Goal: Contribute content: Contribute content

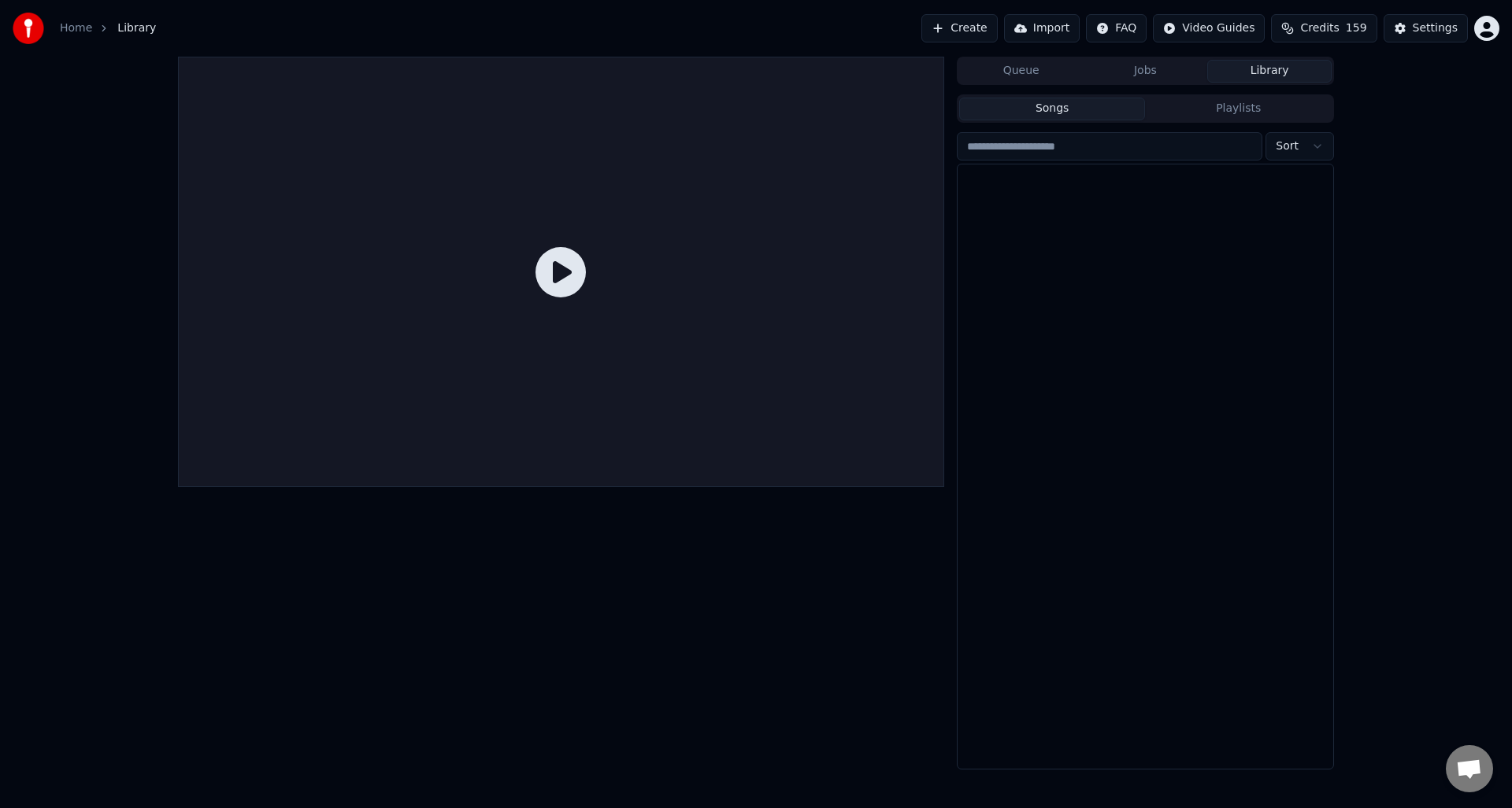
scroll to position [4531, 0]
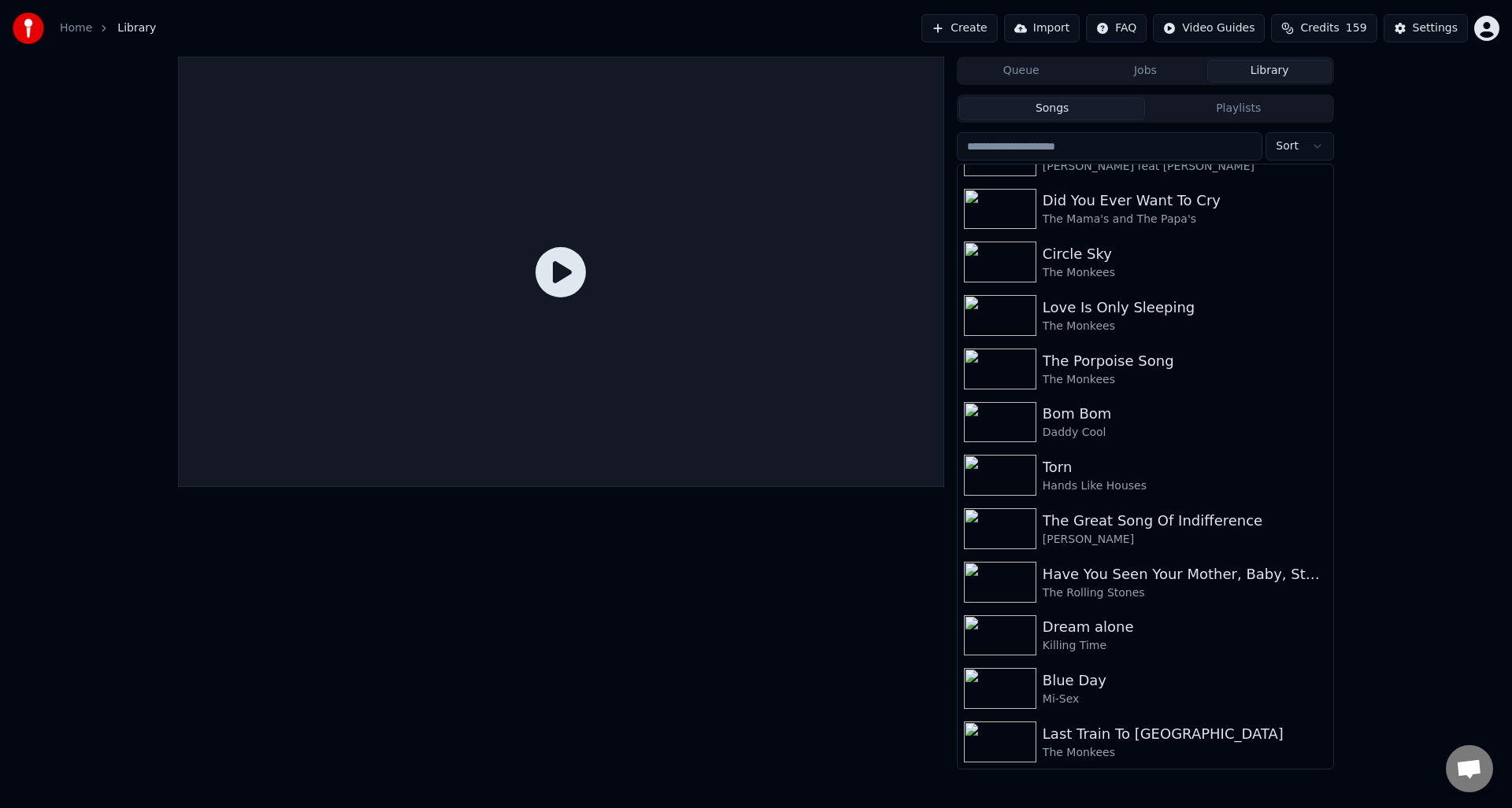
click at [958, 27] on button "Create" at bounding box center [960, 28] width 77 height 28
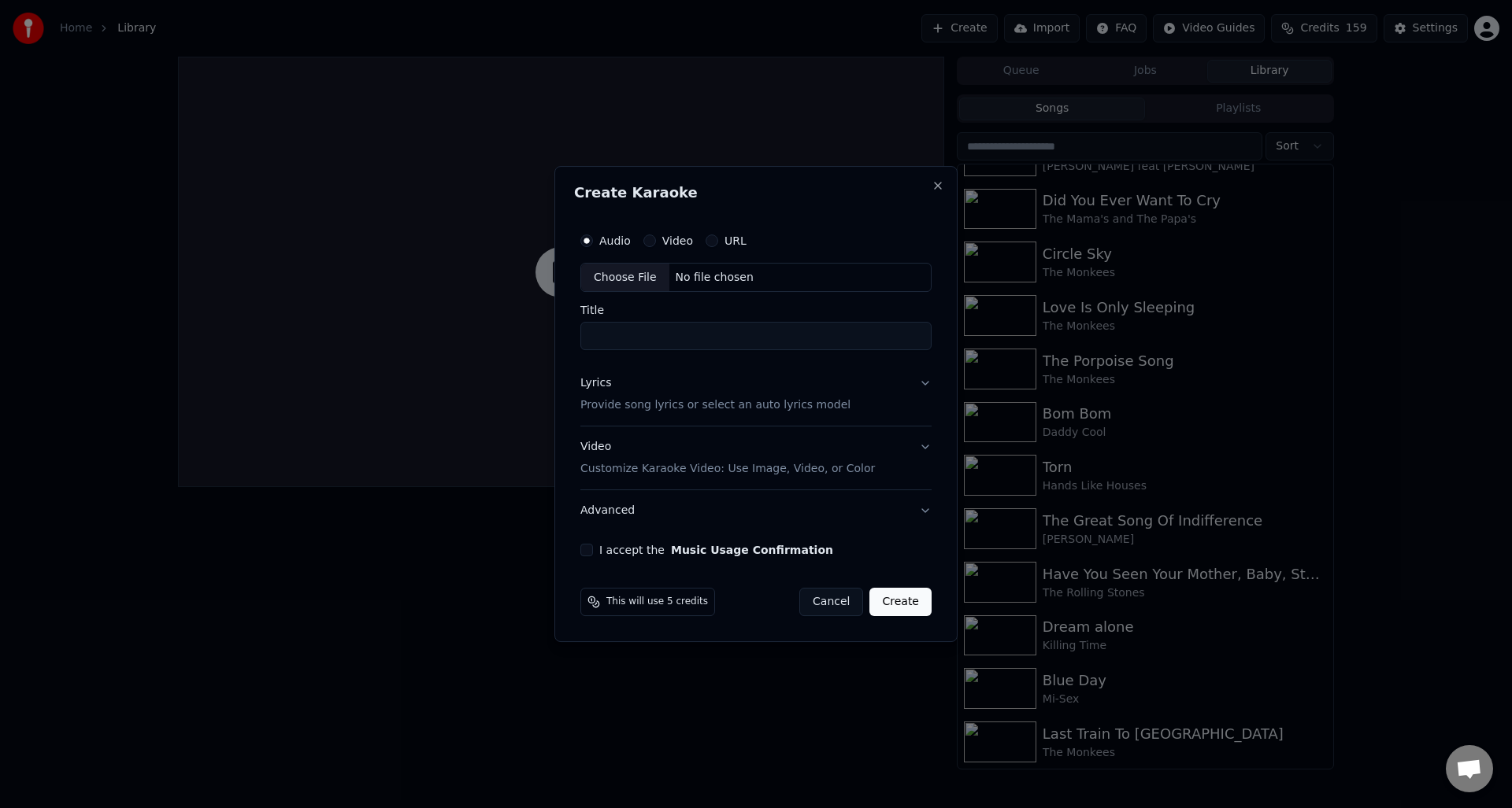
click at [623, 273] on div "Choose File" at bounding box center [625, 277] width 89 height 28
click at [703, 337] on input "**********" at bounding box center [756, 337] width 358 height 28
click at [725, 407] on p "Provide song lyrics or select an auto lyrics model" at bounding box center [713, 406] width 270 height 16
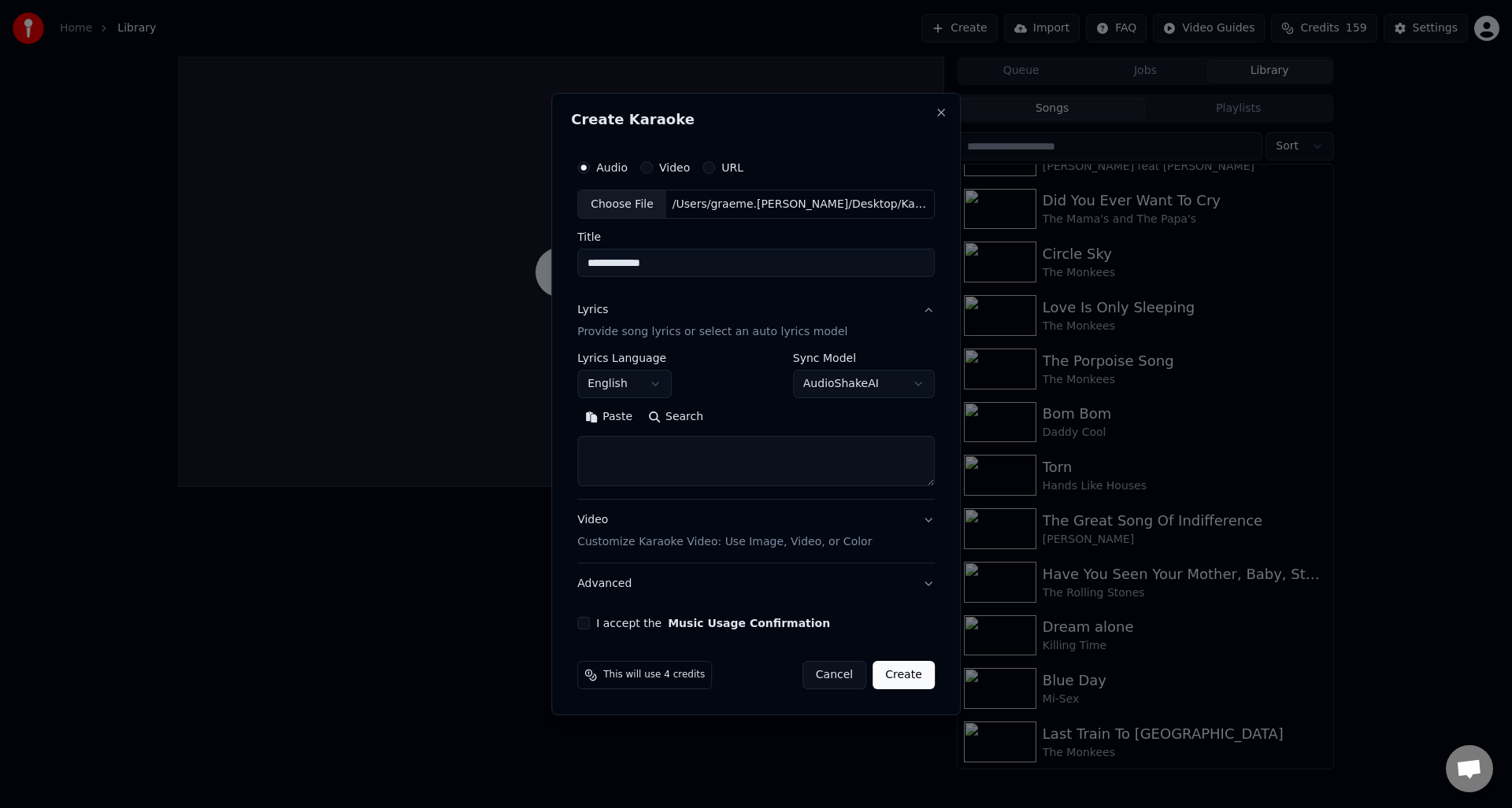
click at [589, 262] on input "**********" at bounding box center [756, 264] width 358 height 28
type input "**********"
click at [685, 445] on textarea at bounding box center [756, 461] width 358 height 50
paste textarea "**********"
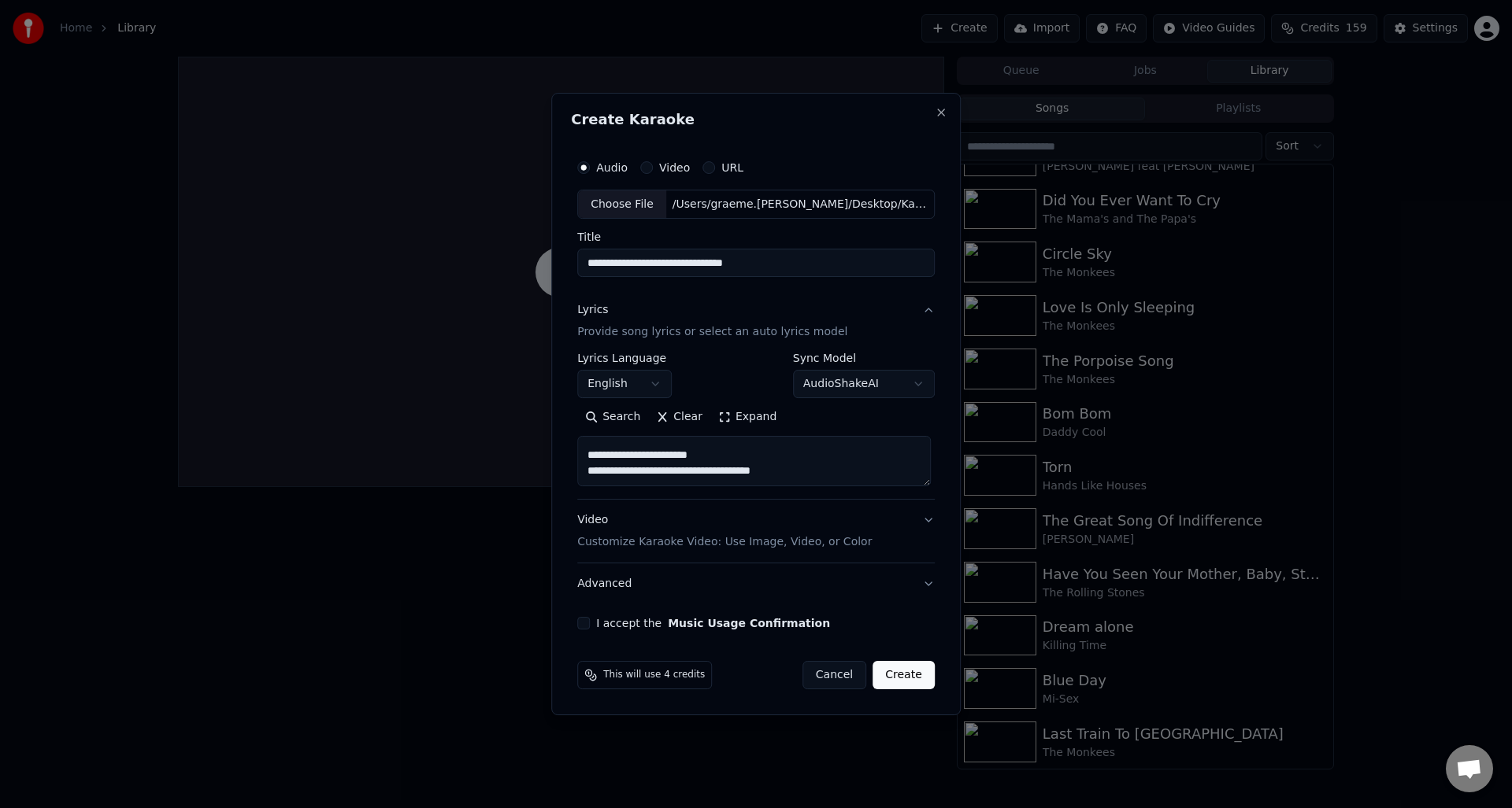
type textarea "**********"
click at [589, 623] on button "I accept the Music Usage Confirmation" at bounding box center [584, 624] width 13 height 13
click at [915, 672] on button "Create" at bounding box center [903, 675] width 62 height 28
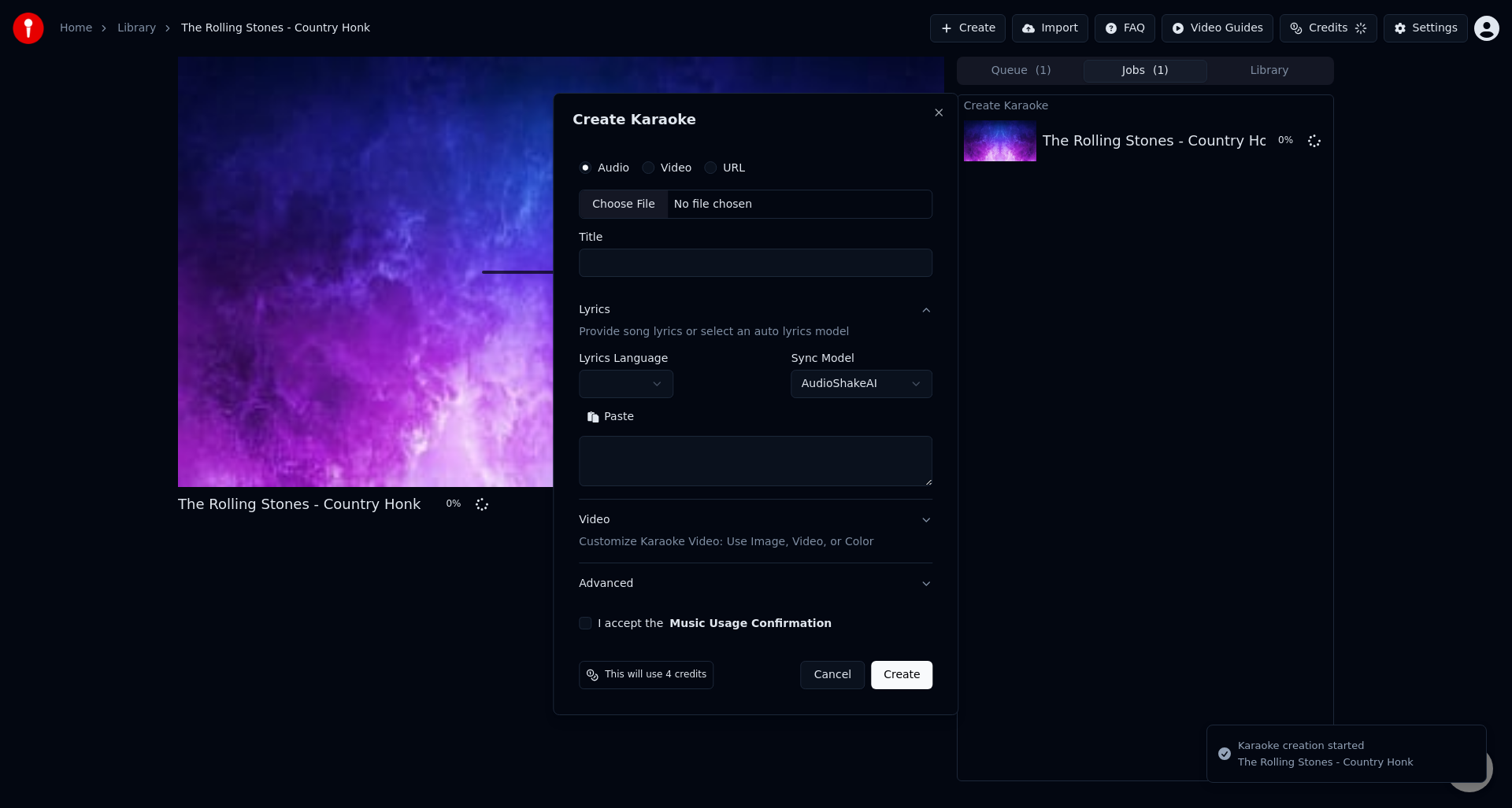
scroll to position [0, 0]
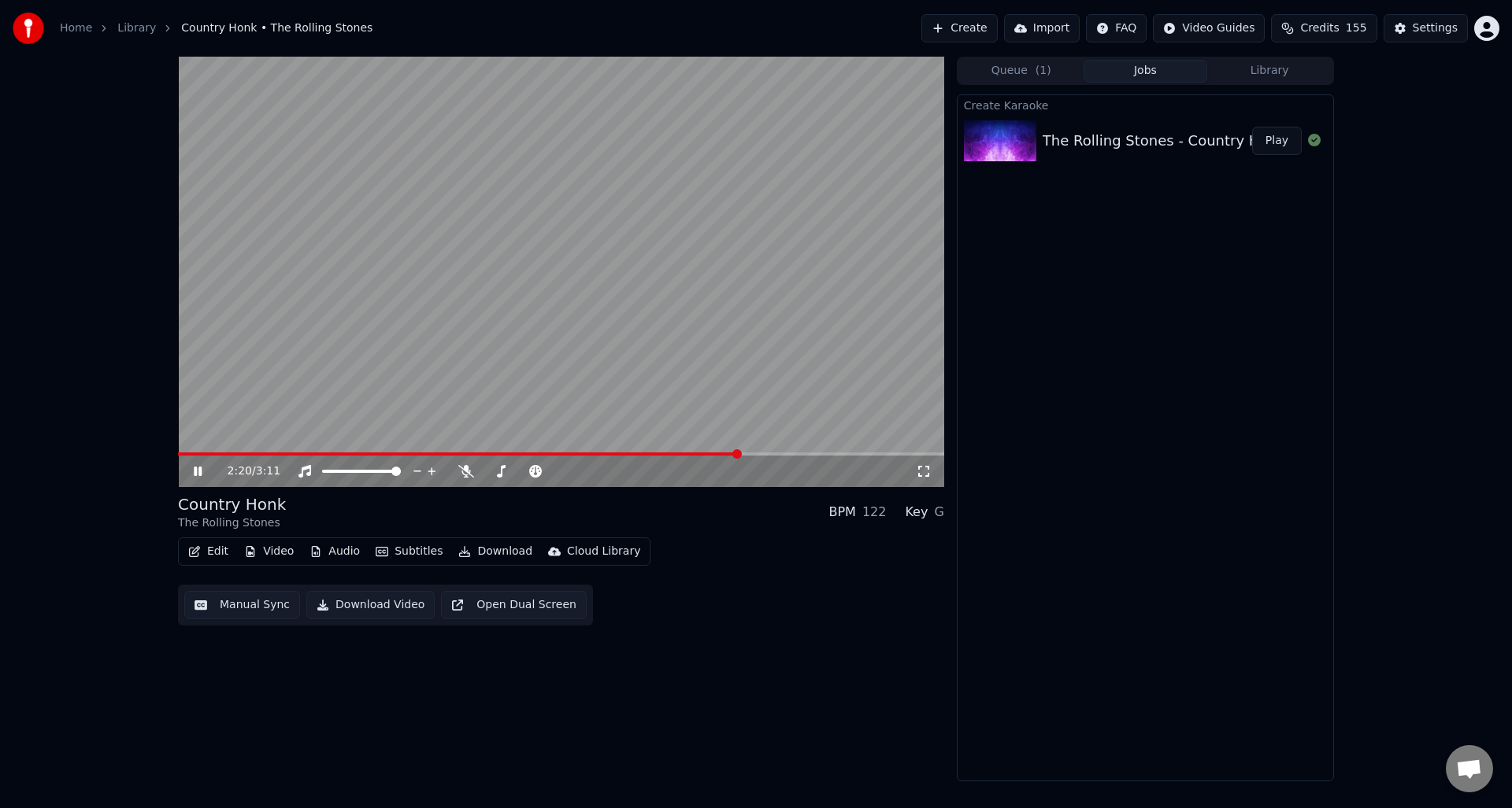
click at [197, 467] on icon at bounding box center [209, 471] width 37 height 13
click at [238, 606] on button "Manual Sync" at bounding box center [242, 605] width 116 height 28
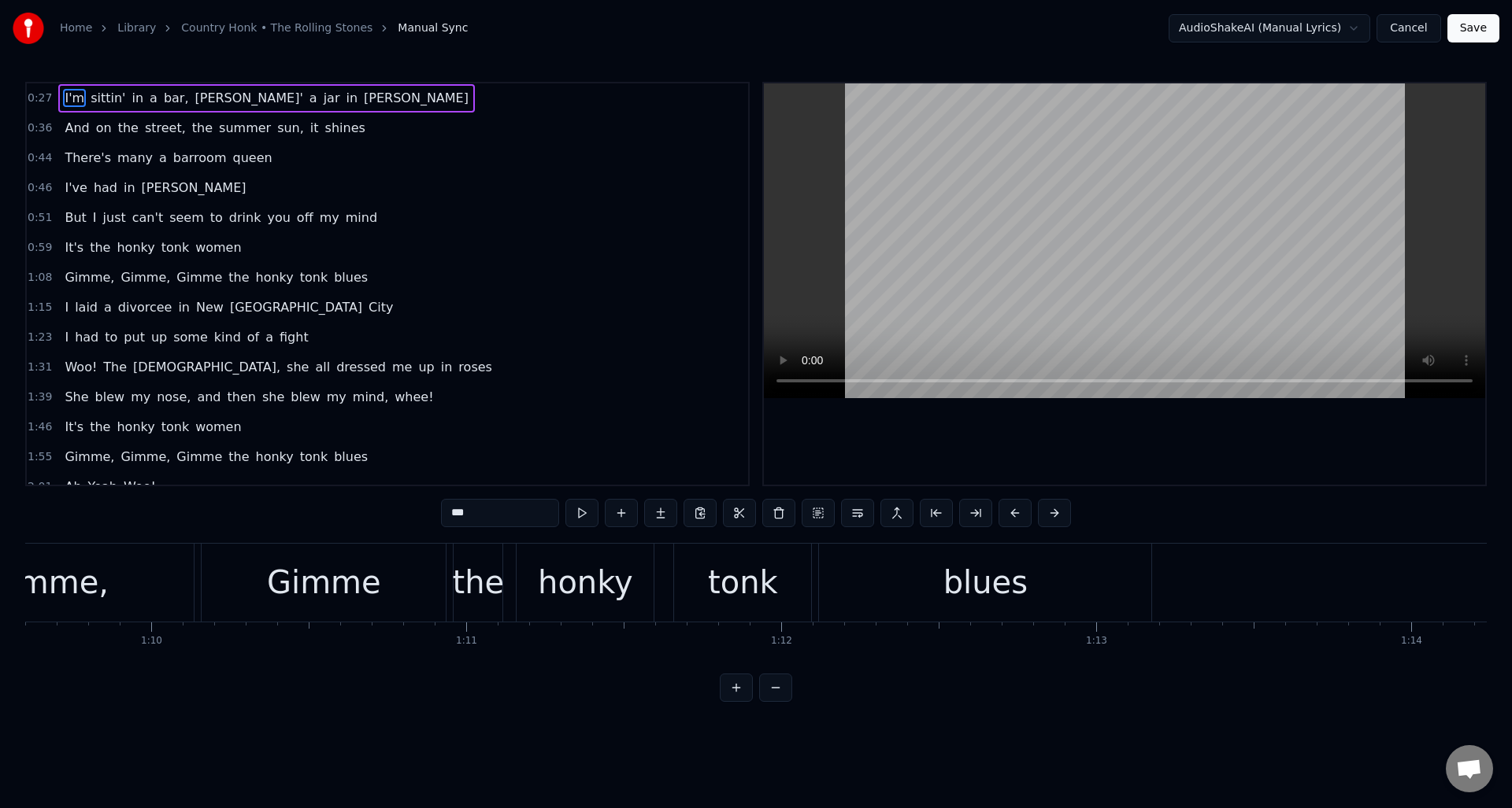
scroll to position [0, 21987]
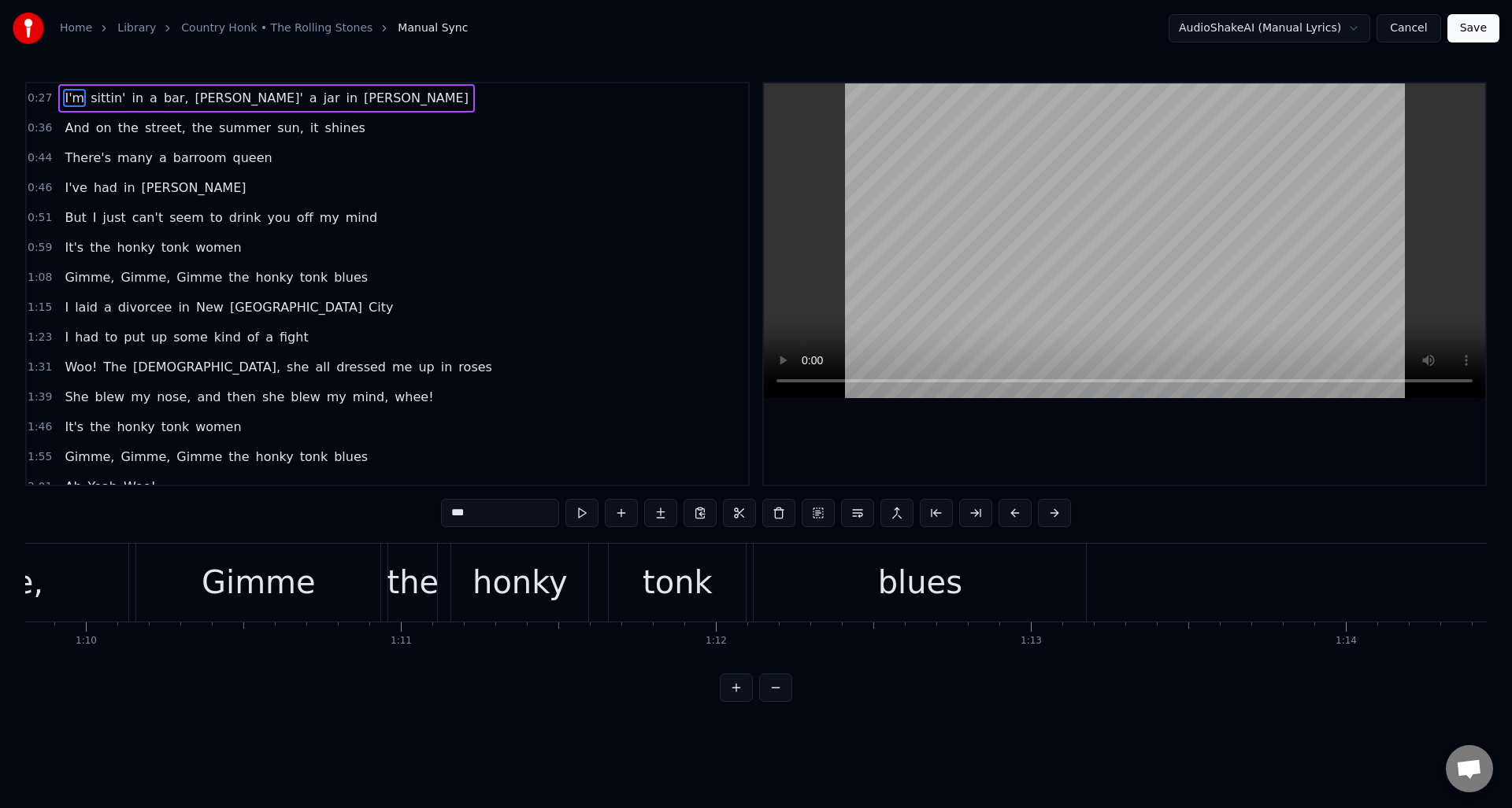
click at [787, 579] on div "blues" at bounding box center [920, 582] width 332 height 78
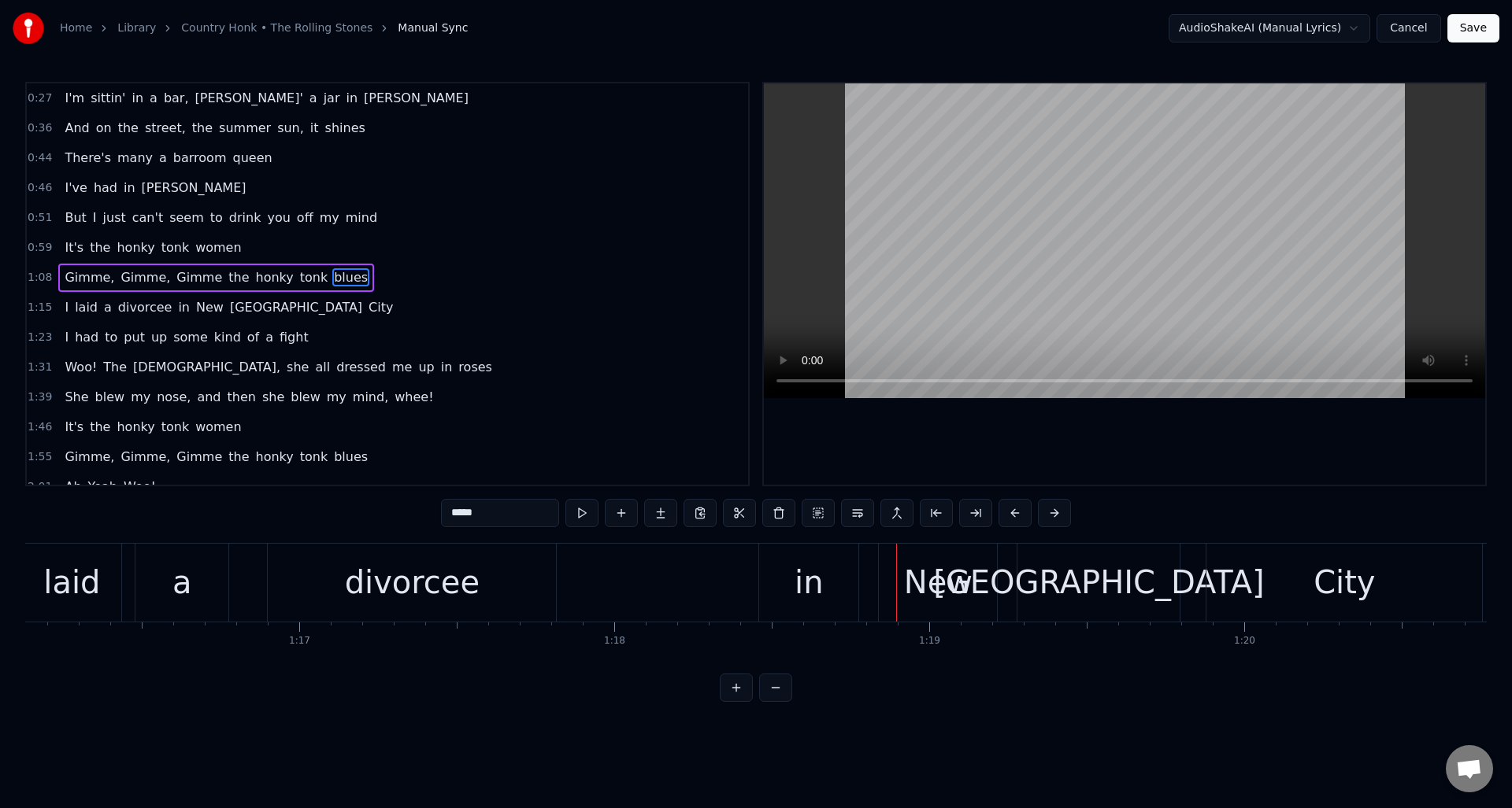
scroll to position [0, 23881]
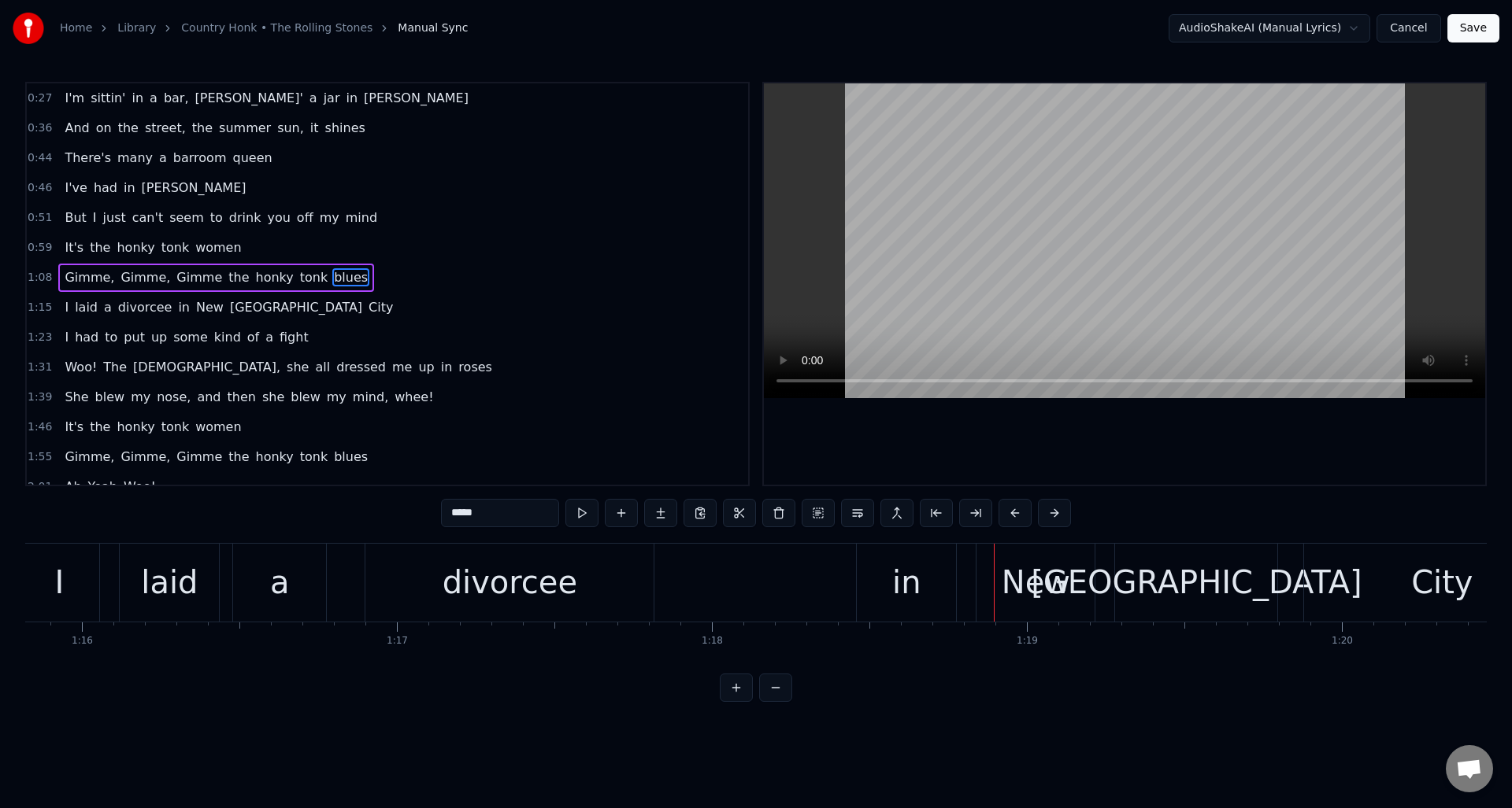
click at [606, 571] on div "divorcee" at bounding box center [509, 582] width 288 height 78
type input "********"
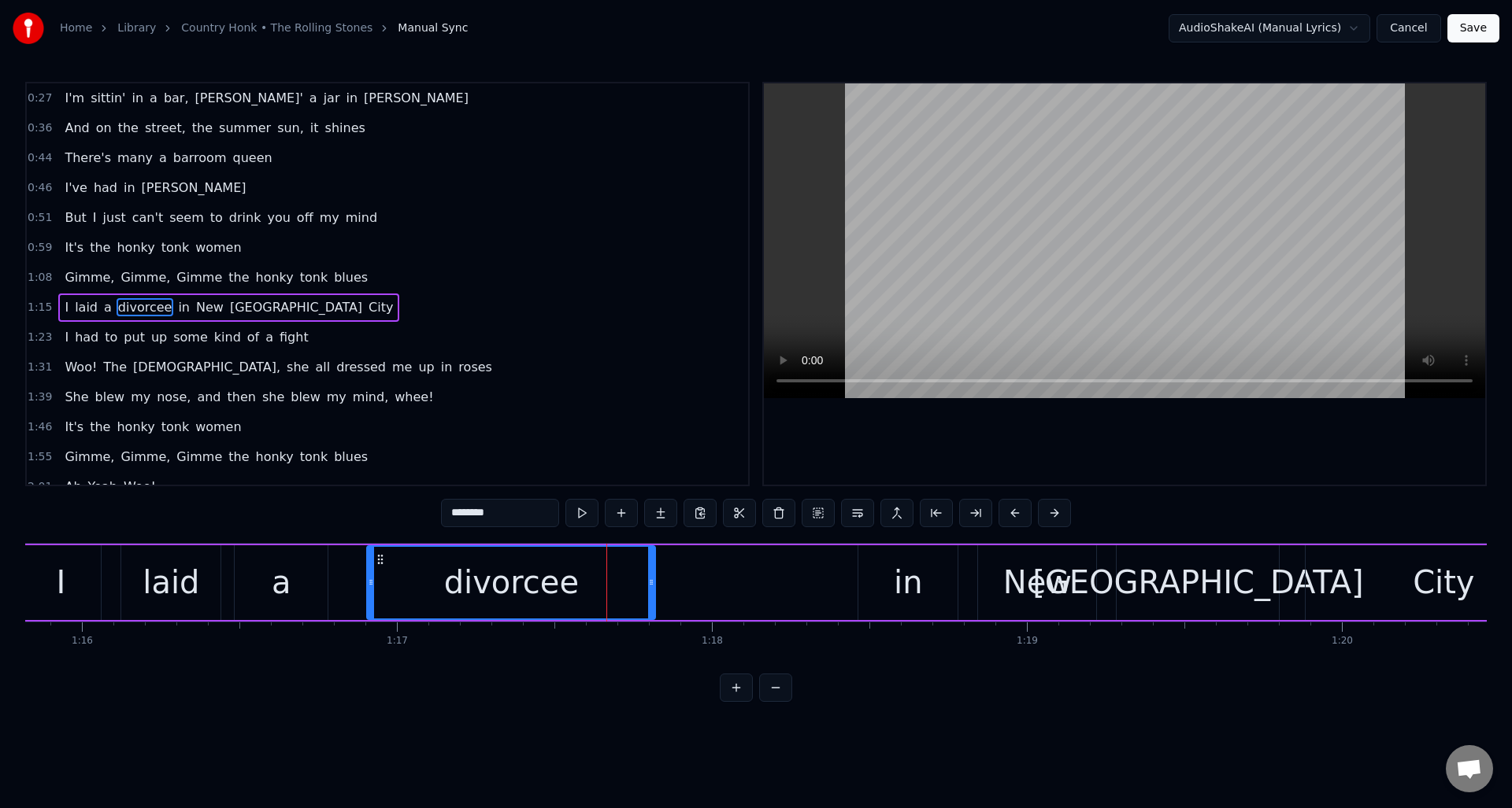
scroll to position [24, 0]
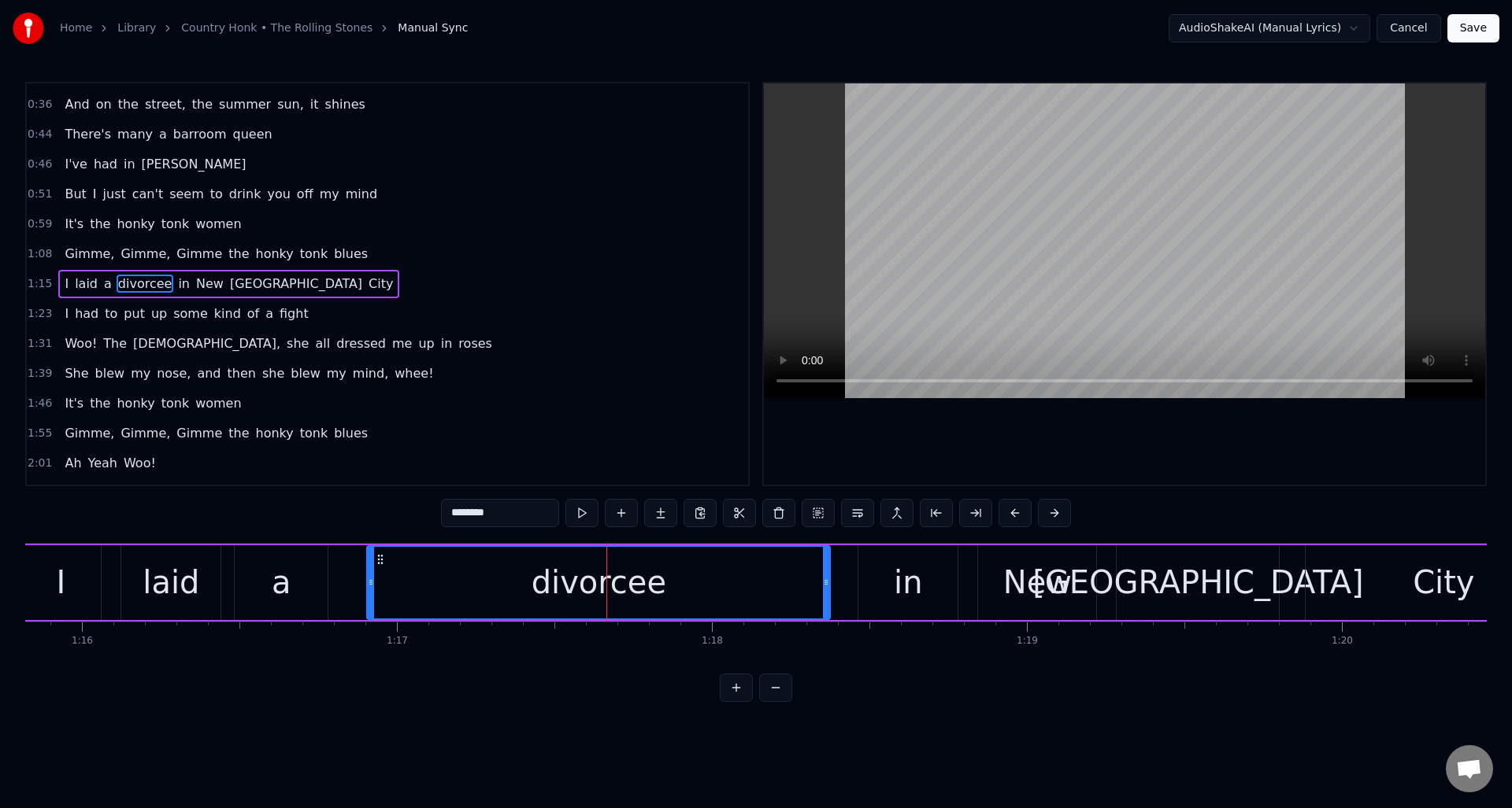
drag, startPoint x: 652, startPoint y: 575, endPoint x: 827, endPoint y: 582, distance: 175.1
click at [827, 582] on icon at bounding box center [826, 583] width 6 height 13
click at [562, 517] on button at bounding box center [562, 513] width 33 height 28
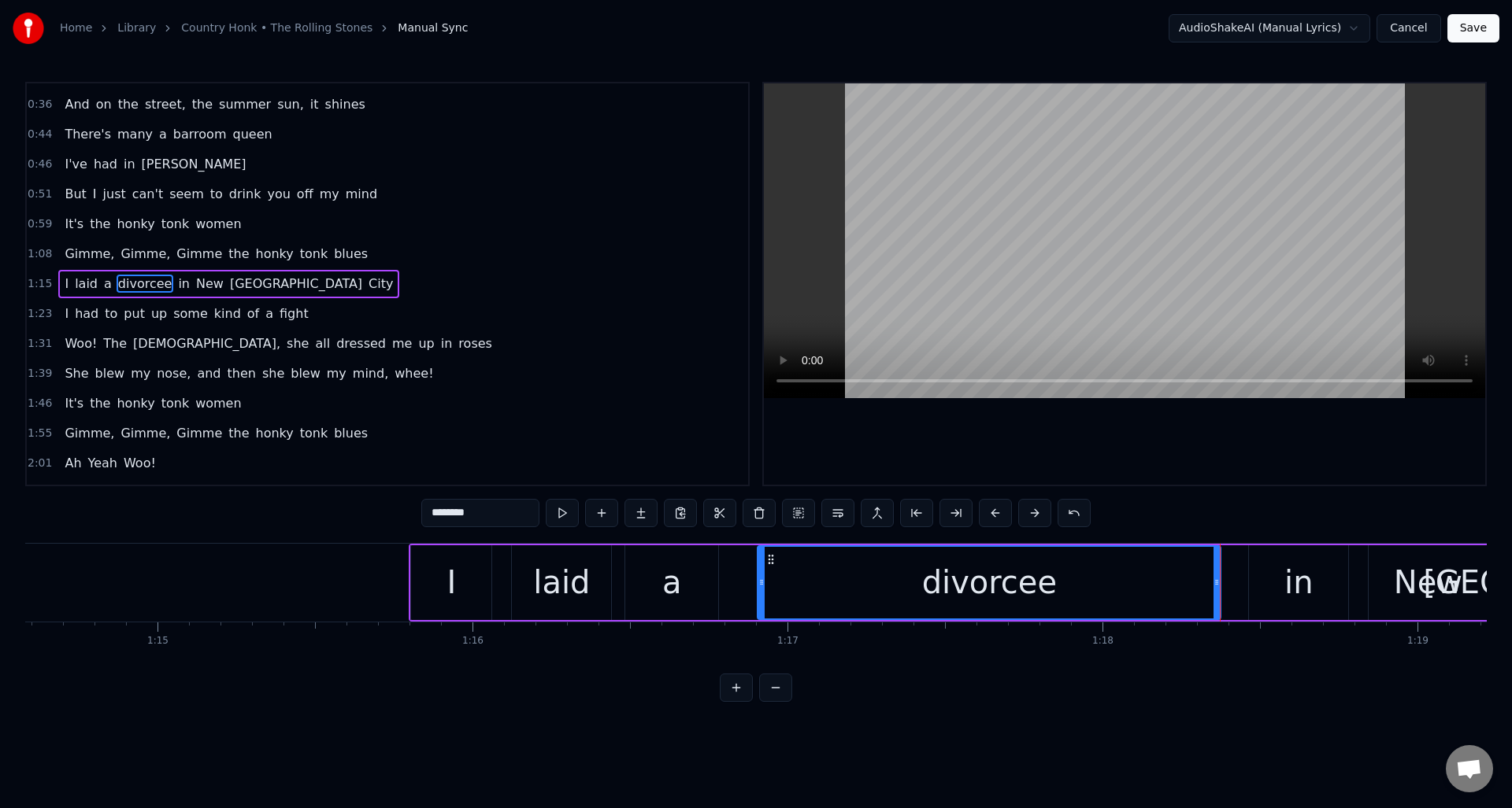
scroll to position [0, 23426]
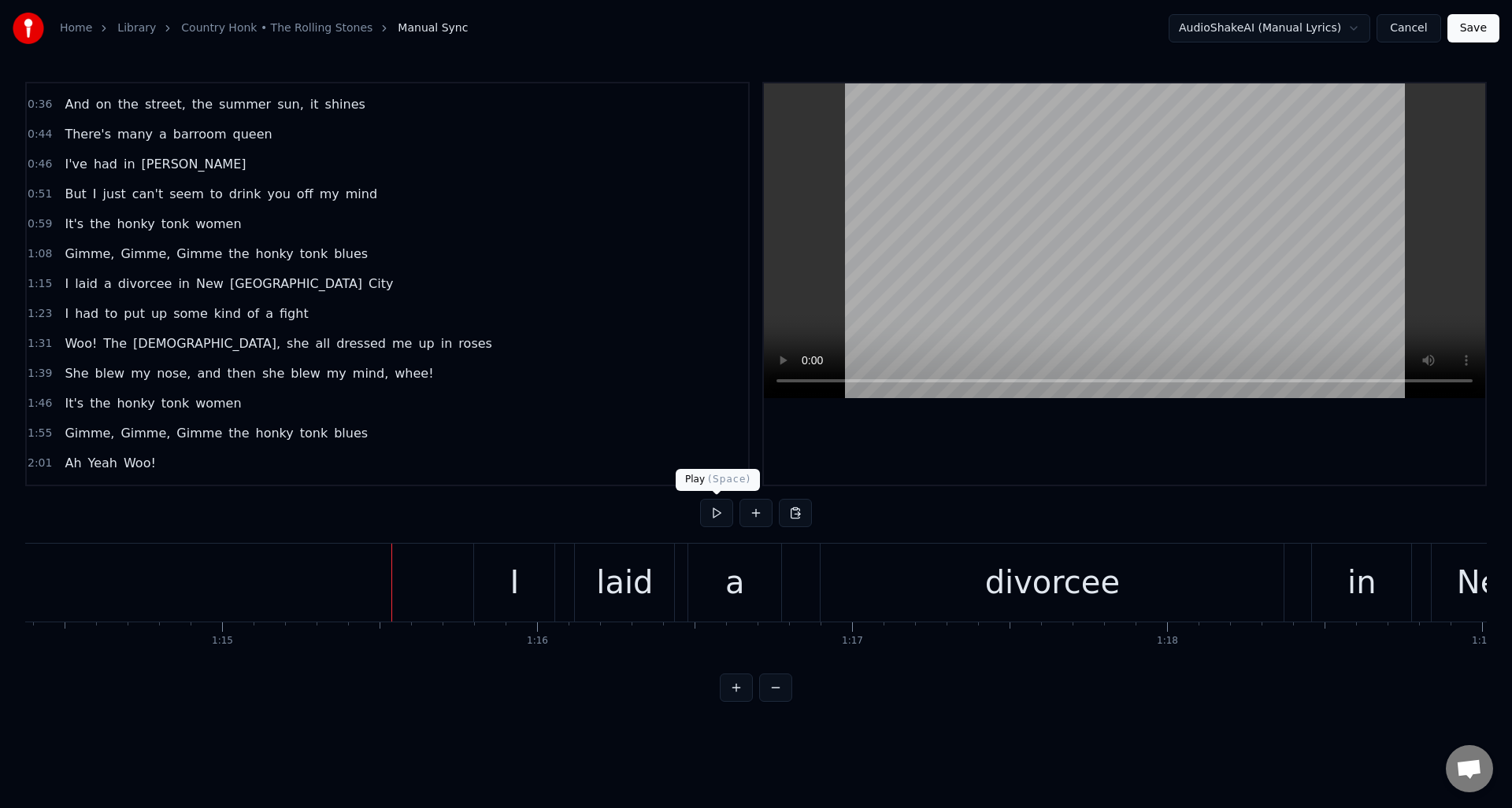
click at [715, 516] on button at bounding box center [716, 513] width 33 height 28
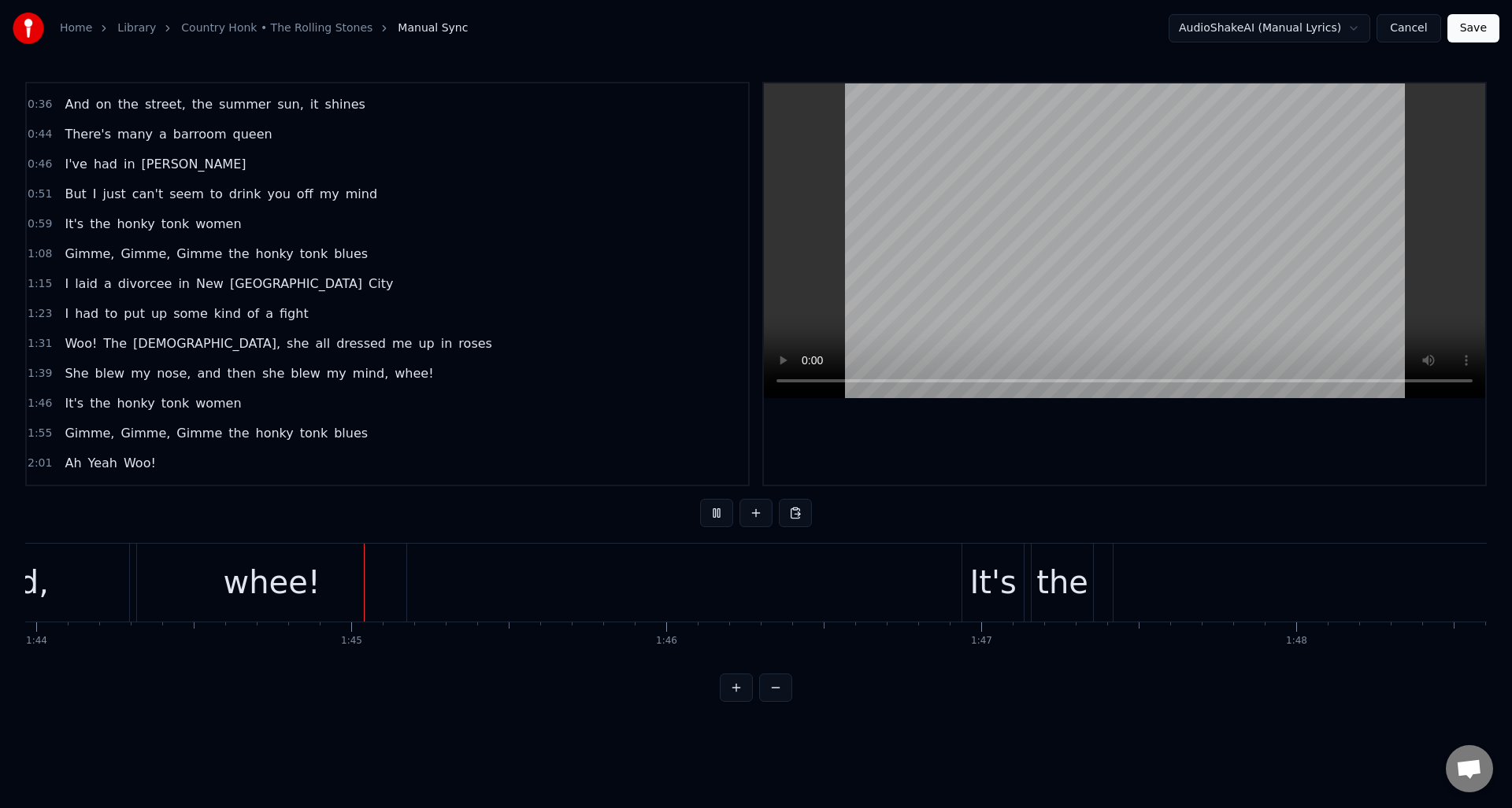
scroll to position [0, 32807]
click at [716, 514] on button at bounding box center [716, 513] width 33 height 28
click at [258, 585] on div "whee!" at bounding box center [210, 582] width 269 height 78
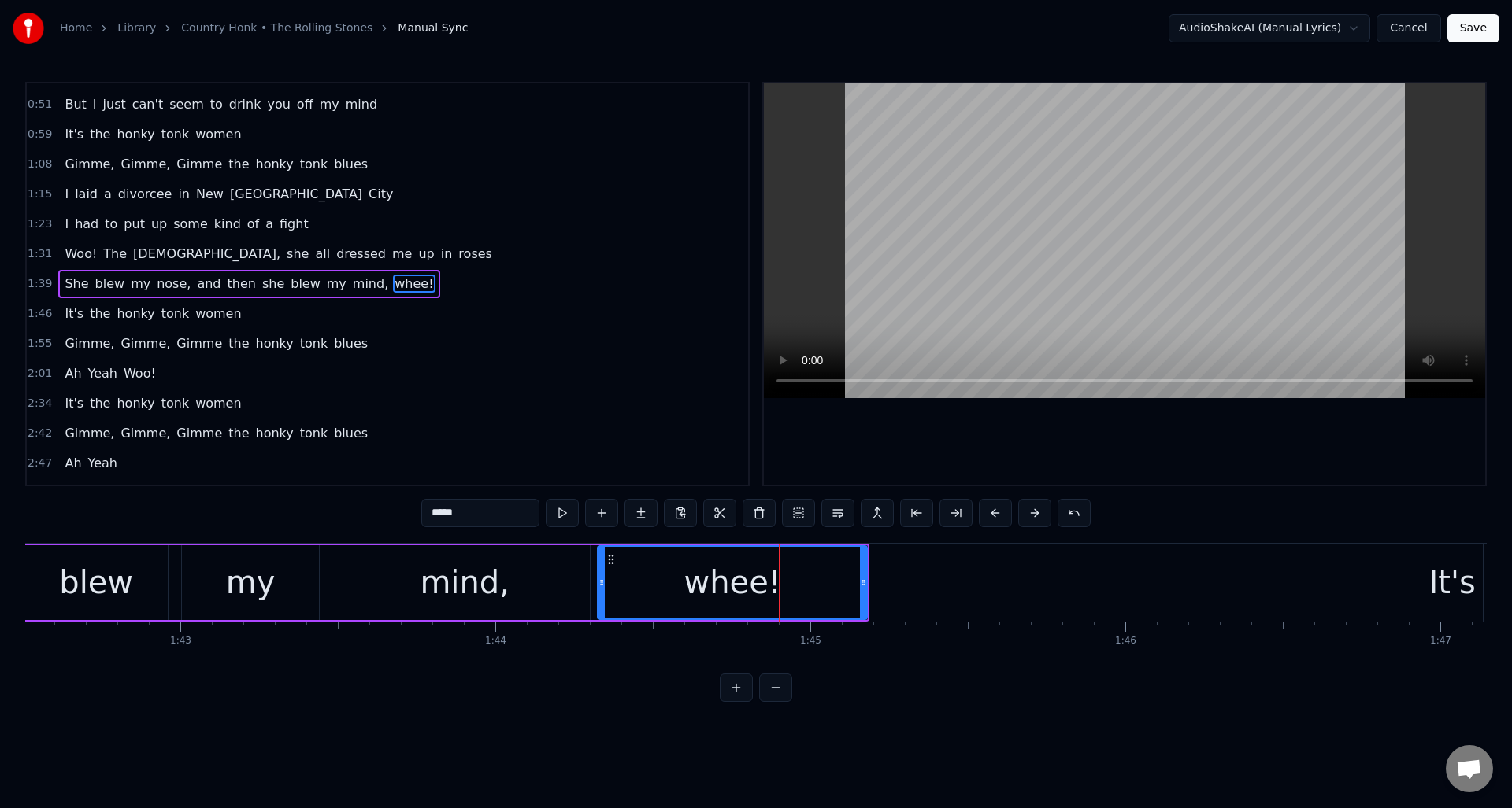
scroll to position [0, 32254]
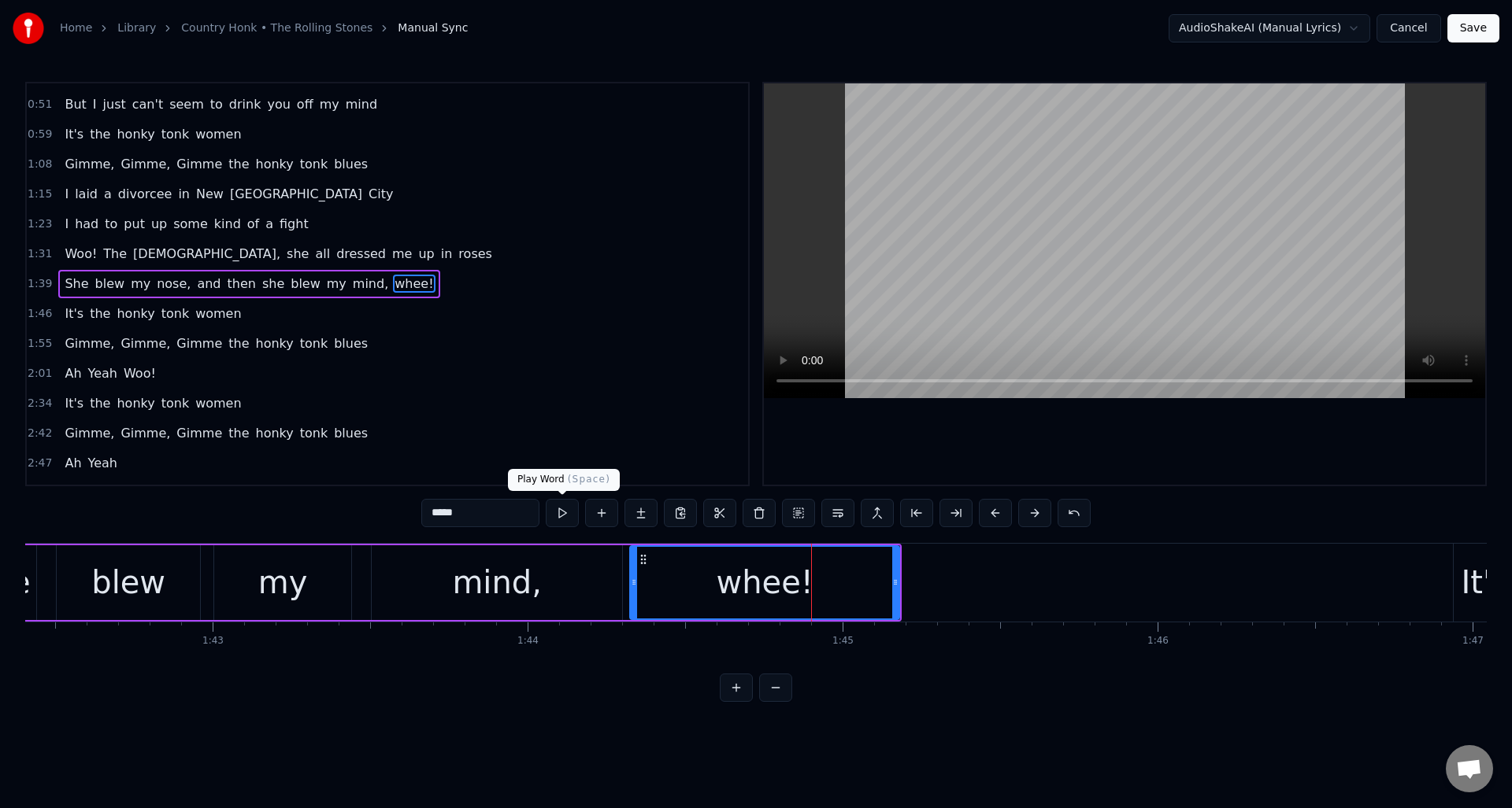
click at [560, 513] on button at bounding box center [562, 513] width 33 height 28
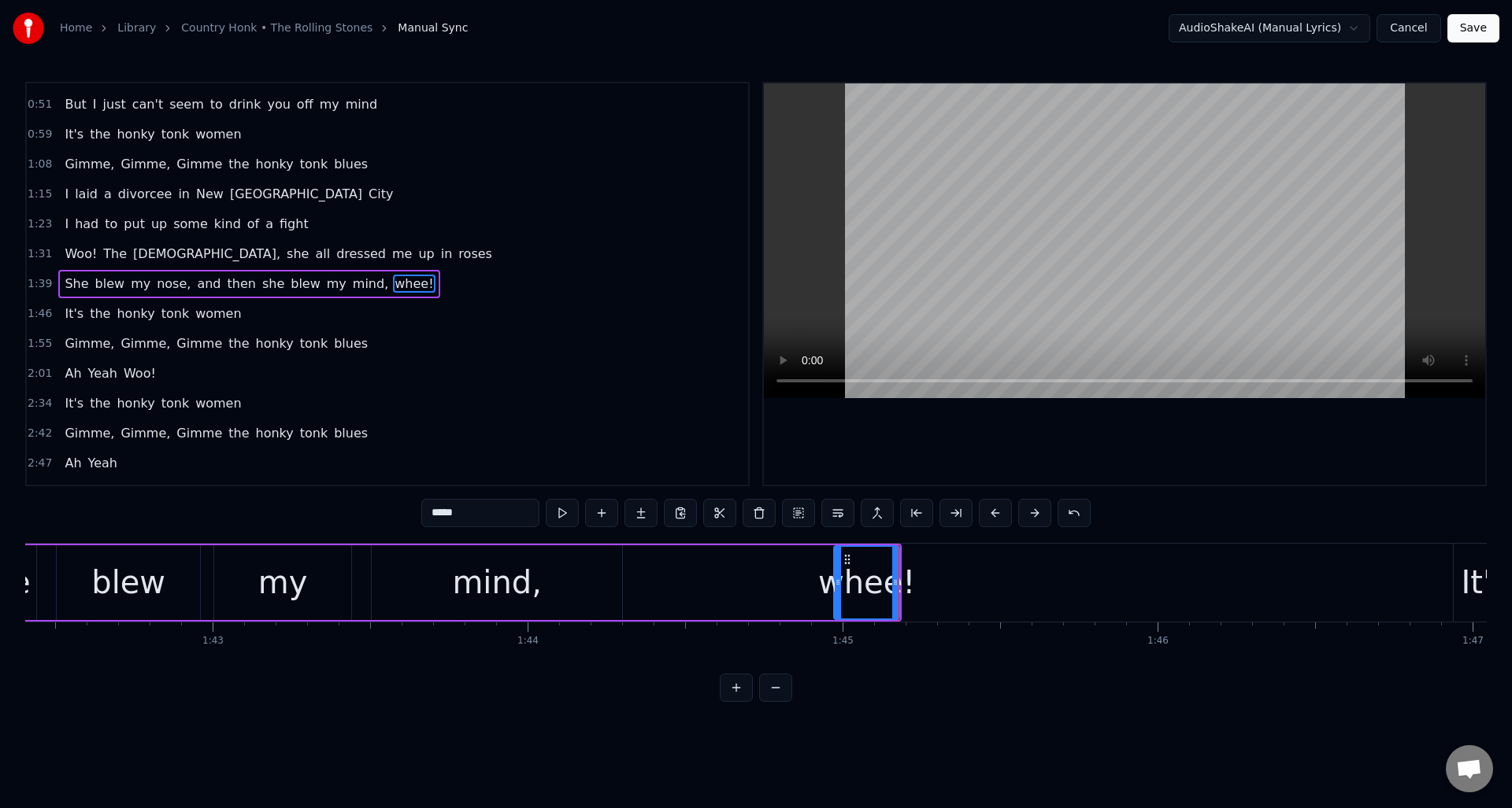
drag, startPoint x: 631, startPoint y: 596, endPoint x: 836, endPoint y: 593, distance: 205.0
click at [836, 593] on div at bounding box center [838, 583] width 6 height 72
click at [566, 518] on button at bounding box center [562, 513] width 33 height 28
click at [611, 574] on div "mind," at bounding box center [496, 583] width 250 height 75
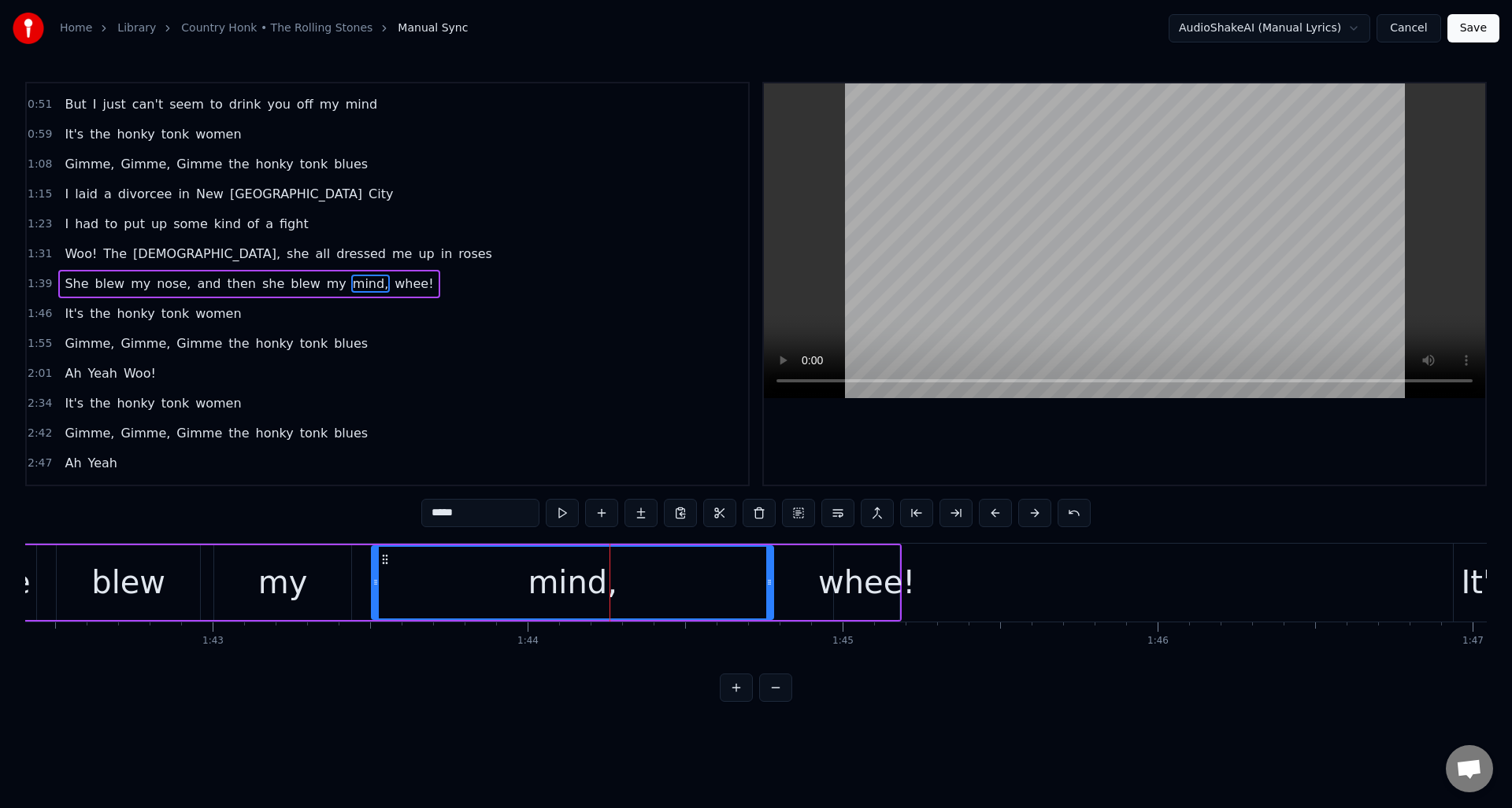
drag, startPoint x: 619, startPoint y: 571, endPoint x: 770, endPoint y: 573, distance: 151.0
click at [770, 573] on div at bounding box center [769, 583] width 6 height 72
click at [567, 513] on button at bounding box center [562, 513] width 33 height 28
click at [116, 564] on div "blew" at bounding box center [128, 583] width 74 height 47
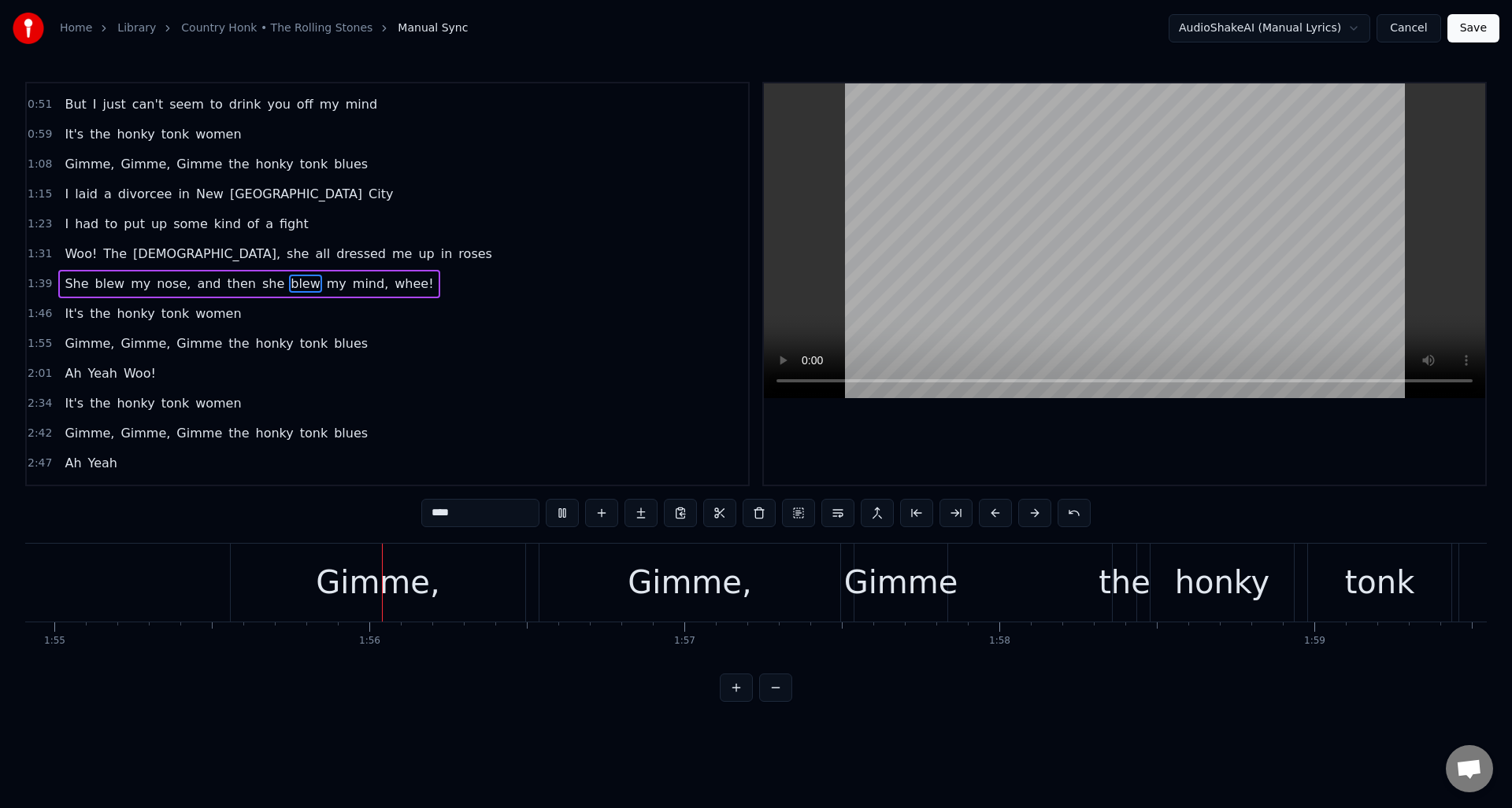
scroll to position [0, 36255]
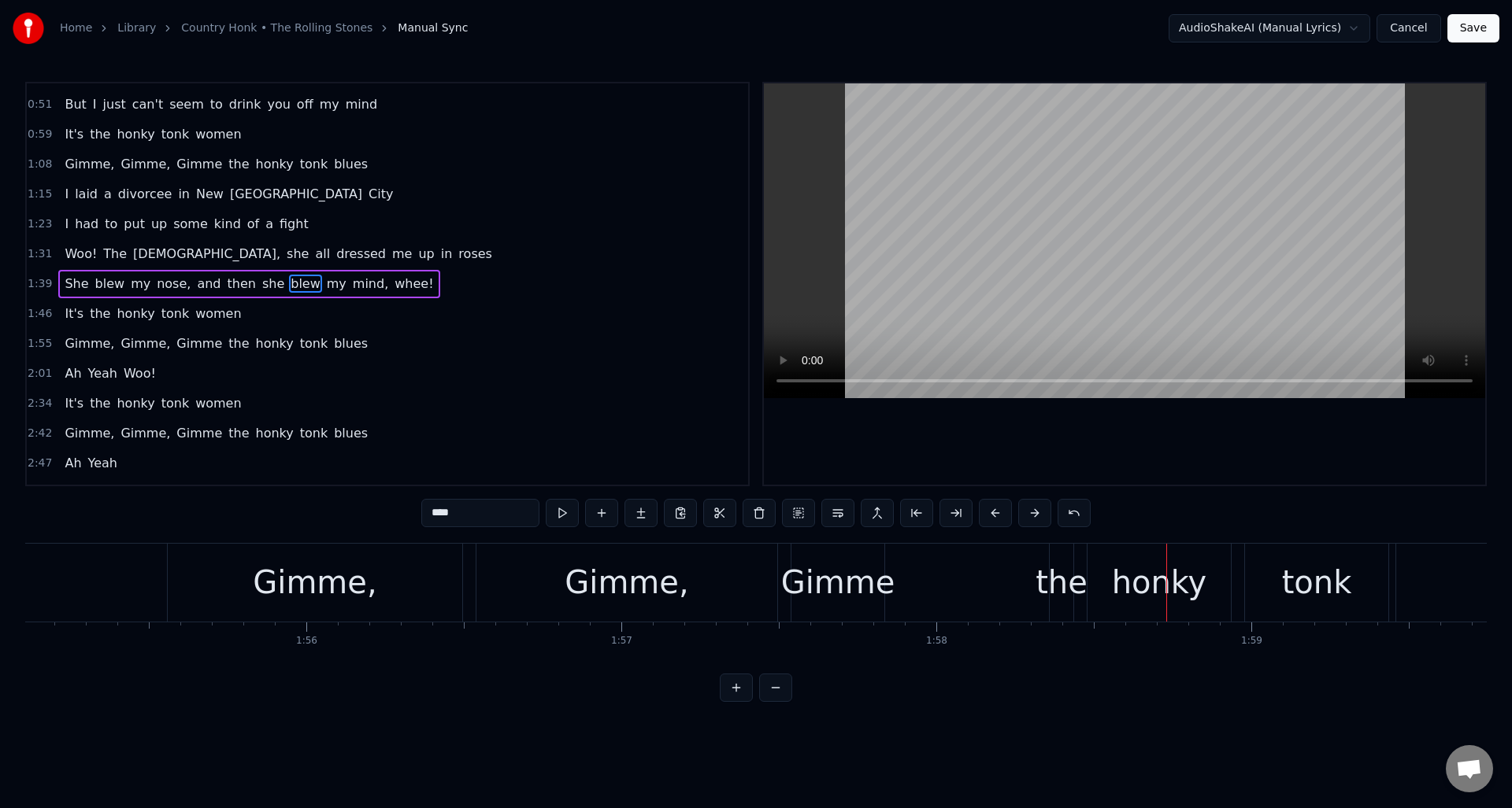
click at [862, 556] on div "Gimme" at bounding box center [838, 582] width 93 height 78
type input "*****"
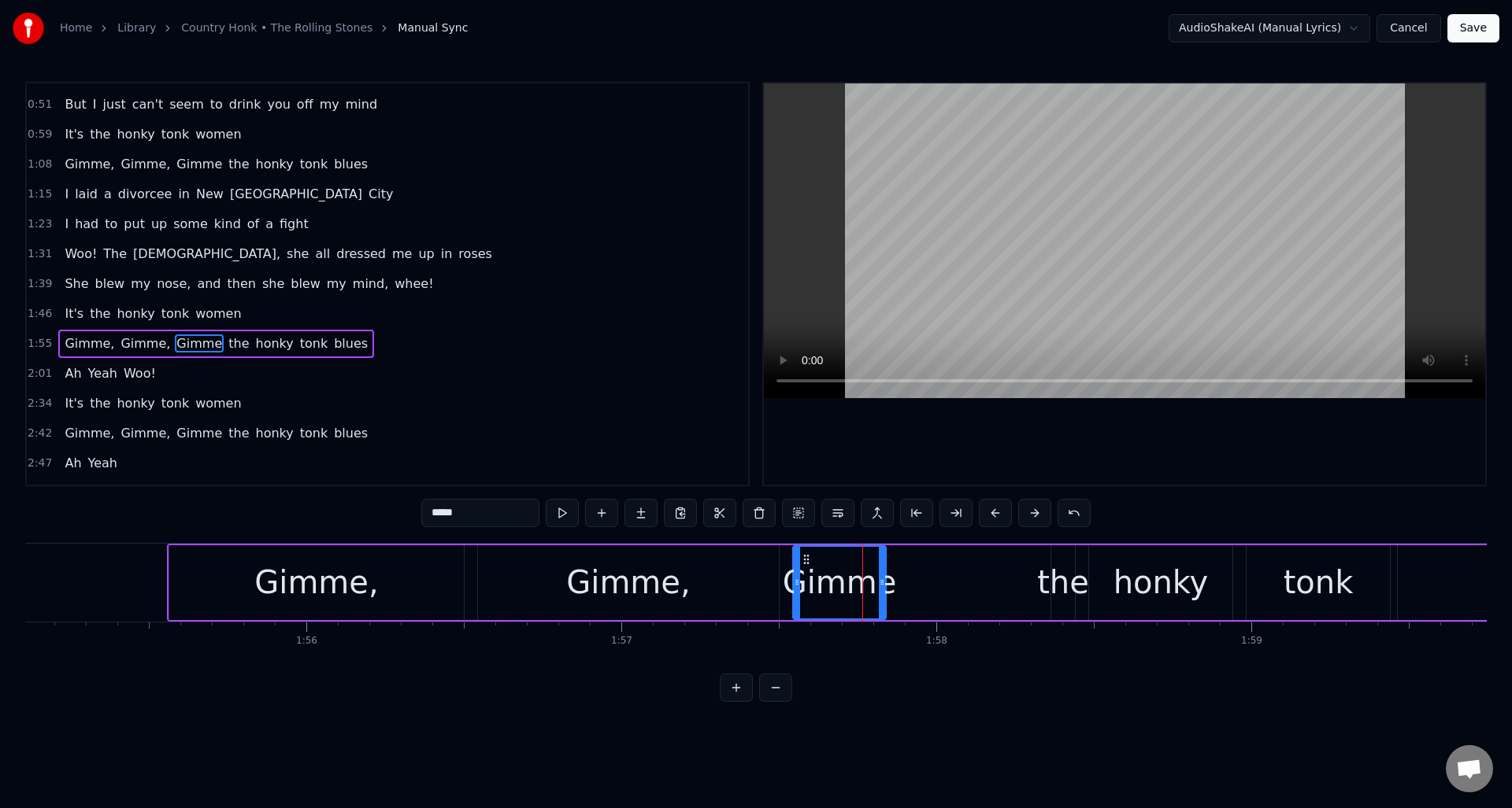
scroll to position [167, 0]
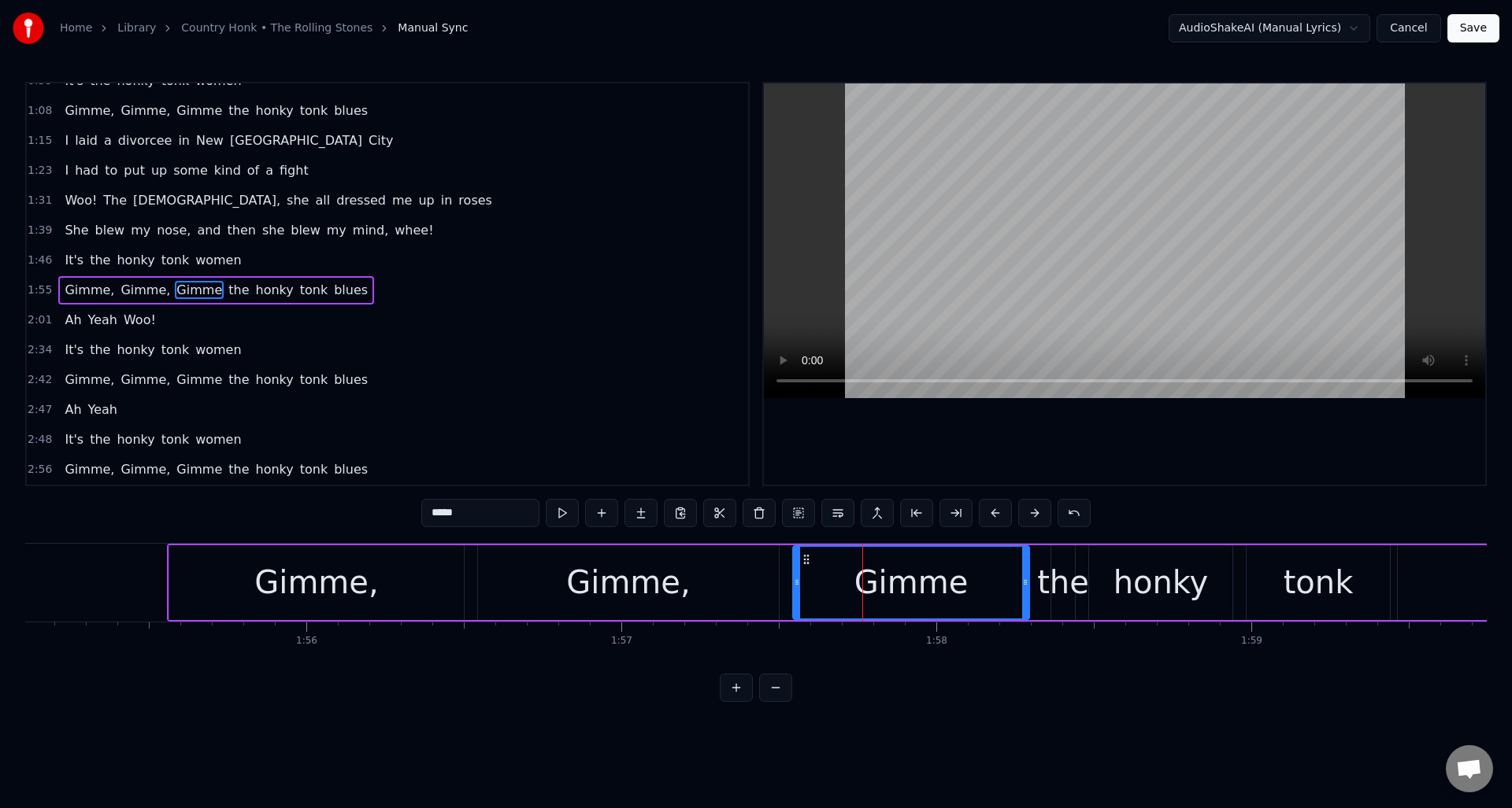
drag, startPoint x: 881, startPoint y: 567, endPoint x: 1023, endPoint y: 560, distance: 142.2
click at [1025, 560] on div at bounding box center [1025, 583] width 6 height 72
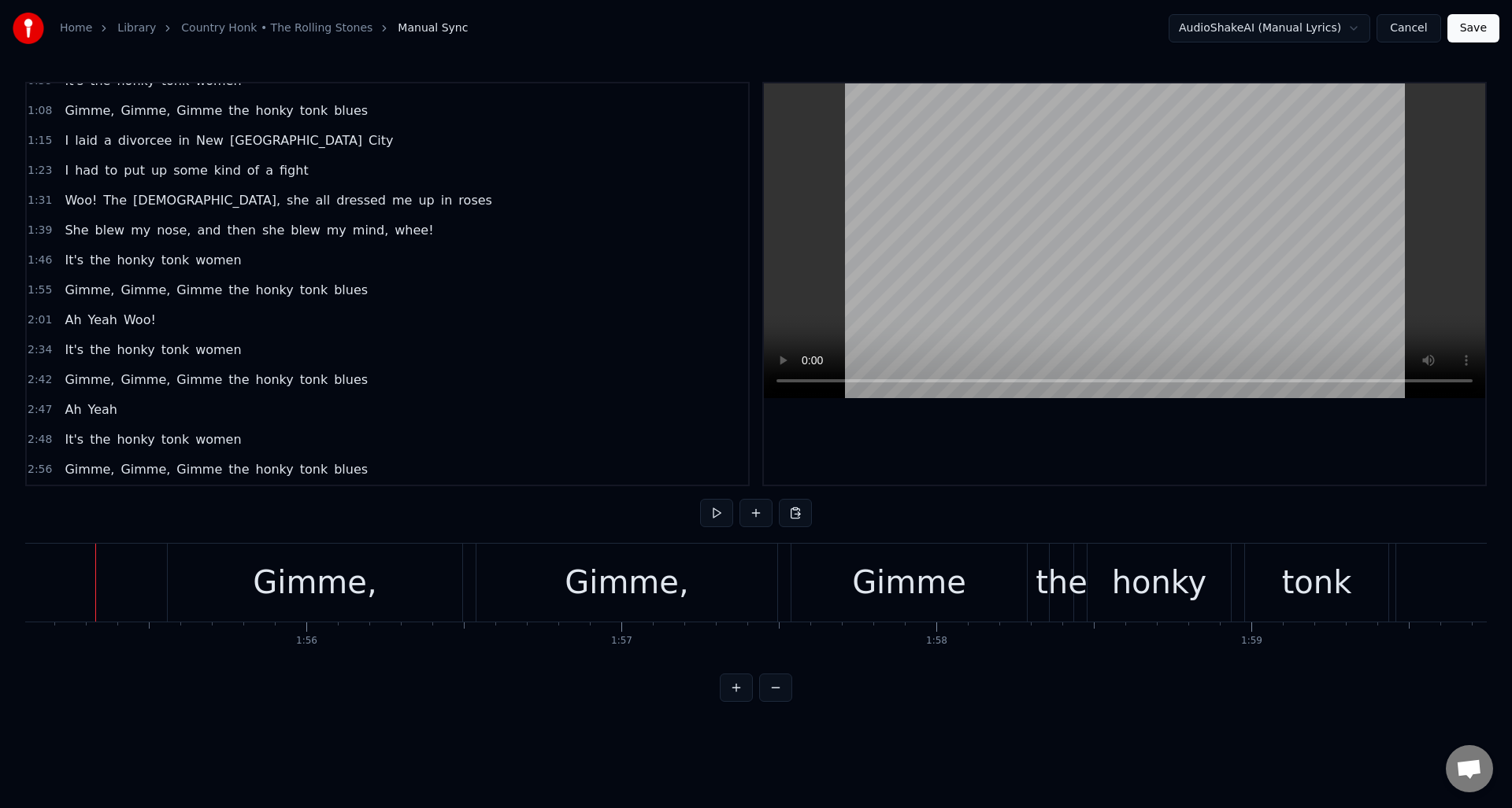
scroll to position [0, 36246]
click at [719, 513] on button at bounding box center [716, 513] width 33 height 28
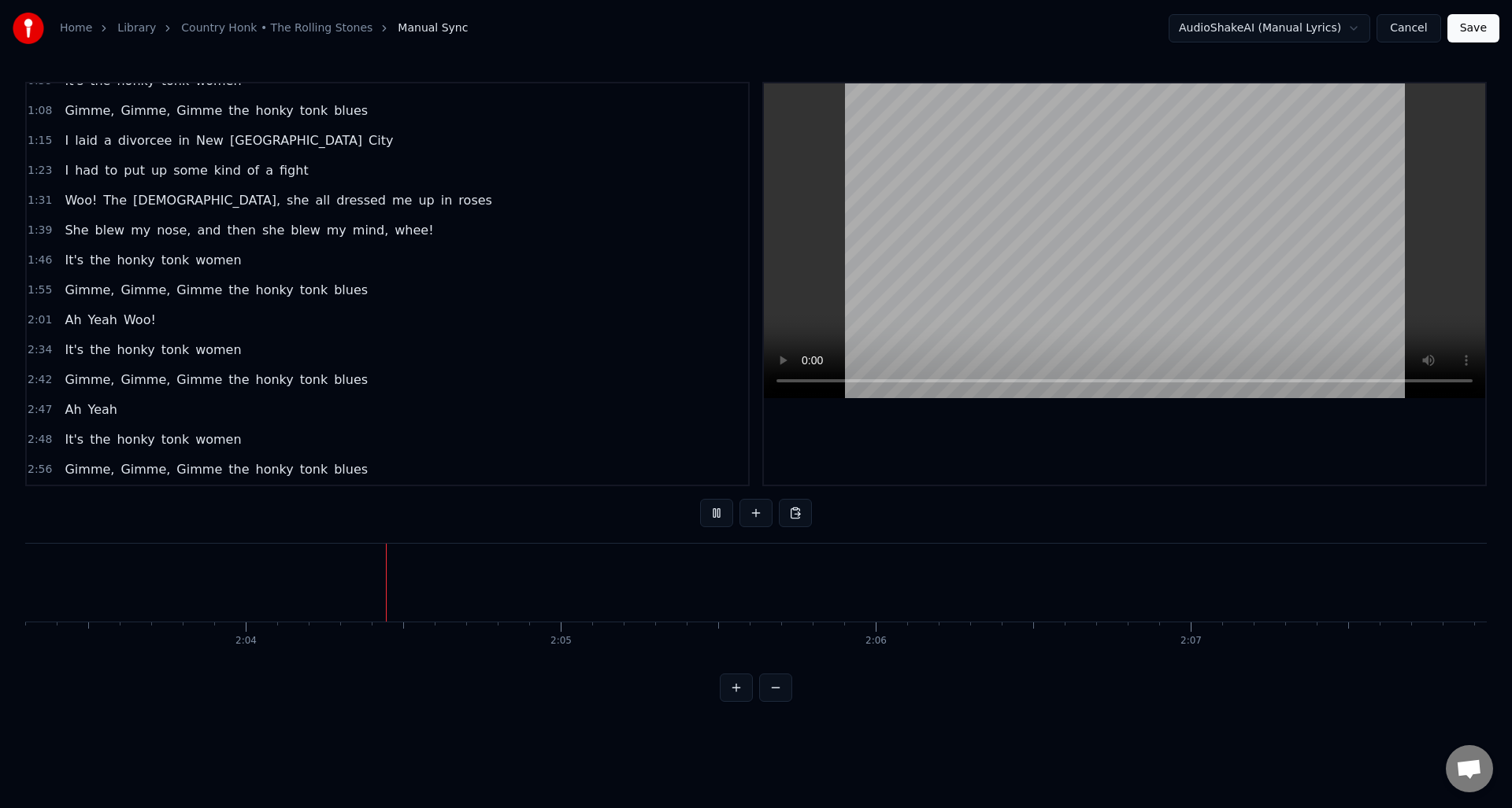
scroll to position [0, 38897]
click at [719, 513] on button at bounding box center [716, 513] width 33 height 28
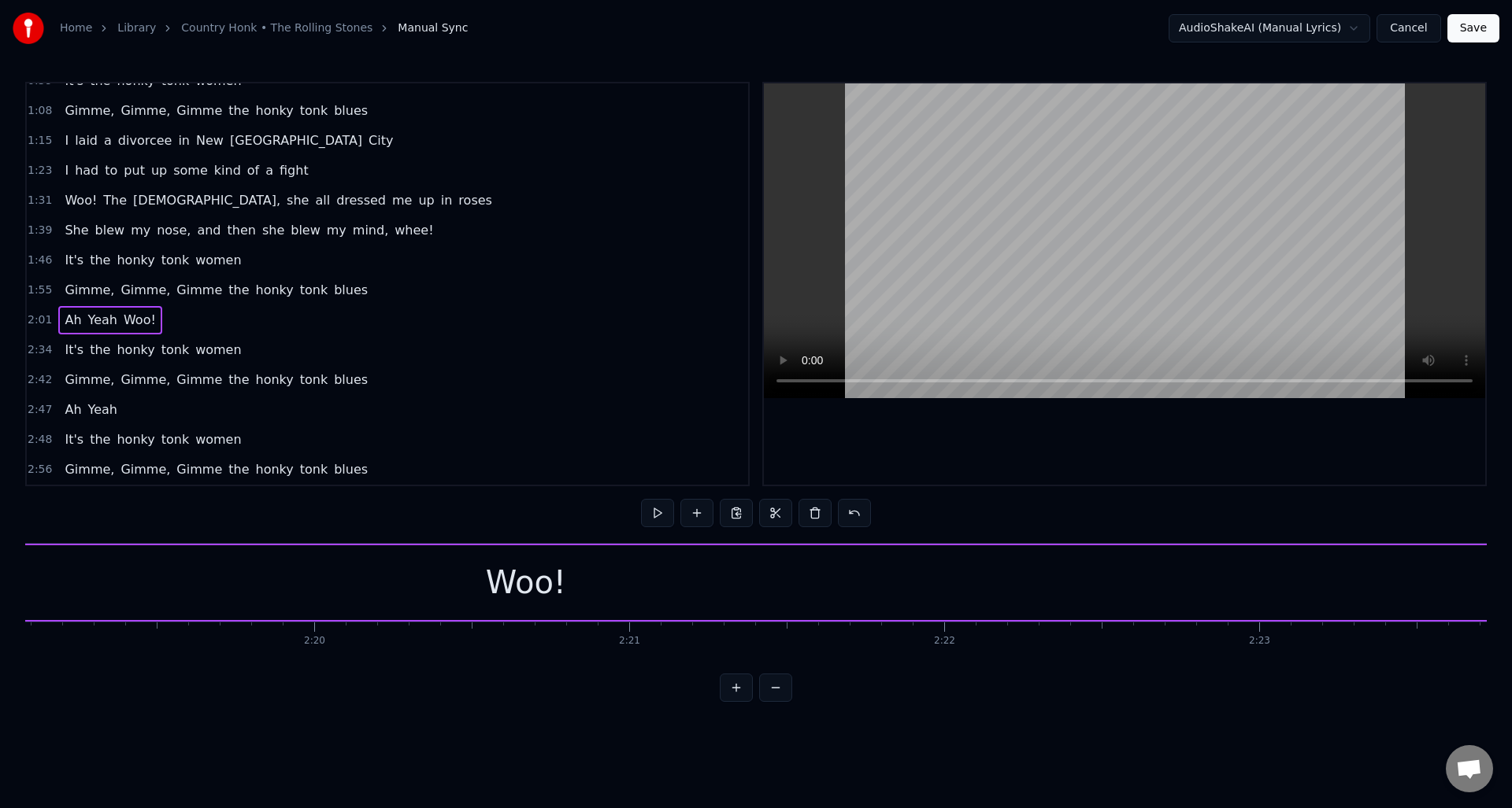
scroll to position [0, 43741]
click at [598, 575] on div "Woo!" at bounding box center [591, 583] width 80 height 47
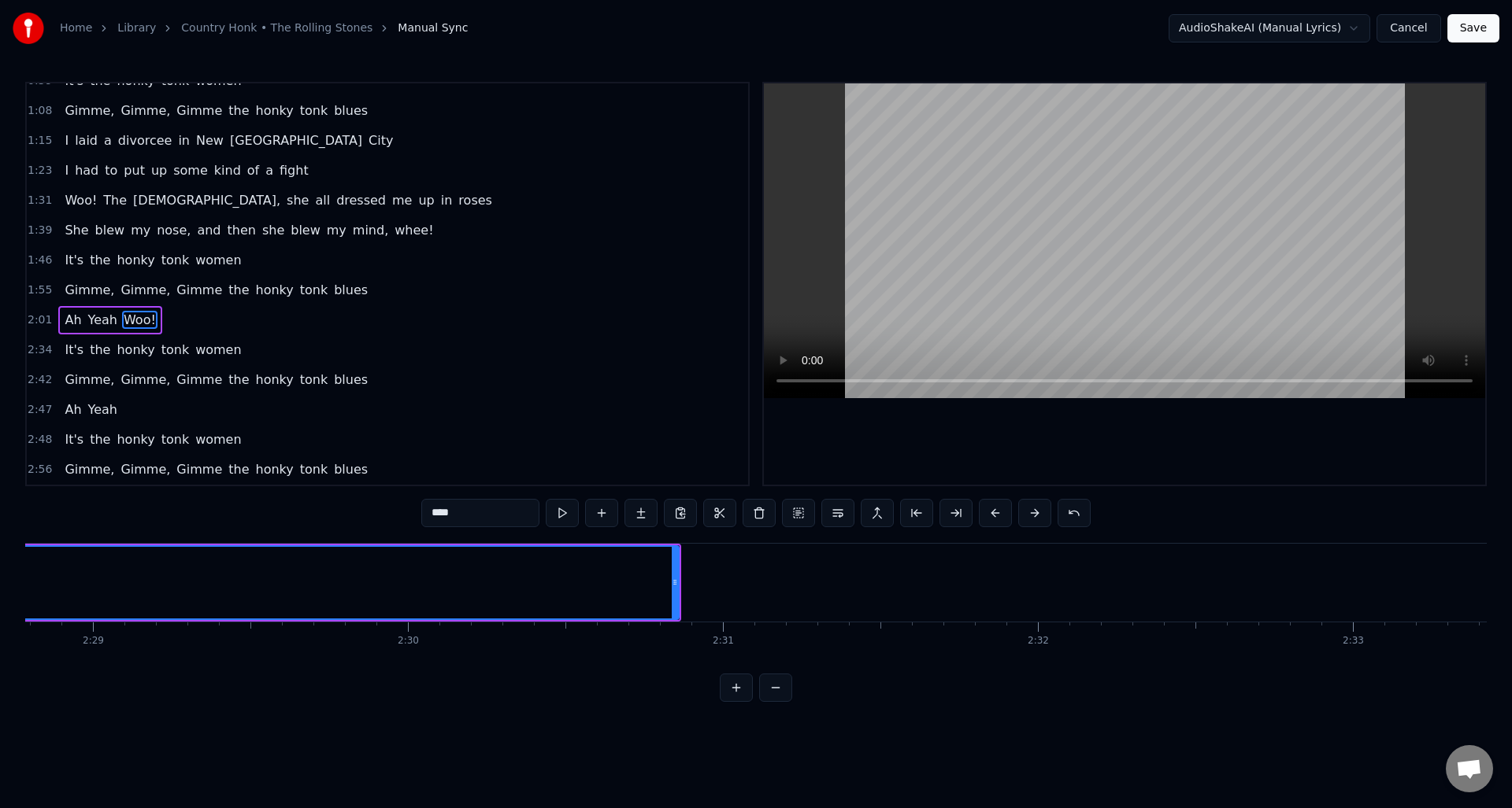
scroll to position [0, 46732]
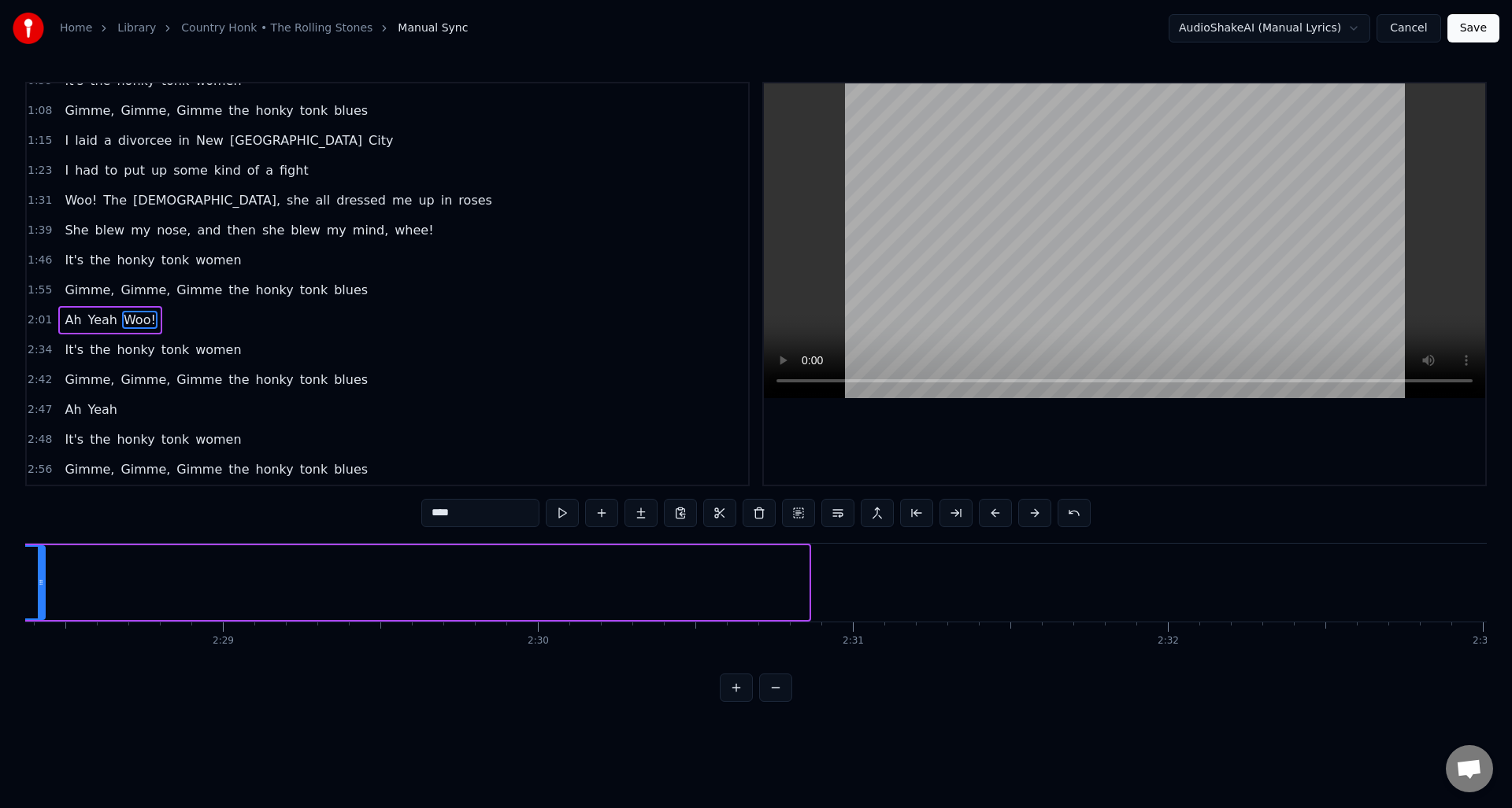
drag, startPoint x: 806, startPoint y: 590, endPoint x: 42, endPoint y: 588, distance: 764.0
click at [42, 588] on div at bounding box center [40, 583] width 6 height 72
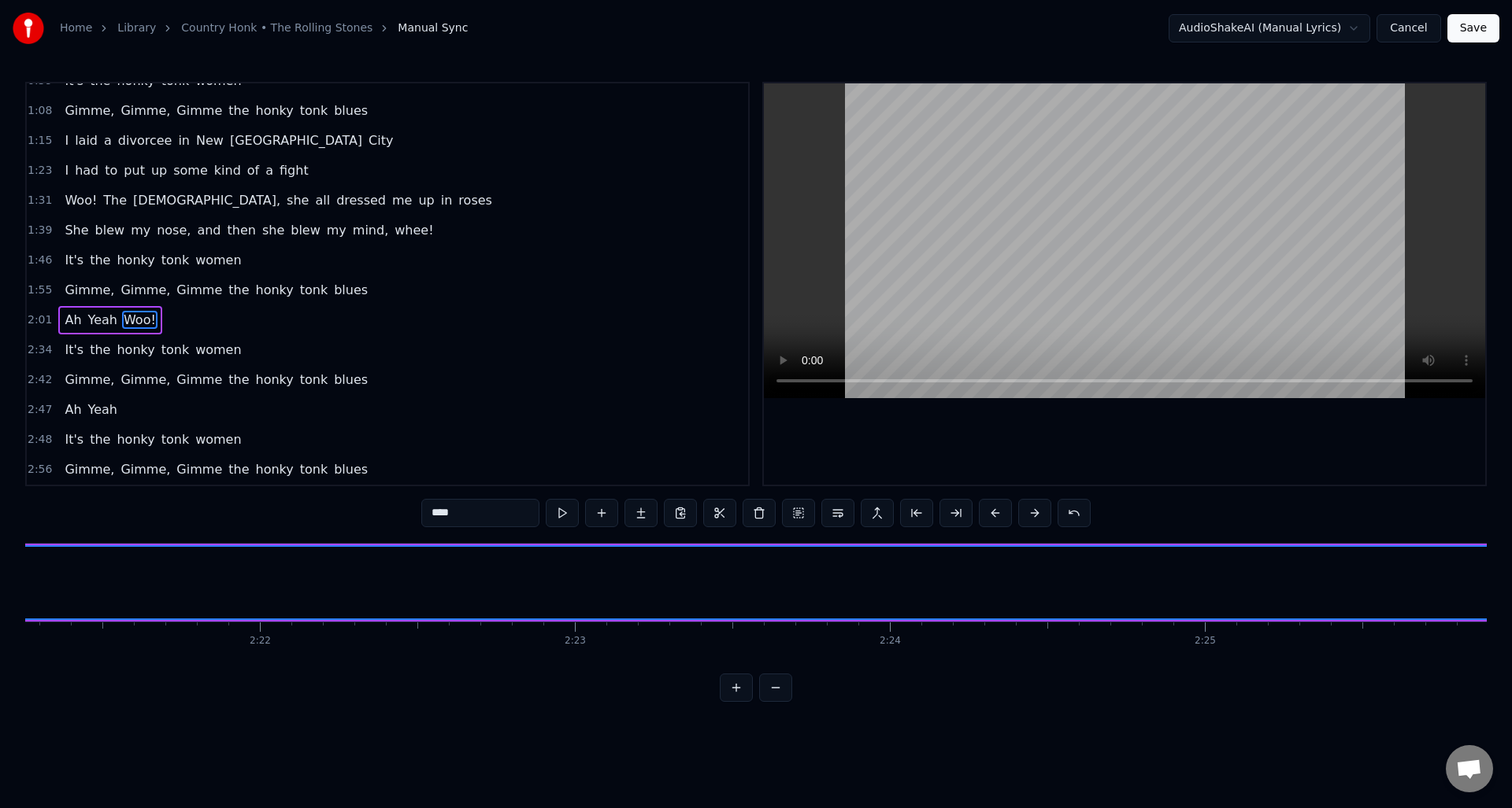
scroll to position [0, 45595]
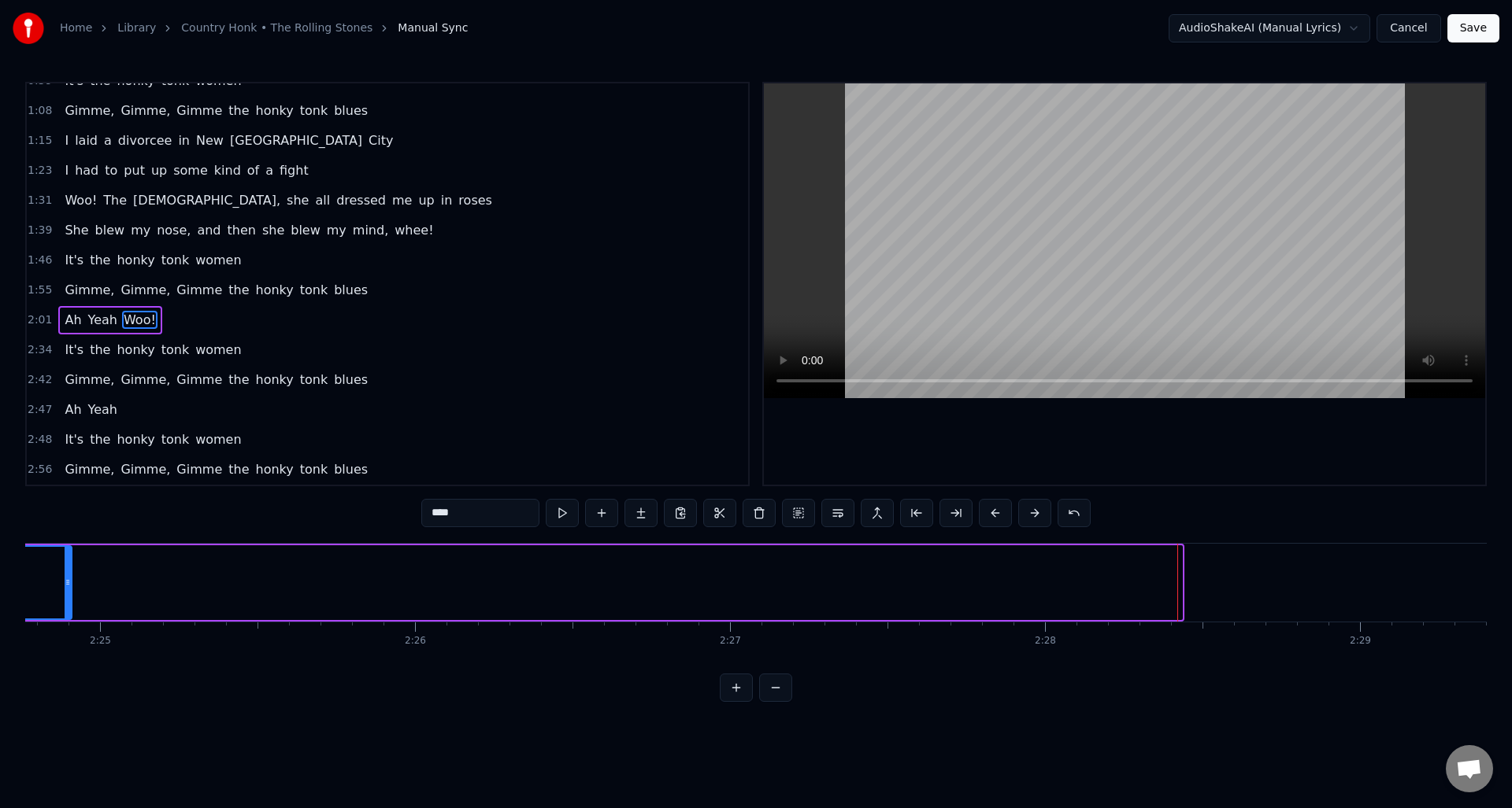
drag, startPoint x: 1179, startPoint y: 596, endPoint x: 92, endPoint y: 621, distance: 1087.3
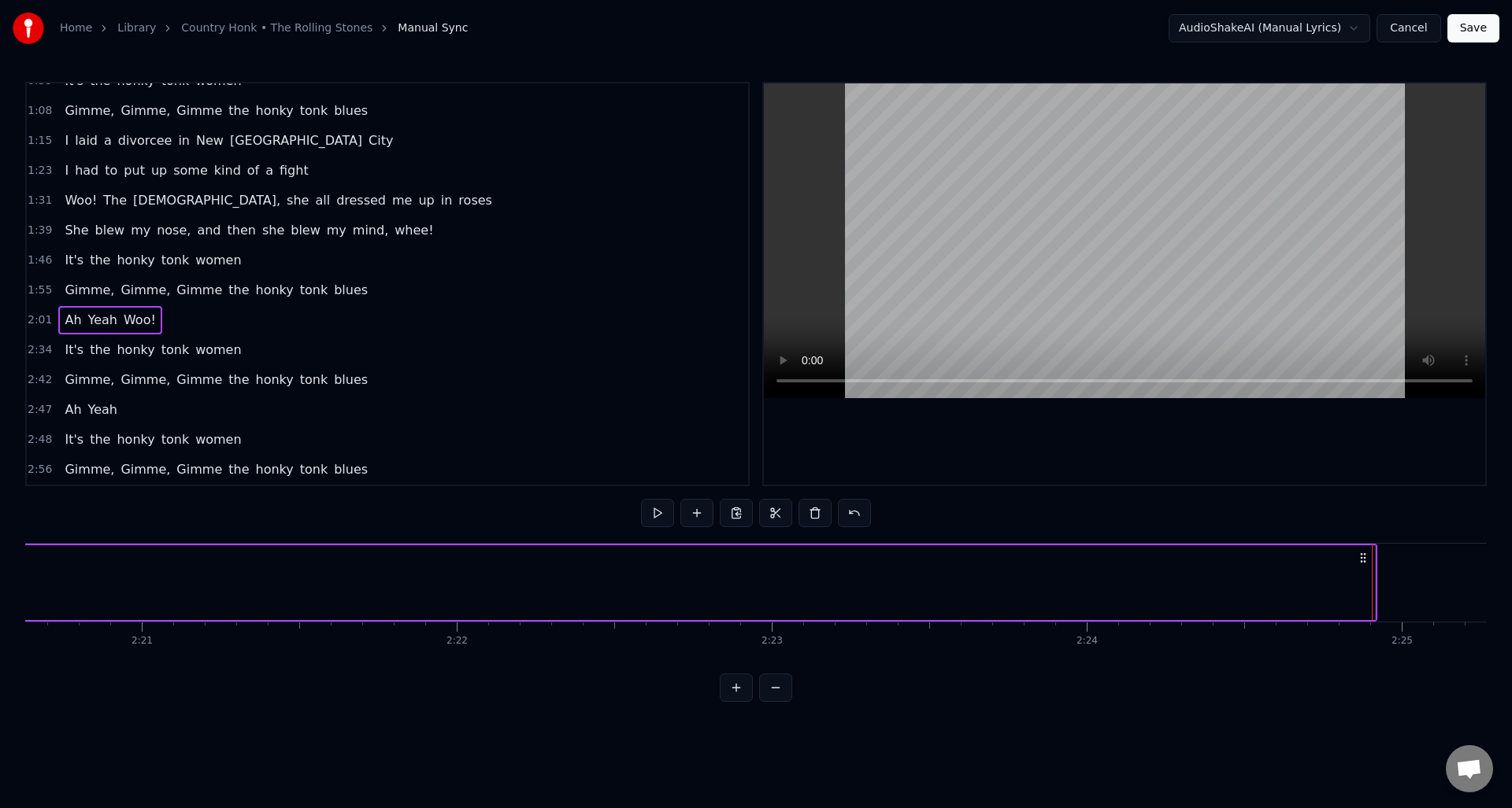
scroll to position [0, 44326]
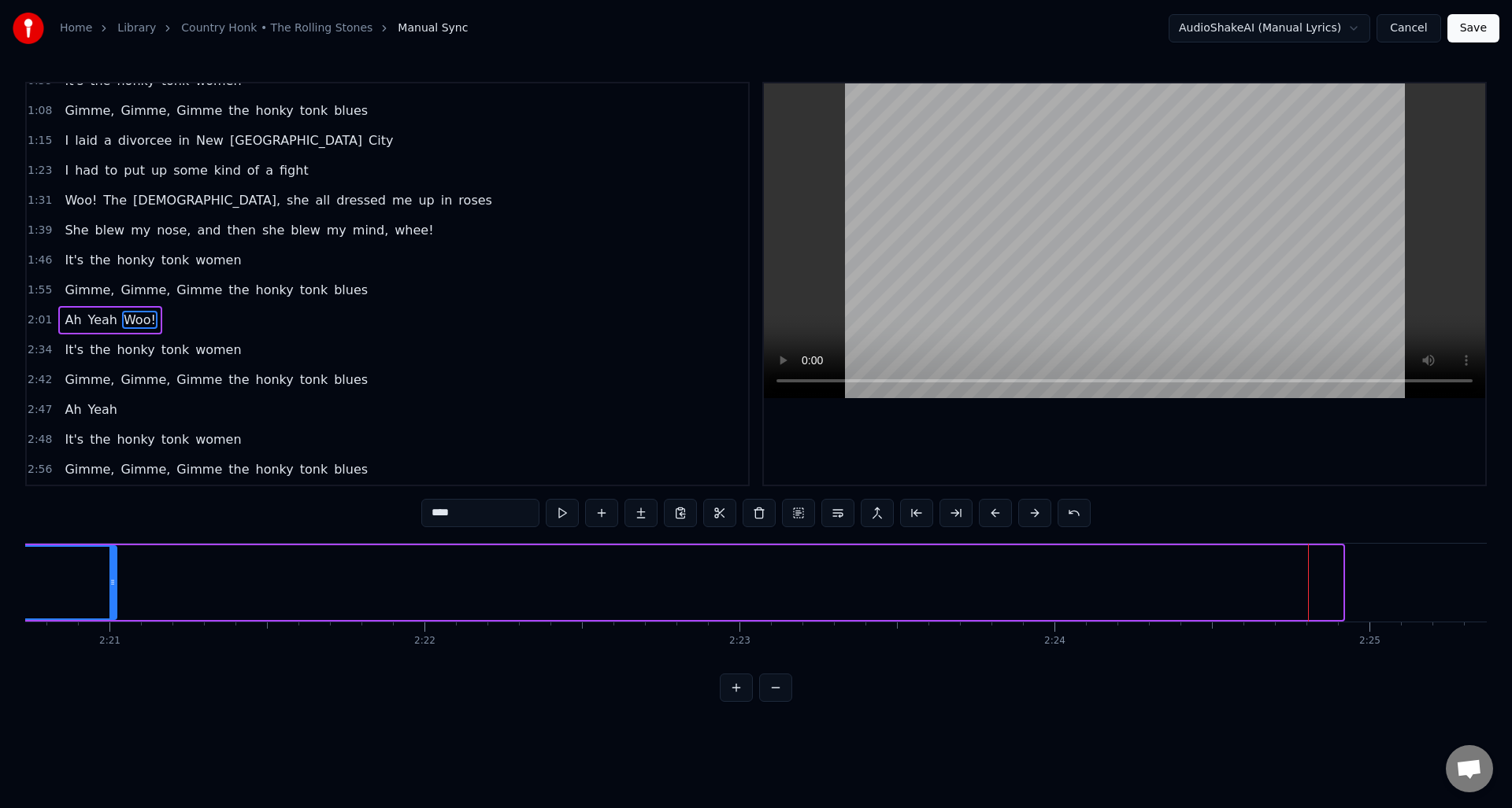
drag, startPoint x: 1338, startPoint y: 592, endPoint x: 111, endPoint y: 575, distance: 1227.1
click at [109, 576] on div at bounding box center [112, 583] width 6 height 72
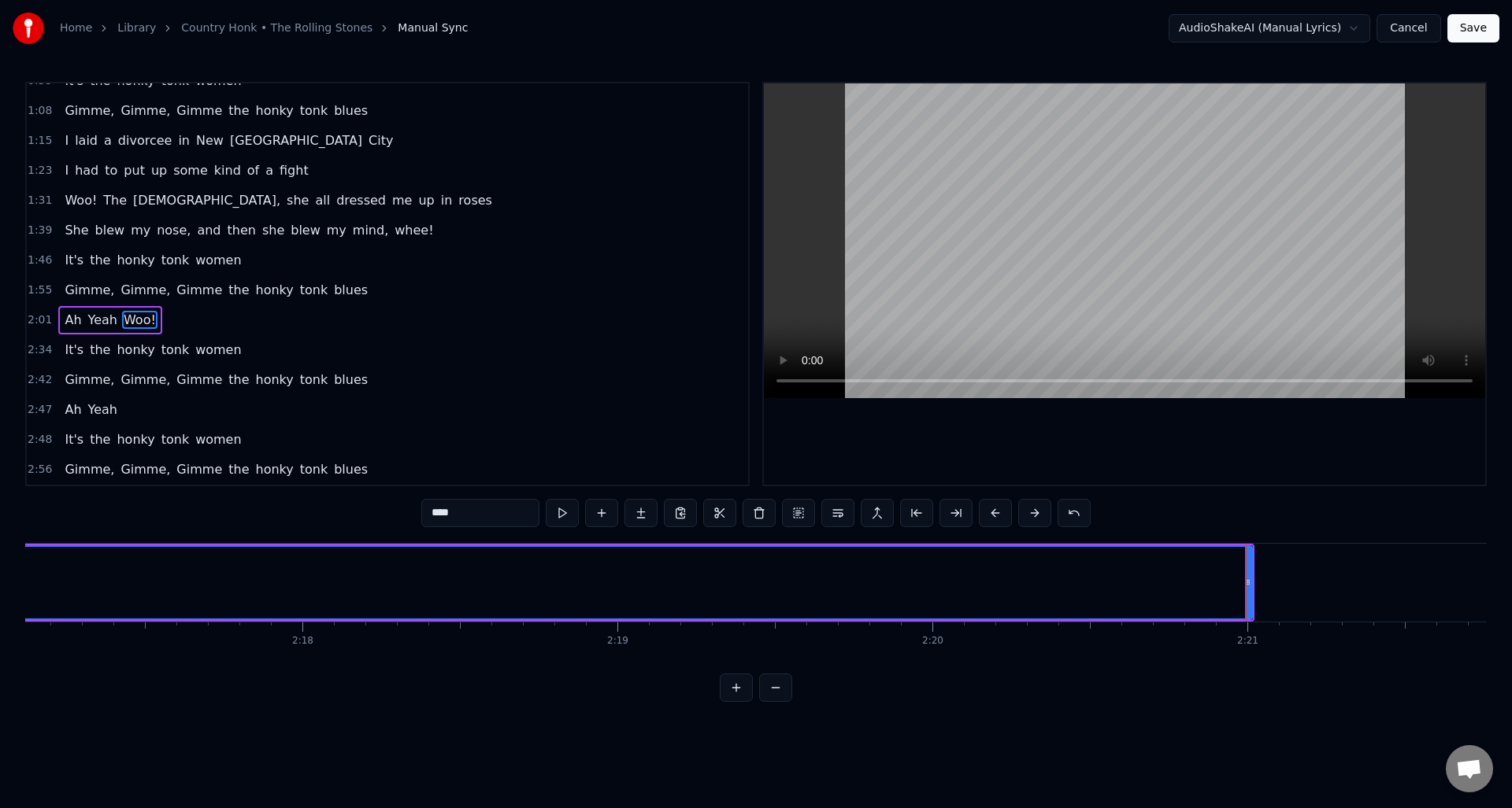
scroll to position [0, 43025]
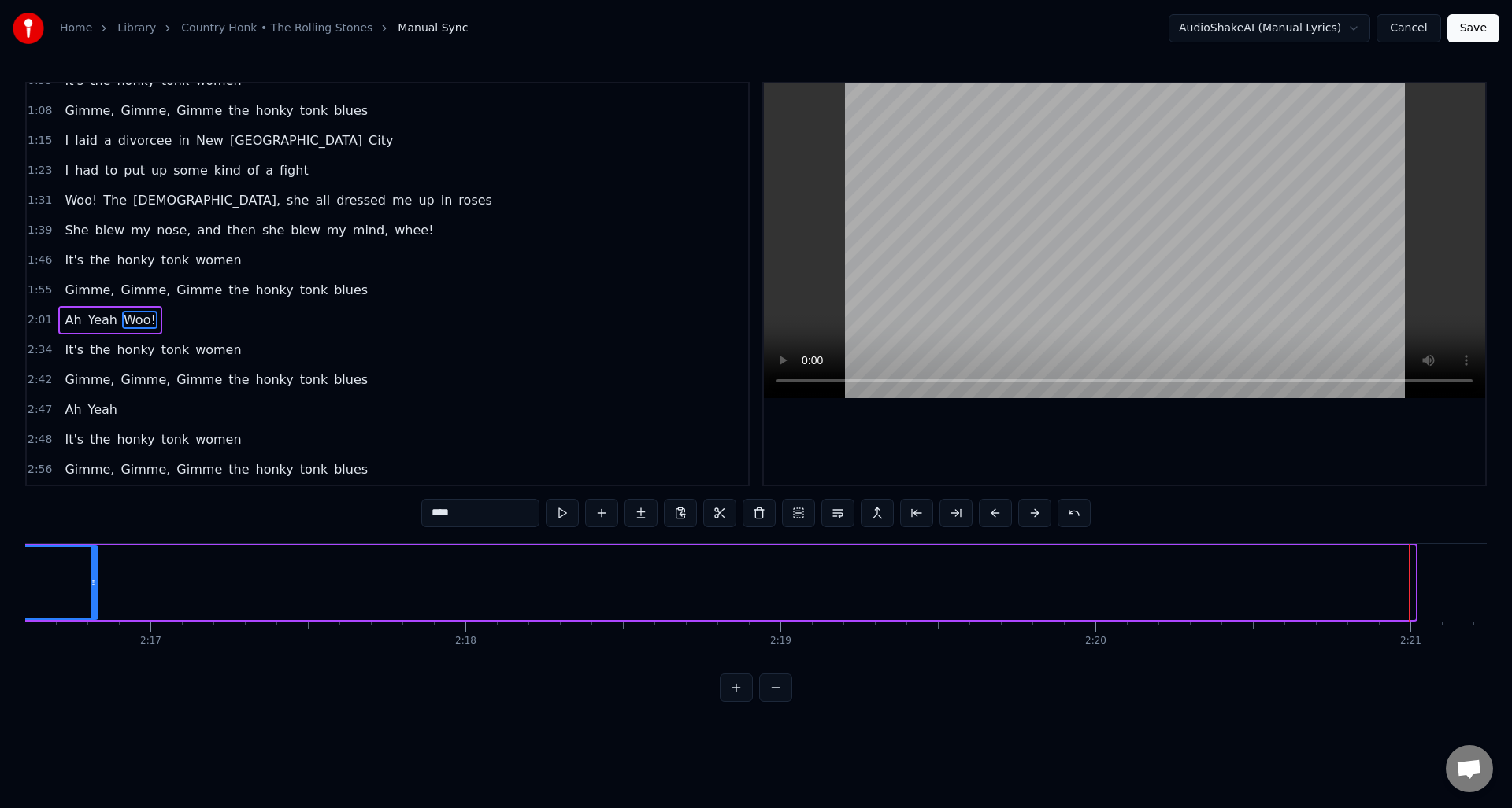
drag, startPoint x: 1410, startPoint y: 600, endPoint x: 96, endPoint y: 596, distance: 1314.0
click at [96, 596] on div at bounding box center [93, 583] width 6 height 72
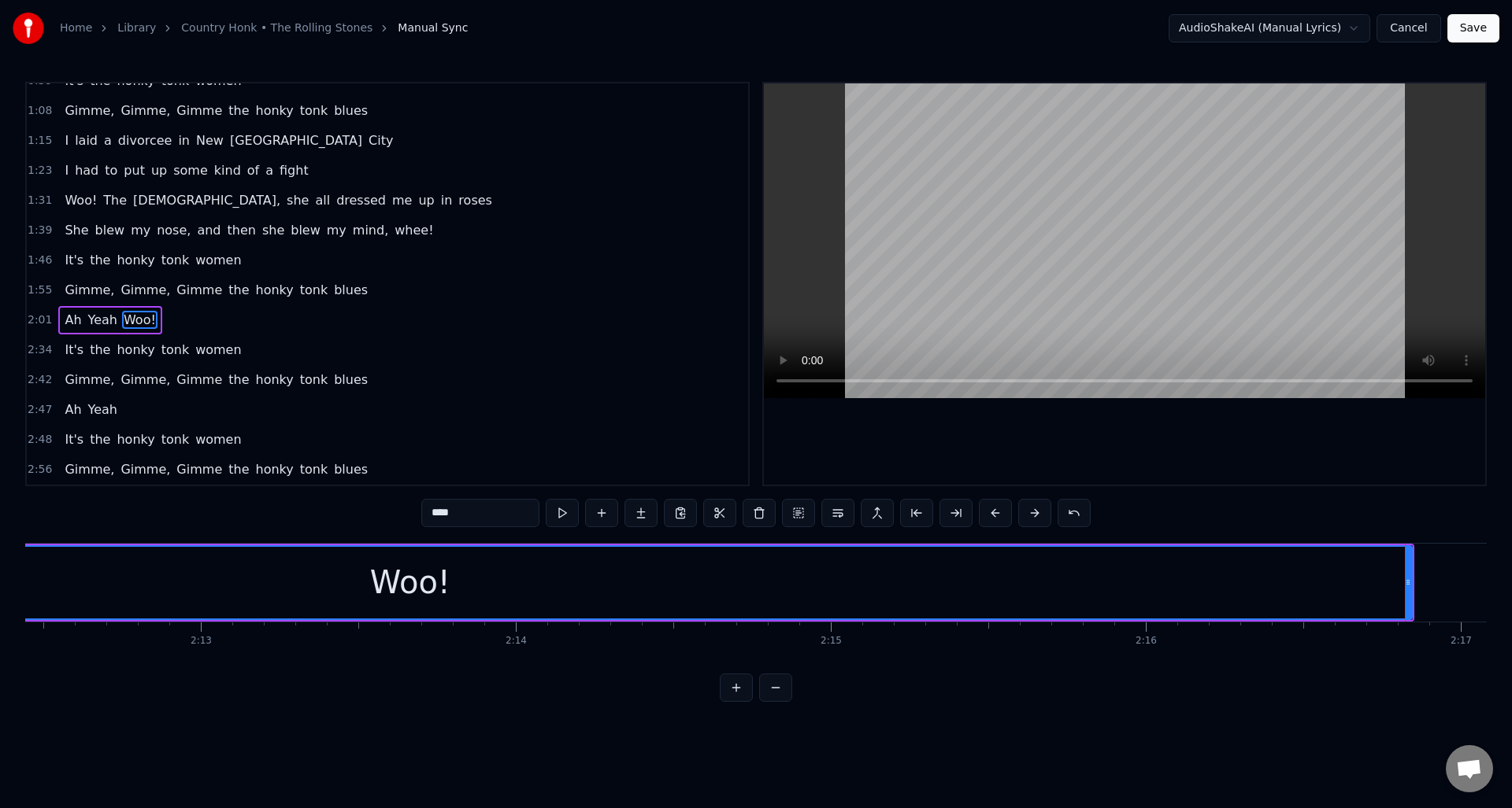
scroll to position [0, 41878]
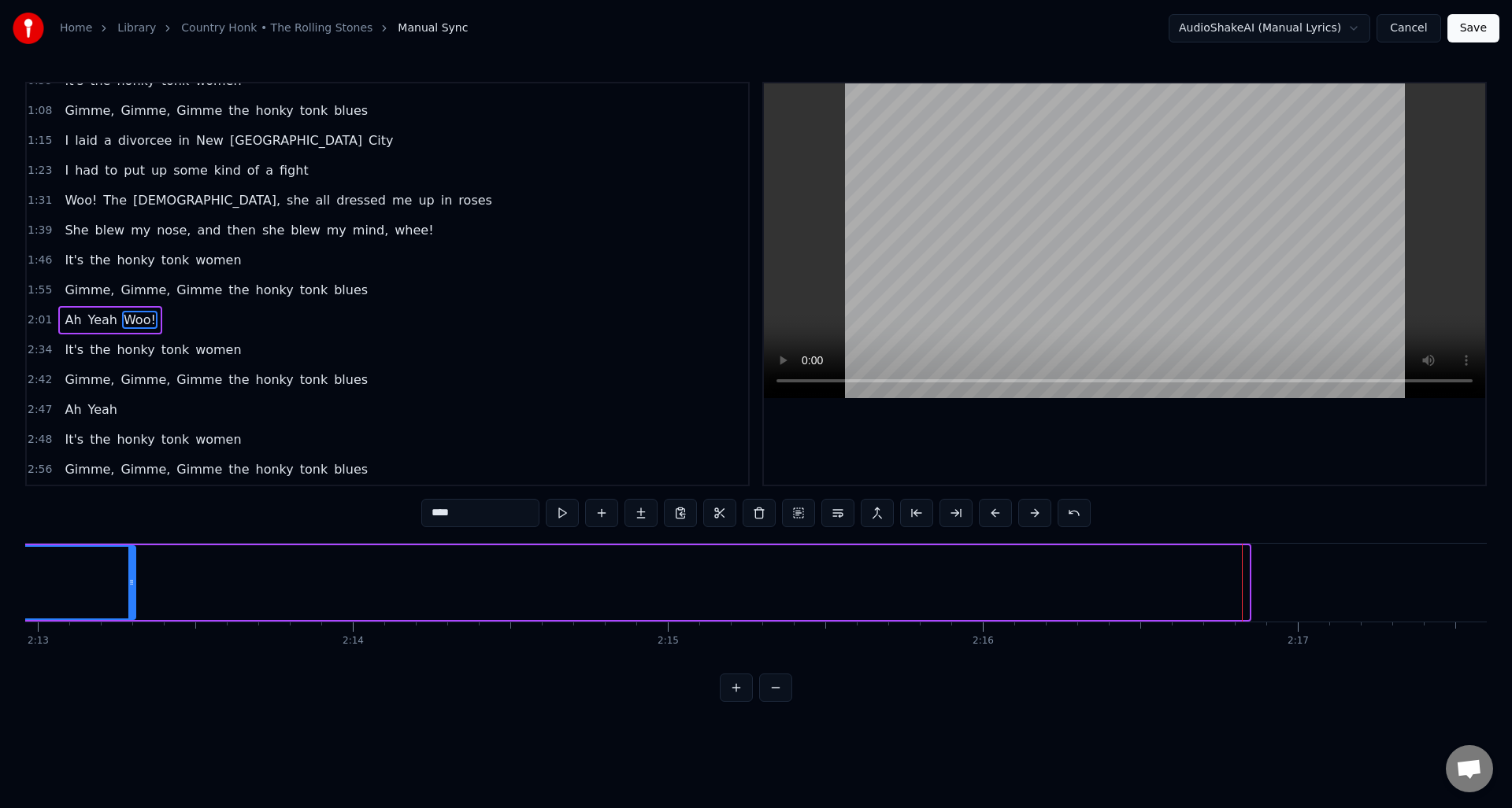
drag, startPoint x: 1244, startPoint y: 603, endPoint x: 136, endPoint y: 611, distance: 1108.0
click at [130, 610] on div at bounding box center [131, 583] width 6 height 72
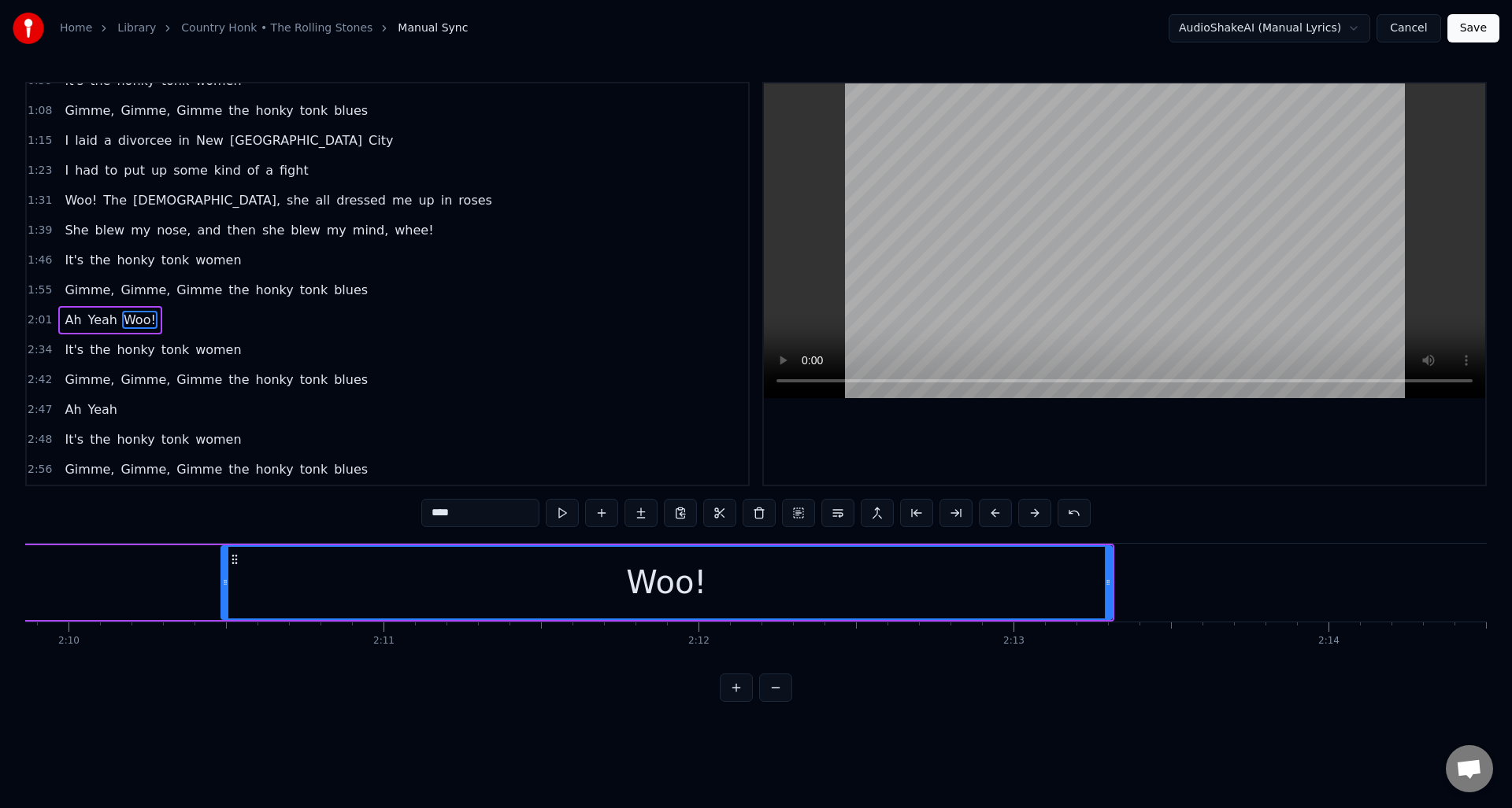
scroll to position [0, 40772]
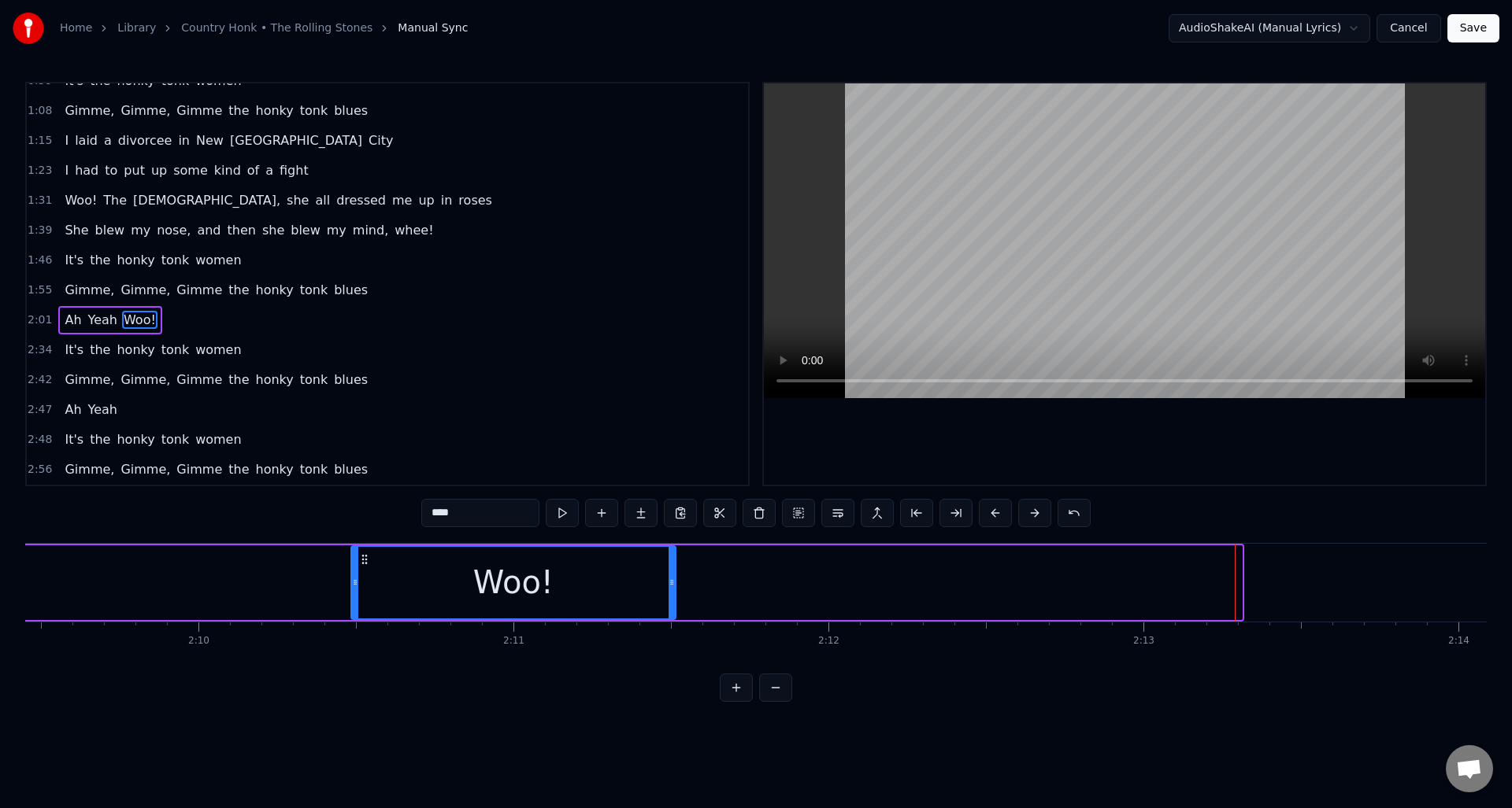
drag, startPoint x: 1238, startPoint y: 606, endPoint x: 673, endPoint y: 612, distance: 565.0
click at [673, 612] on div at bounding box center [672, 583] width 6 height 72
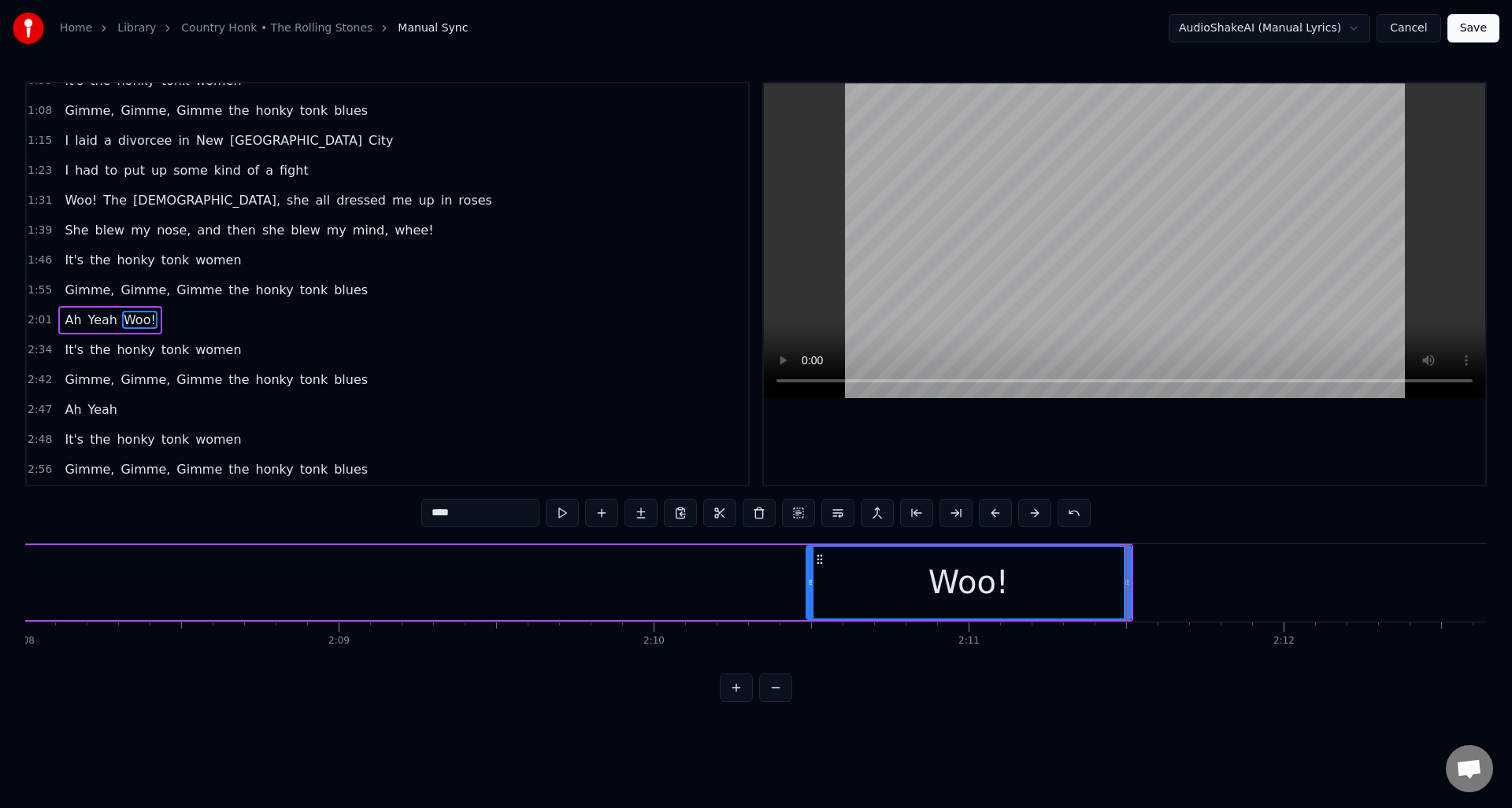
scroll to position [0, 40350]
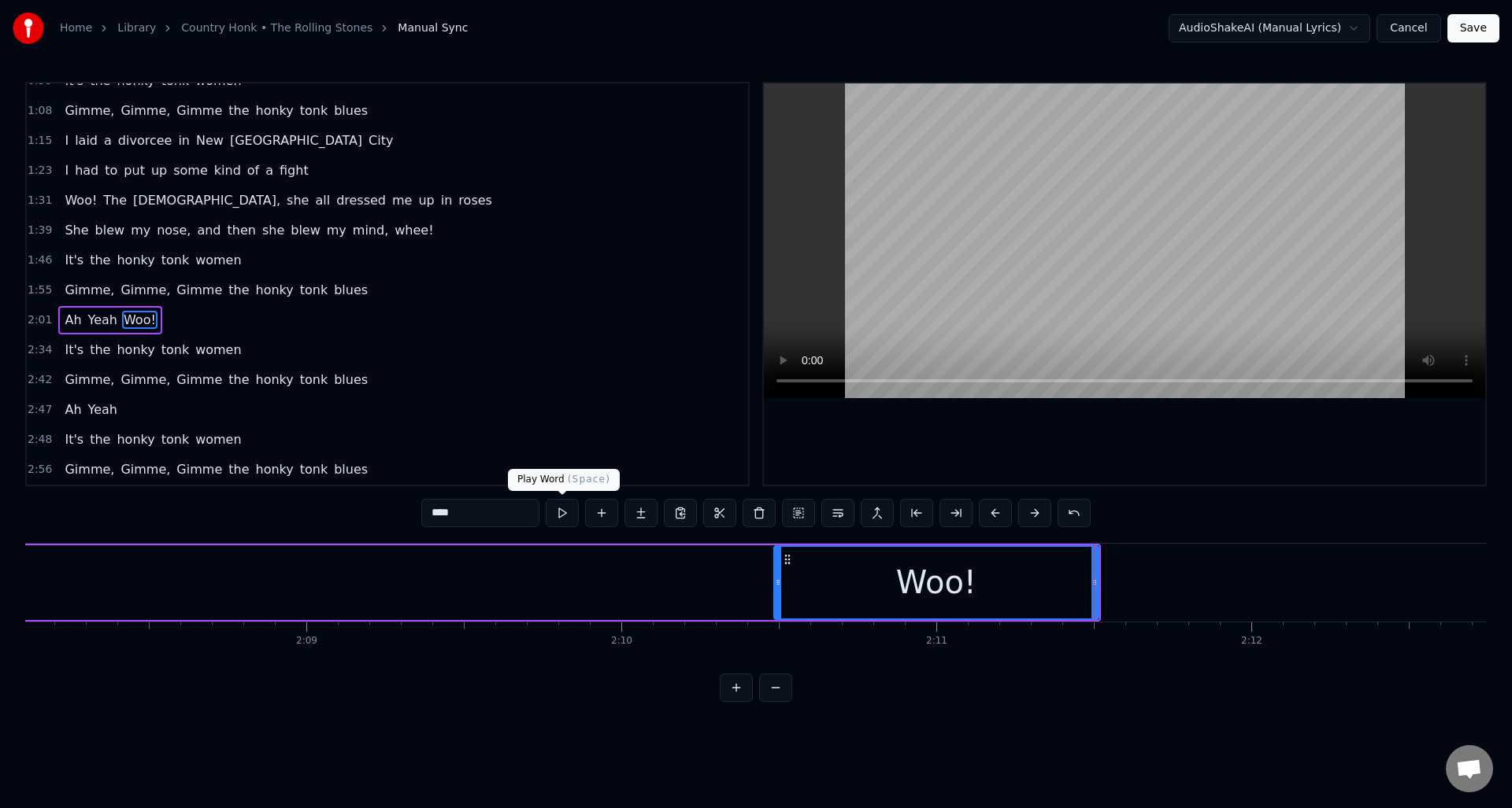
click at [560, 506] on button at bounding box center [562, 513] width 33 height 28
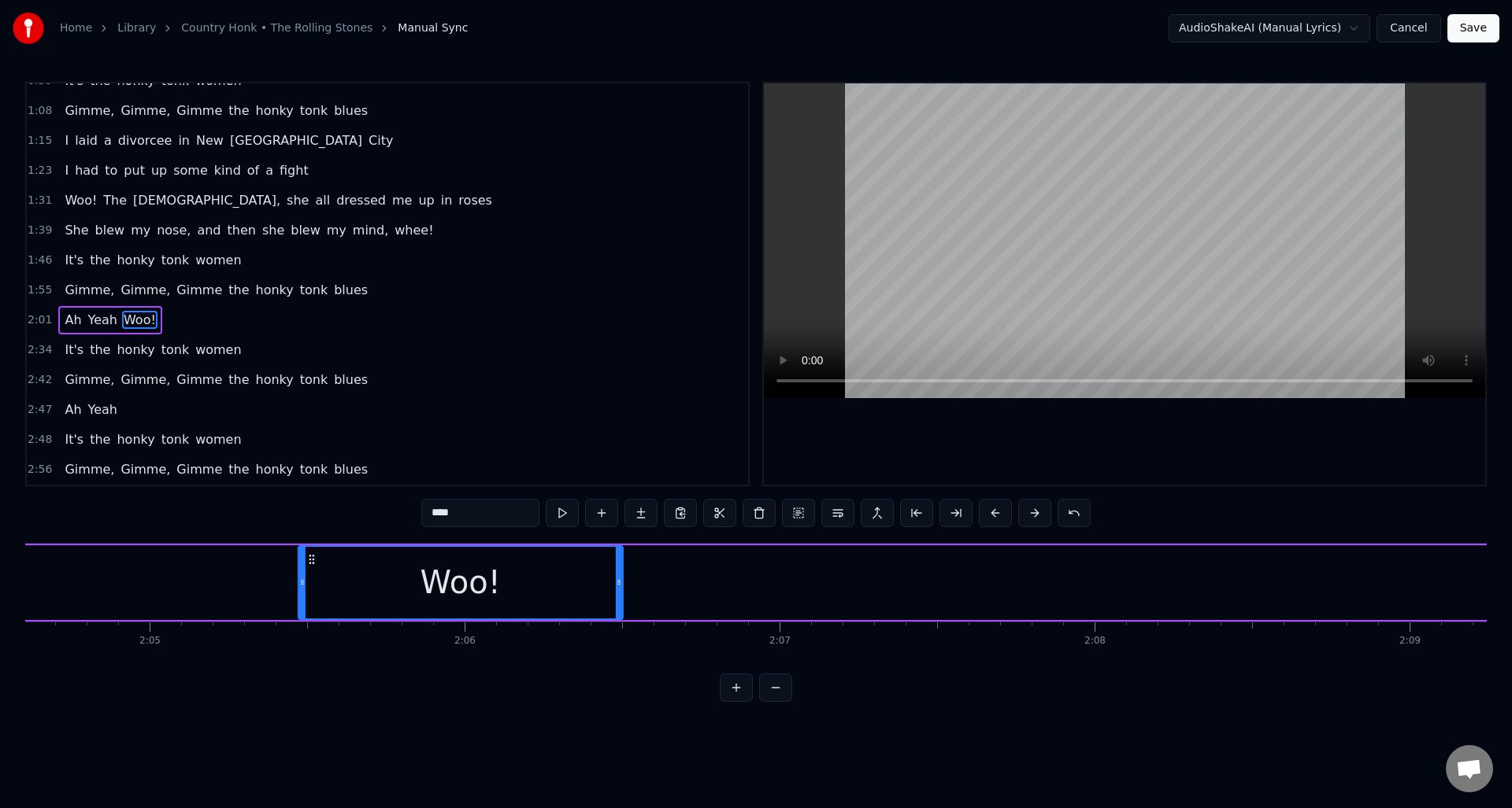
scroll to position [0, 39244]
drag, startPoint x: 1045, startPoint y: 554, endPoint x: 344, endPoint y: 595, distance: 702.2
click at [344, 596] on div "Woo!" at bounding box center [495, 583] width 323 height 72
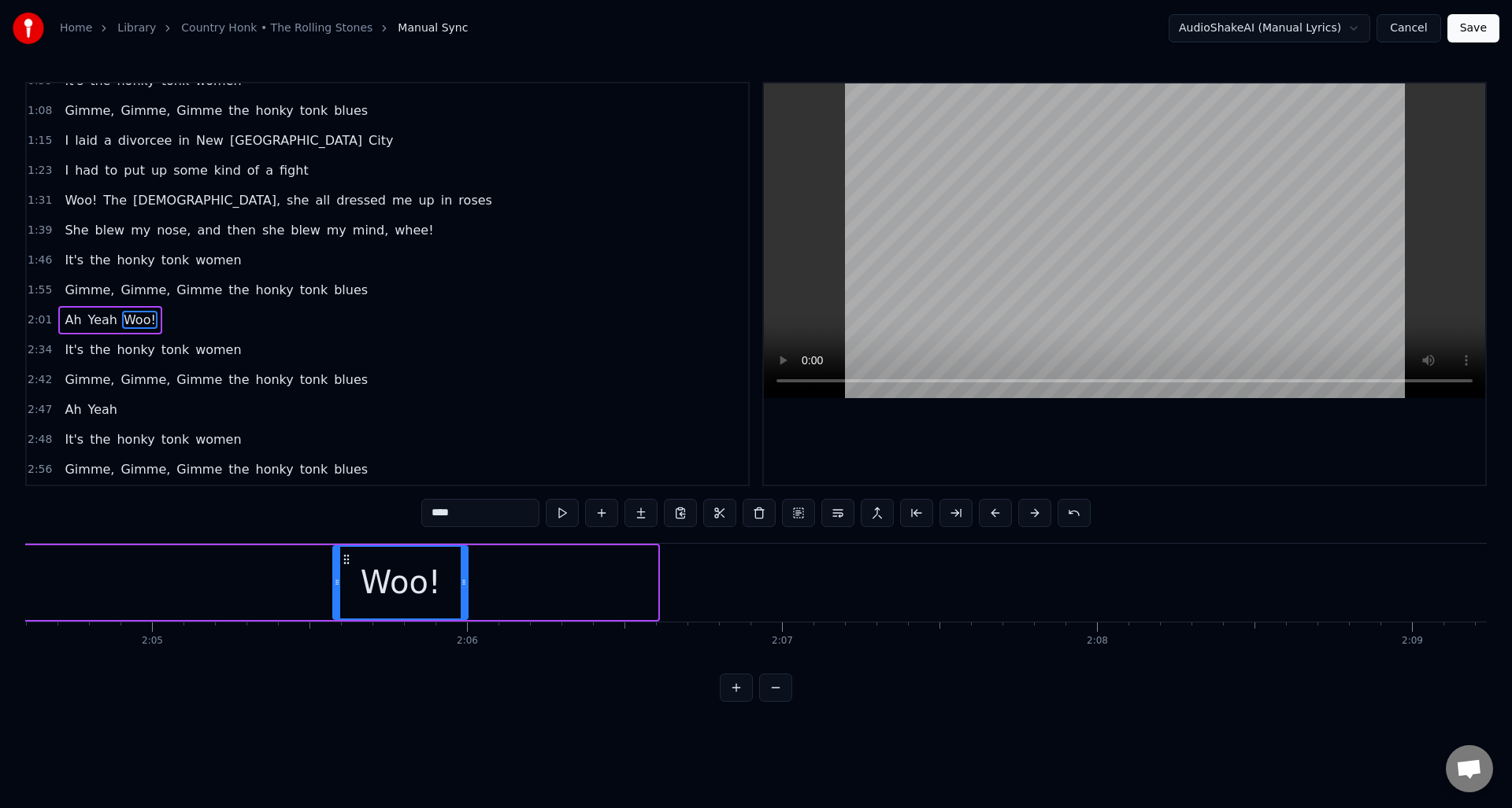
drag, startPoint x: 654, startPoint y: 600, endPoint x: 465, endPoint y: 593, distance: 189.1
click at [465, 593] on div at bounding box center [464, 583] width 6 height 72
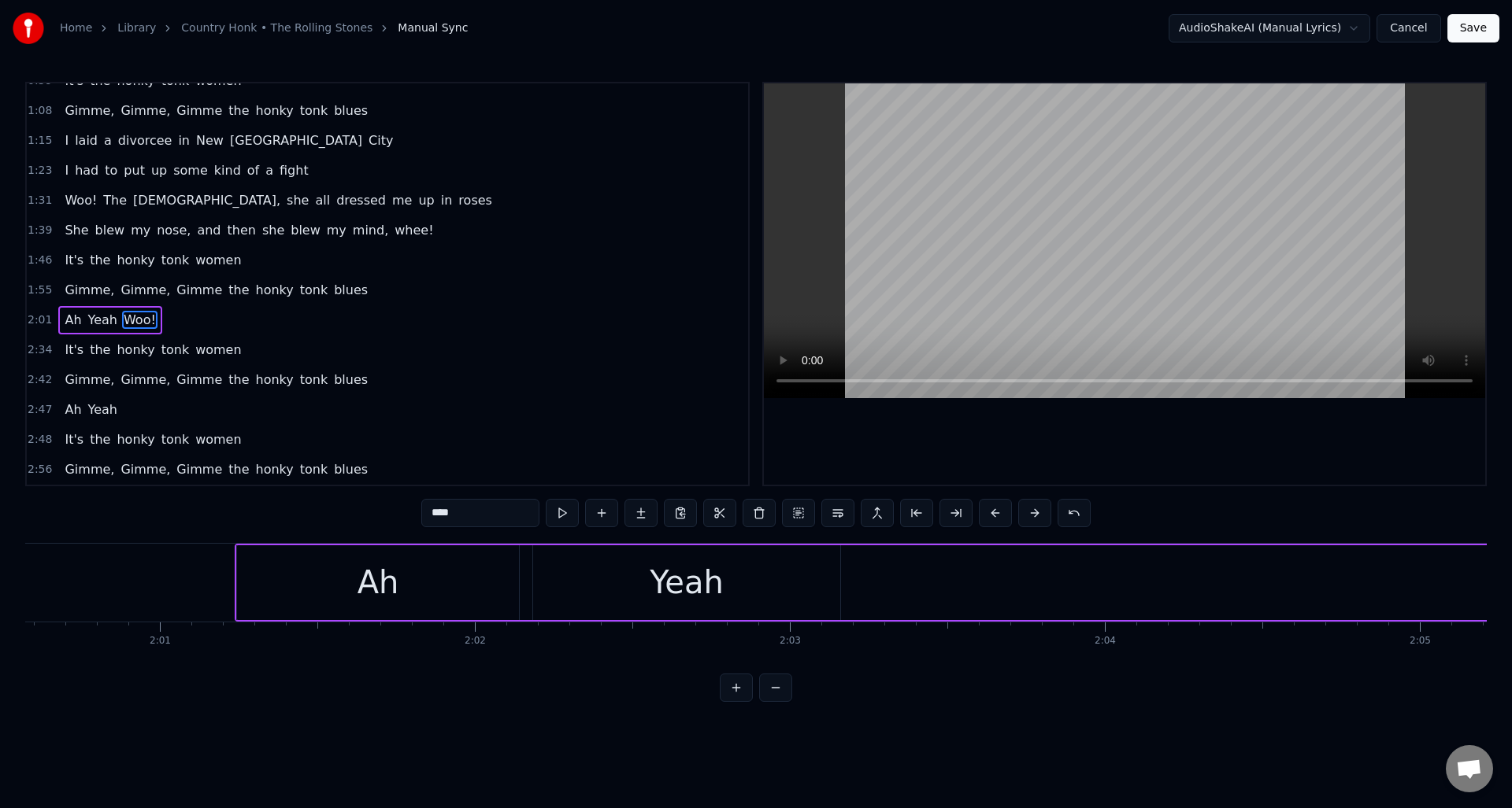
scroll to position [0, 37781]
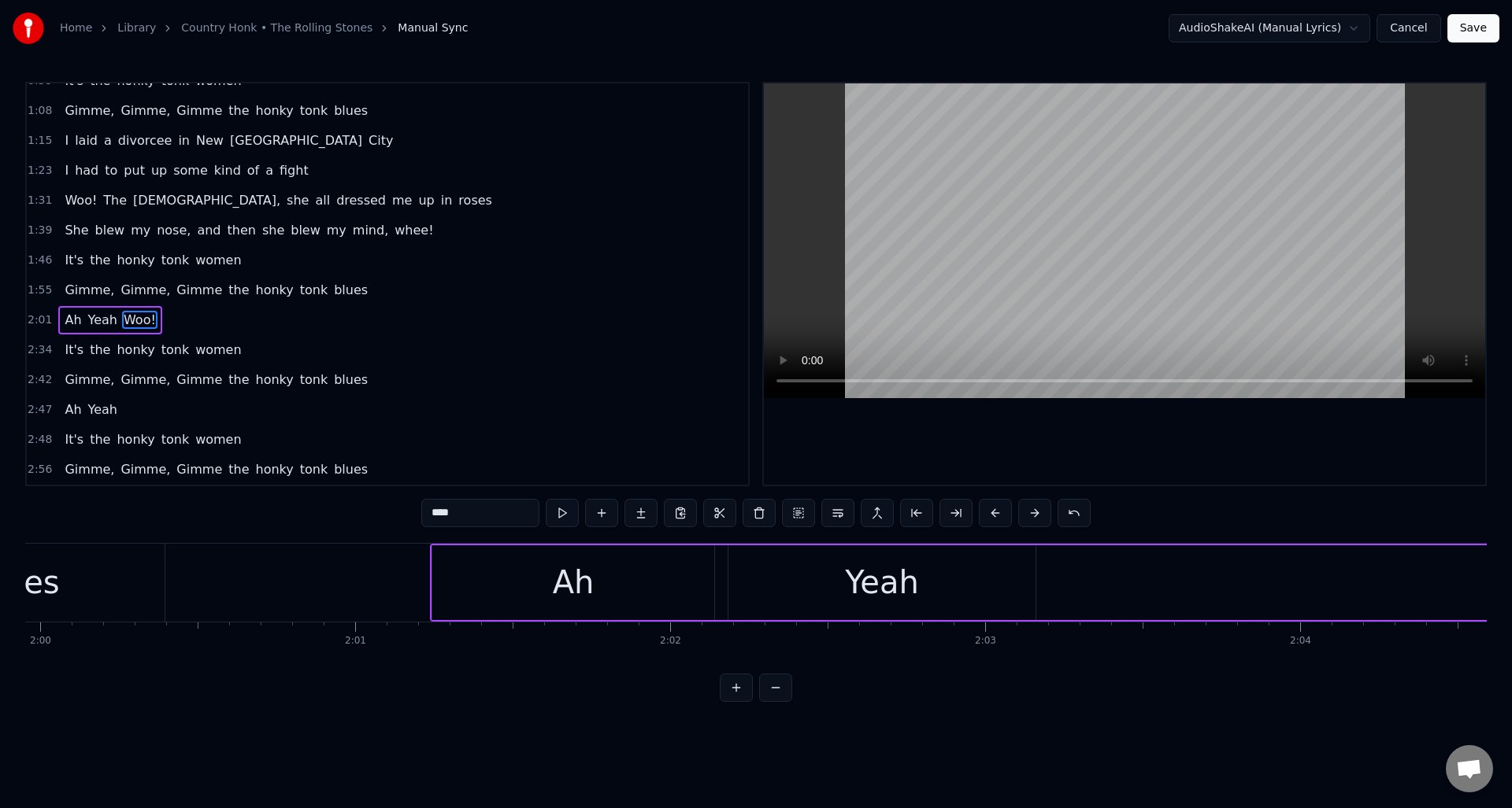
drag, startPoint x: 973, startPoint y: 672, endPoint x: 957, endPoint y: 674, distance: 16.1
click at [957, 674] on div "0:27 I'm sittin' in a bar, [PERSON_NAME]' a jar in [GEOGRAPHIC_DATA] 0:36 And o…" at bounding box center [756, 392] width 1462 height 620
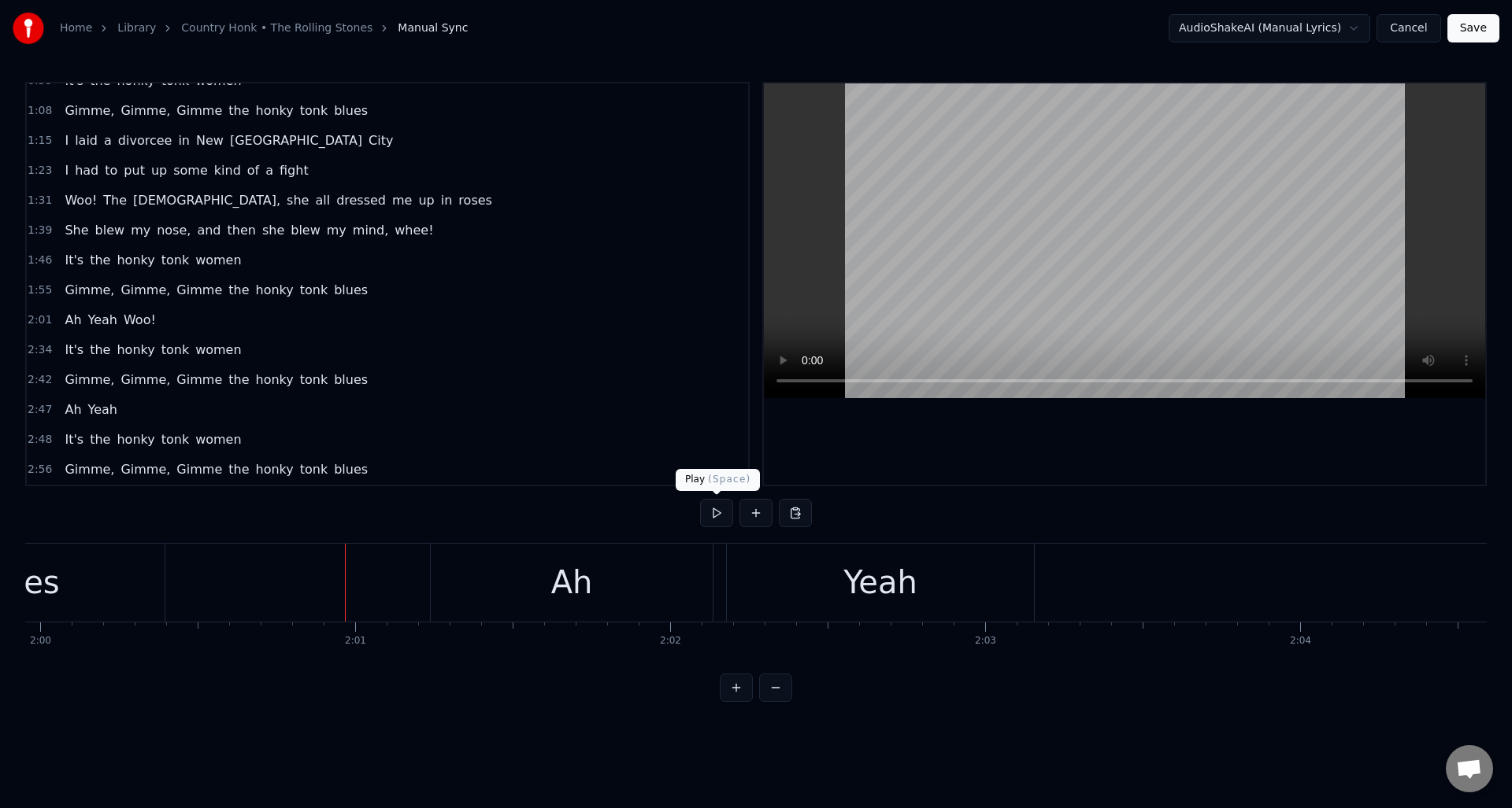
click at [716, 515] on button at bounding box center [716, 513] width 33 height 28
click at [718, 515] on button at bounding box center [716, 513] width 33 height 28
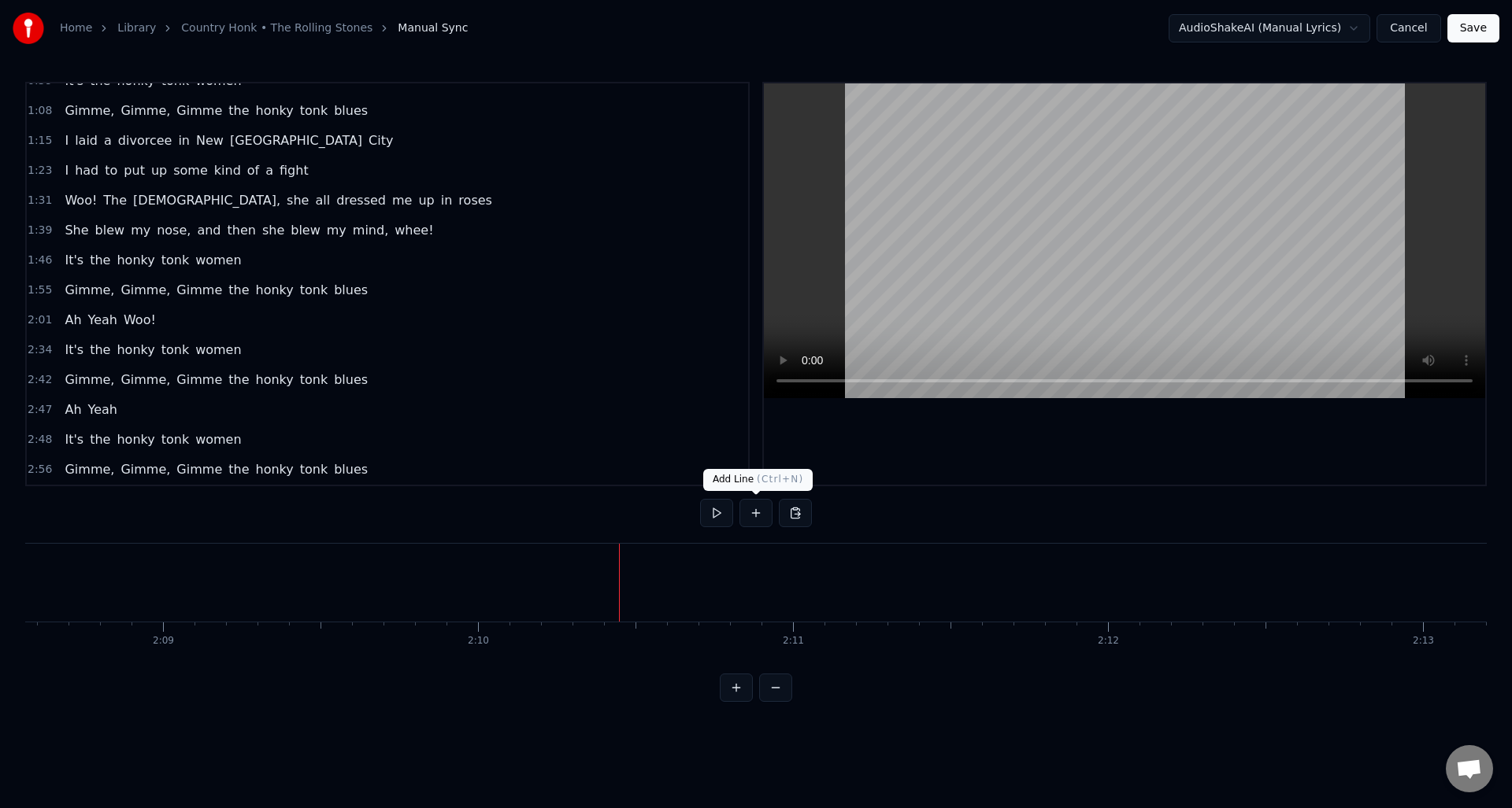
click at [750, 508] on button at bounding box center [756, 513] width 33 height 28
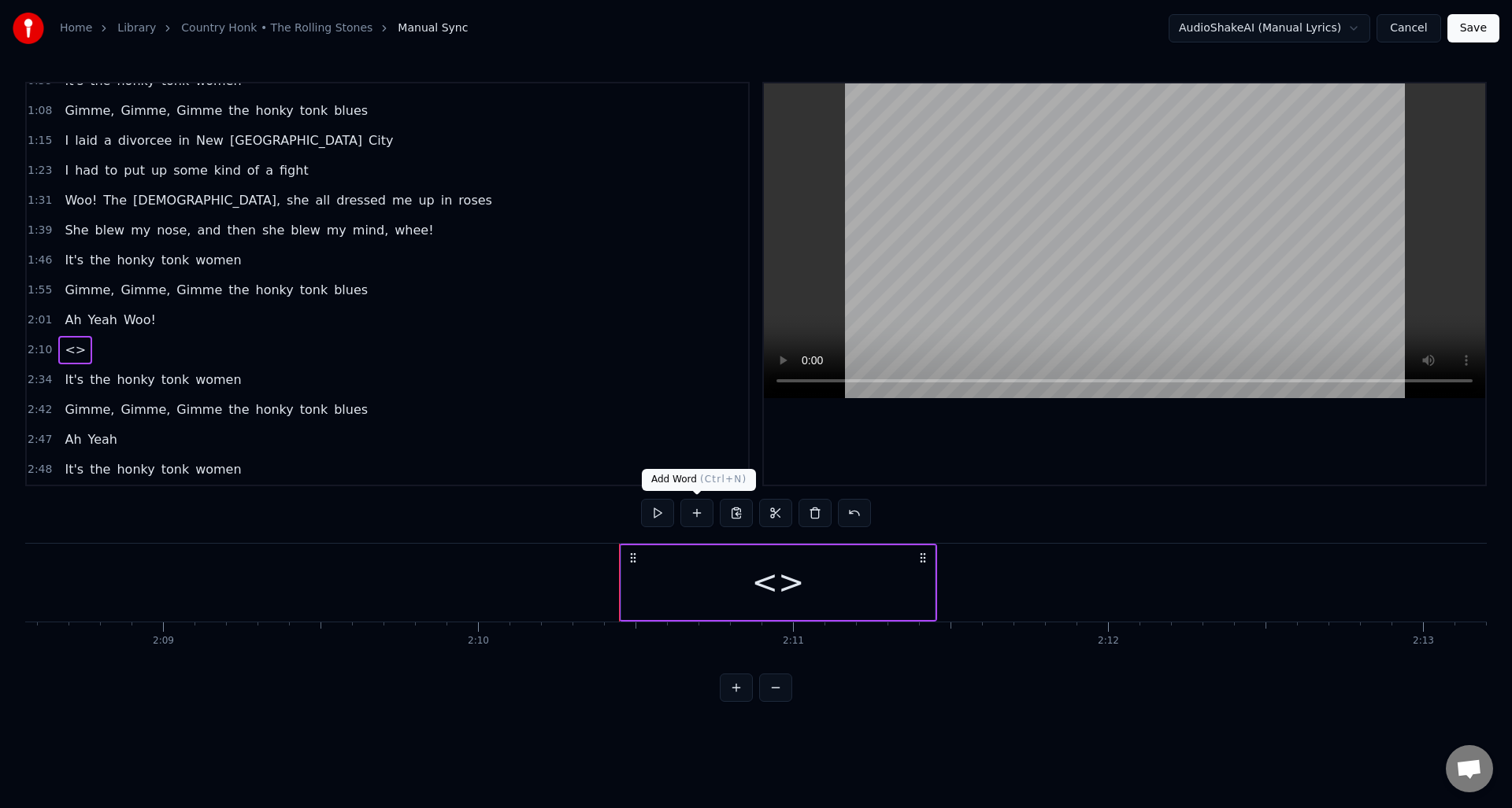
click at [697, 515] on button at bounding box center [697, 513] width 33 height 28
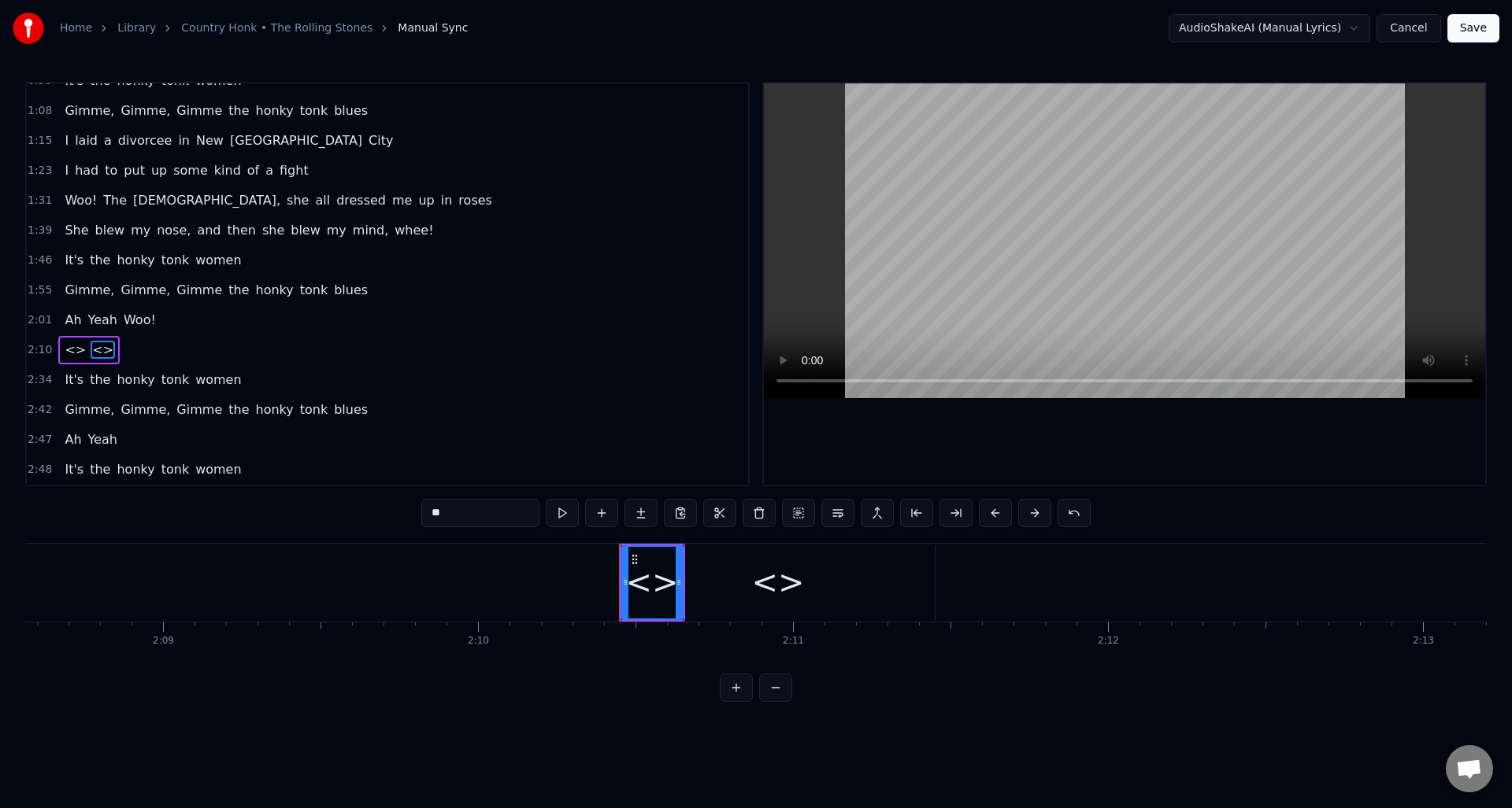
scroll to position [197, 0]
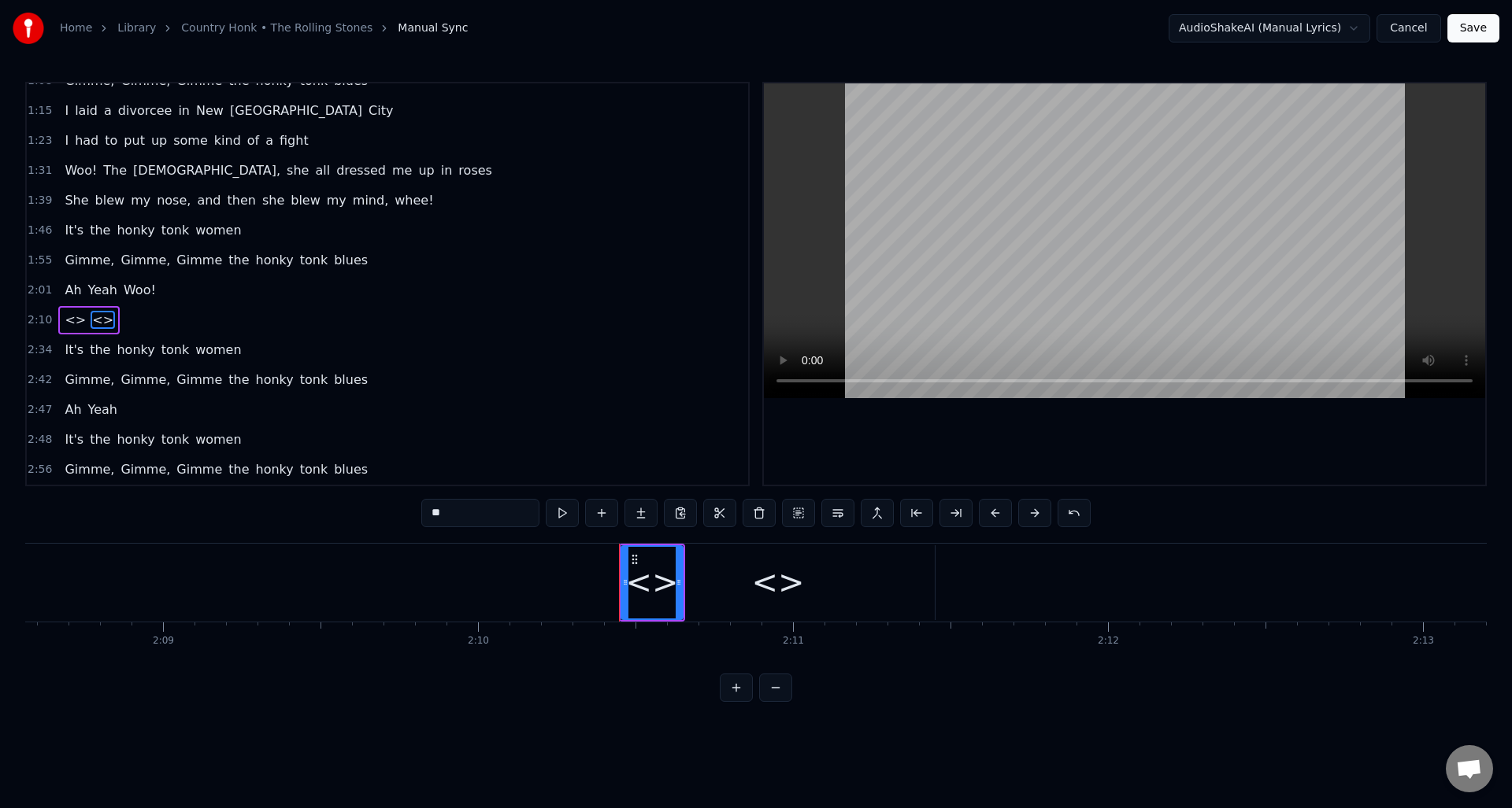
drag, startPoint x: 492, startPoint y: 518, endPoint x: 398, endPoint y: 505, distance: 94.9
click at [398, 505] on div "0:27 I'm sittin' in a bar, [PERSON_NAME]' a jar in [GEOGRAPHIC_DATA] 0:36 And o…" at bounding box center [756, 392] width 1462 height 620
click at [773, 584] on div "<>" at bounding box center [777, 583] width 53 height 47
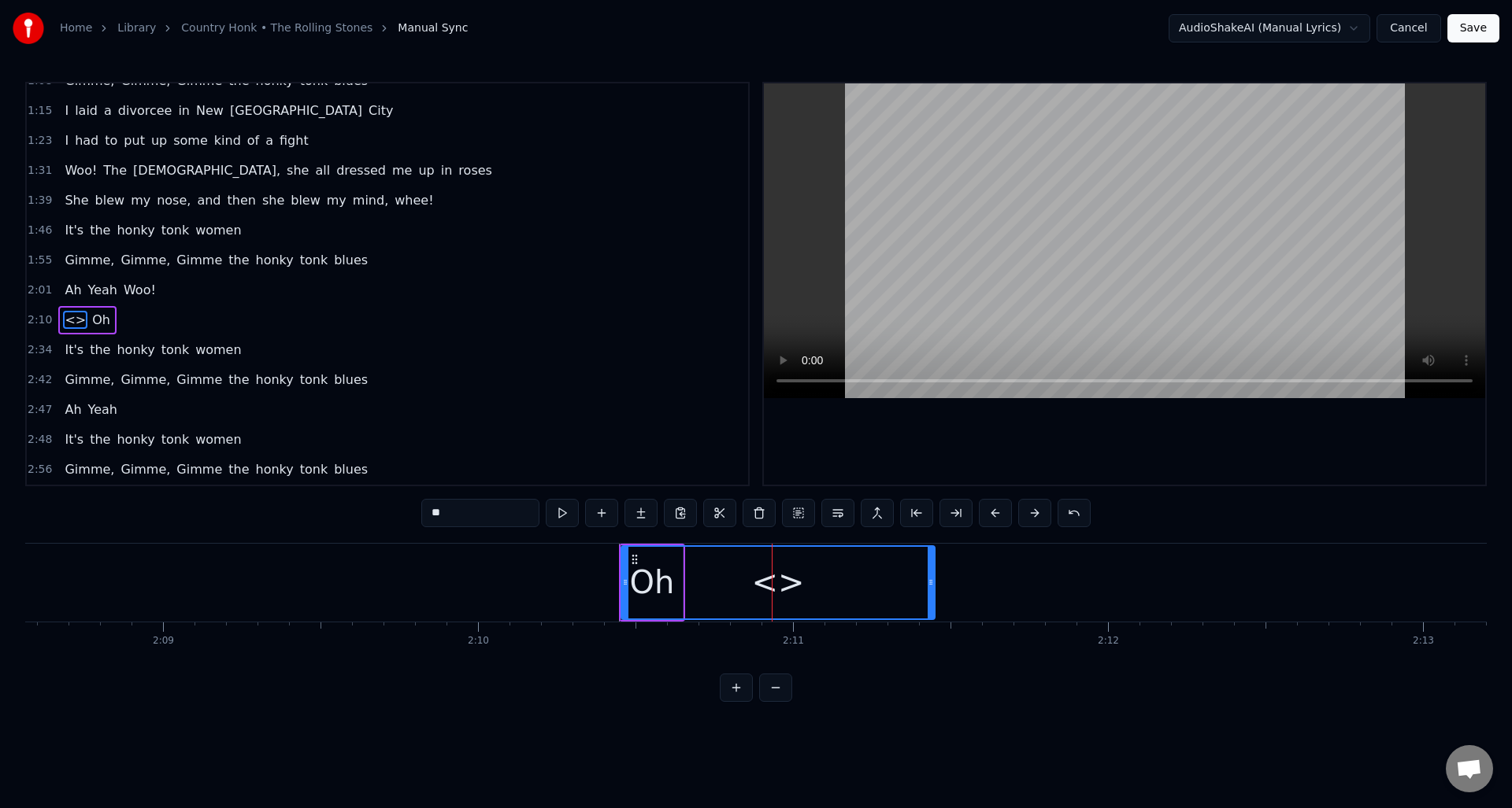
drag, startPoint x: 483, startPoint y: 509, endPoint x: 406, endPoint y: 512, distance: 77.1
click at [406, 512] on div "0:27 I'm sittin' in a bar, [PERSON_NAME]' a jar in [GEOGRAPHIC_DATA] 0:36 And o…" at bounding box center [756, 392] width 1462 height 620
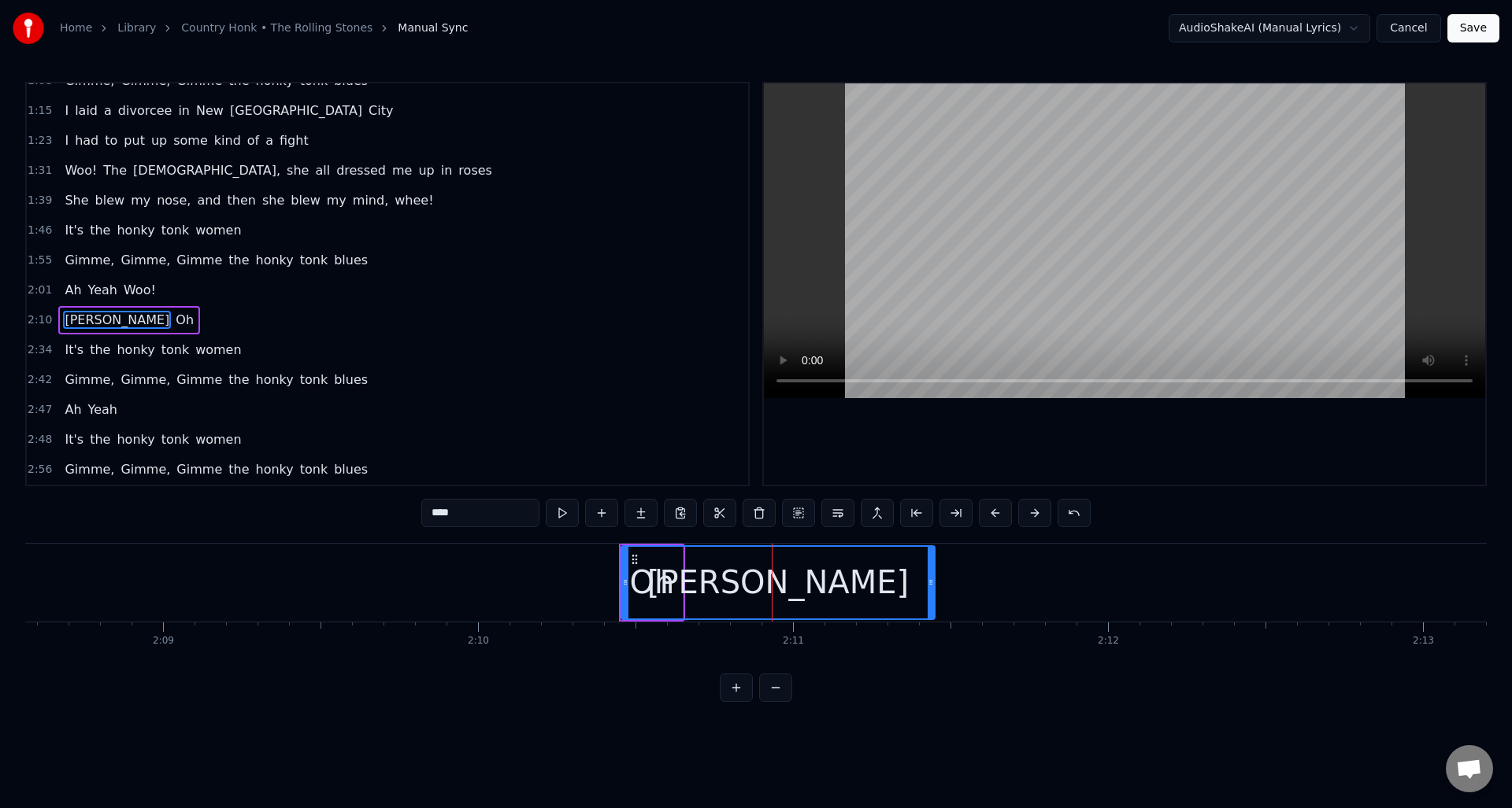
drag, startPoint x: 435, startPoint y: 513, endPoint x: 422, endPoint y: 512, distance: 13.0
click at [422, 512] on input "****" at bounding box center [480, 513] width 118 height 28
click at [670, 571] on div "Yeah" at bounding box center [778, 583] width 312 height 72
click at [733, 577] on div "Yeah" at bounding box center [778, 583] width 312 height 72
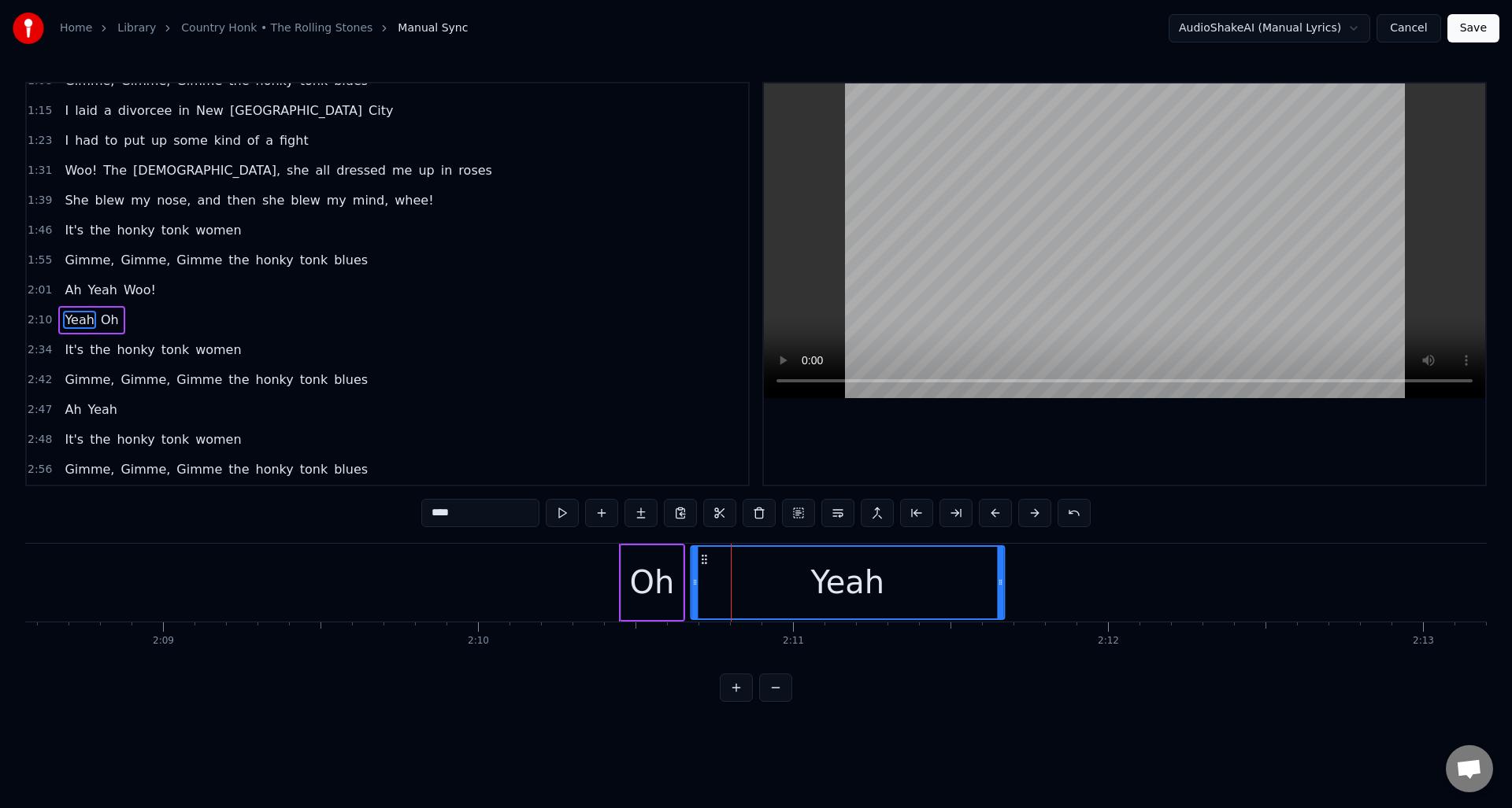
drag, startPoint x: 635, startPoint y: 560, endPoint x: 704, endPoint y: 568, distance: 69.5
click at [663, 565] on div "Oh" at bounding box center [652, 583] width 45 height 47
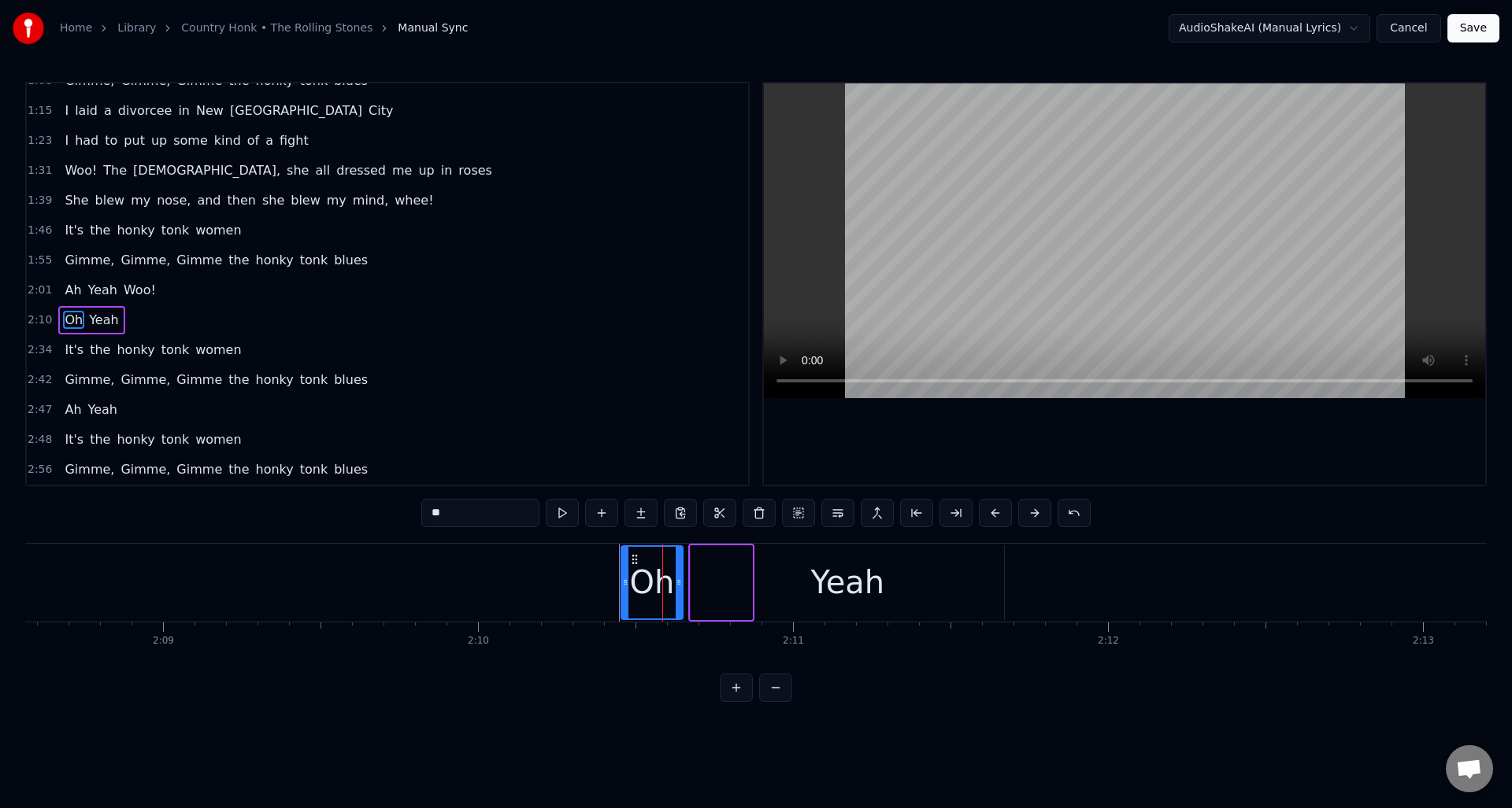
click at [962, 573] on div "Yeah" at bounding box center [847, 583] width 313 height 75
type input "****"
drag, startPoint x: 999, startPoint y: 567, endPoint x: 744, endPoint y: 565, distance: 255.0
click at [744, 565] on div at bounding box center [745, 583] width 6 height 72
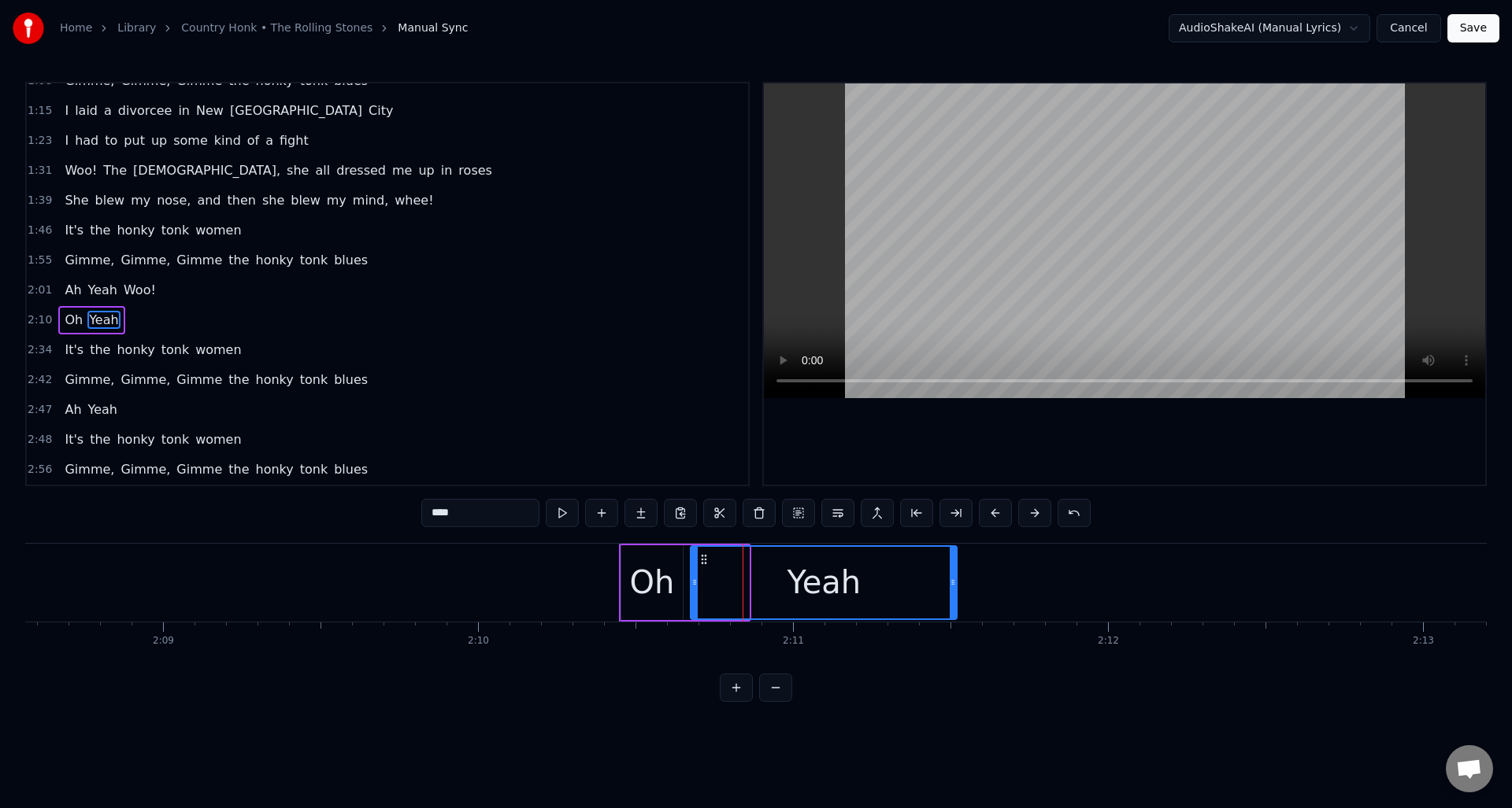
drag, startPoint x: 748, startPoint y: 575, endPoint x: 917, endPoint y: 575, distance: 169.0
click at [956, 577] on div "Yeah" at bounding box center [823, 583] width 267 height 75
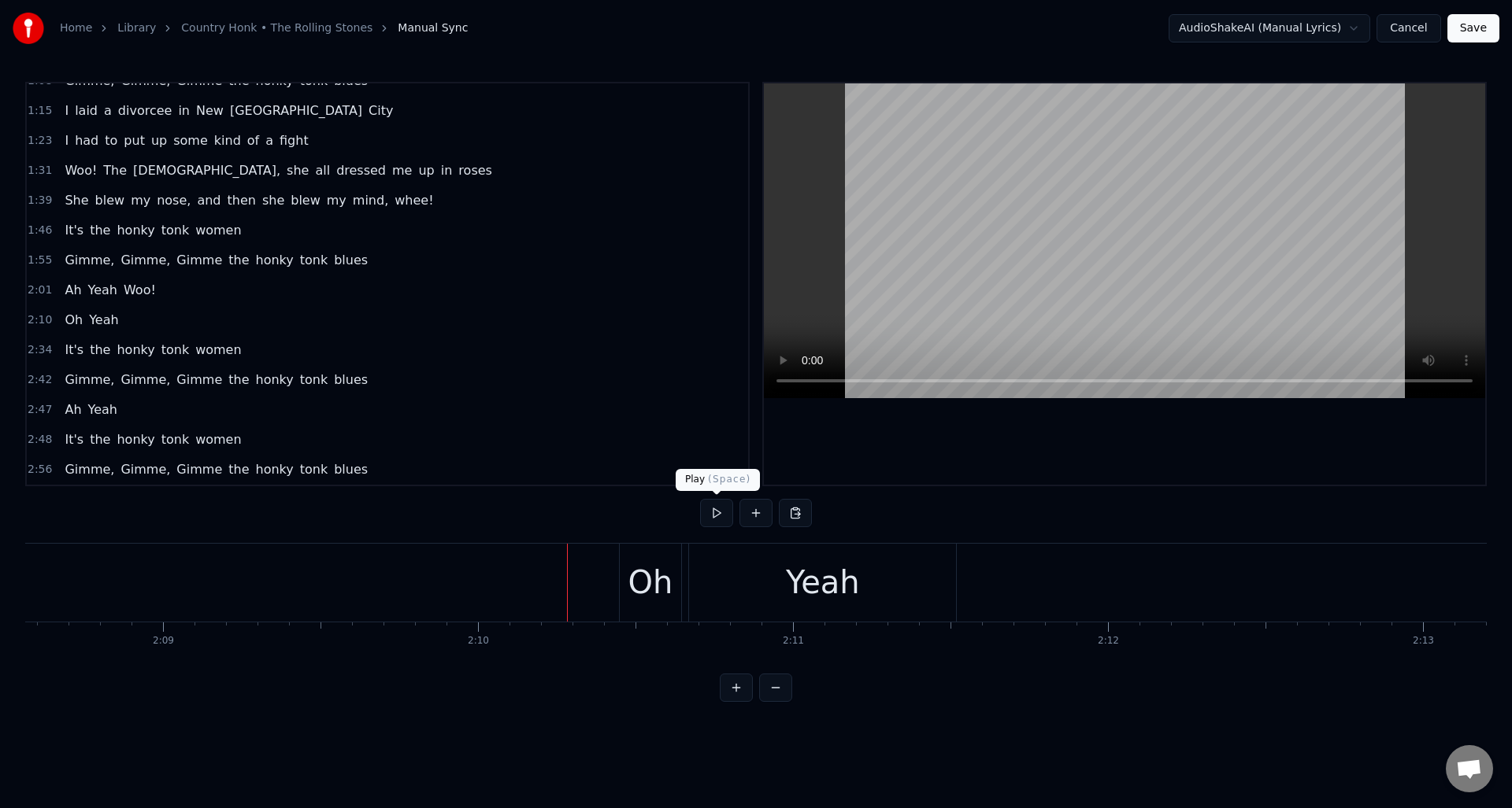
click at [712, 520] on button at bounding box center [716, 513] width 33 height 28
drag, startPoint x: 712, startPoint y: 520, endPoint x: 681, endPoint y: 531, distance: 32.9
click at [712, 520] on button at bounding box center [716, 513] width 33 height 28
click at [711, 517] on button at bounding box center [716, 513] width 33 height 28
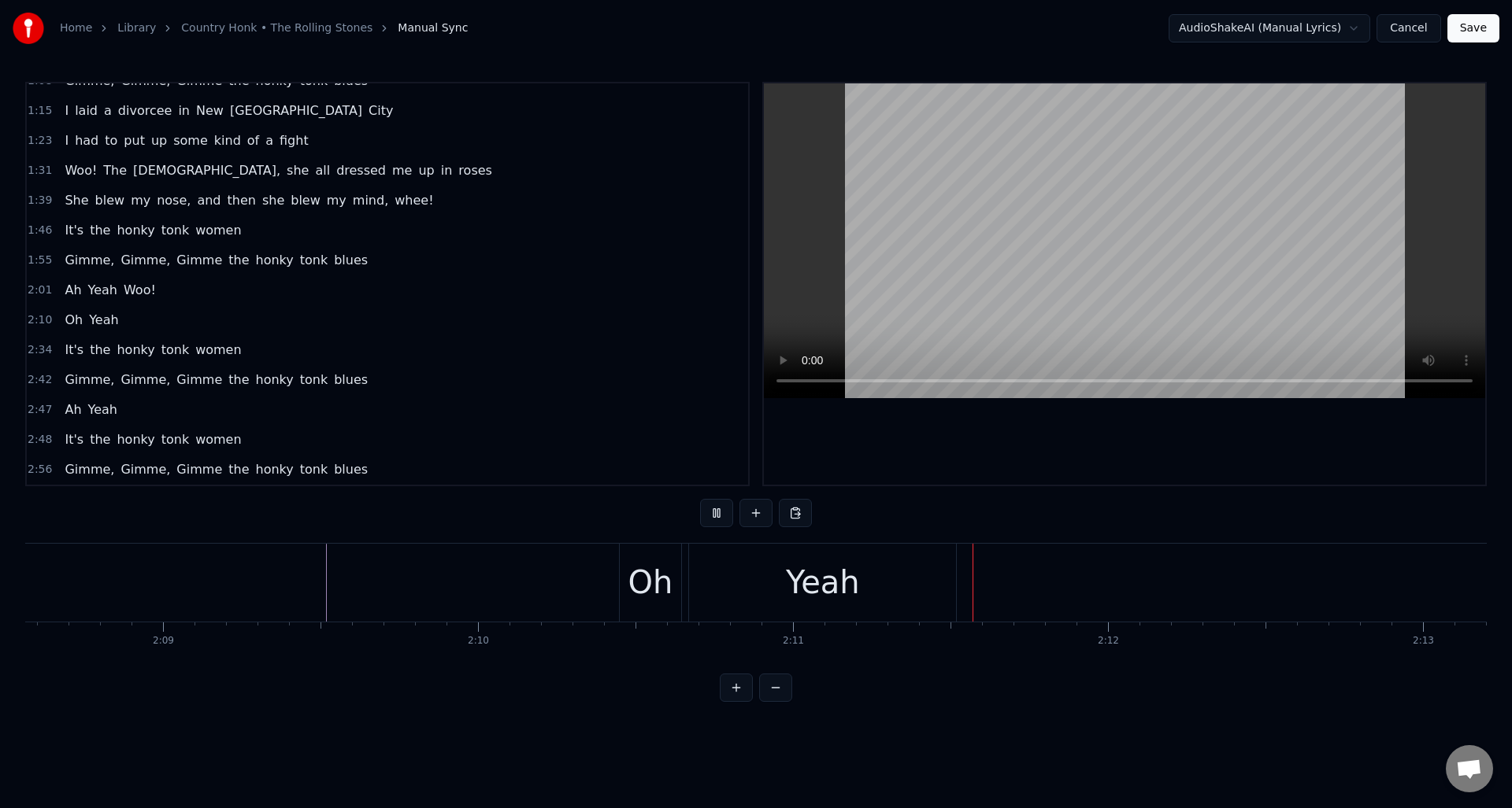
click at [711, 517] on button at bounding box center [716, 513] width 33 height 28
click at [707, 567] on div "Yeah" at bounding box center [822, 582] width 267 height 78
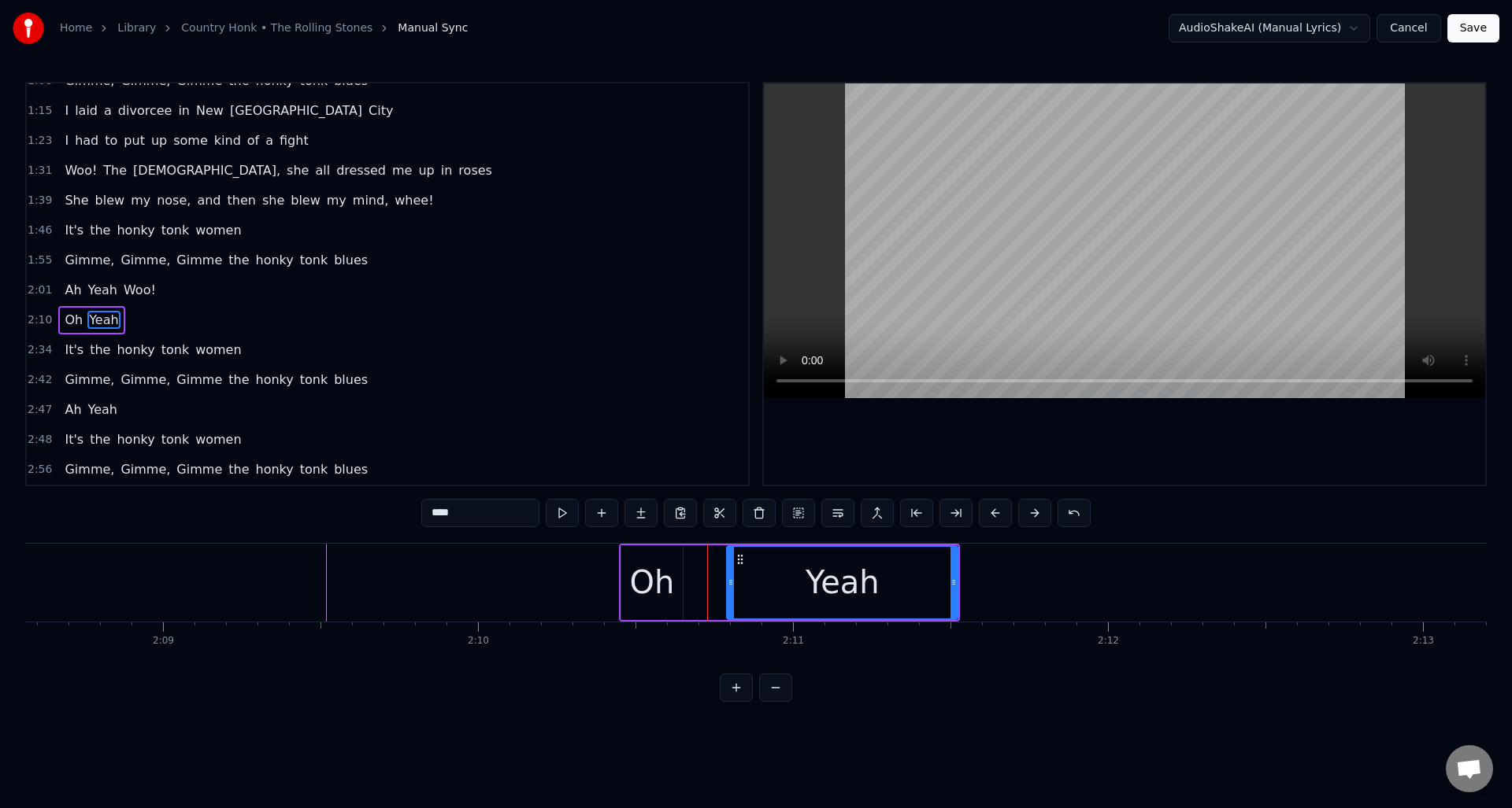
drag, startPoint x: 697, startPoint y: 584, endPoint x: 731, endPoint y: 580, distance: 34.2
click at [731, 580] on icon at bounding box center [730, 583] width 6 height 13
click at [671, 566] on div "Oh" at bounding box center [652, 583] width 45 height 47
type input "**"
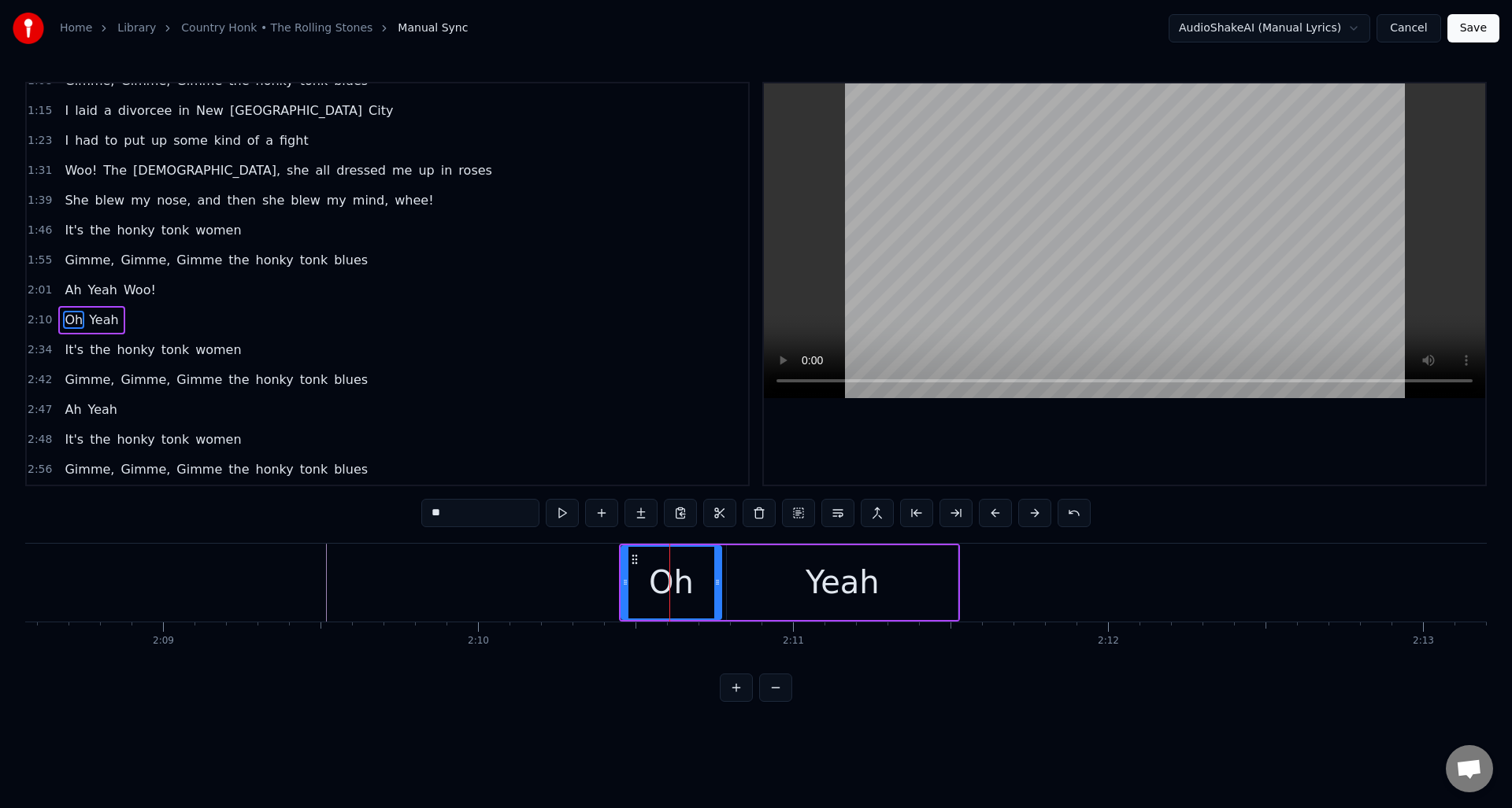
drag, startPoint x: 679, startPoint y: 571, endPoint x: 717, endPoint y: 571, distance: 38.0
click at [717, 571] on div at bounding box center [717, 583] width 6 height 72
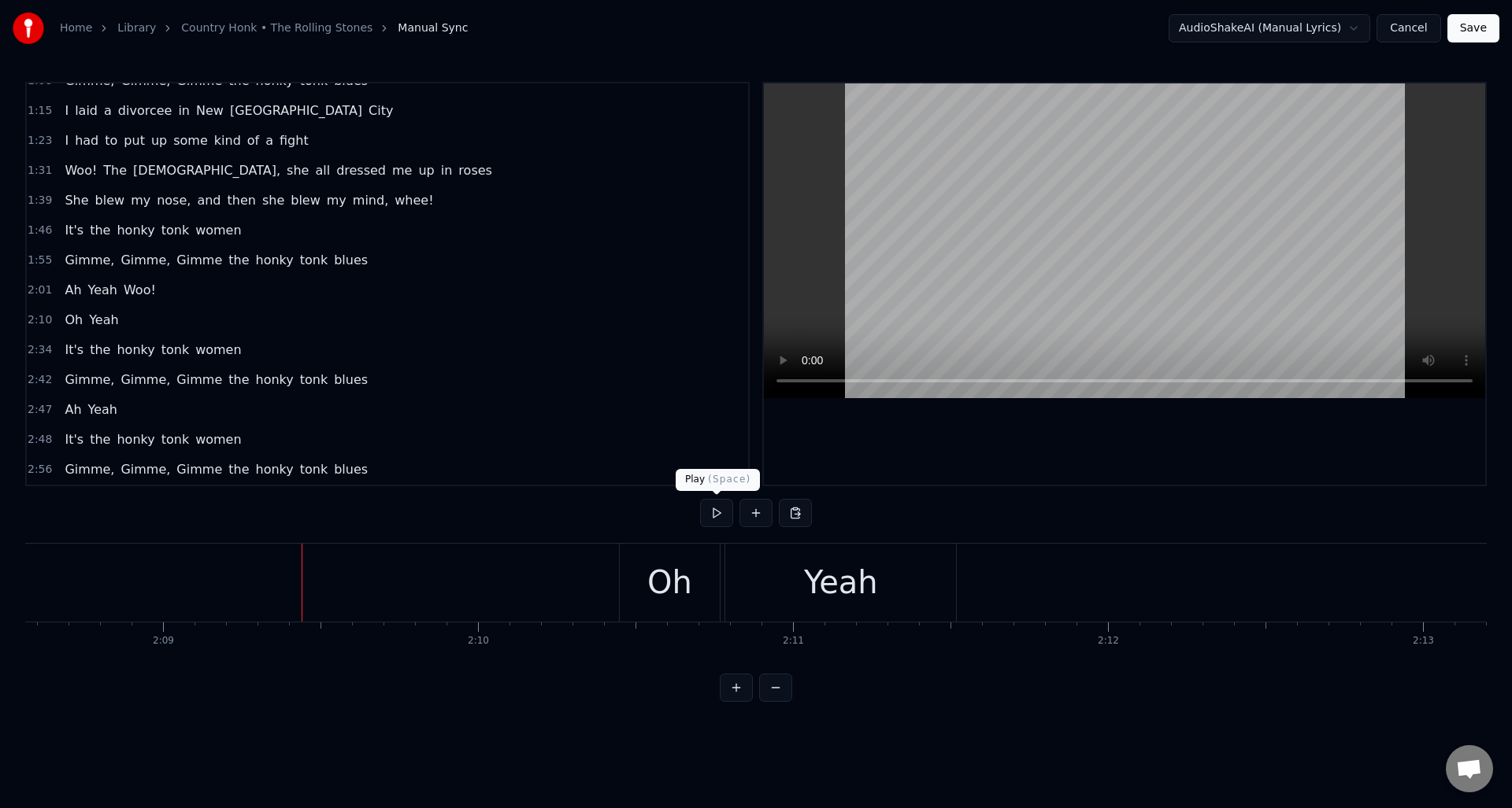
click at [715, 516] on button at bounding box center [716, 513] width 33 height 28
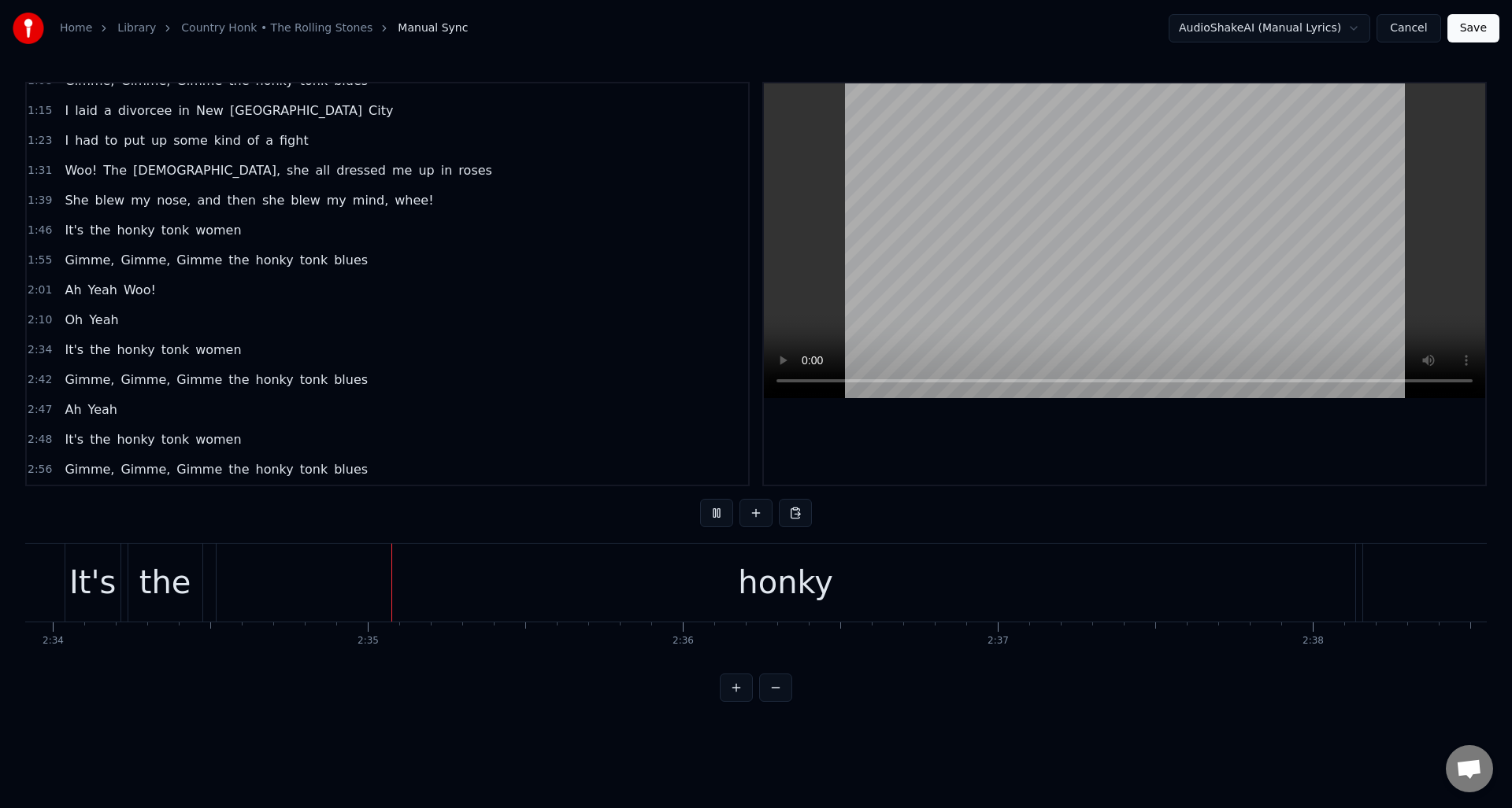
scroll to position [0, 48541]
click at [718, 511] on button at bounding box center [716, 513] width 33 height 28
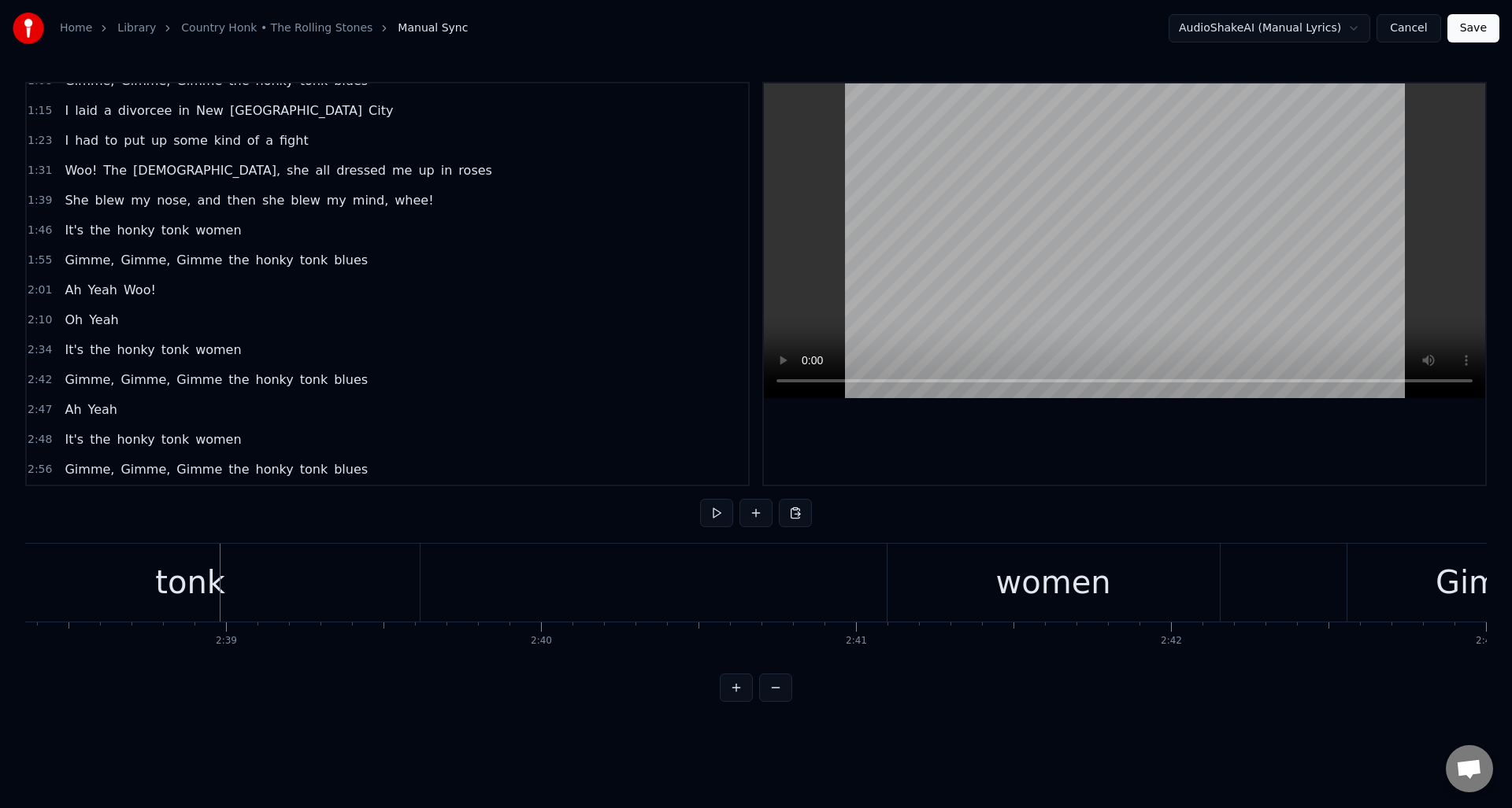
click at [1003, 581] on div "women" at bounding box center [1054, 583] width 115 height 47
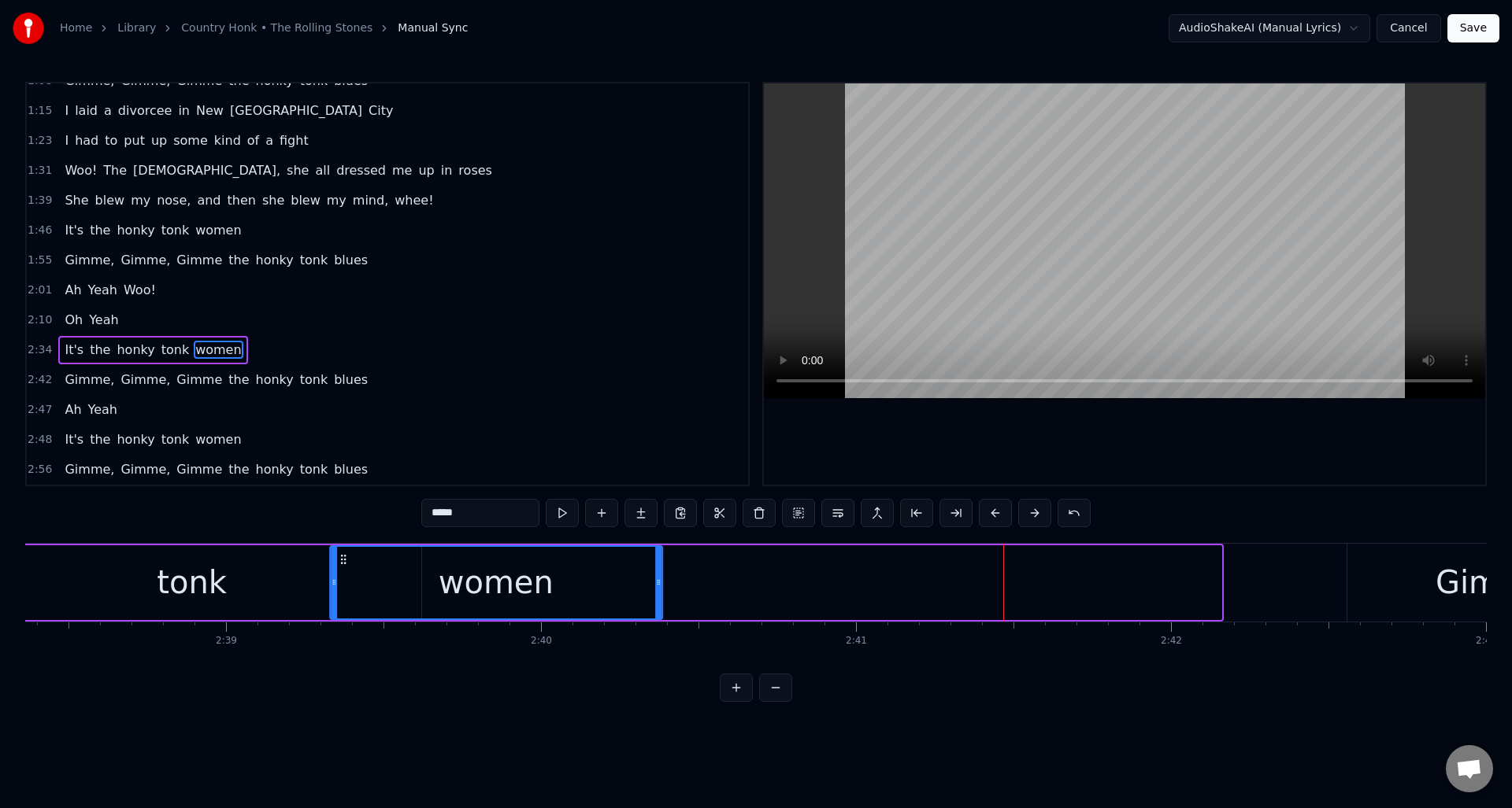
drag, startPoint x: 901, startPoint y: 560, endPoint x: 415, endPoint y: 568, distance: 486.1
click at [342, 562] on icon at bounding box center [343, 560] width 13 height 13
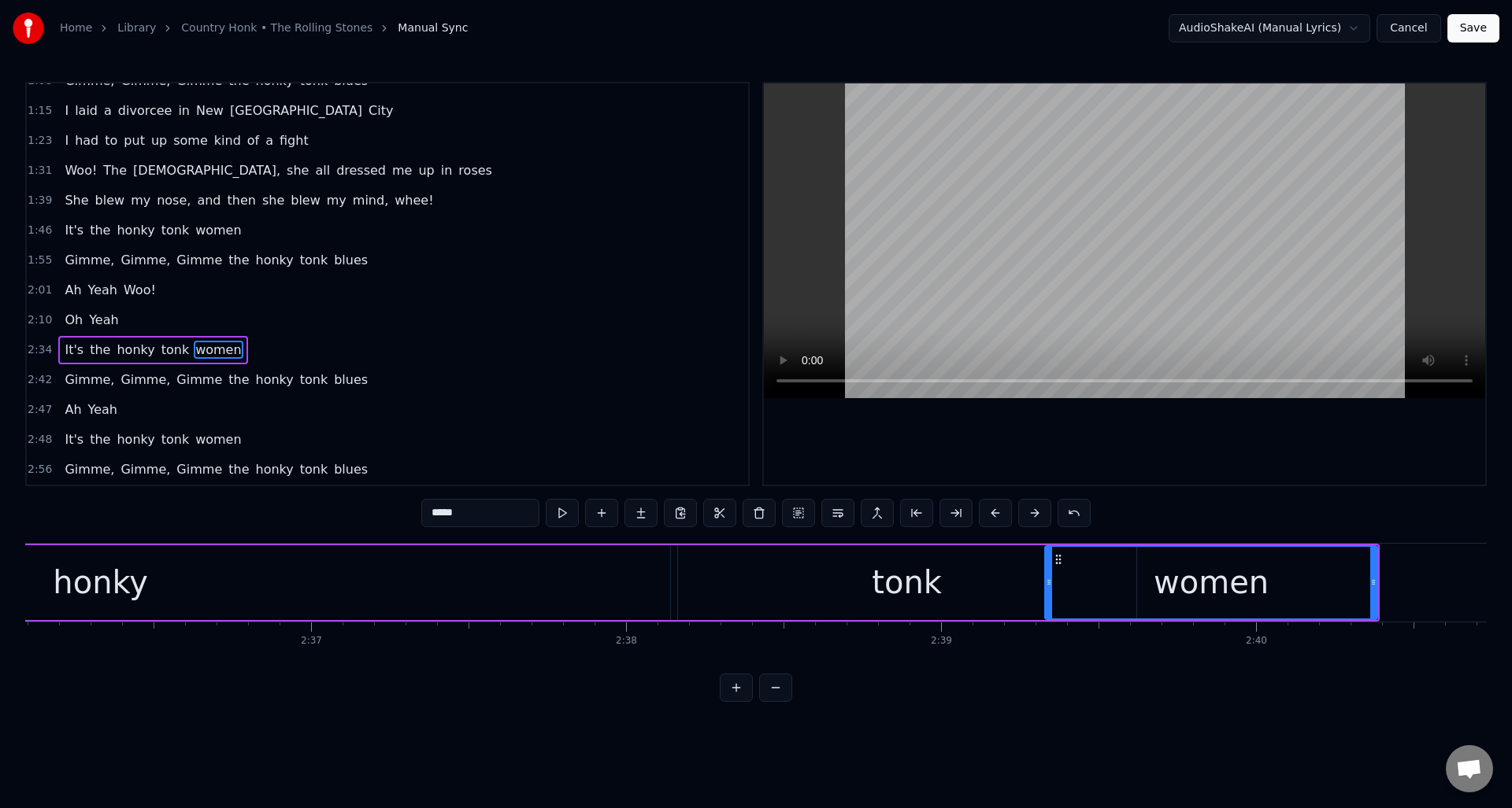
scroll to position [0, 49001]
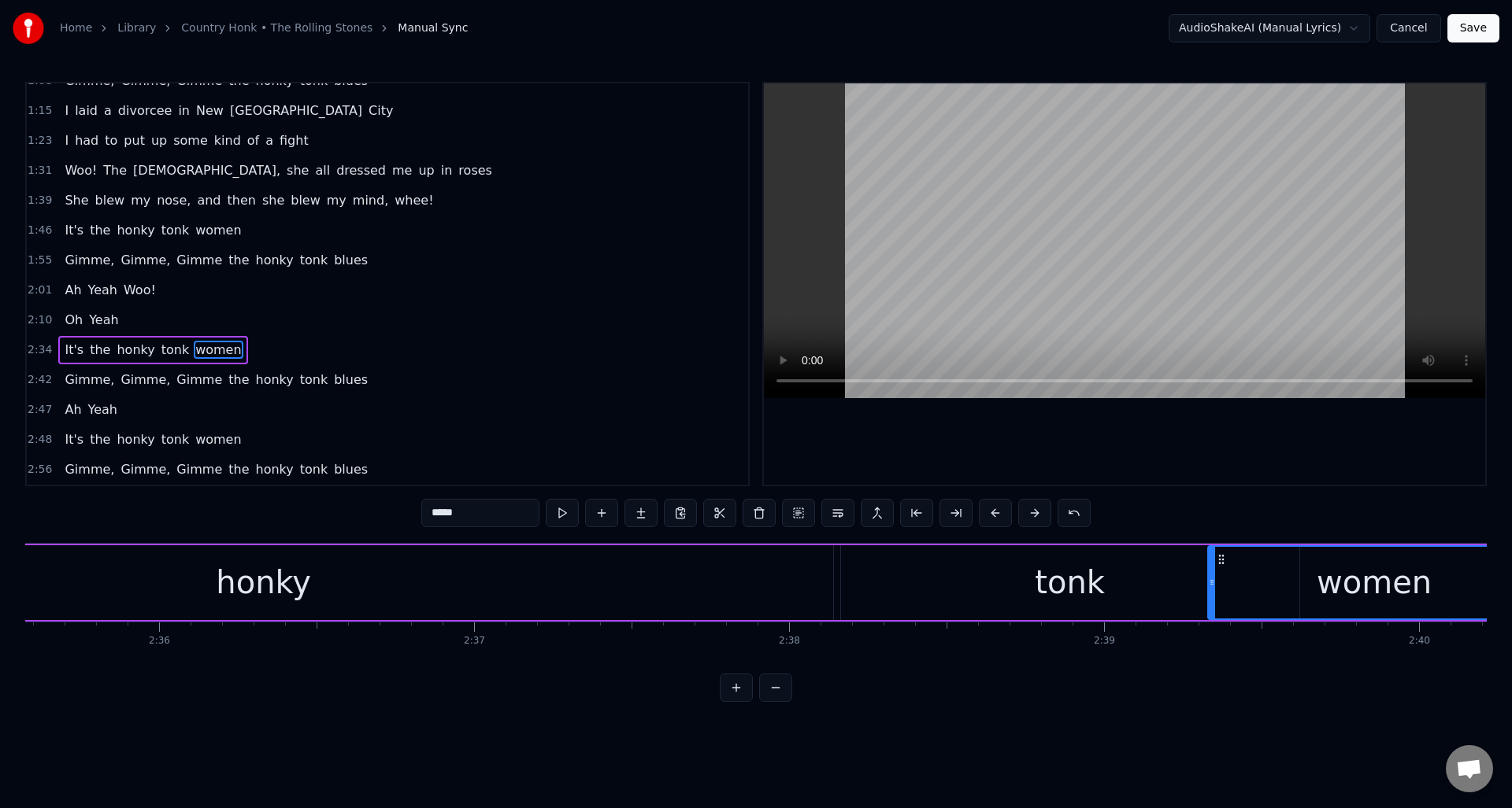
click at [1090, 573] on div "tonk" at bounding box center [1069, 583] width 70 height 47
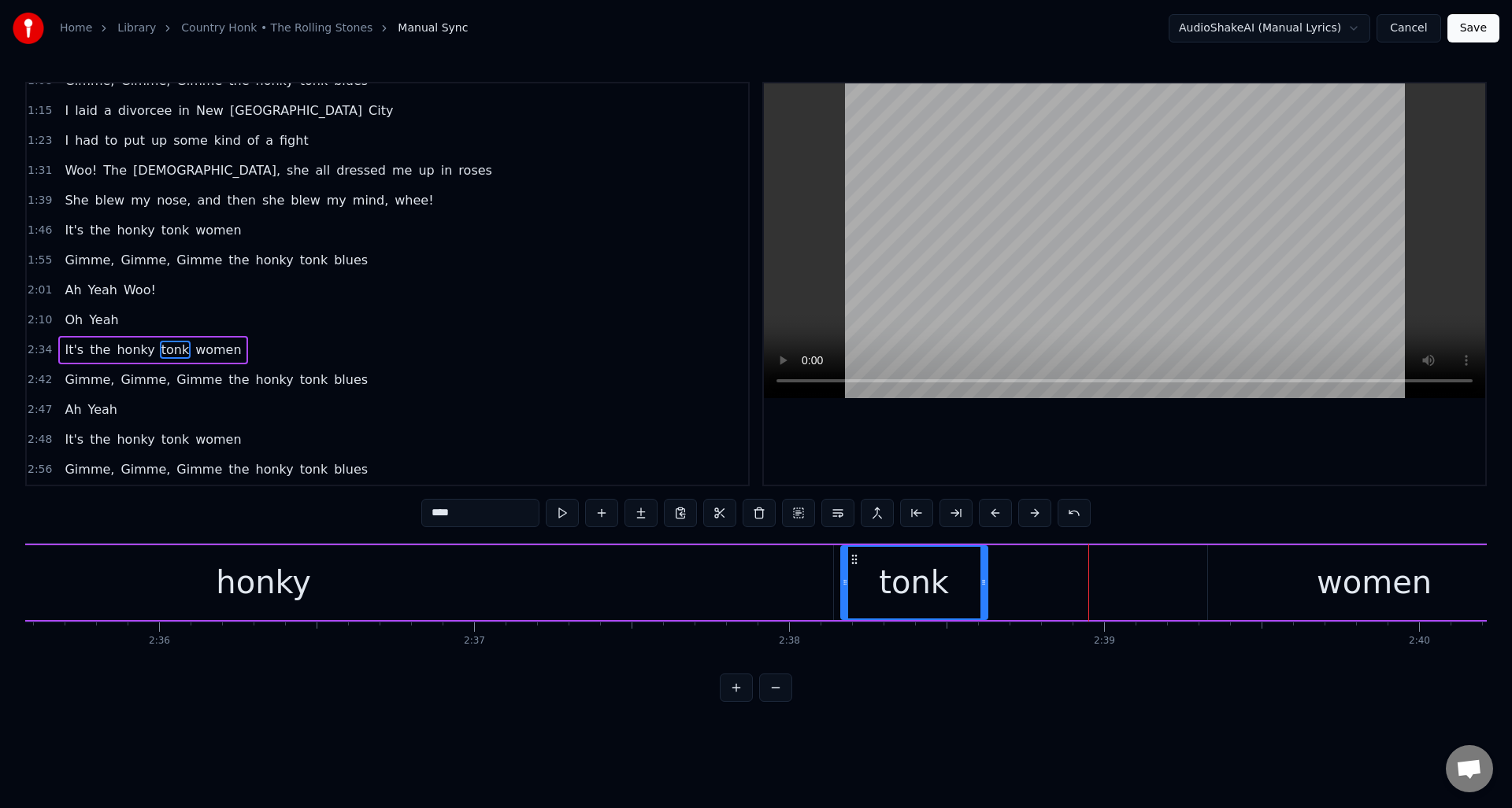
drag, startPoint x: 1296, startPoint y: 564, endPoint x: 985, endPoint y: 581, distance: 311.5
click at [985, 581] on div at bounding box center [983, 583] width 6 height 72
click at [1220, 567] on div "women" at bounding box center [1374, 583] width 332 height 75
type input "*****"
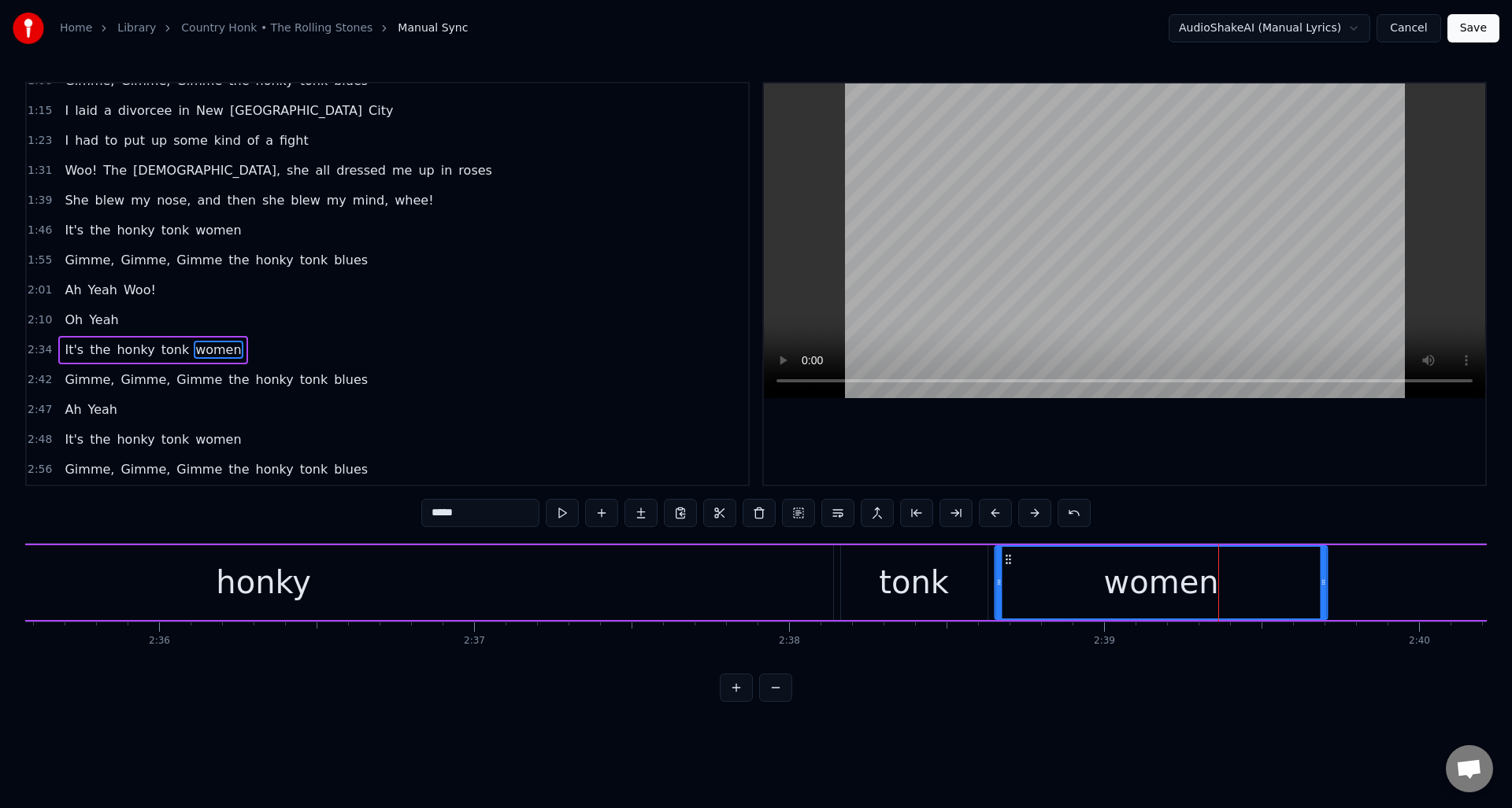
drag, startPoint x: 1219, startPoint y: 558, endPoint x: 1056, endPoint y: 569, distance: 163.4
click at [1006, 569] on div "women" at bounding box center [1162, 583] width 330 height 72
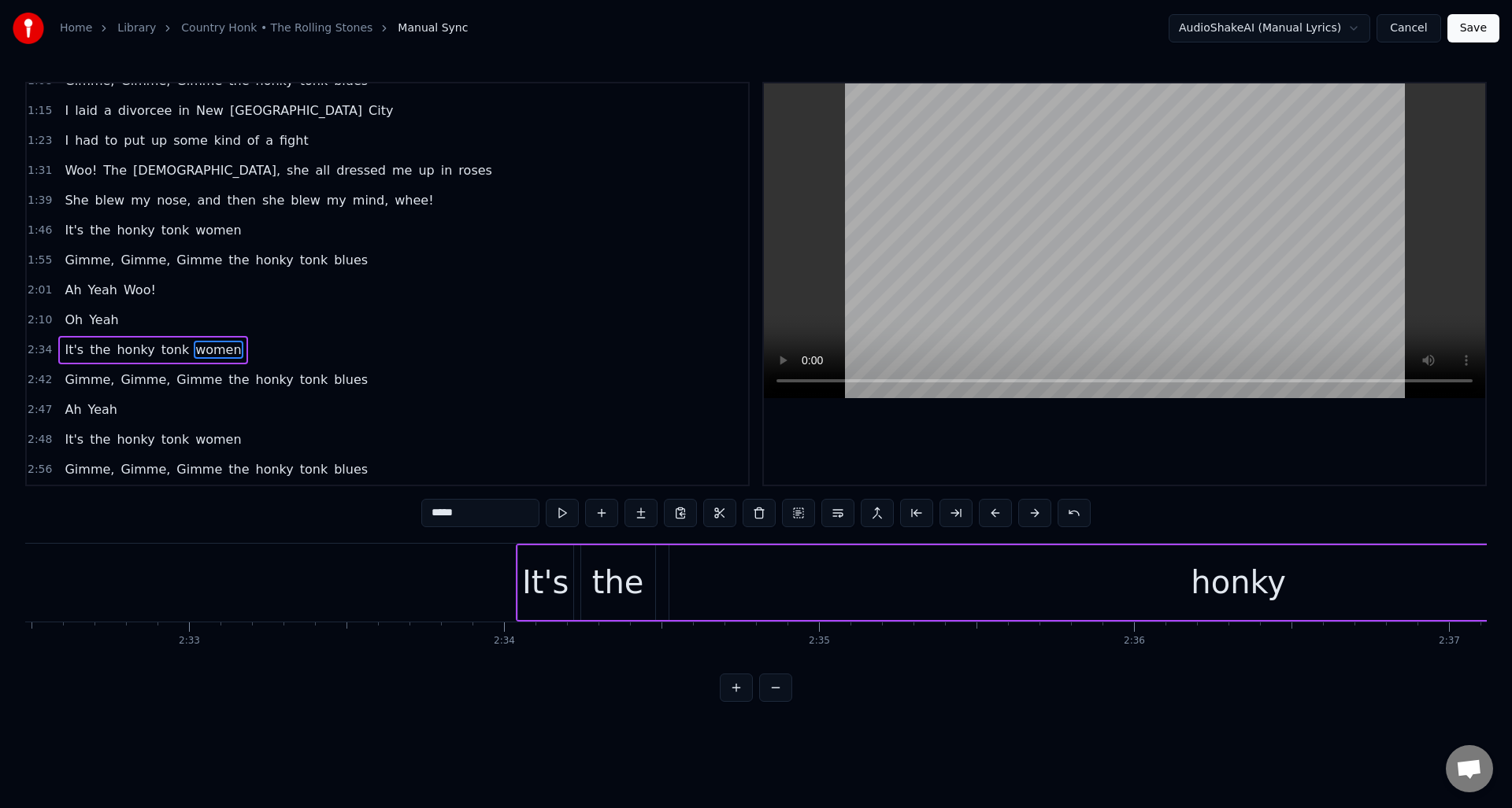
scroll to position [0, 47765]
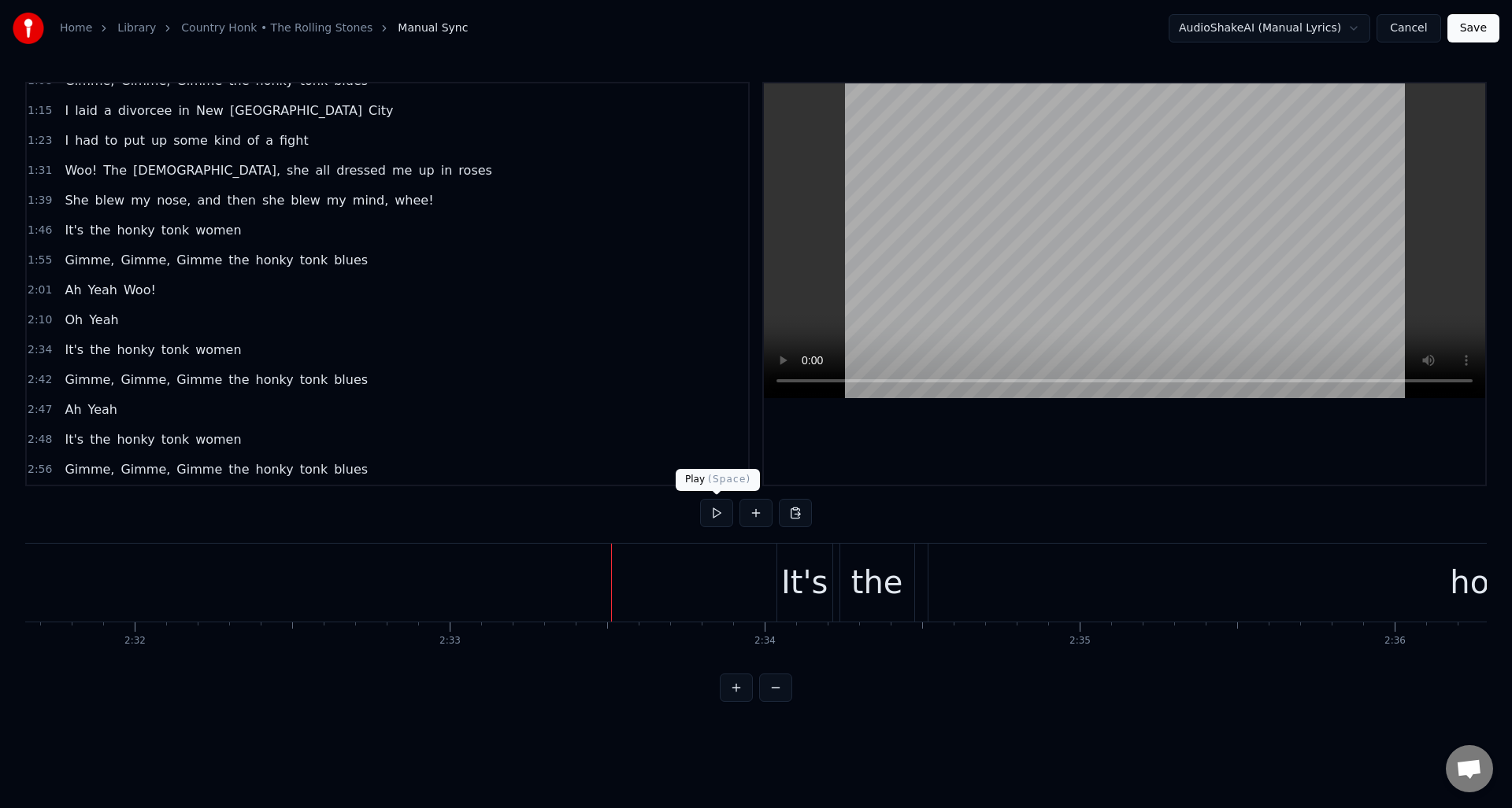
click at [715, 514] on button at bounding box center [716, 513] width 33 height 28
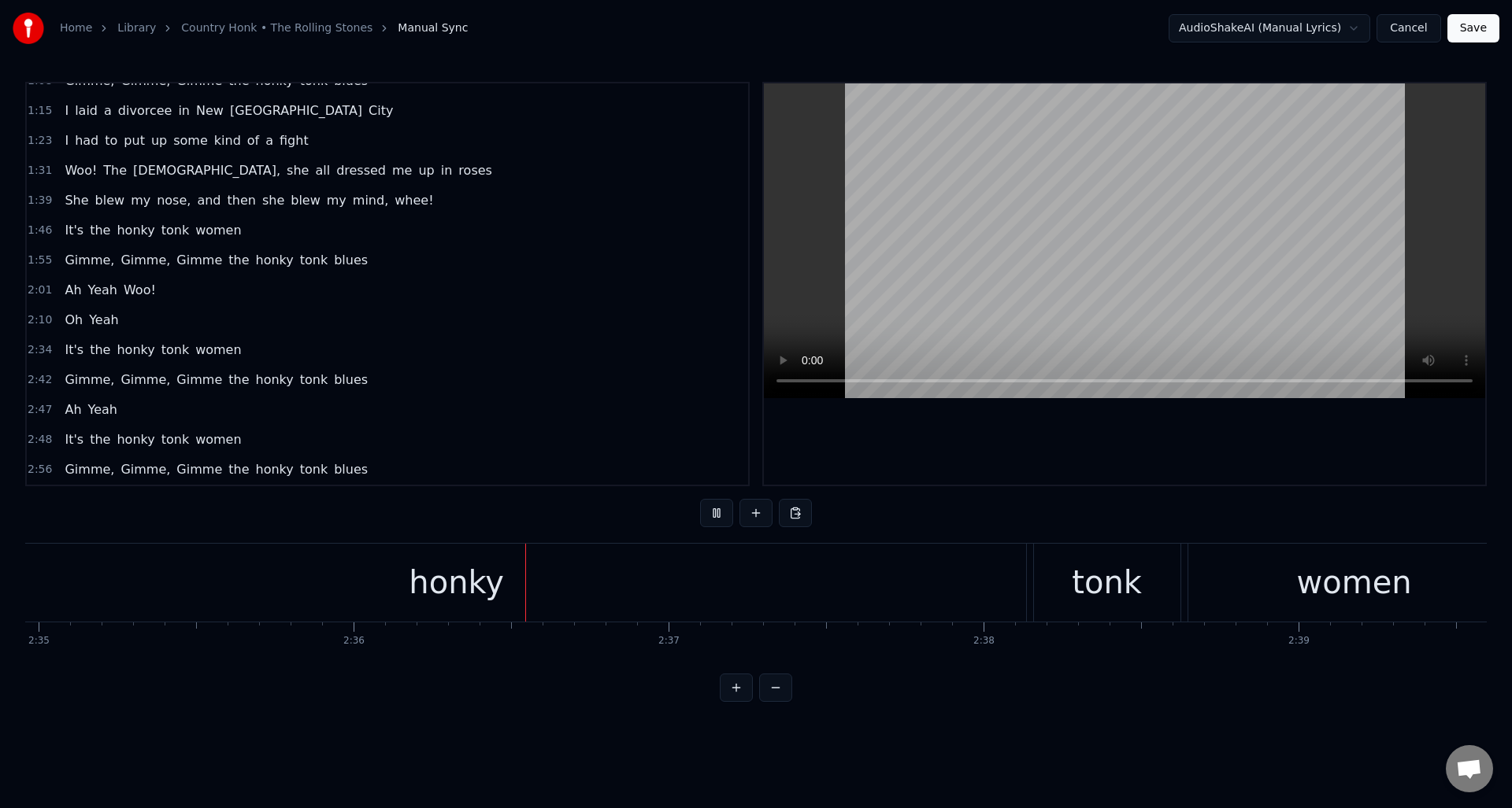
scroll to position [0, 49073]
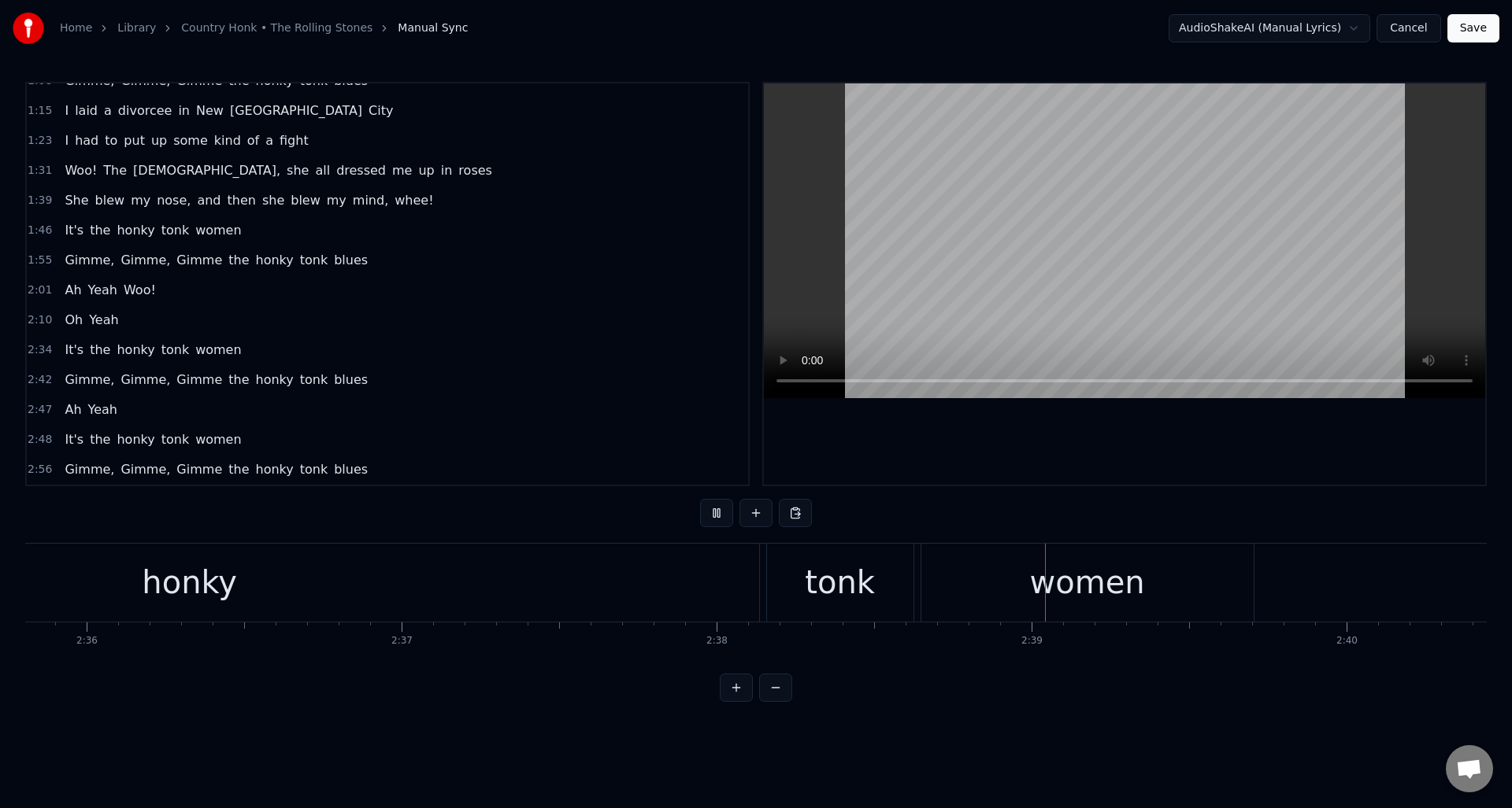
click at [715, 514] on button at bounding box center [716, 513] width 33 height 28
click at [675, 570] on div "honky" at bounding box center [190, 582] width 1139 height 78
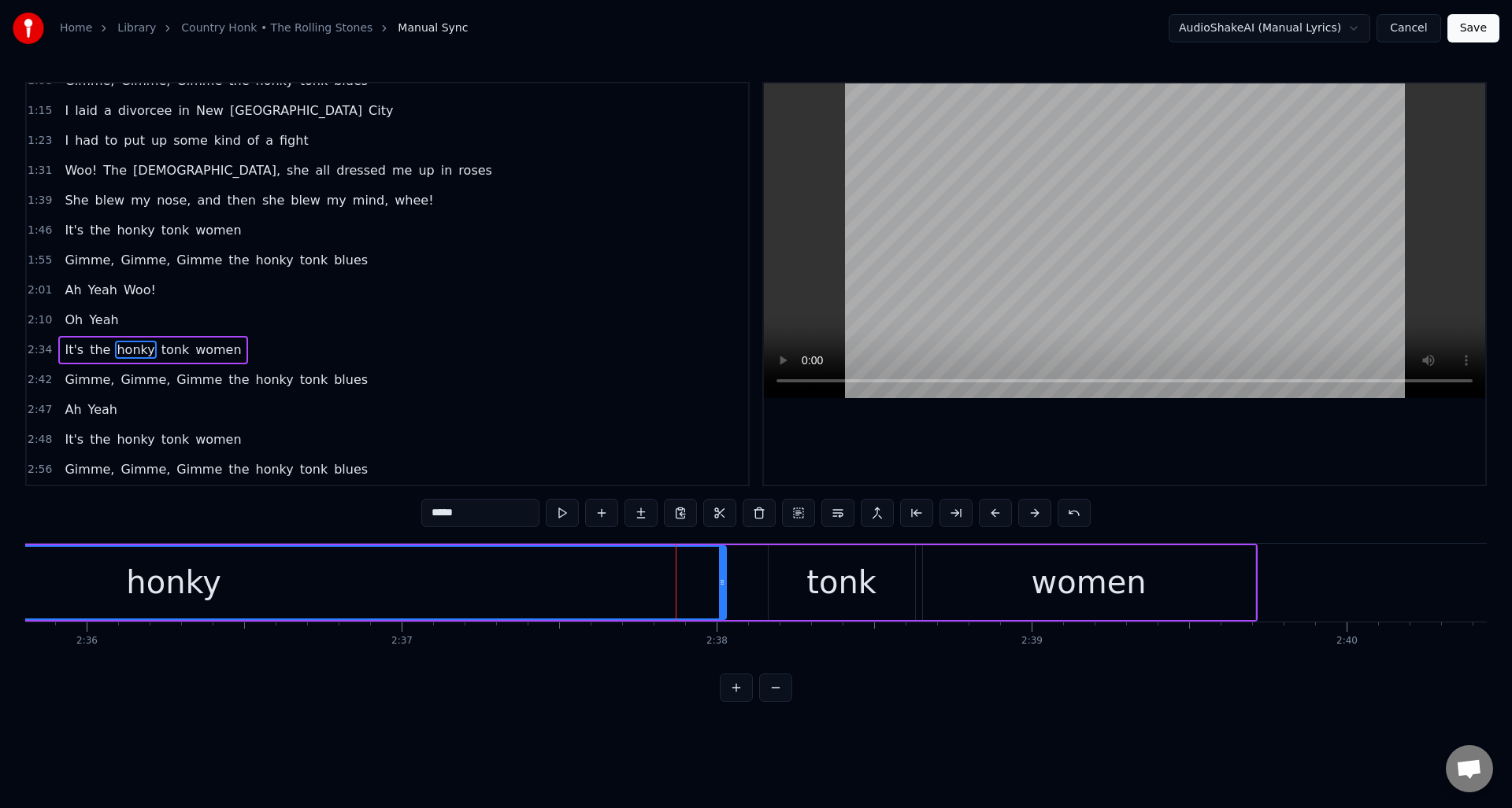
click at [721, 570] on div at bounding box center [722, 583] width 6 height 72
click at [784, 563] on div "tonk" at bounding box center [841, 583] width 147 height 75
type input "****"
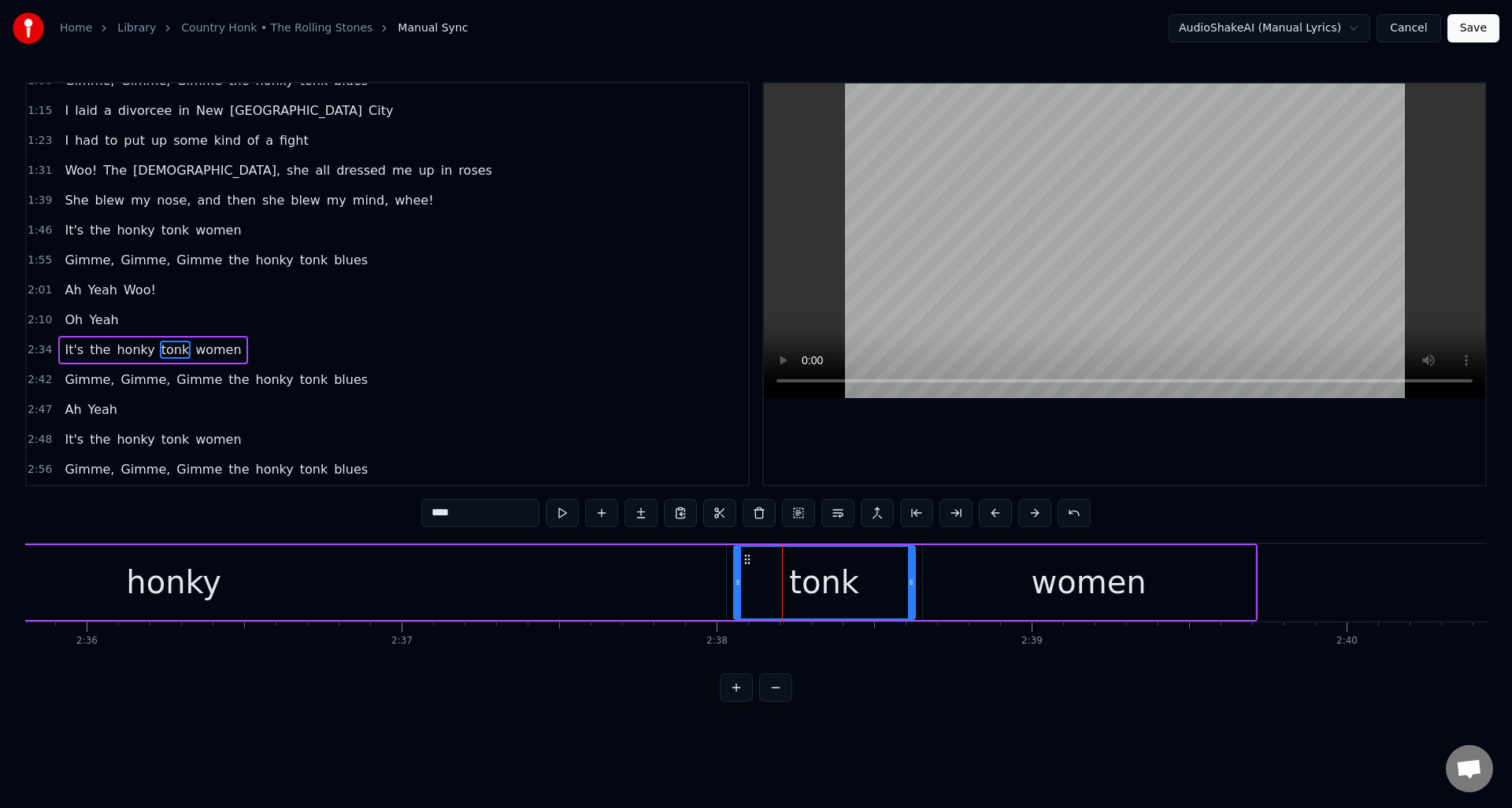
drag, startPoint x: 765, startPoint y: 568, endPoint x: 738, endPoint y: 571, distance: 27.2
click at [738, 571] on div at bounding box center [737, 583] width 6 height 72
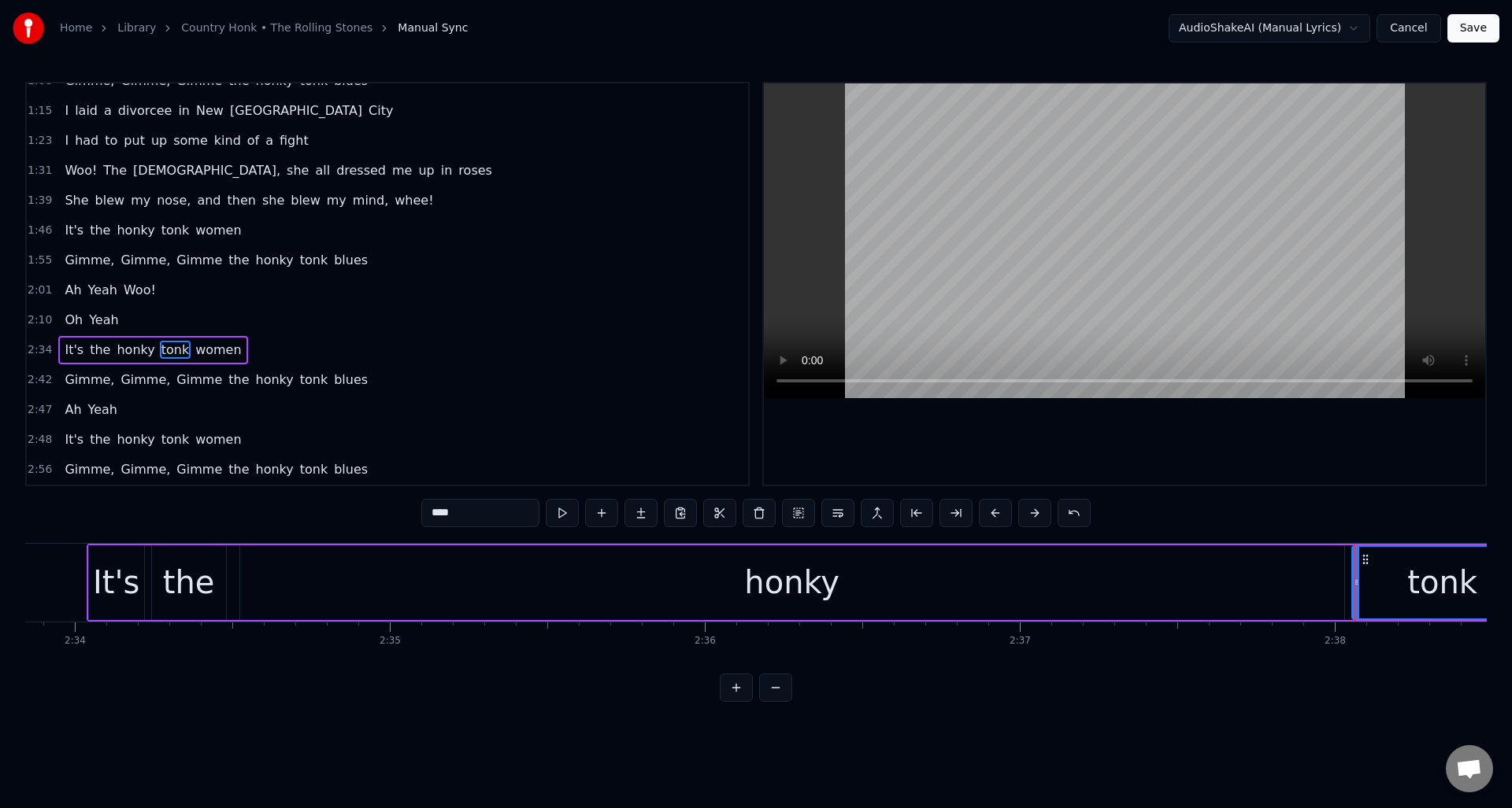
scroll to position [0, 48131]
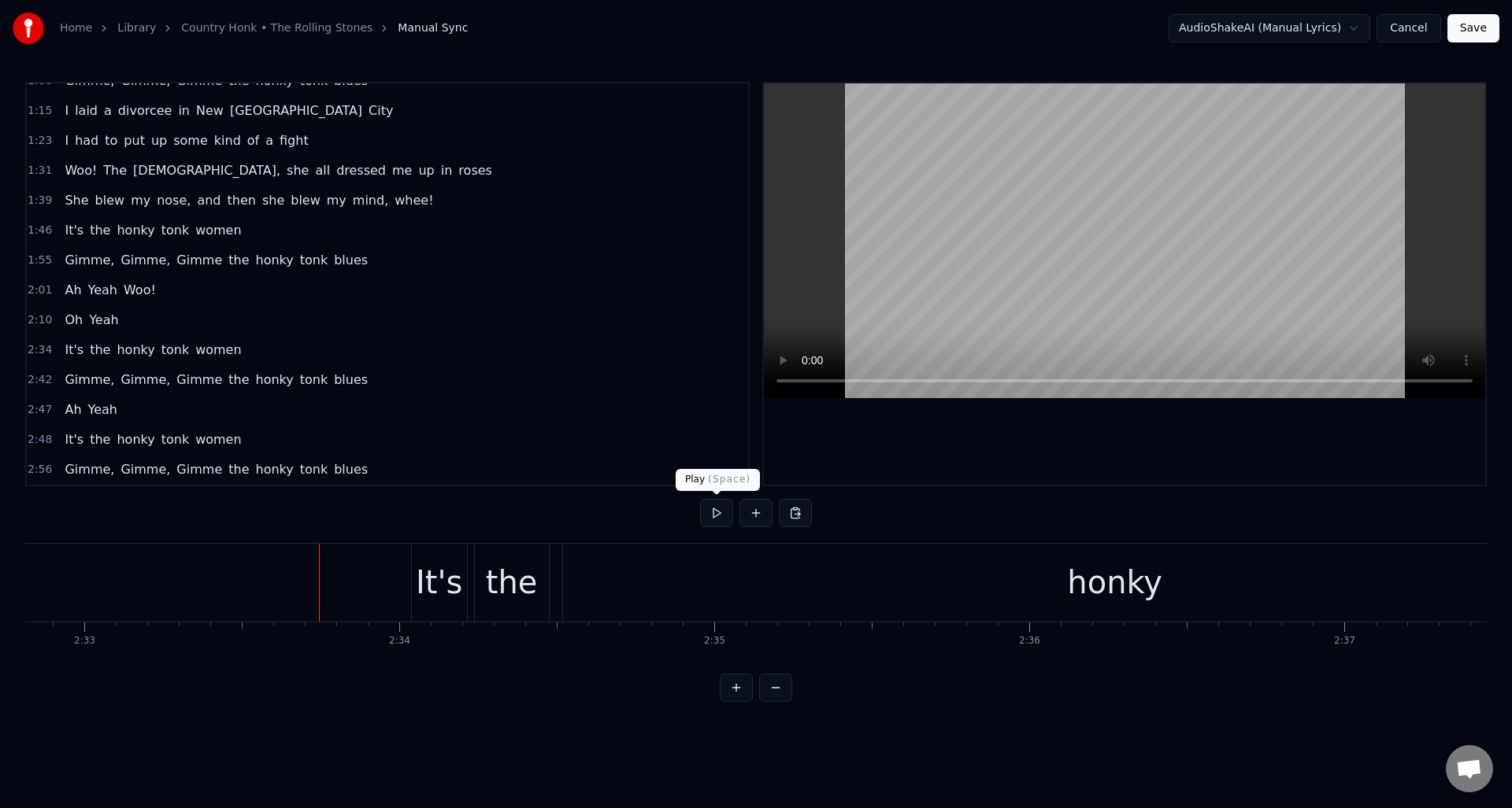
click at [713, 513] on button at bounding box center [716, 513] width 33 height 28
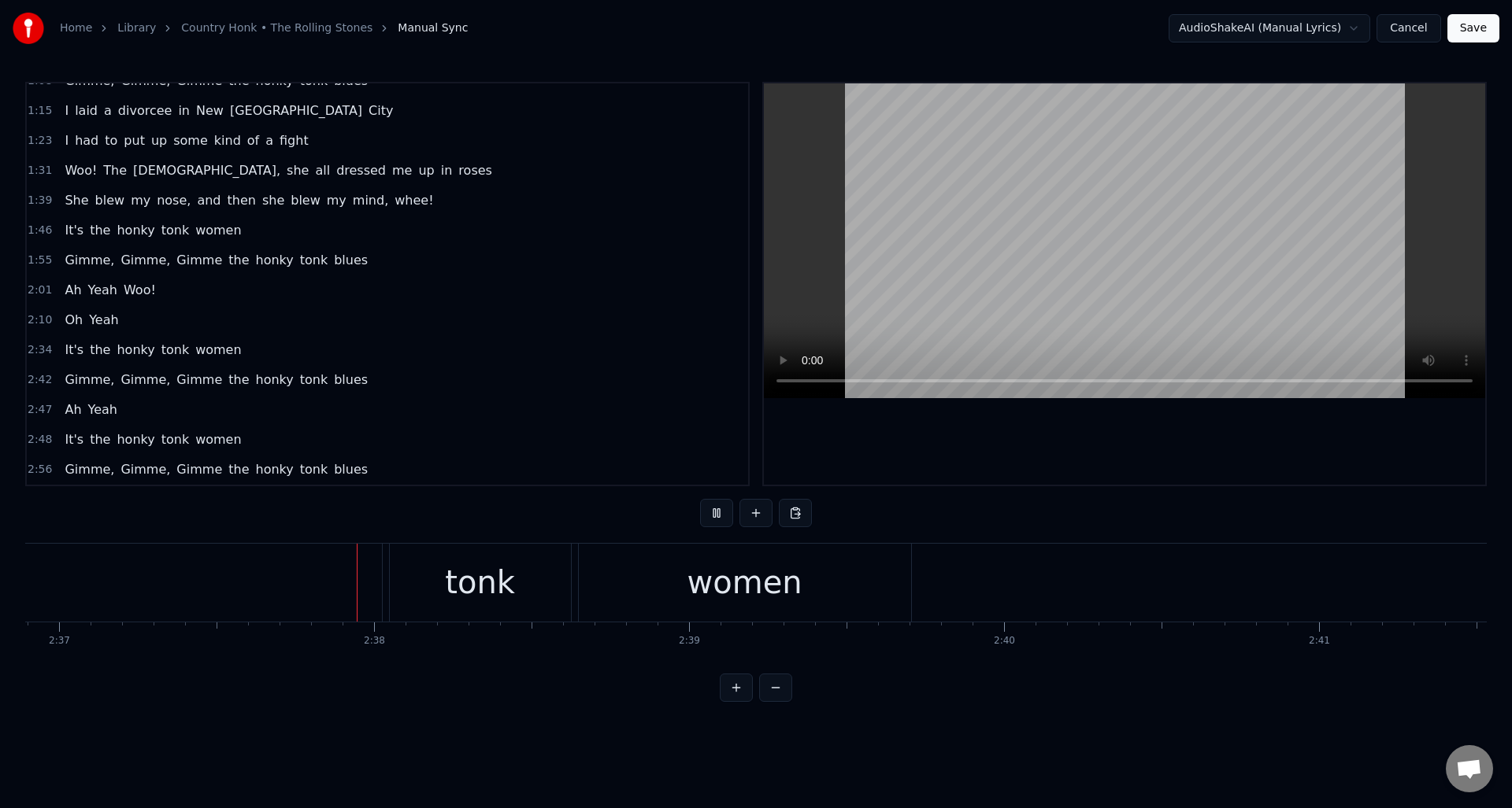
scroll to position [0, 49481]
click at [713, 513] on button at bounding box center [716, 513] width 33 height 28
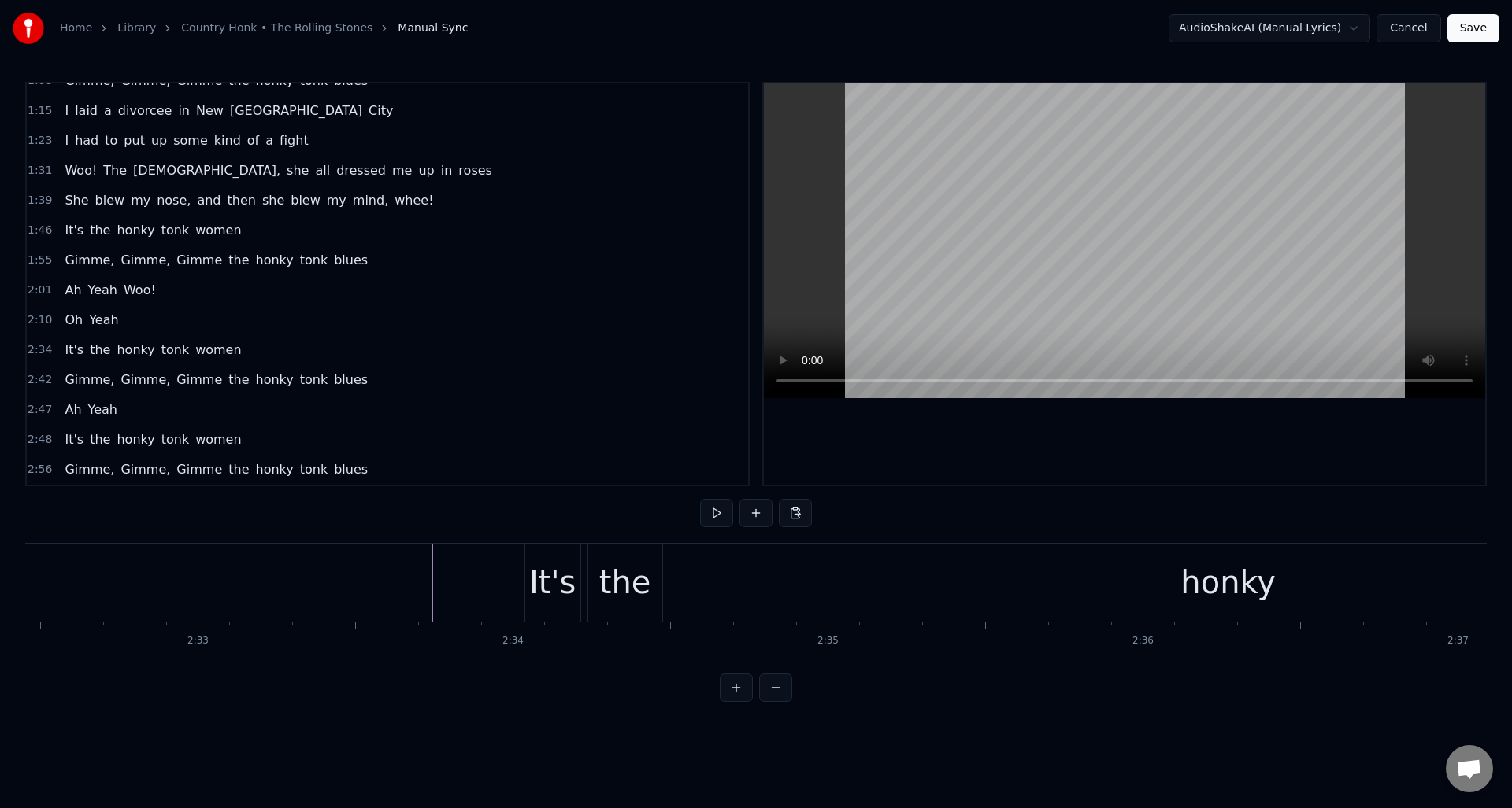
click at [713, 514] on button at bounding box center [716, 513] width 33 height 28
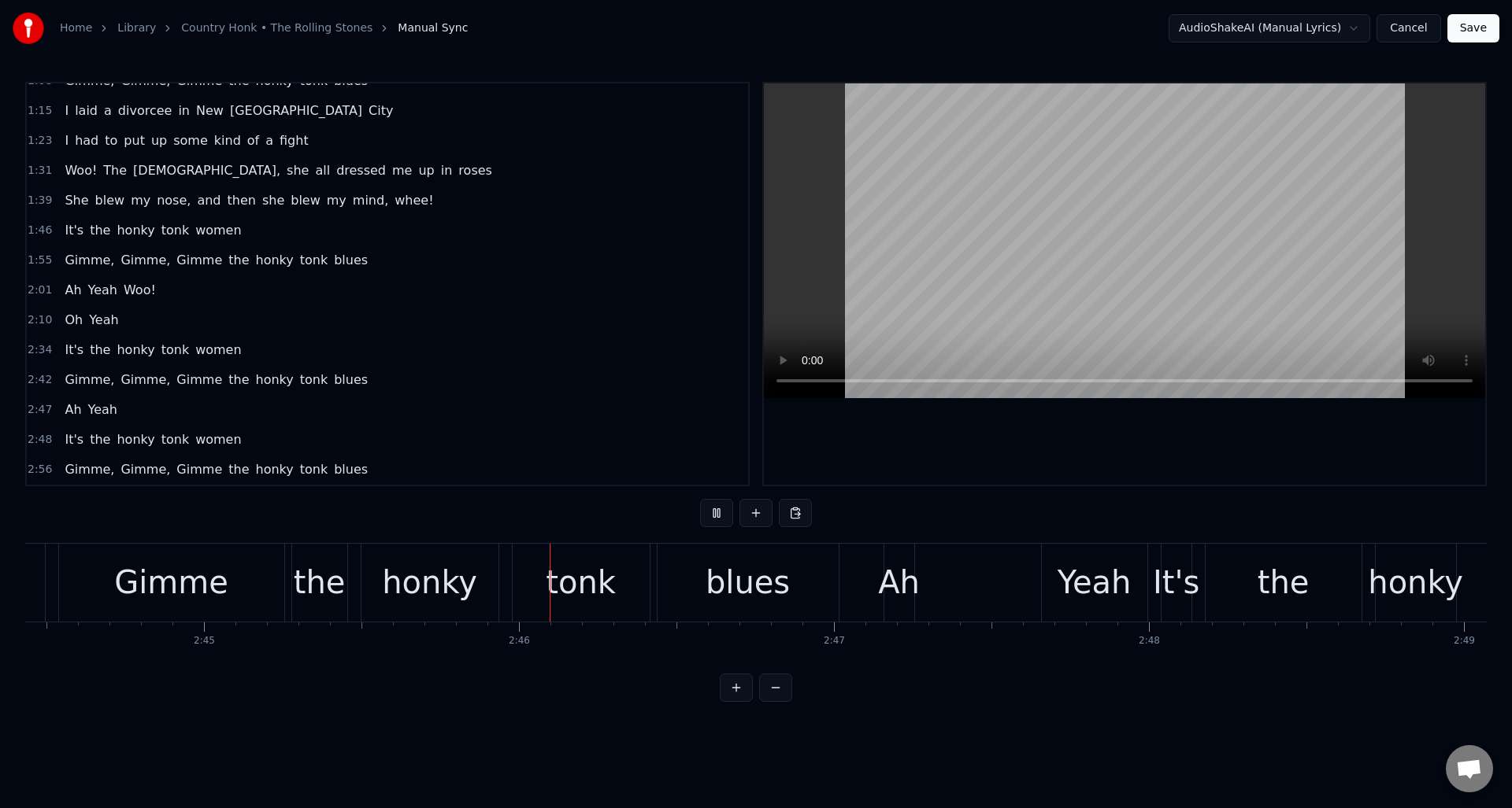
scroll to position [0, 52080]
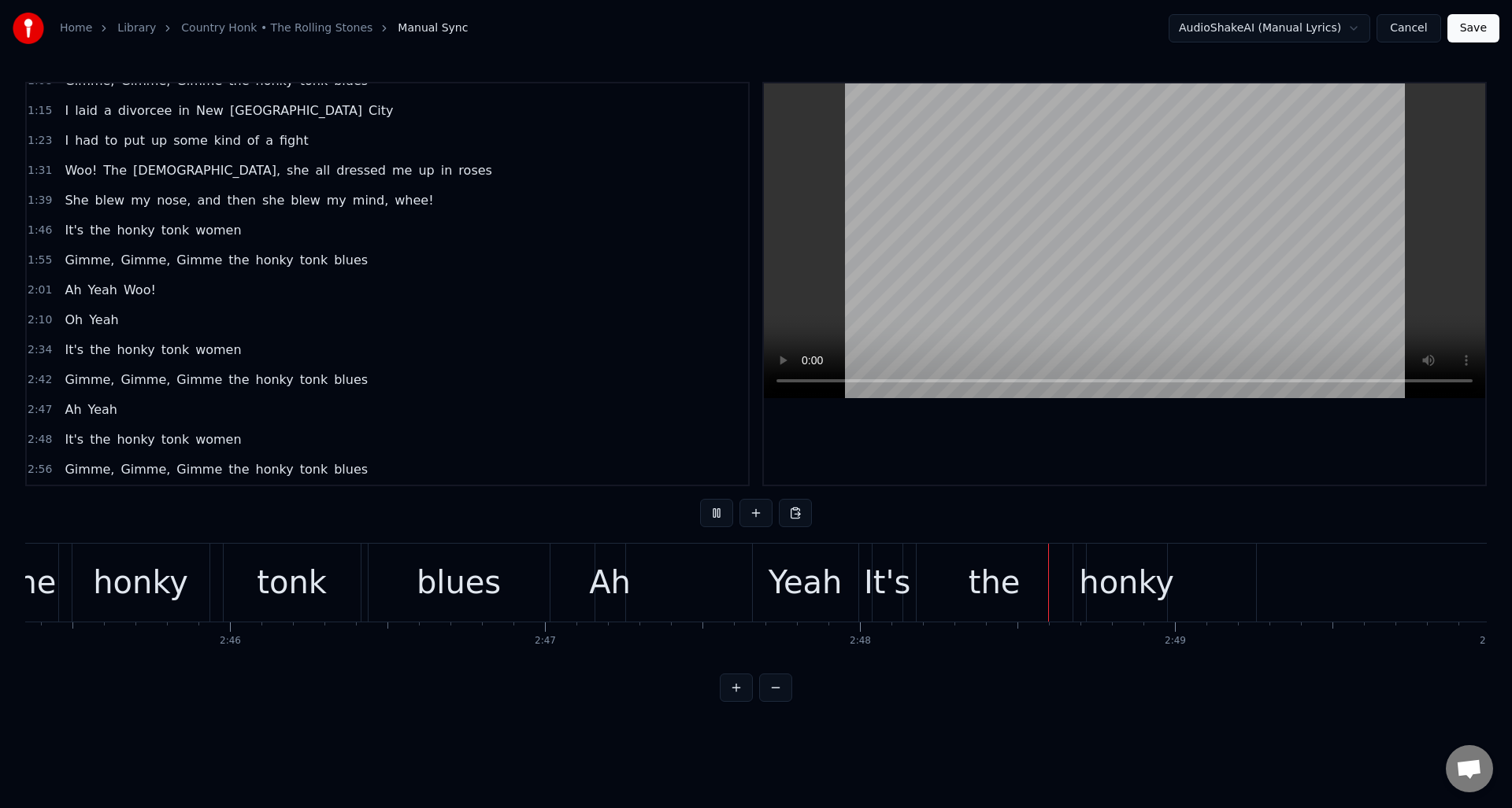
click at [713, 514] on button at bounding box center [716, 513] width 33 height 28
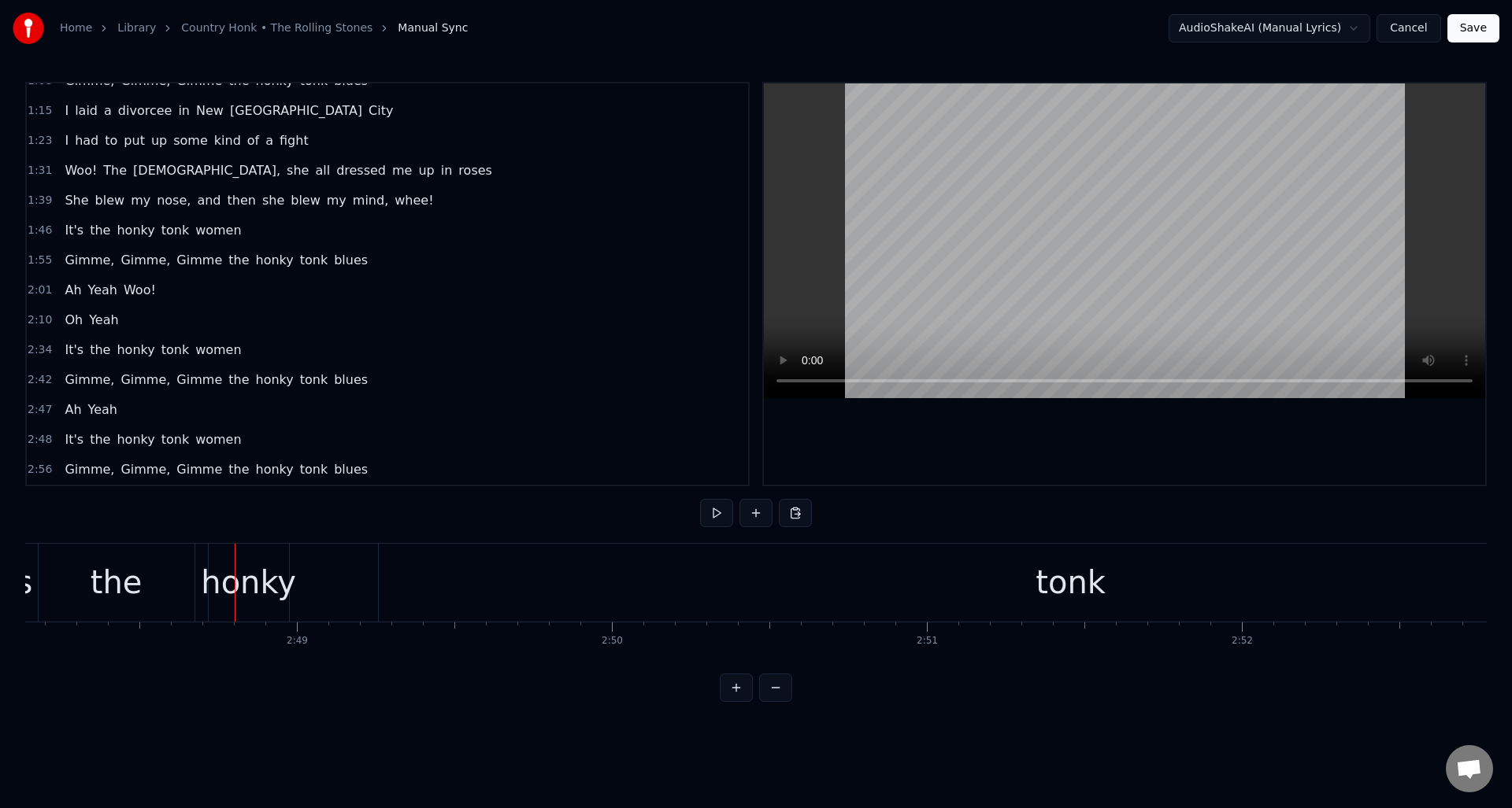
scroll to position [0, 52925]
click at [1086, 560] on div "tonk" at bounding box center [1102, 583] width 70 height 47
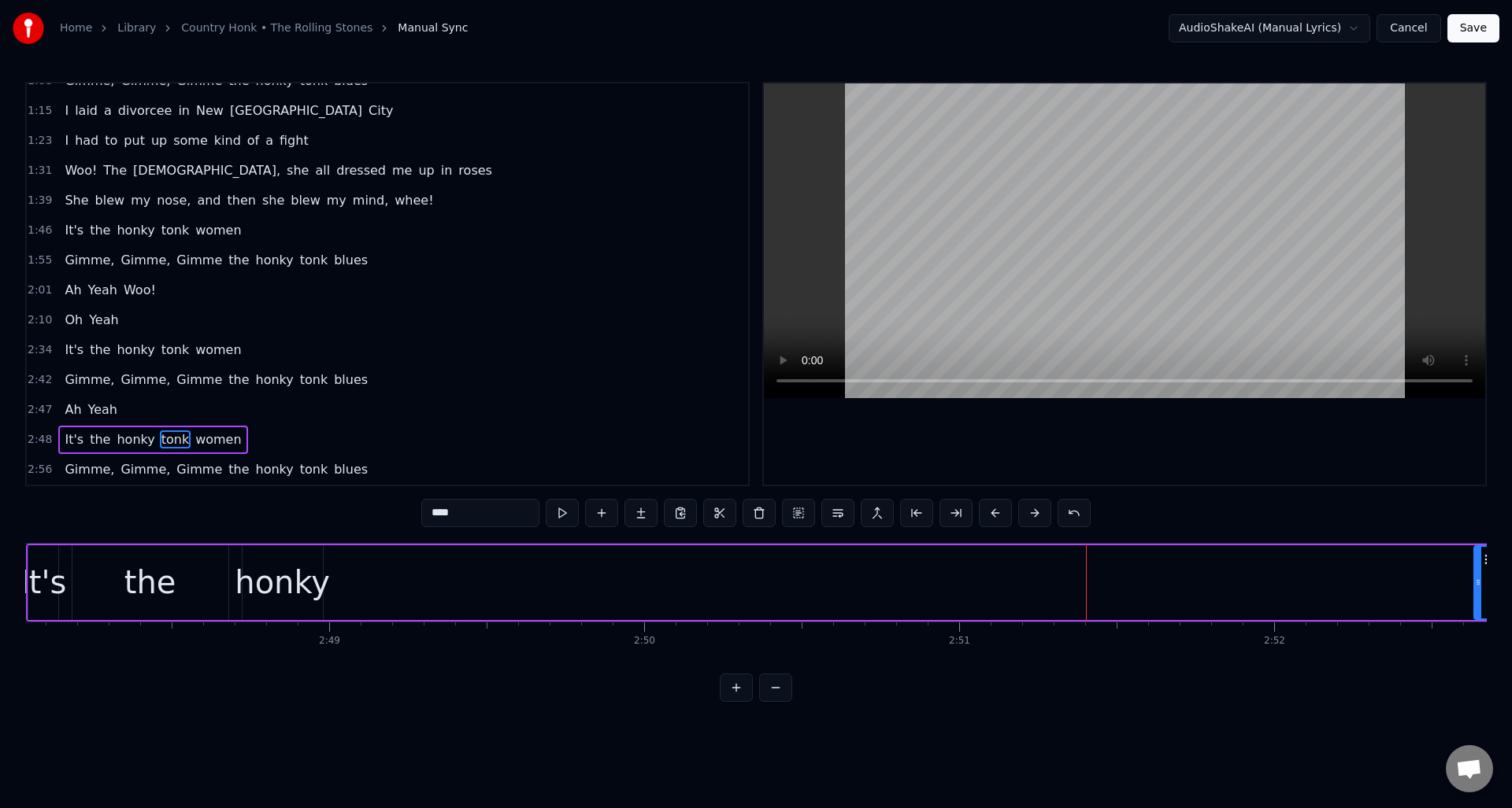
drag, startPoint x: 412, startPoint y: 583, endPoint x: 1474, endPoint y: 547, distance: 1062.6
click at [1475, 548] on div at bounding box center [1477, 583] width 6 height 72
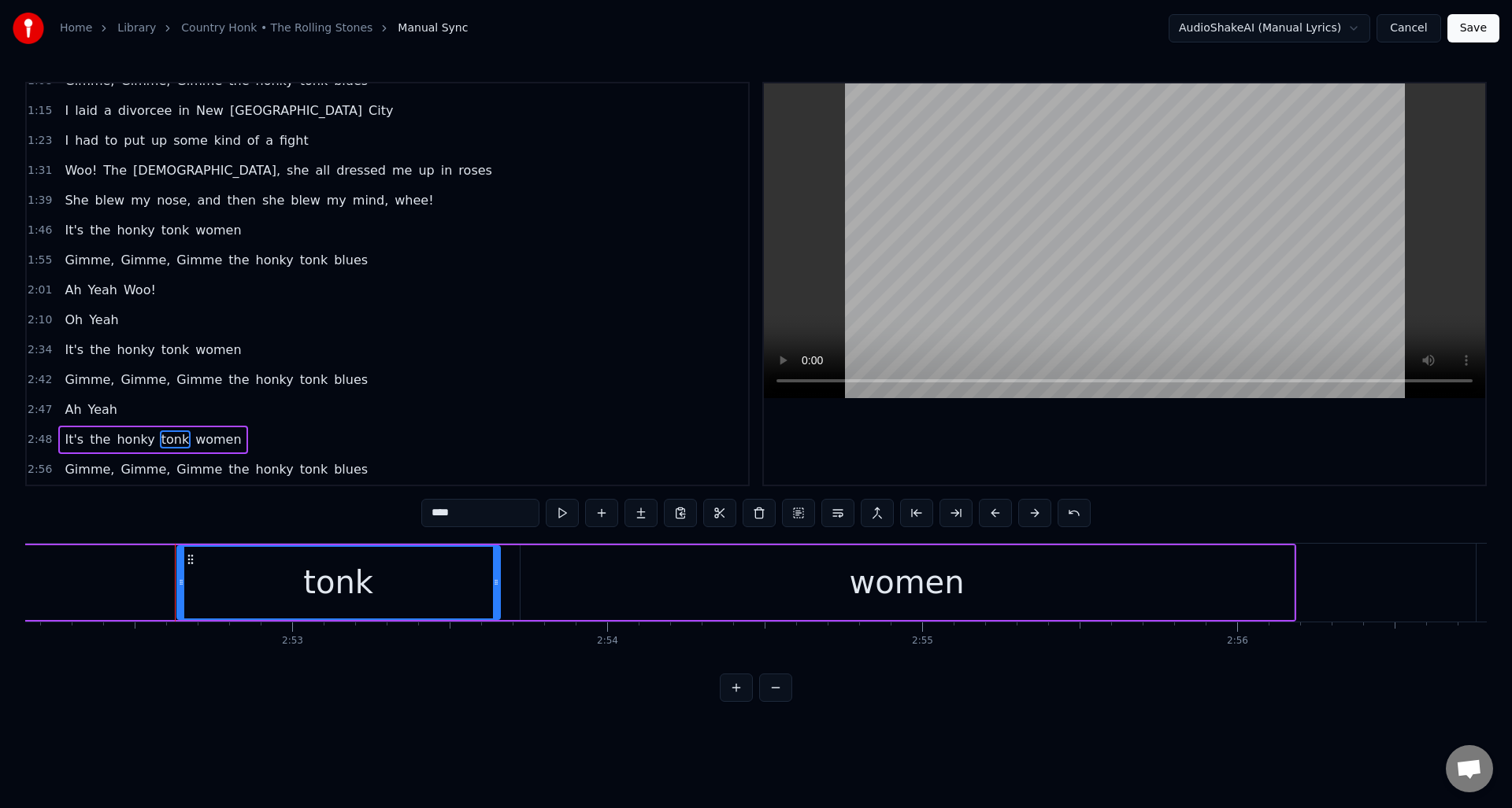
scroll to position [0, 54293]
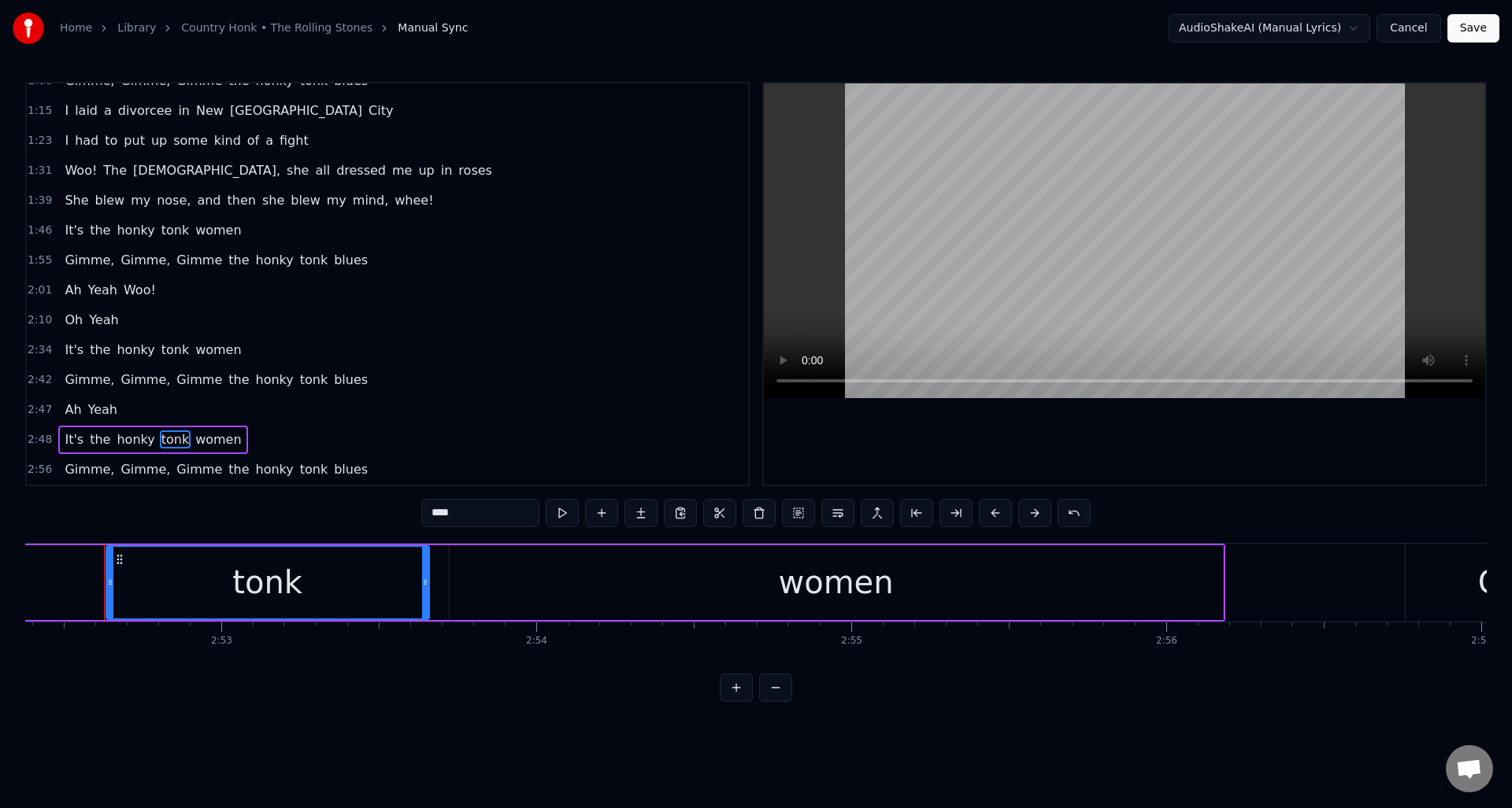
click at [704, 588] on div "women" at bounding box center [836, 583] width 773 height 75
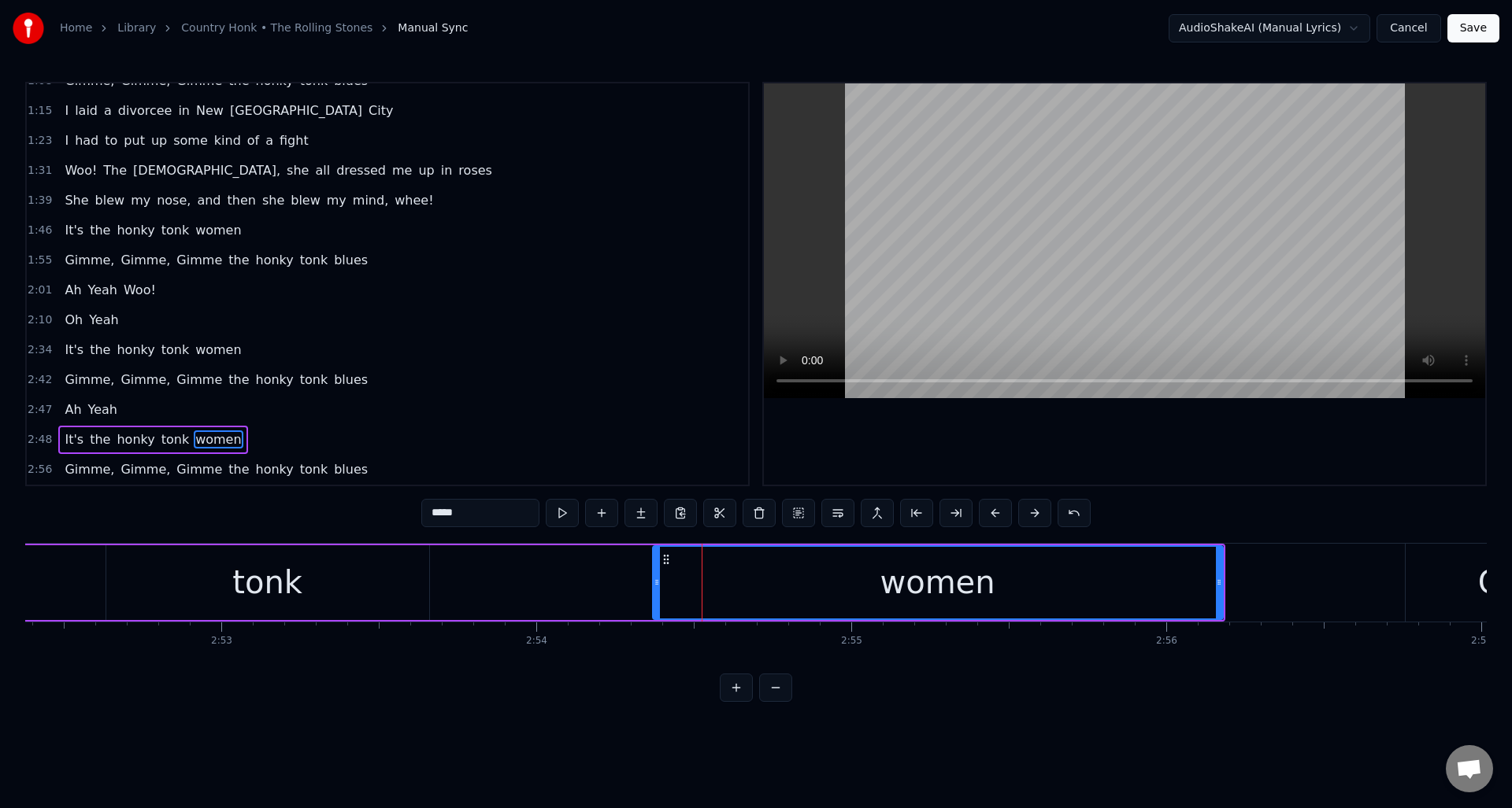
drag, startPoint x: 454, startPoint y: 572, endPoint x: 658, endPoint y: 588, distance: 204.6
click at [658, 588] on div at bounding box center [656, 583] width 6 height 72
click at [561, 508] on button at bounding box center [562, 513] width 33 height 28
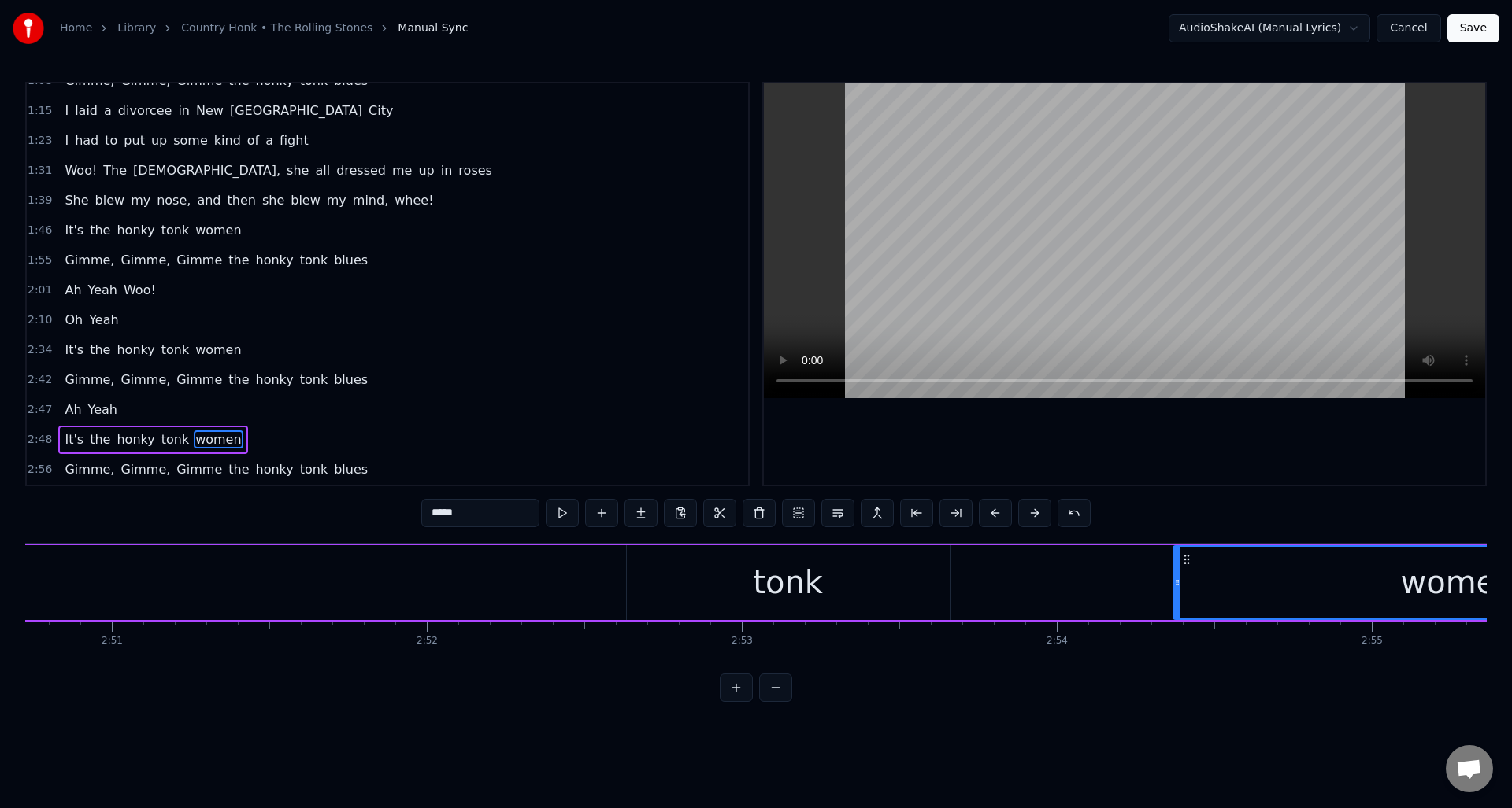
scroll to position [0, 53643]
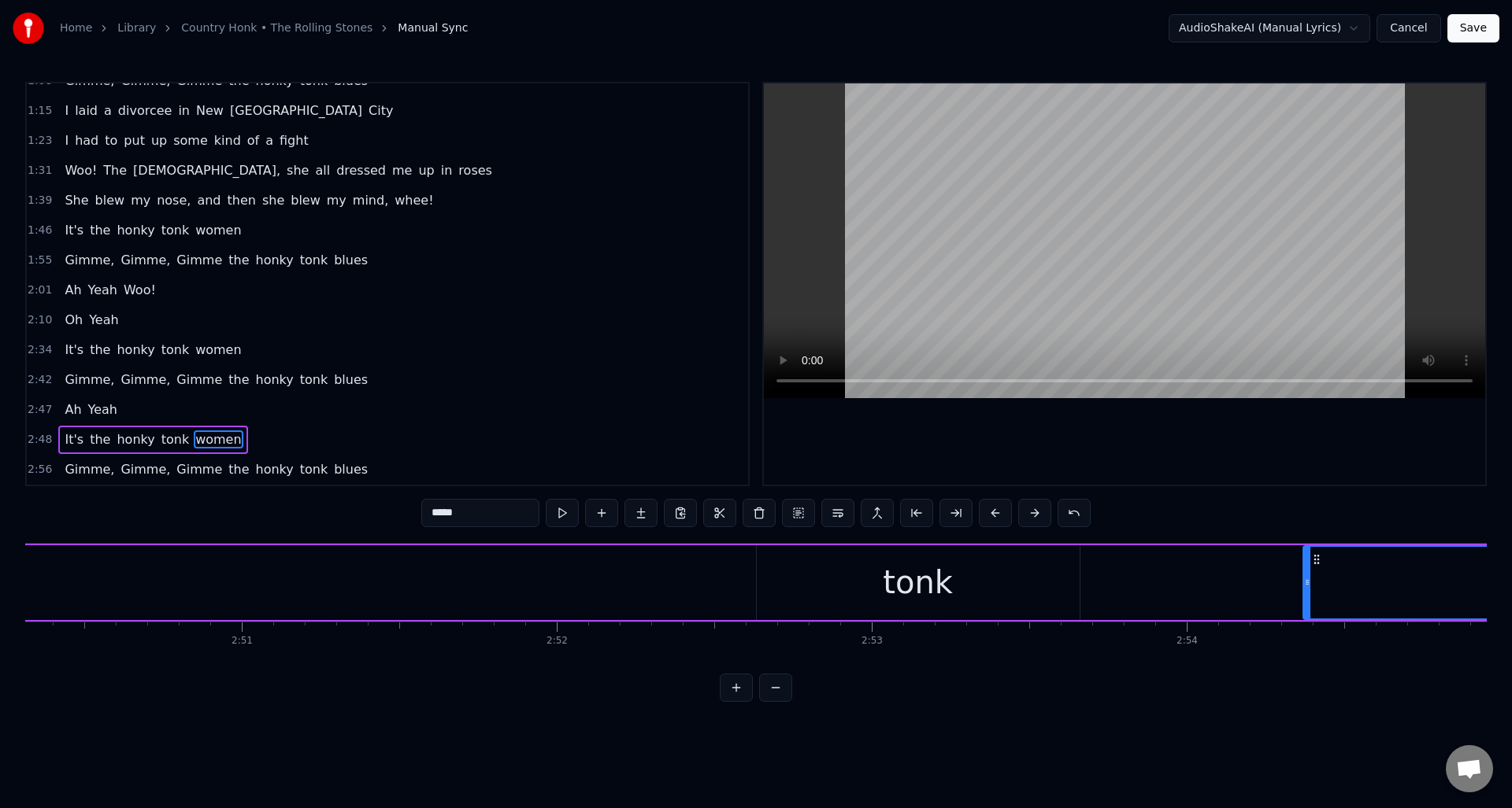
click at [1007, 560] on div "tonk" at bounding box center [918, 583] width 323 height 75
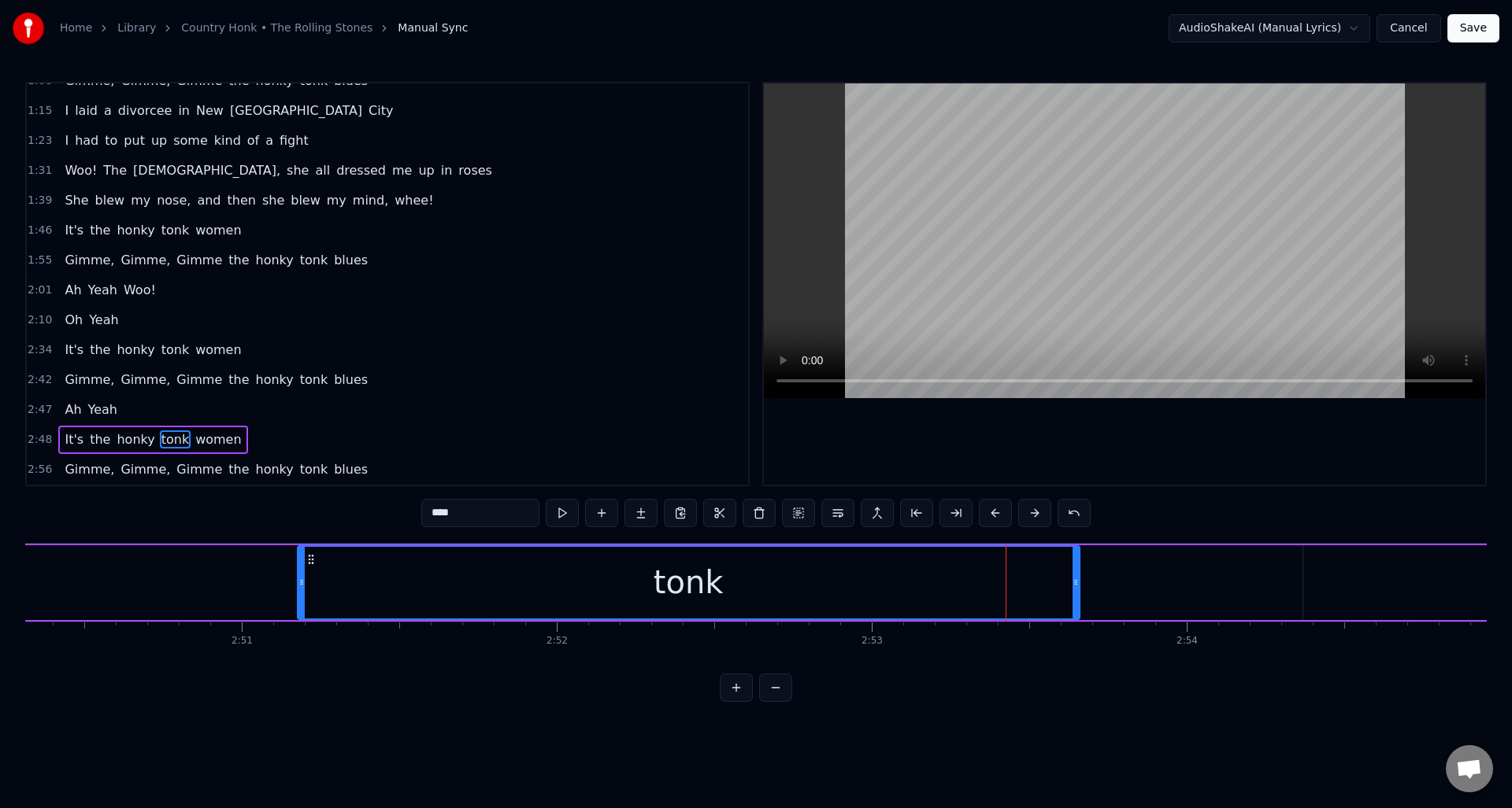
drag, startPoint x: 760, startPoint y: 585, endPoint x: 314, endPoint y: 588, distance: 446.0
click at [302, 599] on div at bounding box center [301, 583] width 6 height 72
click at [565, 517] on button at bounding box center [562, 513] width 33 height 28
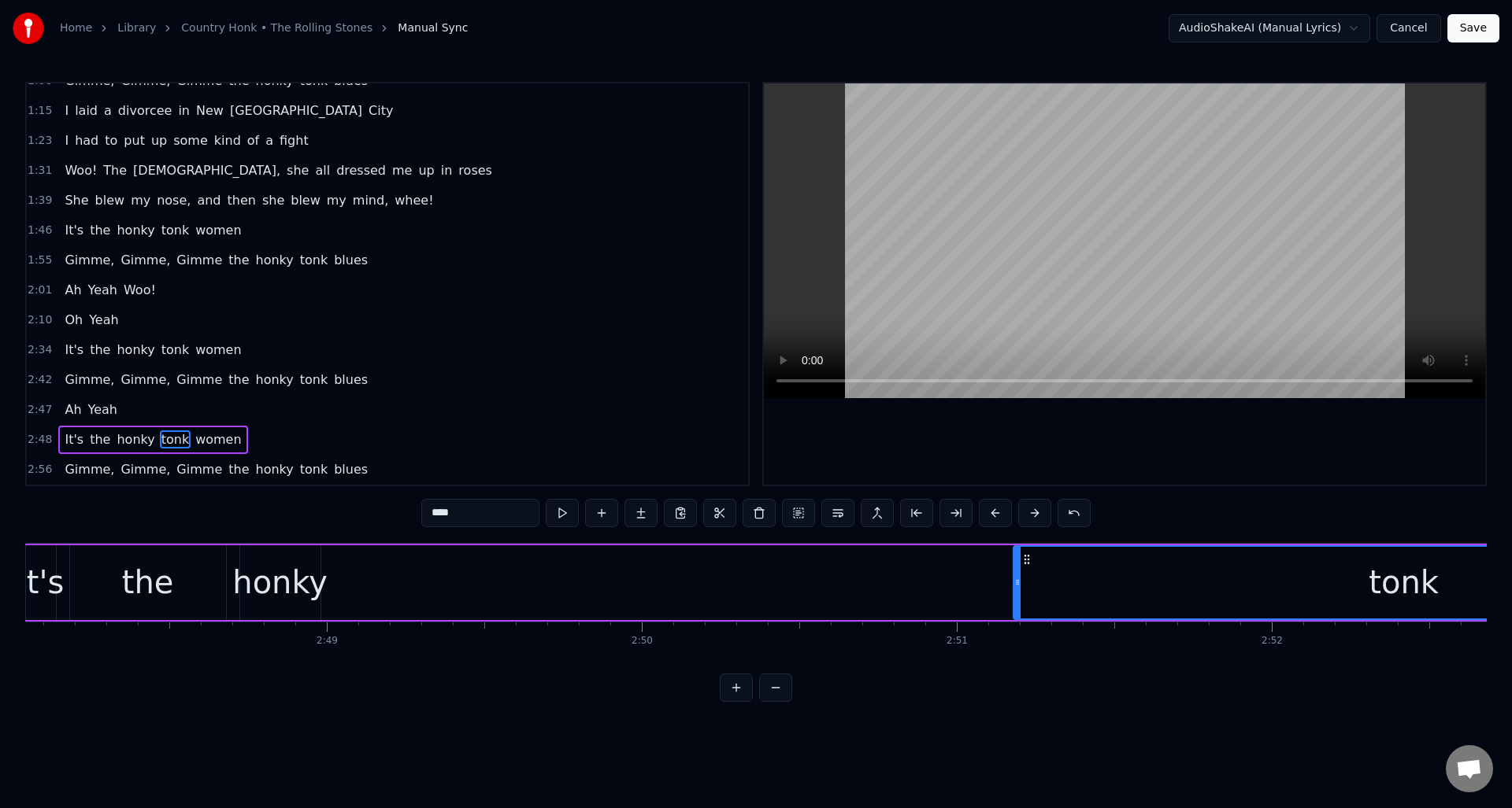
scroll to position [0, 52895]
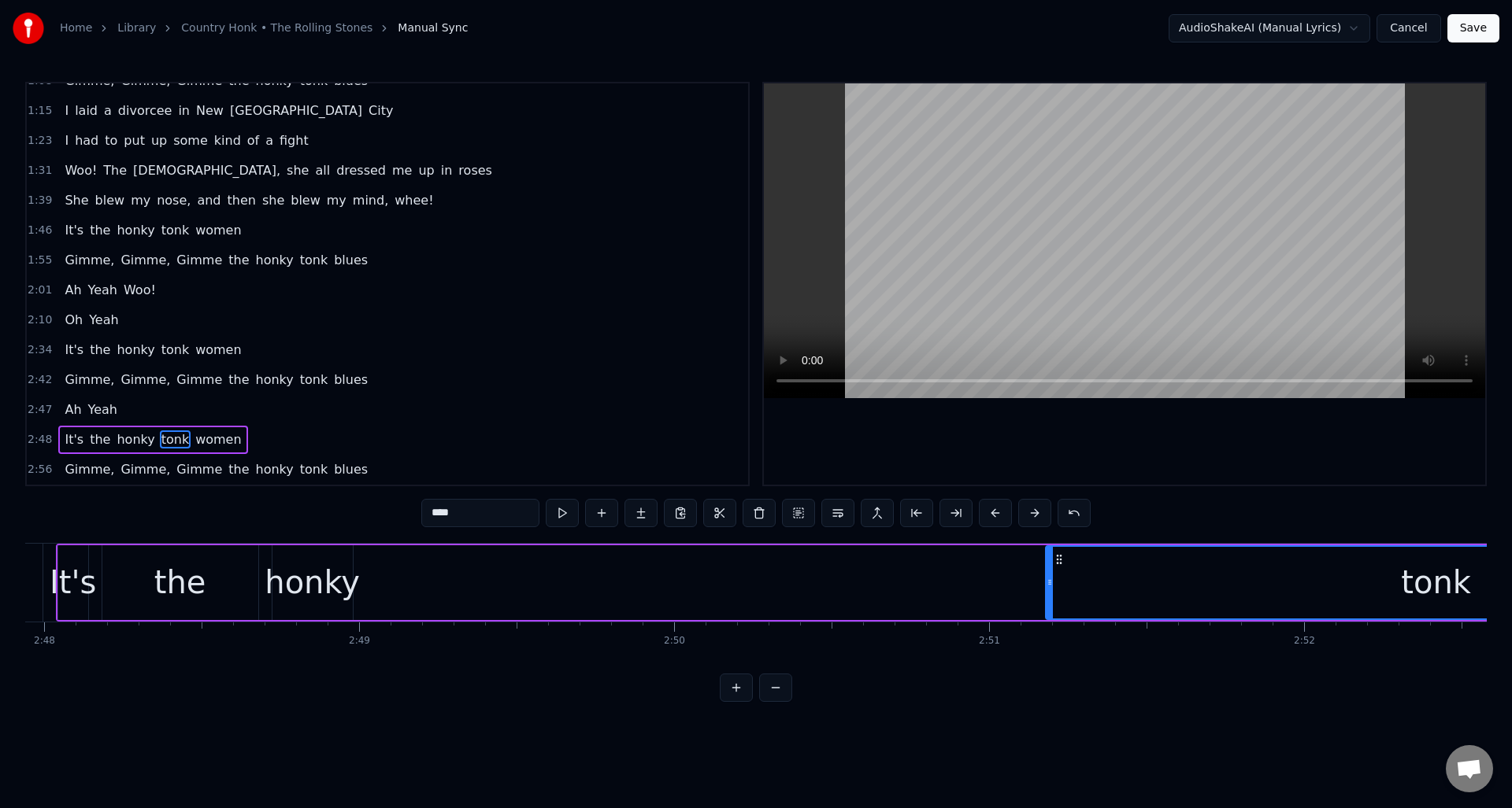
click at [329, 570] on div "honky" at bounding box center [312, 583] width 95 height 47
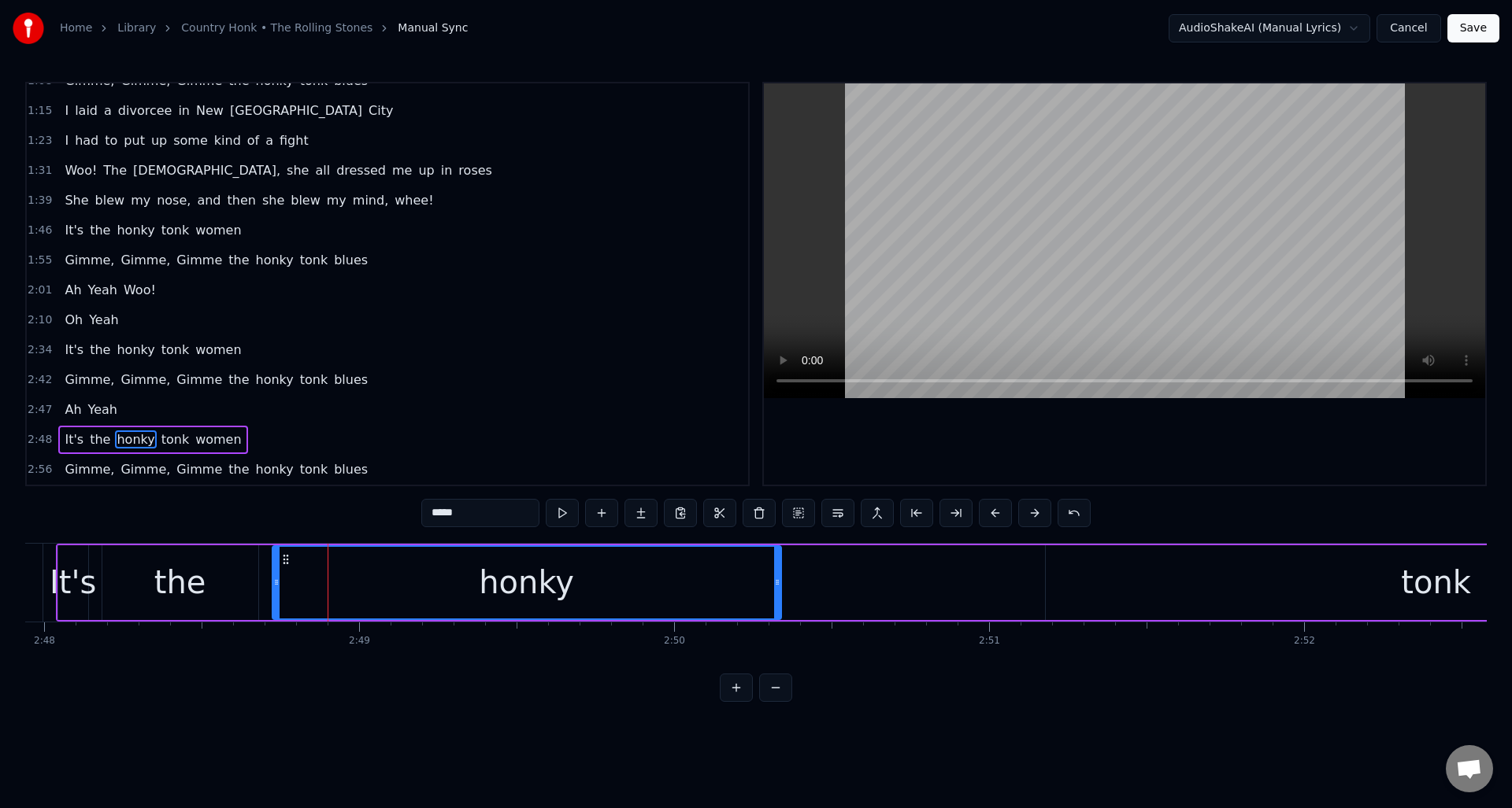
drag, startPoint x: 348, startPoint y: 571, endPoint x: 777, endPoint y: 598, distance: 429.8
click at [777, 598] on div at bounding box center [777, 583] width 6 height 72
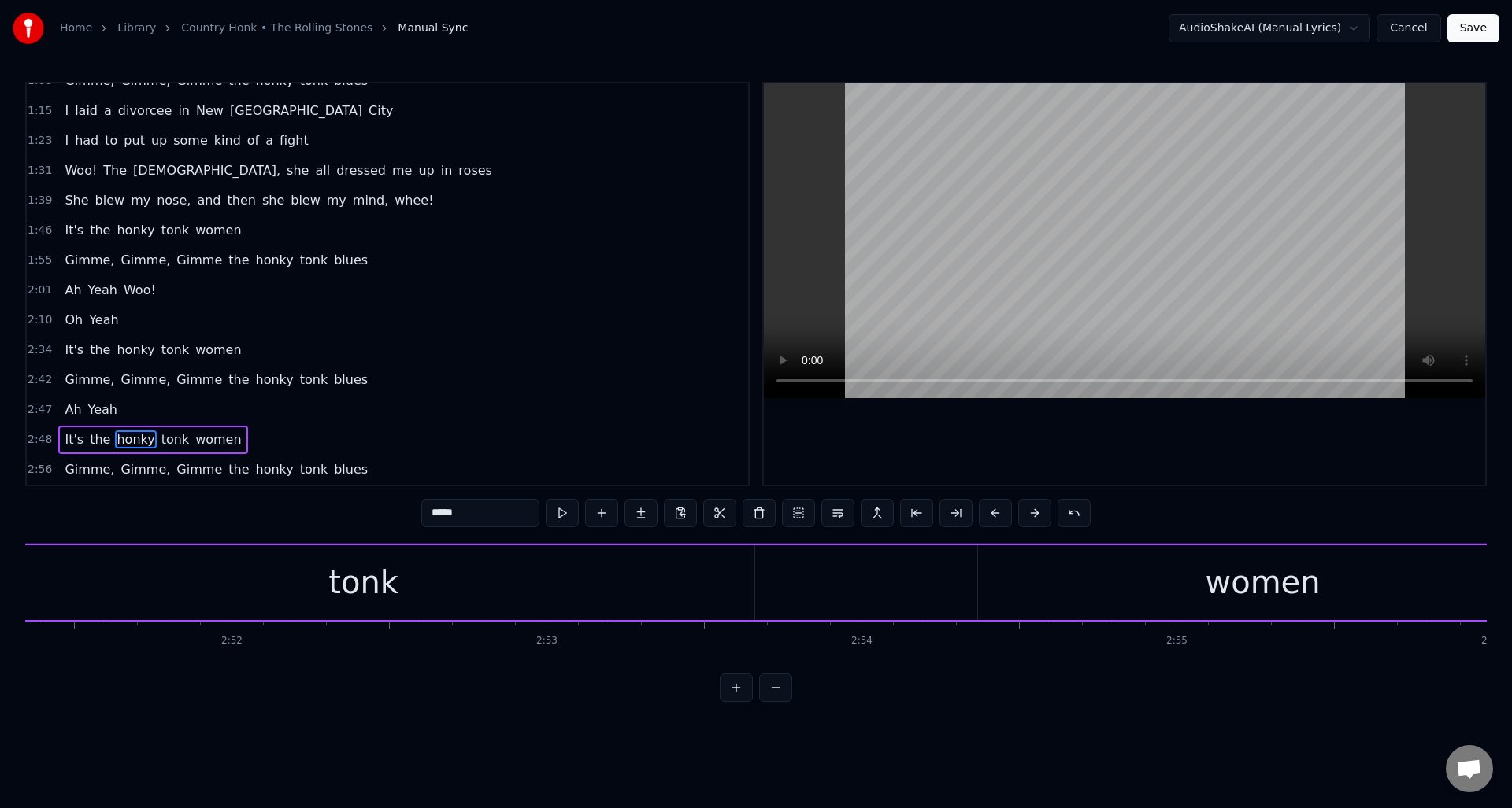
scroll to position [0, 53936]
click at [726, 574] on div "tonk" at bounding box center [396, 583] width 781 height 75
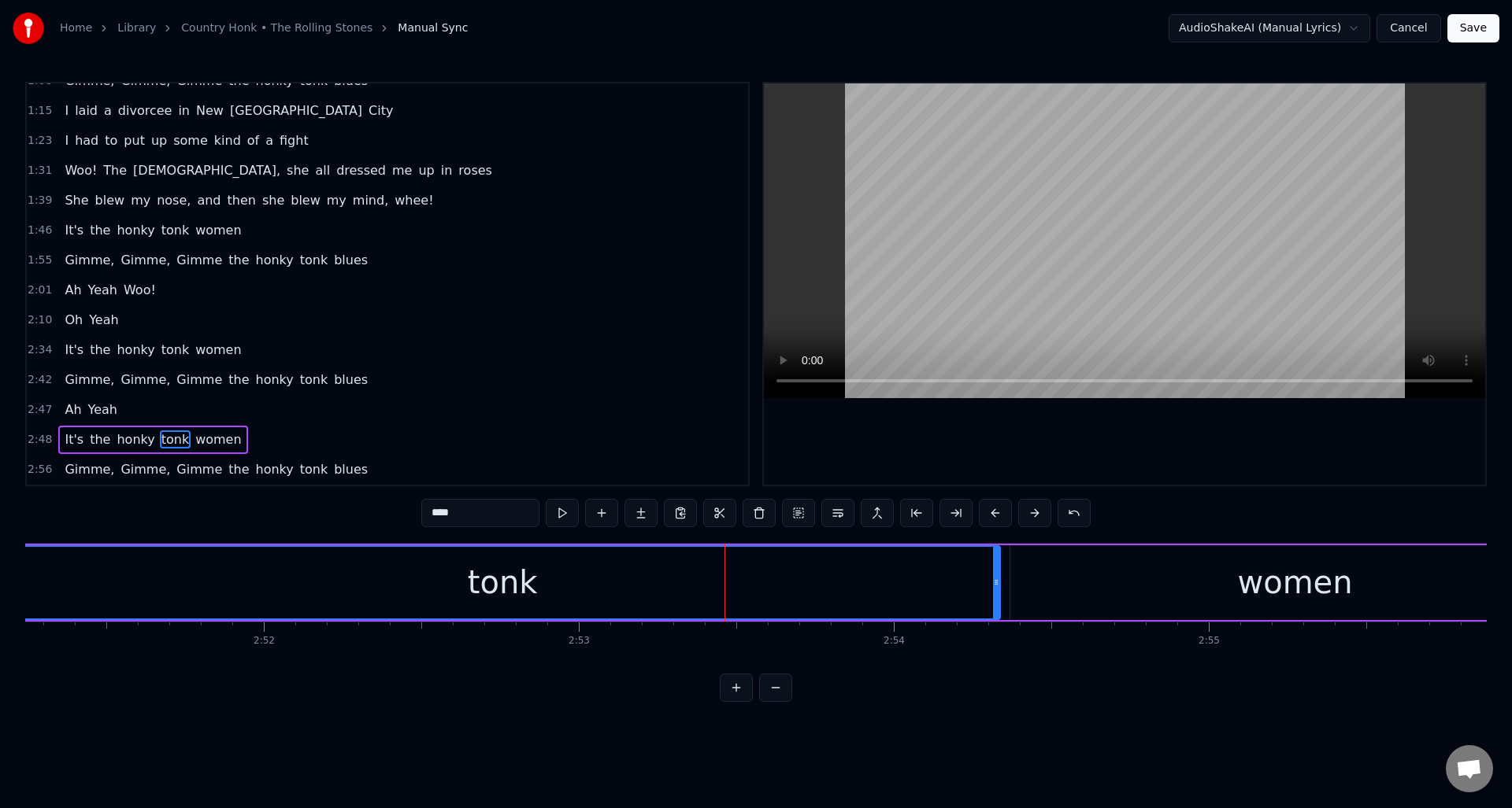
drag, startPoint x: 784, startPoint y: 571, endPoint x: 996, endPoint y: 575, distance: 212.0
click at [996, 575] on div at bounding box center [996, 583] width 6 height 72
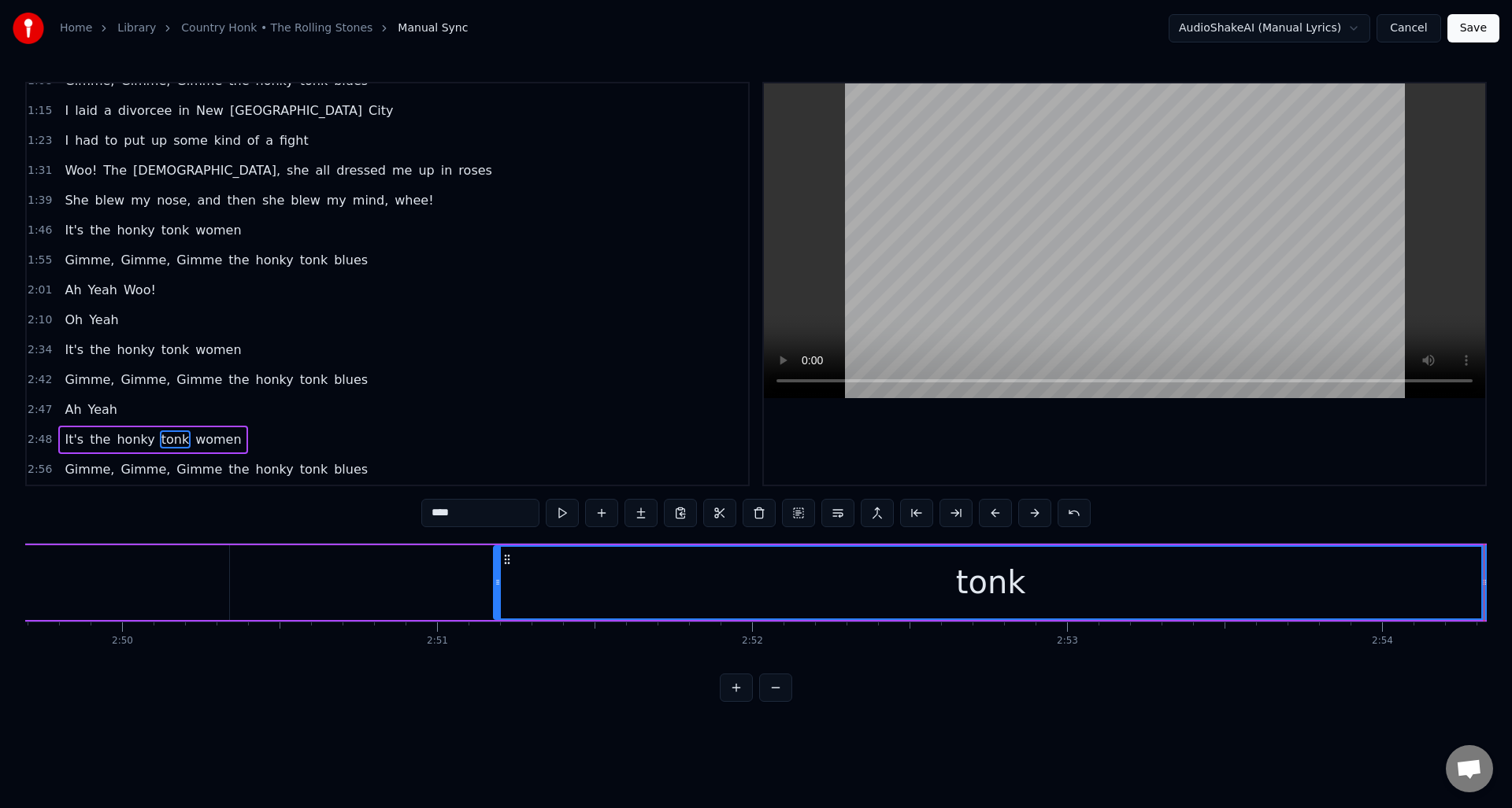
scroll to position [0, 53578]
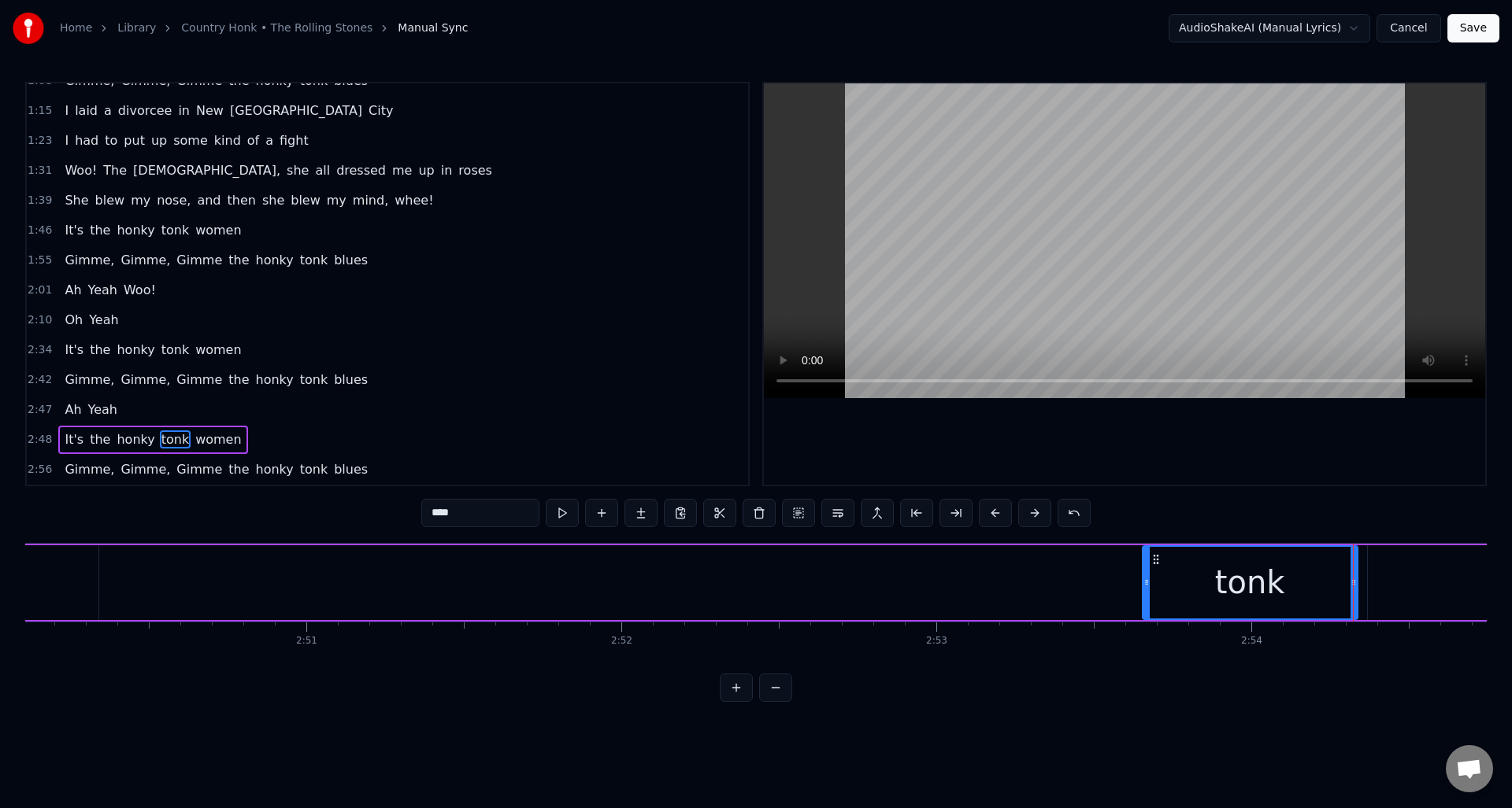
drag, startPoint x: 367, startPoint y: 595, endPoint x: 1146, endPoint y: 583, distance: 779.1
click at [1146, 583] on div at bounding box center [1146, 583] width 6 height 72
click at [558, 511] on button at bounding box center [562, 513] width 33 height 28
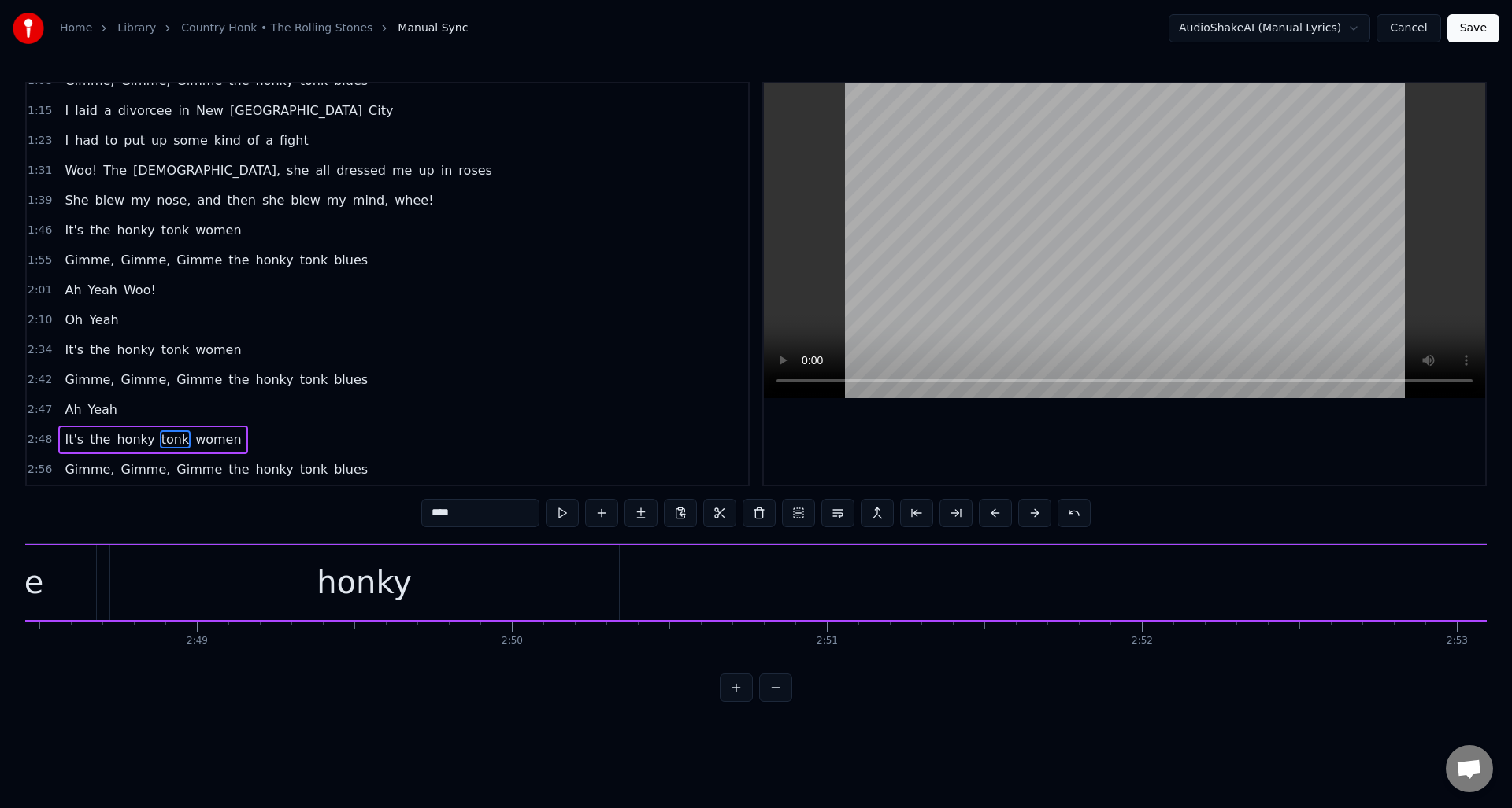
scroll to position [0, 52928]
click at [1324, 674] on div "0:27 I'm sittin' in a bar, [PERSON_NAME]' a jar in [GEOGRAPHIC_DATA] 0:36 And o…" at bounding box center [756, 392] width 1462 height 620
click at [572, 587] on div "honky" at bounding box center [494, 583] width 508 height 75
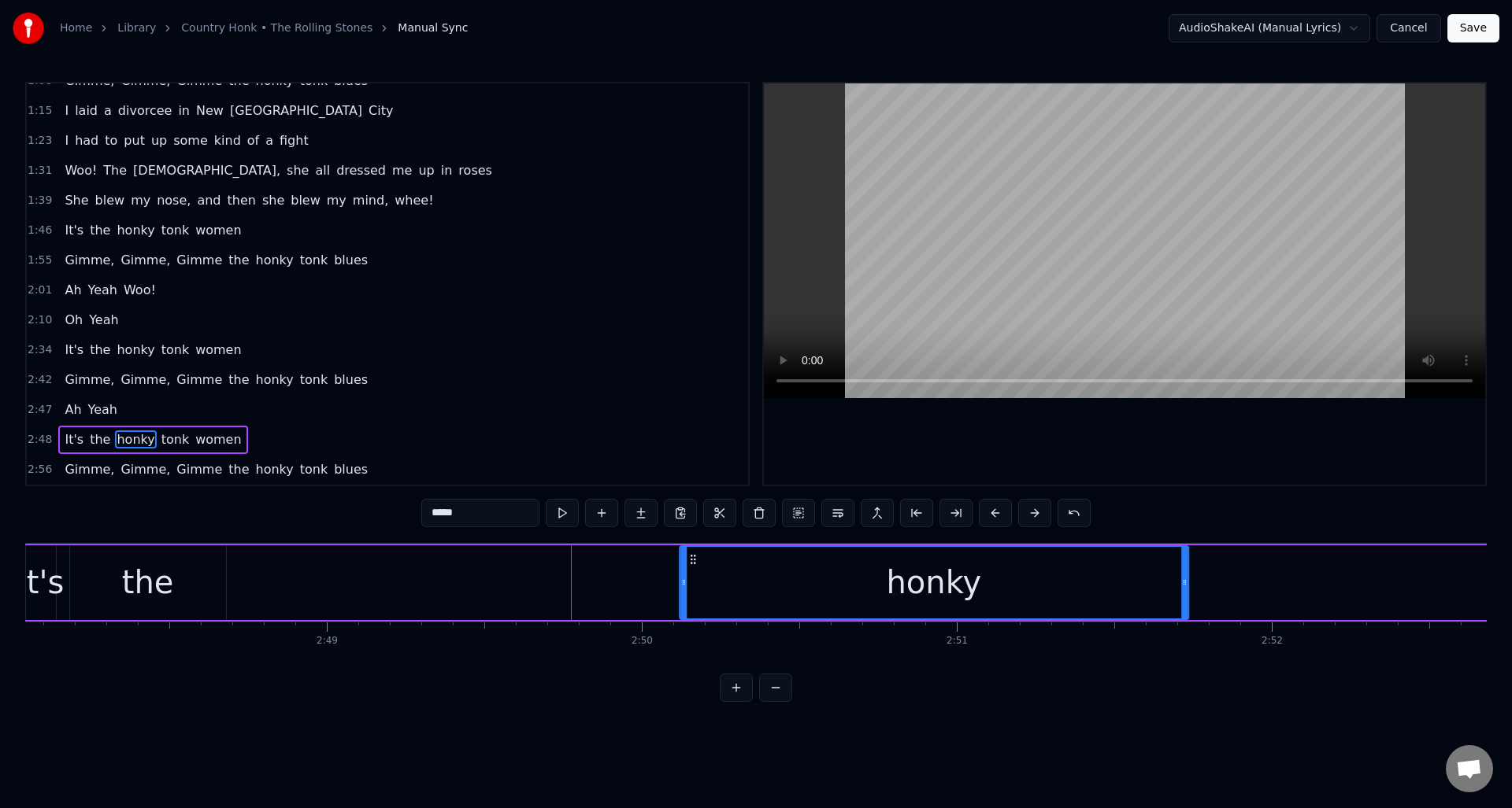
drag, startPoint x: 250, startPoint y: 560, endPoint x: 689, endPoint y: 571, distance: 439.1
click at [689, 571] on div "honky" at bounding box center [934, 583] width 507 height 72
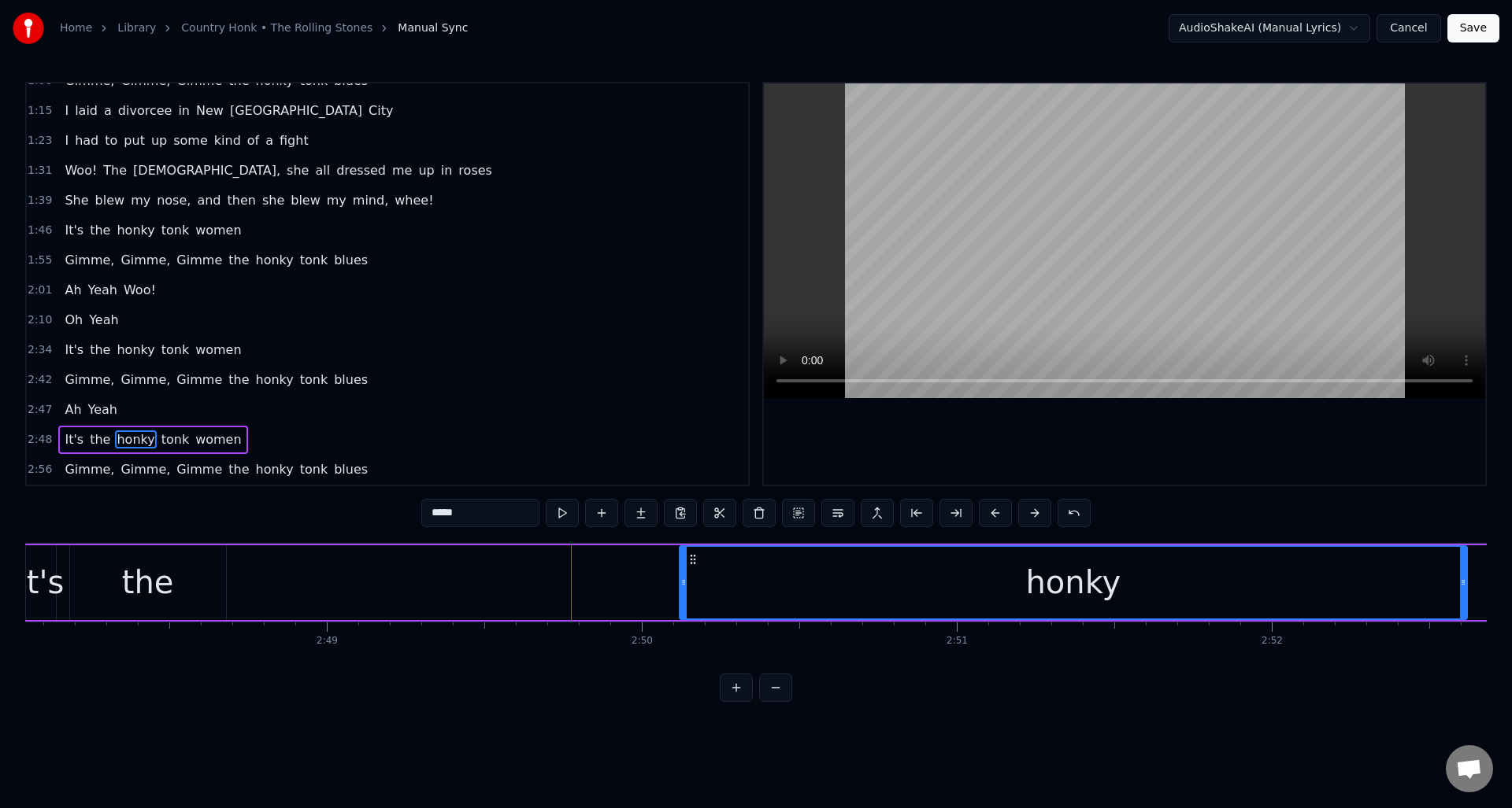
drag, startPoint x: 1183, startPoint y: 596, endPoint x: 1462, endPoint y: 588, distance: 279.1
click at [1462, 588] on div at bounding box center [1463, 583] width 6 height 72
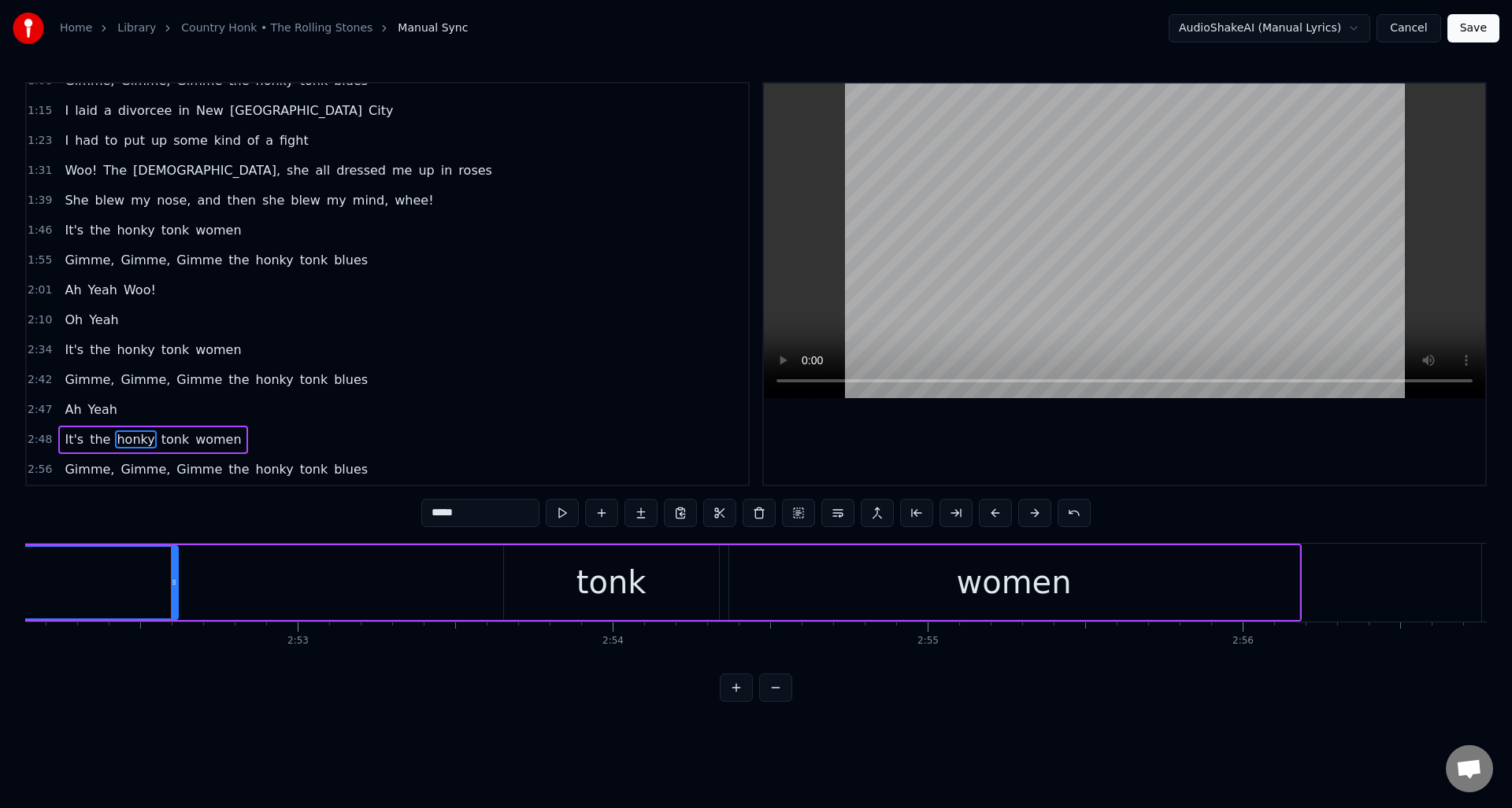
scroll to position [0, 54283]
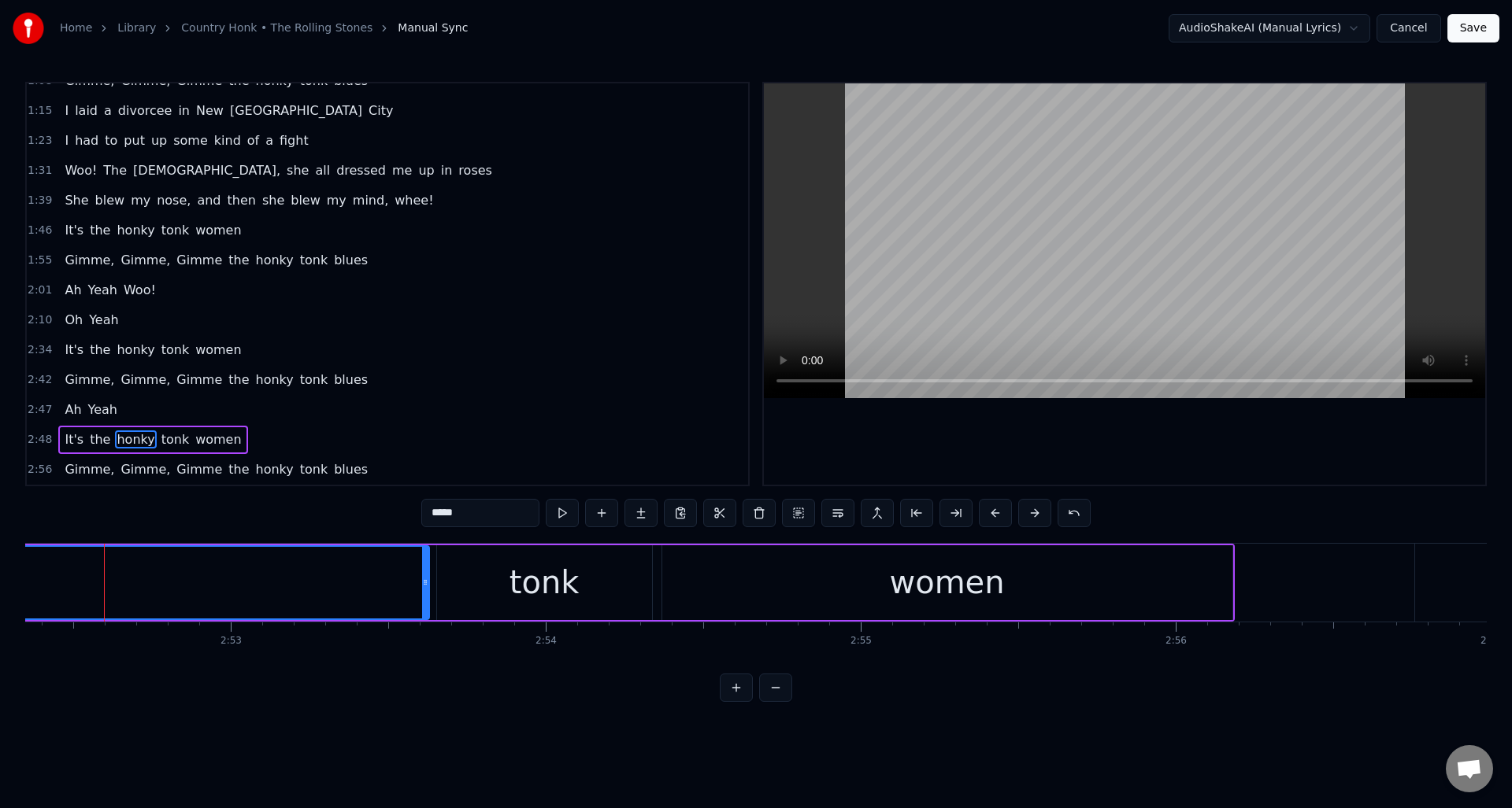
drag, startPoint x: 106, startPoint y: 595, endPoint x: 423, endPoint y: 611, distance: 317.4
click at [423, 611] on div at bounding box center [425, 583] width 6 height 72
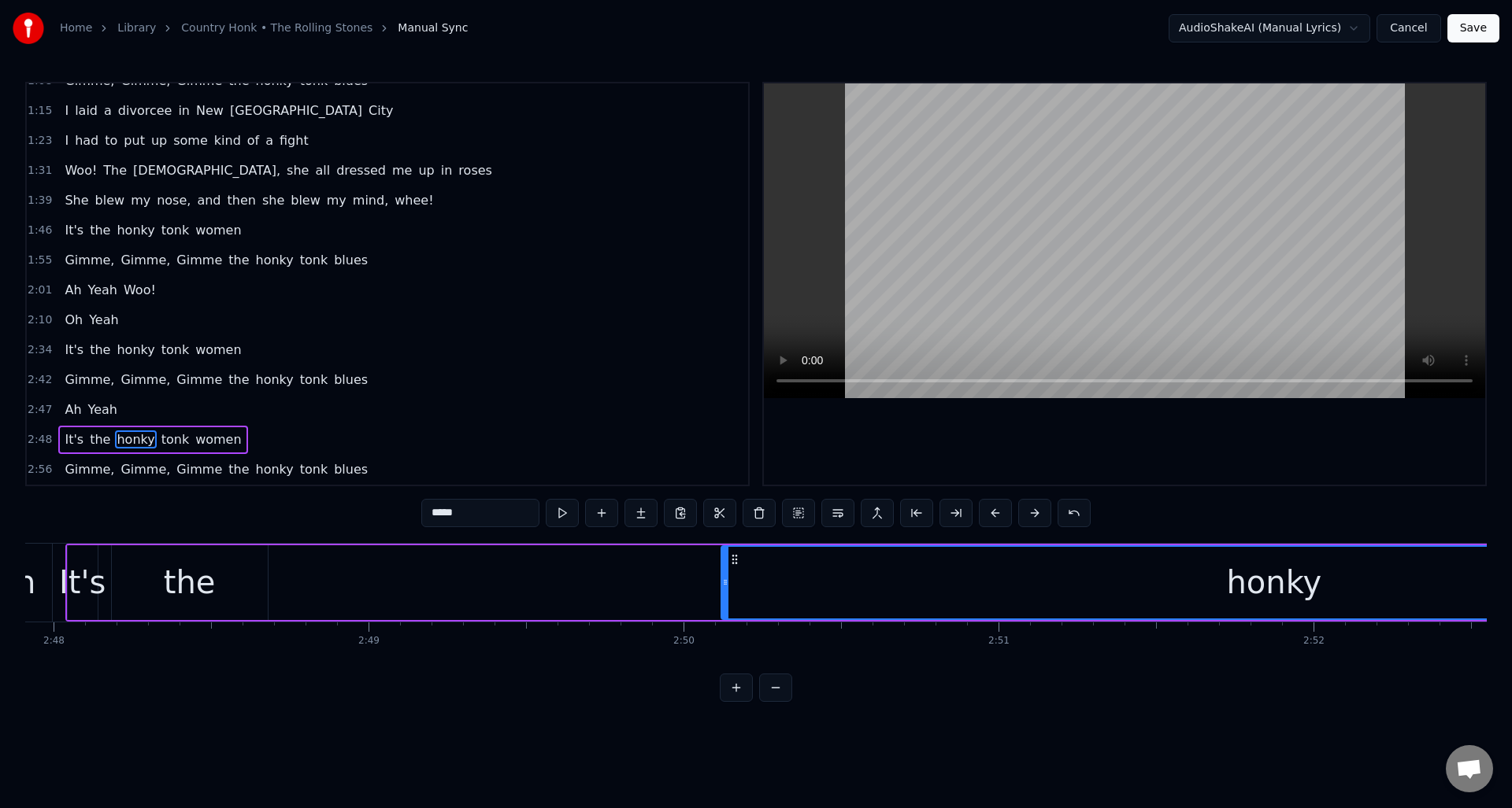
scroll to position [0, 52821]
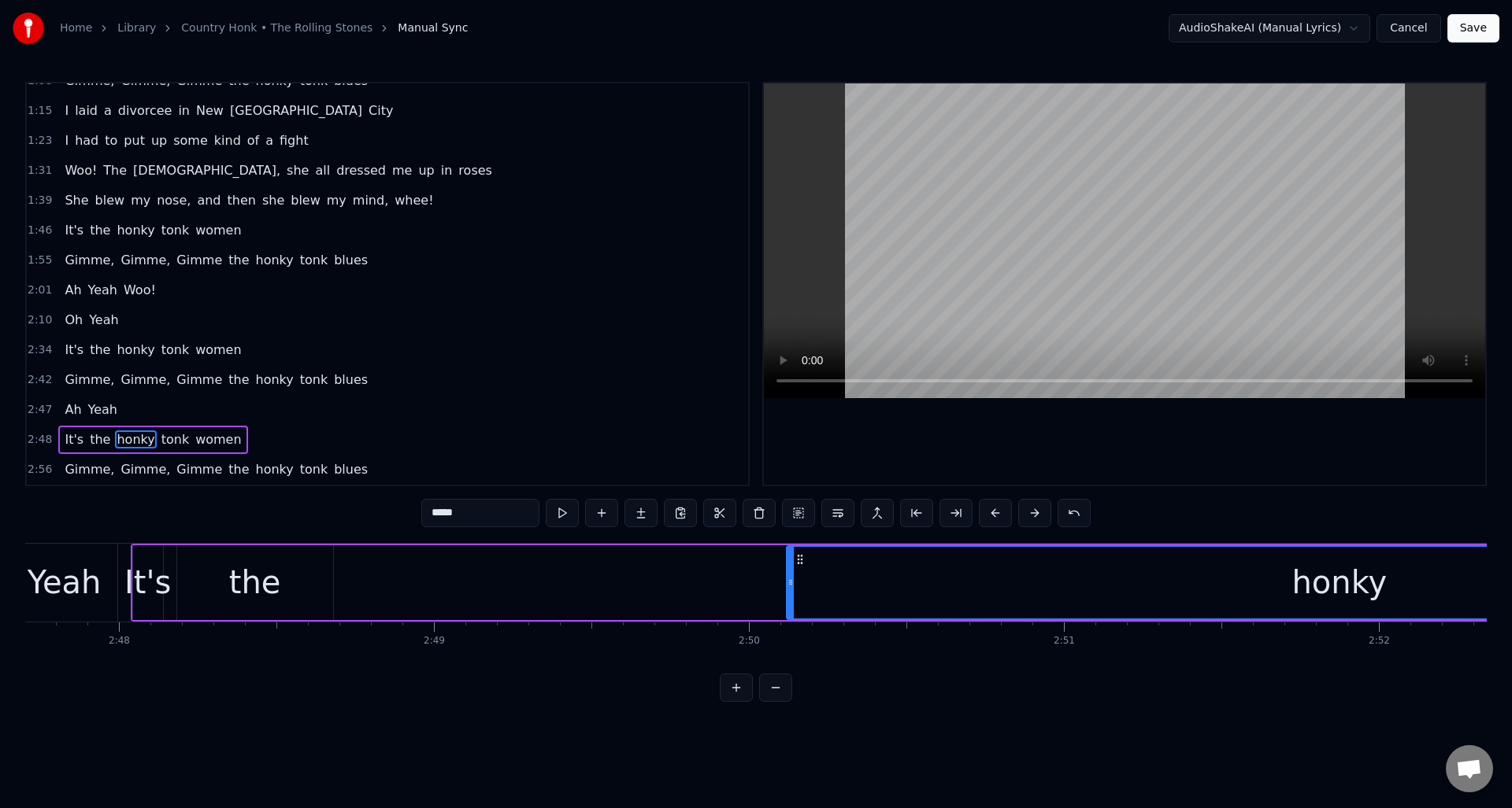
click at [261, 566] on div "the" at bounding box center [255, 583] width 52 height 47
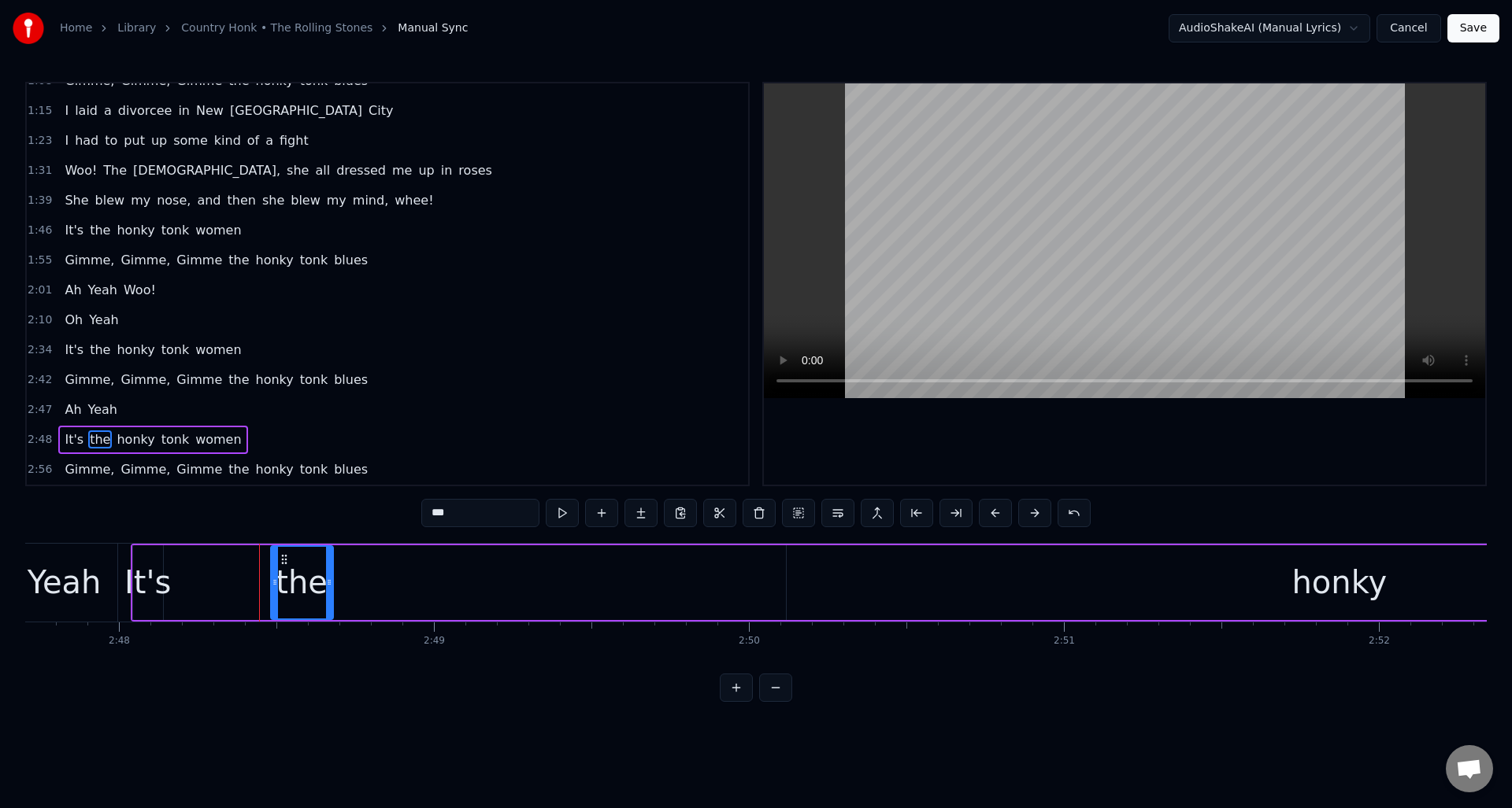
drag, startPoint x: 181, startPoint y: 580, endPoint x: 286, endPoint y: 572, distance: 105.3
click at [275, 583] on icon at bounding box center [275, 583] width 6 height 13
drag, startPoint x: 287, startPoint y: 559, endPoint x: 721, endPoint y: 578, distance: 434.4
click at [721, 578] on div "the" at bounding box center [737, 583] width 60 height 72
click at [142, 564] on div "It's" at bounding box center [147, 583] width 47 height 47
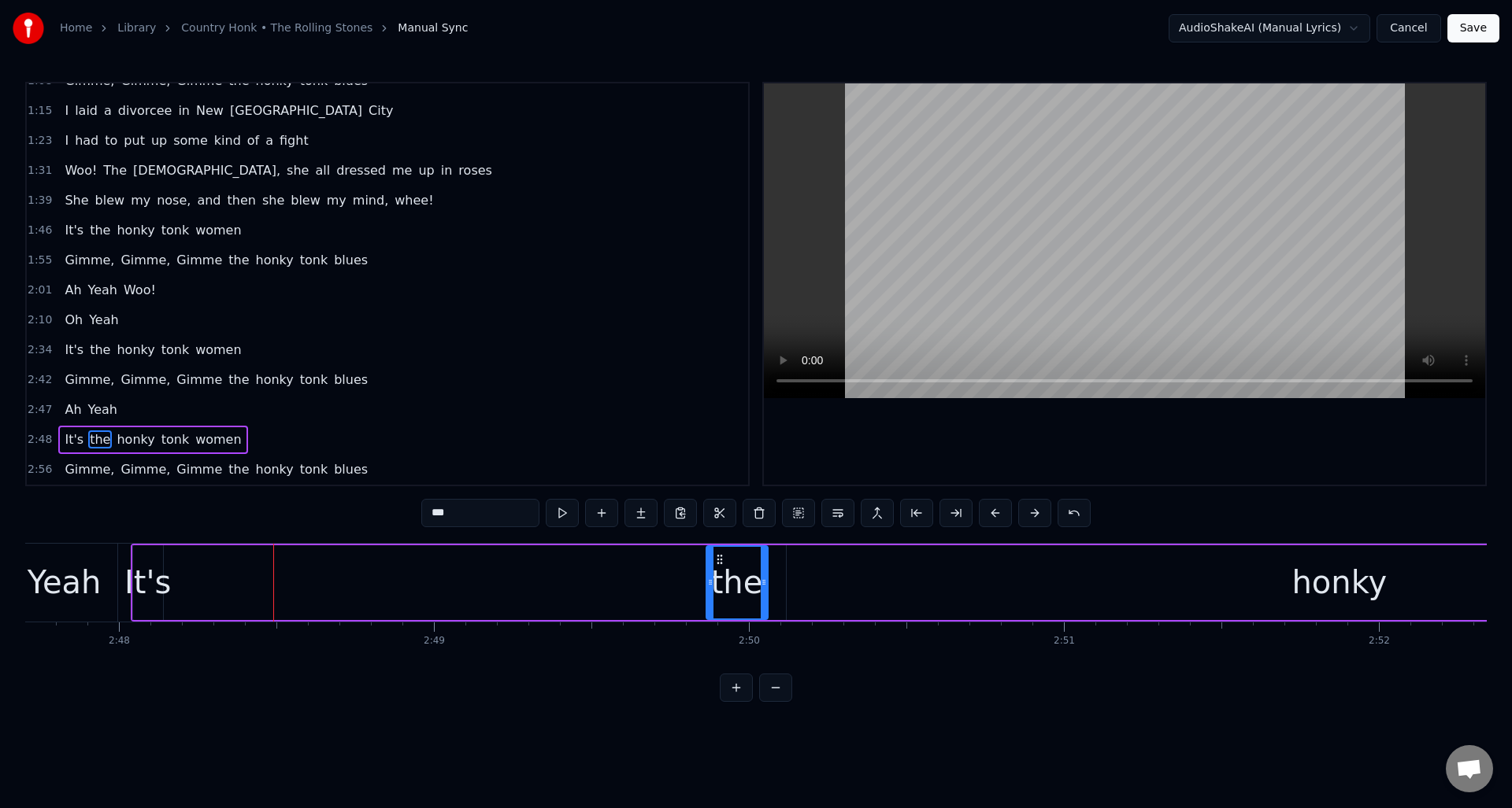
type input "****"
drag, startPoint x: 157, startPoint y: 565, endPoint x: 186, endPoint y: 571, distance: 29.6
click at [186, 571] on div at bounding box center [188, 583] width 6 height 72
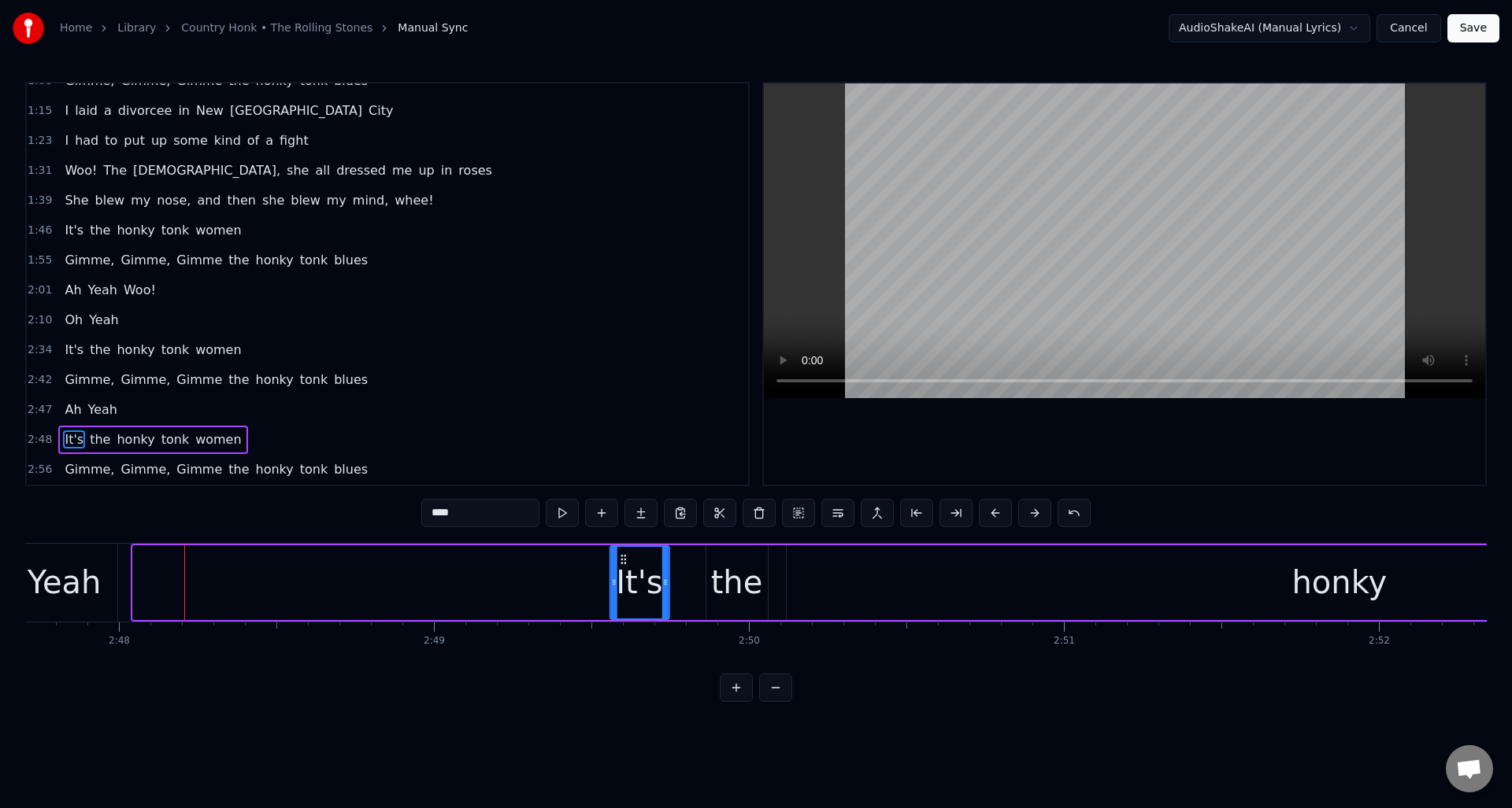
drag, startPoint x: 144, startPoint y: 560, endPoint x: 621, endPoint y: 594, distance: 478.2
click at [621, 594] on div "It's" at bounding box center [639, 583] width 57 height 72
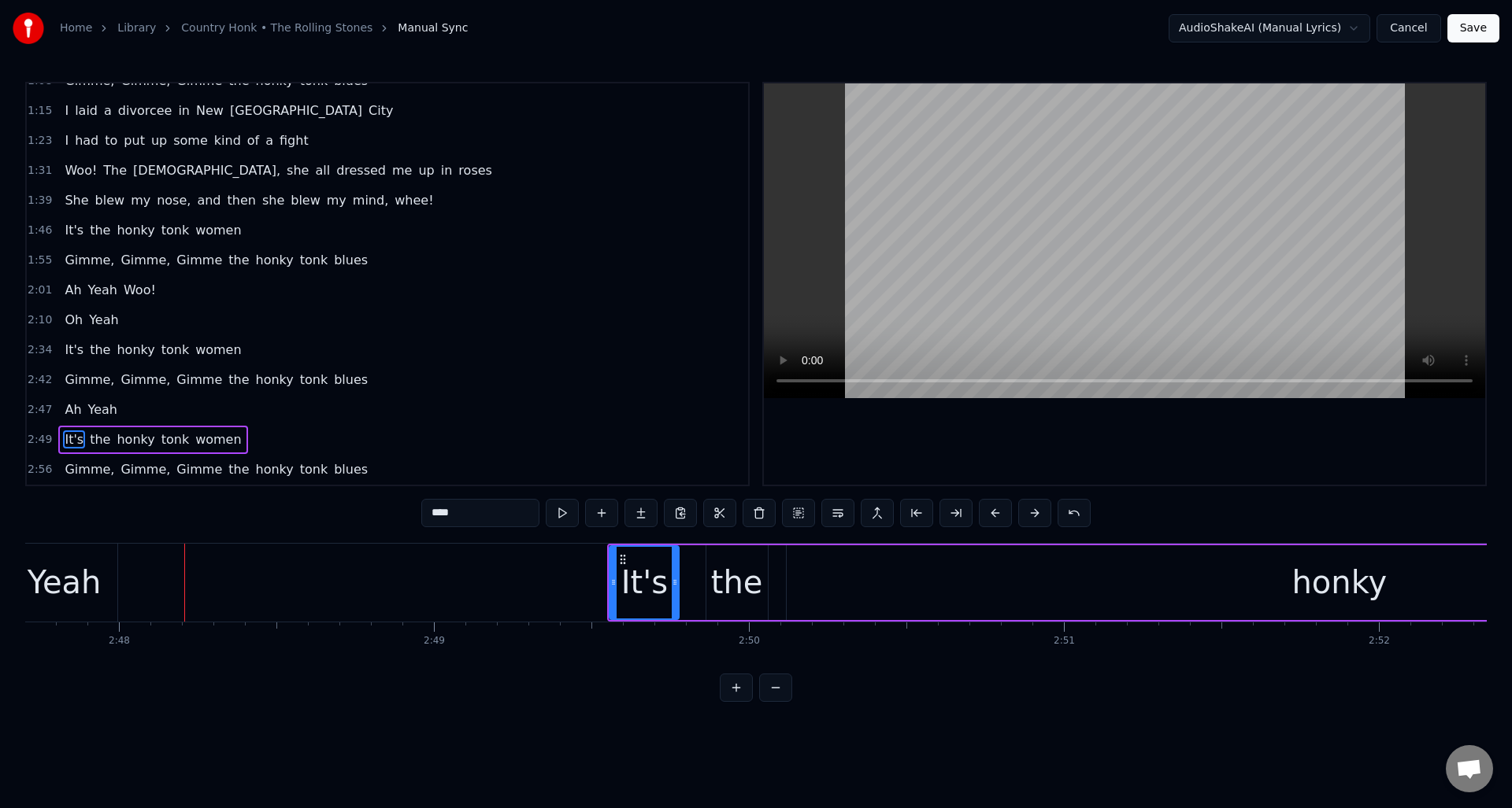
drag, startPoint x: 663, startPoint y: 596, endPoint x: 674, endPoint y: 599, distance: 11.4
click at [675, 599] on div at bounding box center [674, 583] width 6 height 72
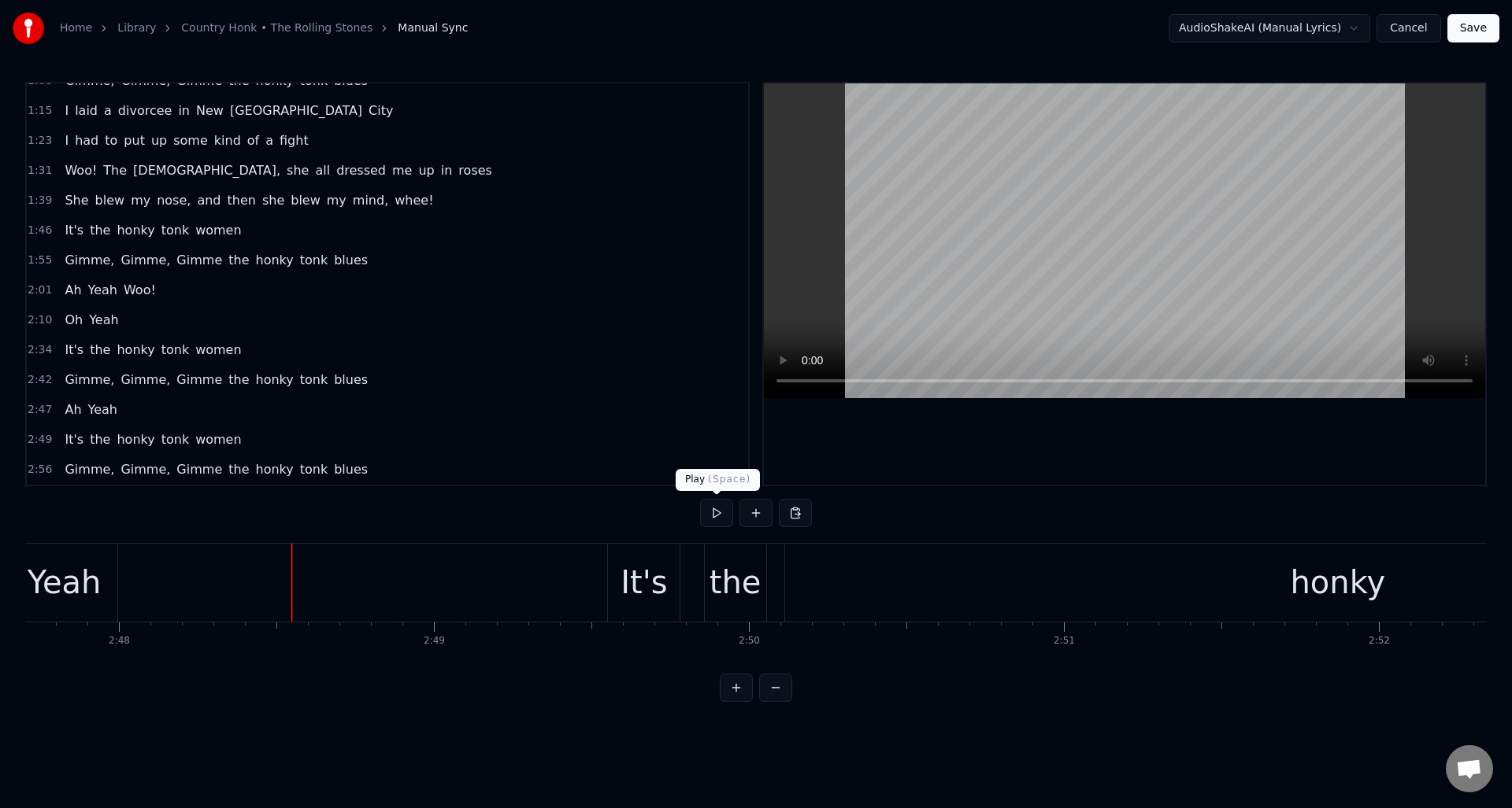
click at [714, 515] on button at bounding box center [716, 513] width 33 height 28
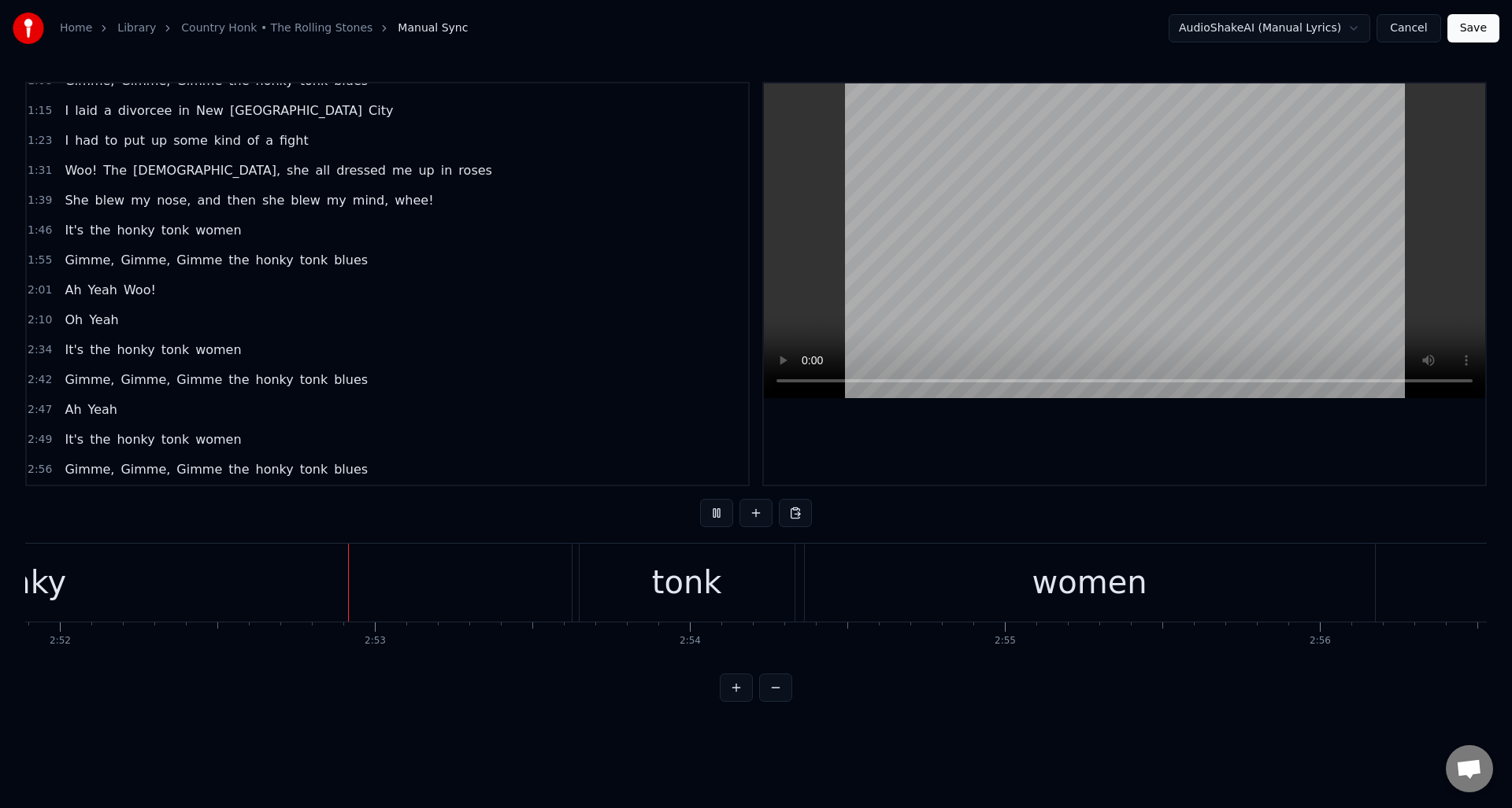
scroll to position [0, 54140]
click at [714, 515] on button at bounding box center [716, 513] width 33 height 28
click at [677, 585] on div "tonk" at bounding box center [686, 583] width 70 height 47
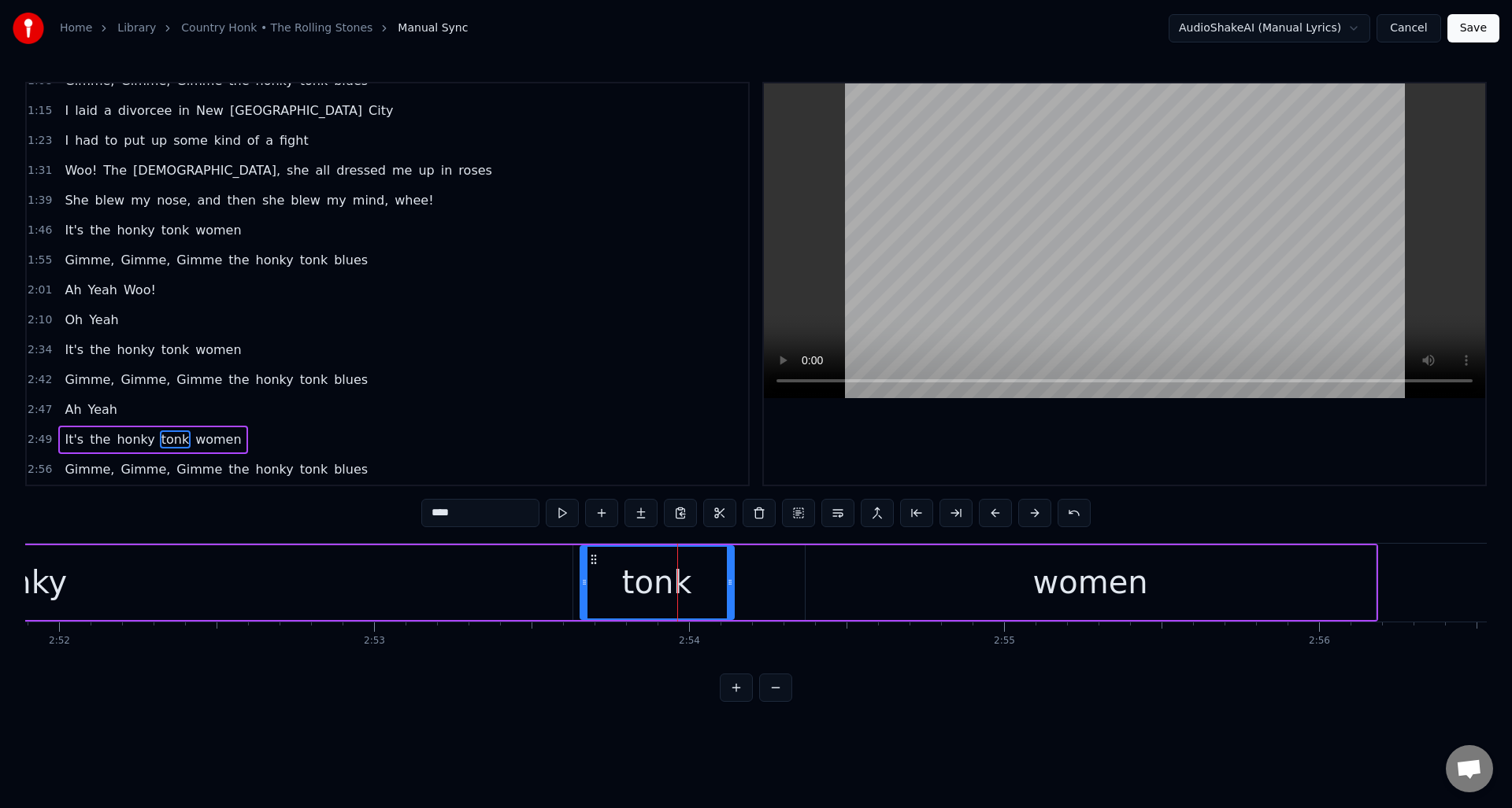
drag, startPoint x: 789, startPoint y: 585, endPoint x: 727, endPoint y: 588, distance: 62.1
click at [727, 588] on div at bounding box center [729, 583] width 6 height 72
click at [850, 573] on div "women" at bounding box center [1090, 583] width 570 height 75
type input "*****"
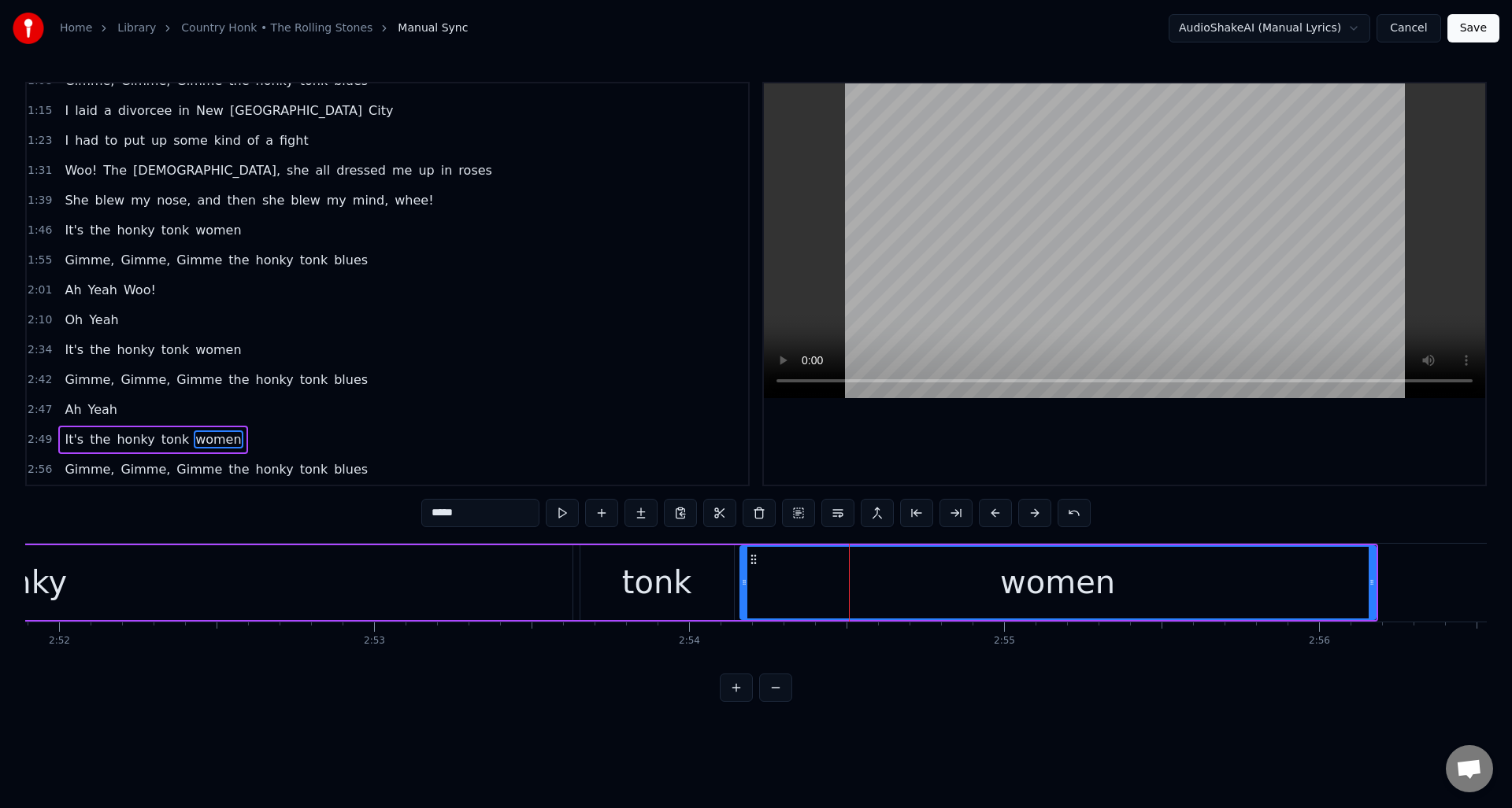
drag, startPoint x: 808, startPoint y: 583, endPoint x: 744, endPoint y: 589, distance: 64.3
click at [744, 589] on div at bounding box center [744, 583] width 6 height 72
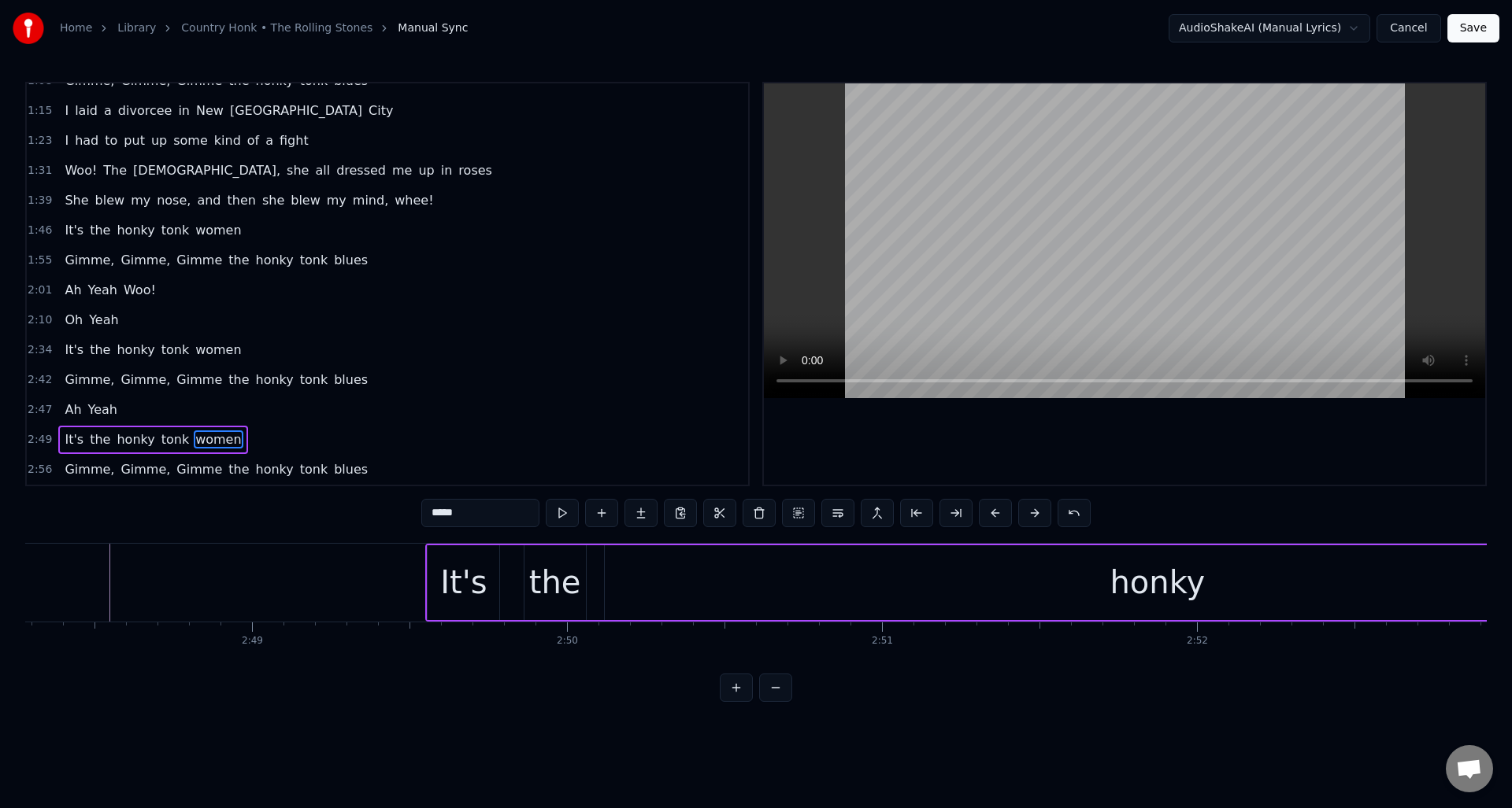
scroll to position [0, 52970]
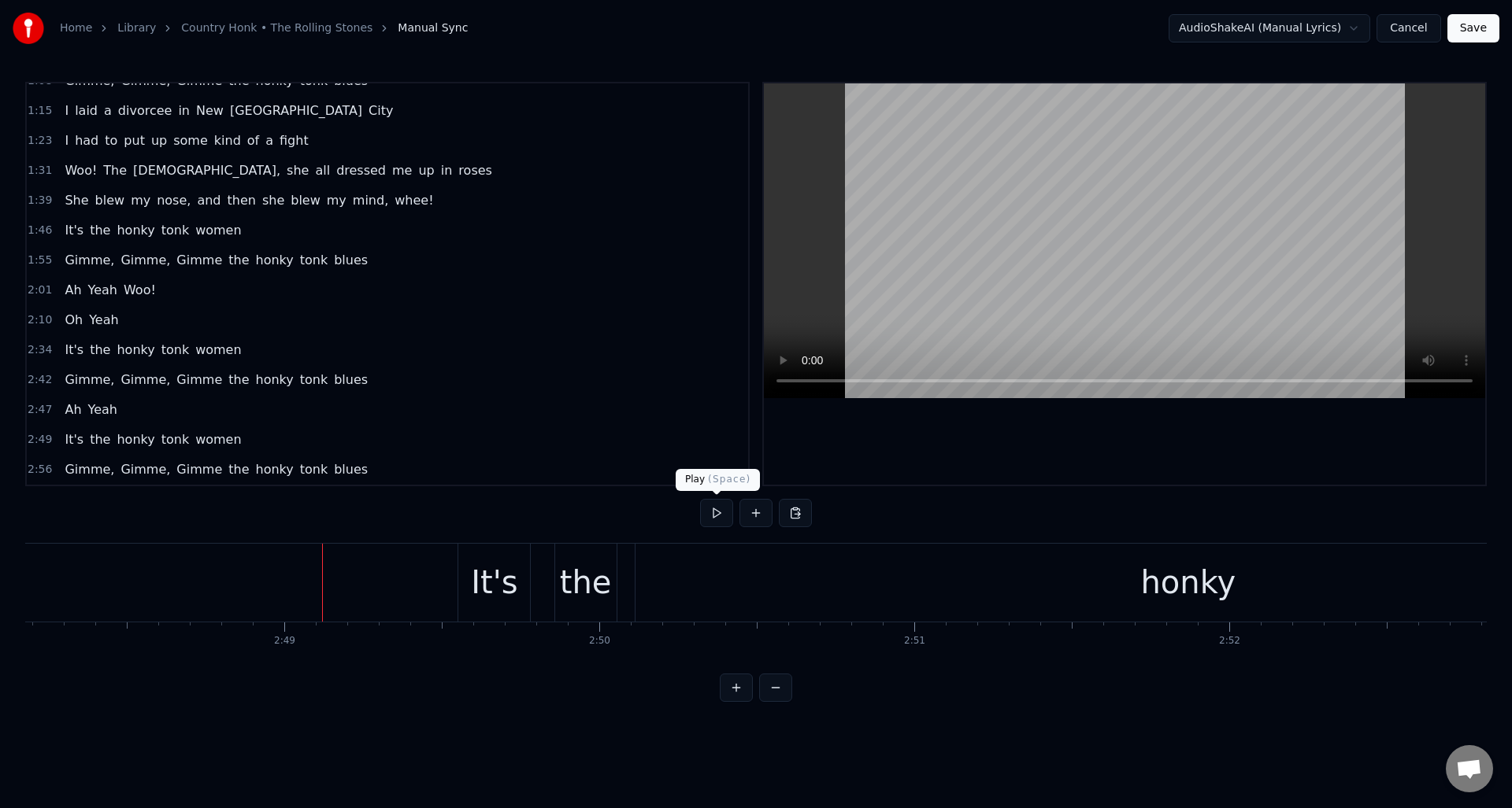
click at [715, 516] on button at bounding box center [716, 513] width 33 height 28
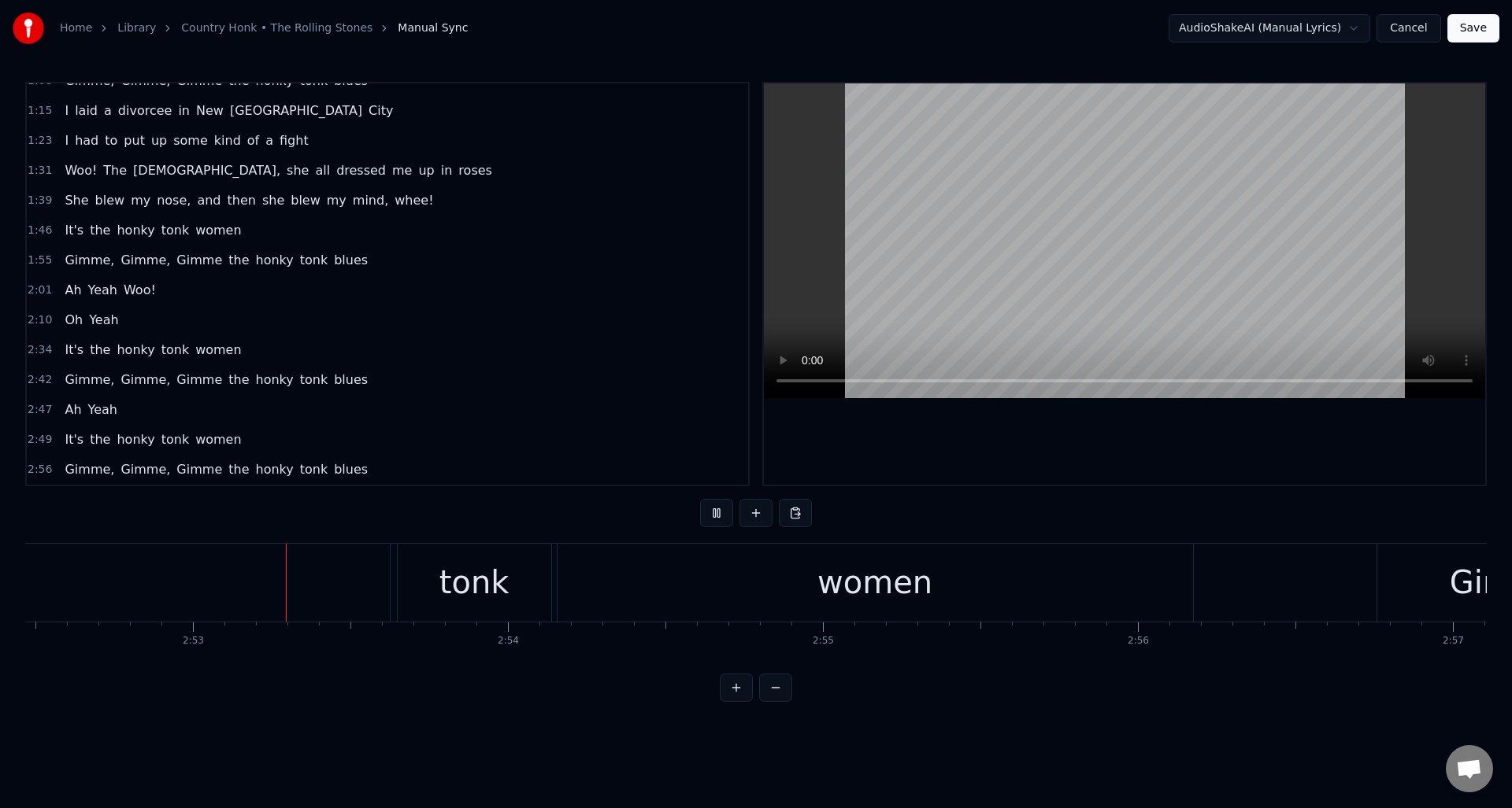
scroll to position [0, 54324]
click at [715, 516] on button at bounding box center [716, 513] width 33 height 28
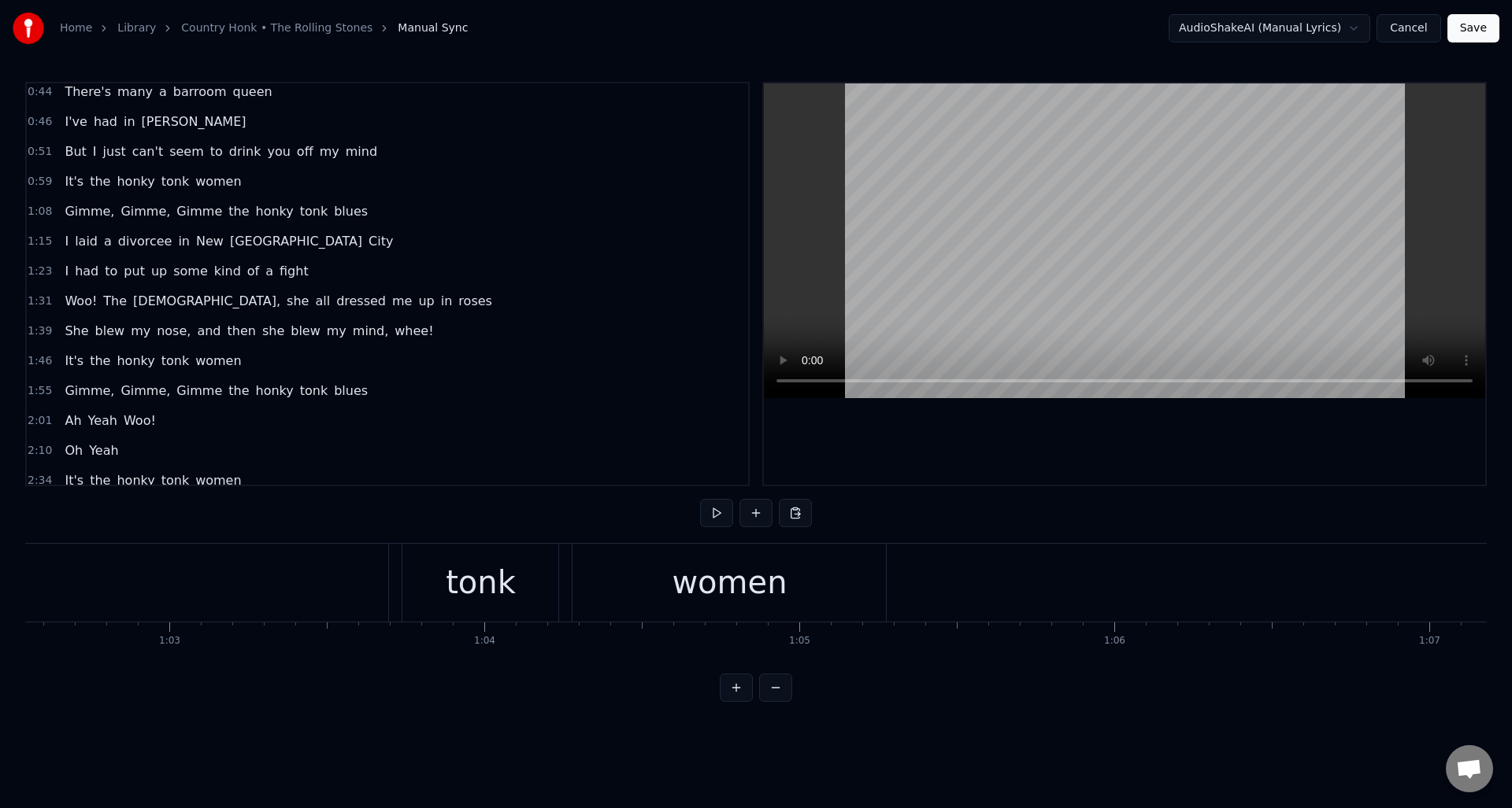
scroll to position [0, 19731]
click at [663, 596] on div "women" at bounding box center [697, 583] width 115 height 47
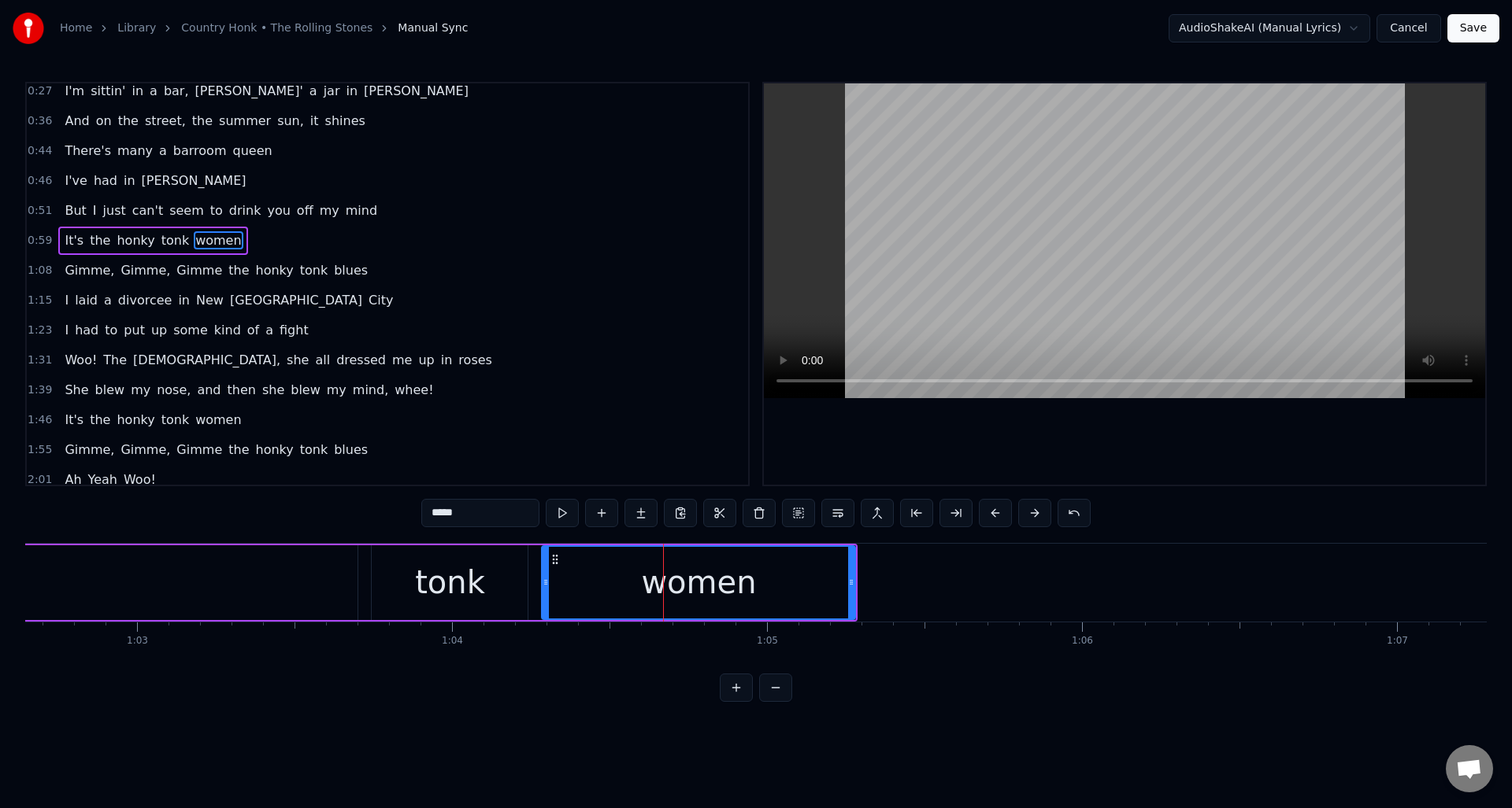
scroll to position [0, 0]
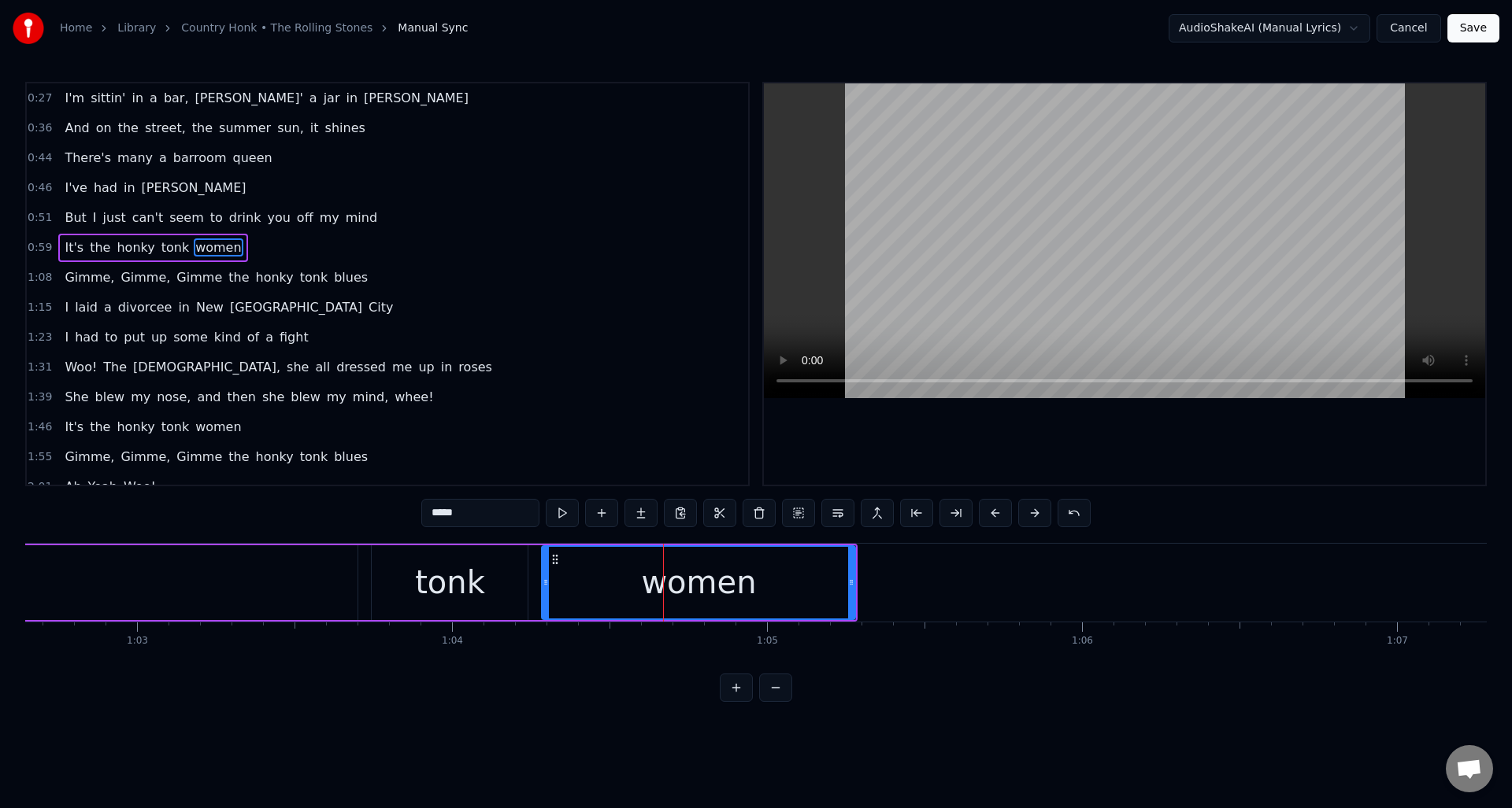
click at [477, 514] on input "*****" at bounding box center [480, 513] width 118 height 28
drag, startPoint x: 496, startPoint y: 513, endPoint x: 423, endPoint y: 508, distance: 73.2
click at [423, 508] on input "*****" at bounding box center [480, 513] width 118 height 28
type input "*****"
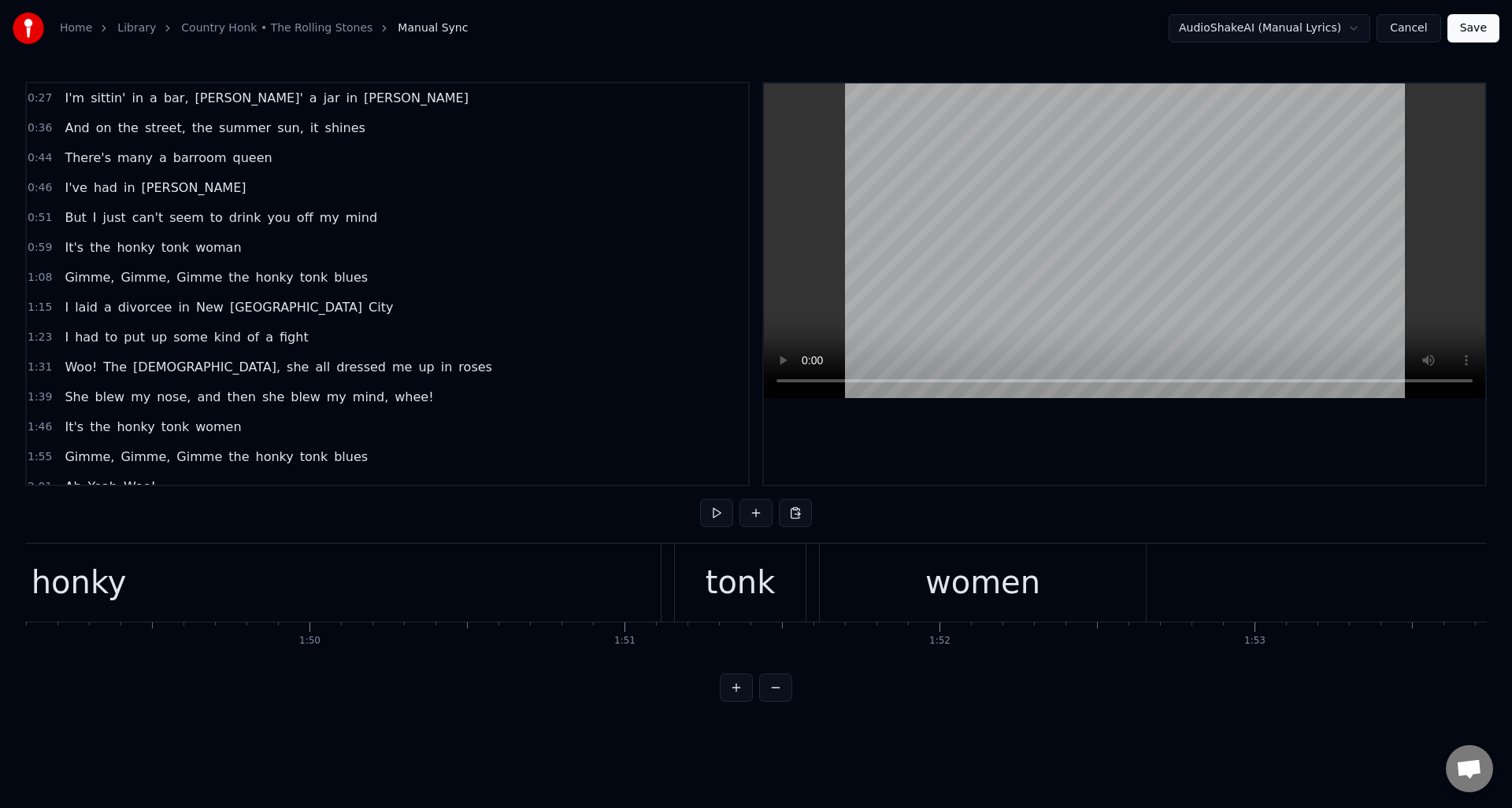
scroll to position [0, 34557]
click at [796, 596] on div "women" at bounding box center [788, 583] width 115 height 47
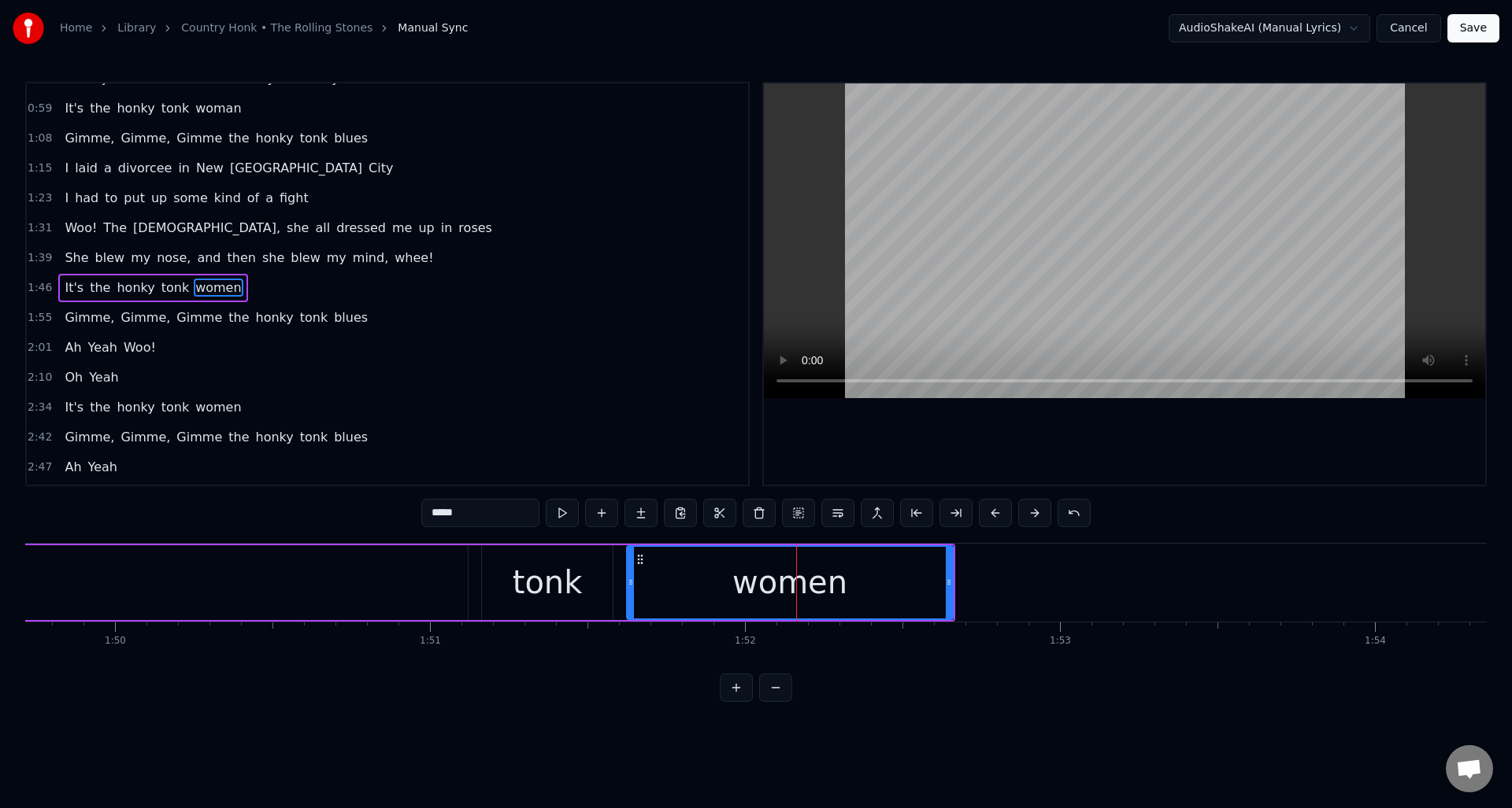
scroll to position [143, 0]
drag, startPoint x: 485, startPoint y: 513, endPoint x: 381, endPoint y: 508, distance: 104.1
click at [381, 508] on div "0:27 I'm sittin' in a bar, [PERSON_NAME]' a jar in [GEOGRAPHIC_DATA] 0:36 And o…" at bounding box center [756, 392] width 1462 height 620
paste input "text"
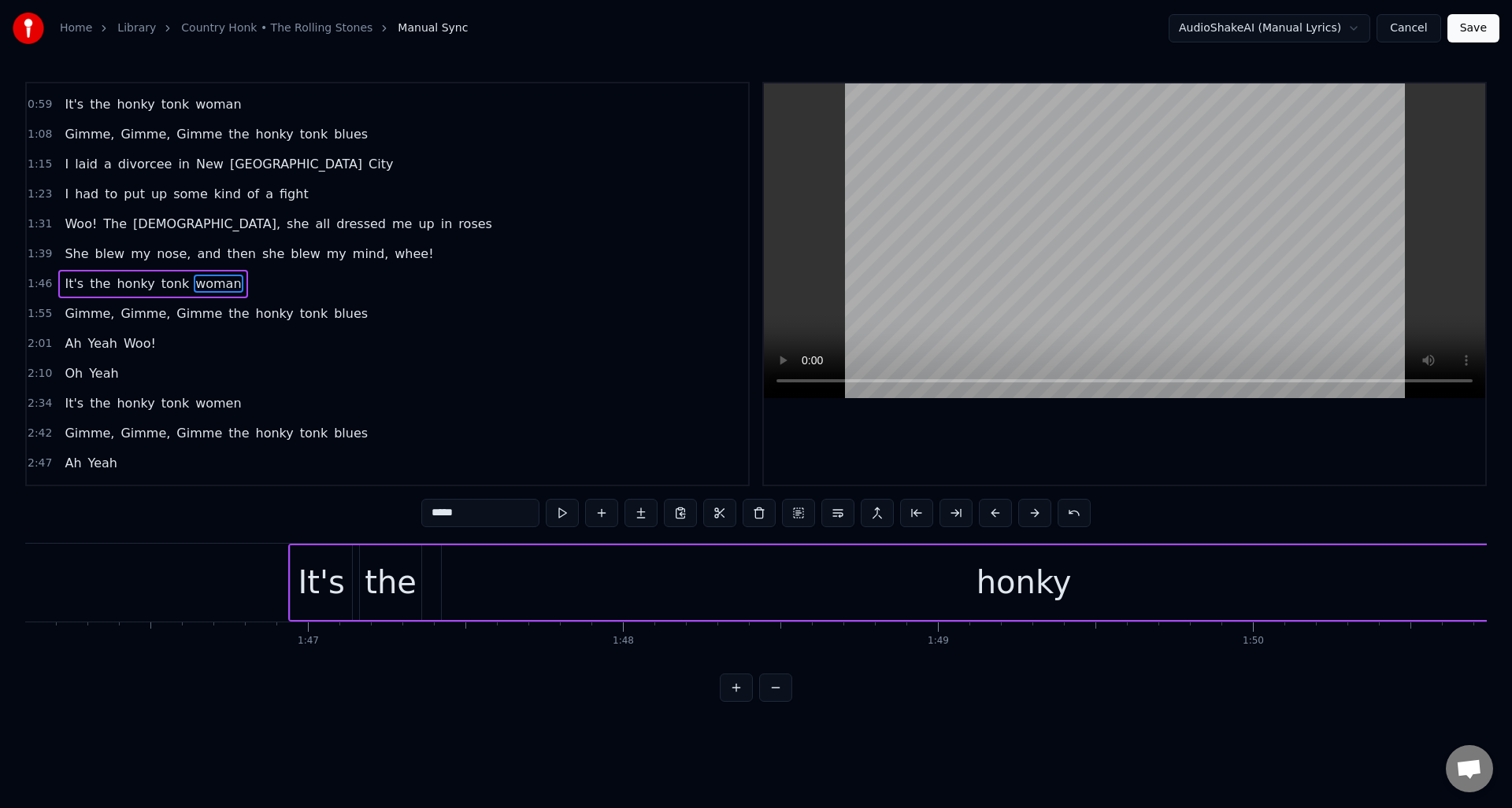
scroll to position [0, 32736]
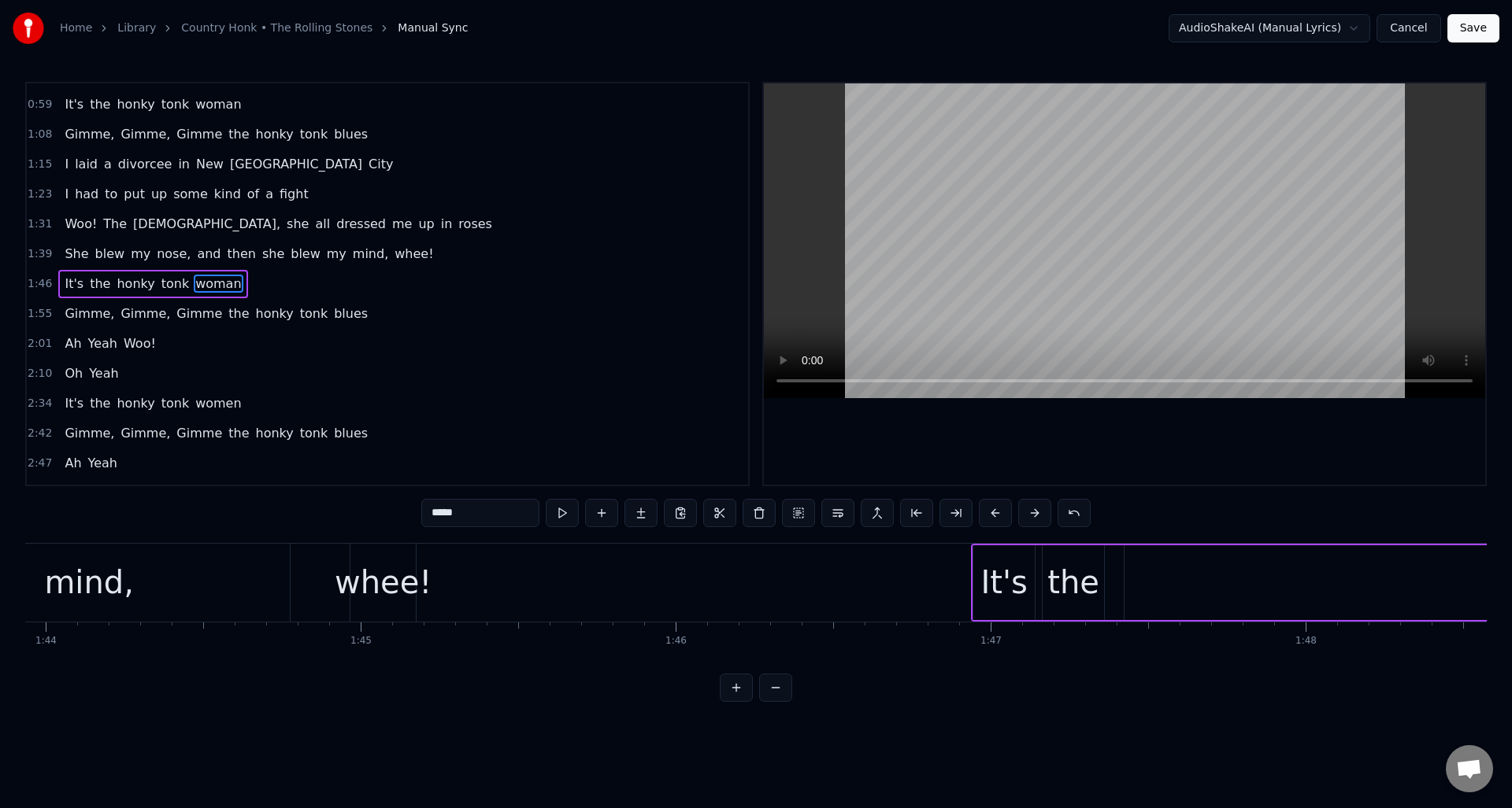
type input "*****"
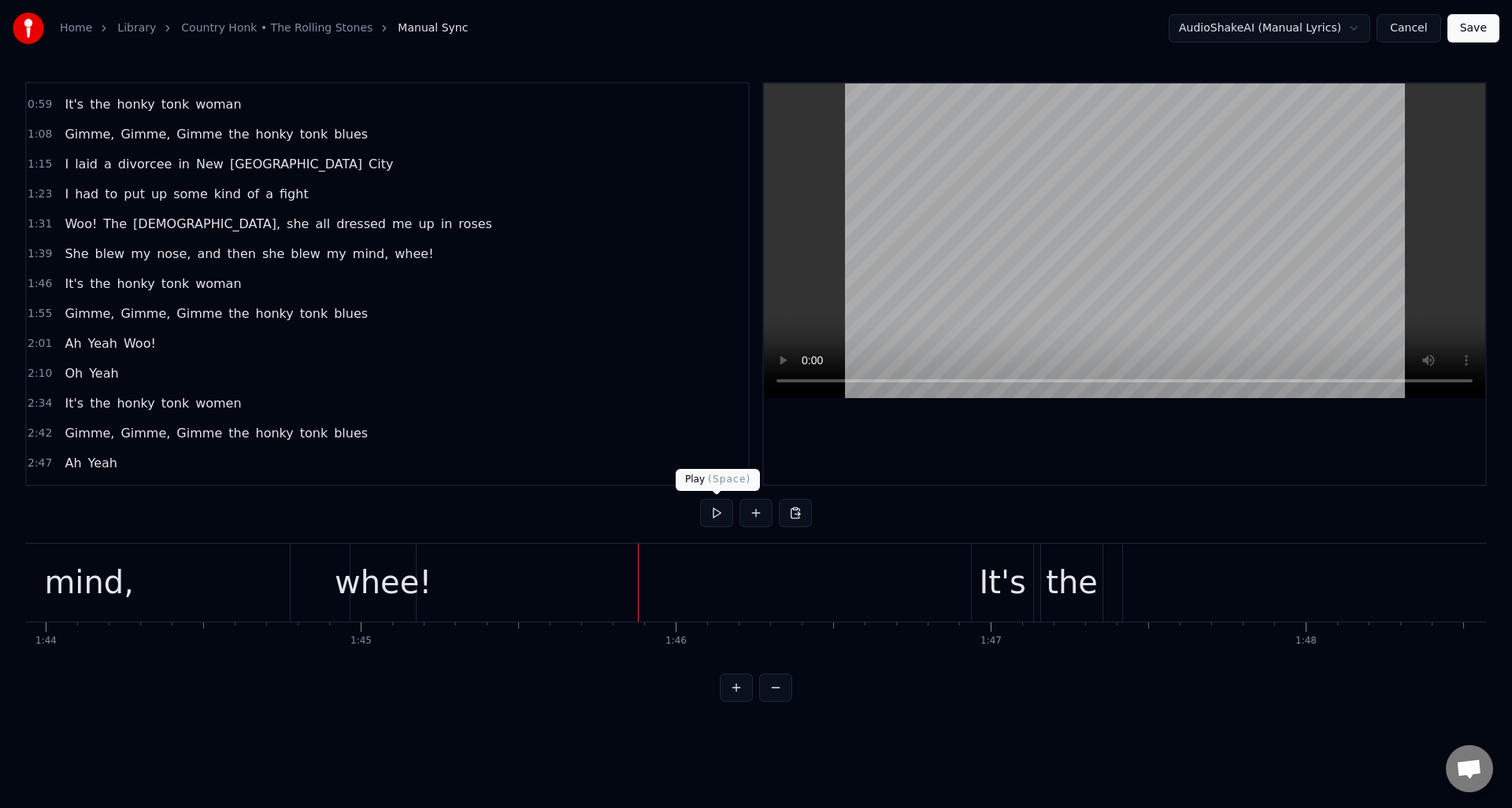
click at [711, 520] on button at bounding box center [716, 513] width 33 height 28
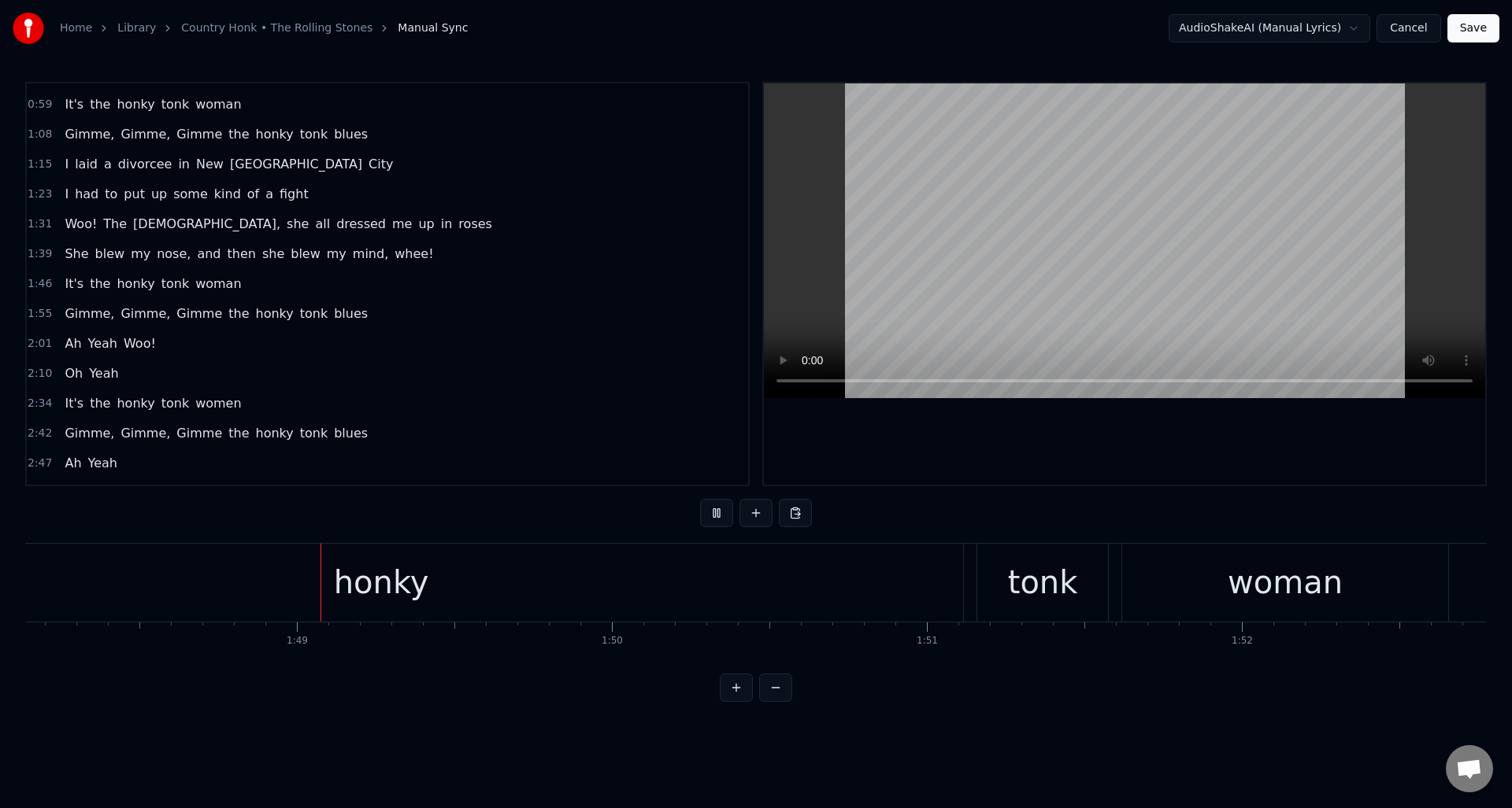
scroll to position [0, 34067]
click at [711, 520] on button at bounding box center [716, 513] width 33 height 28
click at [1304, 585] on div "woman" at bounding box center [1278, 583] width 115 height 47
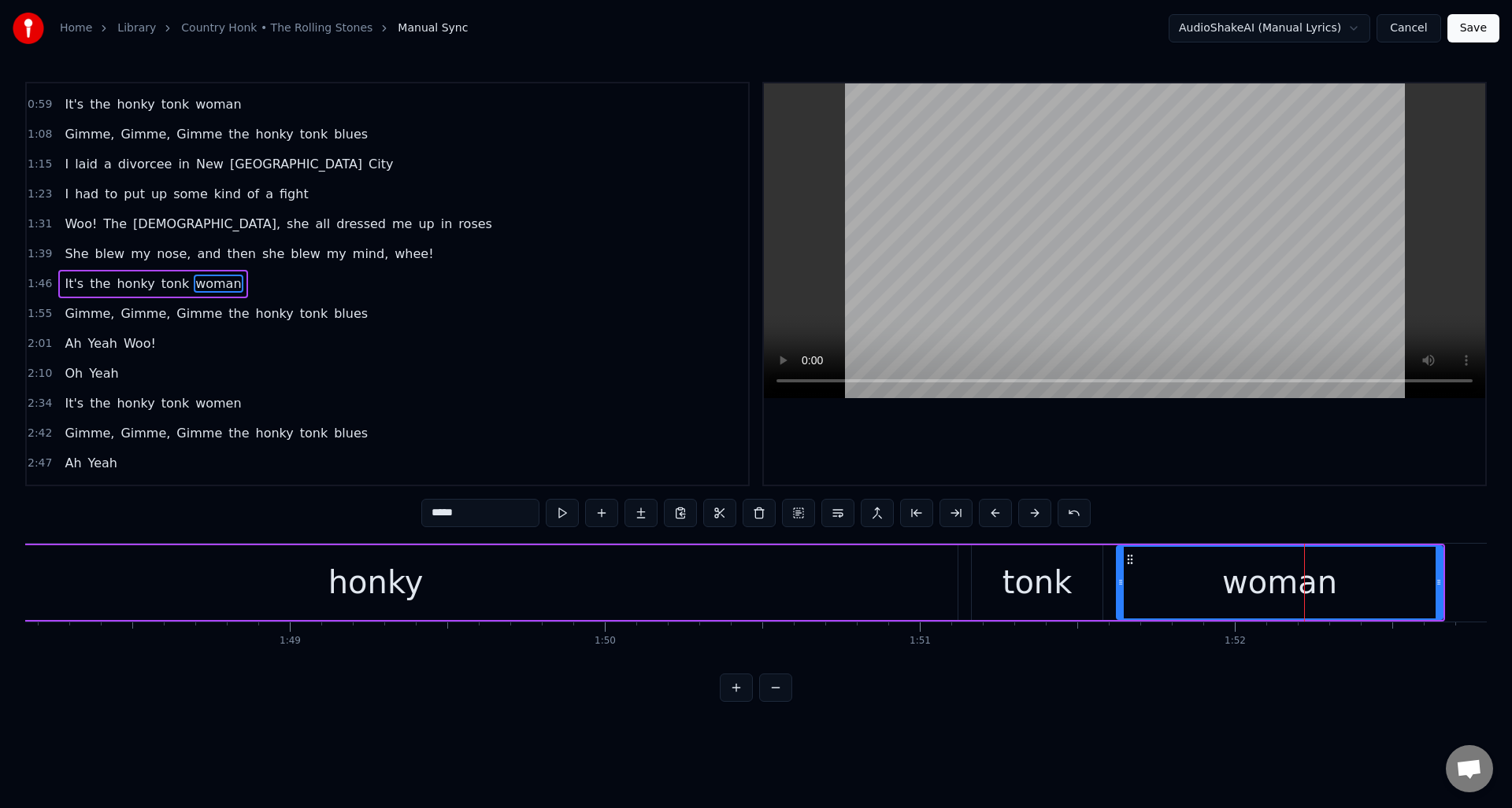
drag, startPoint x: 484, startPoint y: 515, endPoint x: 454, endPoint y: 514, distance: 30.0
click at [454, 514] on input "*****" at bounding box center [480, 513] width 118 height 28
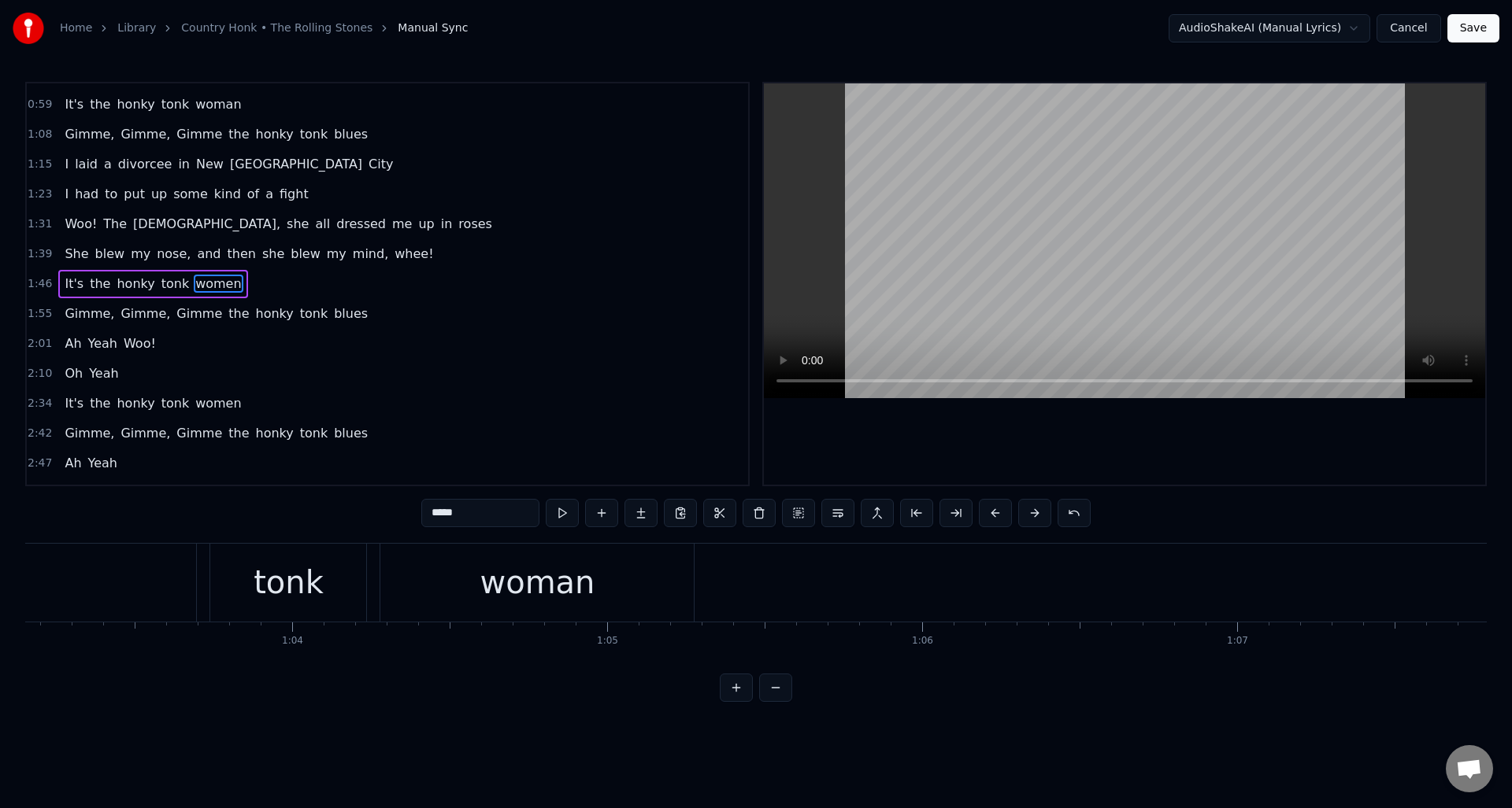
scroll to position [0, 19793]
click at [640, 585] on div "woman" at bounding box center [635, 583] width 115 height 47
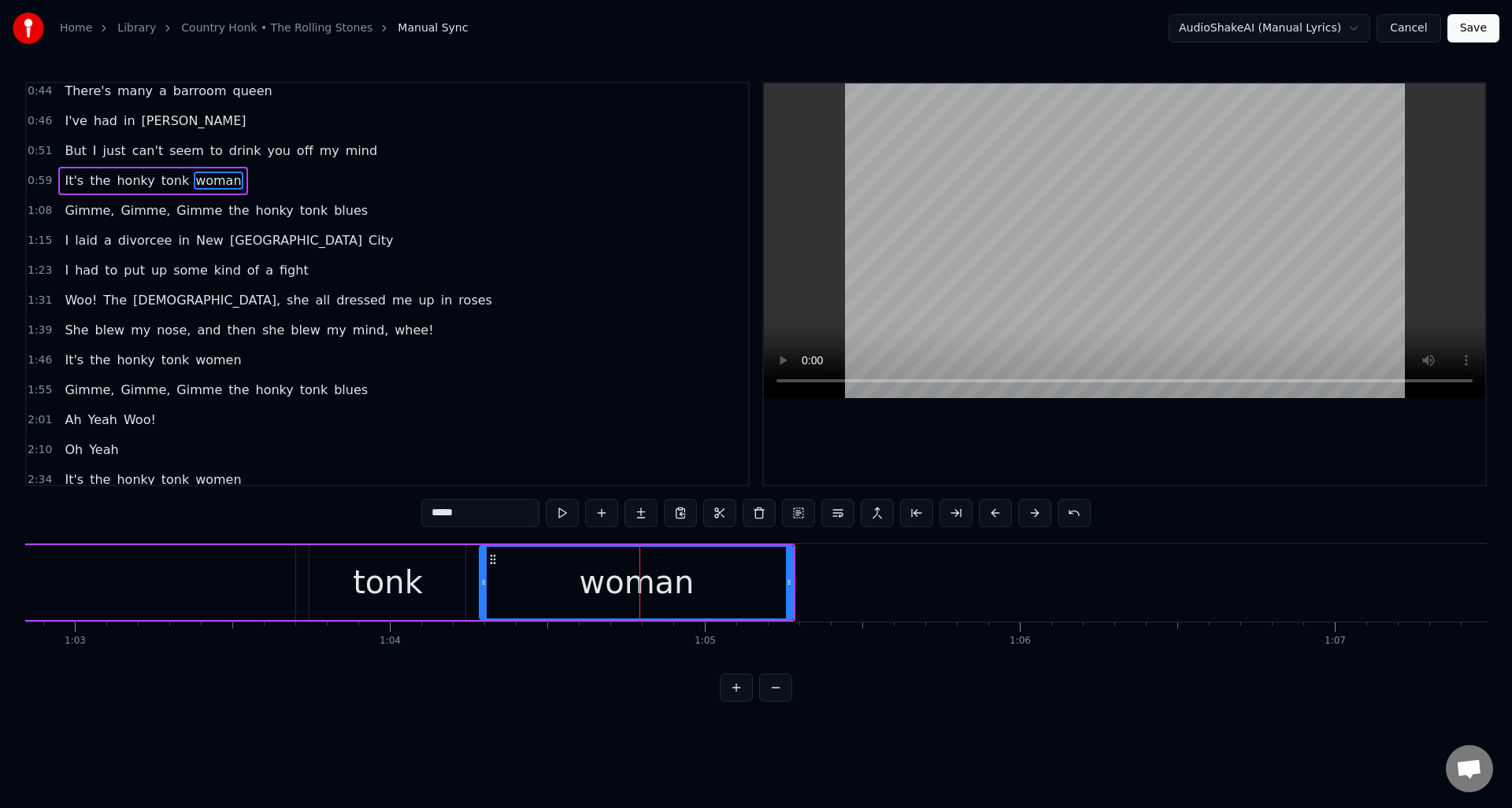
scroll to position [0, 0]
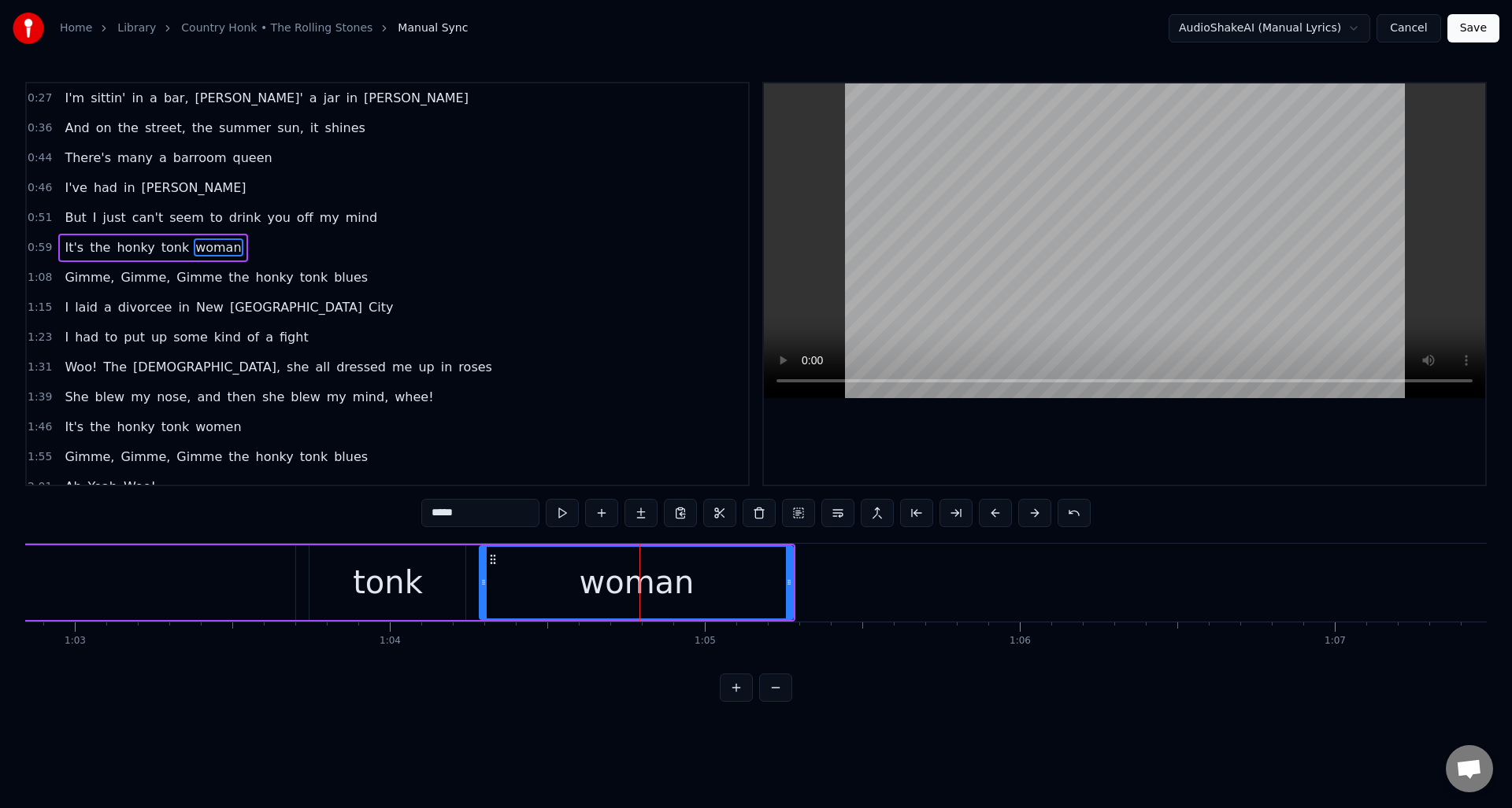
click at [478, 516] on input "*****" at bounding box center [480, 513] width 118 height 28
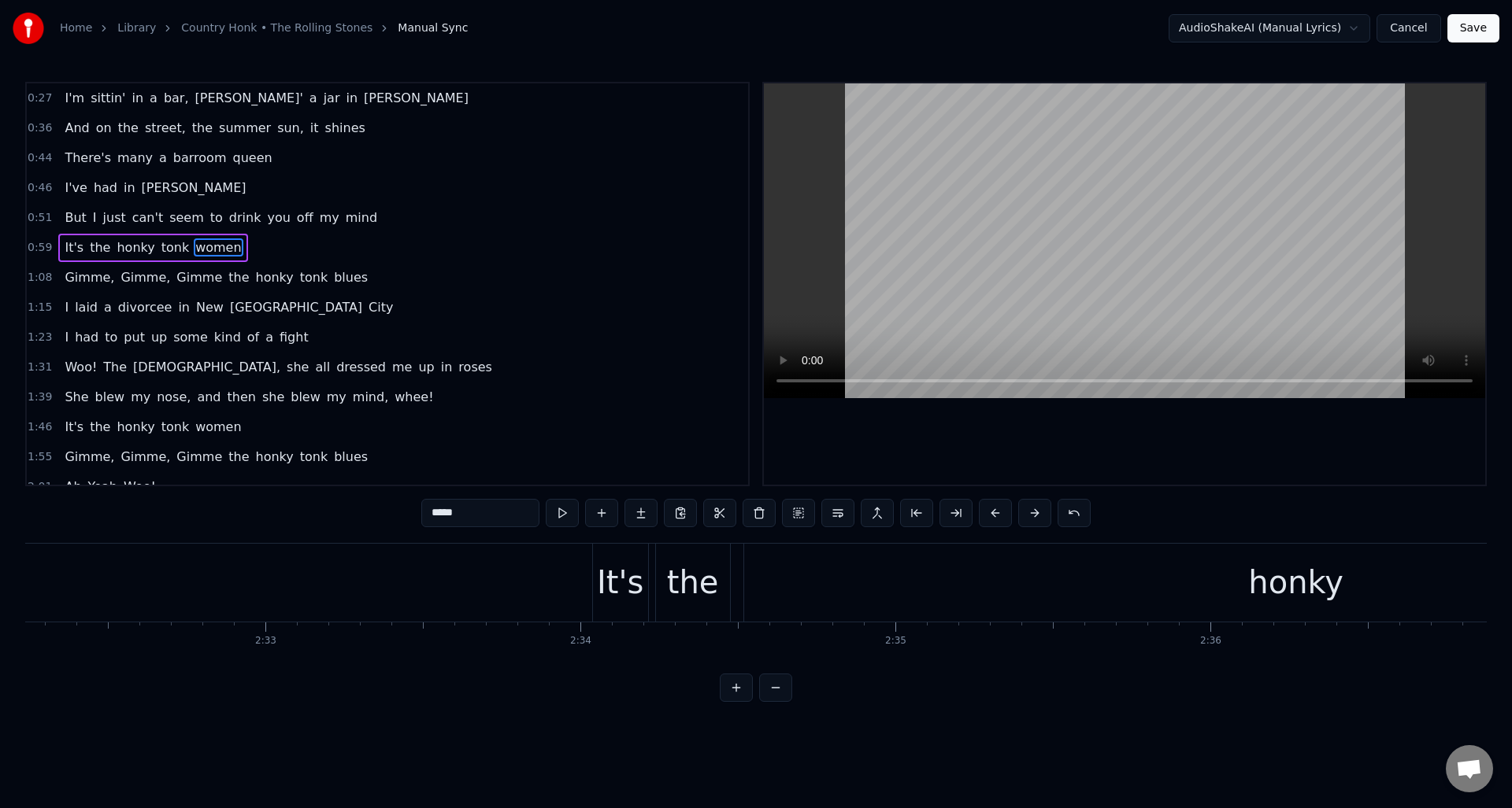
scroll to position [0, 47918]
type input "*****"
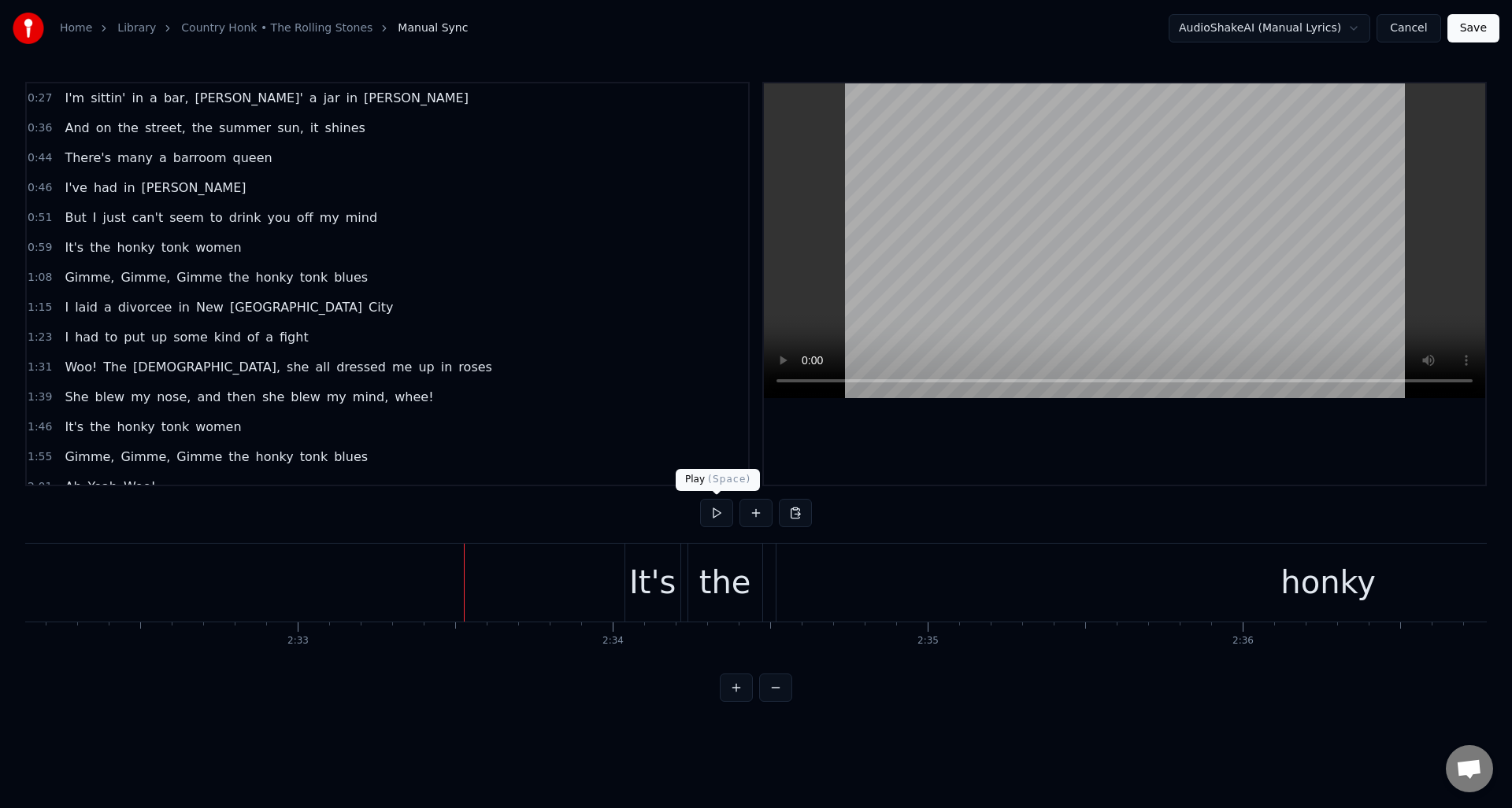
click at [718, 512] on button at bounding box center [716, 513] width 33 height 28
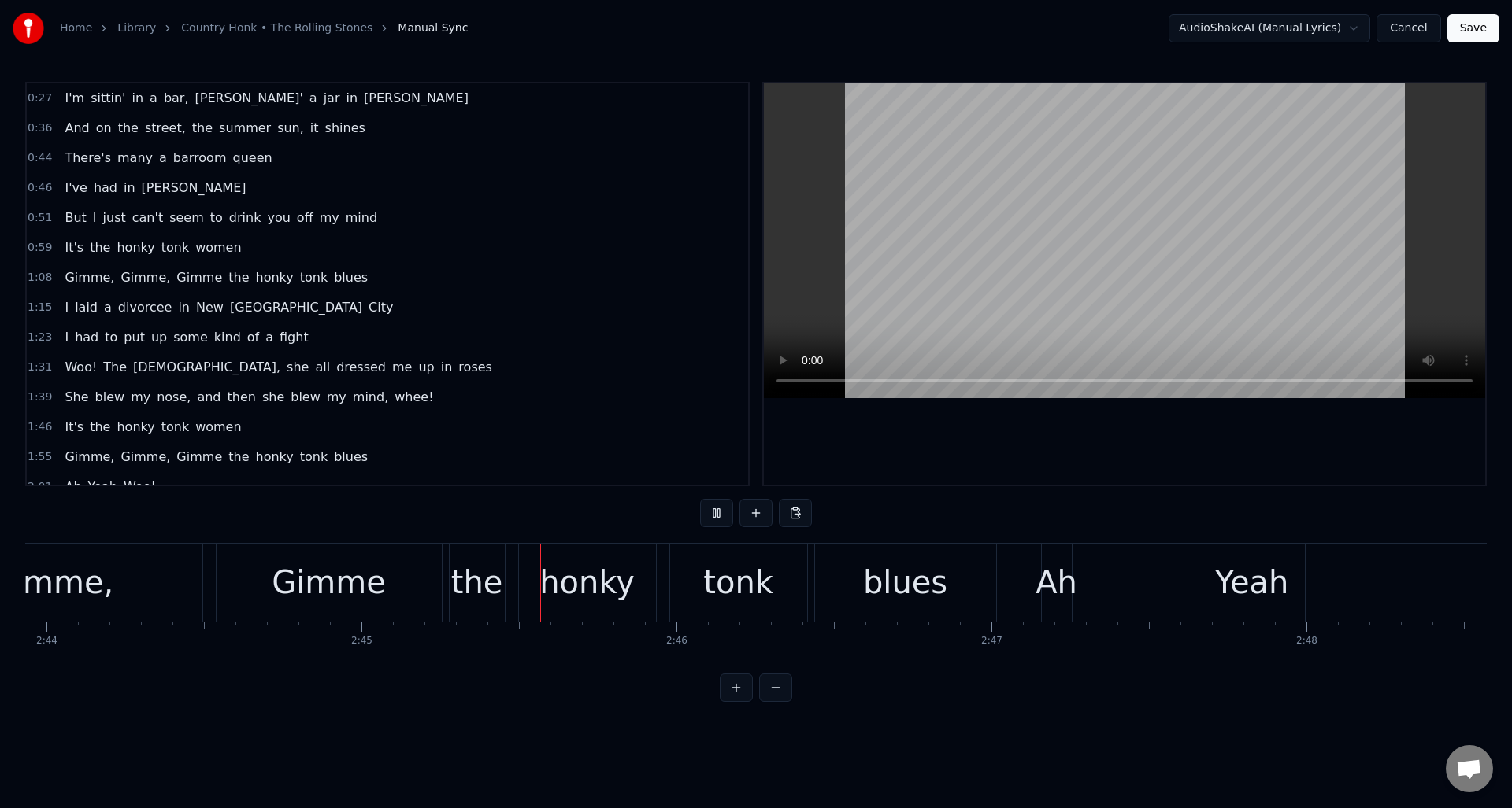
scroll to position [0, 51920]
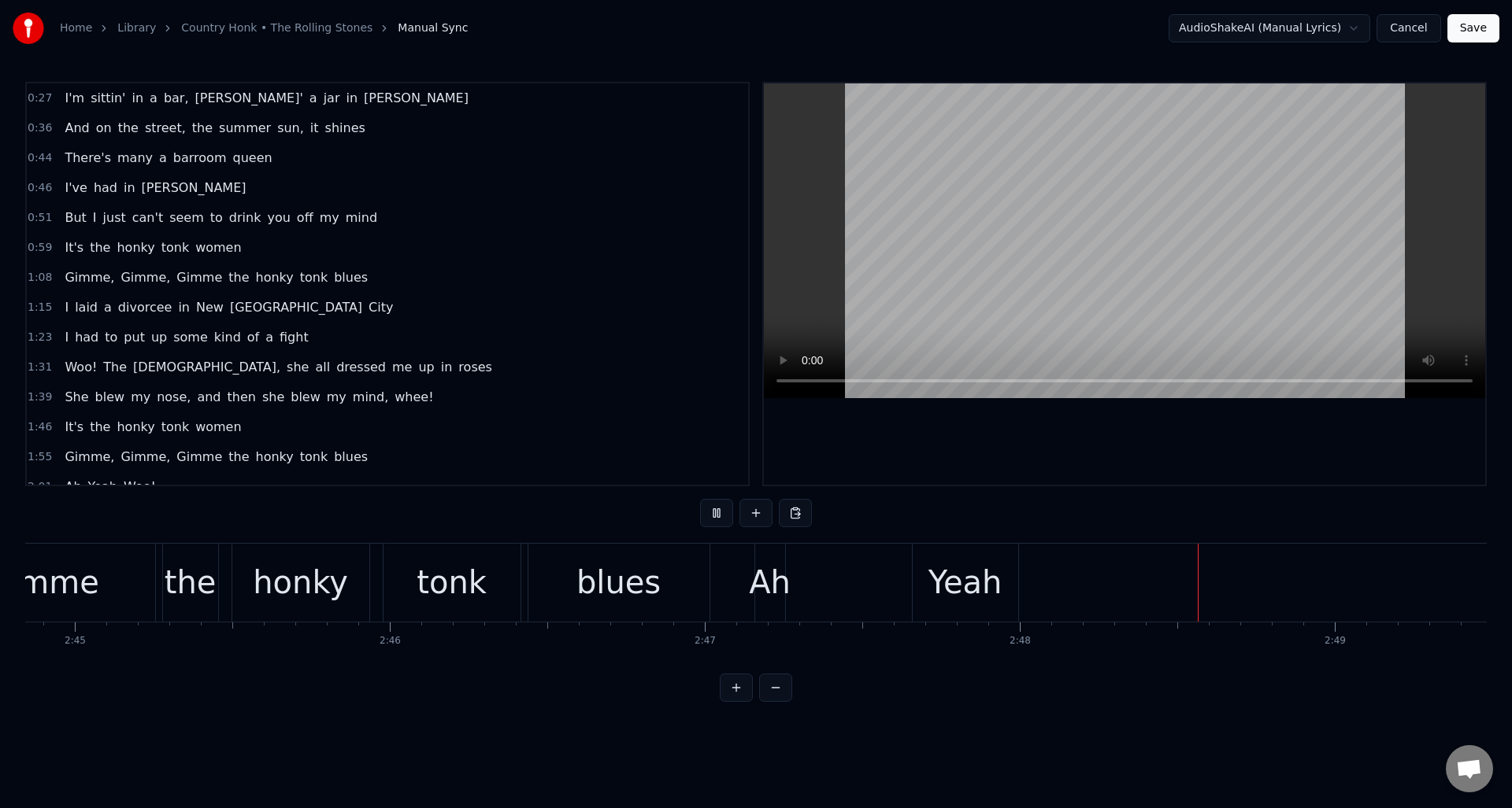
click at [718, 512] on button at bounding box center [716, 513] width 33 height 28
click at [978, 559] on div "Yeah" at bounding box center [965, 583] width 74 height 47
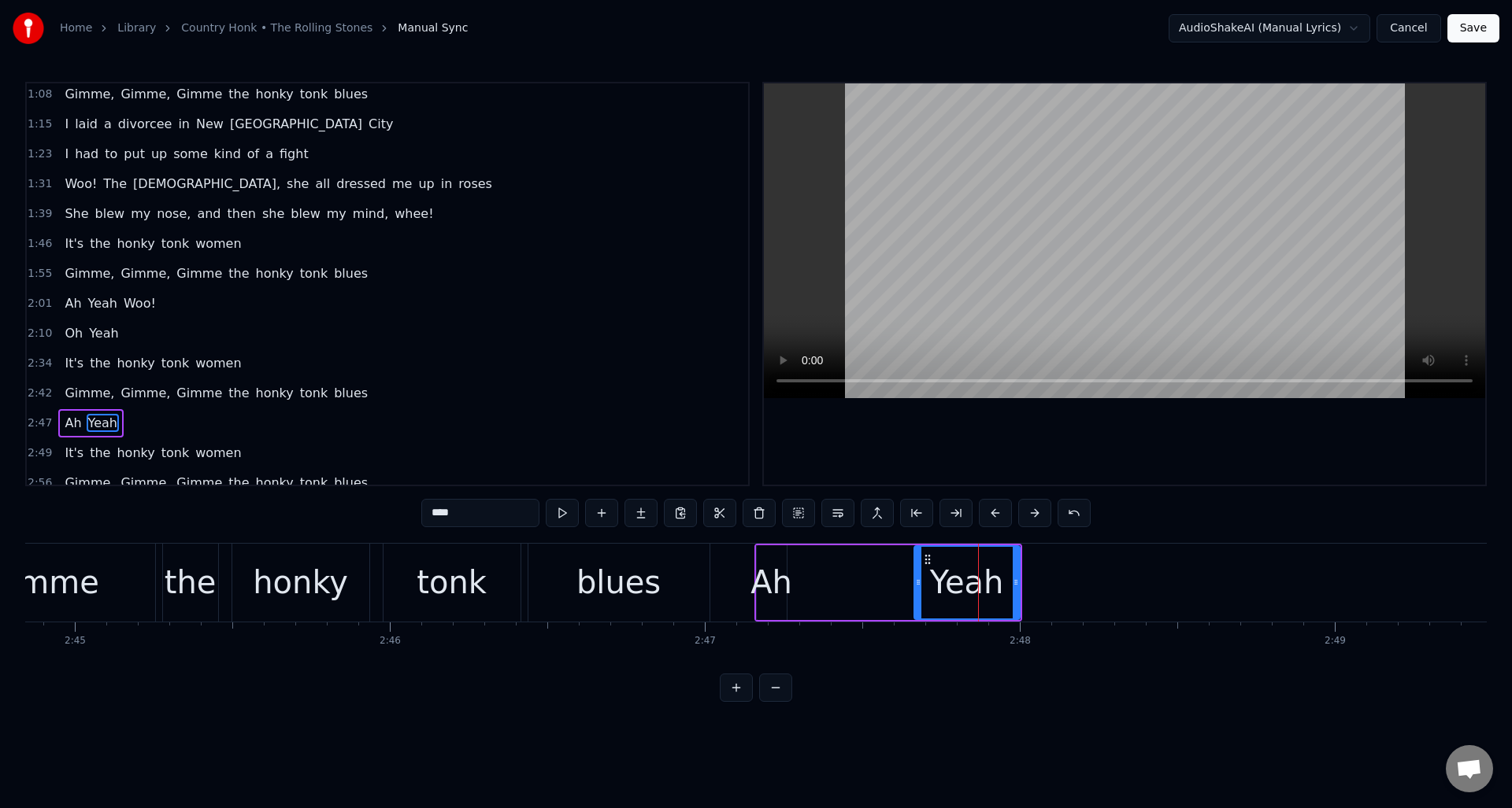
scroll to position [197, 0]
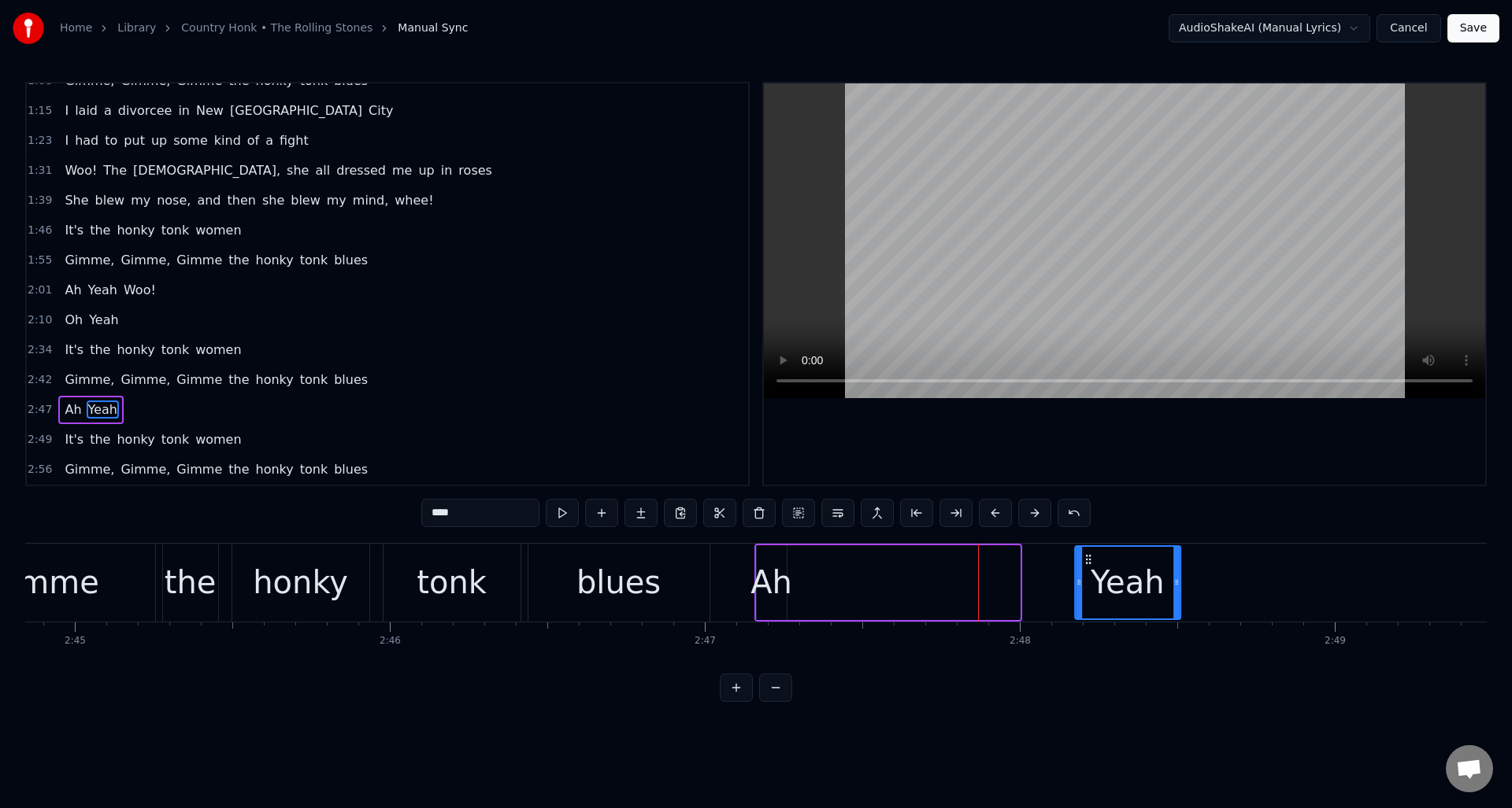
drag, startPoint x: 928, startPoint y: 558, endPoint x: 1091, endPoint y: 565, distance: 163.2
click at [1091, 565] on icon at bounding box center [1089, 560] width 13 height 13
click at [775, 560] on div "Ah" at bounding box center [771, 583] width 42 height 47
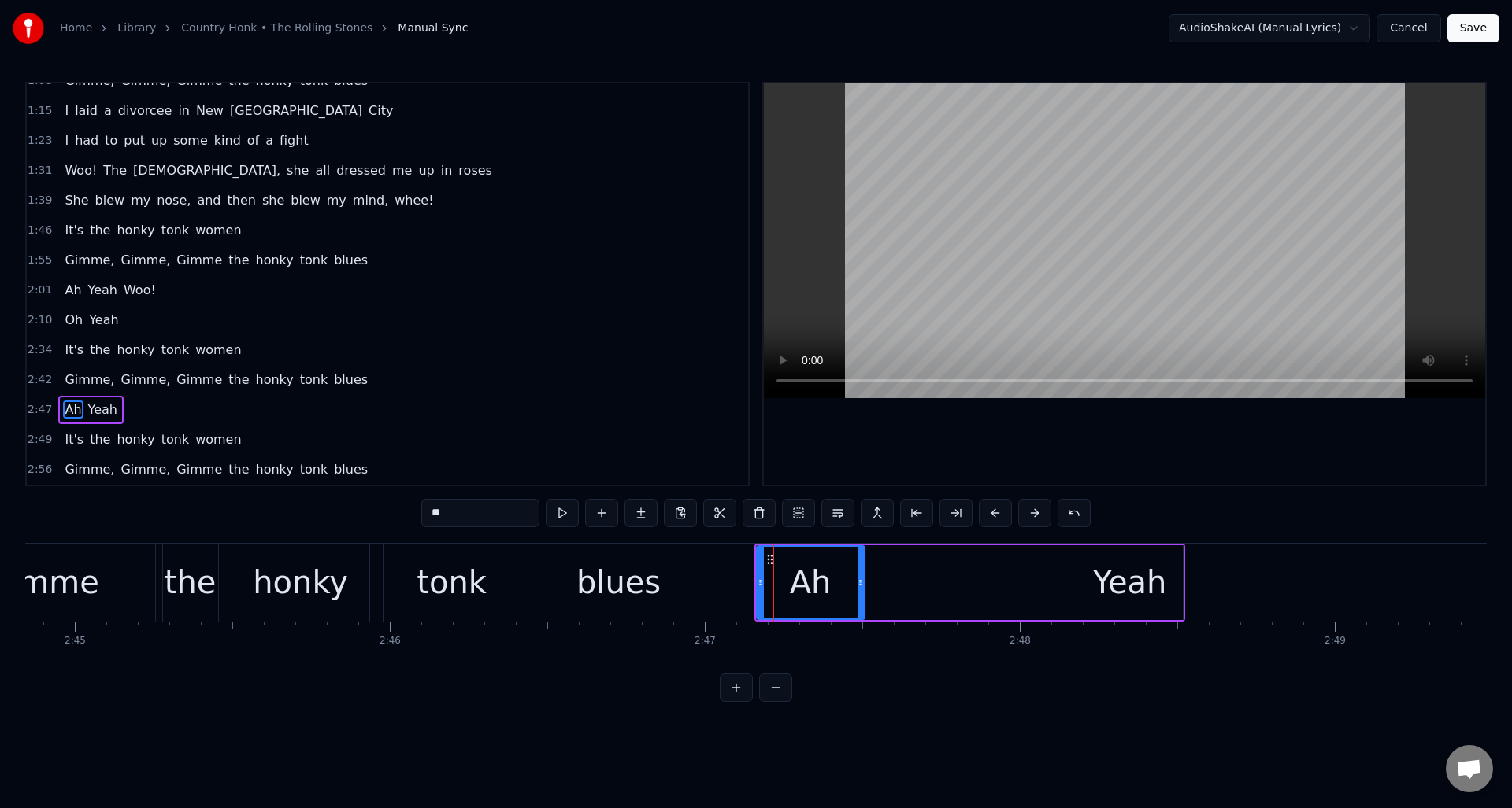
drag, startPoint x: 784, startPoint y: 564, endPoint x: 861, endPoint y: 565, distance: 77.0
click at [861, 565] on div at bounding box center [860, 583] width 6 height 72
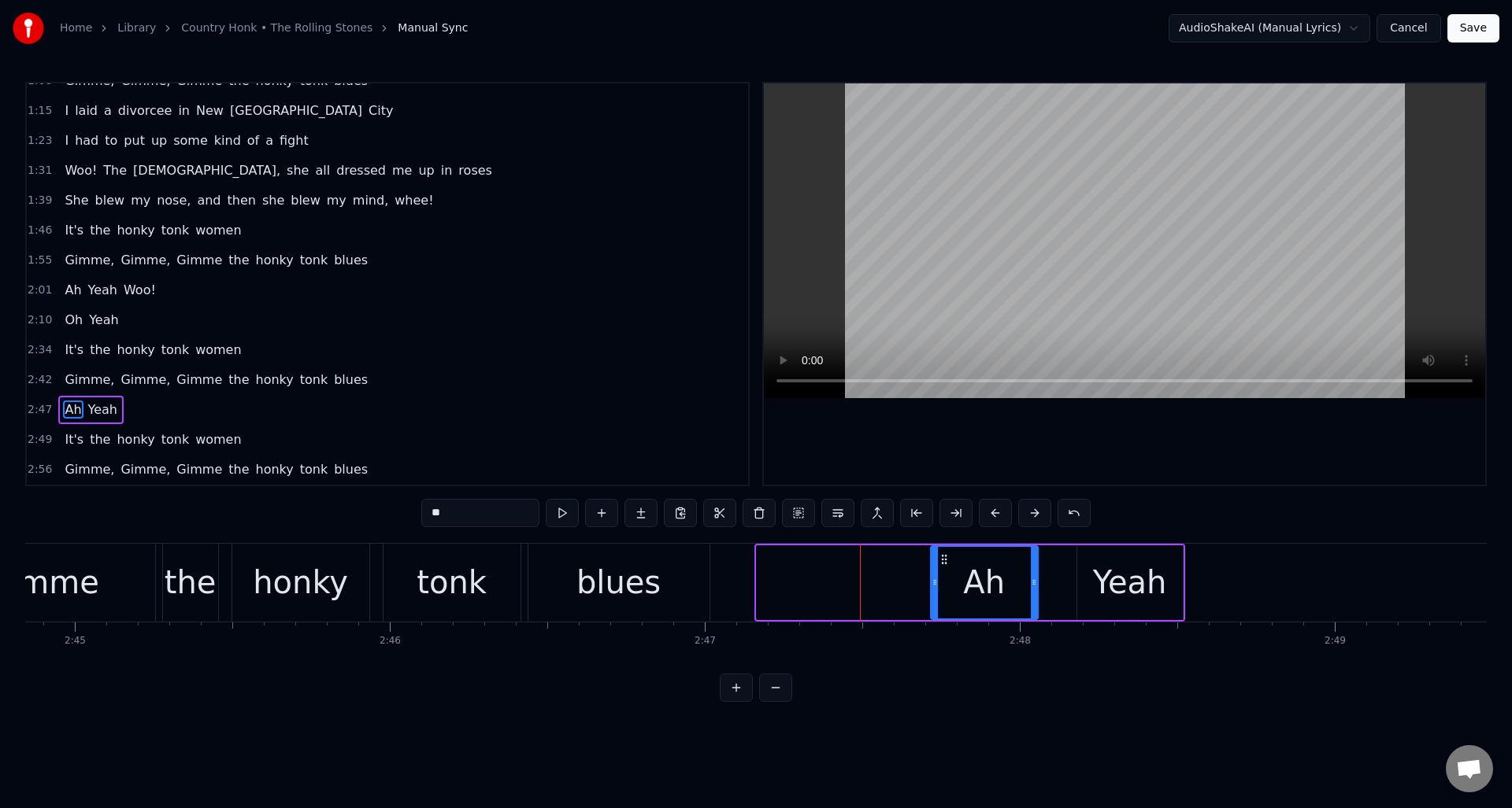
drag, startPoint x: 766, startPoint y: 556, endPoint x: 941, endPoint y: 568, distance: 175.4
click at [941, 568] on div "Ah" at bounding box center [985, 583] width 106 height 72
click at [673, 564] on div "blues" at bounding box center [619, 582] width 181 height 78
type input "*****"
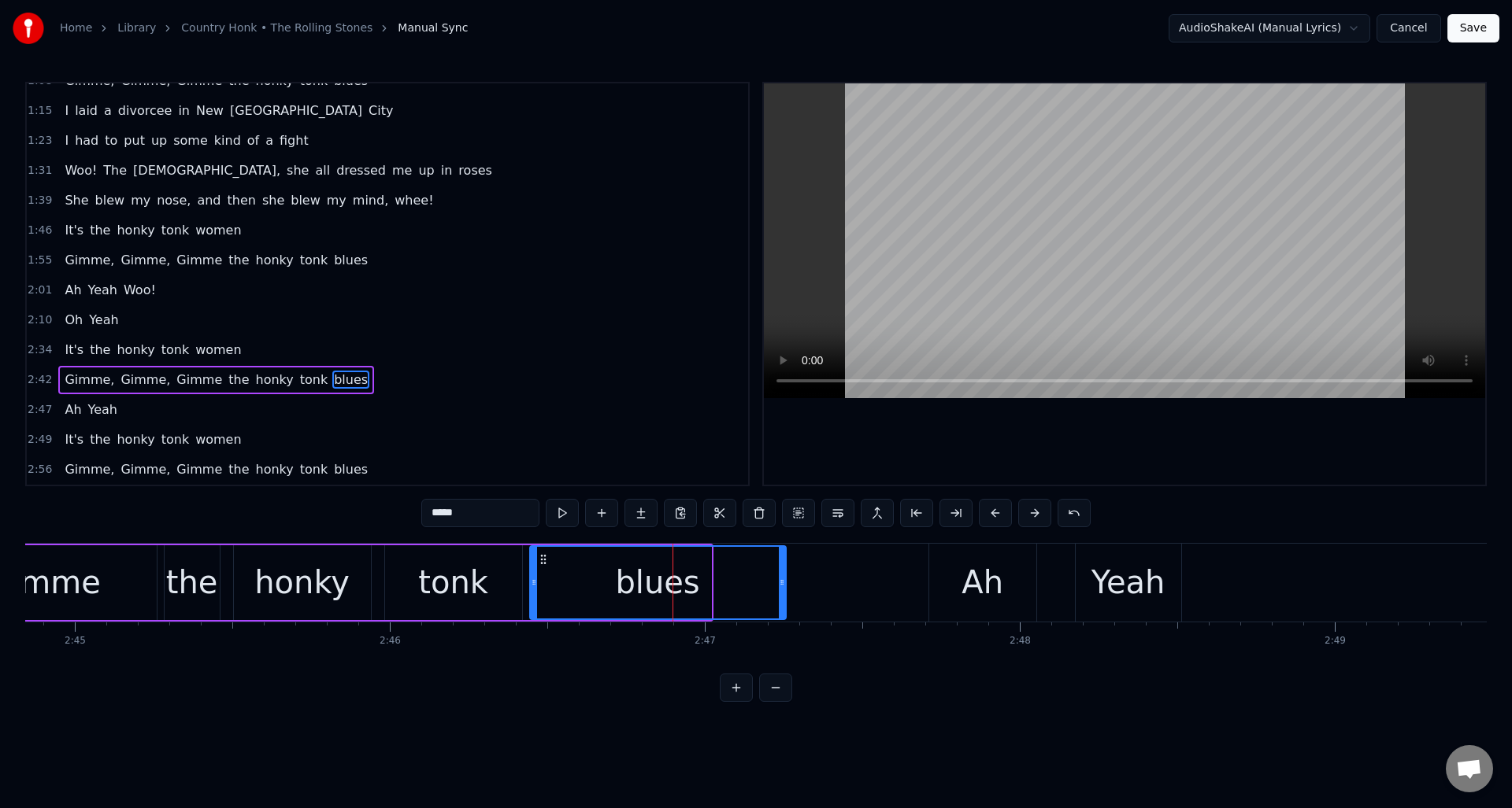
drag, startPoint x: 708, startPoint y: 567, endPoint x: 783, endPoint y: 571, distance: 75.1
click at [783, 571] on div at bounding box center [781, 583] width 6 height 72
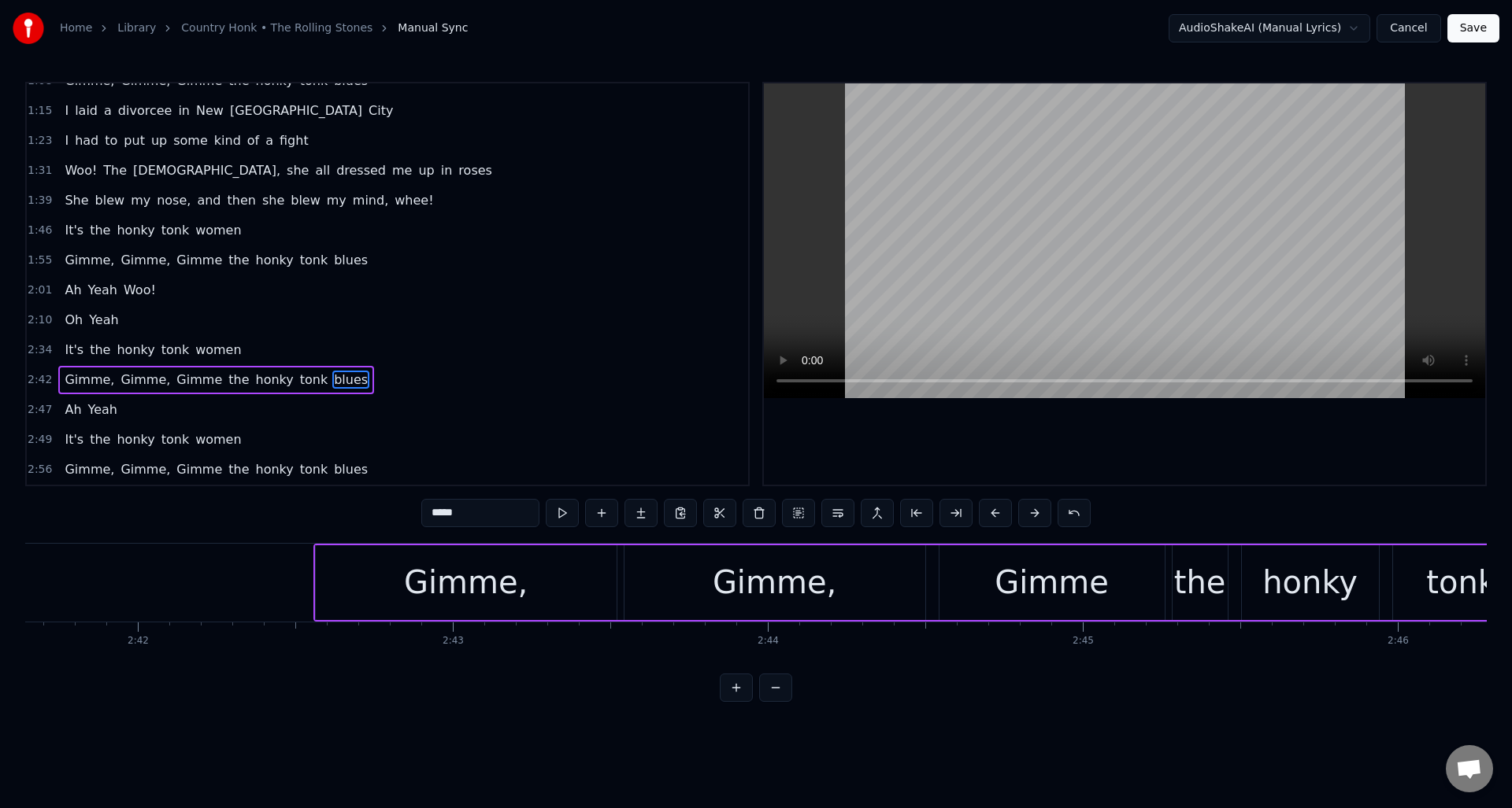
scroll to position [0, 50880]
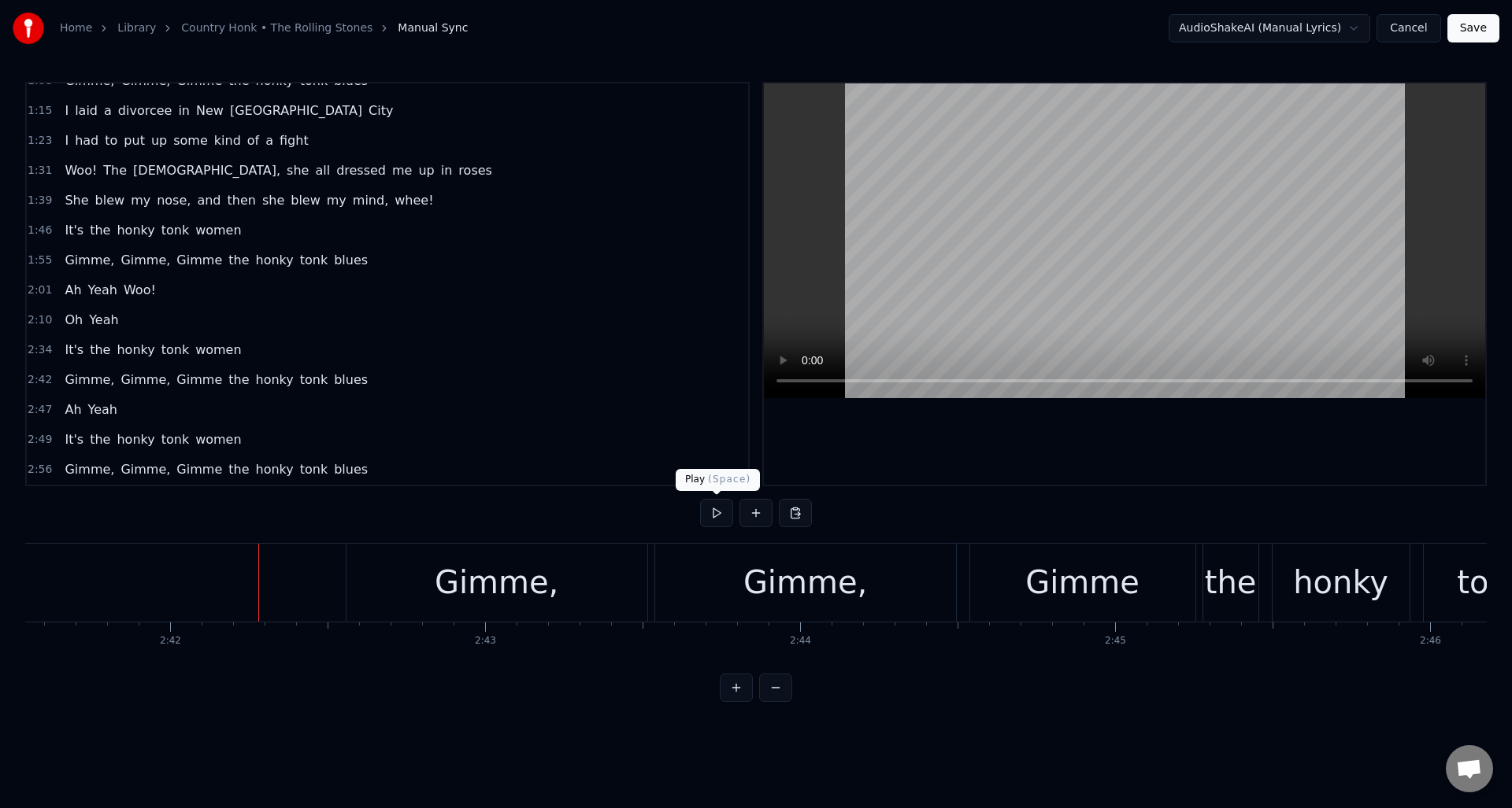
click at [715, 515] on button at bounding box center [716, 513] width 33 height 28
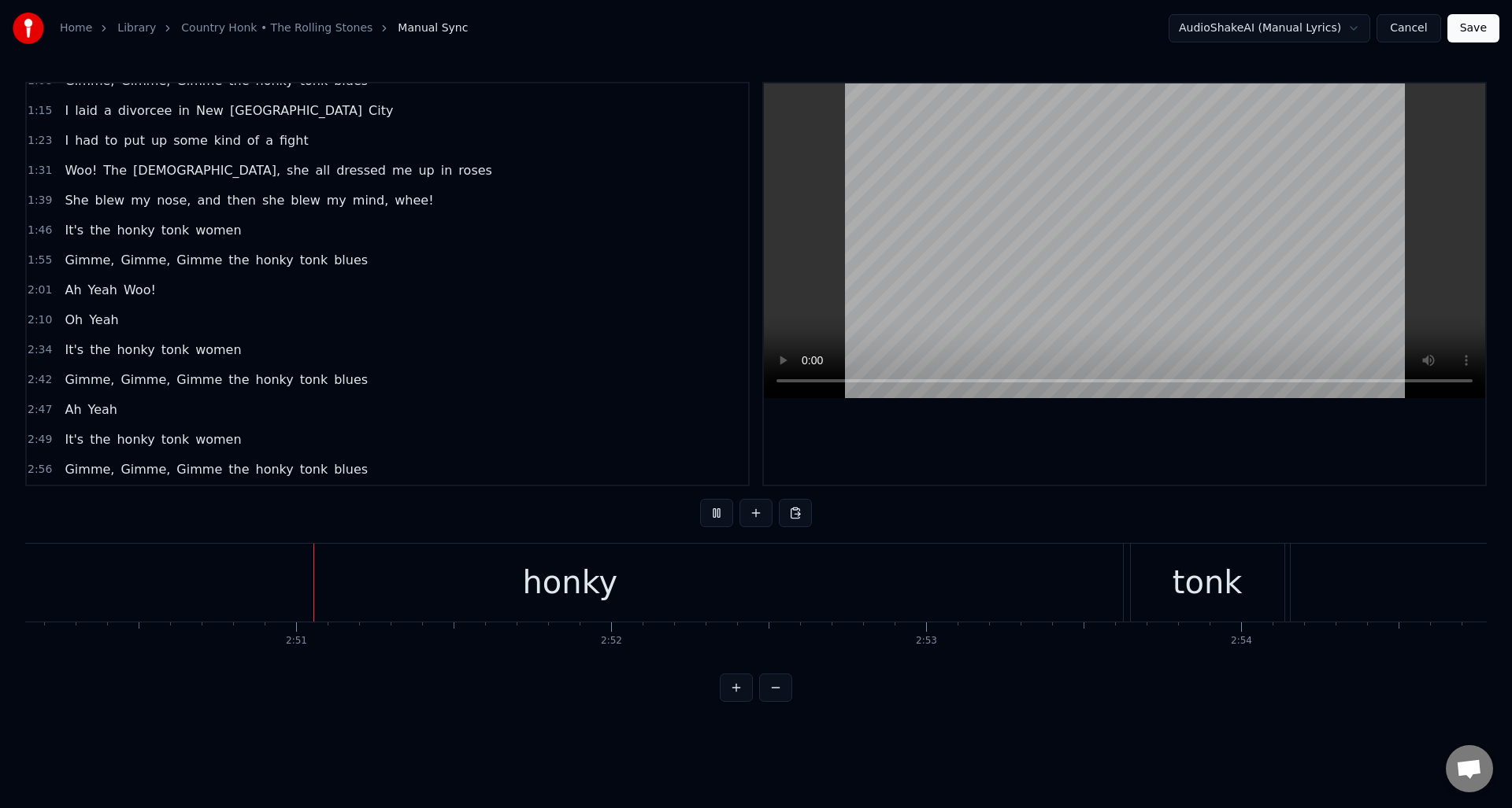
scroll to position [0, 53591]
click at [715, 515] on button at bounding box center [716, 513] width 33 height 28
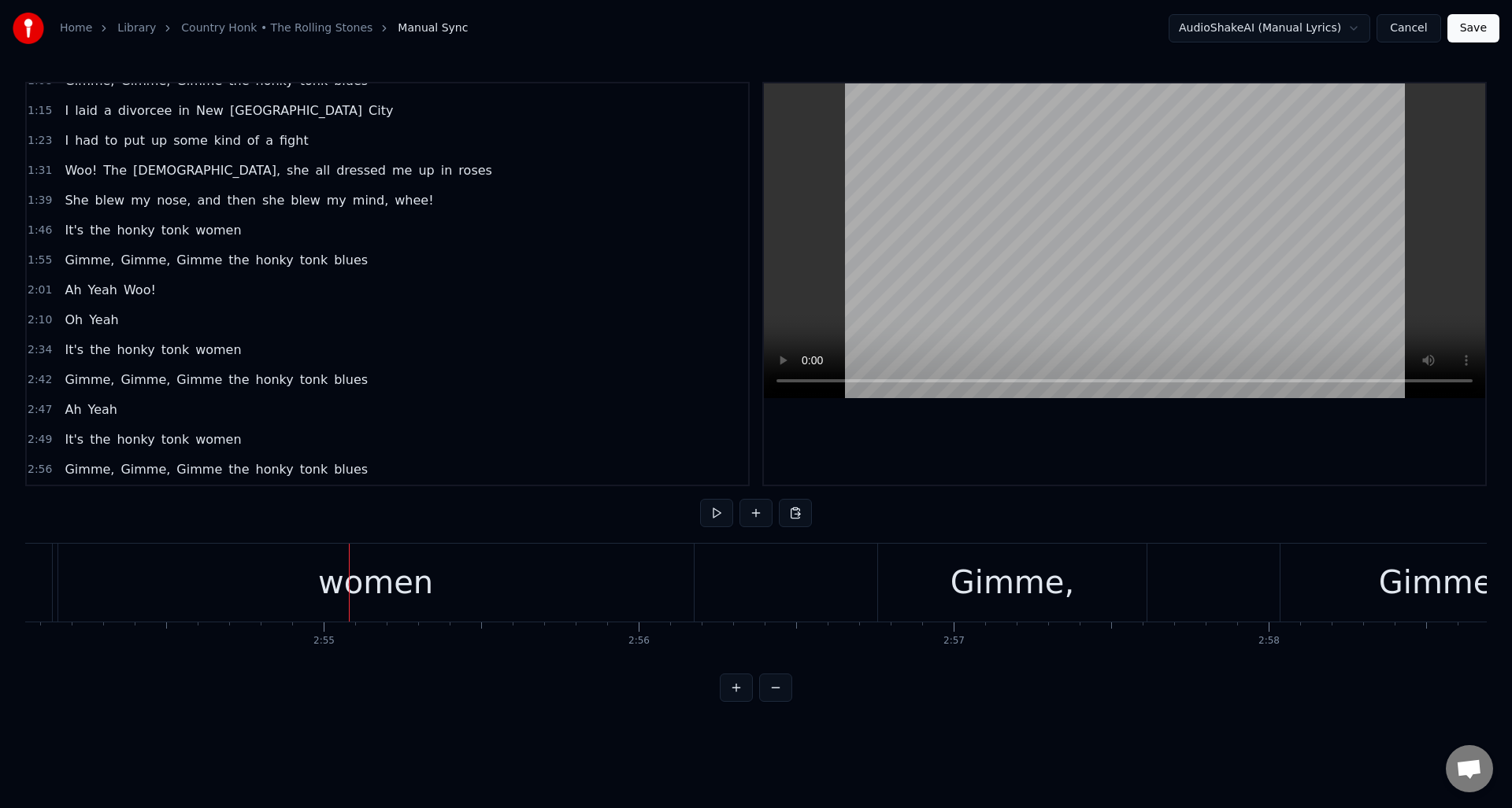
scroll to position [0, 54929]
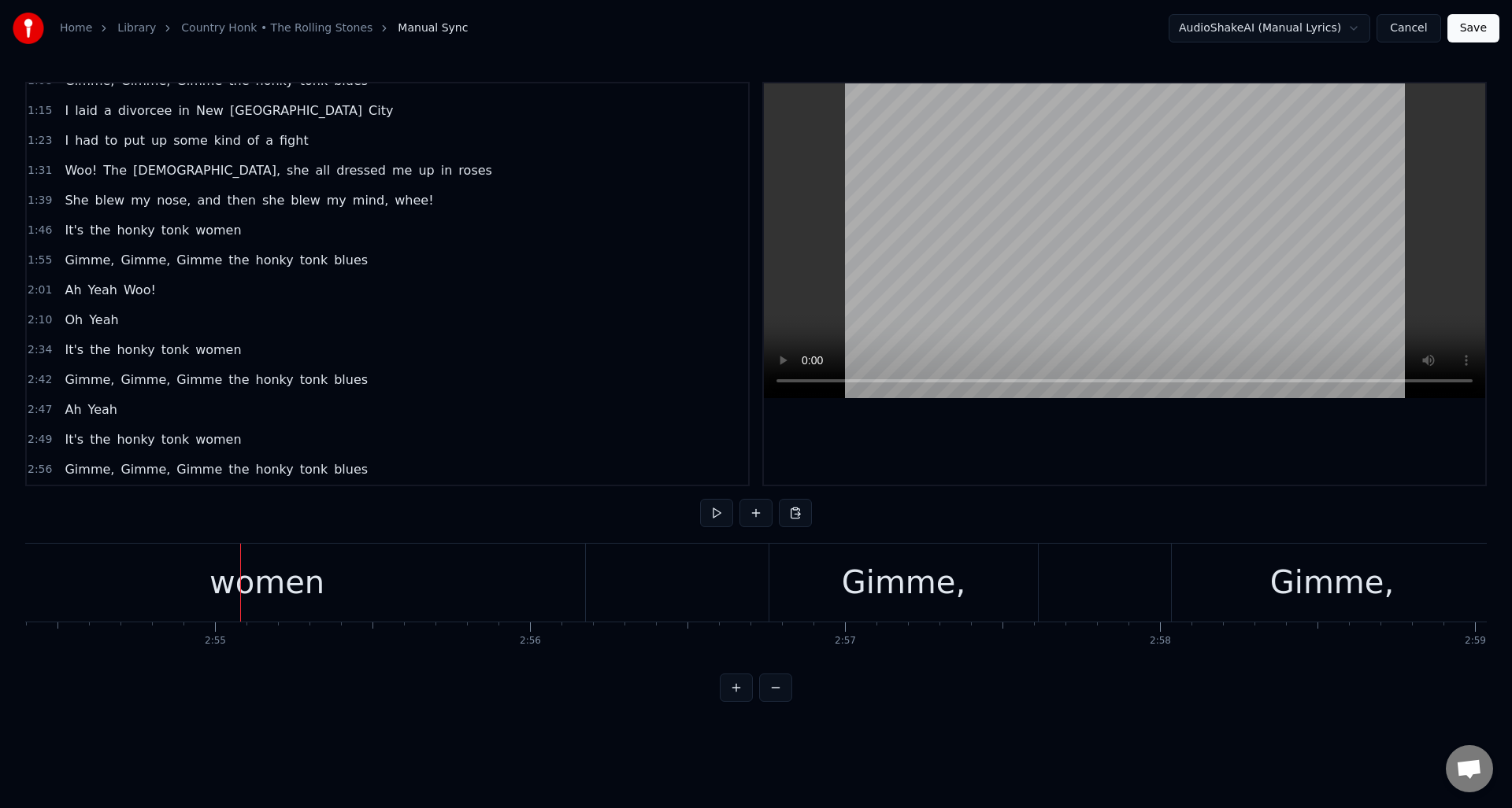
click at [405, 575] on div "women" at bounding box center [267, 582] width 635 height 78
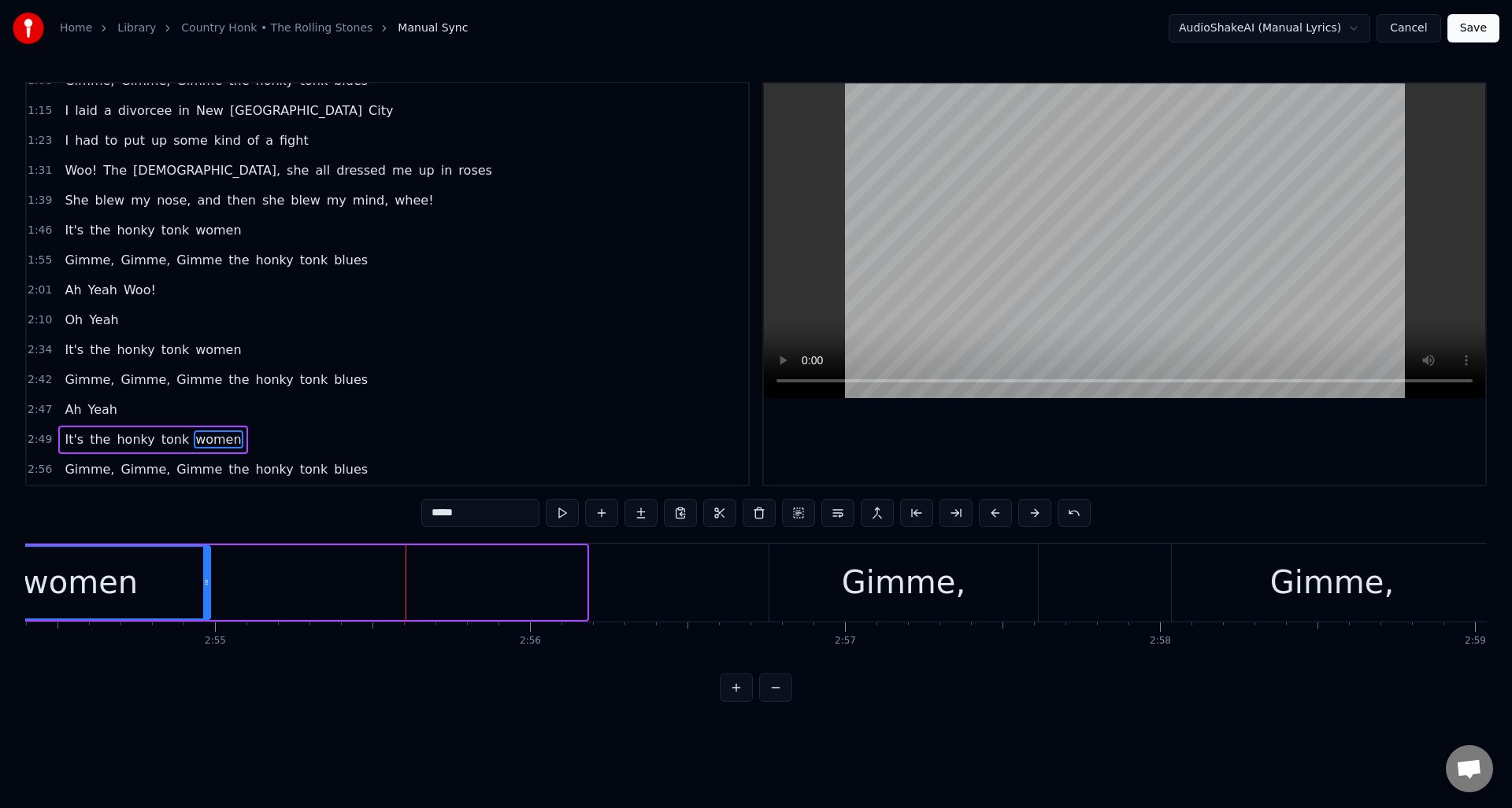
drag, startPoint x: 583, startPoint y: 585, endPoint x: 213, endPoint y: 584, distance: 370.0
click at [209, 585] on icon at bounding box center [206, 583] width 6 height 13
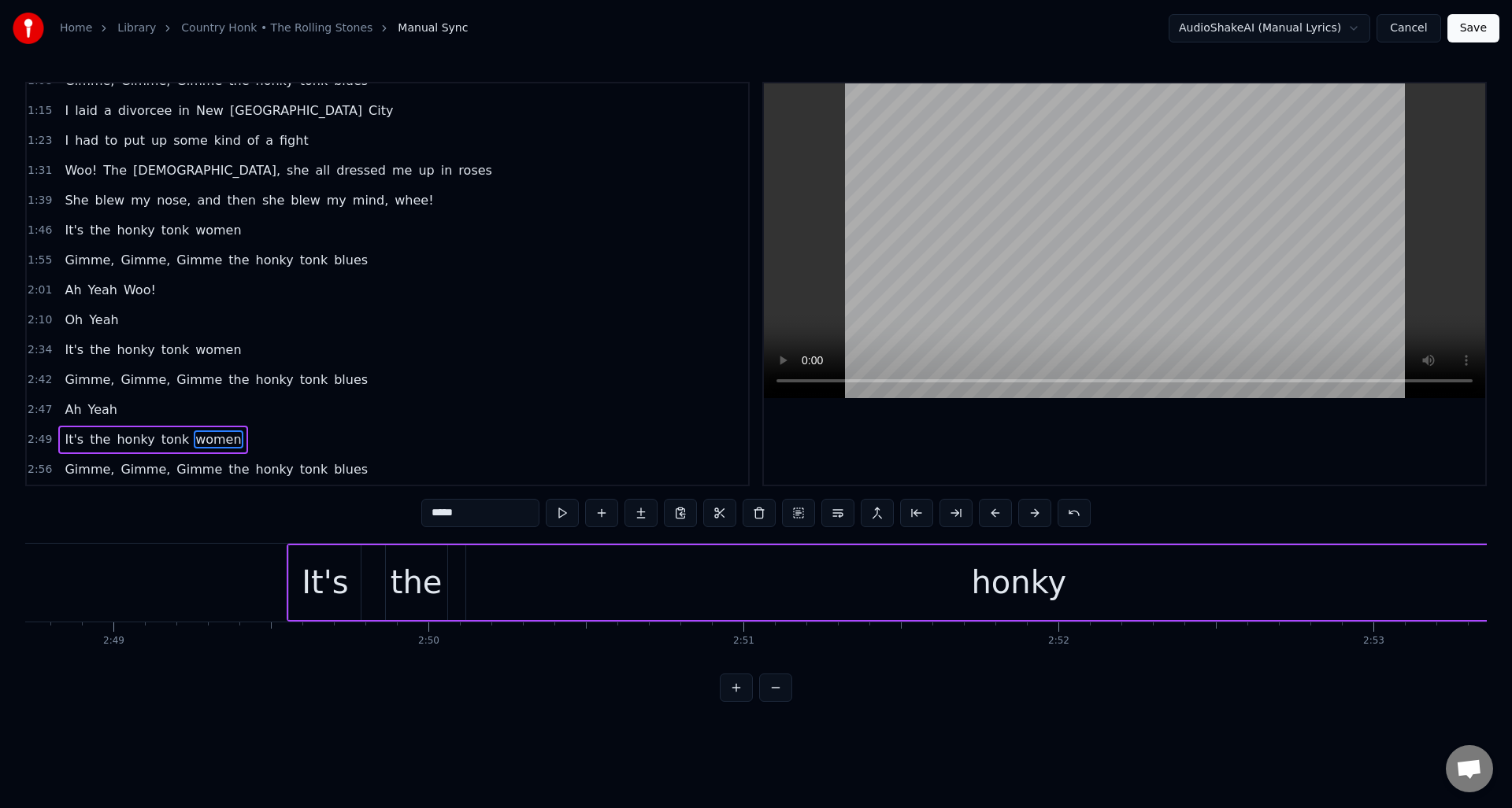
scroll to position [0, 53109]
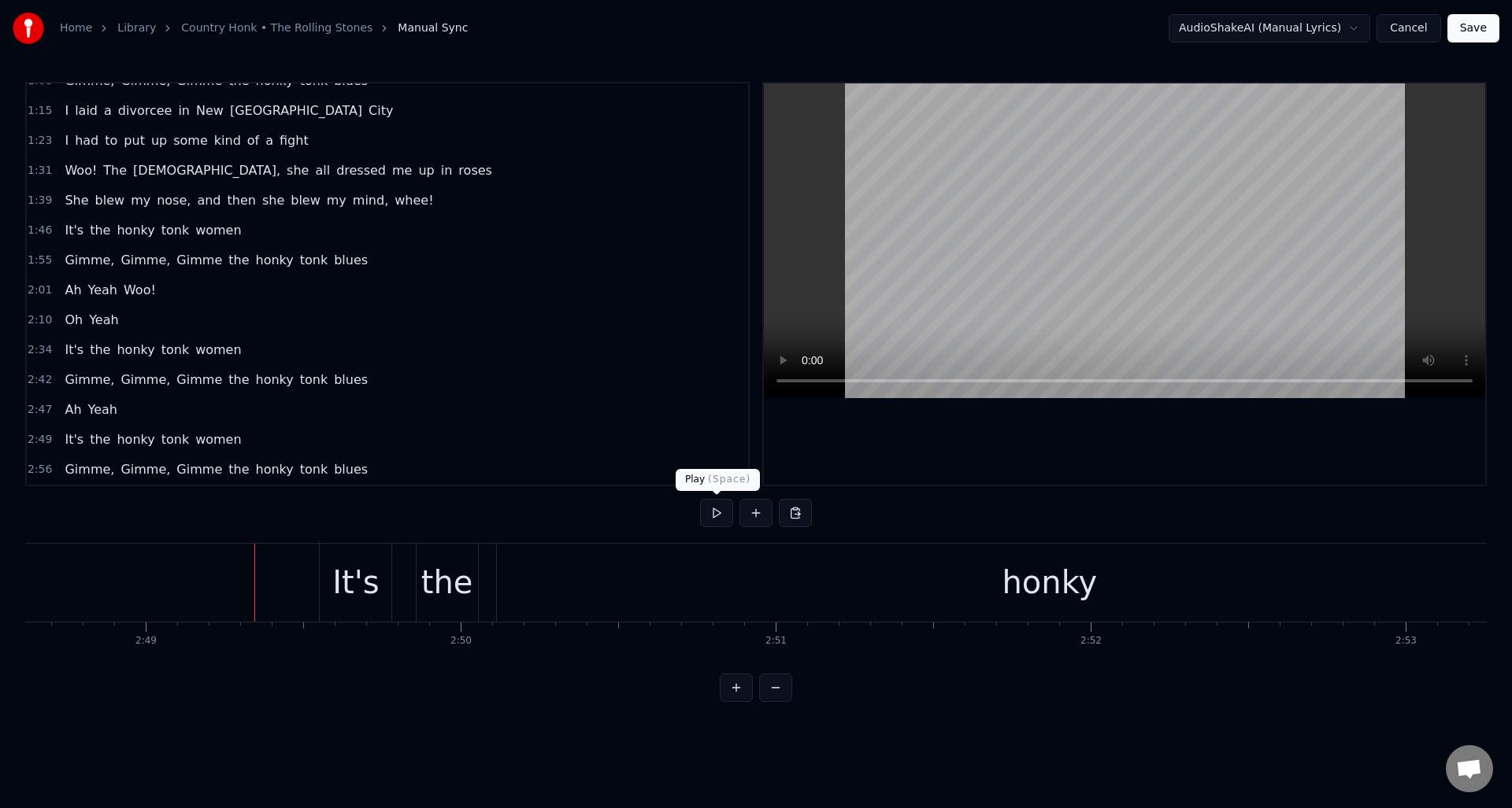
click at [714, 513] on button at bounding box center [716, 513] width 33 height 28
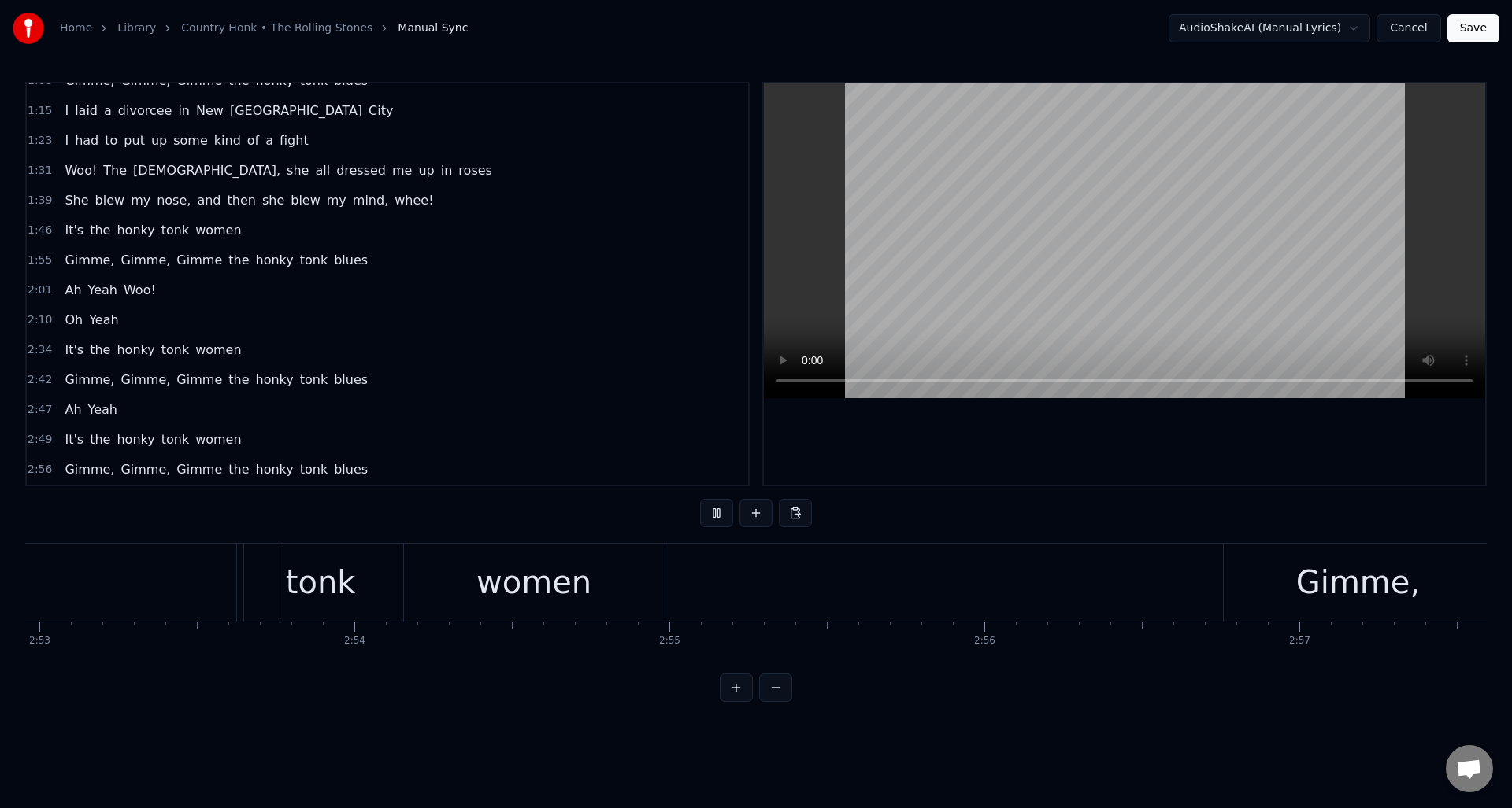
scroll to position [0, 54479]
click at [714, 513] on button at bounding box center [716, 513] width 33 height 28
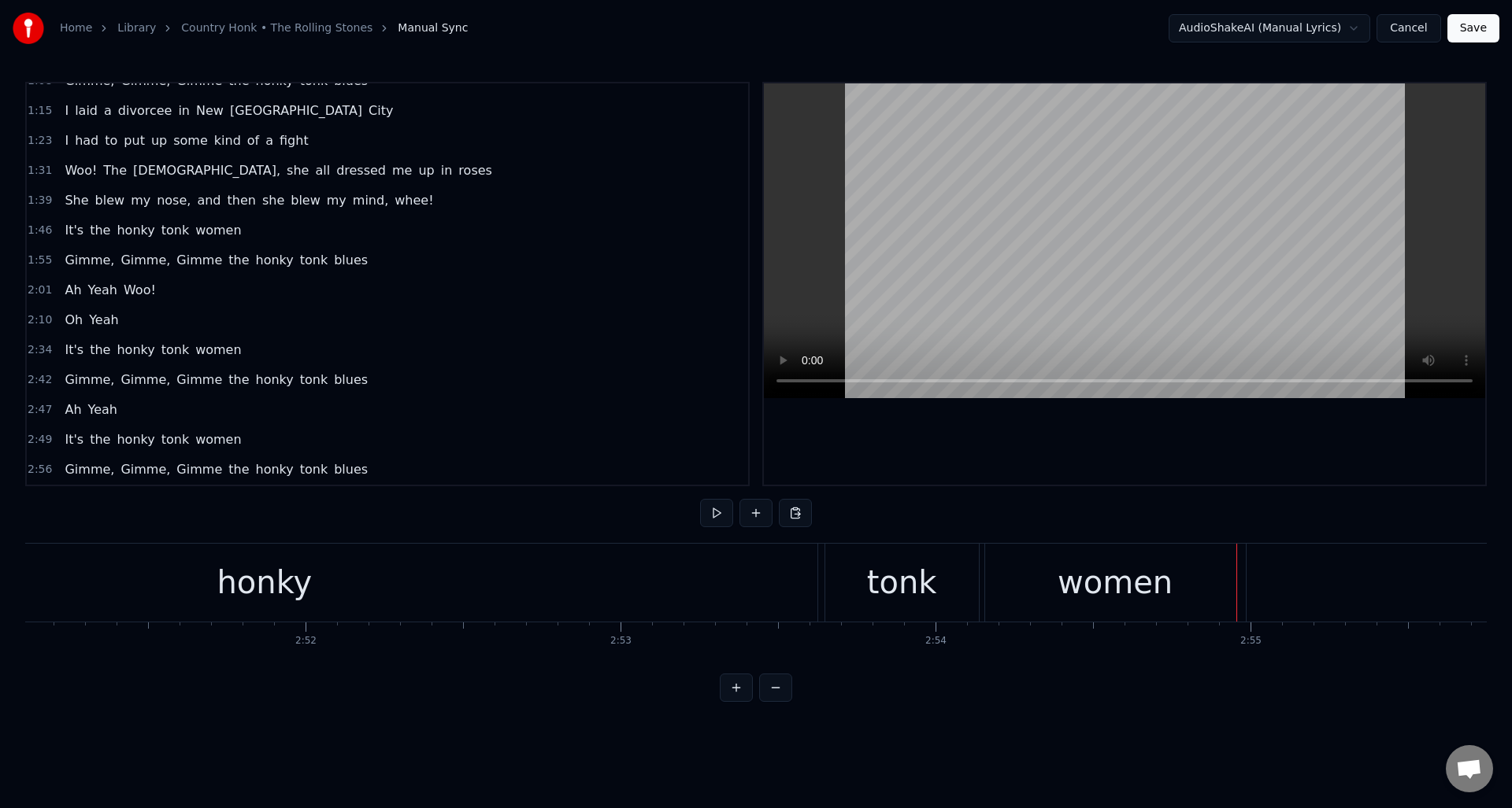
scroll to position [0, 53829]
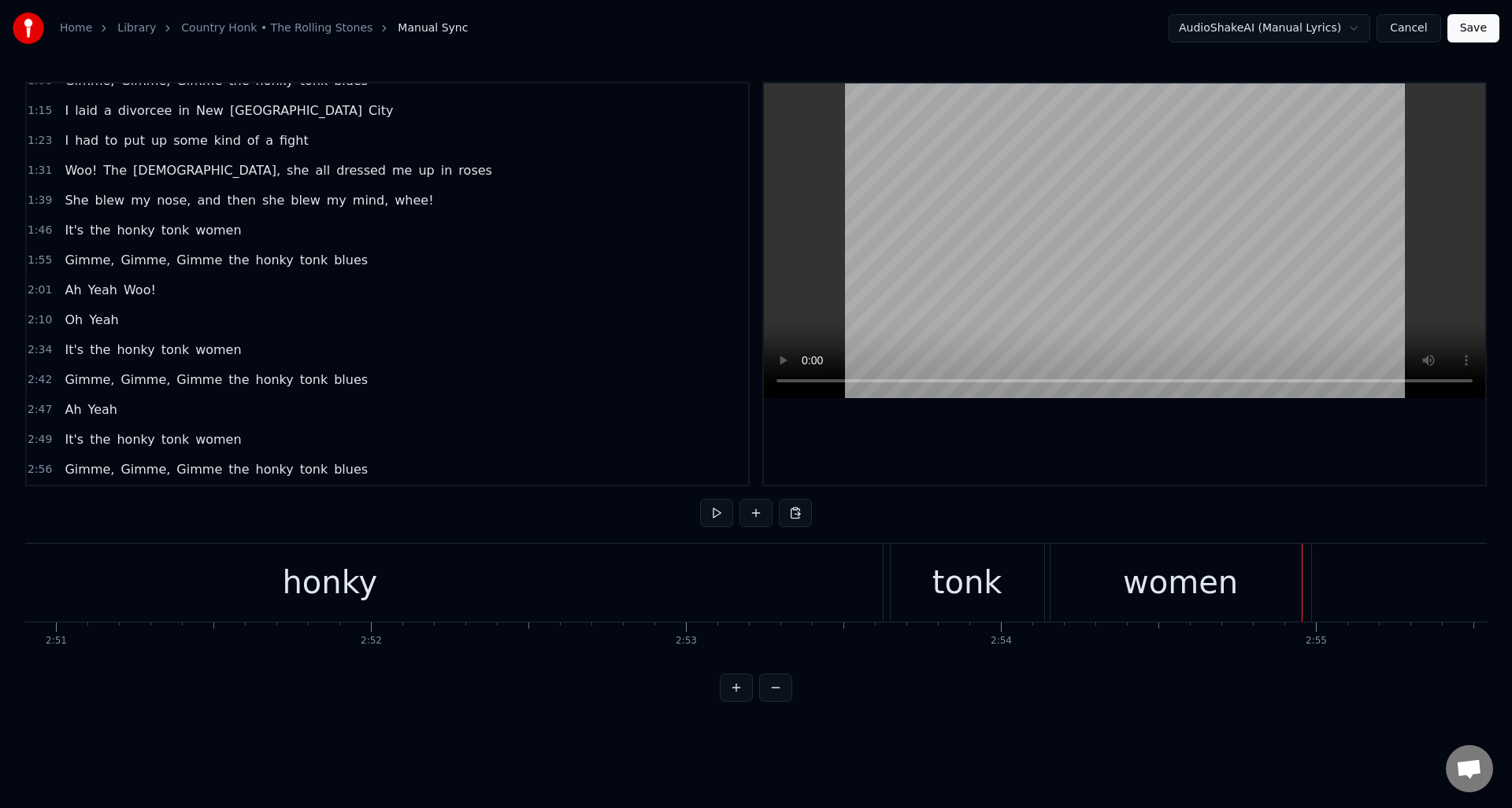
click at [673, 571] on div "honky" at bounding box center [330, 582] width 1106 height 78
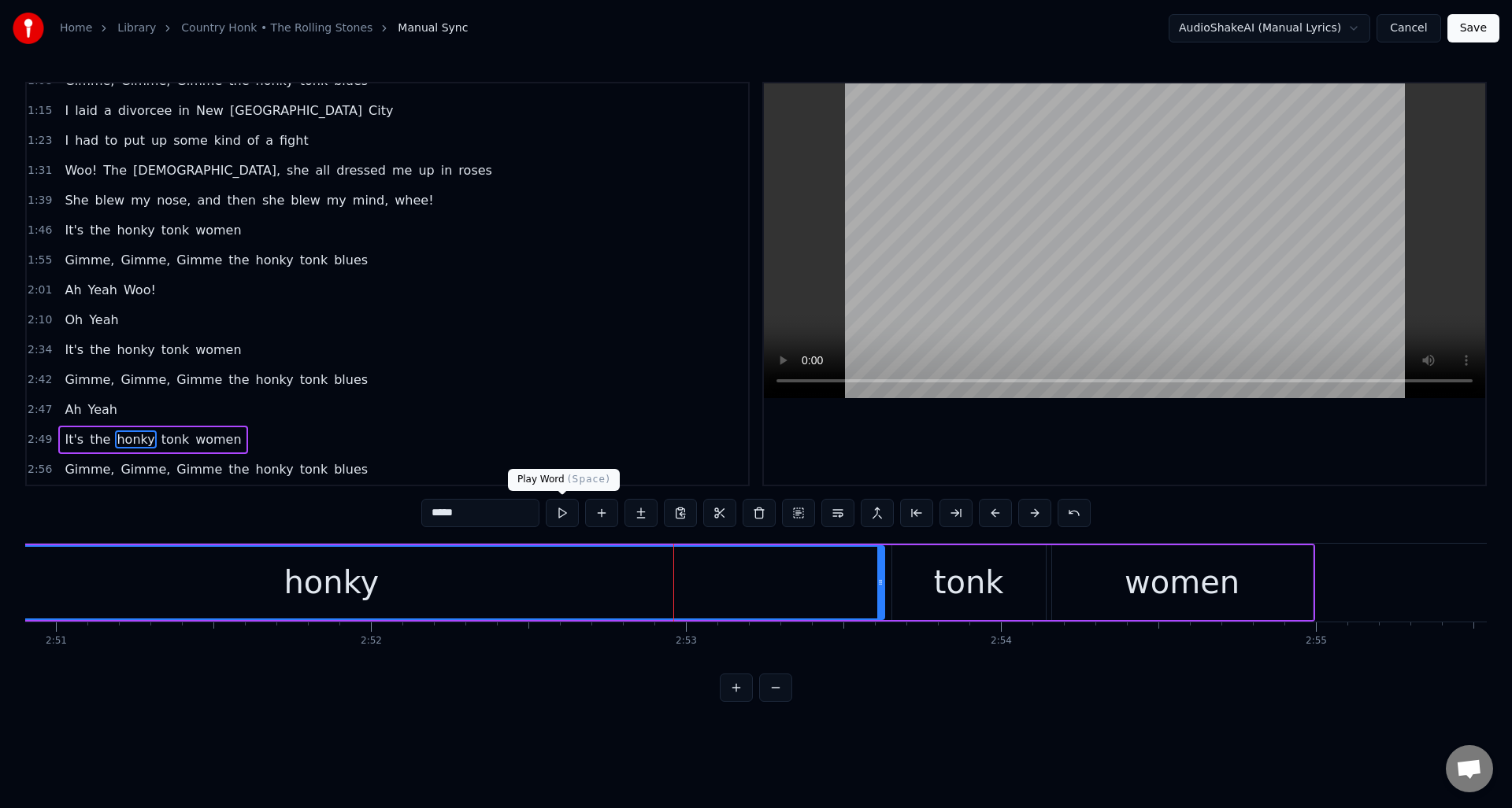
click at [560, 513] on button at bounding box center [562, 513] width 33 height 28
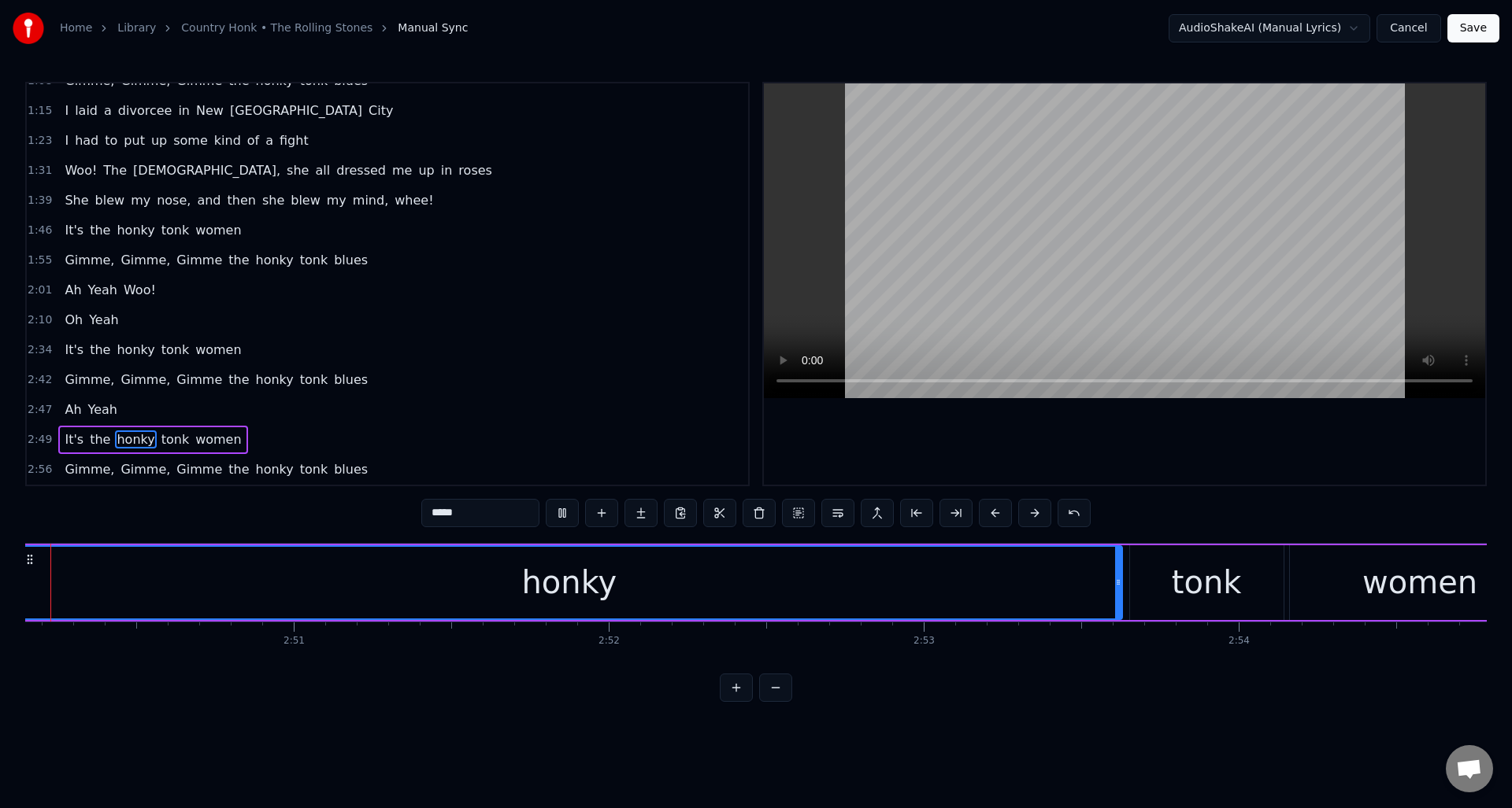
scroll to position [0, 53561]
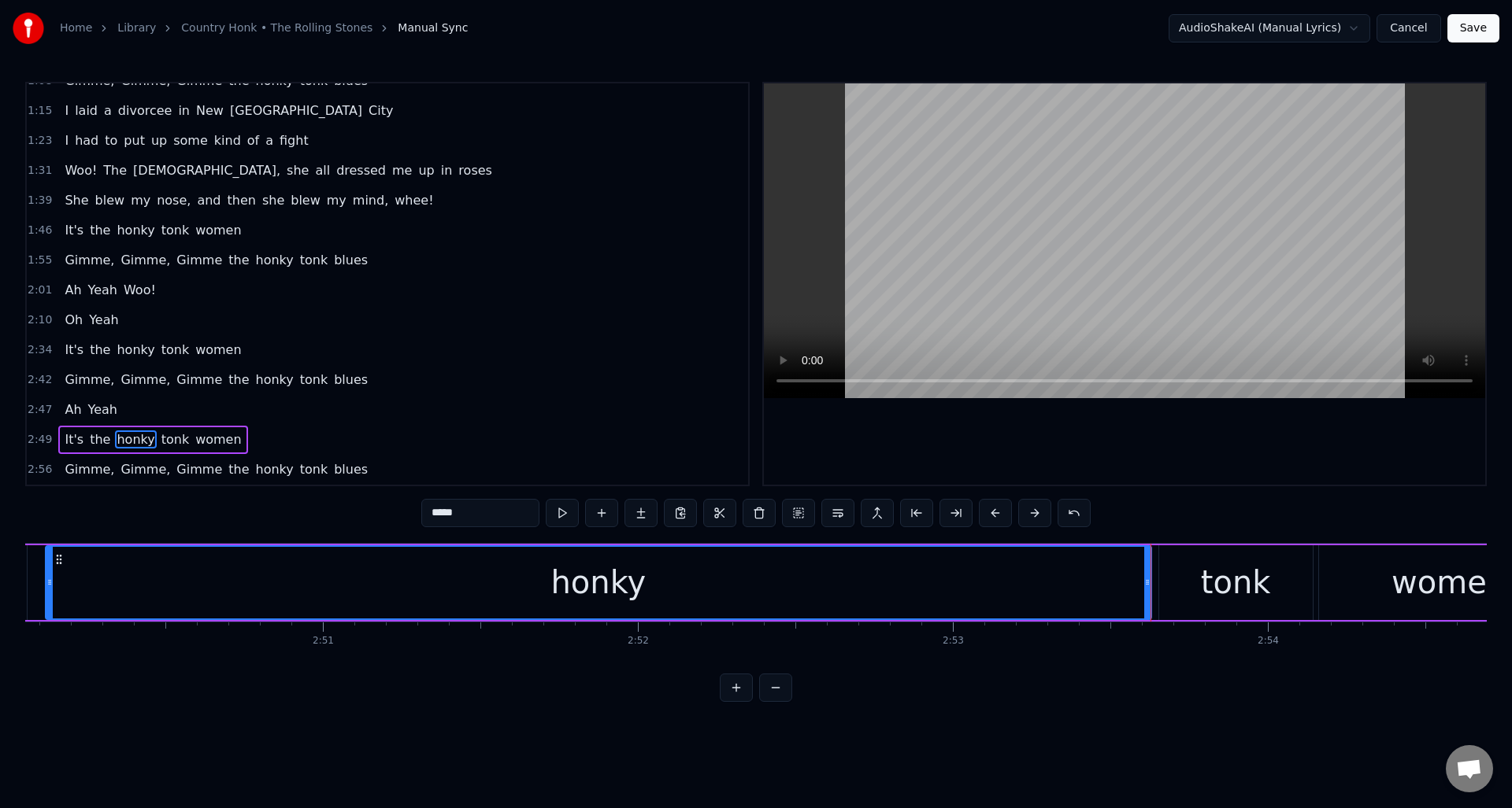
click at [560, 513] on button at bounding box center [562, 513] width 33 height 28
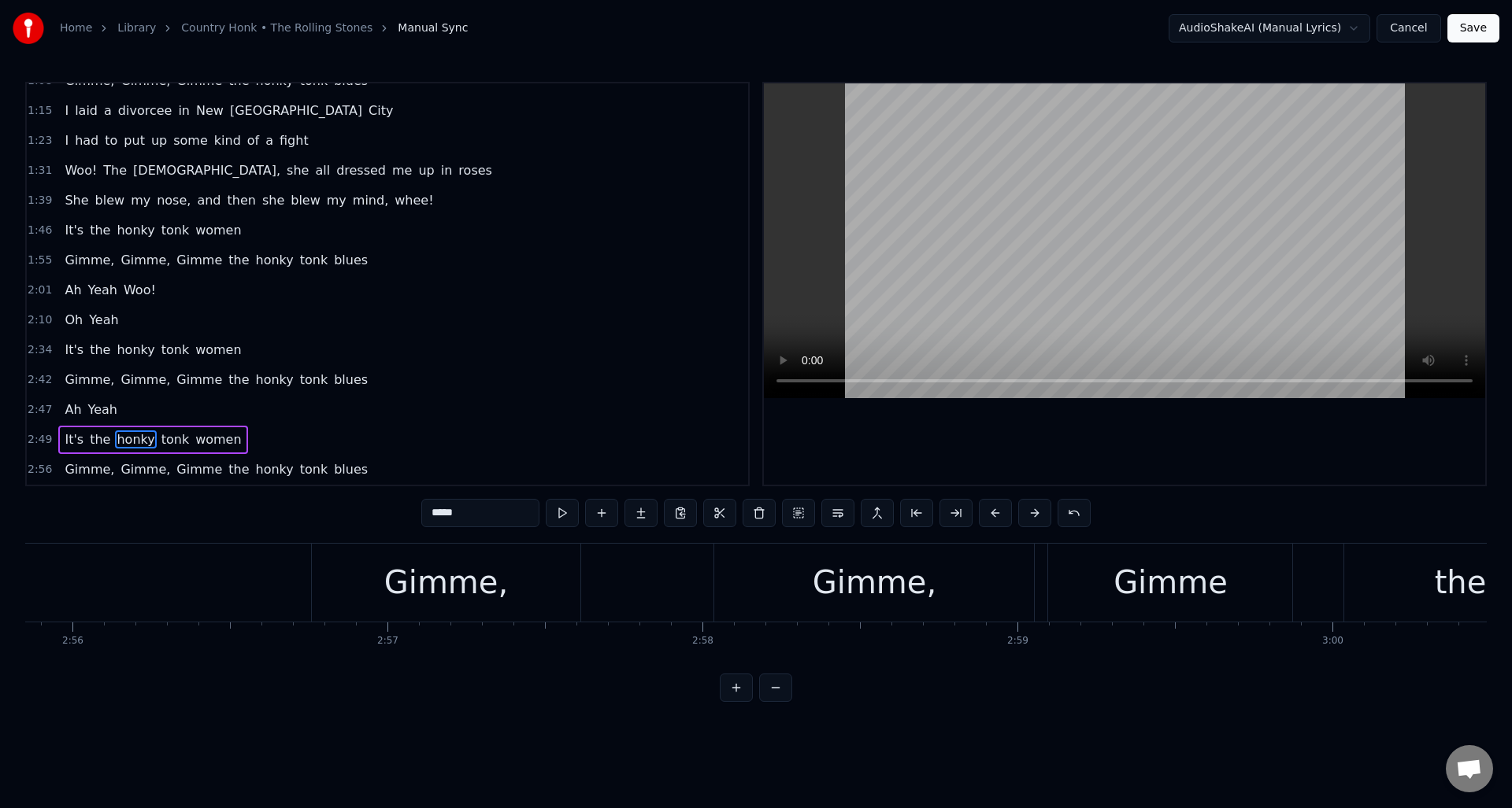
scroll to position [0, 55355]
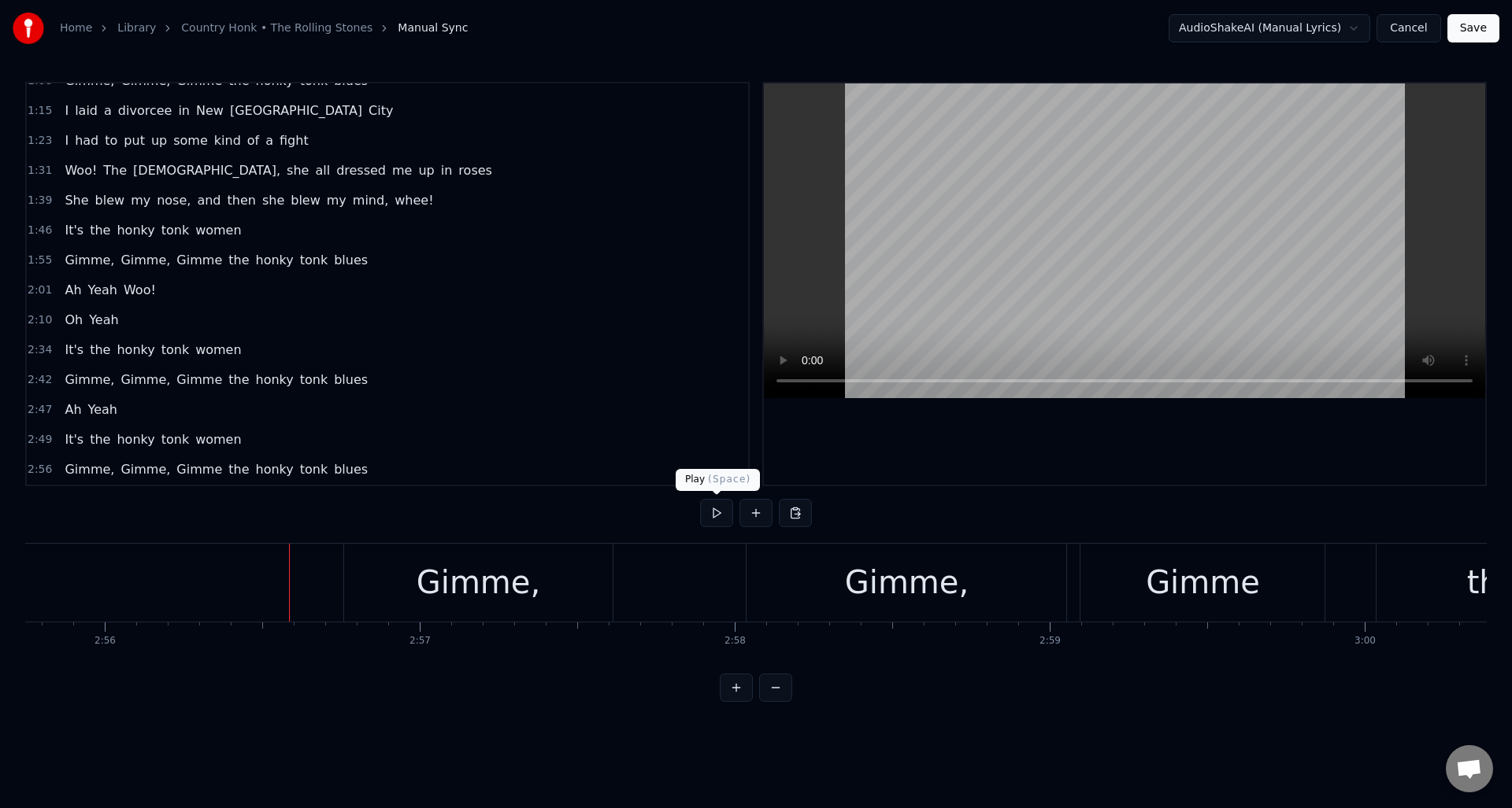
click at [717, 515] on button at bounding box center [716, 513] width 33 height 28
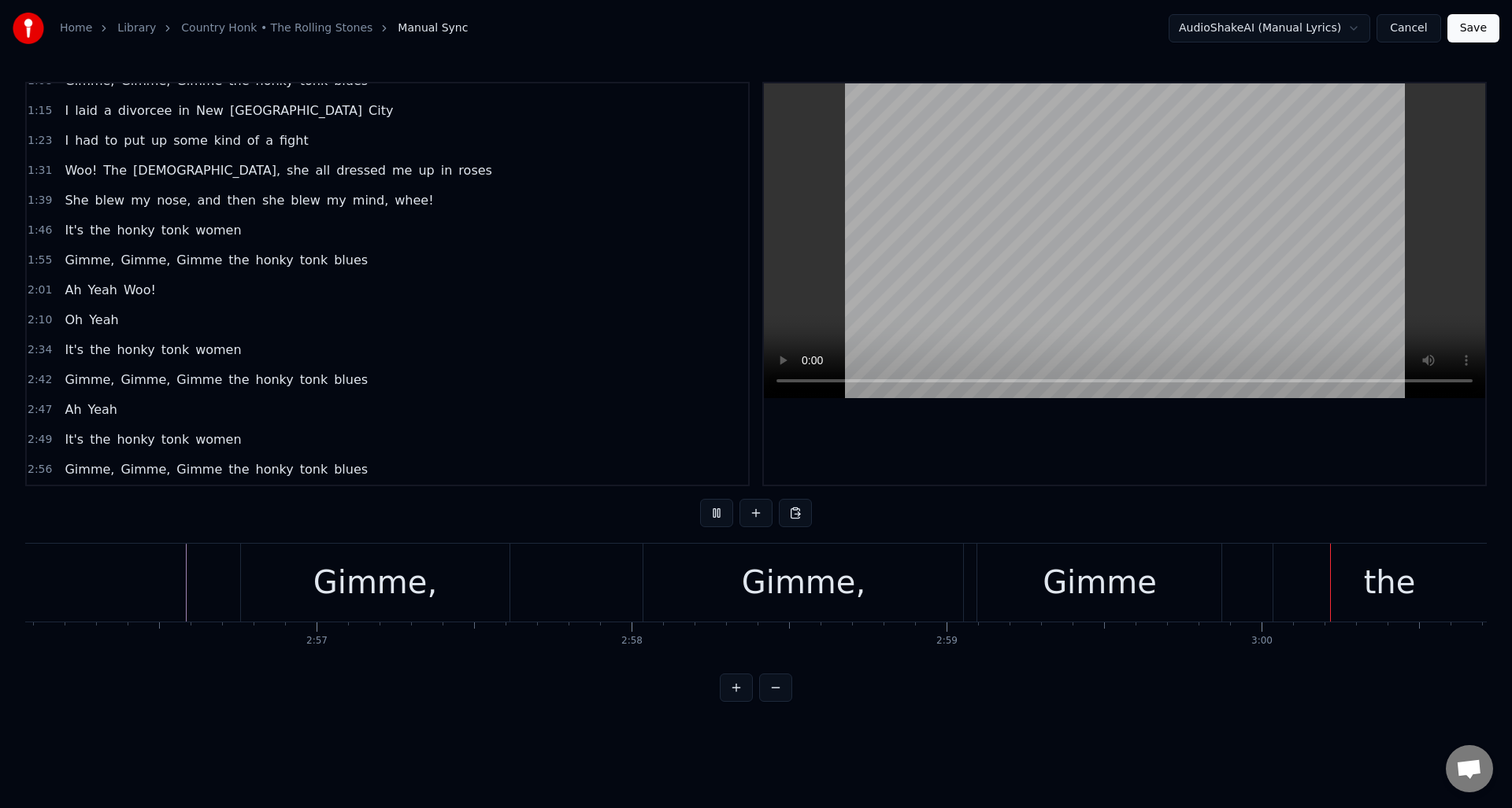
click at [717, 515] on button at bounding box center [716, 513] width 33 height 28
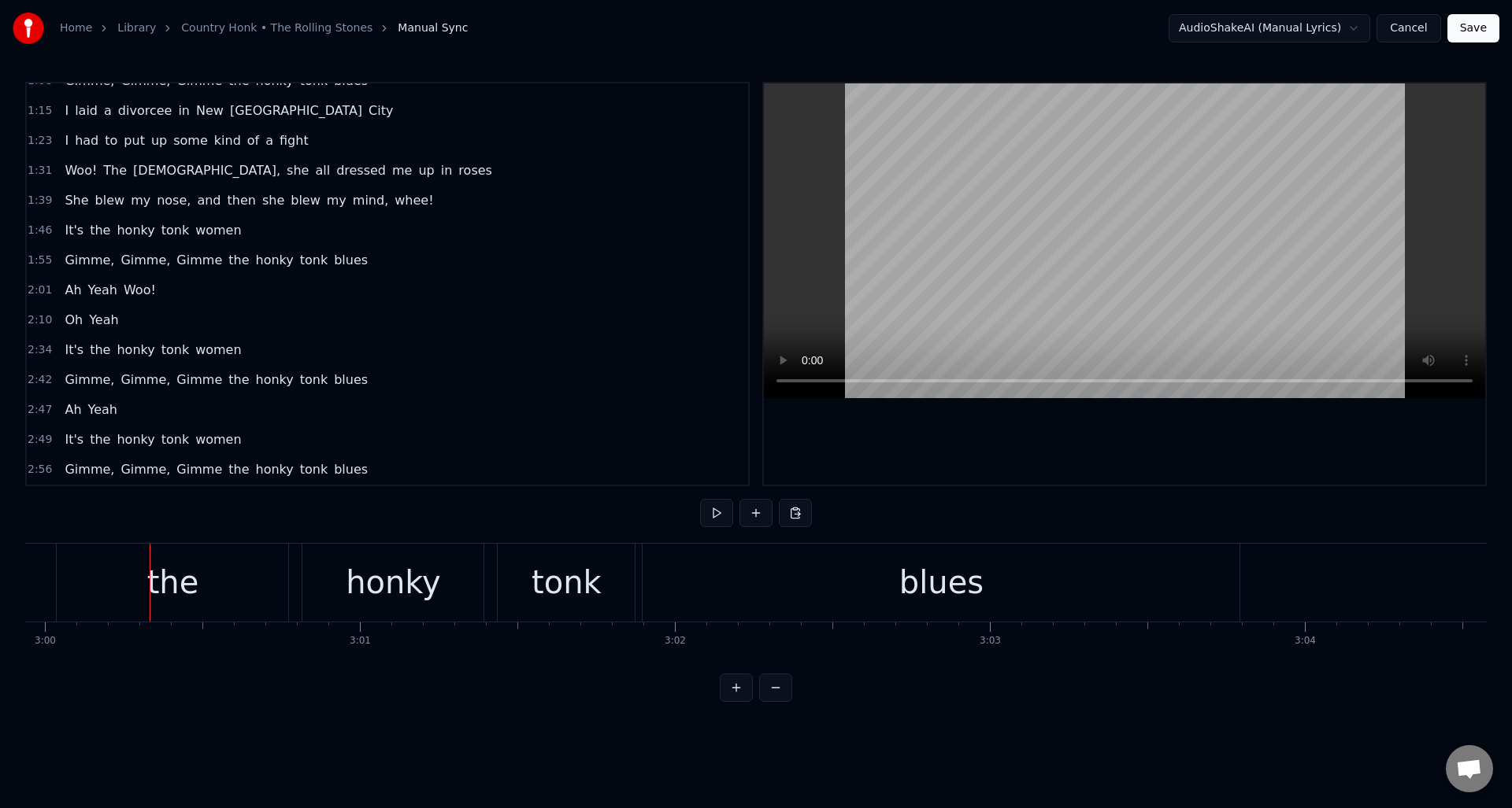
scroll to position [0, 56676]
click at [715, 513] on button at bounding box center [716, 513] width 33 height 28
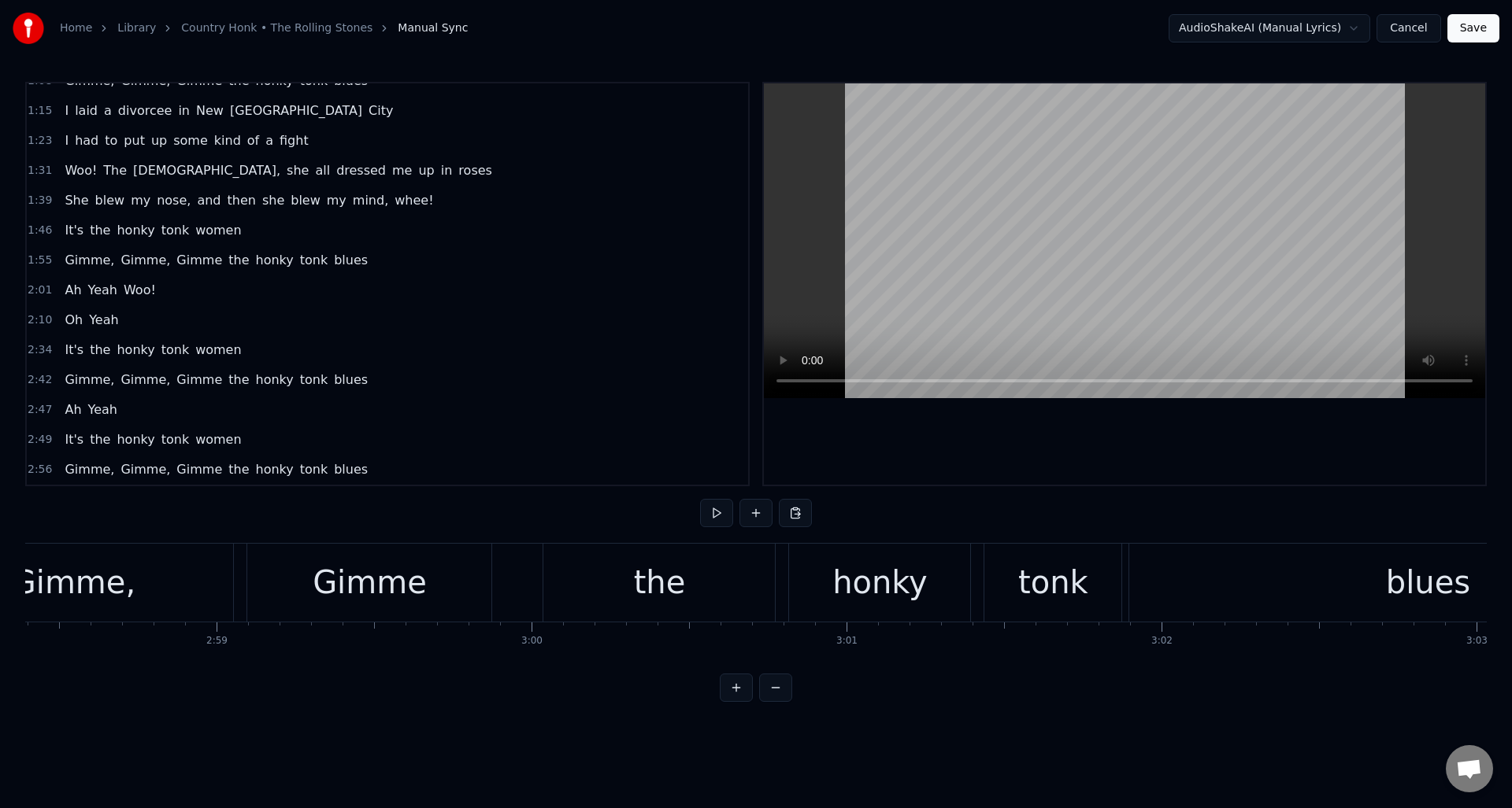
scroll to position [0, 56220]
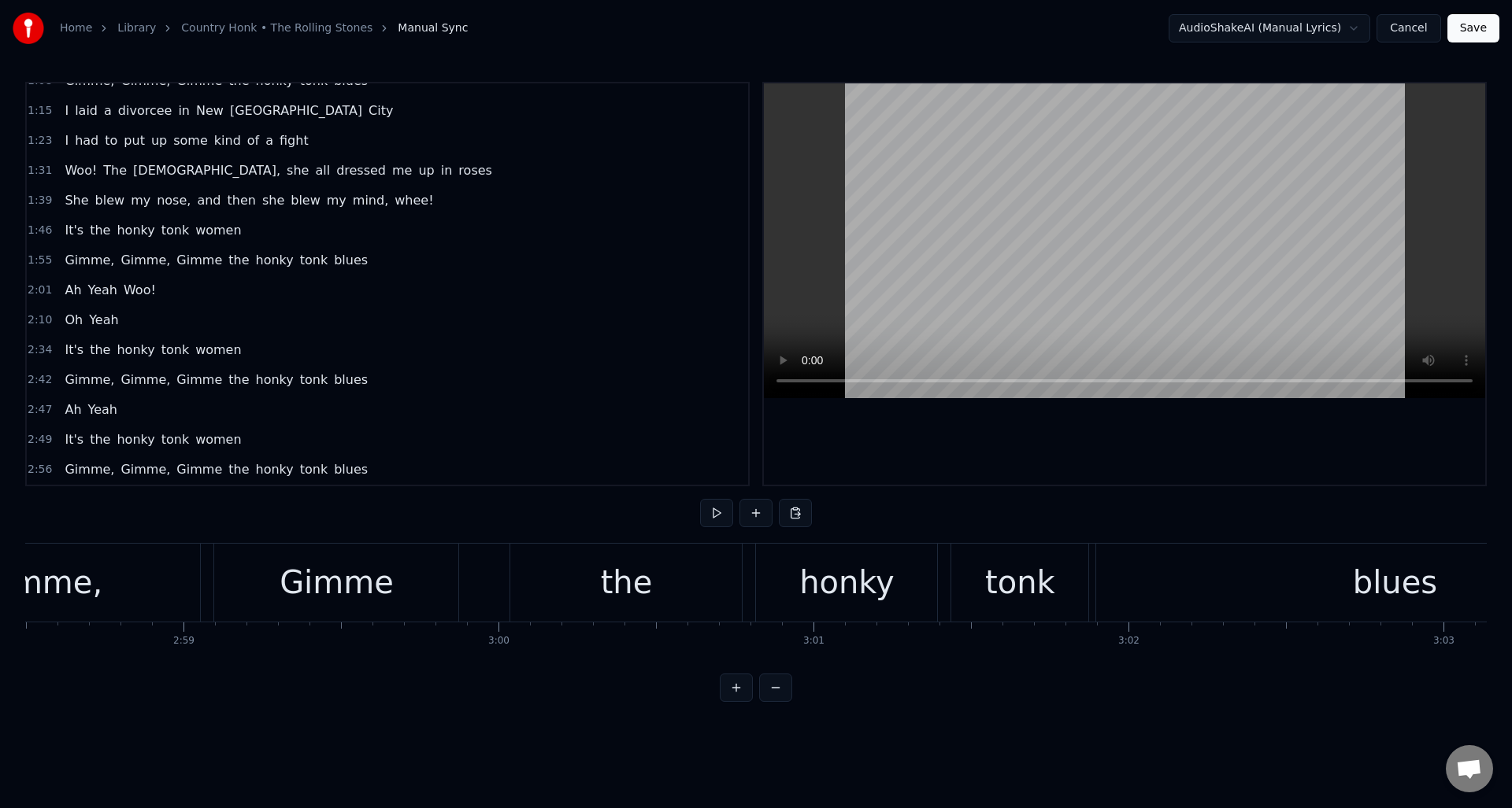
click at [857, 569] on div "honky" at bounding box center [847, 583] width 95 height 47
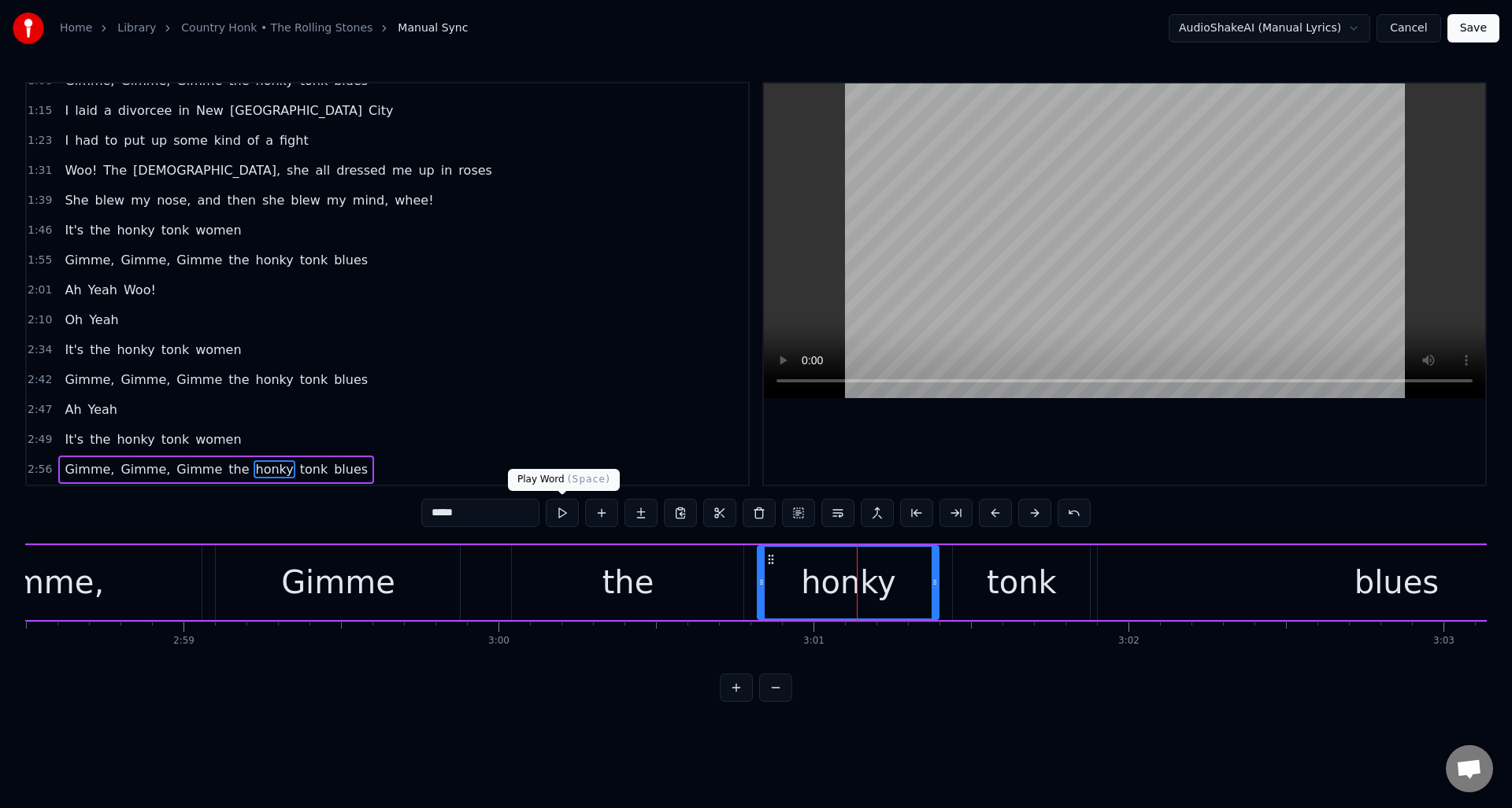
click at [571, 513] on button at bounding box center [562, 513] width 33 height 28
drag, startPoint x: 758, startPoint y: 598, endPoint x: 839, endPoint y: 599, distance: 81.0
click at [840, 599] on div at bounding box center [843, 583] width 6 height 72
click at [693, 581] on div "the" at bounding box center [628, 583] width 232 height 75
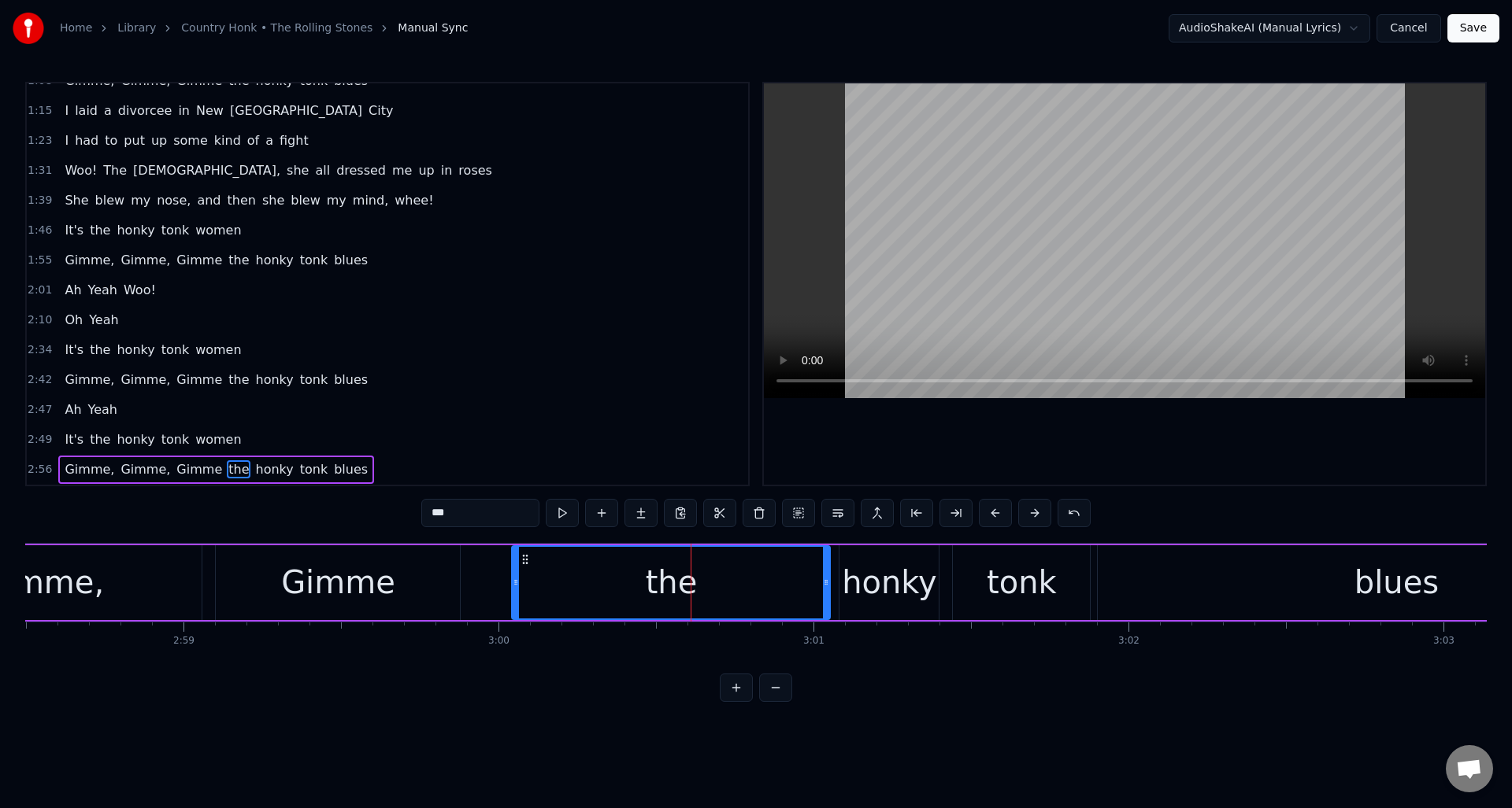
drag, startPoint x: 741, startPoint y: 584, endPoint x: 828, endPoint y: 589, distance: 87.1
click at [828, 589] on div at bounding box center [826, 583] width 6 height 72
drag, startPoint x: 514, startPoint y: 597, endPoint x: 618, endPoint y: 597, distance: 104.0
click at [618, 597] on div at bounding box center [620, 583] width 6 height 72
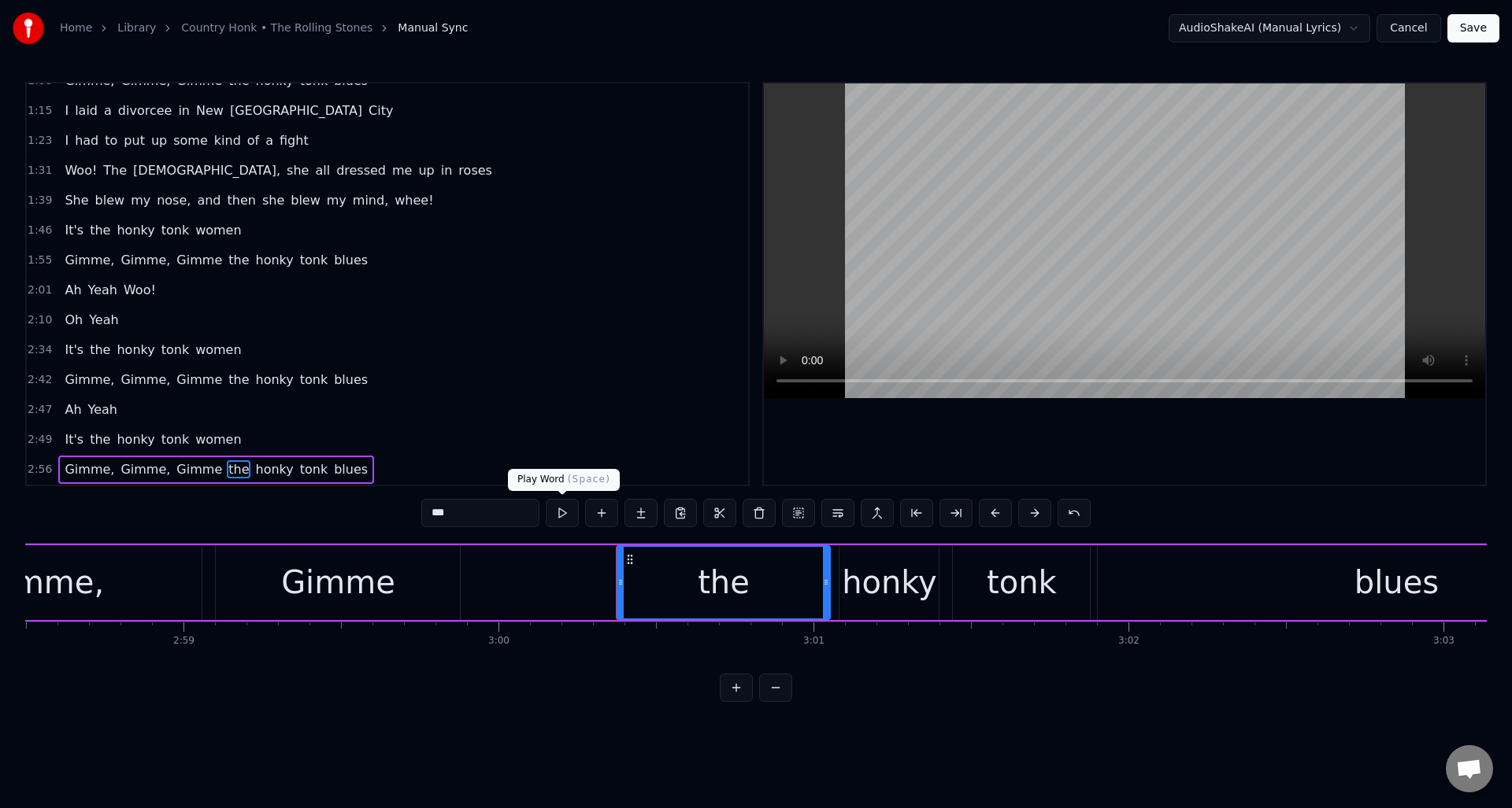
click at [561, 515] on button at bounding box center [562, 513] width 33 height 28
drag, startPoint x: 618, startPoint y: 596, endPoint x: 711, endPoint y: 603, distance: 93.3
click at [711, 603] on div at bounding box center [713, 583] width 6 height 72
click at [429, 569] on div "Gimme" at bounding box center [338, 583] width 245 height 75
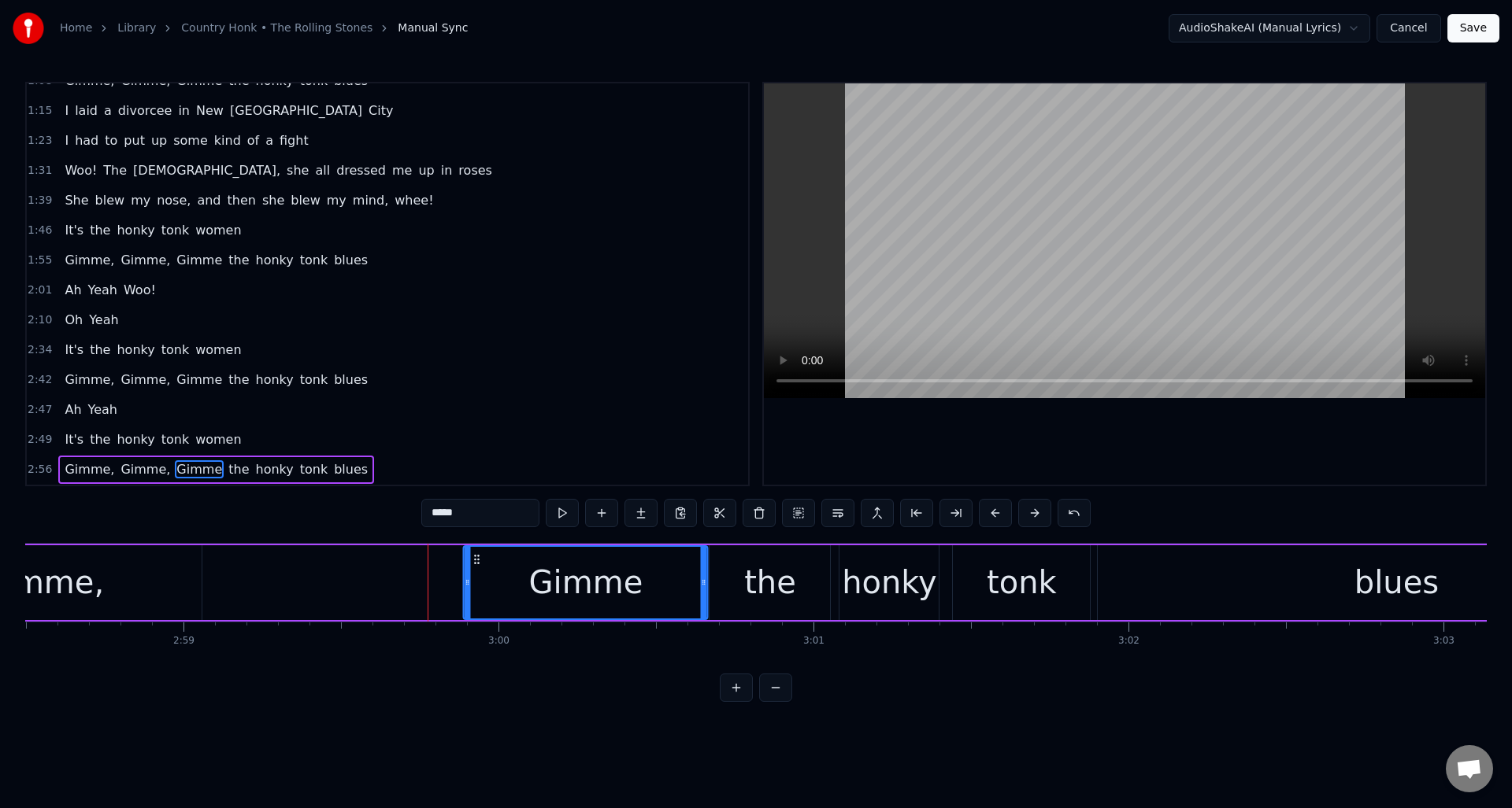
drag, startPoint x: 229, startPoint y: 560, endPoint x: 476, endPoint y: 583, distance: 248.1
click at [476, 583] on div "Gimme" at bounding box center [586, 583] width 243 height 72
click at [563, 520] on button at bounding box center [562, 513] width 33 height 28
drag, startPoint x: 466, startPoint y: 612, endPoint x: 524, endPoint y: 612, distance: 58.0
click at [522, 612] on div at bounding box center [523, 583] width 6 height 72
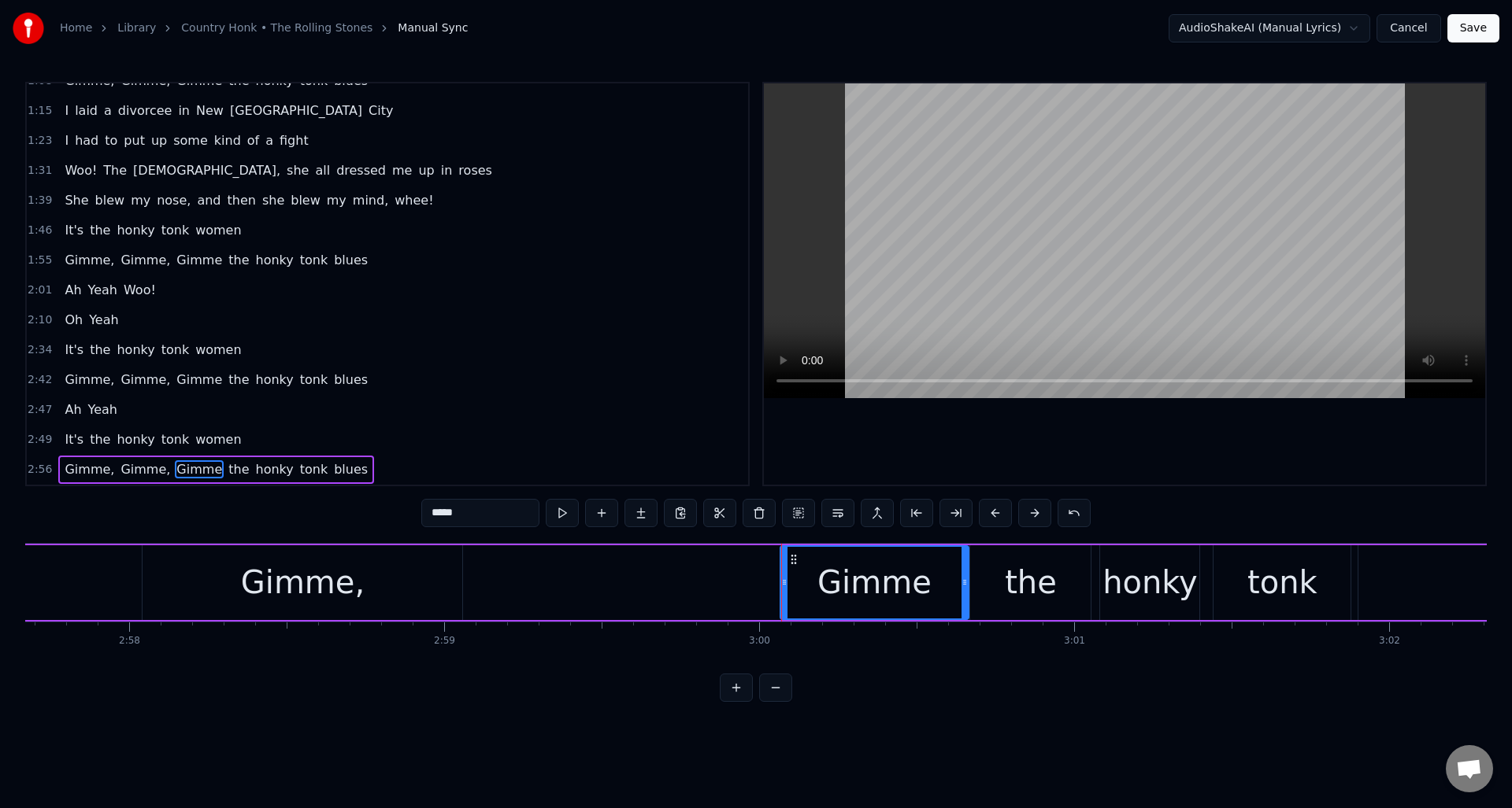
scroll to position [0, 55863]
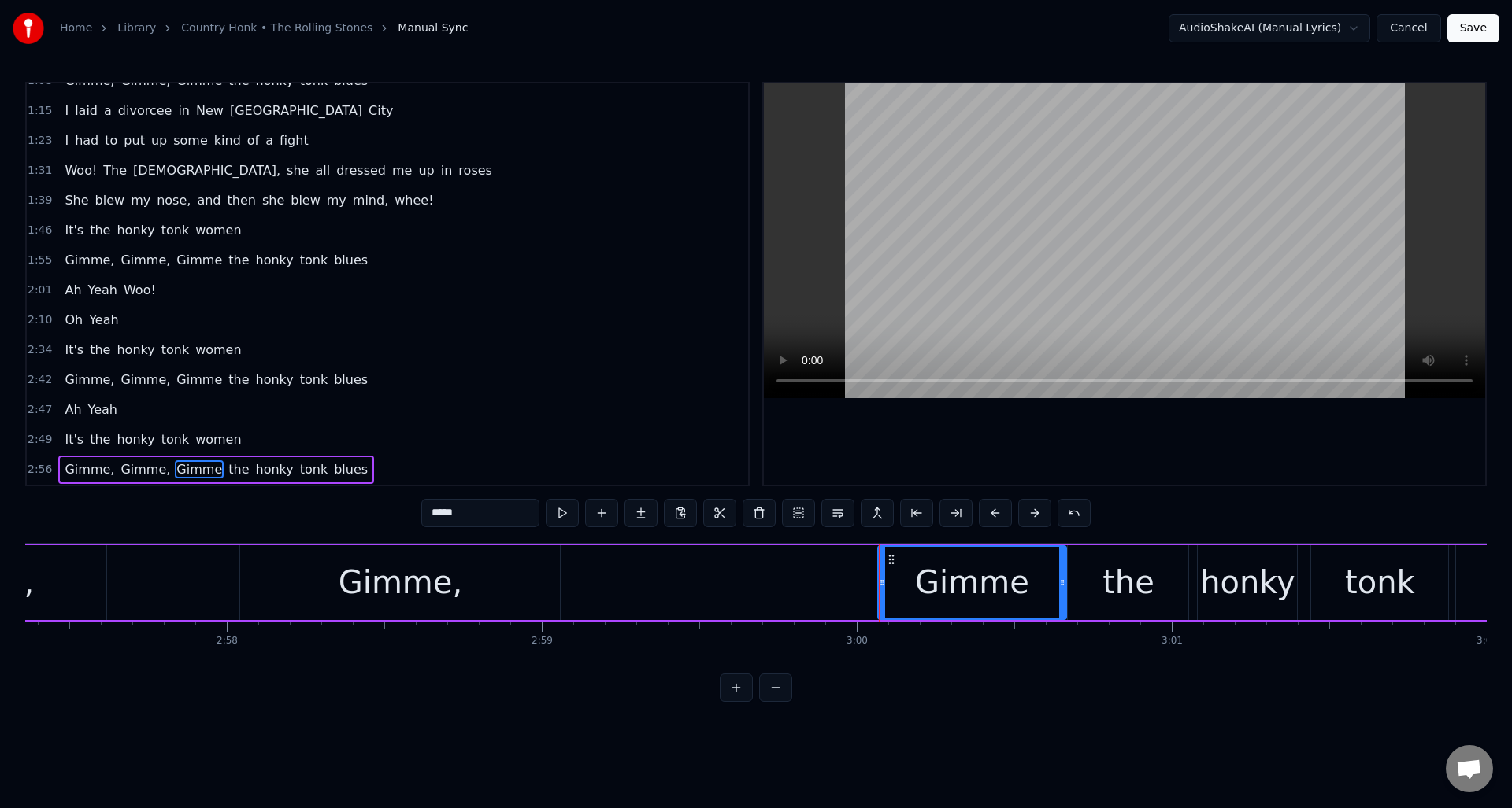
click at [401, 571] on div "Gimme," at bounding box center [400, 583] width 123 height 47
type input "******"
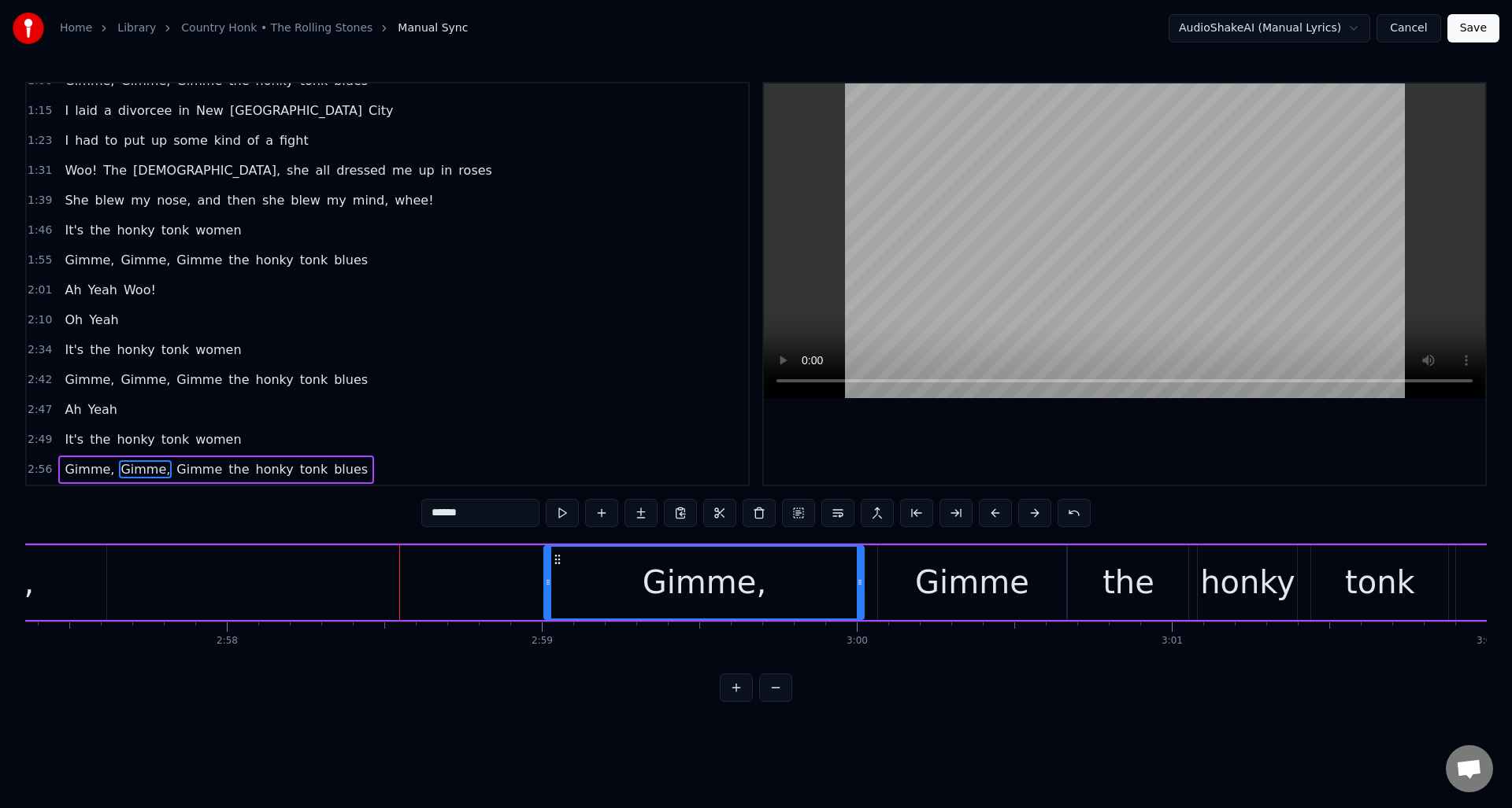
drag, startPoint x: 250, startPoint y: 560, endPoint x: 553, endPoint y: 583, distance: 303.9
click at [553, 583] on div "Gimme," at bounding box center [704, 583] width 318 height 72
drag, startPoint x: 548, startPoint y: 595, endPoint x: 602, endPoint y: 597, distance: 54.0
click at [602, 597] on div at bounding box center [602, 583] width 6 height 72
drag, startPoint x: 613, startPoint y: 561, endPoint x: 599, endPoint y: 577, distance: 21.3
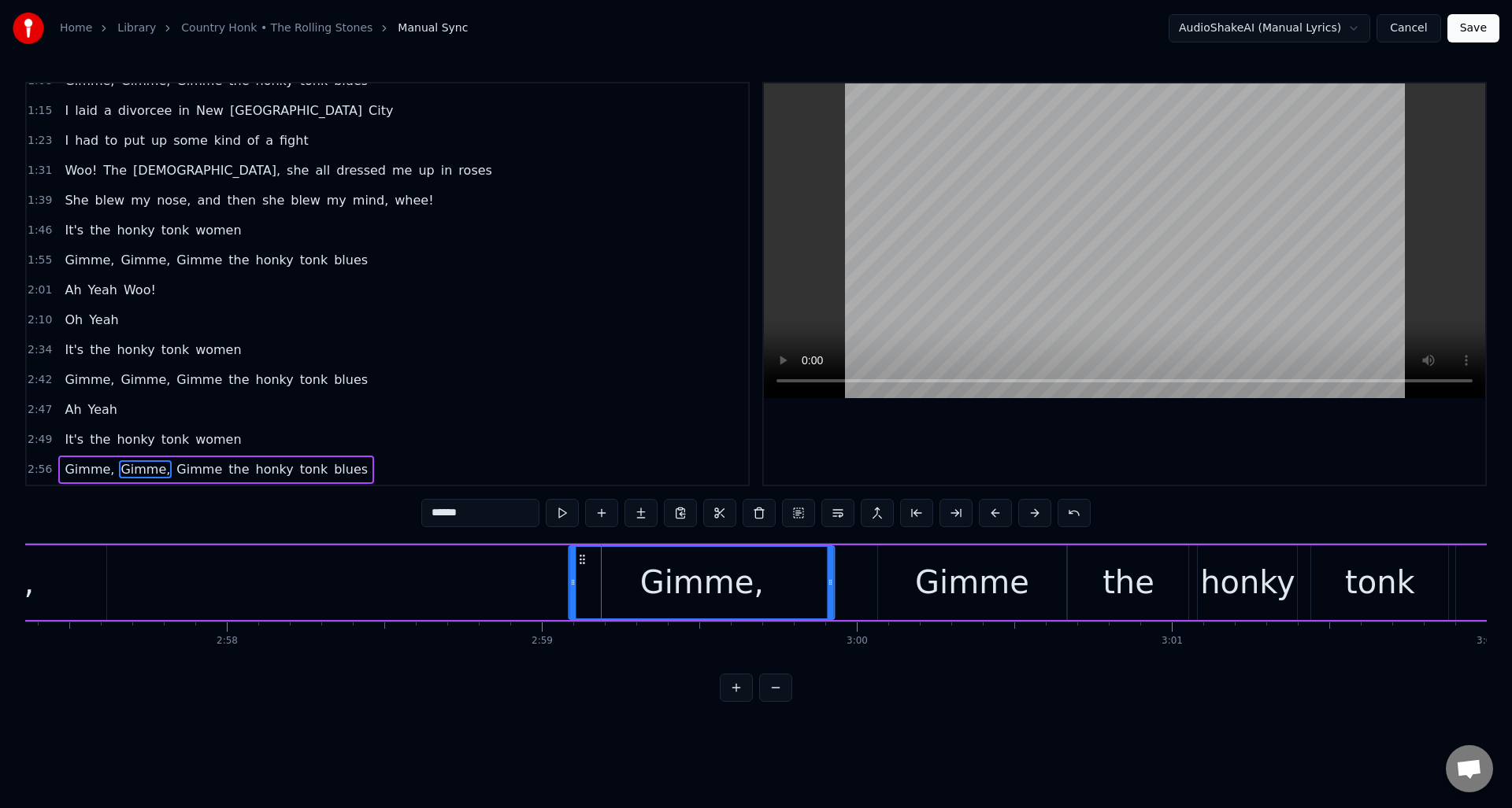
click at [583, 567] on div "Gimme," at bounding box center [702, 583] width 264 height 72
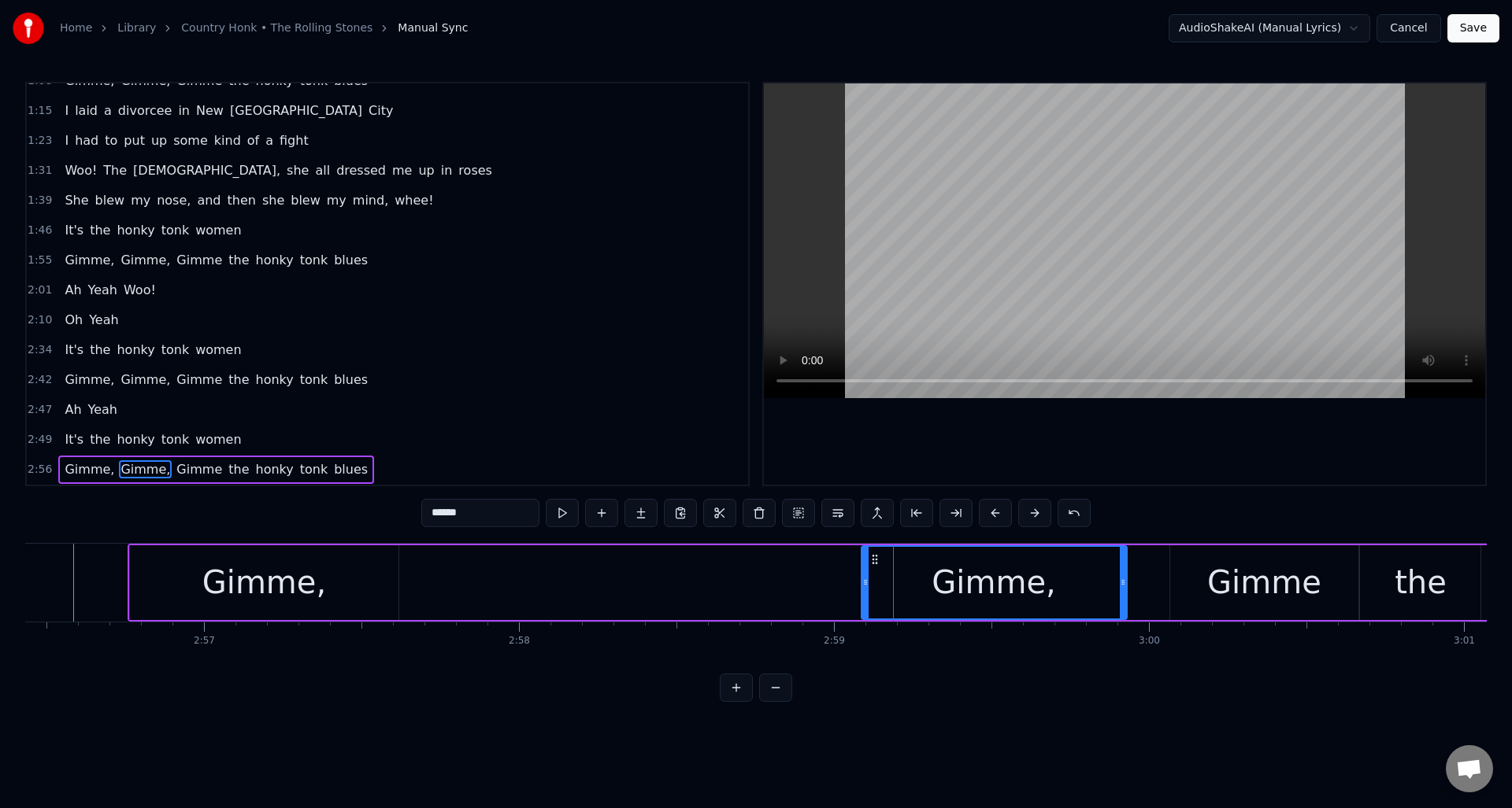
scroll to position [0, 55538]
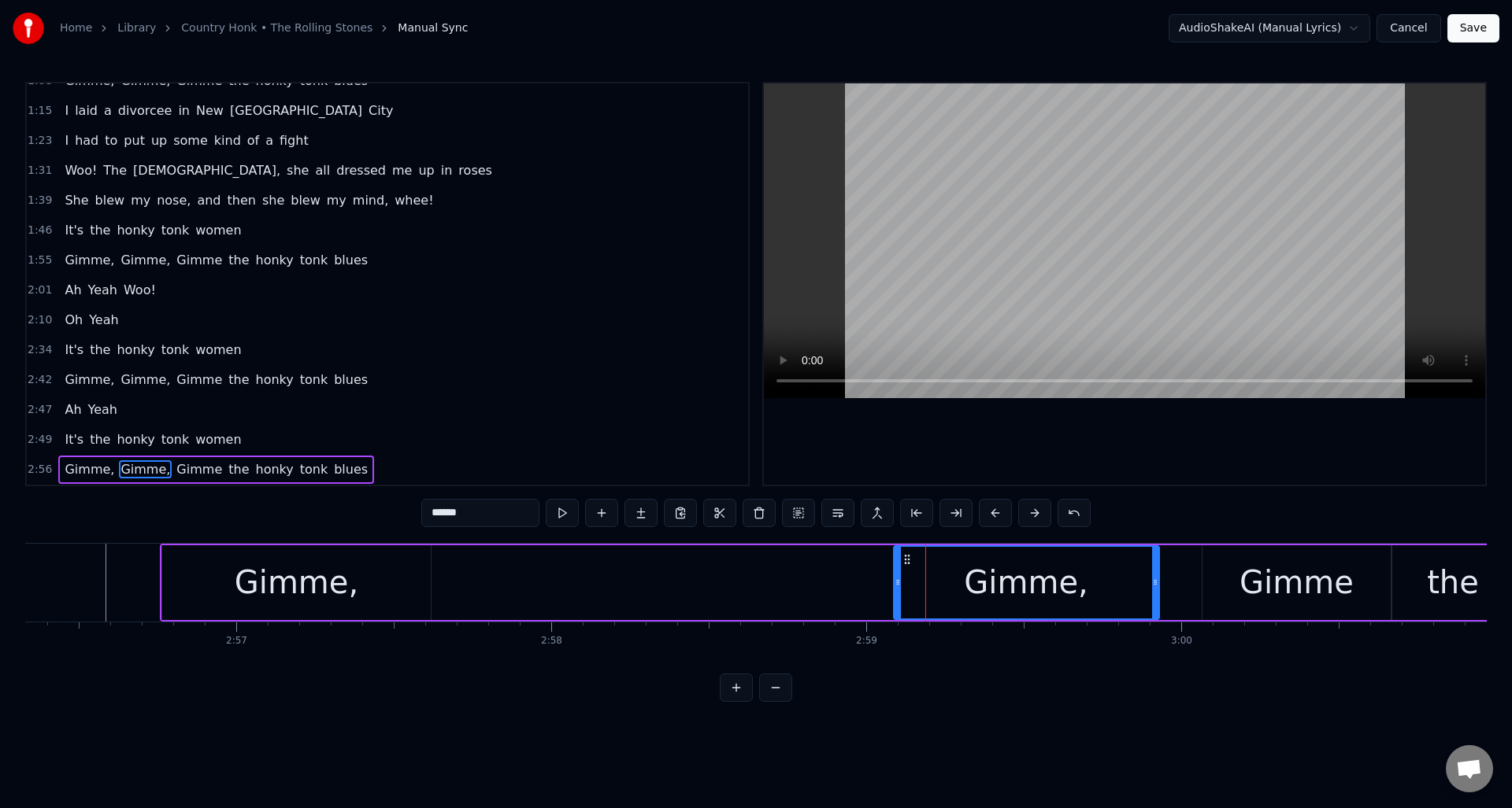
click at [308, 575] on div "Gimme," at bounding box center [296, 583] width 123 height 47
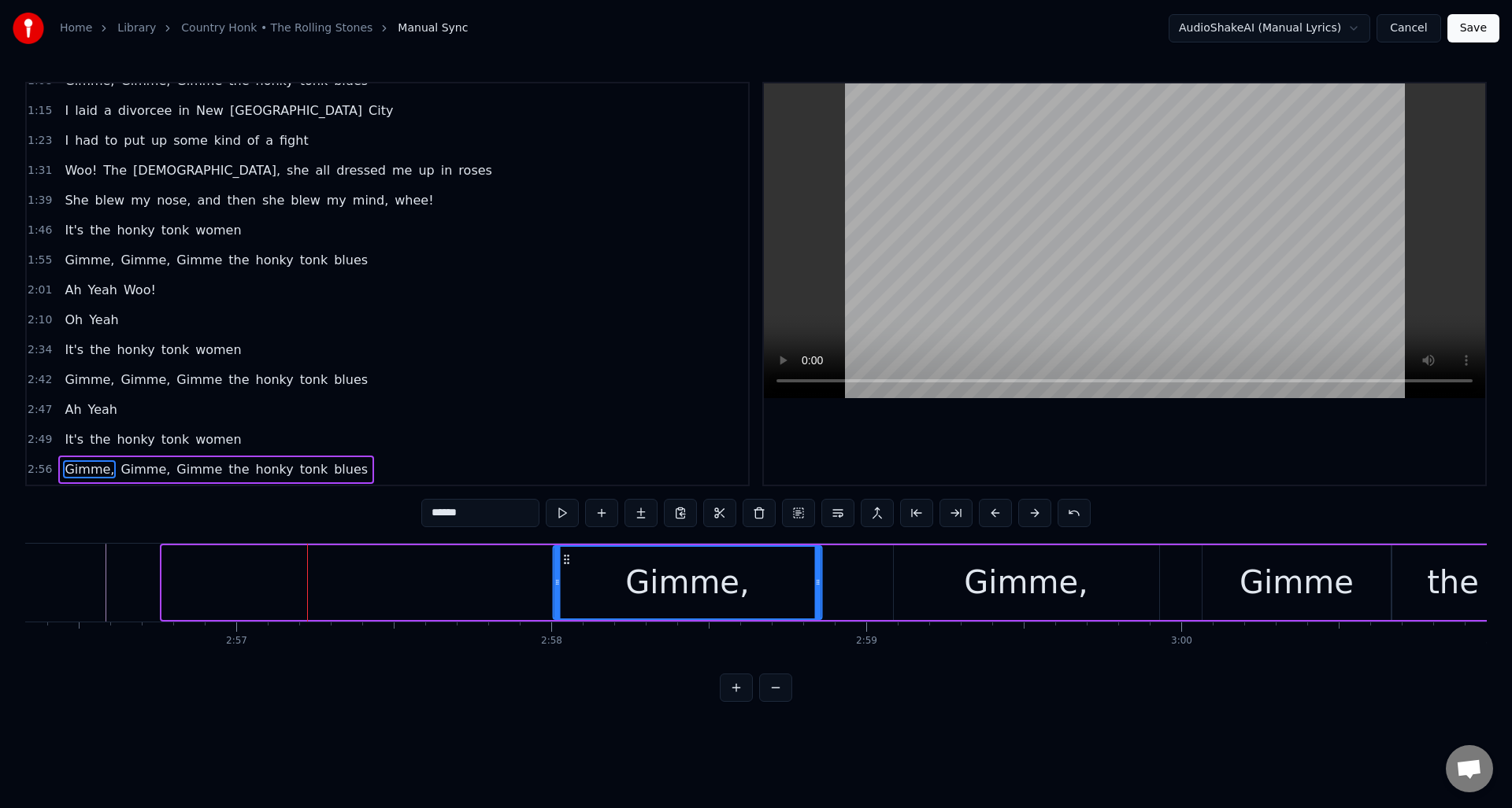
drag, startPoint x: 175, startPoint y: 562, endPoint x: 566, endPoint y: 593, distance: 392.2
click at [566, 593] on div "Gimme," at bounding box center [687, 583] width 267 height 72
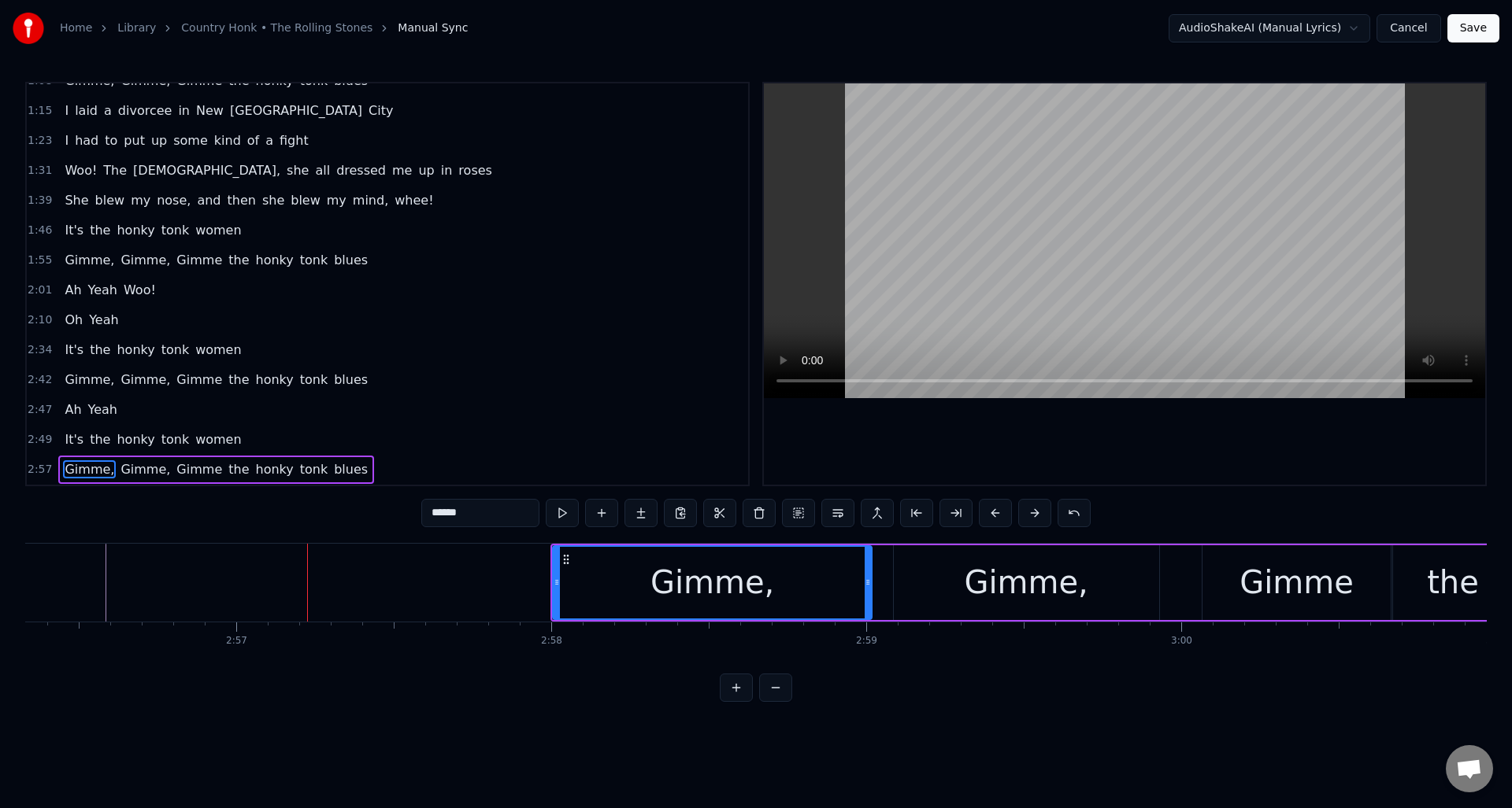
drag, startPoint x: 817, startPoint y: 597, endPoint x: 866, endPoint y: 597, distance: 49.0
click at [866, 597] on div at bounding box center [867, 583] width 6 height 72
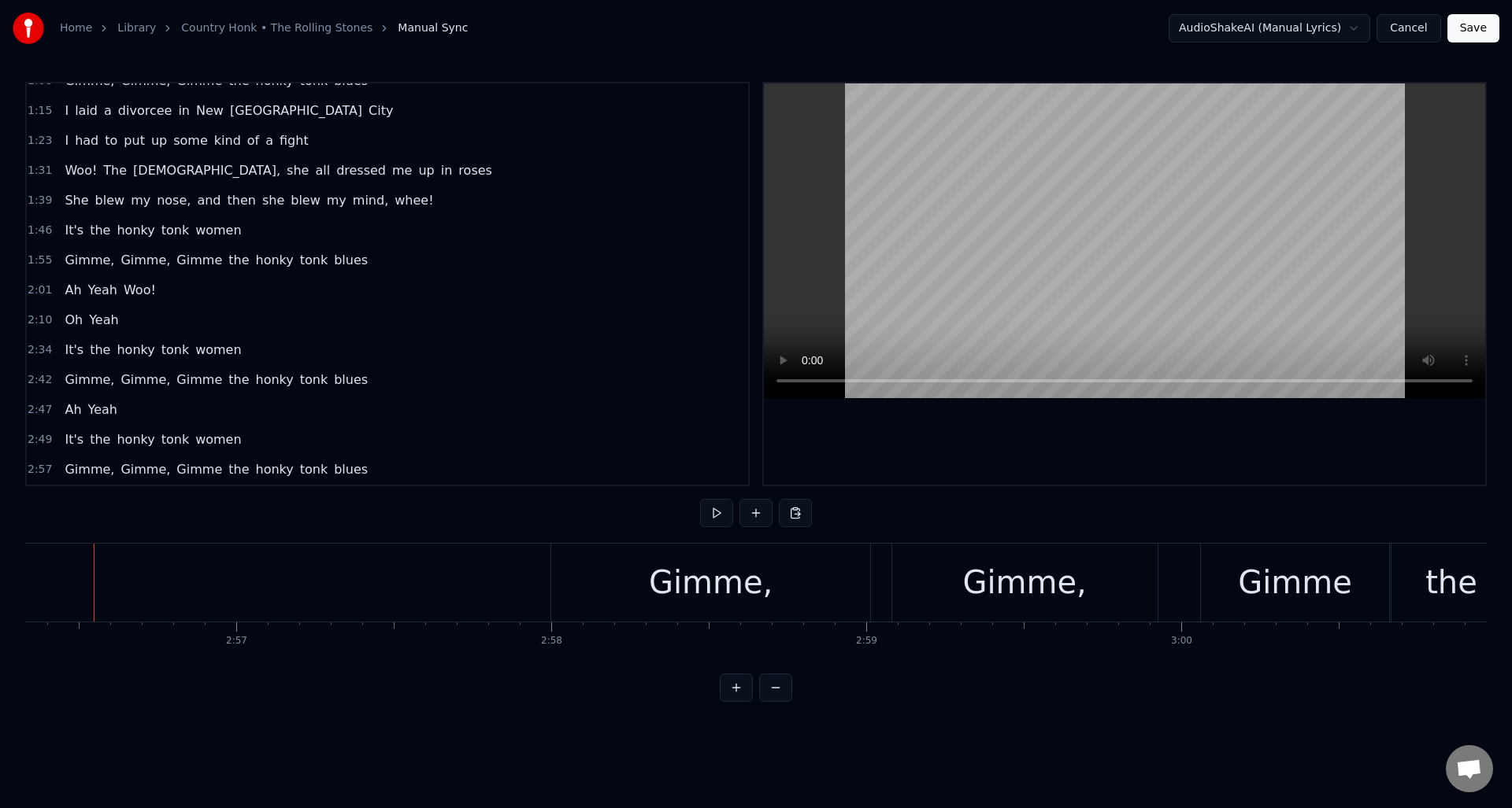
scroll to position [0, 55528]
click at [714, 513] on button at bounding box center [716, 513] width 33 height 28
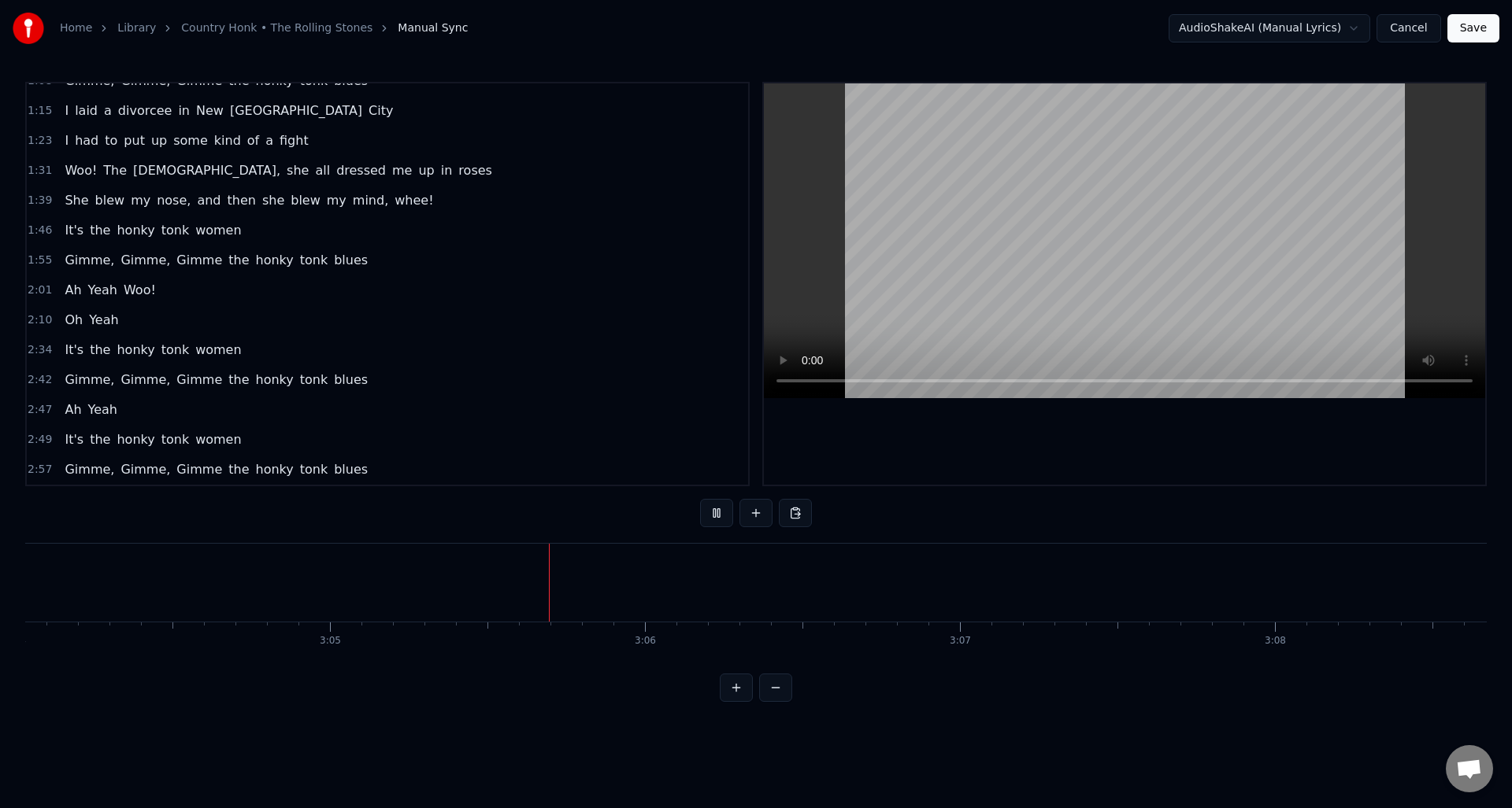
scroll to position [0, 58253]
click at [714, 513] on button at bounding box center [716, 513] width 33 height 28
click at [709, 511] on button at bounding box center [716, 513] width 33 height 28
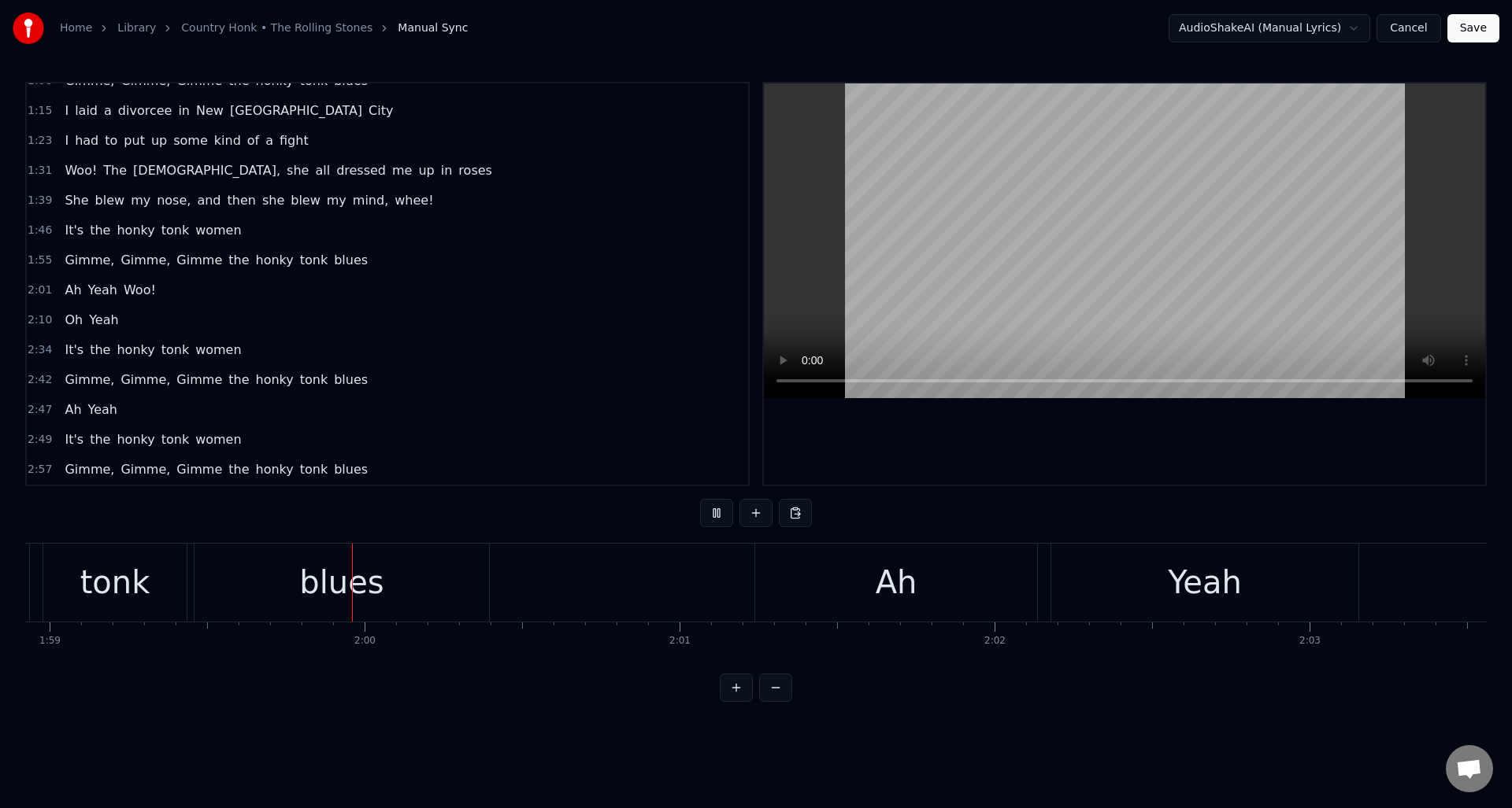
scroll to position [0, 37459]
click at [715, 509] on button at bounding box center [716, 513] width 33 height 28
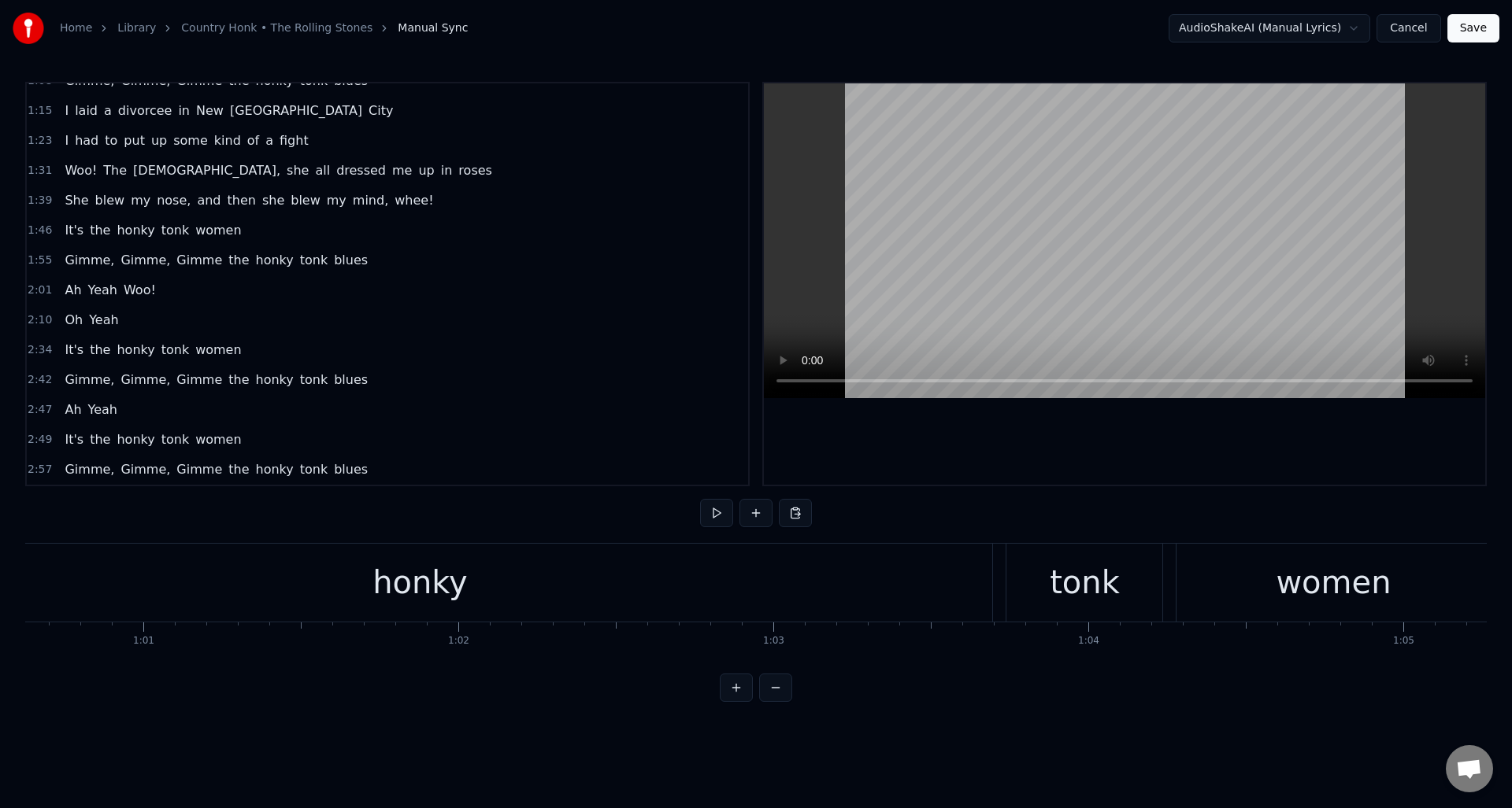
scroll to position [0, 19063]
click at [910, 582] on div "honky" at bounding box center [452, 582] width 1145 height 78
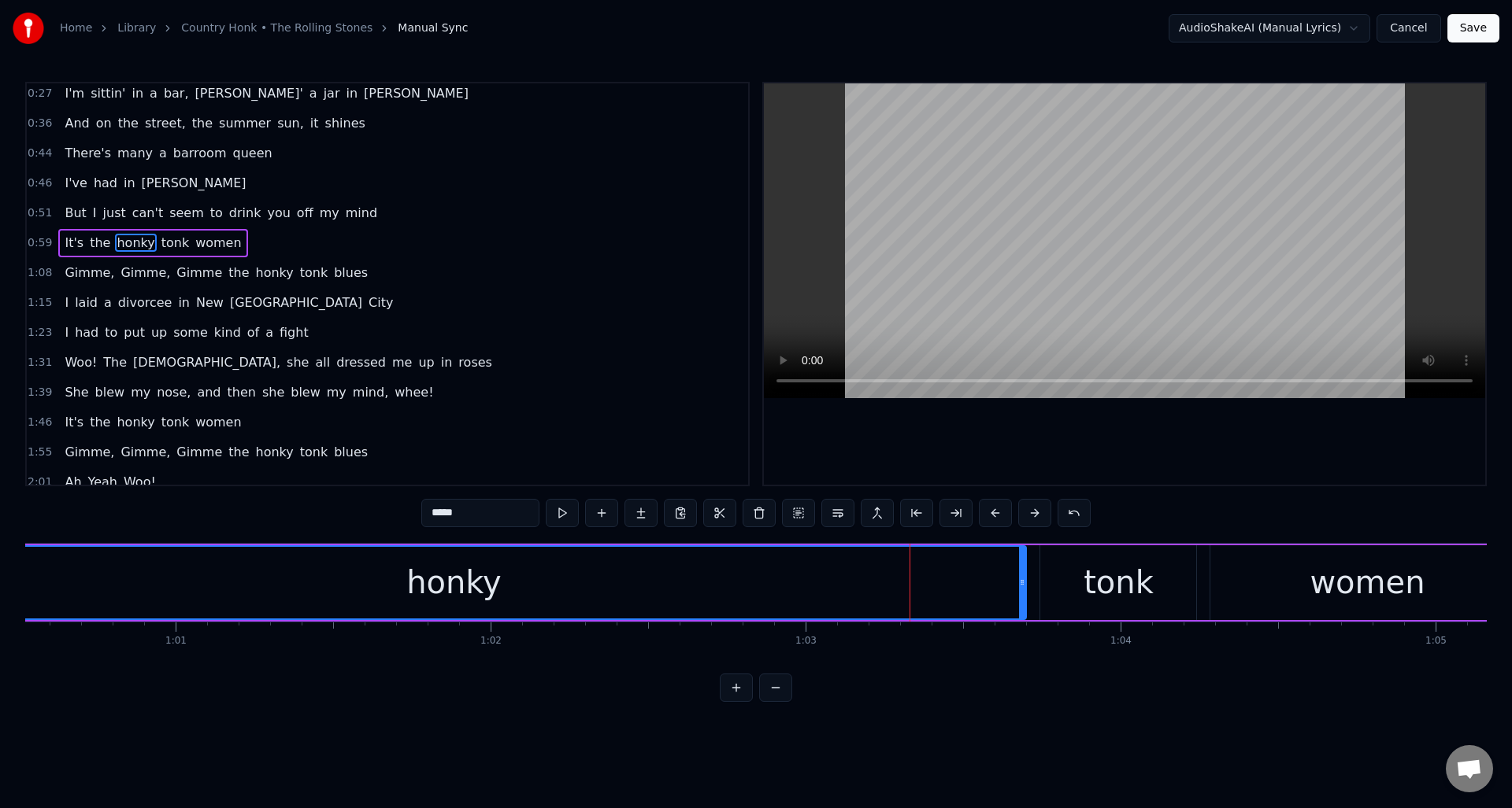
scroll to position [0, 0]
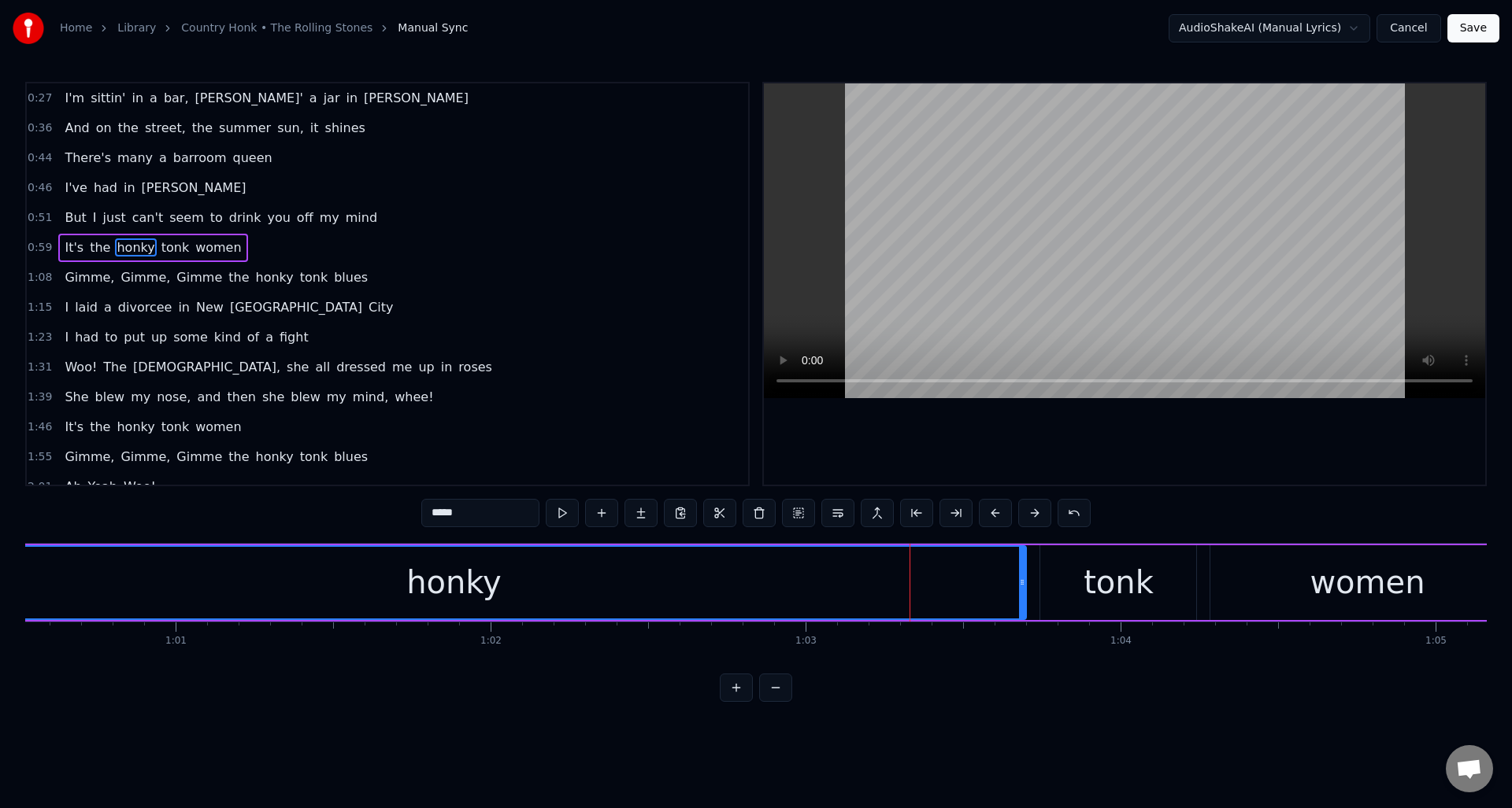
click at [482, 515] on input "*****" at bounding box center [480, 513] width 118 height 28
drag, startPoint x: 1020, startPoint y: 589, endPoint x: 943, endPoint y: 595, distance: 77.2
click at [943, 595] on div at bounding box center [944, 583] width 6 height 72
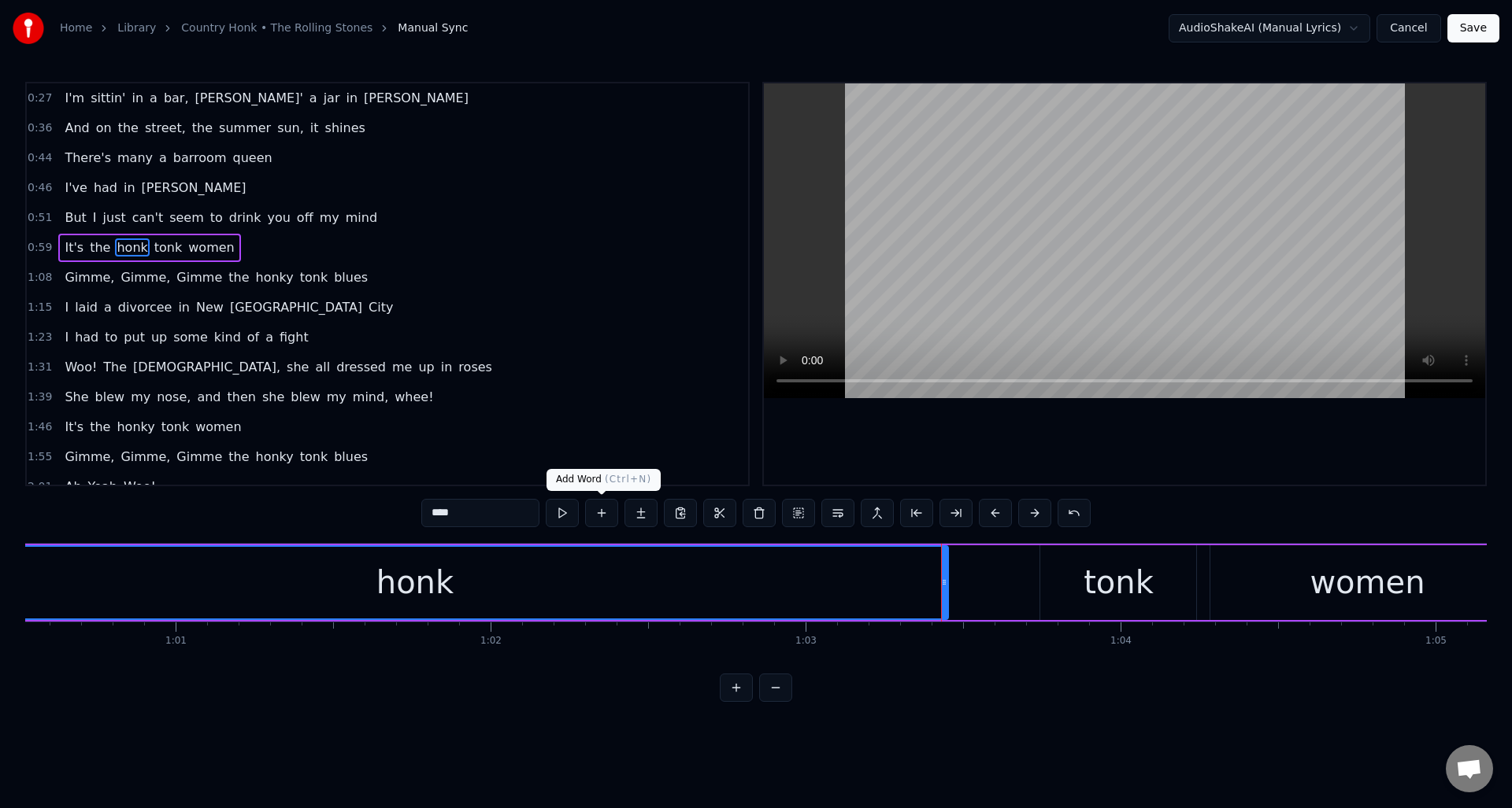
type input "****"
click at [600, 508] on button at bounding box center [601, 513] width 33 height 28
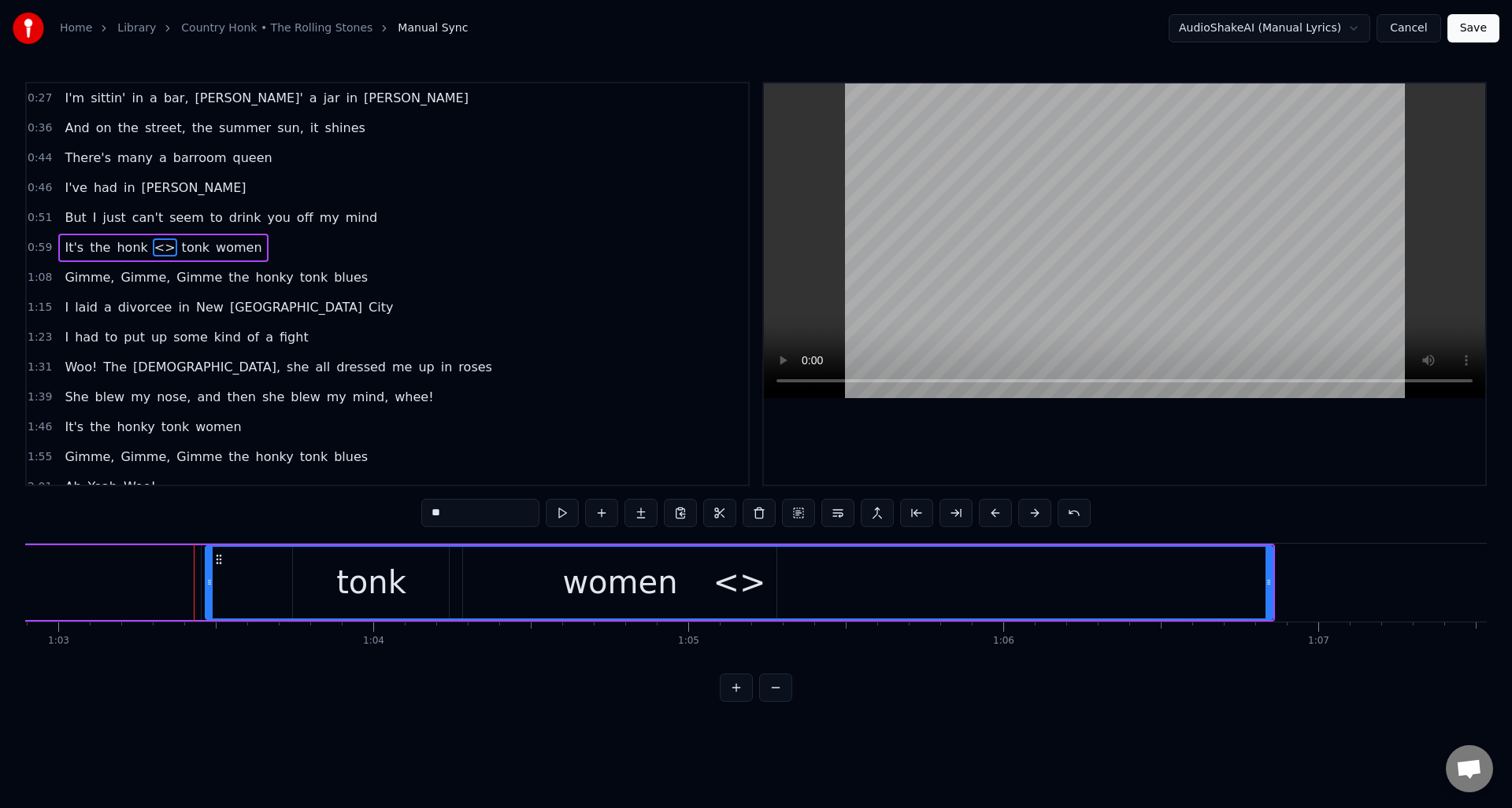
scroll to position [0, 19875]
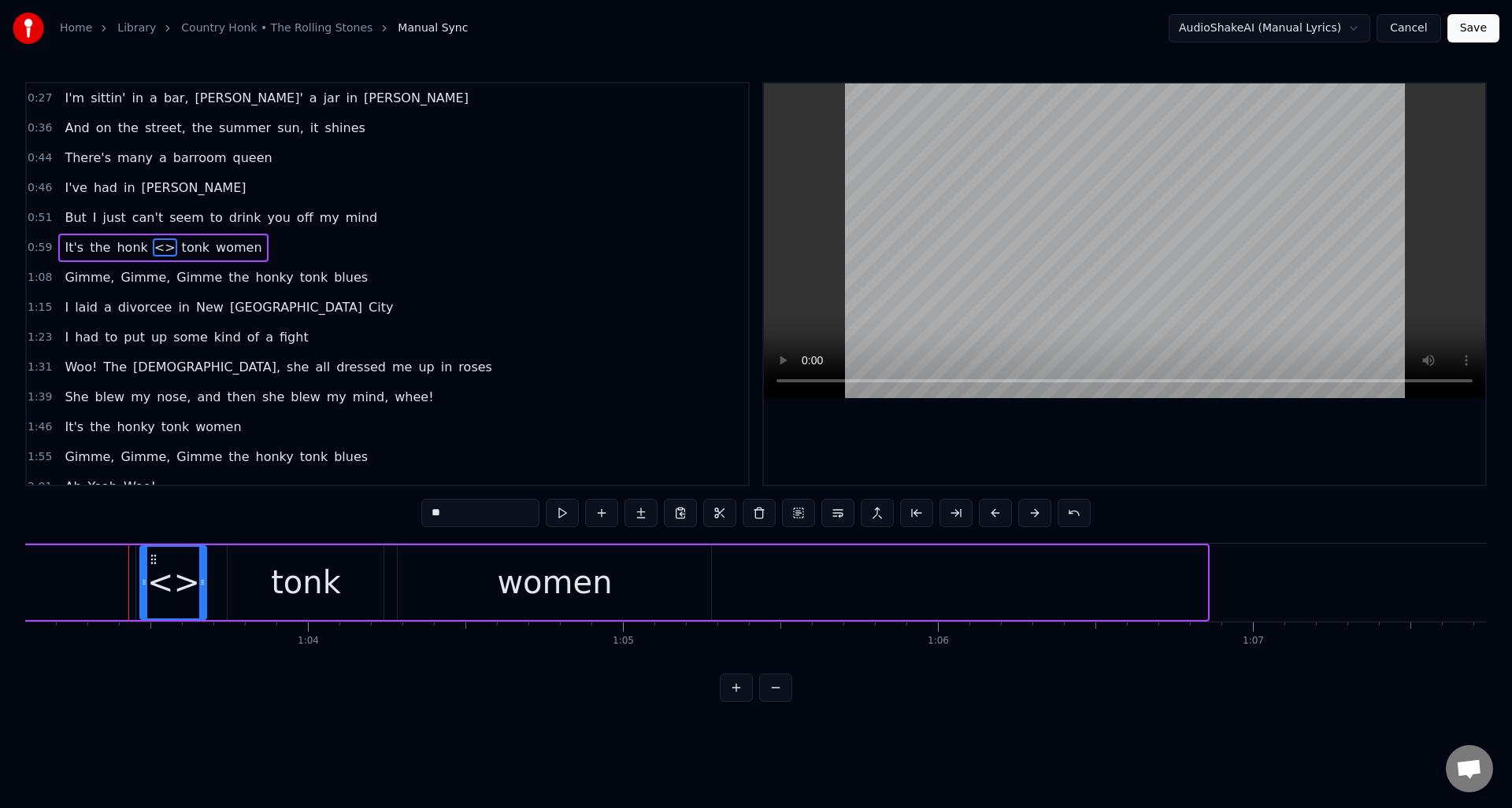
drag, startPoint x: 1204, startPoint y: 607, endPoint x: 217, endPoint y: 579, distance: 987.4
click at [203, 573] on div at bounding box center [202, 583] width 6 height 72
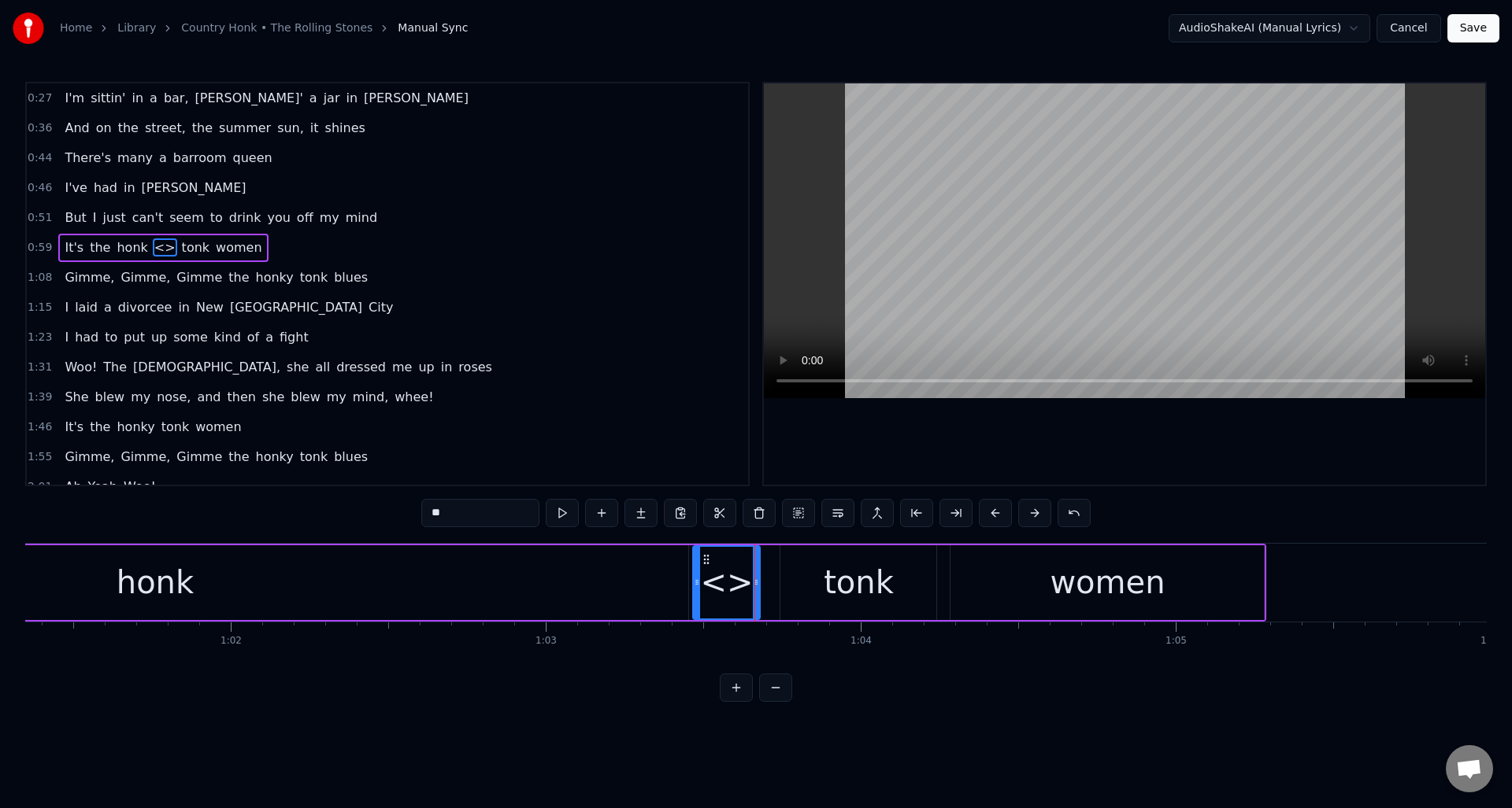
scroll to position [0, 19257]
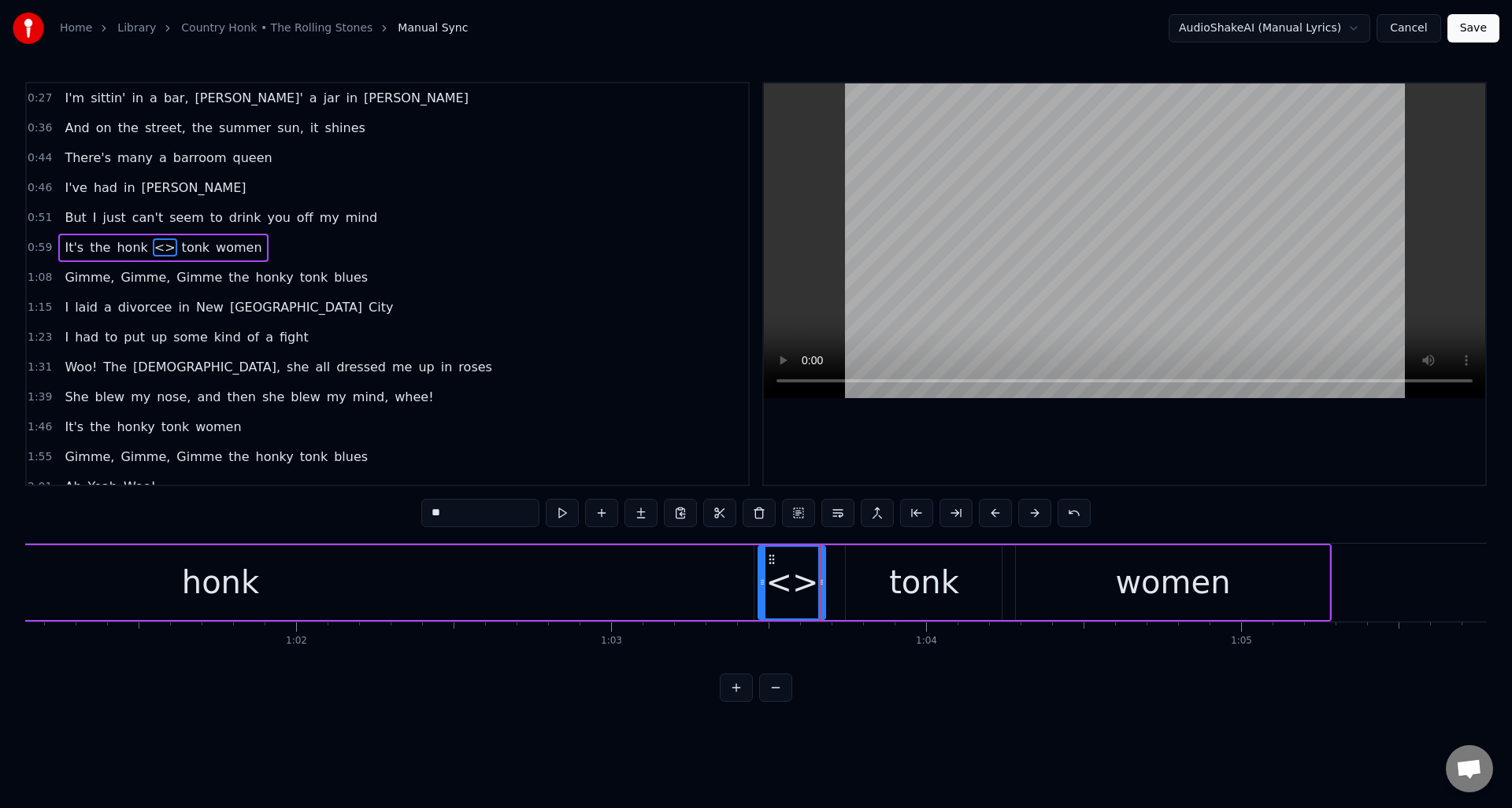
click at [794, 602] on div "<>" at bounding box center [792, 583] width 53 height 47
drag, startPoint x: 493, startPoint y: 520, endPoint x: 418, endPoint y: 514, distance: 75.2
click at [418, 514] on div "0:27 I'm sittin' in a bar, [PERSON_NAME]' a jar in [GEOGRAPHIC_DATA] 0:36 And o…" at bounding box center [756, 392] width 1462 height 620
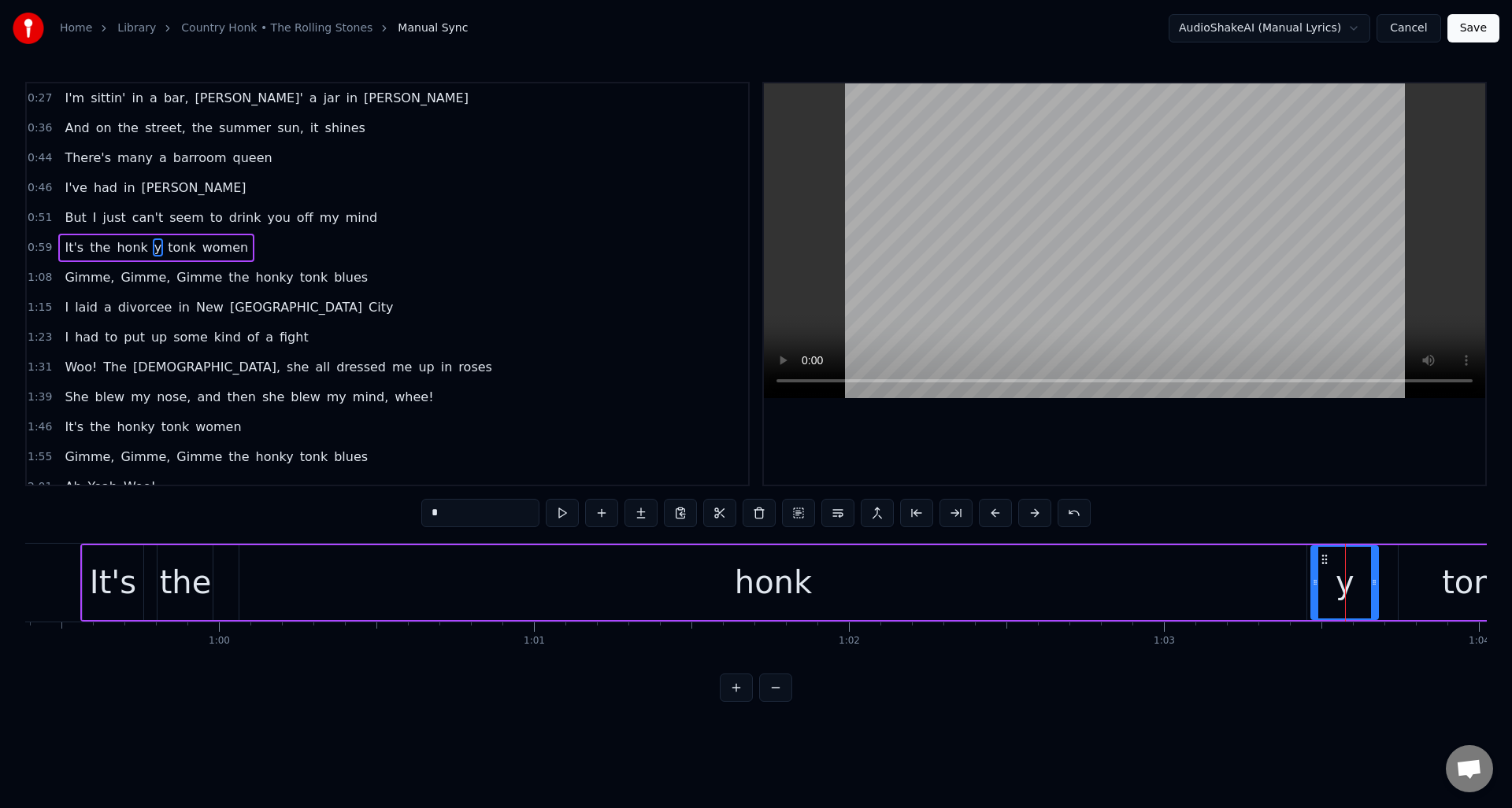
scroll to position [0, 18542]
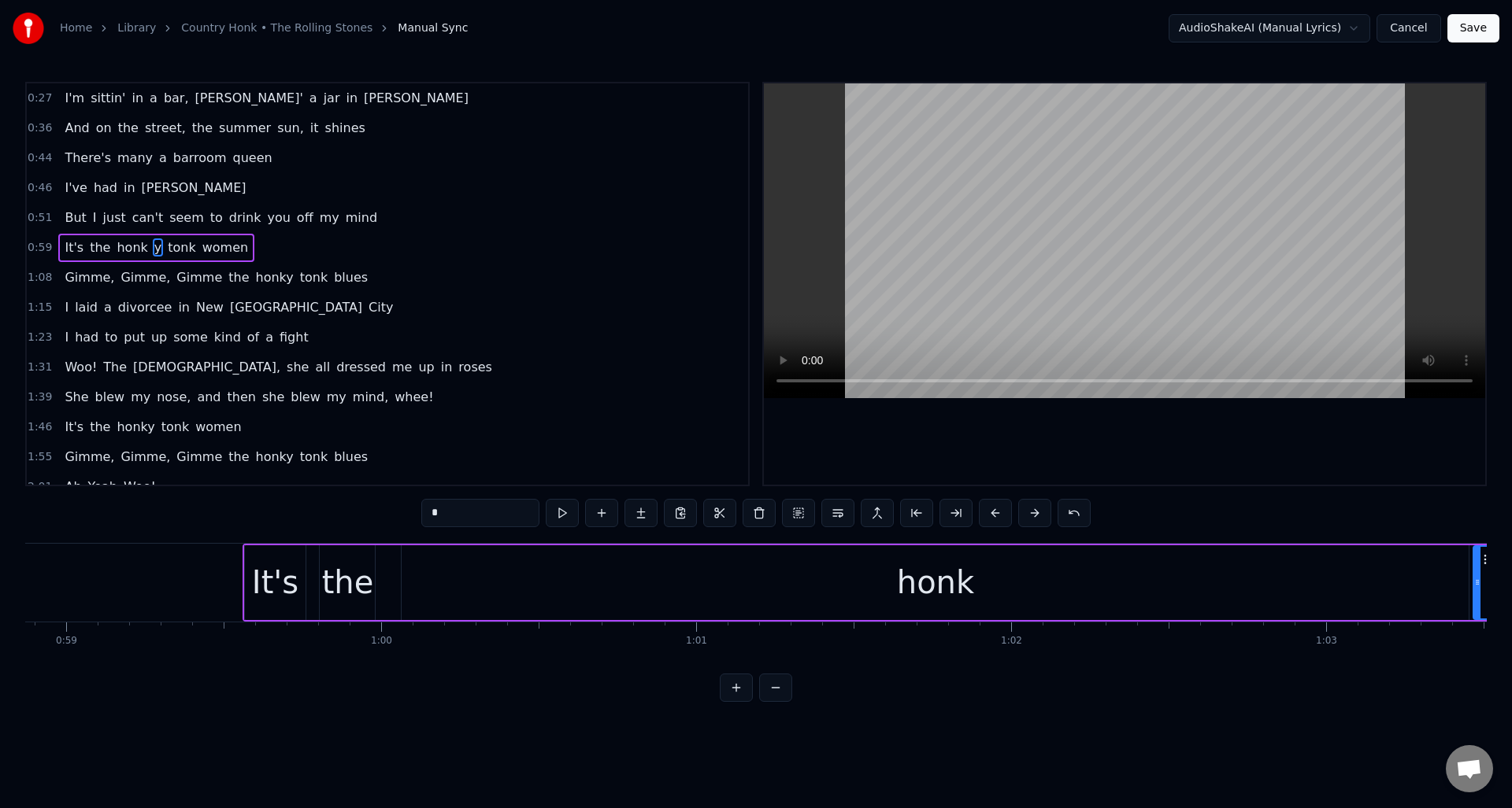
type input "*"
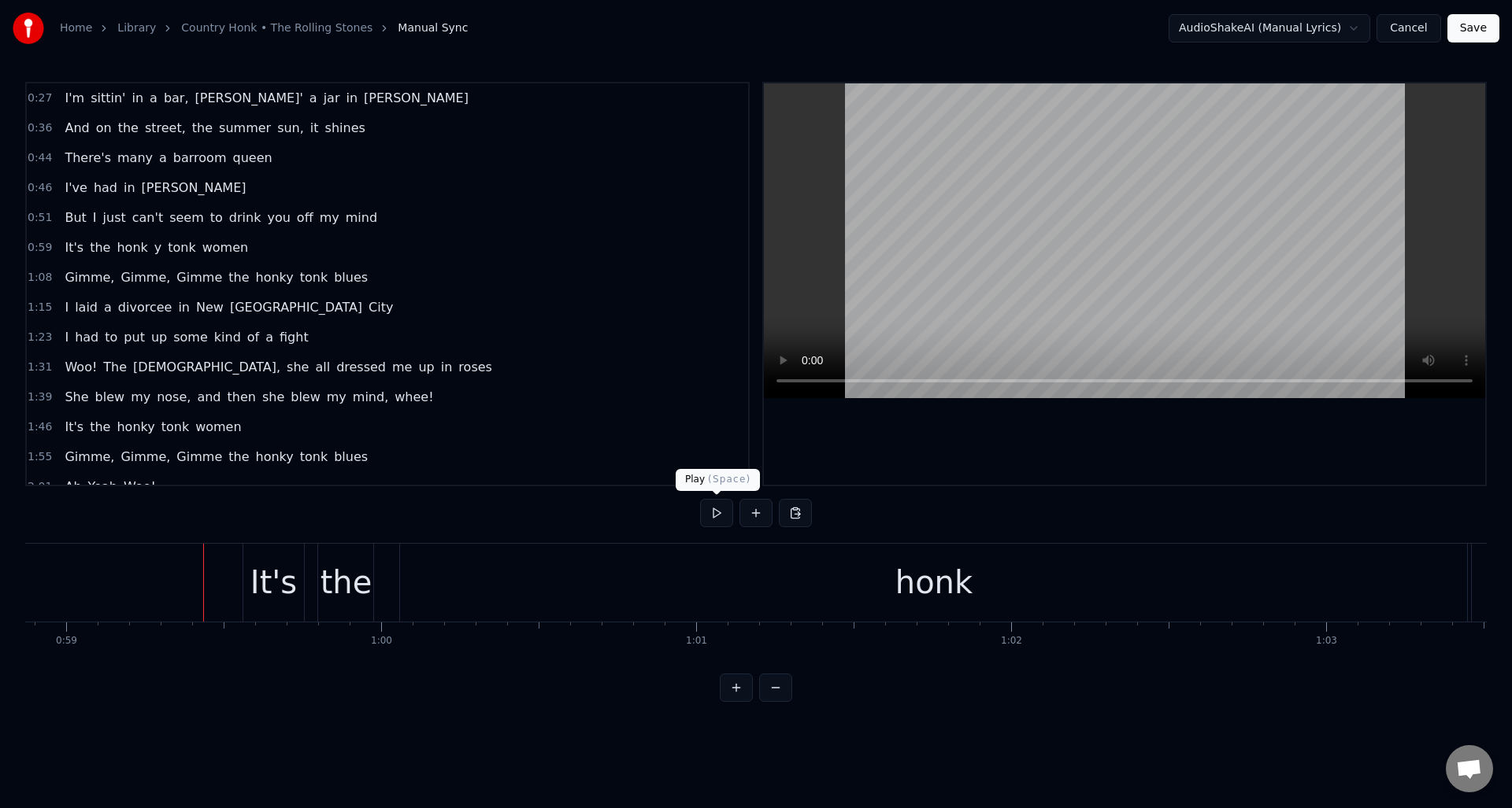
click at [715, 514] on button at bounding box center [716, 513] width 33 height 28
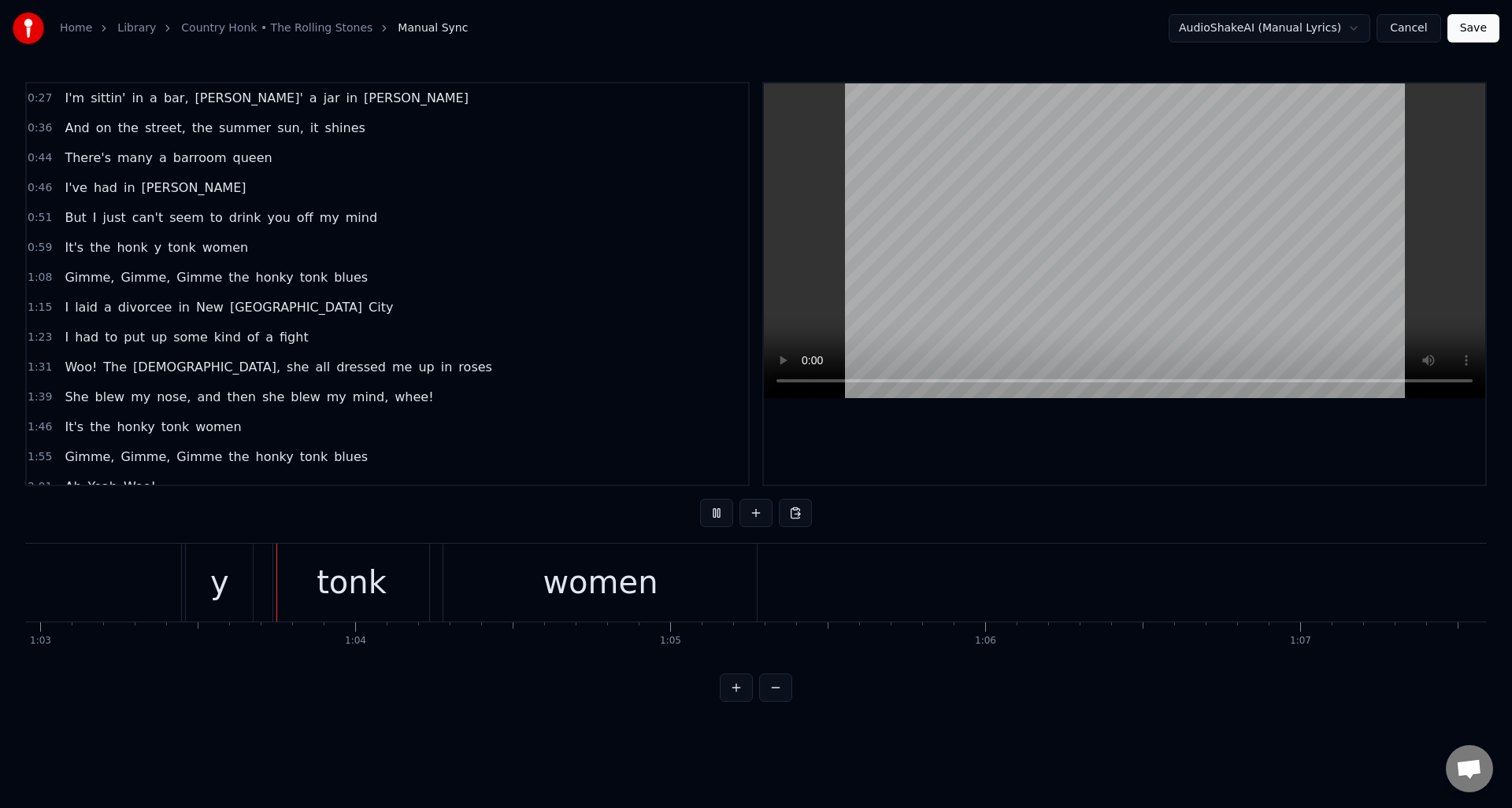
click at [715, 514] on button at bounding box center [716, 513] width 33 height 28
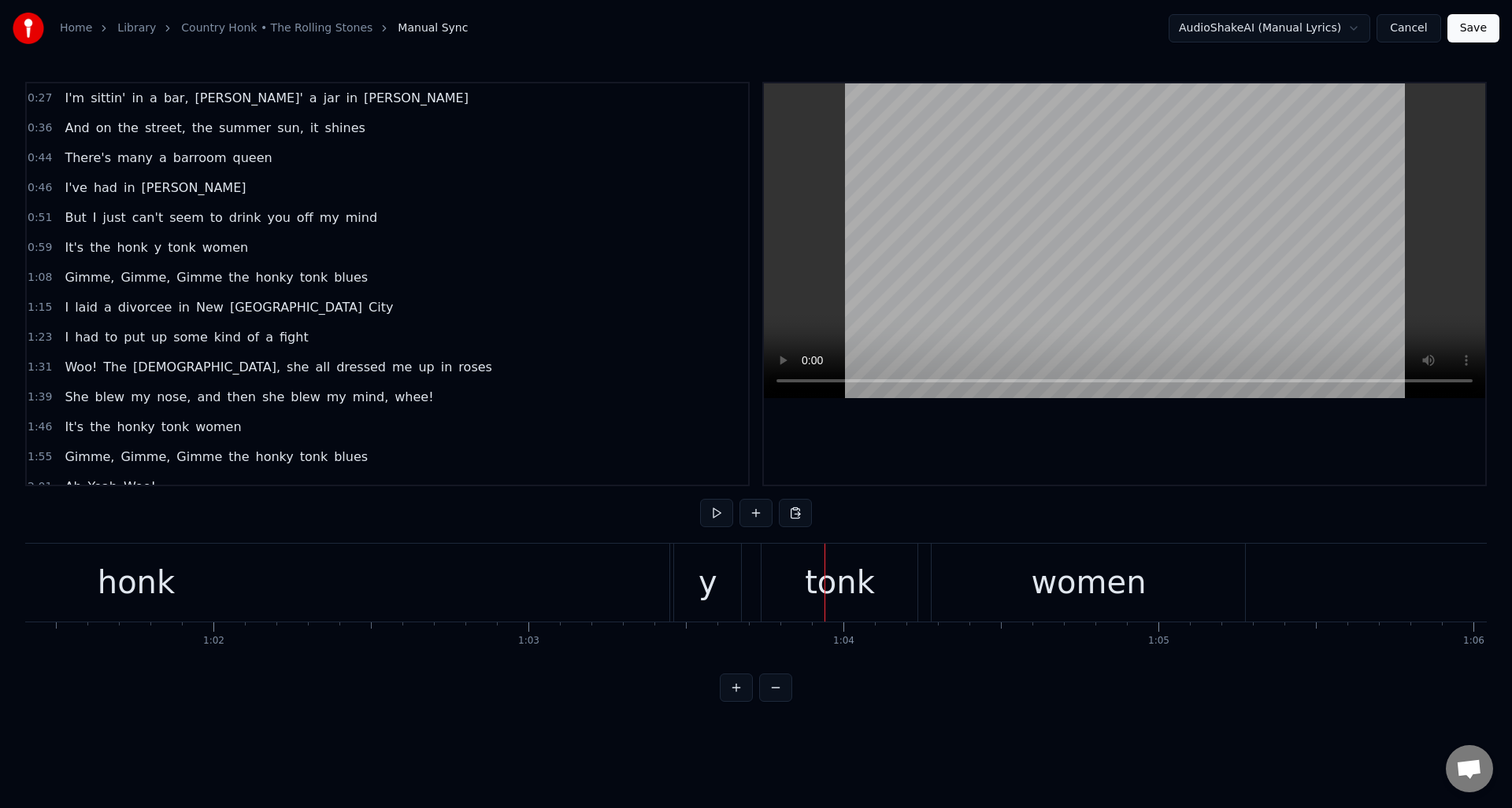
click at [700, 599] on div "y" at bounding box center [707, 583] width 19 height 47
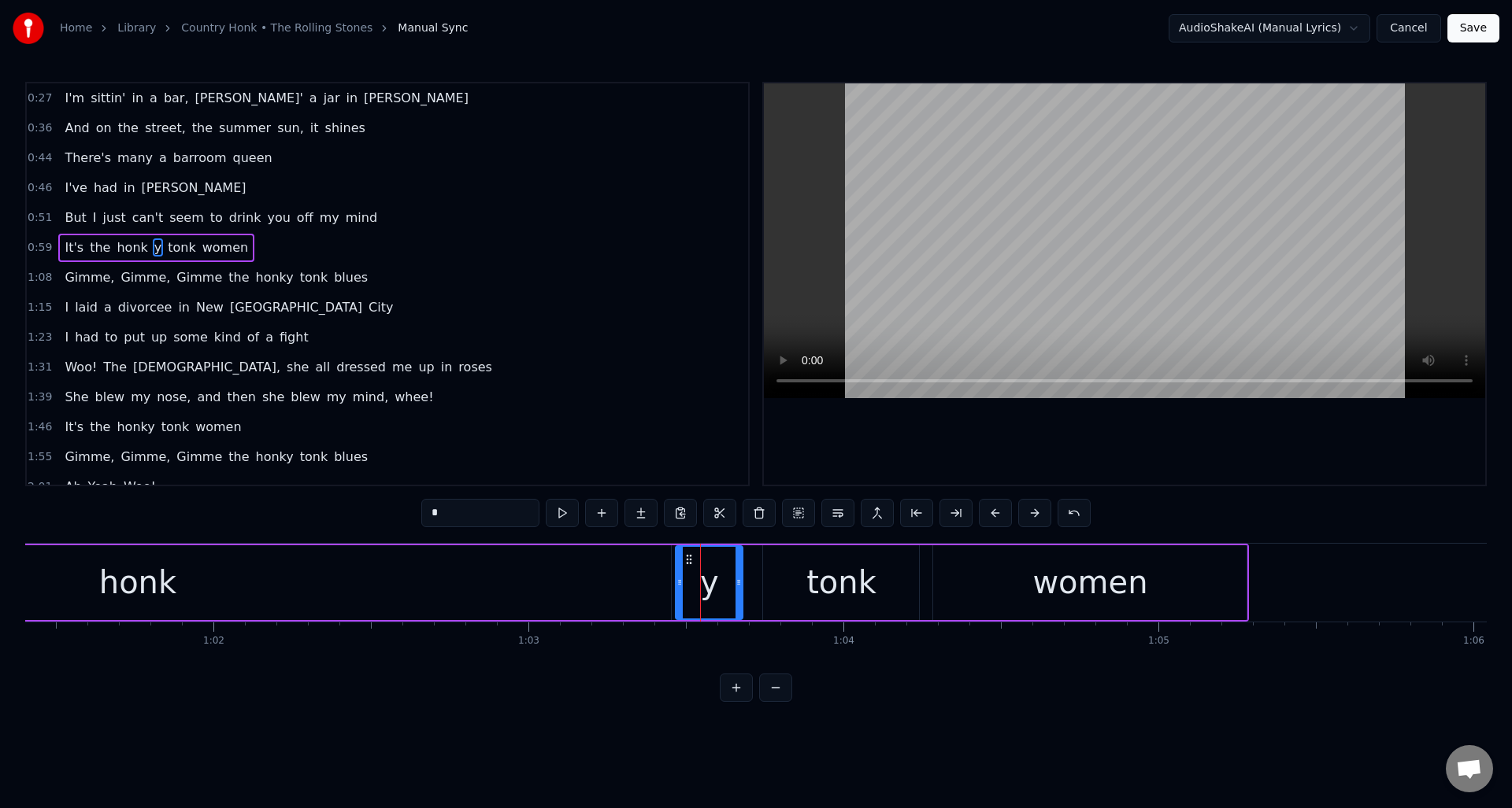
drag, startPoint x: 432, startPoint y: 515, endPoint x: 490, endPoint y: 520, distance: 58.2
click at [432, 514] on input "*" at bounding box center [480, 513] width 118 height 28
click at [180, 587] on div "honk" at bounding box center [137, 583] width 1067 height 75
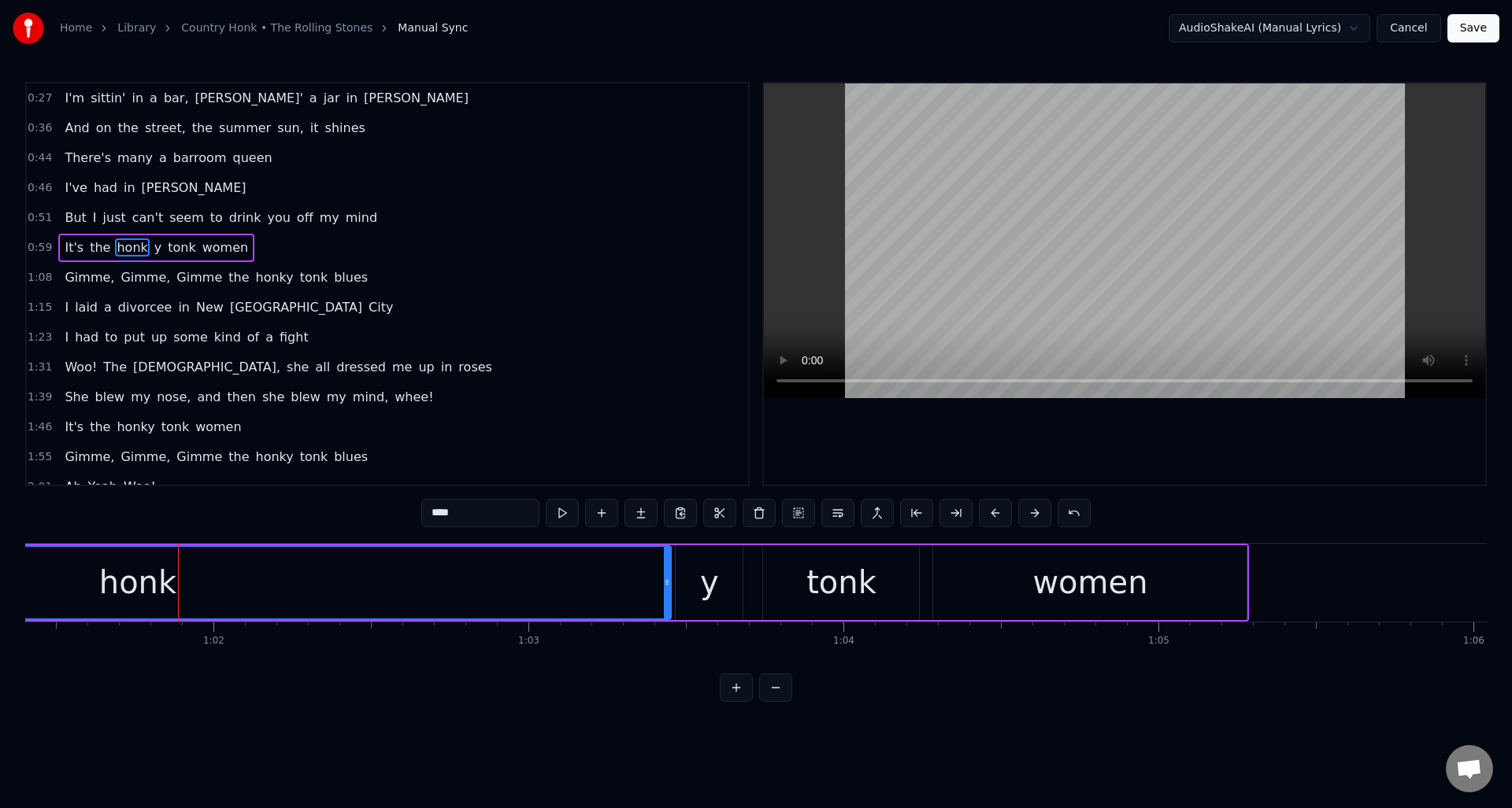
click at [466, 513] on input "****" at bounding box center [480, 513] width 118 height 28
click at [488, 513] on input "****" at bounding box center [480, 513] width 118 height 28
click at [693, 572] on div "y" at bounding box center [708, 583] width 67 height 75
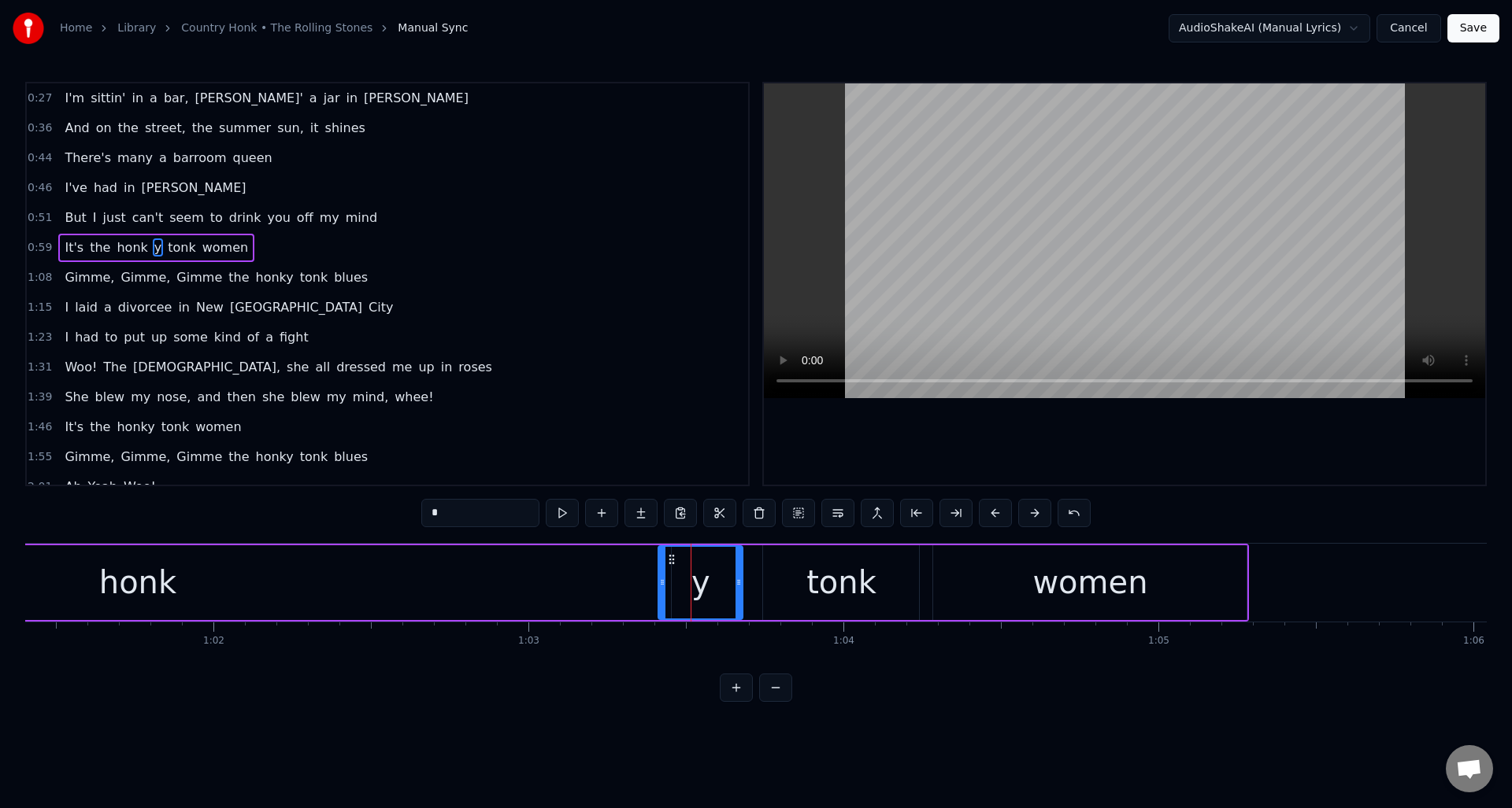
drag, startPoint x: 678, startPoint y: 577, endPoint x: 660, endPoint y: 577, distance: 18.0
click at [660, 577] on icon at bounding box center [662, 583] width 6 height 13
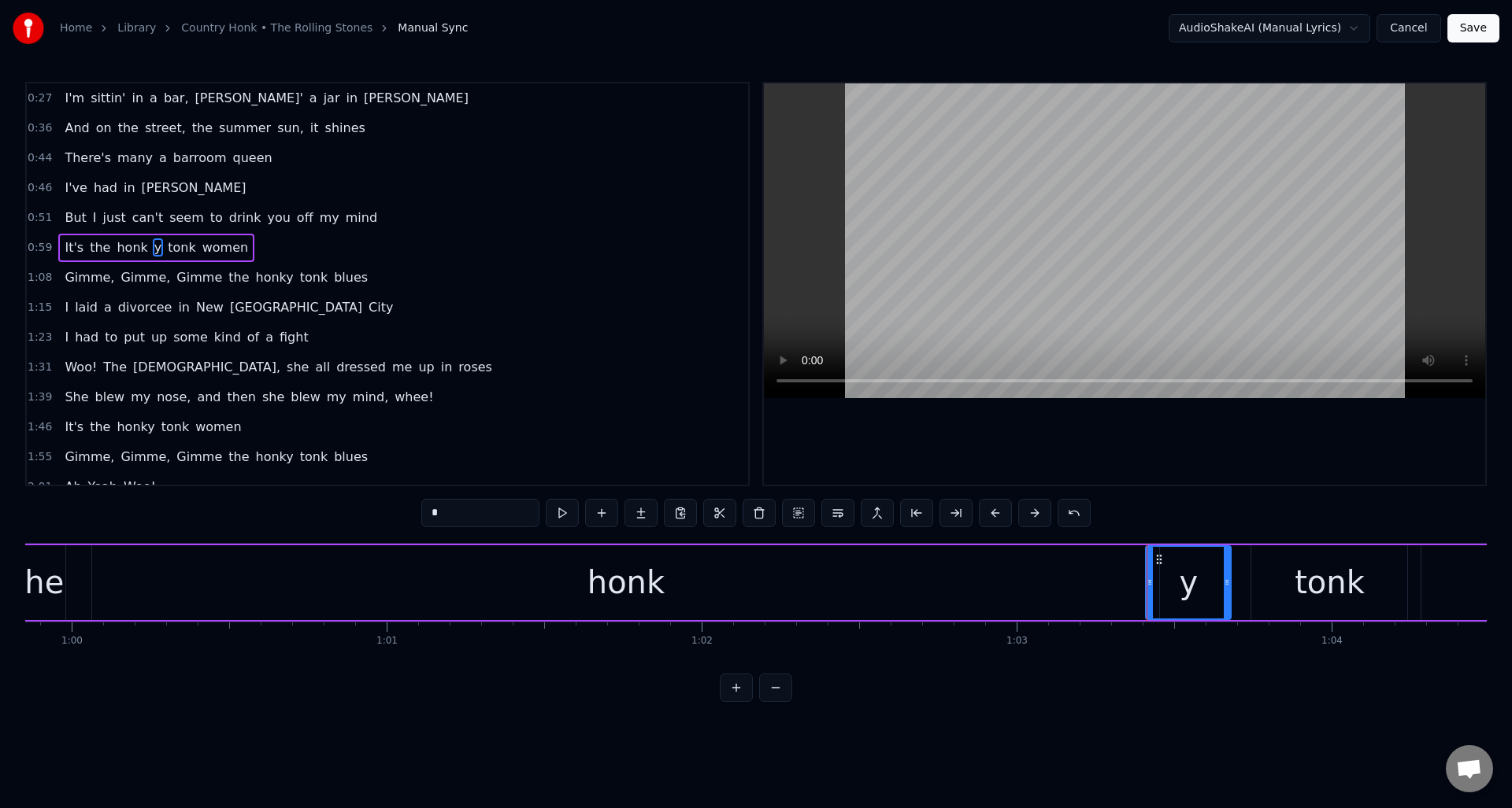
scroll to position [0, 18917]
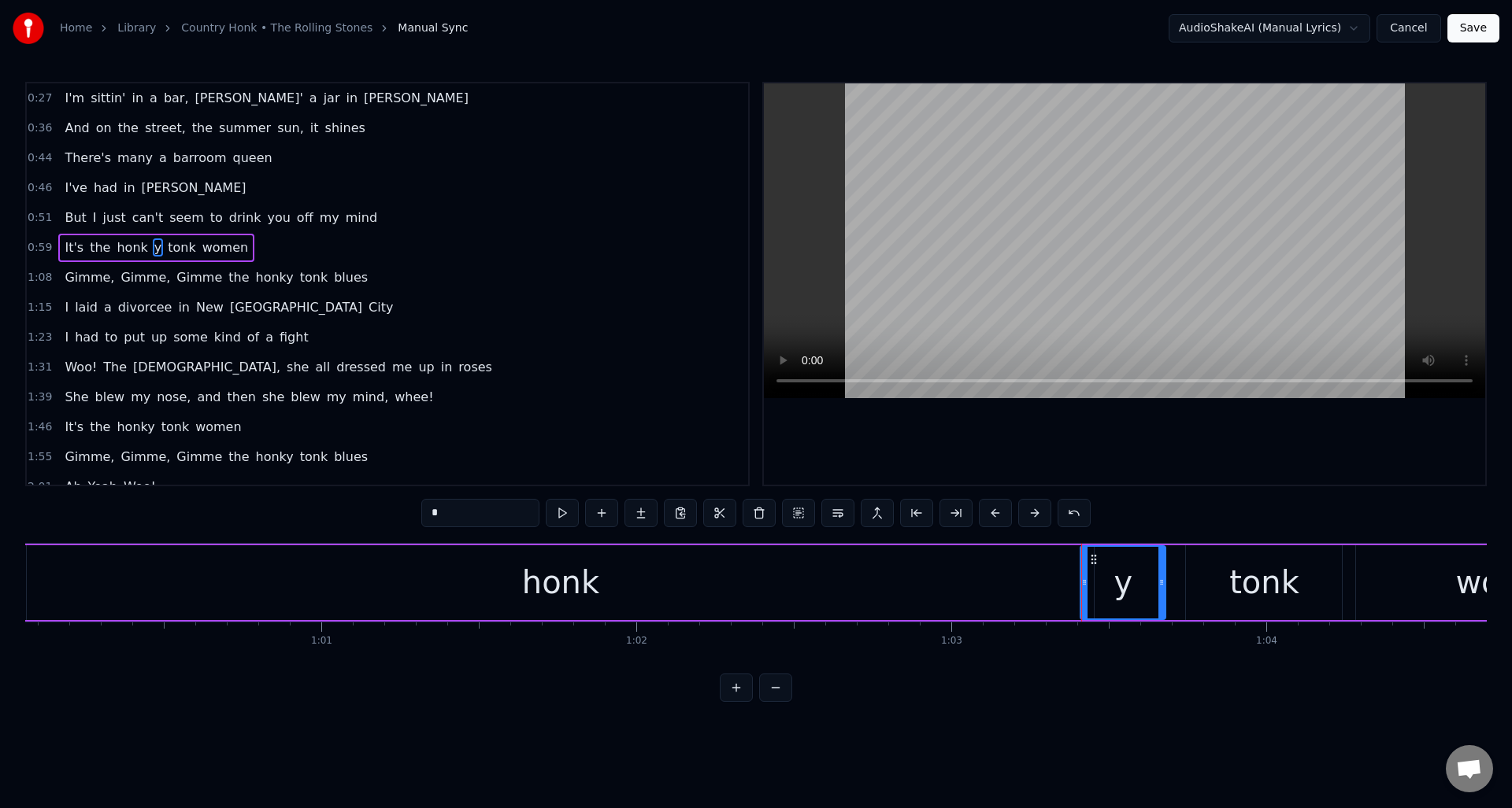
click at [1030, 581] on div "honk" at bounding box center [559, 583] width 1067 height 75
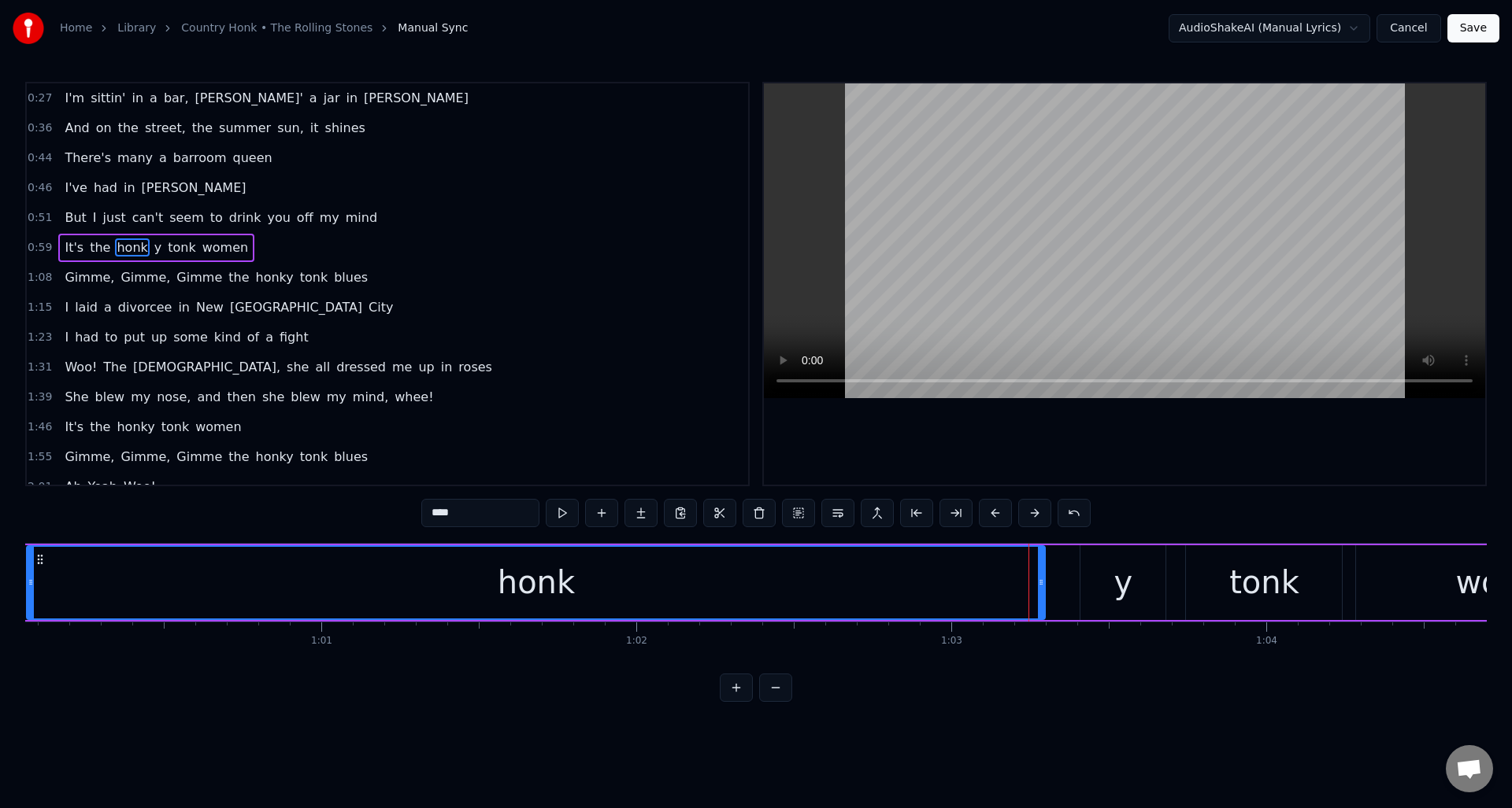
drag, startPoint x: 1090, startPoint y: 578, endPoint x: 1041, endPoint y: 581, distance: 49.1
click at [1041, 581] on icon at bounding box center [1040, 583] width 6 height 13
click at [1106, 565] on div "y" at bounding box center [1122, 583] width 85 height 75
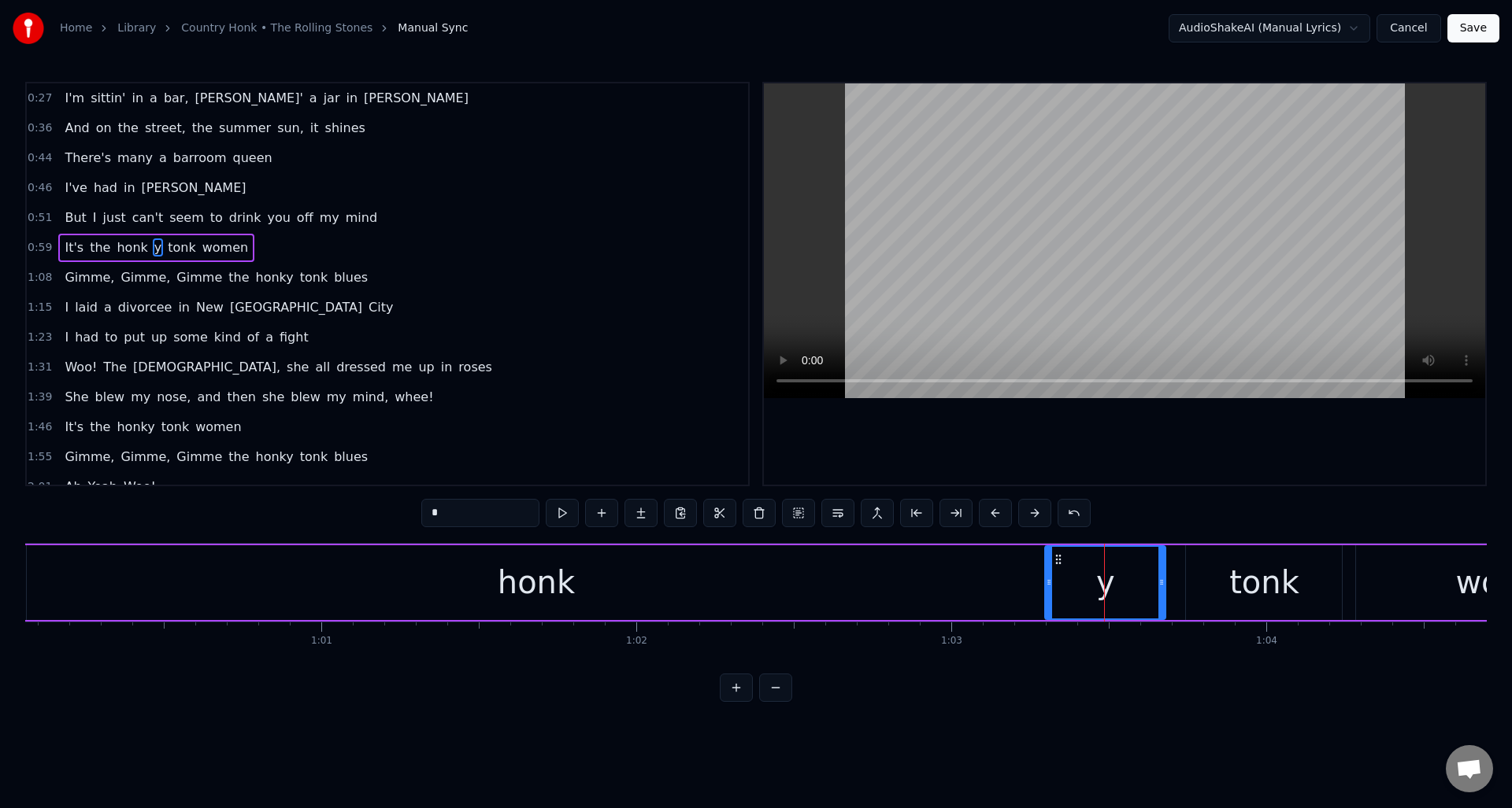
drag, startPoint x: 1083, startPoint y: 570, endPoint x: 1098, endPoint y: 572, distance: 15.1
click at [1048, 575] on div at bounding box center [1048, 583] width 6 height 72
click at [1109, 571] on div "y" at bounding box center [1106, 583] width 19 height 47
click at [432, 513] on input "*" at bounding box center [480, 513] width 118 height 28
click at [586, 590] on div "honk" at bounding box center [536, 583] width 1018 height 75
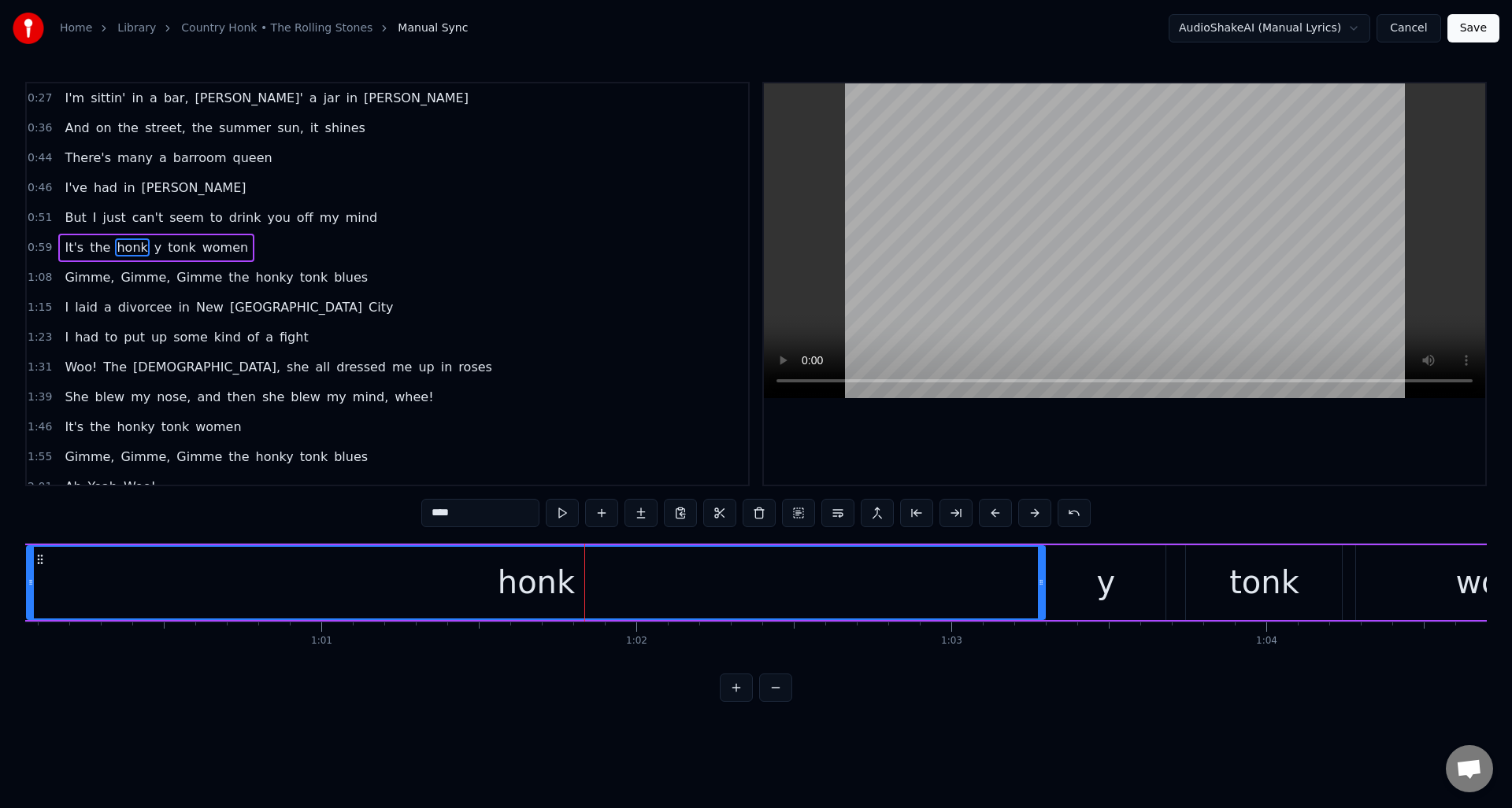
click at [475, 518] on input "****" at bounding box center [480, 513] width 118 height 28
type input "*"
click at [1137, 571] on div "y" at bounding box center [1105, 583] width 120 height 75
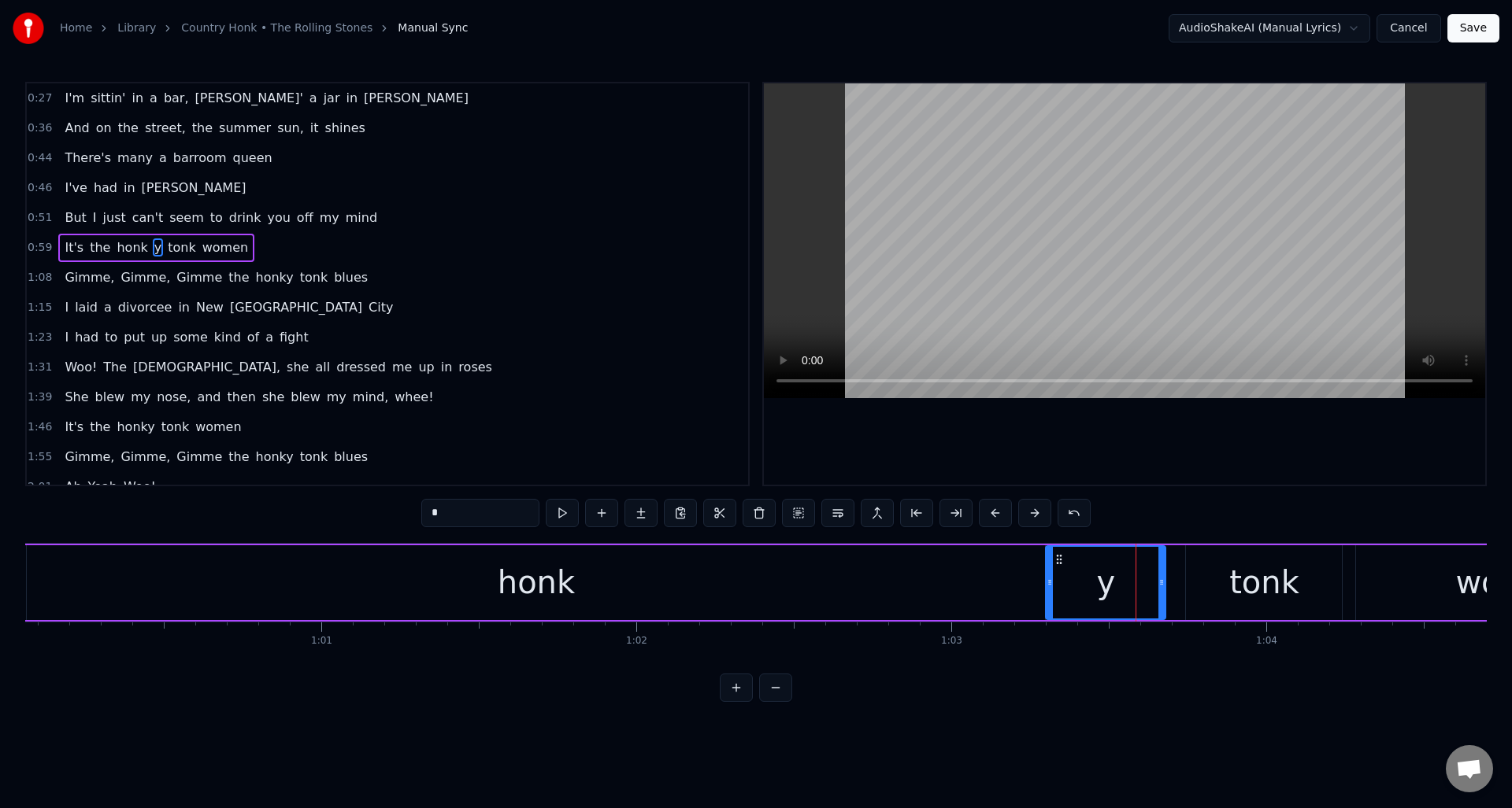
click at [1109, 575] on div "y" at bounding box center [1106, 583] width 19 height 47
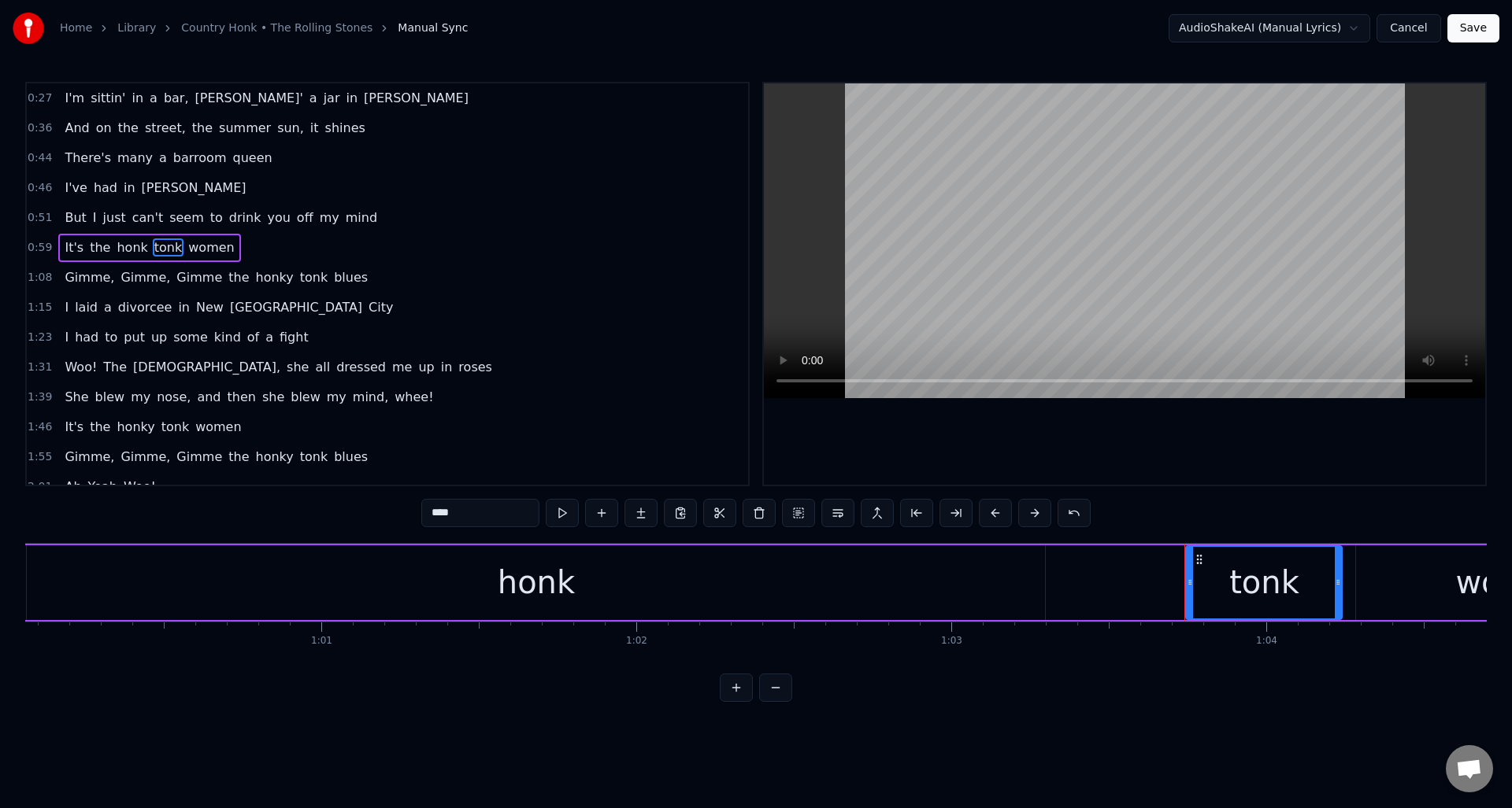
click at [569, 579] on div "honk" at bounding box center [536, 583] width 1018 height 75
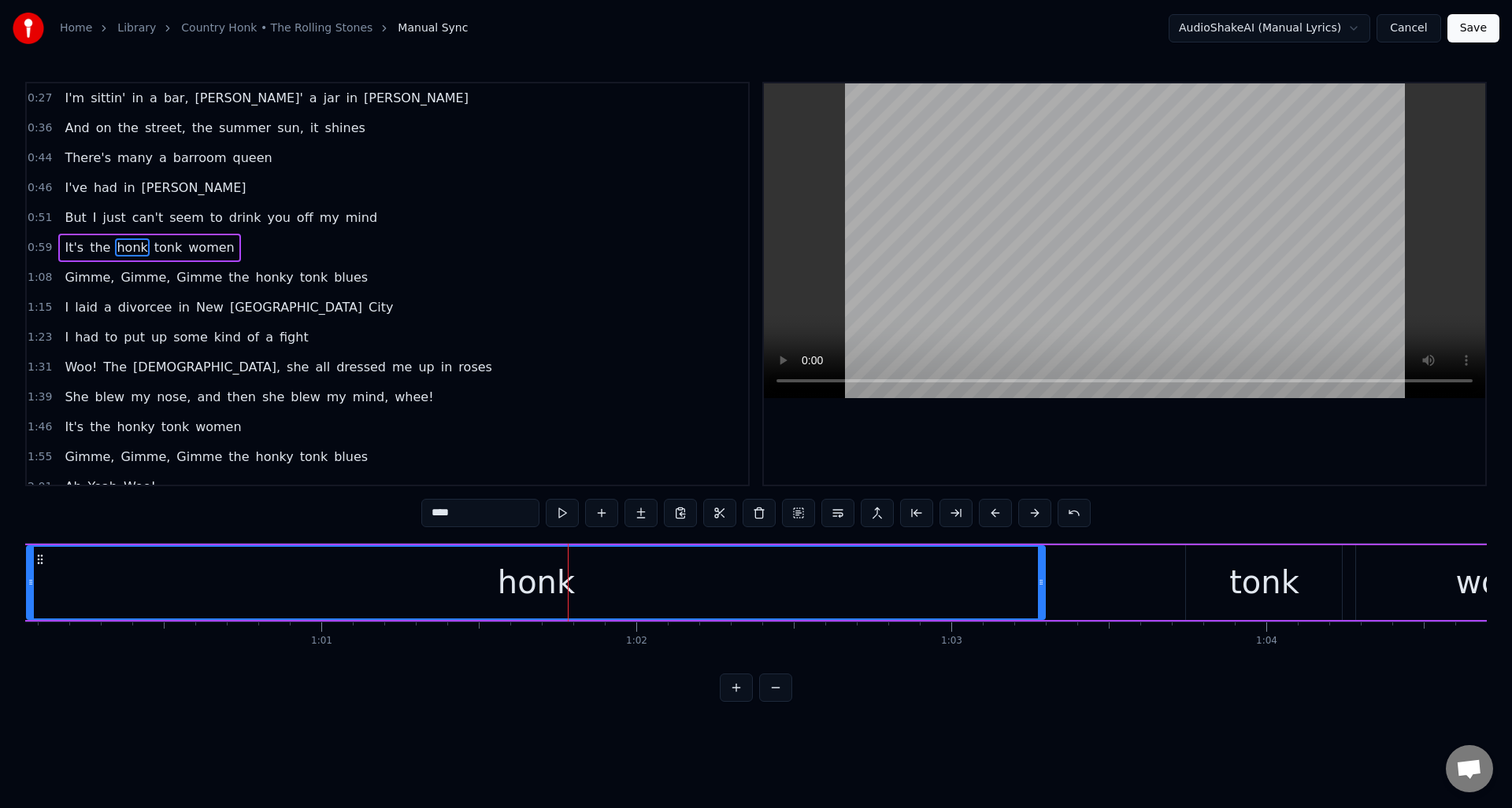
click at [463, 516] on input "****" at bounding box center [480, 513] width 118 height 28
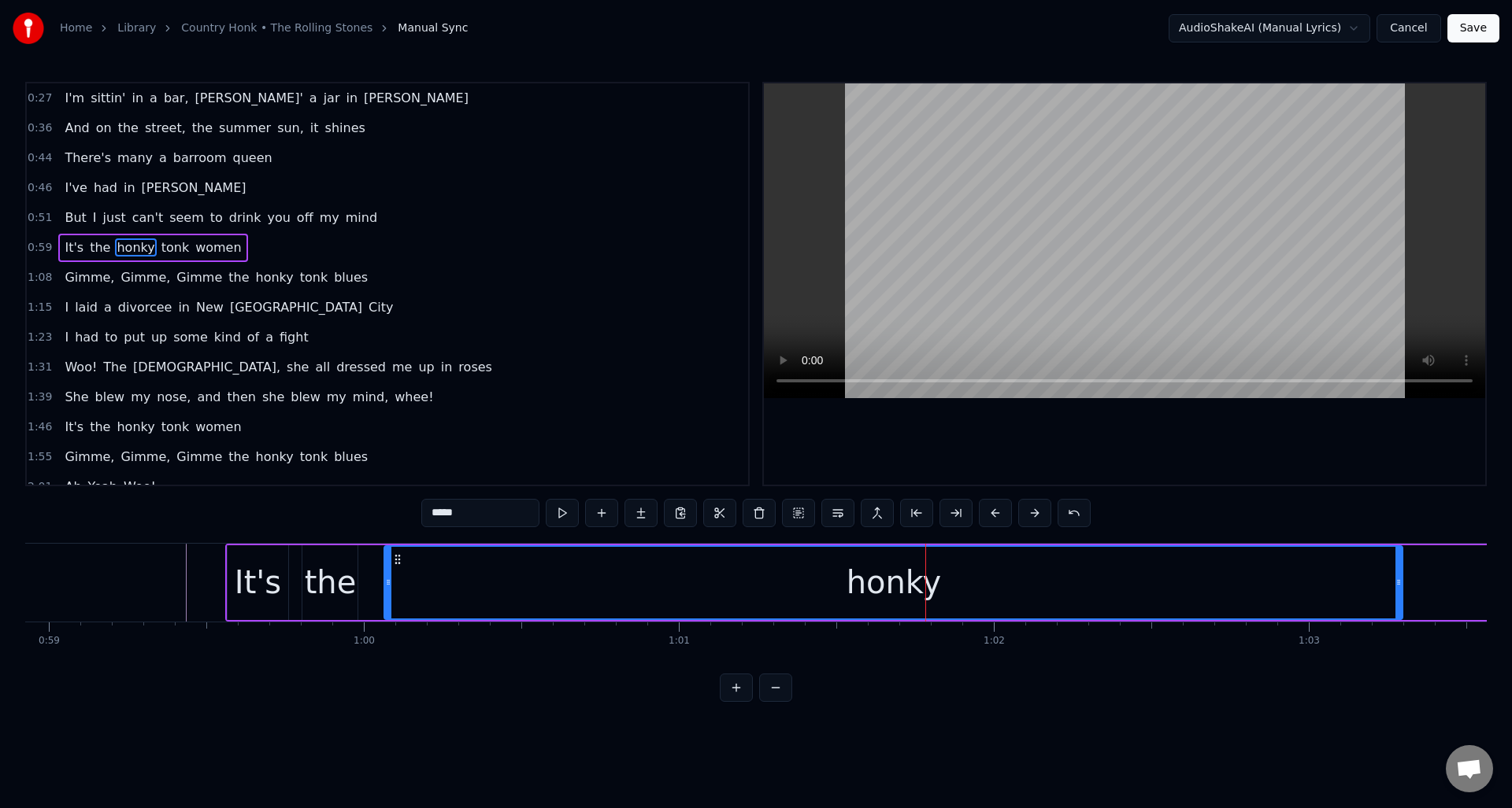
scroll to position [0, 18364]
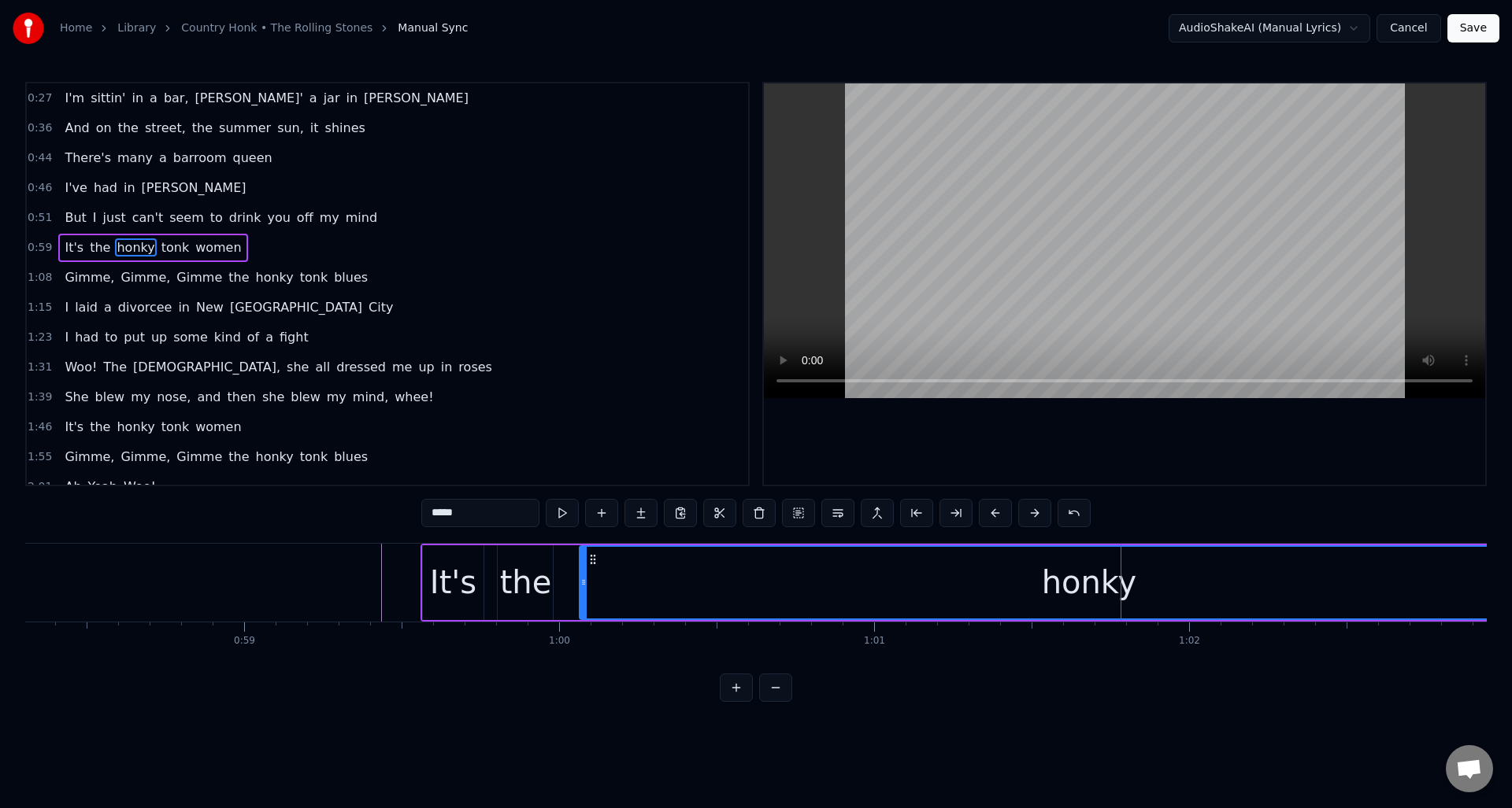
type input "*****"
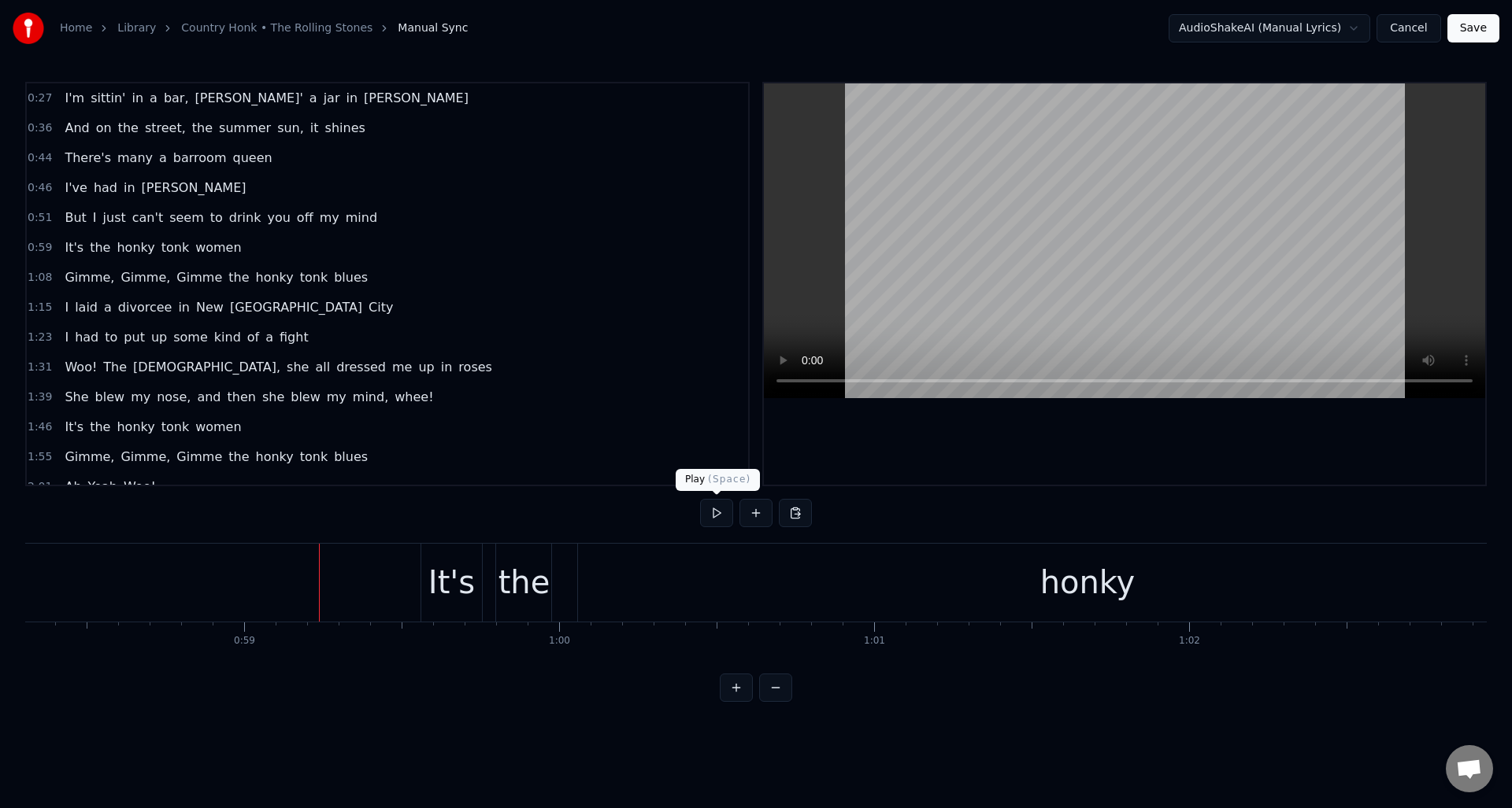
click at [708, 518] on button at bounding box center [716, 513] width 33 height 28
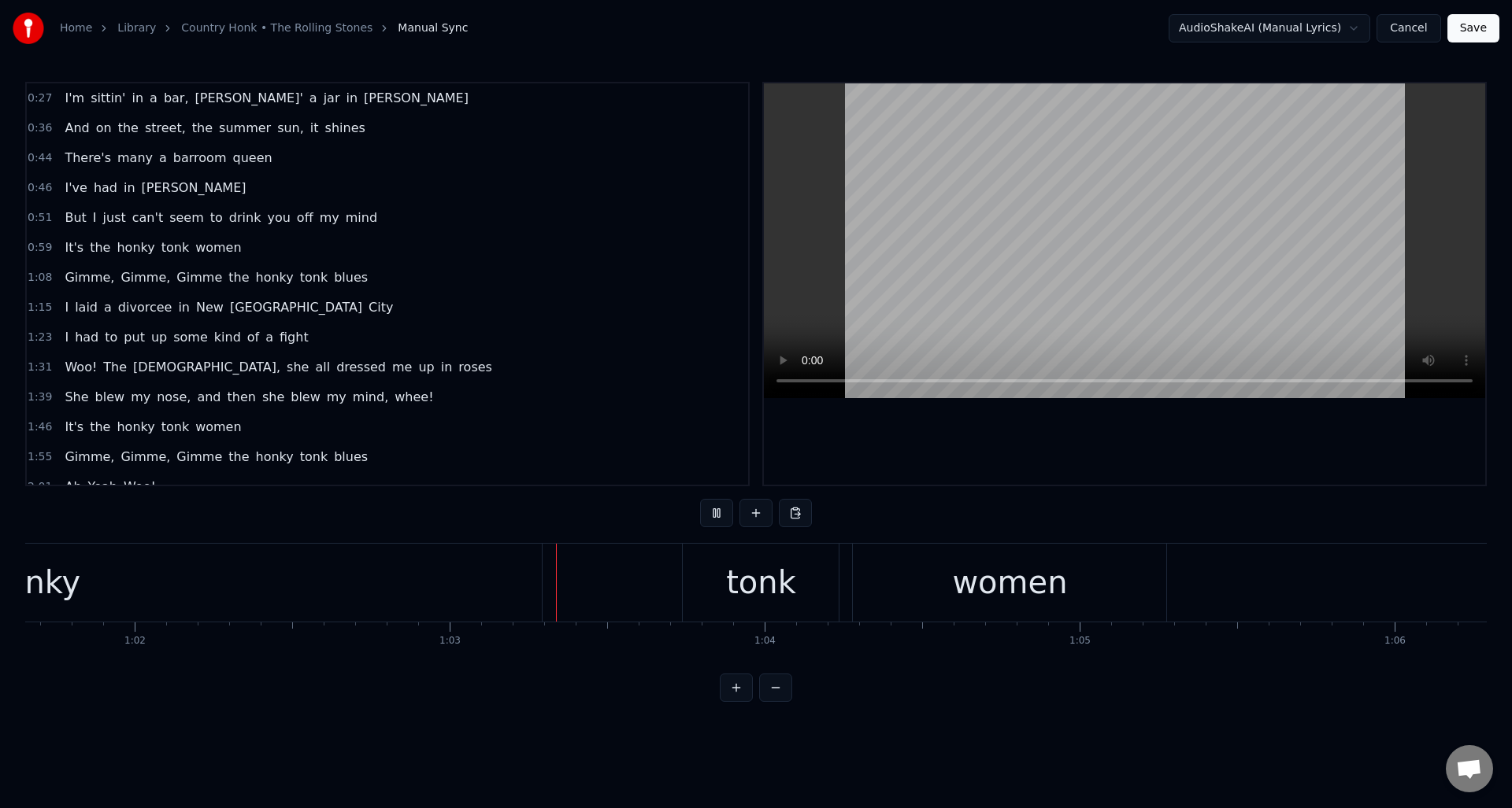
scroll to position [0, 19713]
click at [708, 518] on button at bounding box center [716, 513] width 33 height 28
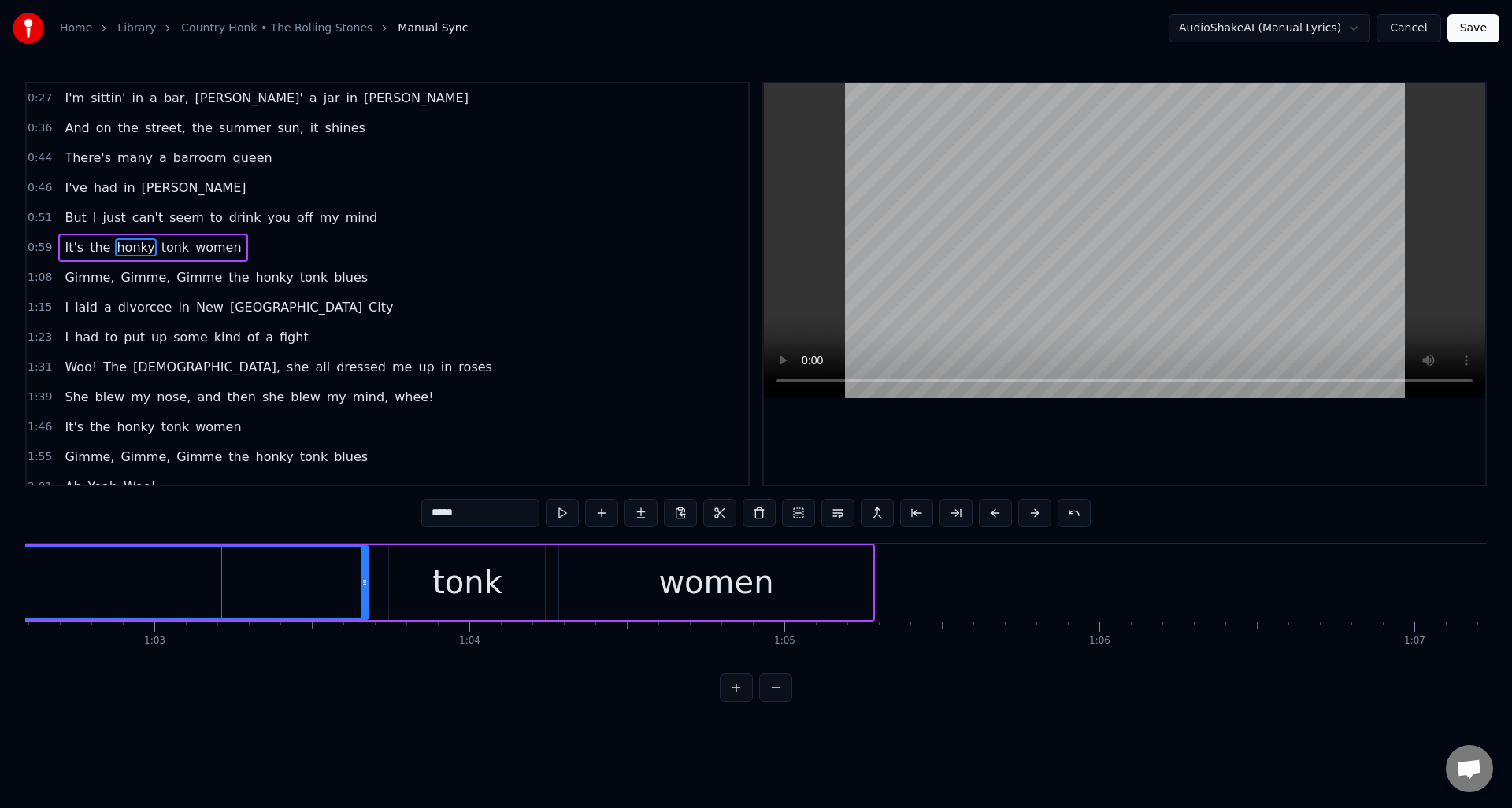
drag, startPoint x: 246, startPoint y: 571, endPoint x: 403, endPoint y: 598, distance: 159.3
click at [367, 581] on div at bounding box center [364, 583] width 6 height 72
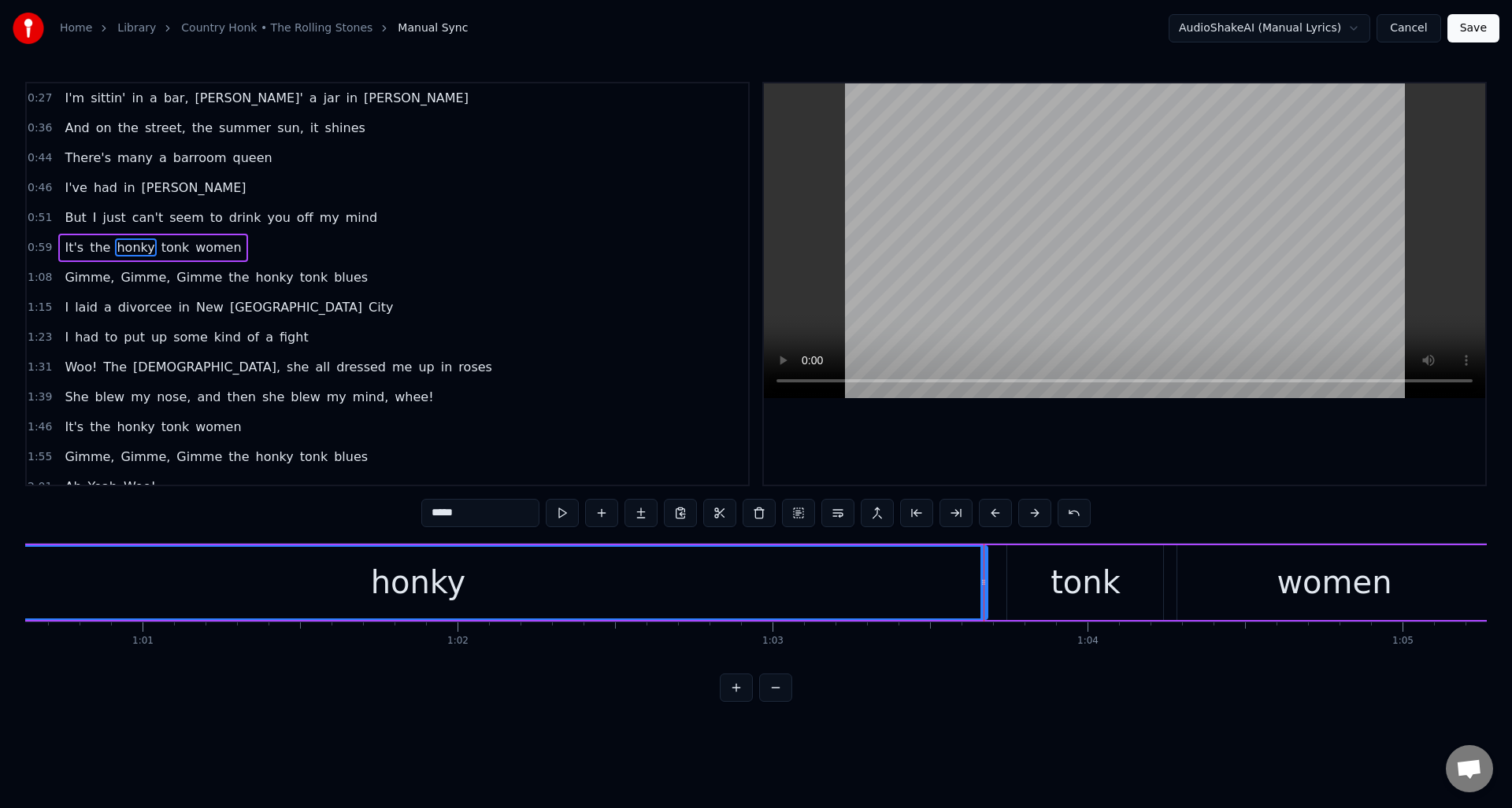
scroll to position [0, 19064]
click at [318, 572] on div "honky" at bounding box center [450, 583] width 1138 height 72
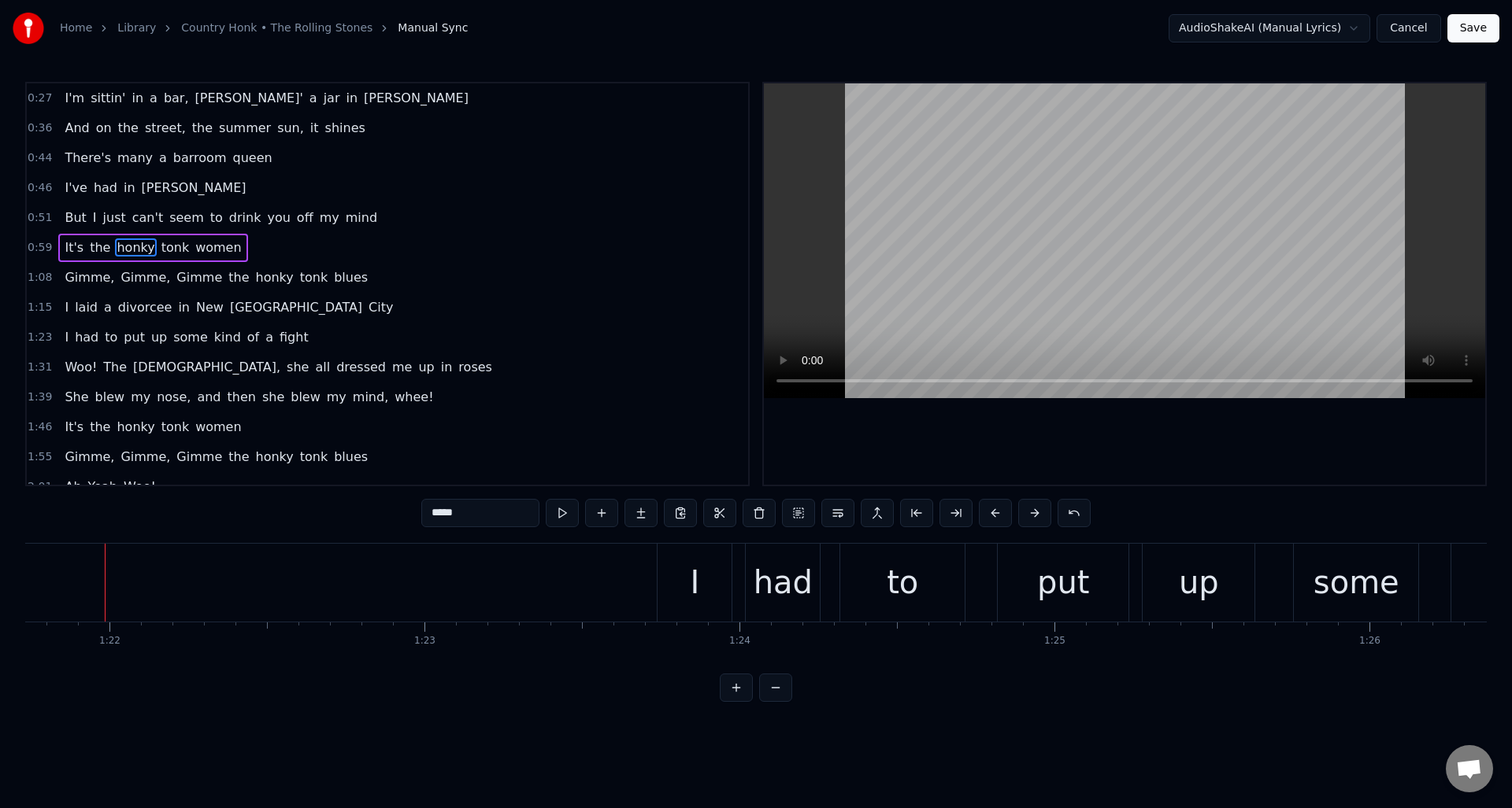
scroll to position [0, 25744]
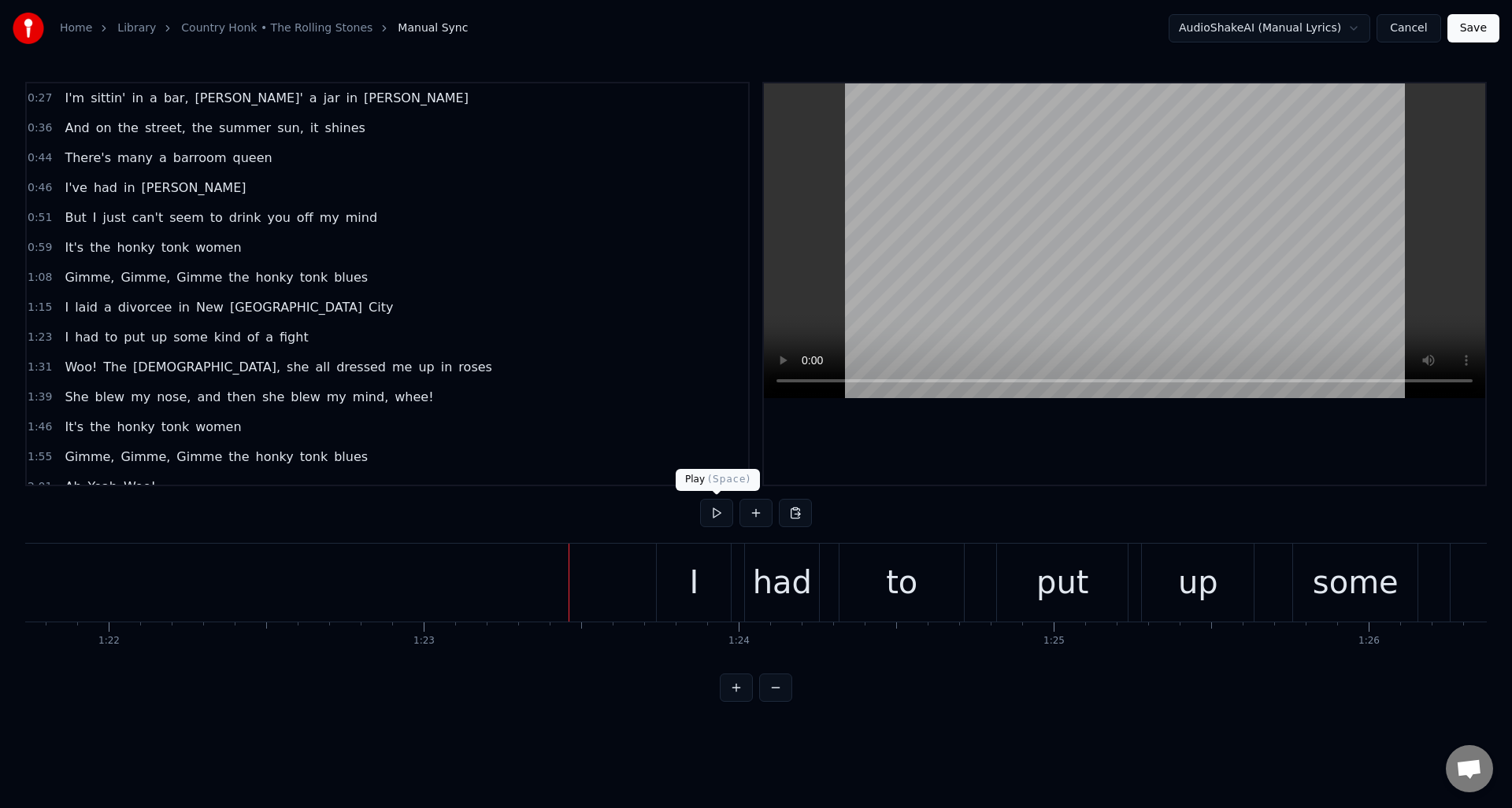
click at [717, 509] on button at bounding box center [716, 513] width 33 height 28
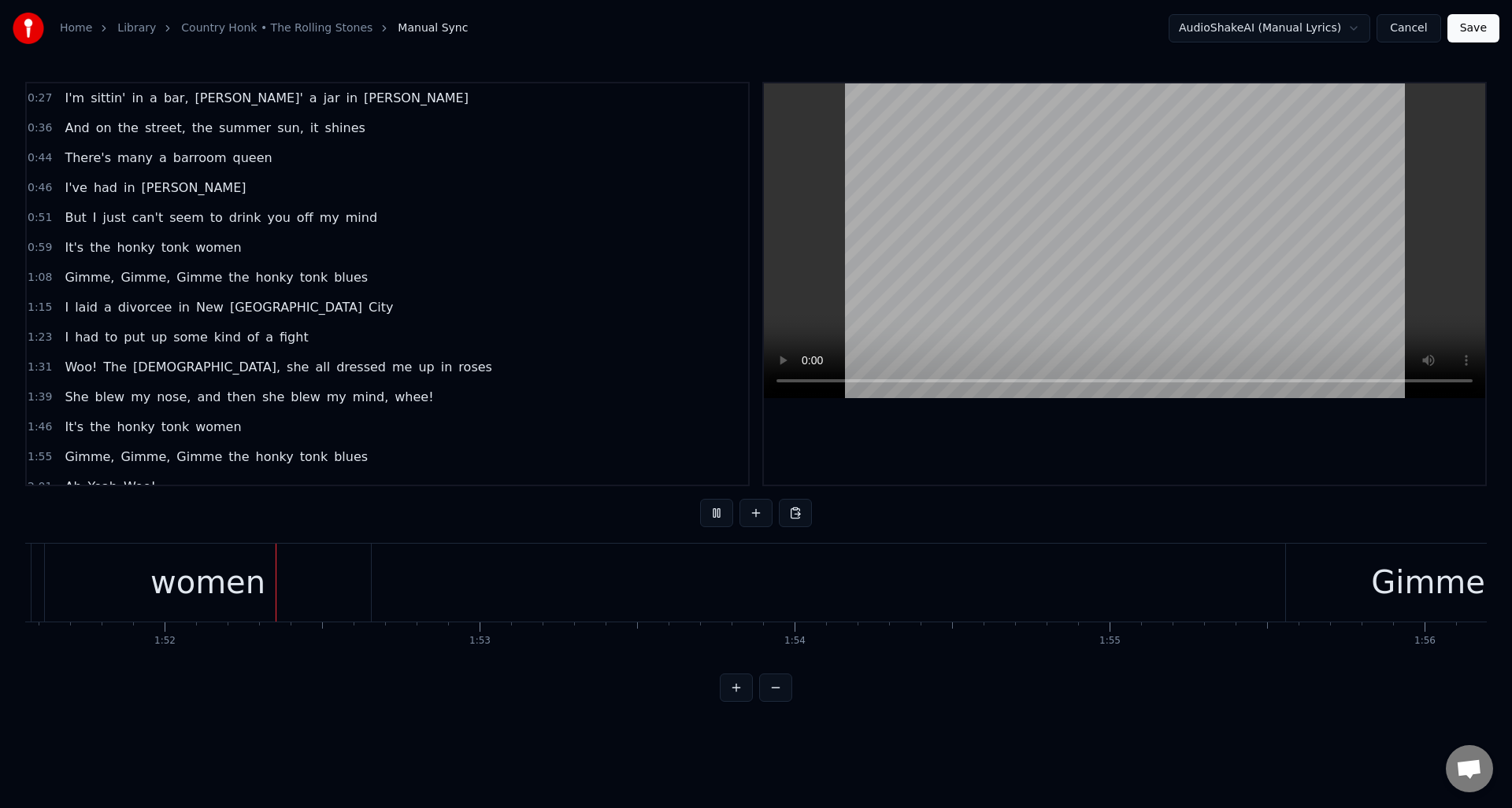
scroll to position [0, 35139]
click at [715, 509] on button at bounding box center [716, 513] width 33 height 28
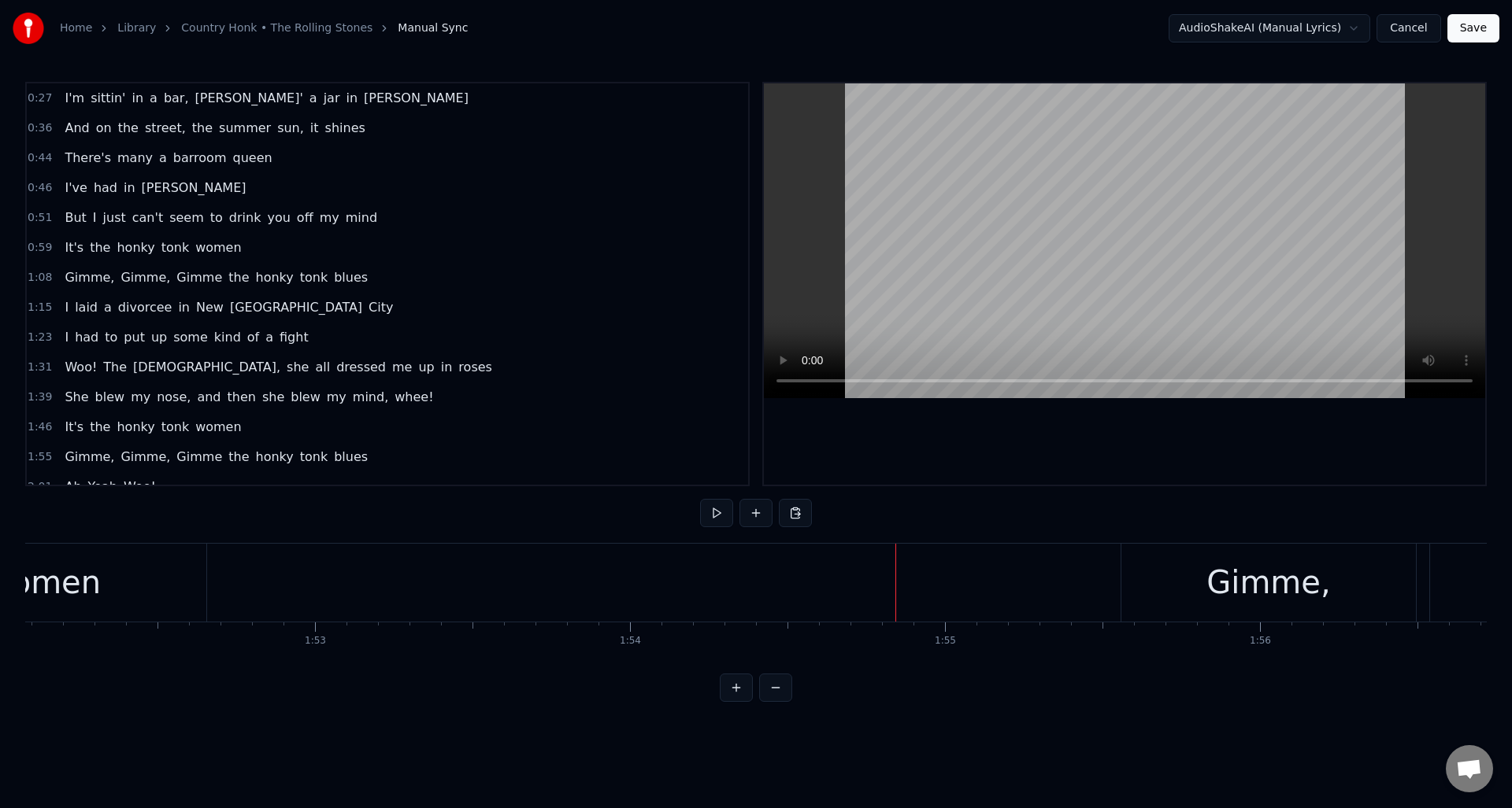
scroll to position [0, 35334]
click at [716, 513] on button at bounding box center [716, 513] width 33 height 28
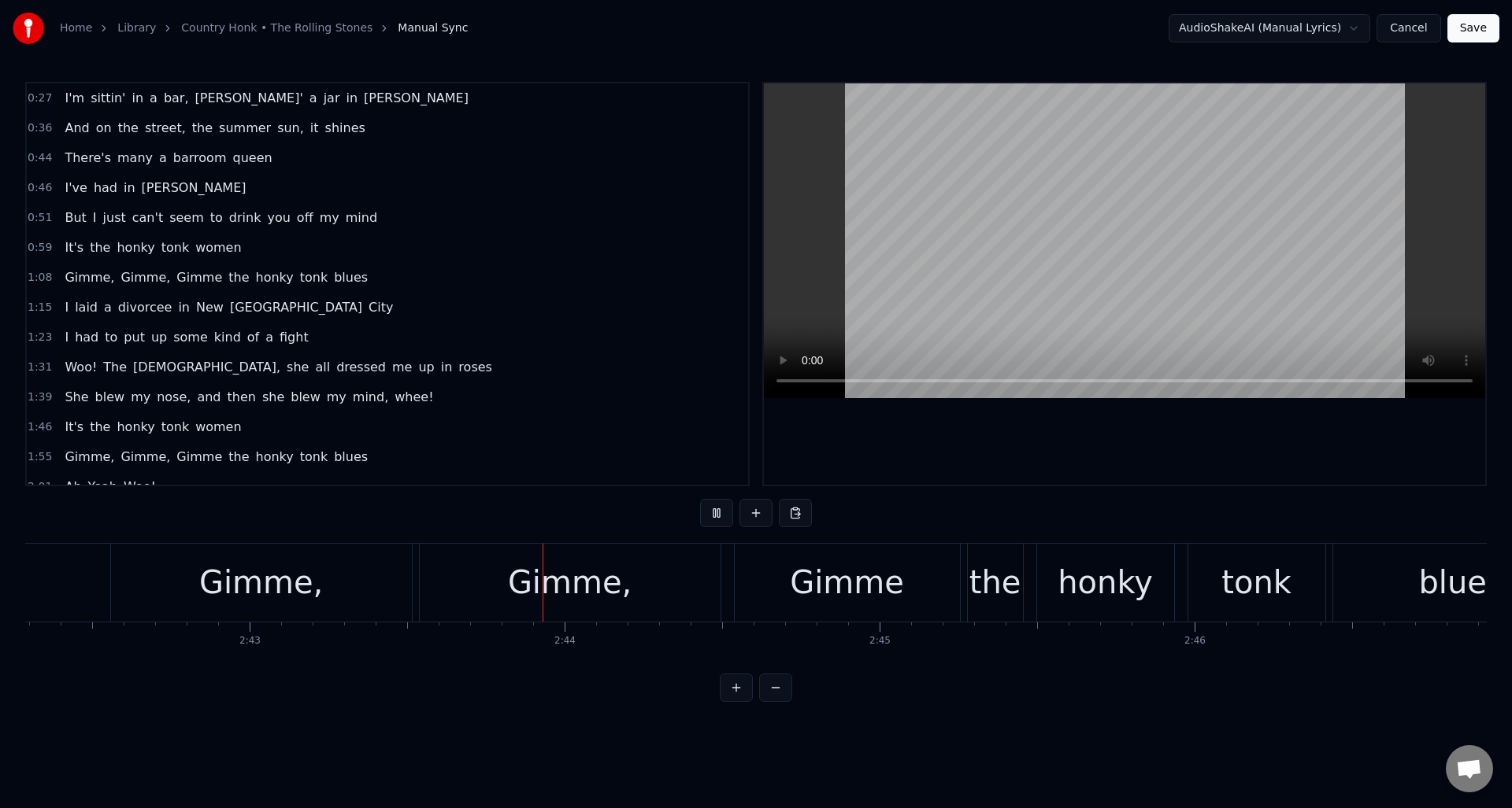
scroll to position [0, 51403]
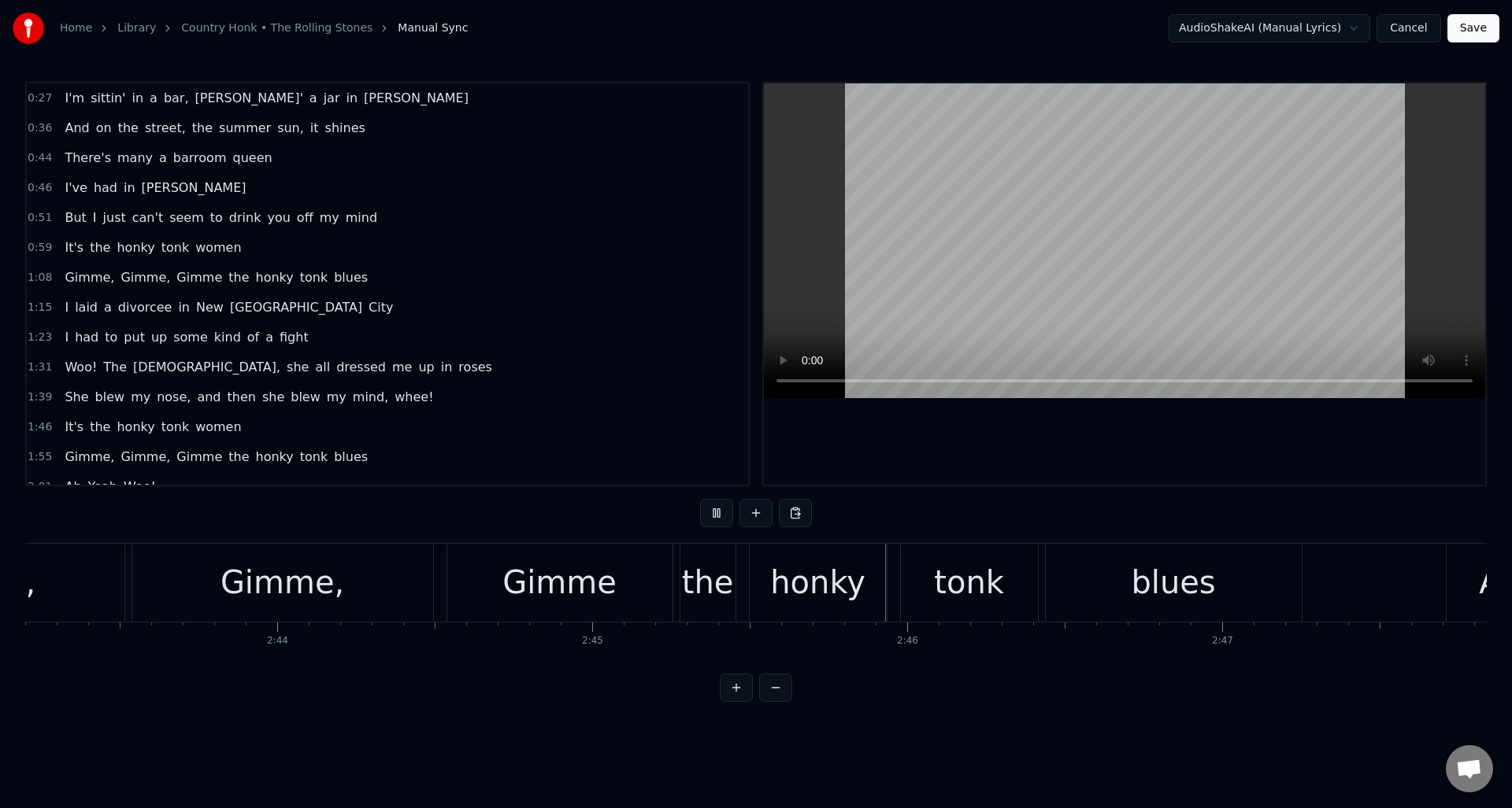
click at [716, 513] on button at bounding box center [716, 513] width 33 height 28
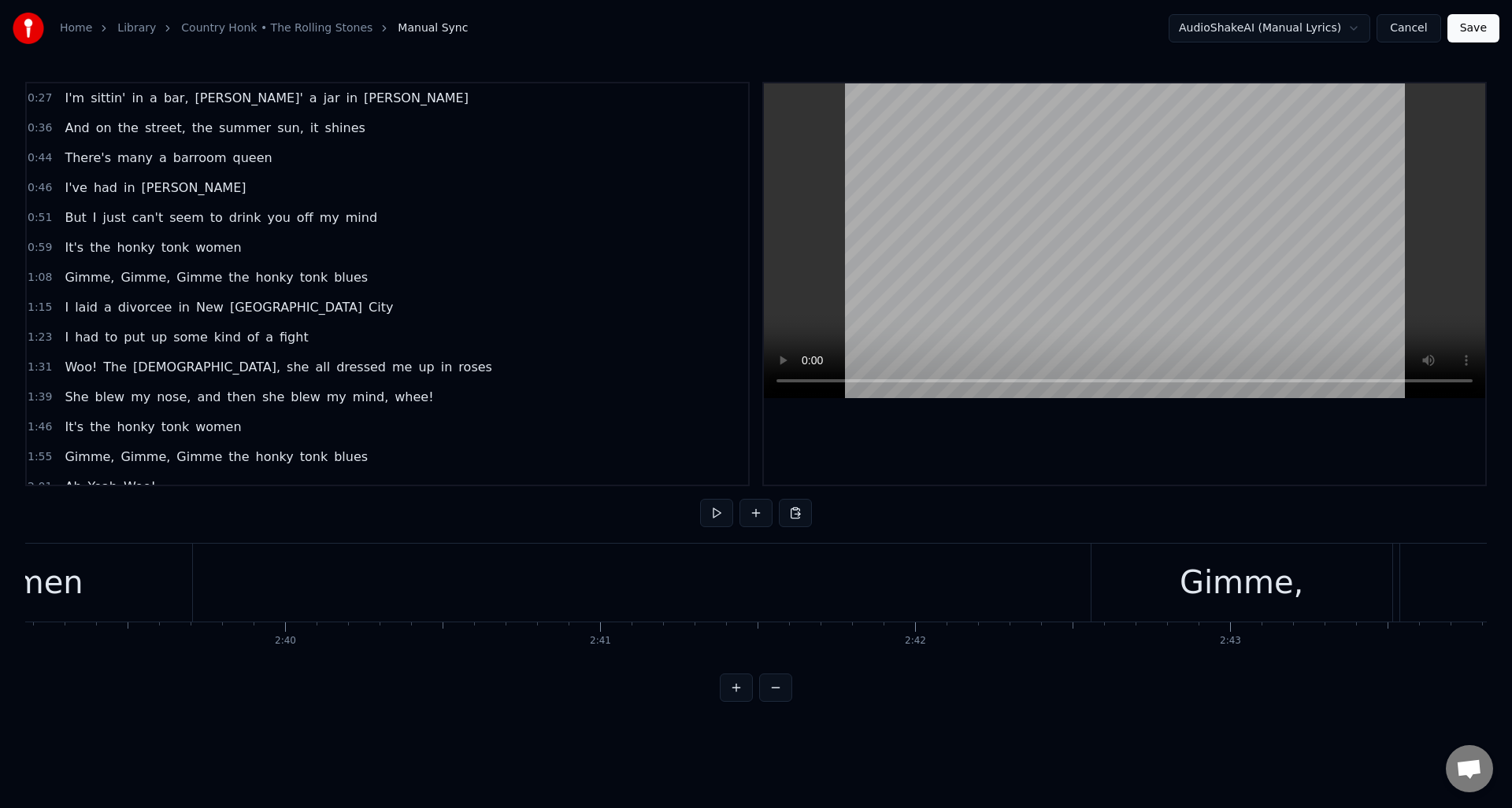
scroll to position [0, 49874]
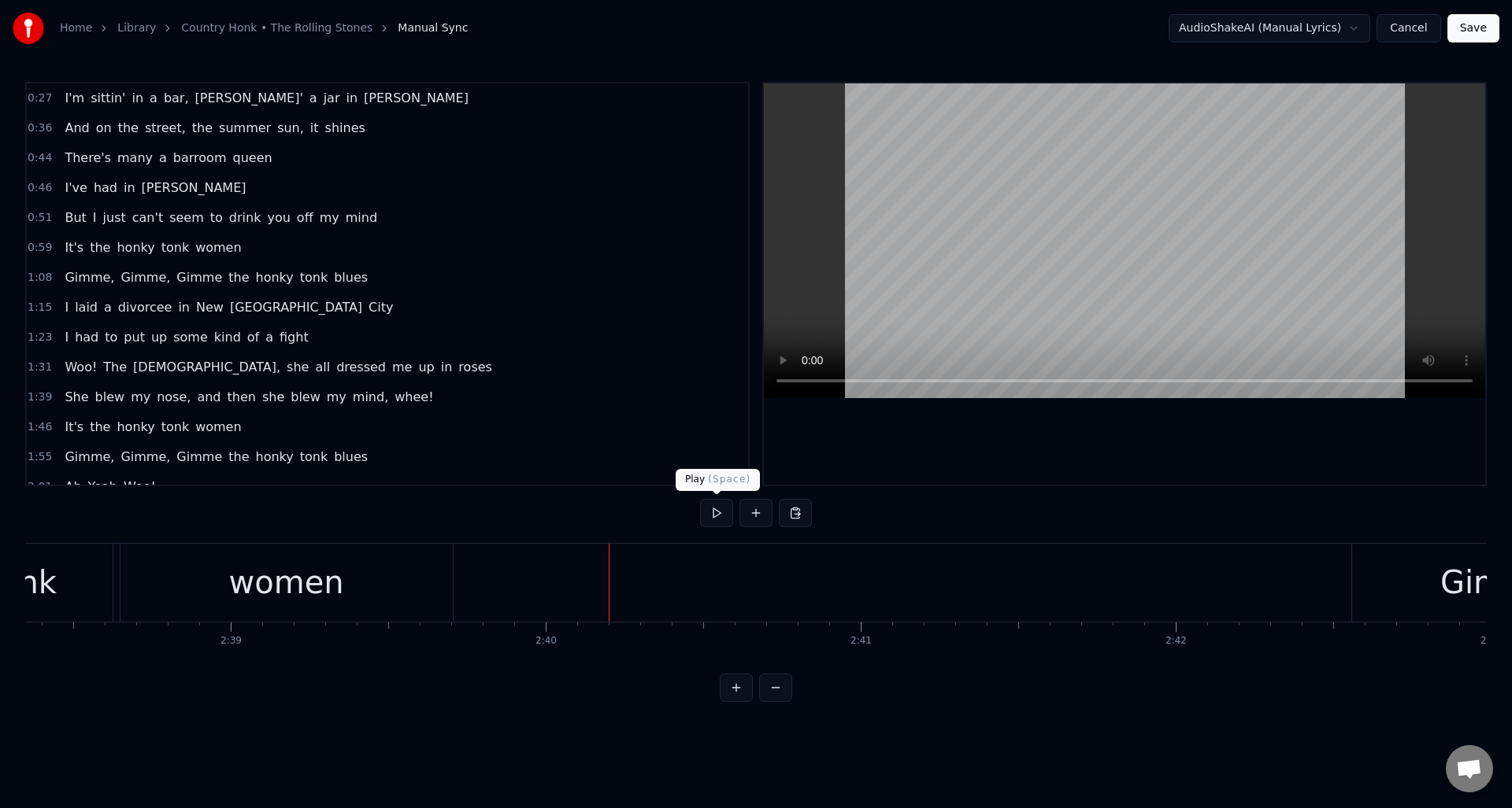
click at [713, 516] on button at bounding box center [716, 513] width 33 height 28
click at [754, 515] on button at bounding box center [756, 513] width 33 height 28
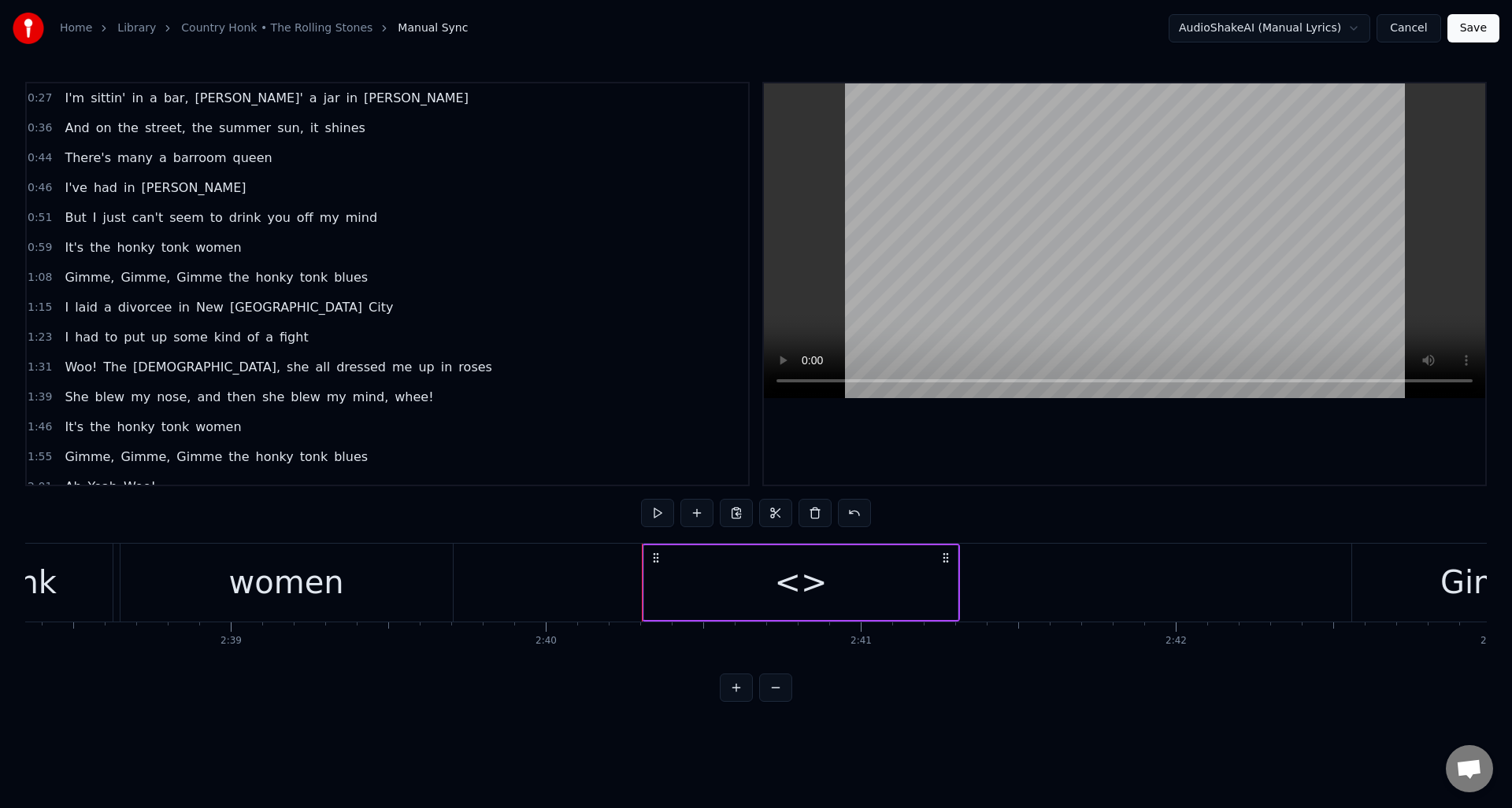
click at [775, 575] on div "<>" at bounding box center [800, 583] width 313 height 75
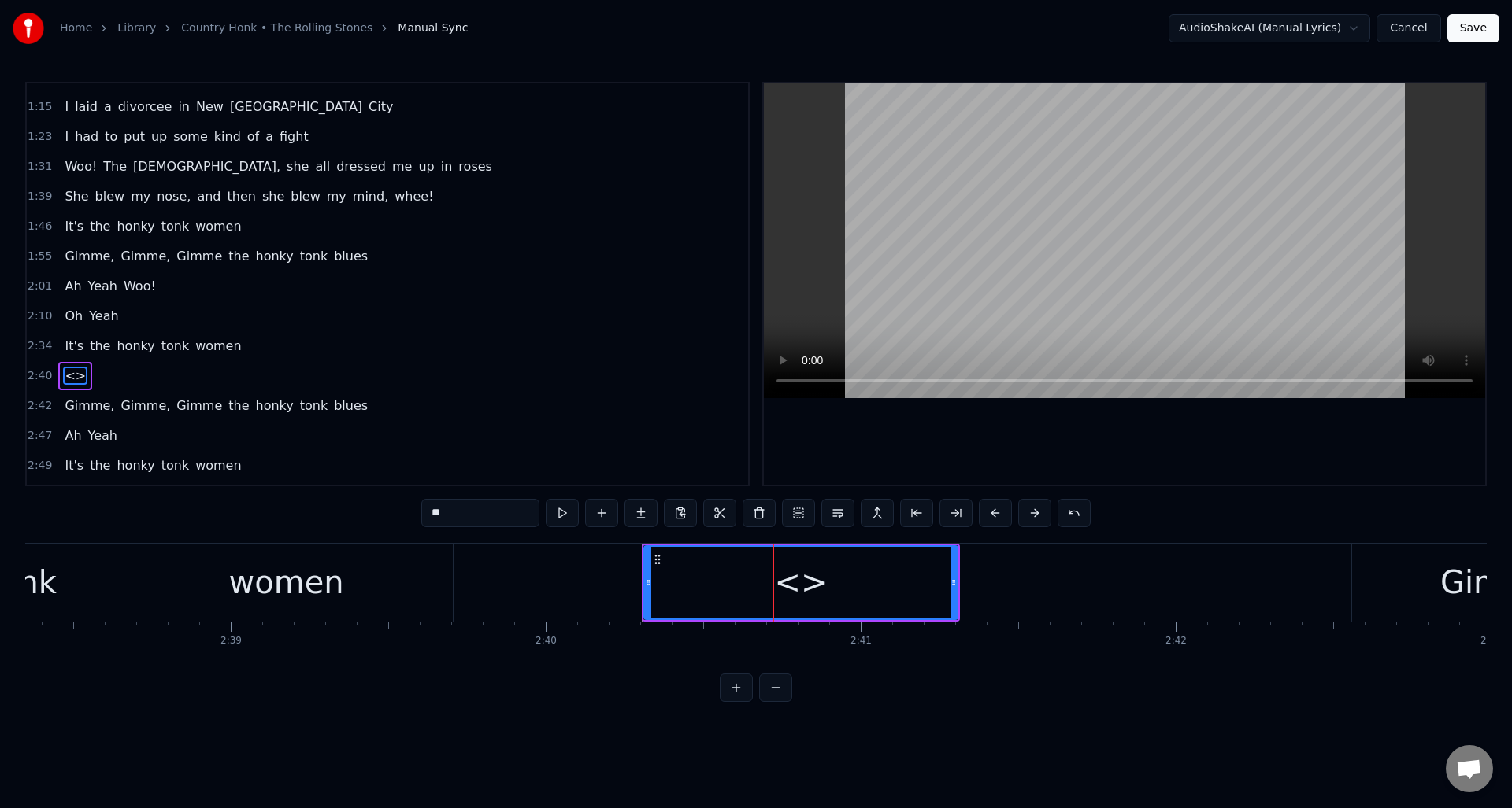
scroll to position [227, 0]
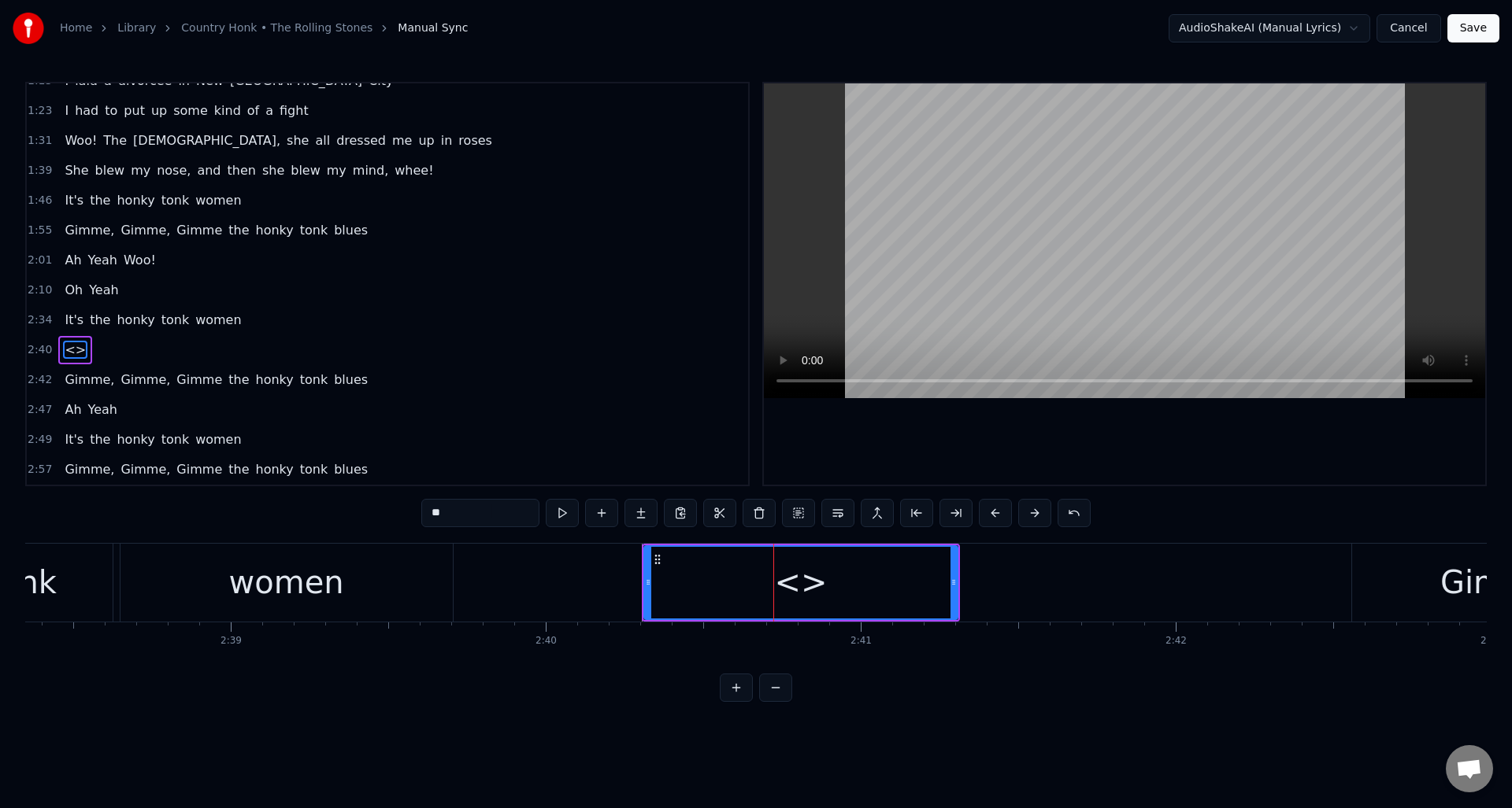
drag, startPoint x: 496, startPoint y: 514, endPoint x: 405, endPoint y: 504, distance: 91.5
click at [405, 504] on div "0:27 I'm sittin' in a bar, [PERSON_NAME]' a jar in [GEOGRAPHIC_DATA] 0:36 And o…" at bounding box center [756, 392] width 1462 height 620
drag, startPoint x: 454, startPoint y: 516, endPoint x: 429, endPoint y: 513, distance: 25.2
click at [429, 513] on input "**" at bounding box center [480, 513] width 118 height 28
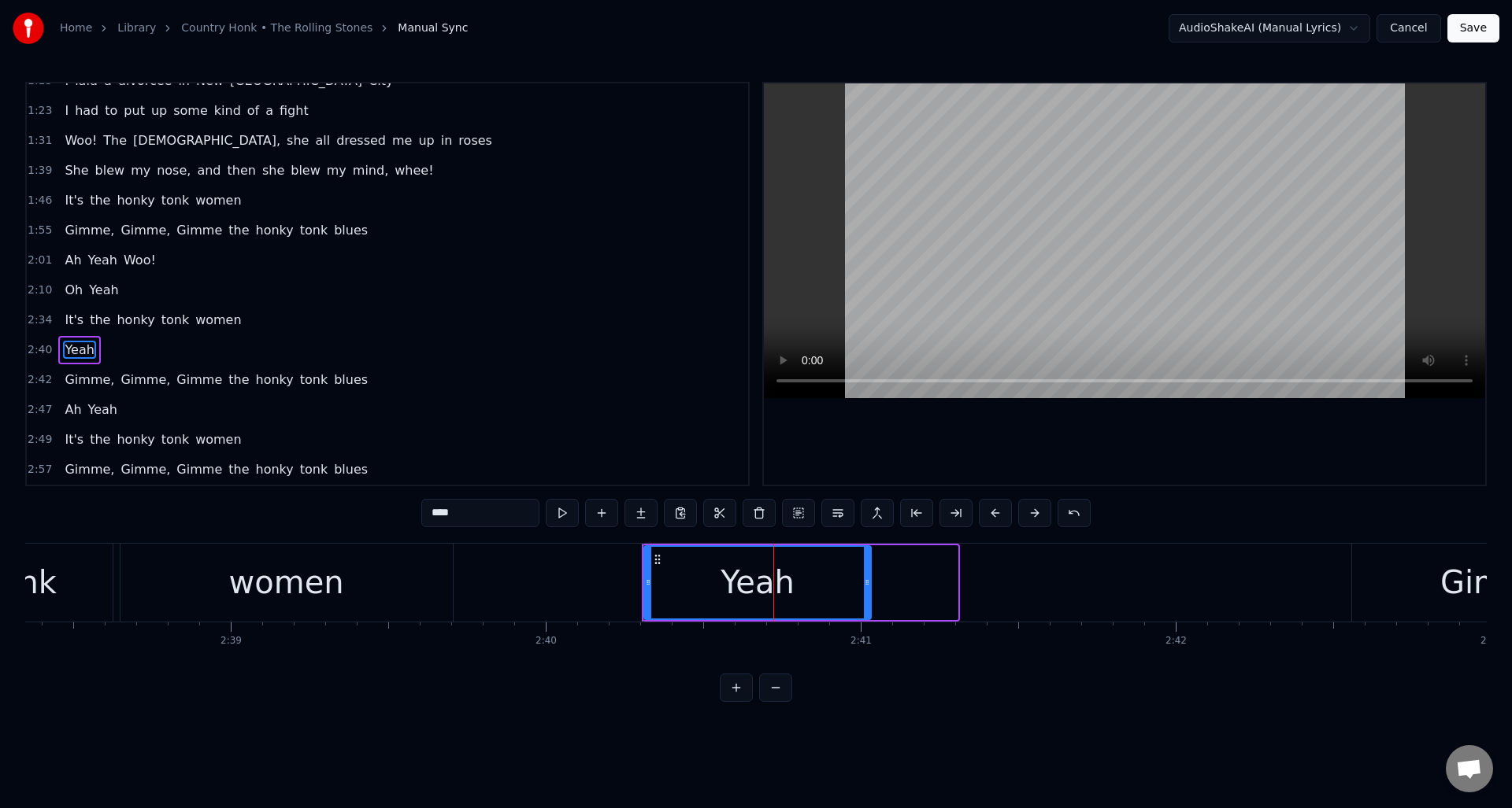
drag, startPoint x: 949, startPoint y: 596, endPoint x: 871, endPoint y: 596, distance: 78.0
click at [868, 598] on div at bounding box center [867, 583] width 6 height 72
type input "****"
click at [600, 508] on button at bounding box center [601, 513] width 33 height 28
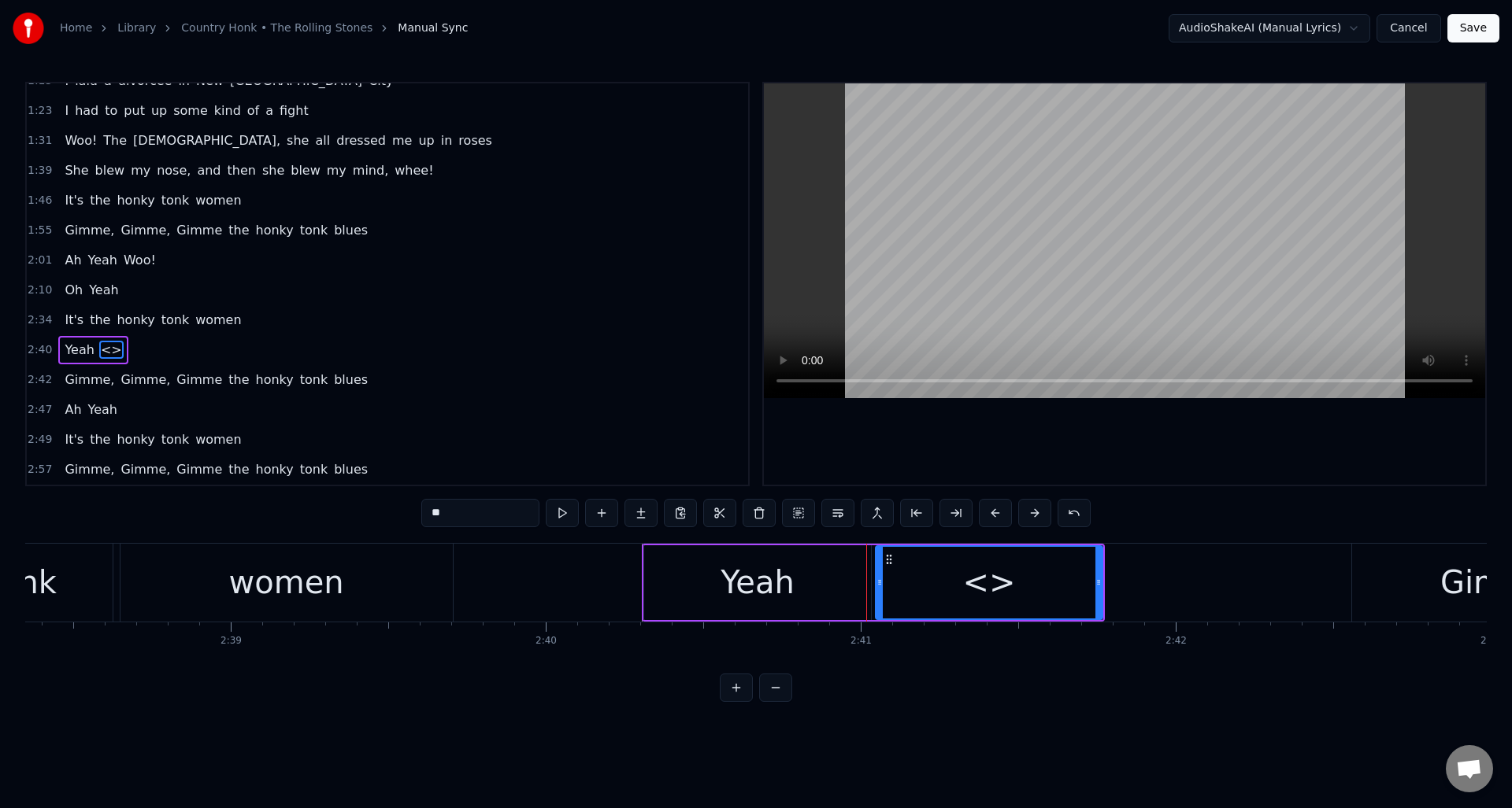
drag, startPoint x: 473, startPoint y: 513, endPoint x: 420, endPoint y: 509, distance: 53.2
click at [420, 509] on div "0:27 I'm sittin' in a bar, [PERSON_NAME]' a jar in [GEOGRAPHIC_DATA] 0:36 And o…" at bounding box center [756, 392] width 1462 height 620
drag, startPoint x: 1098, startPoint y: 597, endPoint x: 1208, endPoint y: 606, distance: 110.4
click at [1208, 606] on div at bounding box center [1208, 583] width 6 height 72
type input "****"
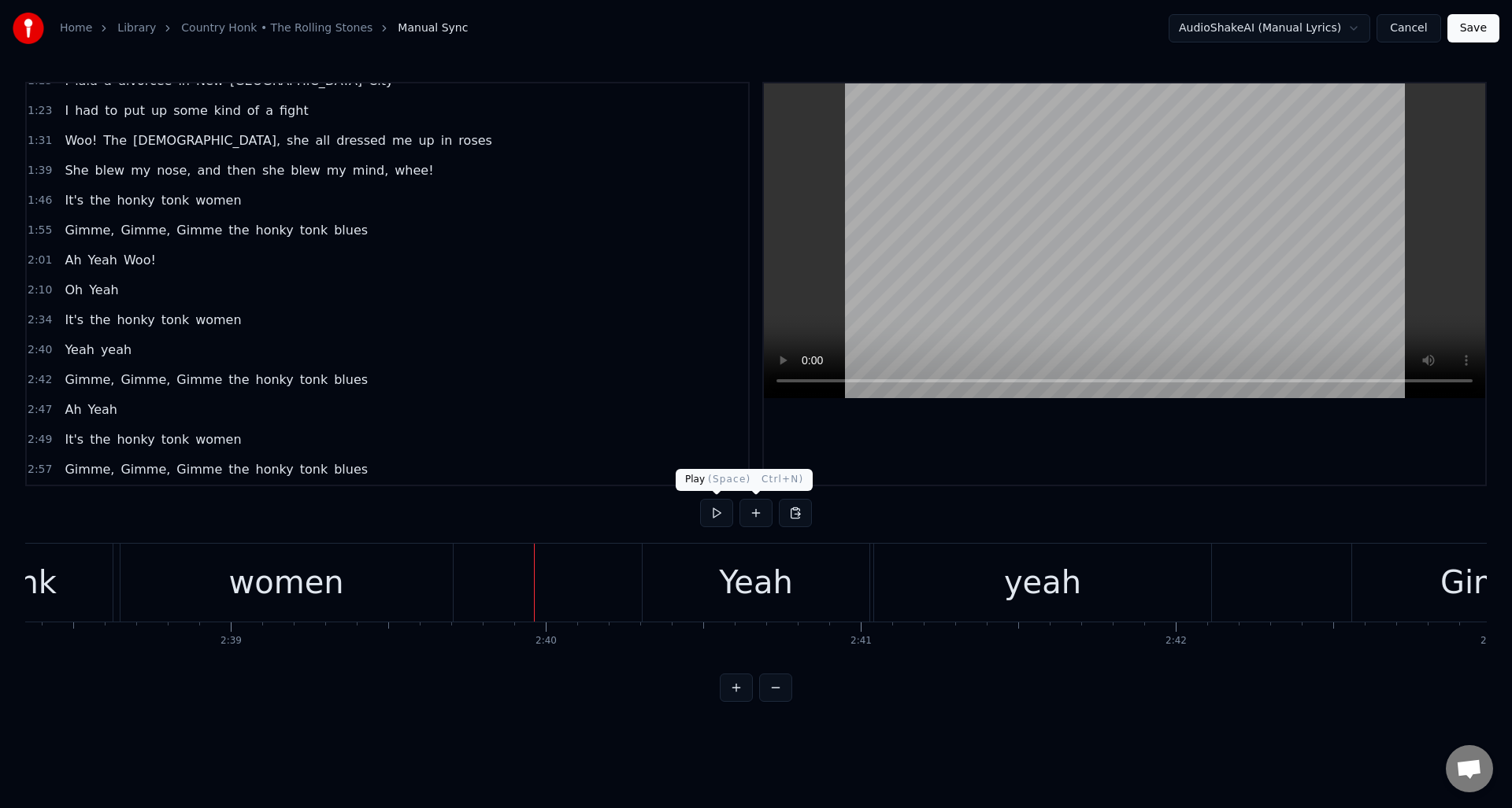
click at [717, 513] on button at bounding box center [716, 513] width 33 height 28
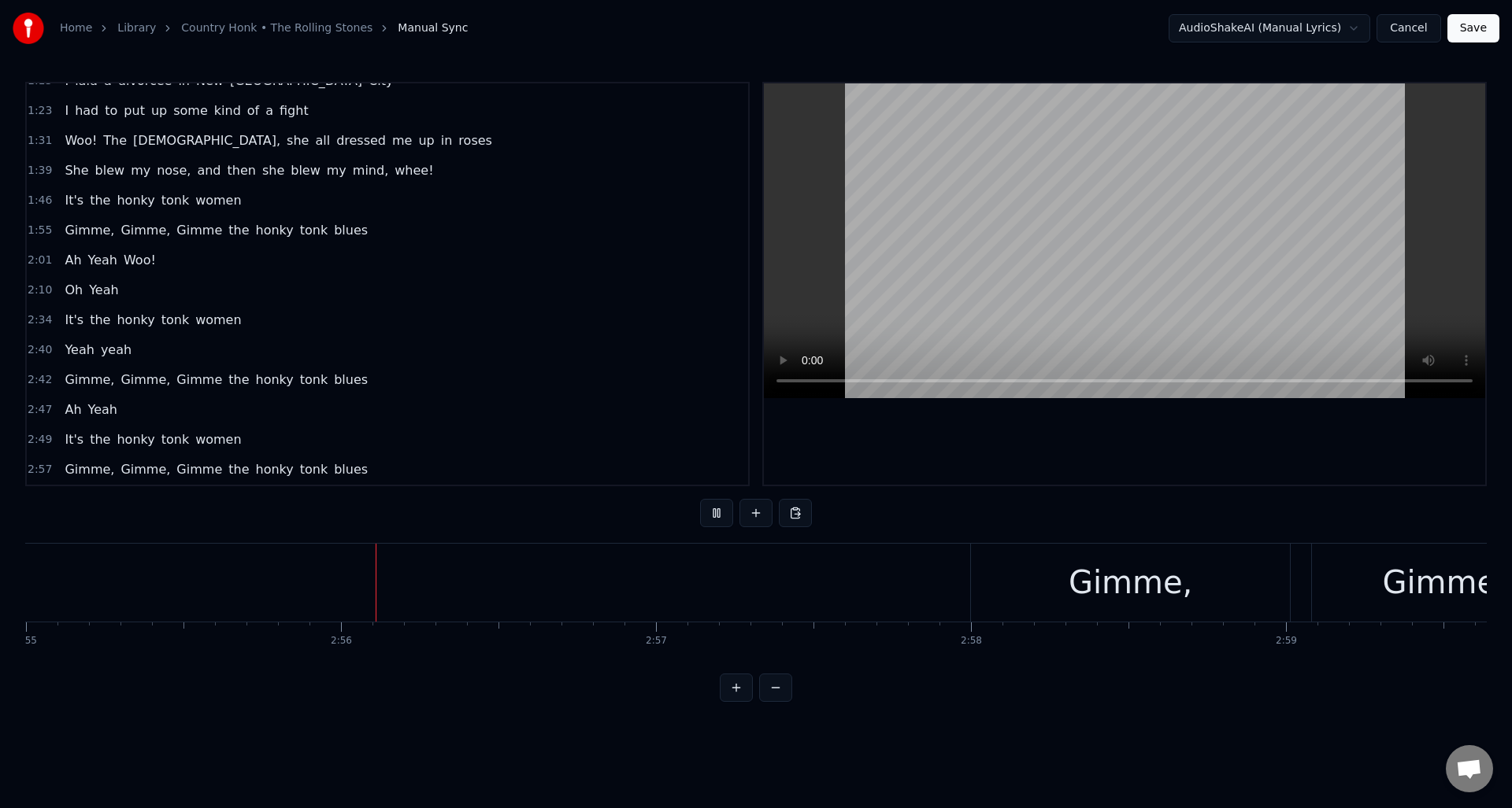
scroll to position [0, 55202]
click at [717, 513] on button at bounding box center [716, 513] width 33 height 28
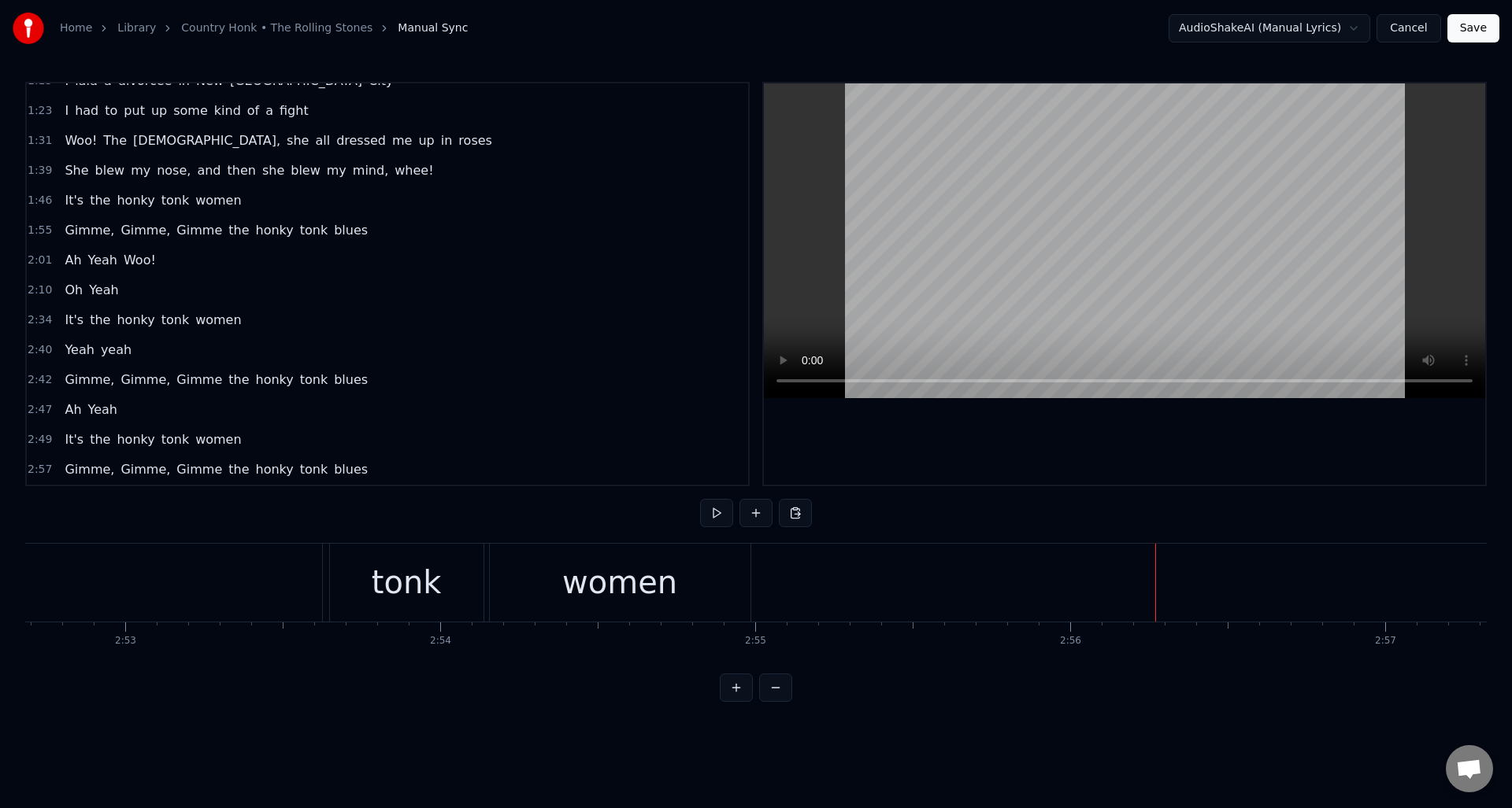
click at [556, 560] on div "women" at bounding box center [620, 582] width 261 height 78
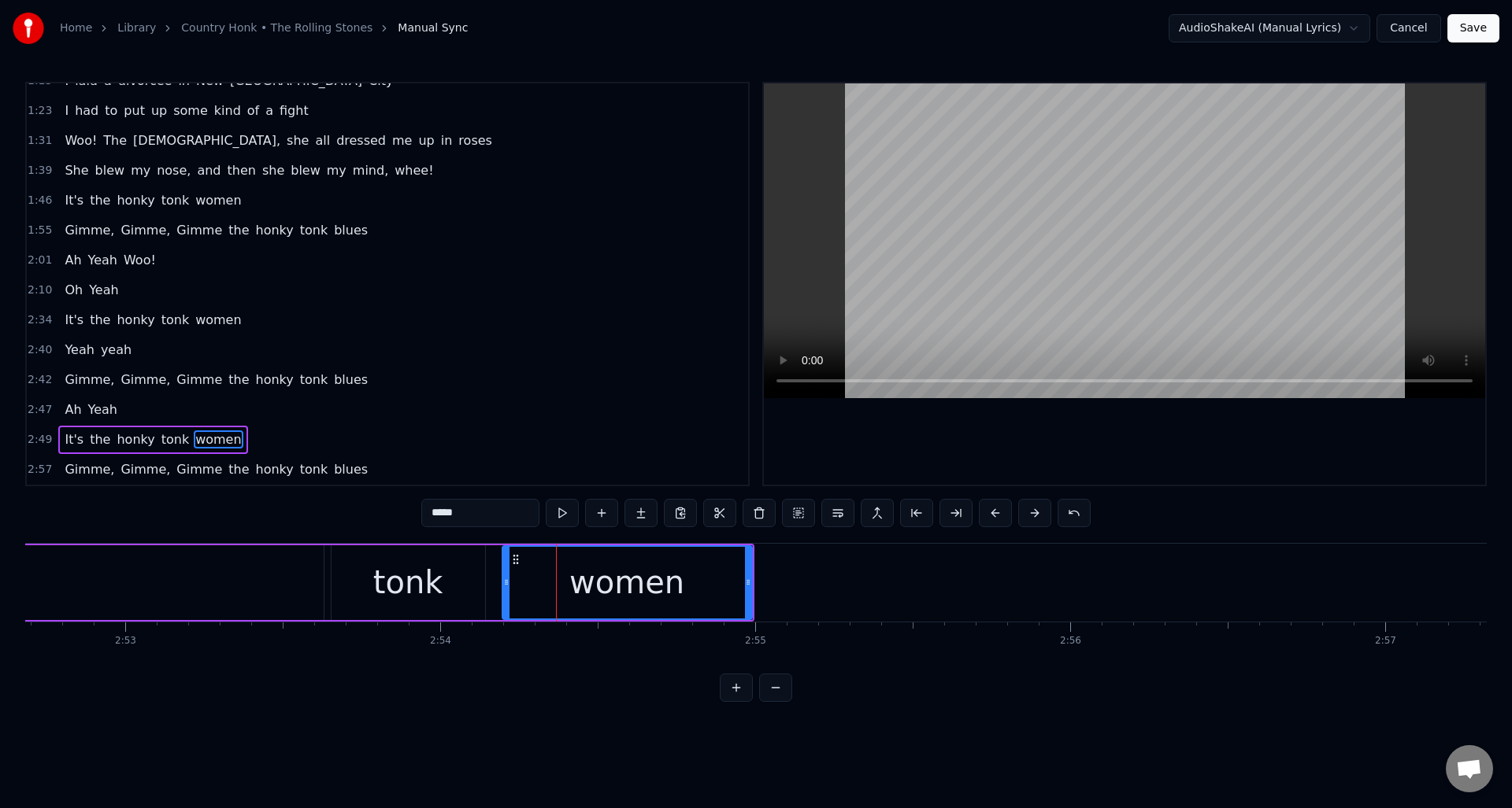
drag, startPoint x: 495, startPoint y: 585, endPoint x: 506, endPoint y: 586, distance: 11.0
click at [506, 586] on icon at bounding box center [506, 583] width 6 height 13
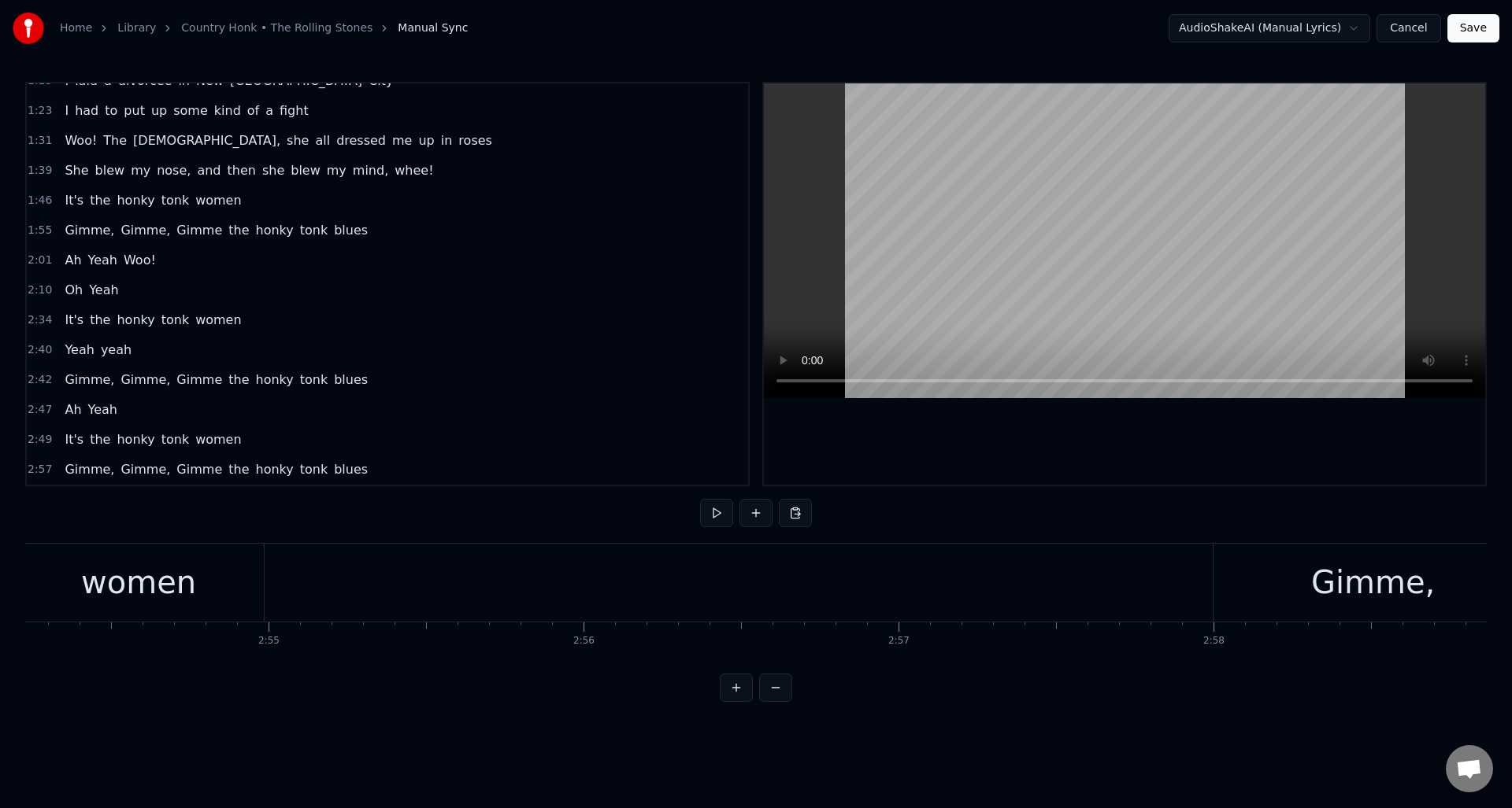
scroll to position [0, 54811]
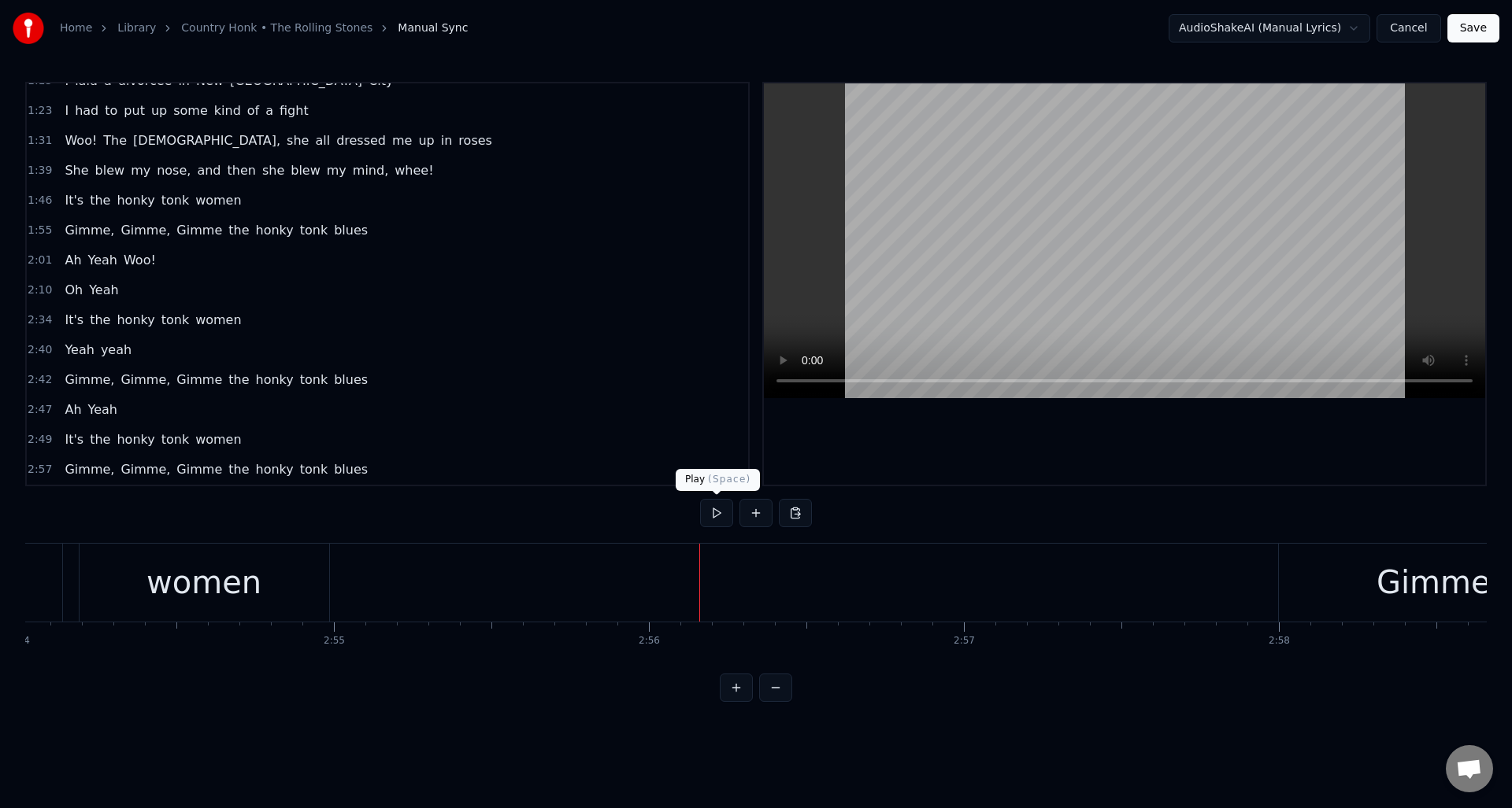
click at [718, 513] on button at bounding box center [716, 513] width 33 height 28
click at [749, 506] on button at bounding box center [756, 513] width 33 height 28
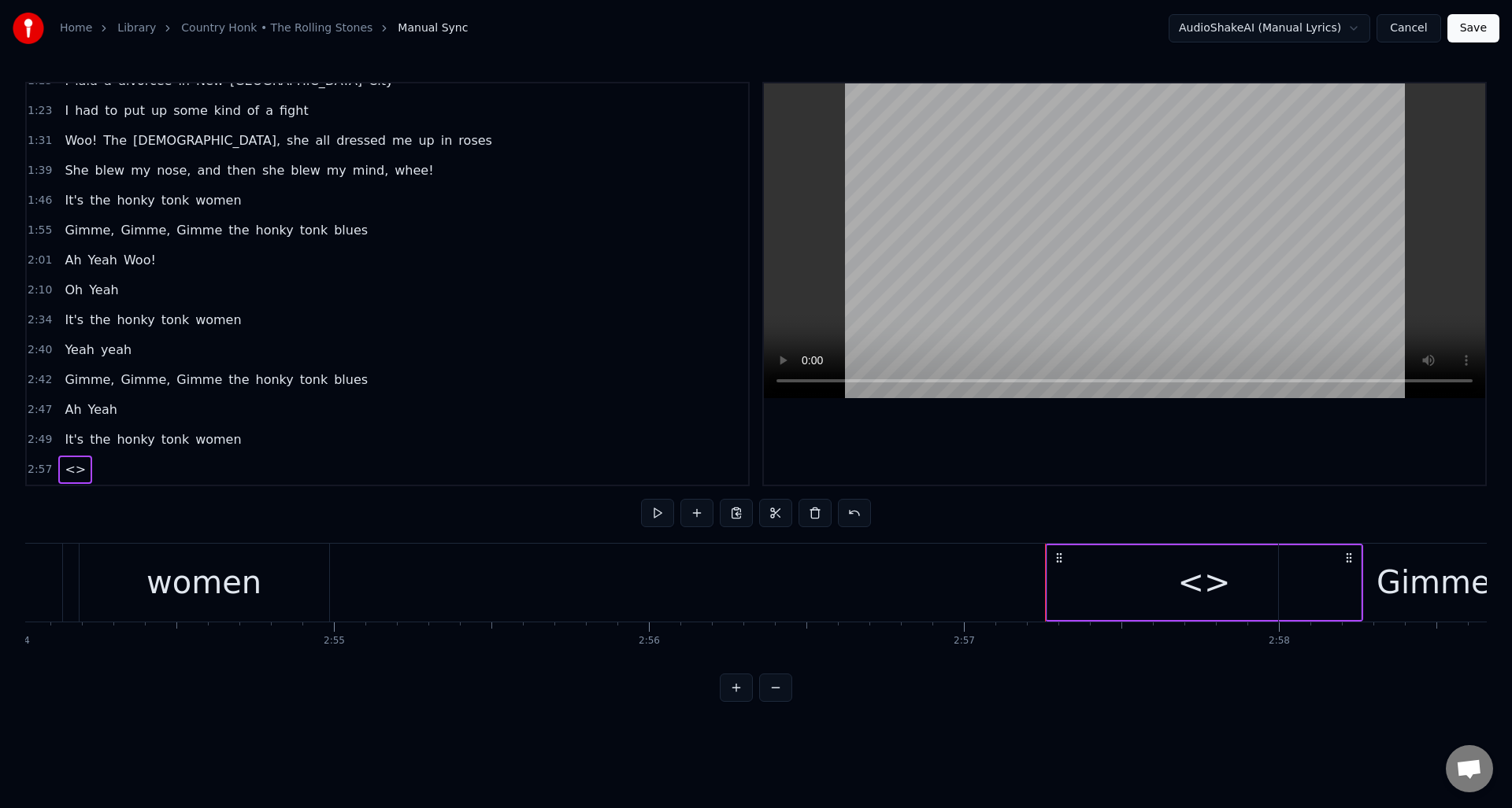
click at [1149, 575] on div "<>" at bounding box center [1204, 583] width 313 height 75
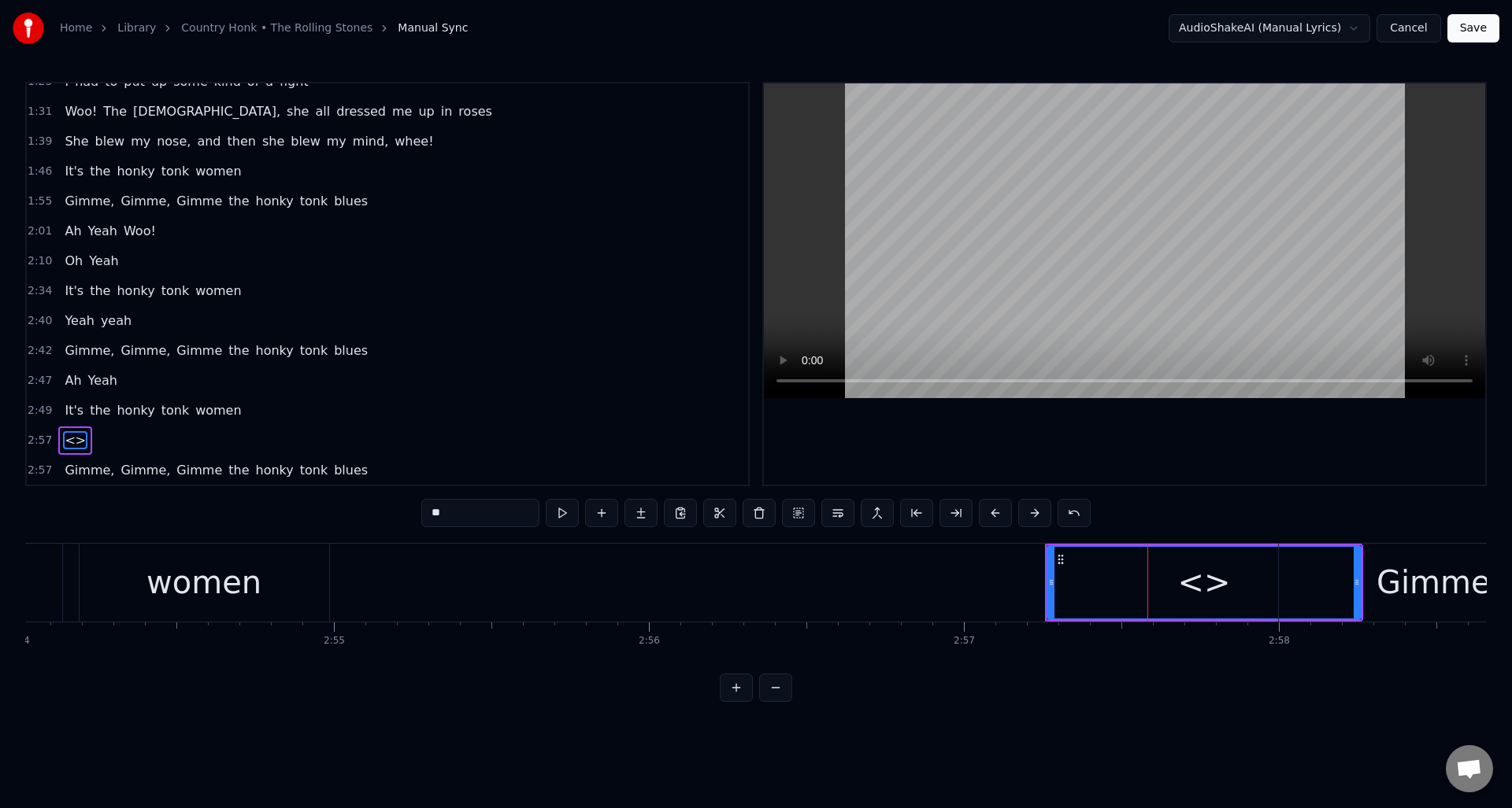
scroll to position [256, 0]
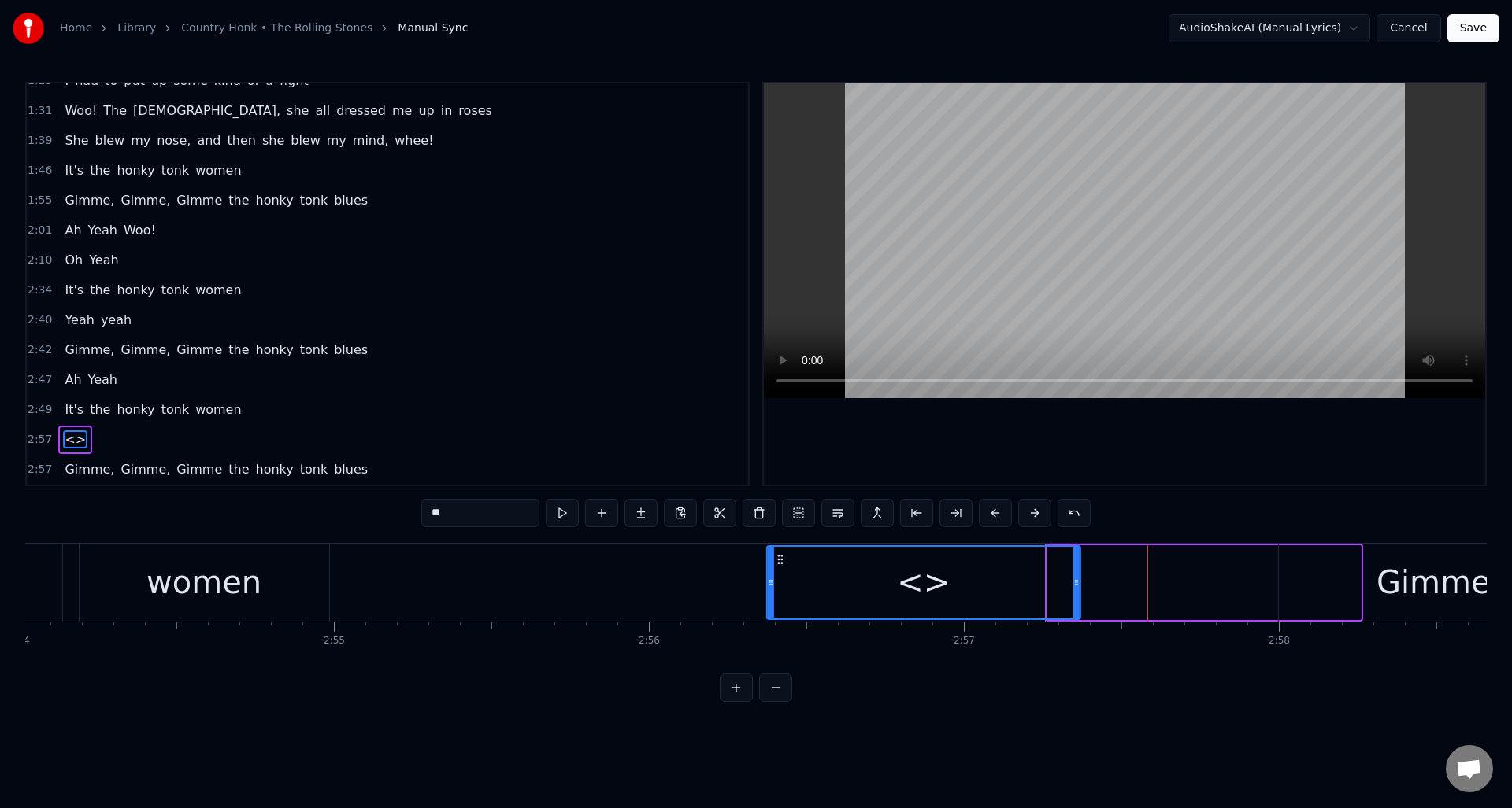
drag, startPoint x: 1058, startPoint y: 559, endPoint x: 888, endPoint y: 562, distance: 170.0
click at [781, 558] on icon at bounding box center [780, 560] width 13 height 13
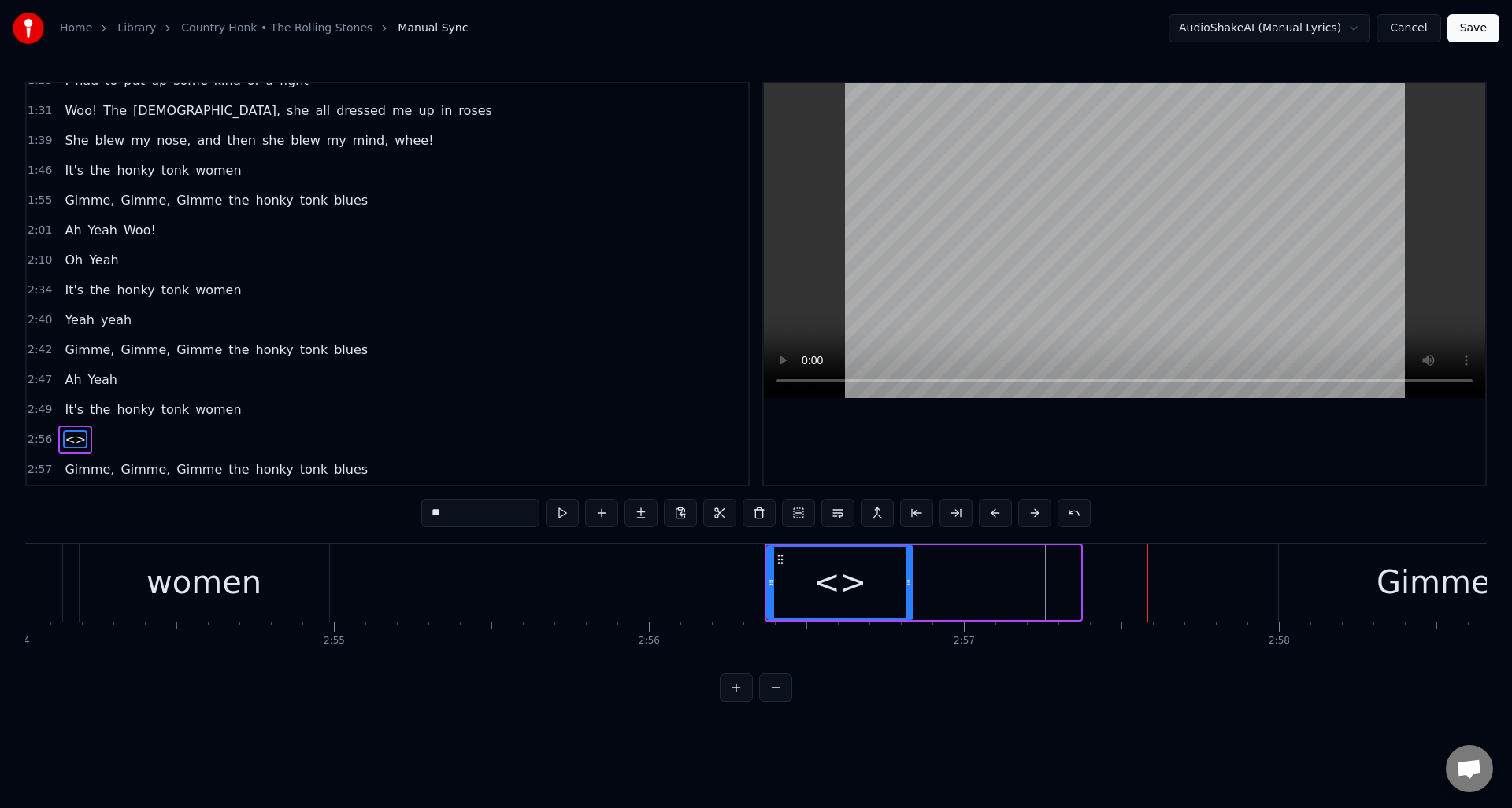
drag, startPoint x: 1079, startPoint y: 573, endPoint x: 911, endPoint y: 573, distance: 168.0
click at [911, 573] on div at bounding box center [908, 583] width 6 height 72
click at [847, 577] on div "<>" at bounding box center [839, 583] width 53 height 47
drag, startPoint x: 475, startPoint y: 520, endPoint x: 386, endPoint y: 513, distance: 89.3
click at [386, 513] on div "0:27 I'm sittin' in a bar, [PERSON_NAME]' a jar in [GEOGRAPHIC_DATA] 0:36 And o…" at bounding box center [756, 392] width 1462 height 620
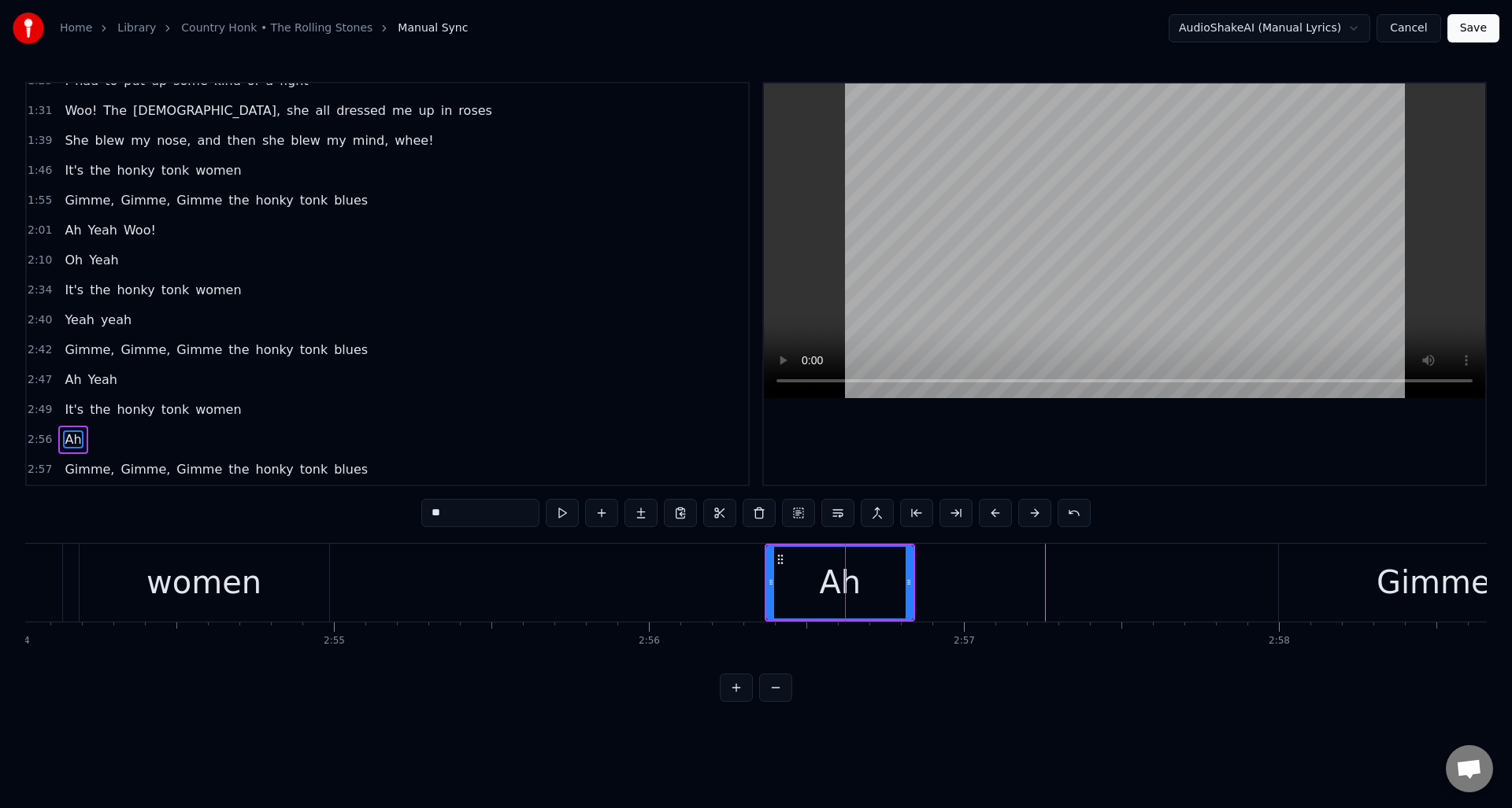
type input "**"
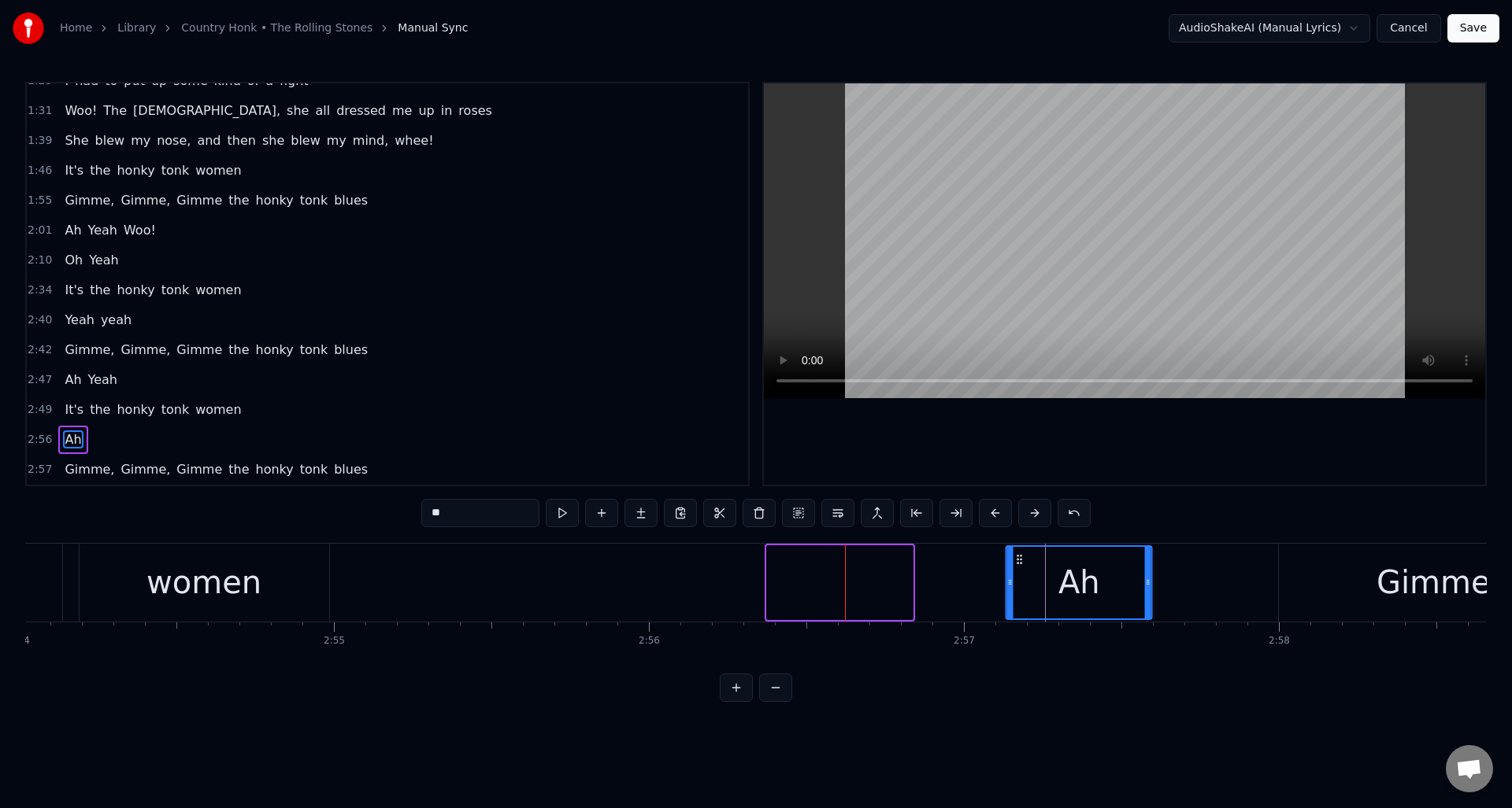
drag, startPoint x: 778, startPoint y: 559, endPoint x: 1018, endPoint y: 581, distance: 241.0
click at [1018, 581] on div "Ah" at bounding box center [1079, 583] width 144 height 72
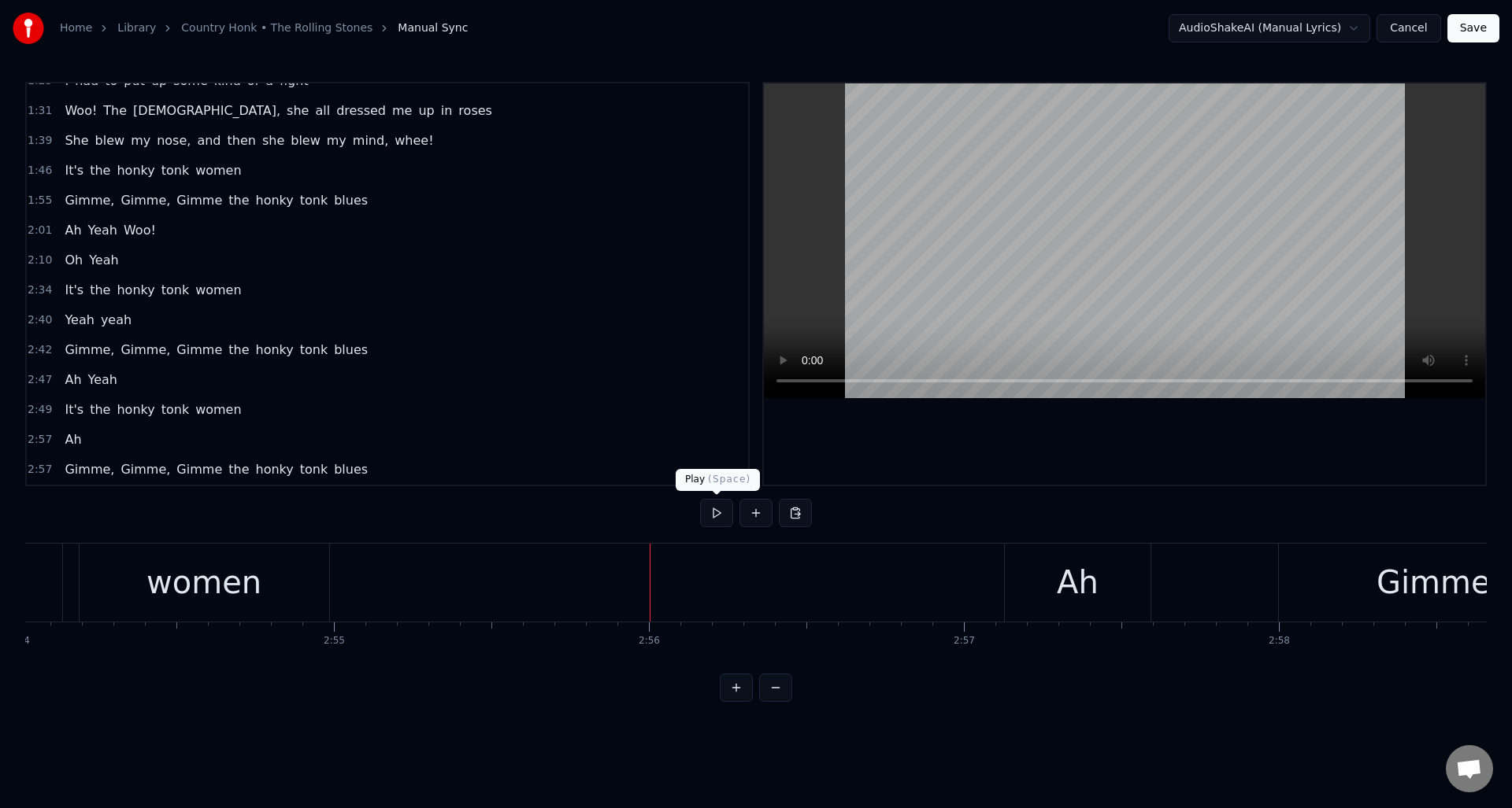
click at [715, 516] on button at bounding box center [716, 513] width 33 height 28
click at [715, 514] on button at bounding box center [716, 513] width 33 height 28
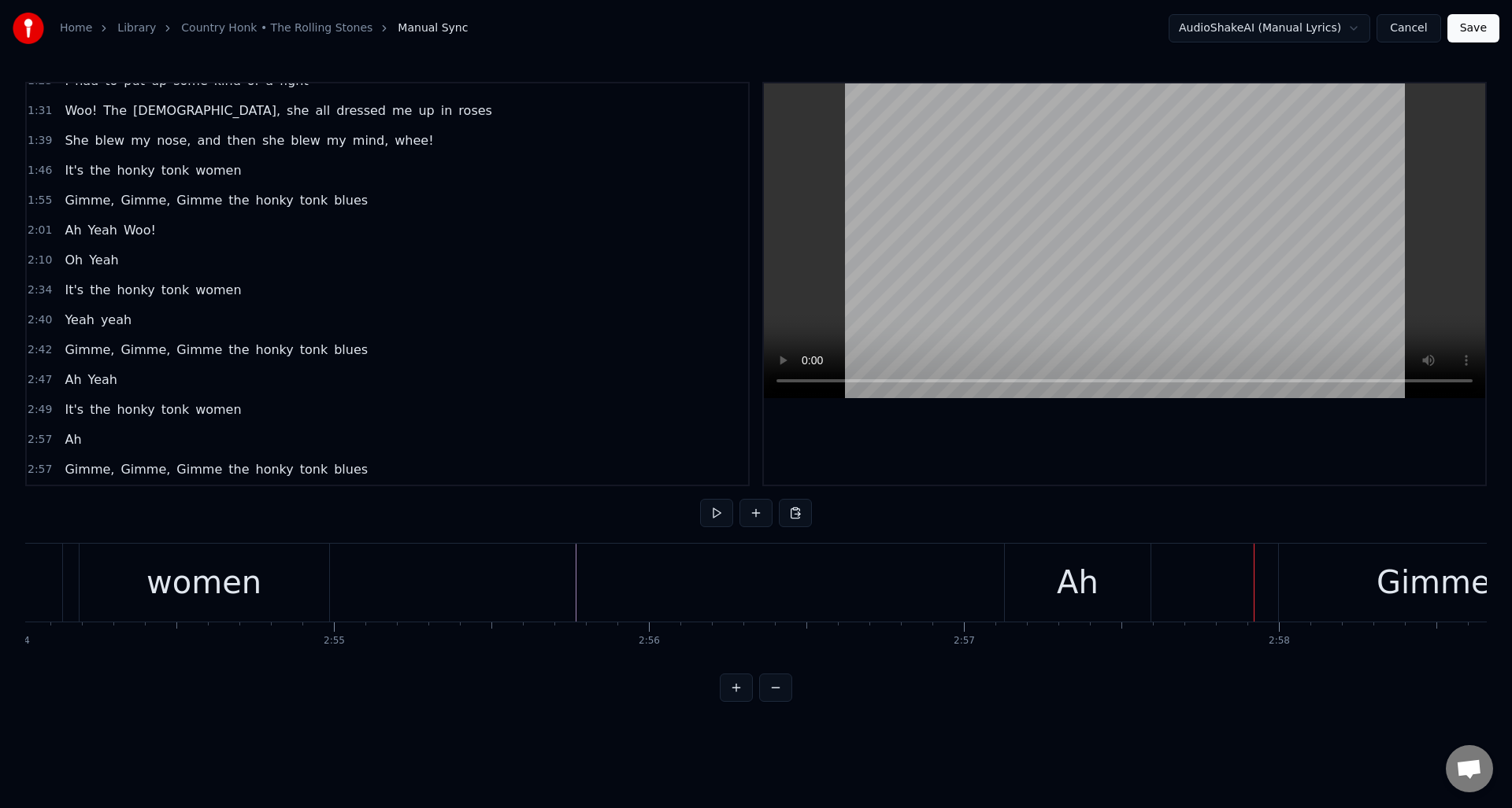
click at [1059, 592] on div "Ah" at bounding box center [1078, 583] width 42 height 47
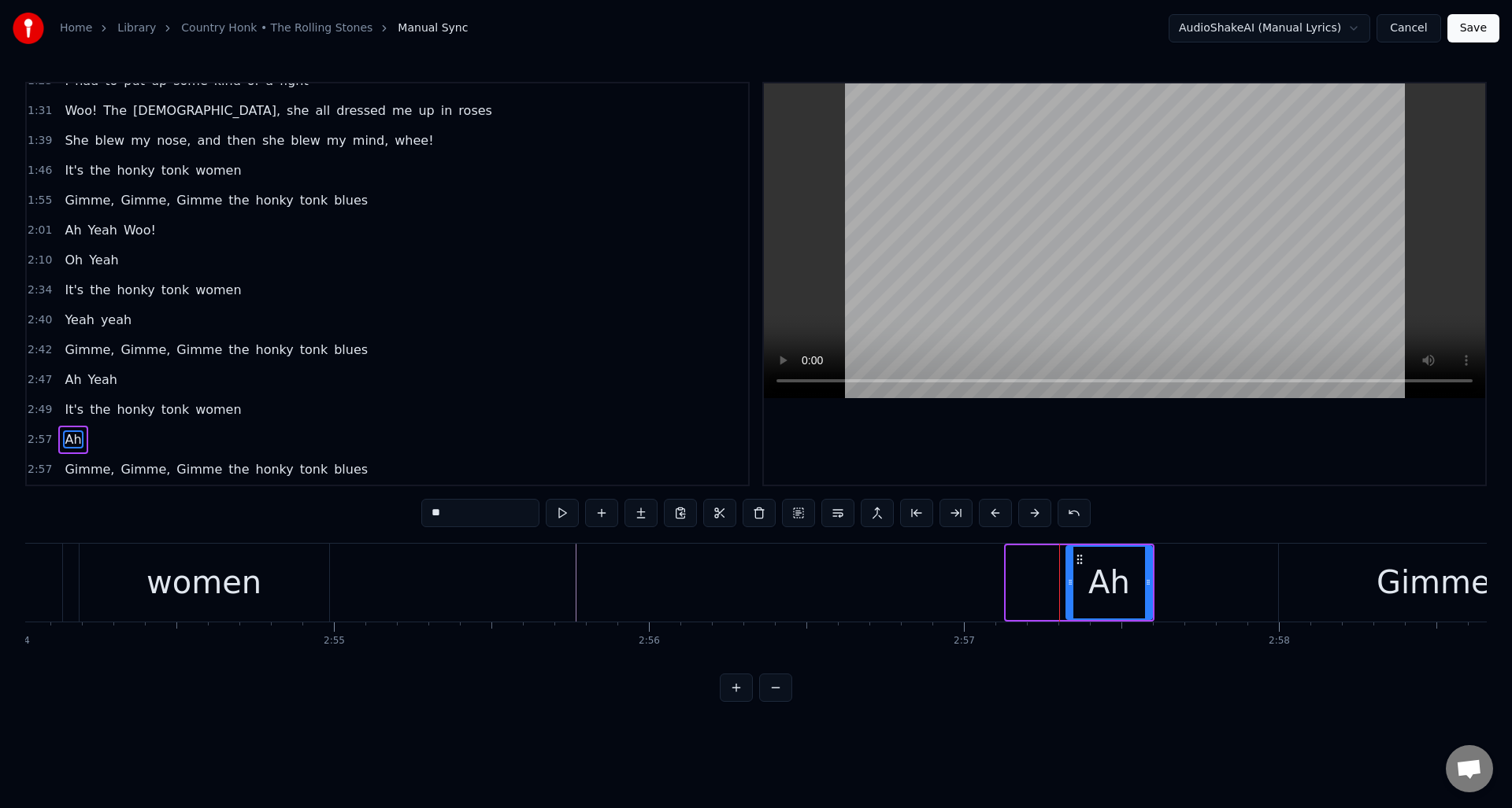
drag, startPoint x: 1008, startPoint y: 595, endPoint x: 1068, endPoint y: 596, distance: 60.0
click at [1068, 596] on div at bounding box center [1069, 583] width 6 height 72
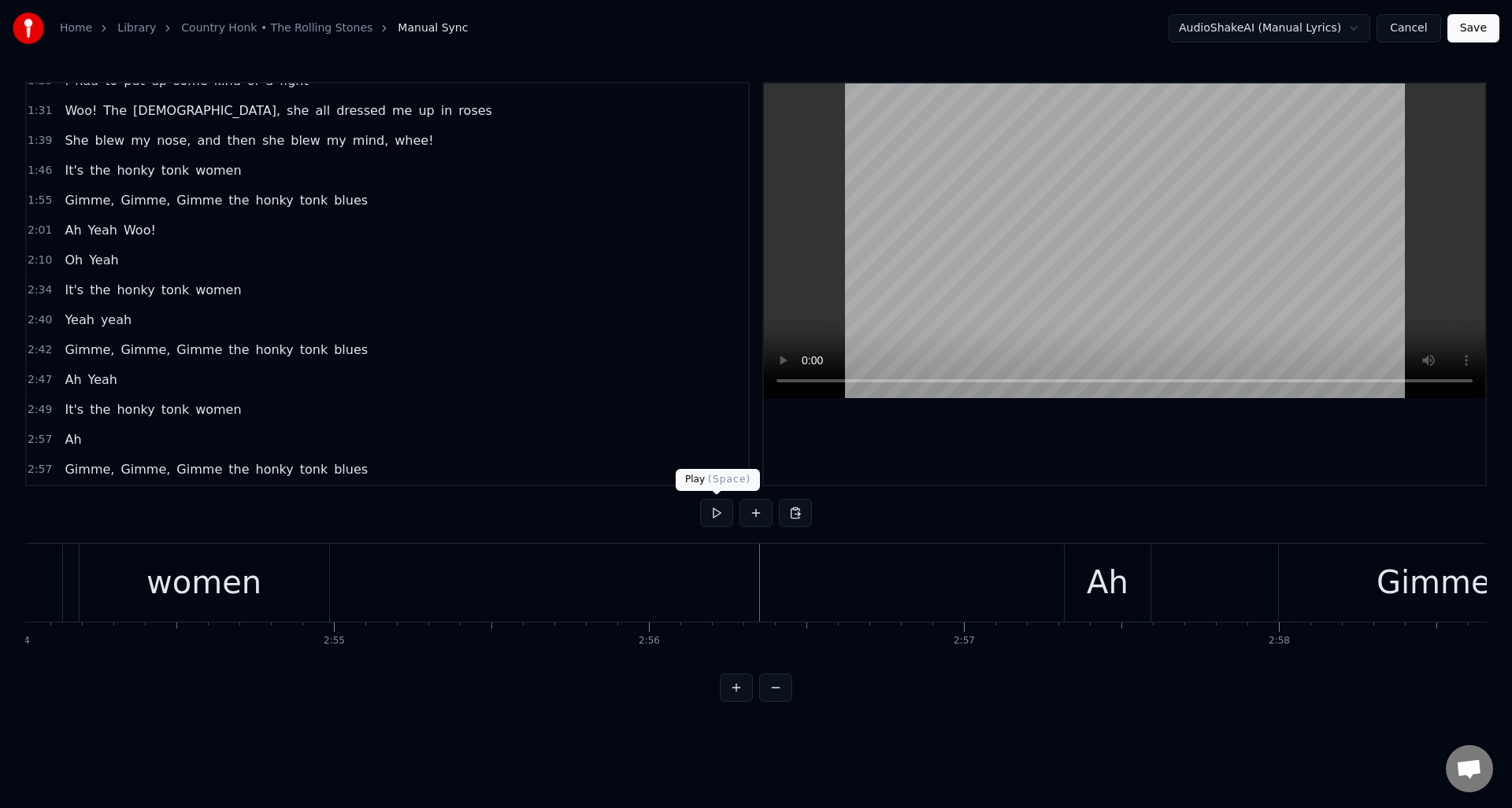
click at [714, 512] on button at bounding box center [716, 513] width 33 height 28
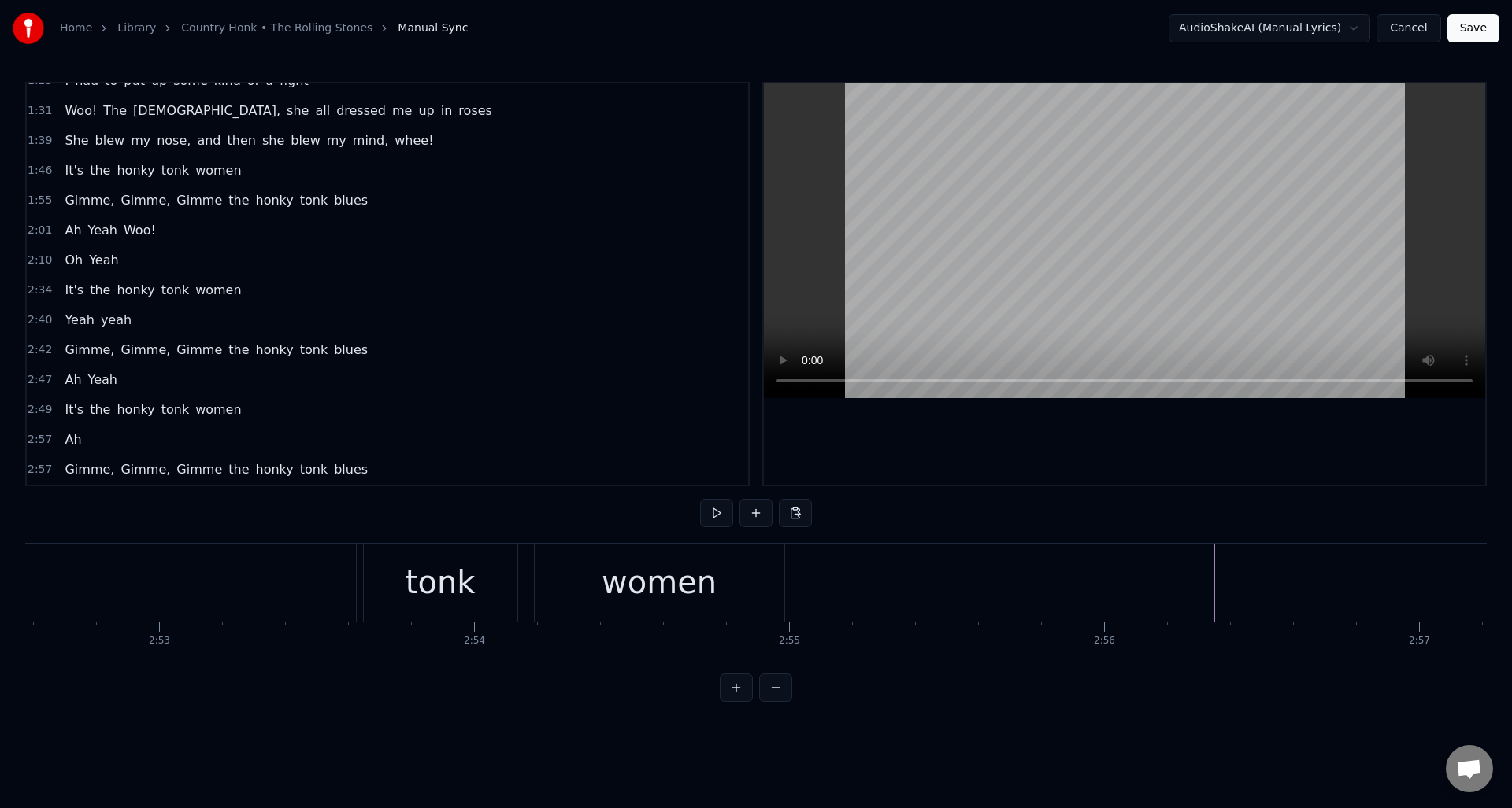
scroll to position [0, 54226]
click at [746, 557] on div "women" at bounding box center [789, 582] width 250 height 78
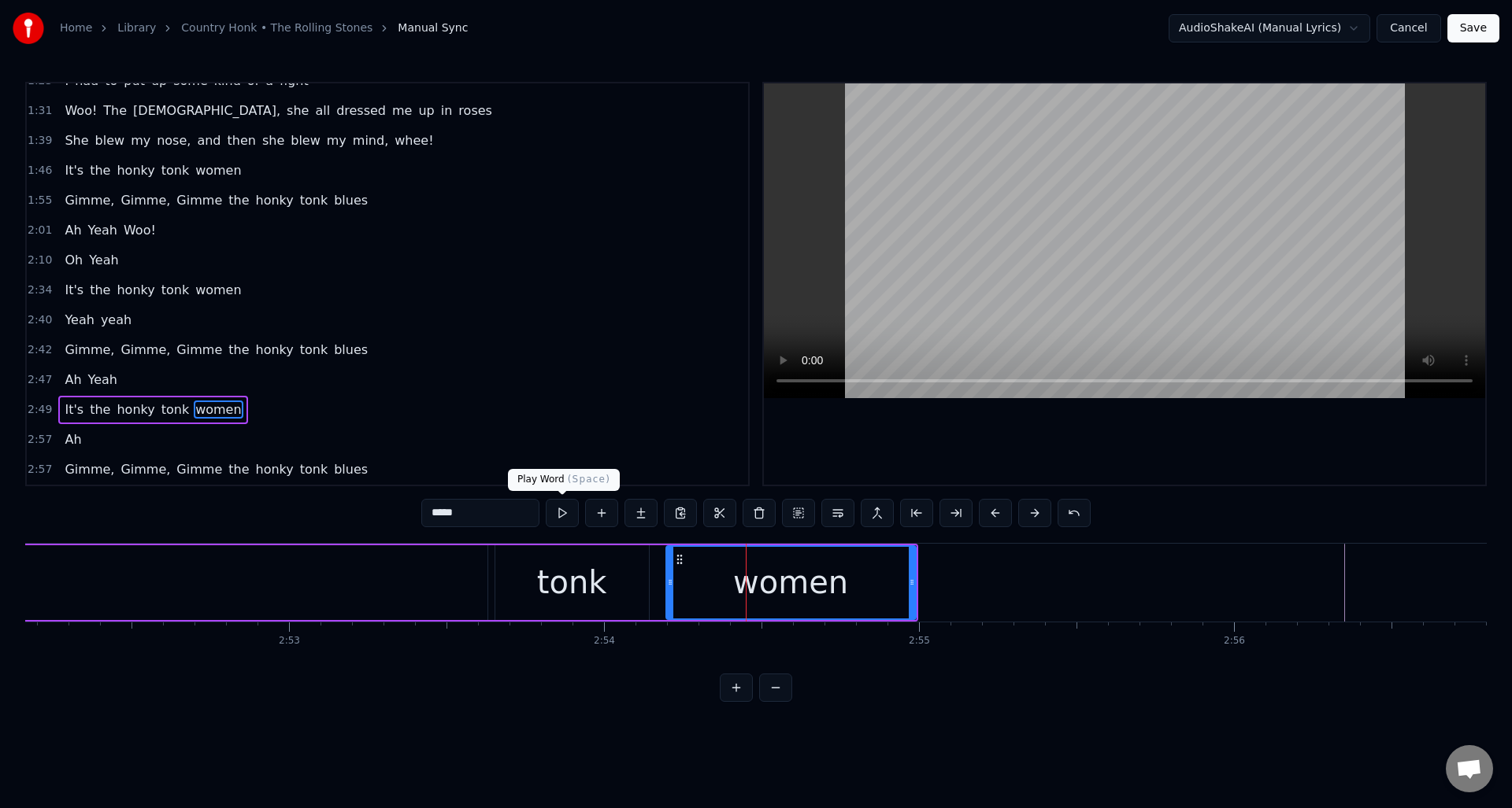
click at [562, 512] on button at bounding box center [562, 513] width 33 height 28
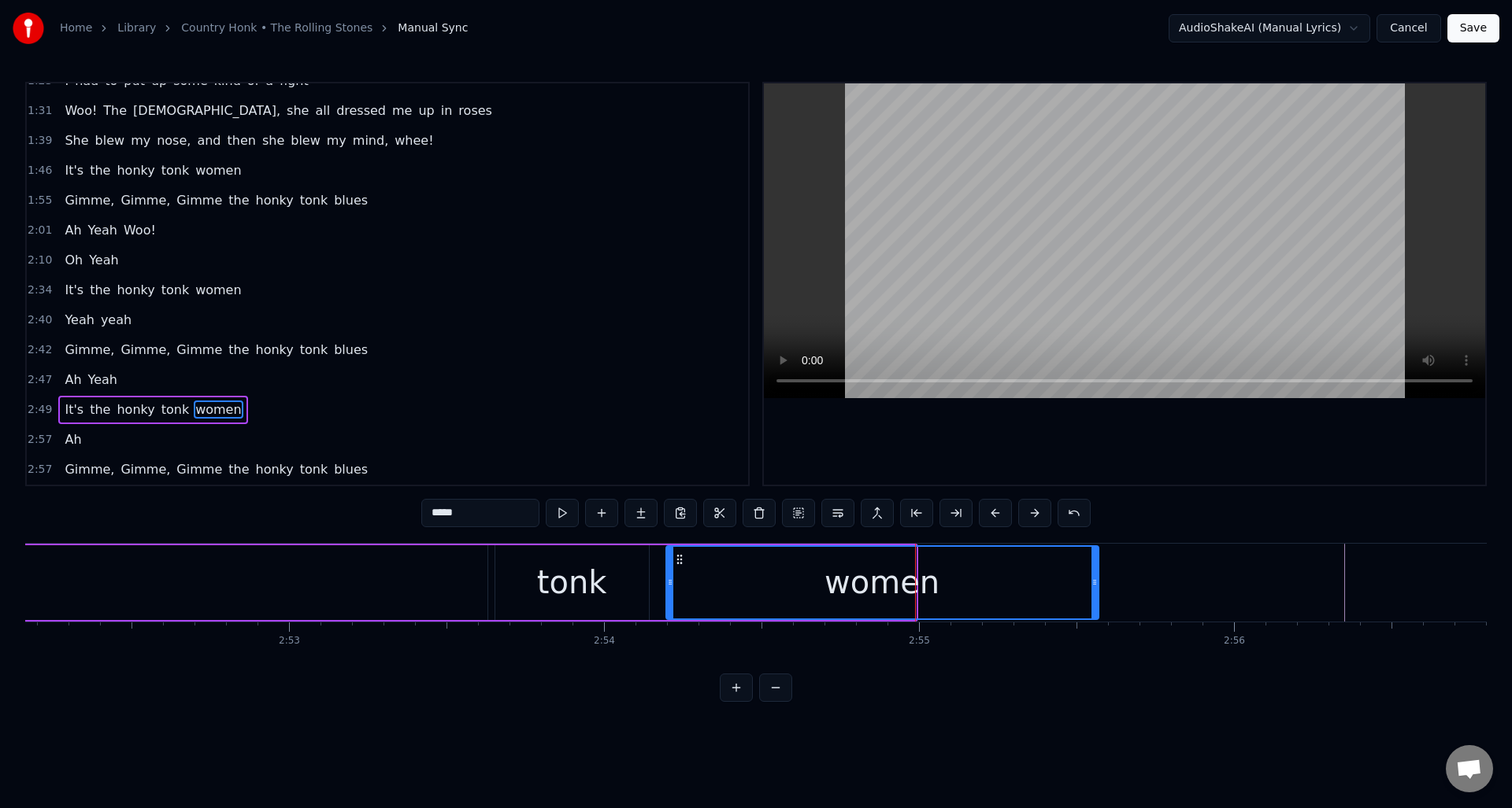
drag, startPoint x: 912, startPoint y: 606, endPoint x: 1095, endPoint y: 607, distance: 183.0
click at [1095, 607] on div at bounding box center [1094, 583] width 6 height 72
click at [560, 513] on button at bounding box center [562, 513] width 33 height 28
drag, startPoint x: 1094, startPoint y: 602, endPoint x: 931, endPoint y: 597, distance: 163.1
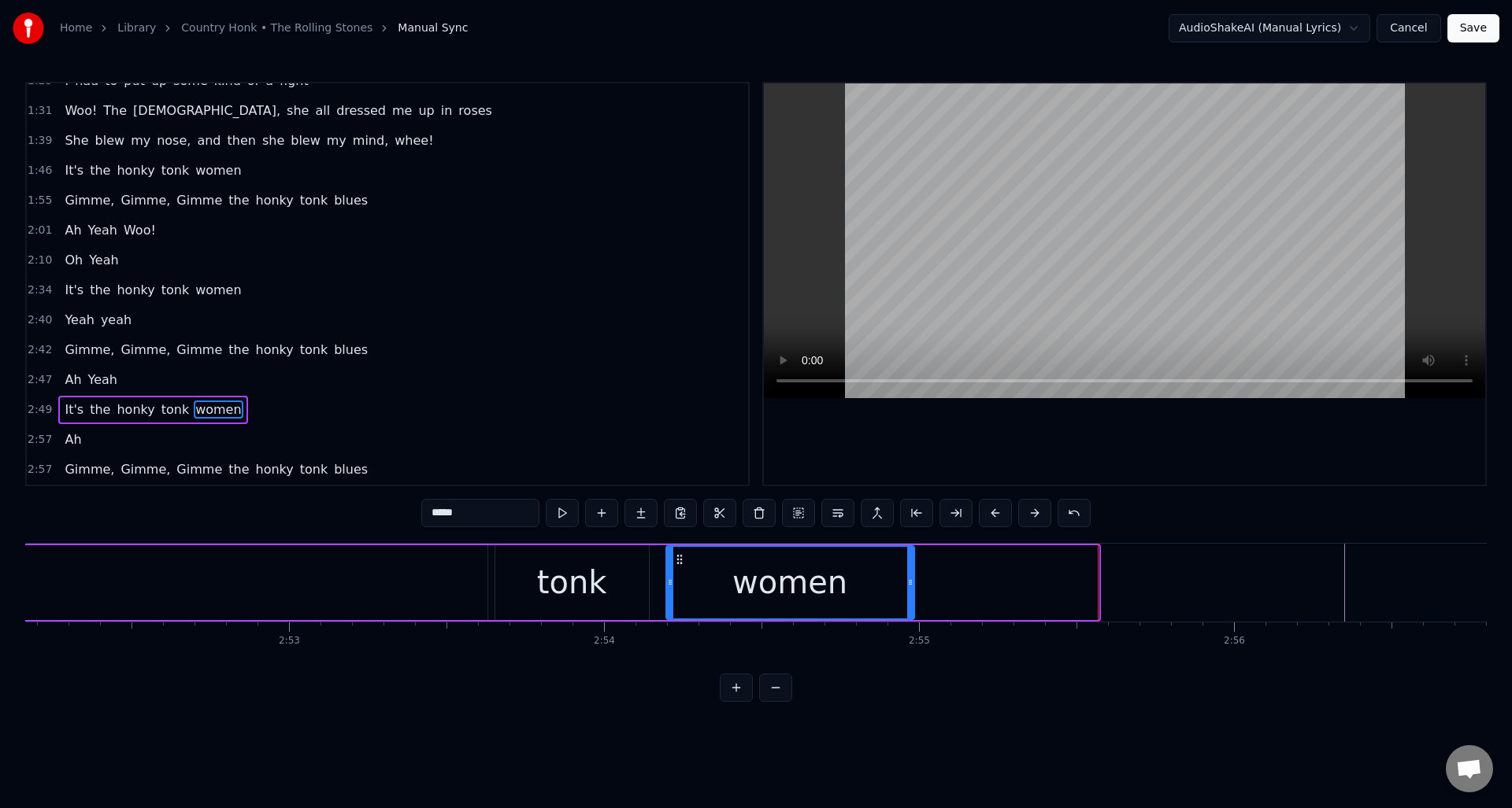
click at [911, 596] on div at bounding box center [910, 583] width 6 height 72
click at [600, 507] on button at bounding box center [601, 513] width 33 height 28
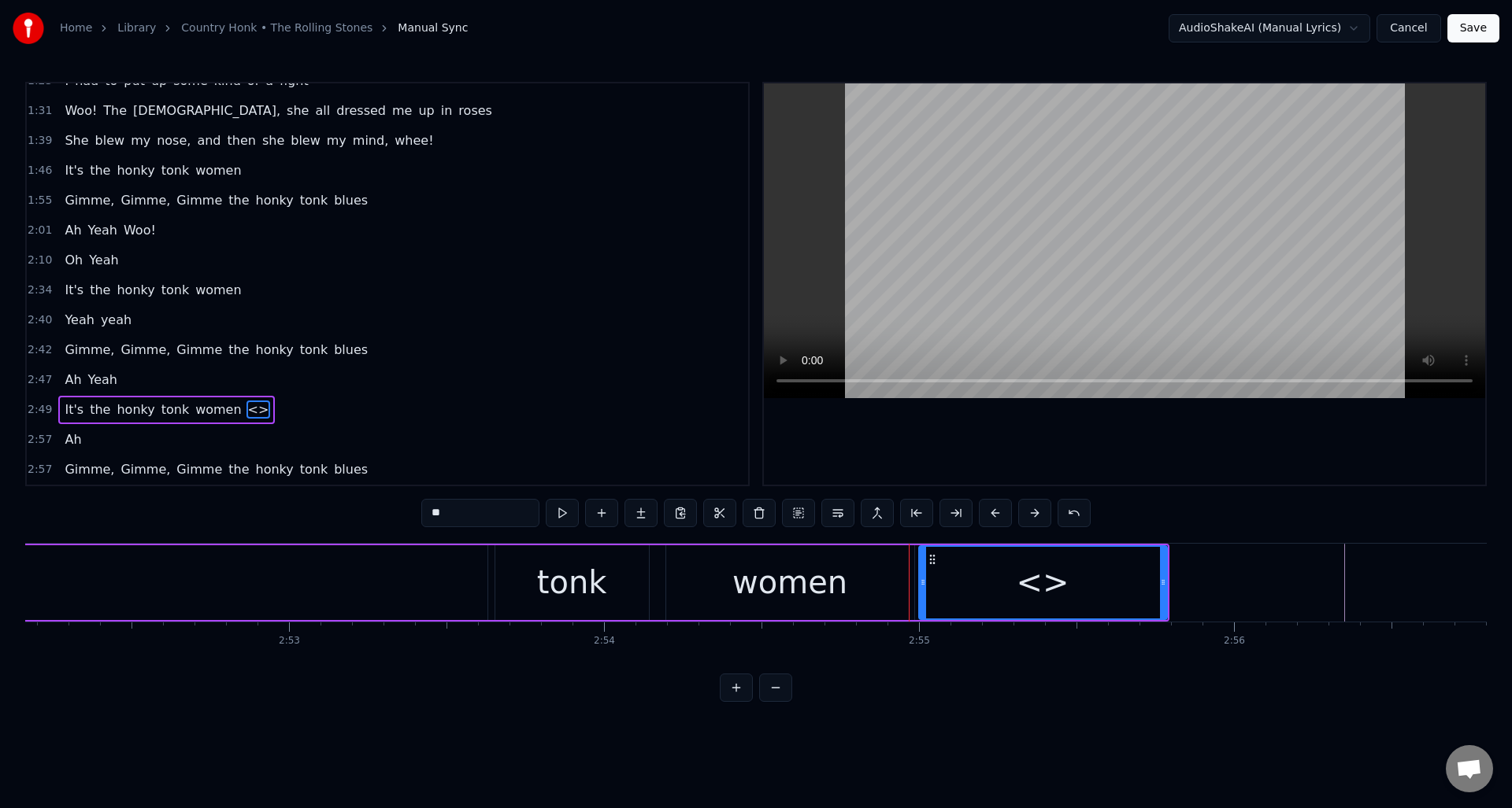
drag, startPoint x: 489, startPoint y: 508, endPoint x: 396, endPoint y: 507, distance: 93.0
click at [396, 507] on div "0:27 I'm sittin' in a bar, [PERSON_NAME]' a jar in [GEOGRAPHIC_DATA] 0:36 And o…" at bounding box center [756, 392] width 1462 height 620
drag, startPoint x: 1162, startPoint y: 608, endPoint x: 1105, endPoint y: 611, distance: 57.1
click at [1105, 611] on div at bounding box center [1106, 583] width 6 height 72
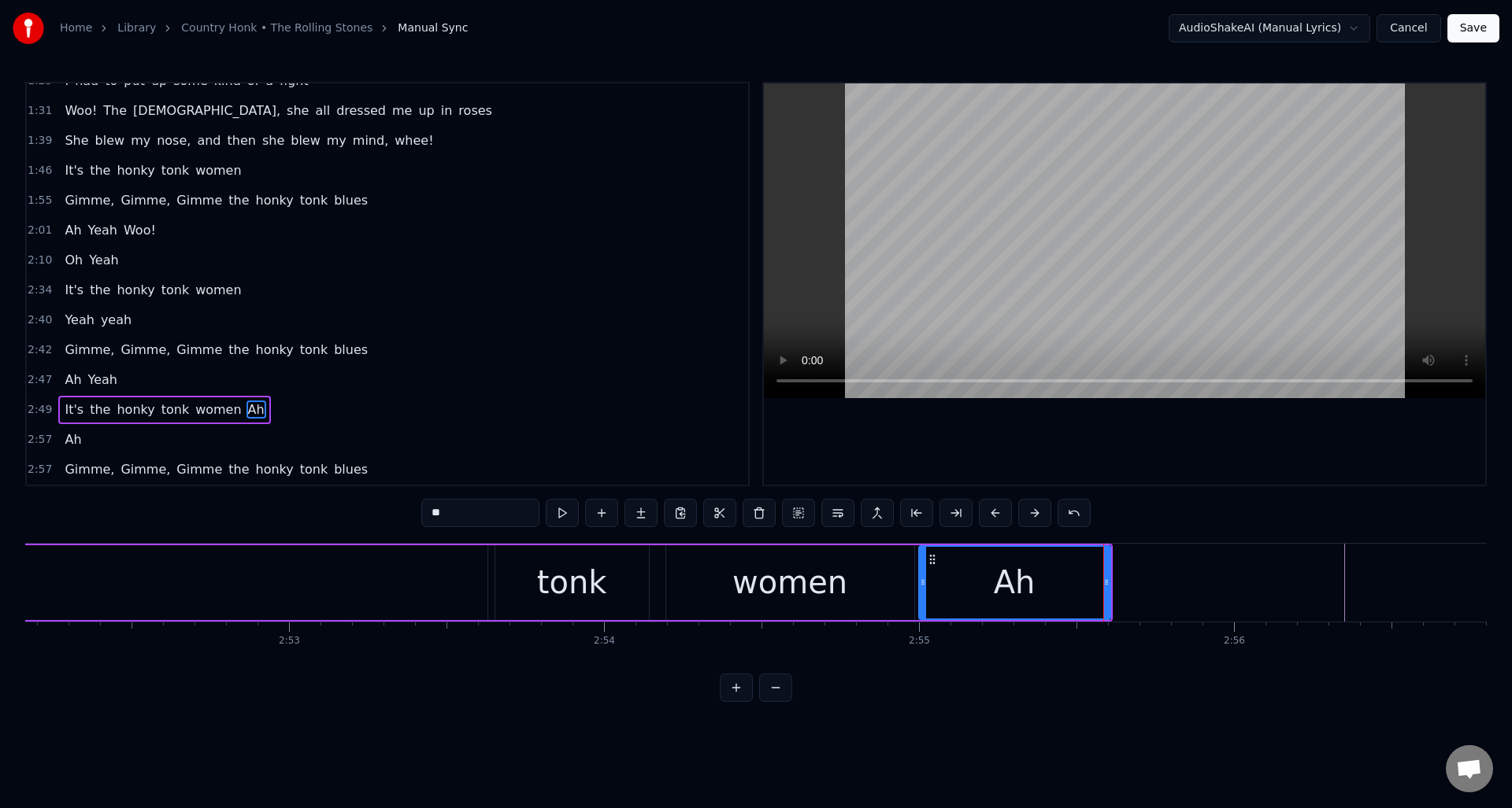
type input "*****"
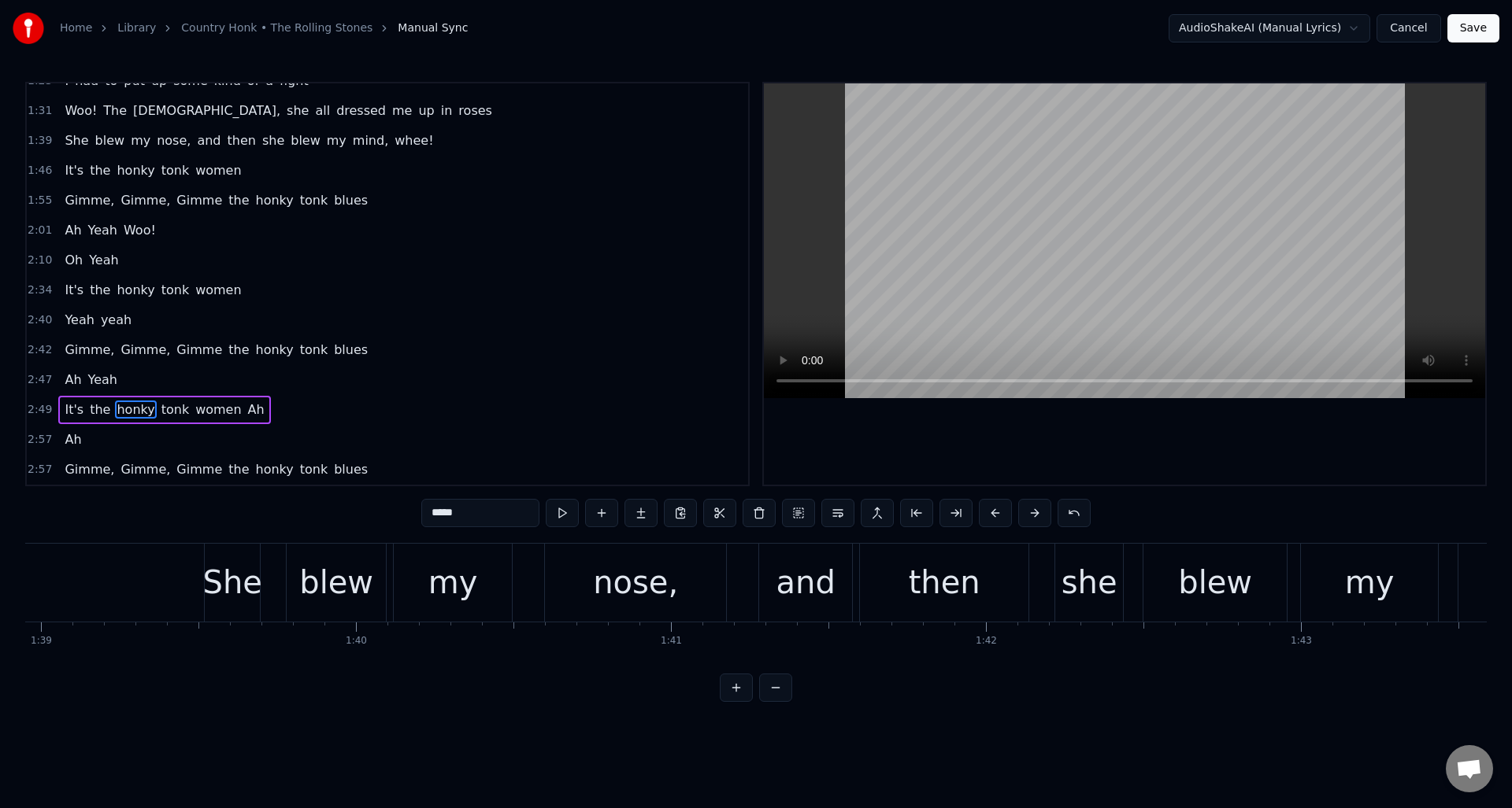
scroll to position [0, 31101]
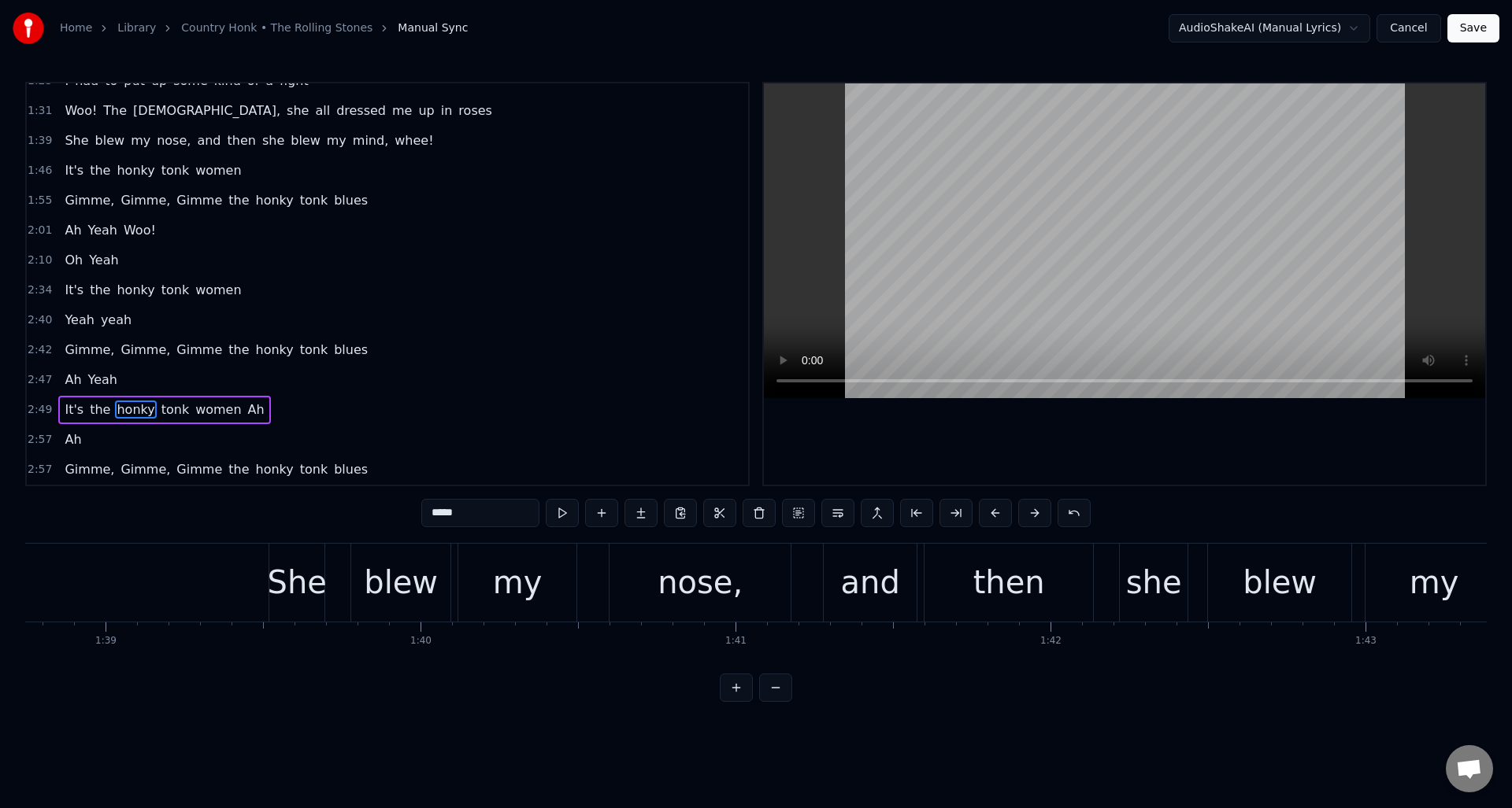
click at [1473, 21] on button "Save" at bounding box center [1473, 28] width 52 height 28
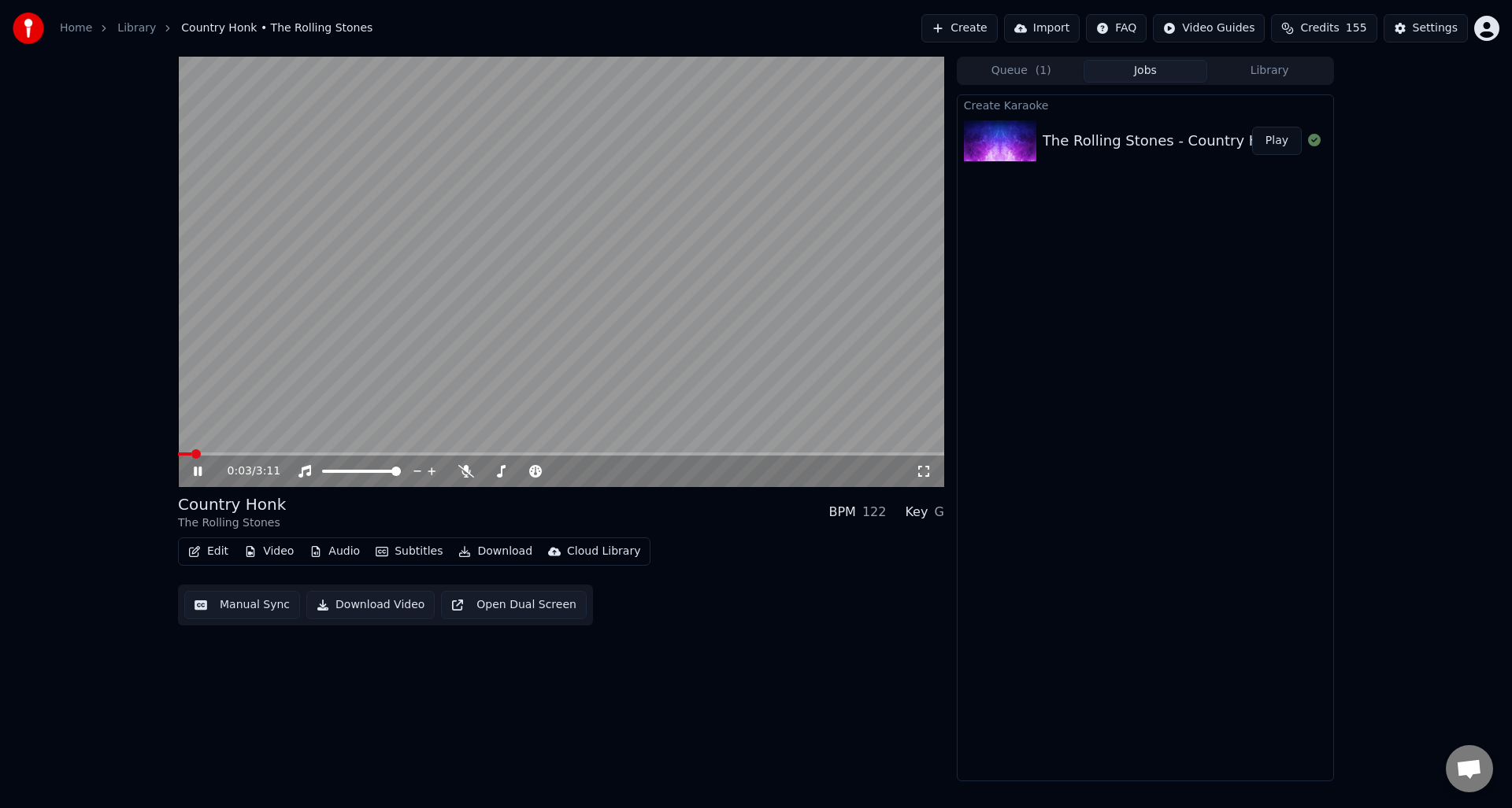
click at [197, 470] on icon at bounding box center [209, 471] width 37 height 13
